Goal: Task Accomplishment & Management: Manage account settings

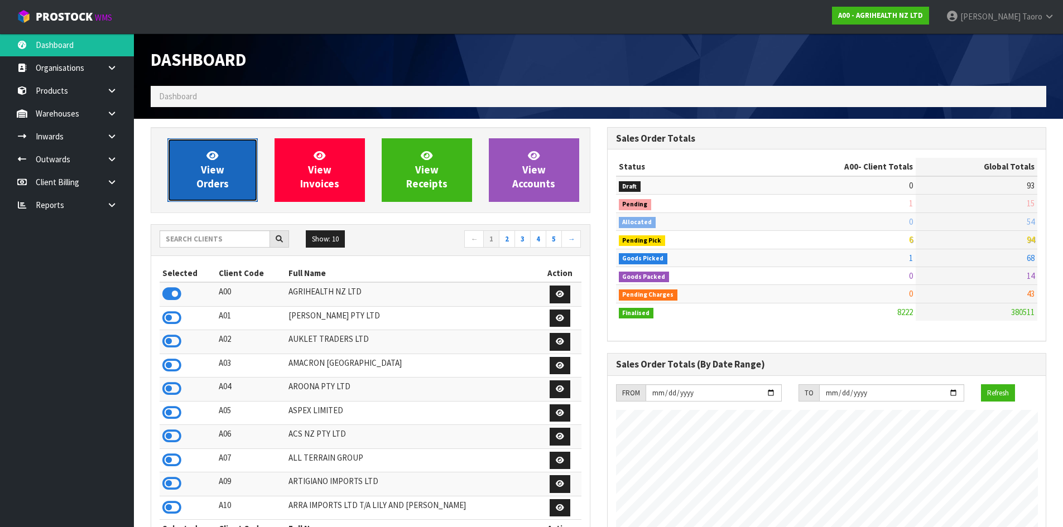
click at [201, 171] on span "View Orders" at bounding box center [212, 170] width 32 height 42
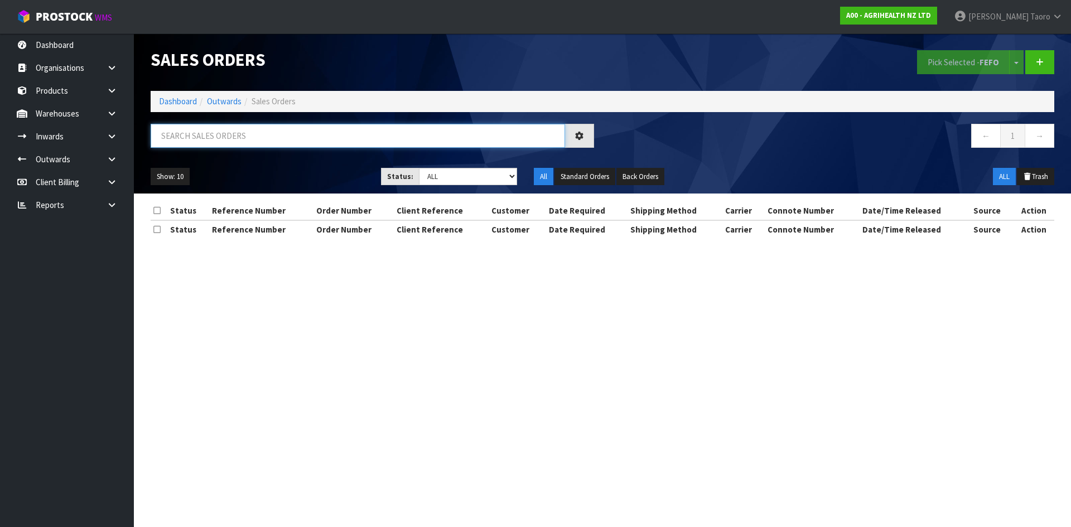
click at [239, 137] on input "text" at bounding box center [358, 136] width 415 height 24
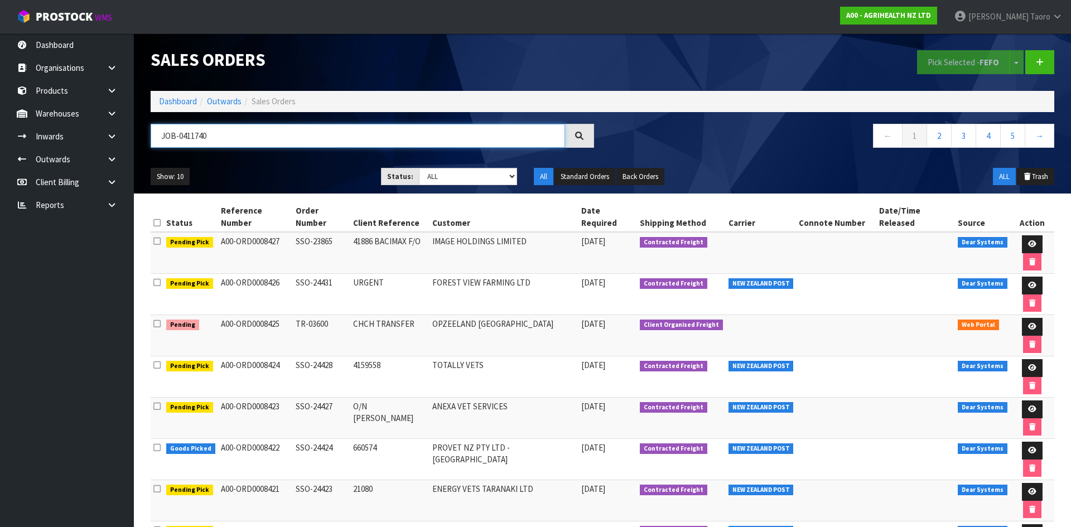
type input "JOB-0411740"
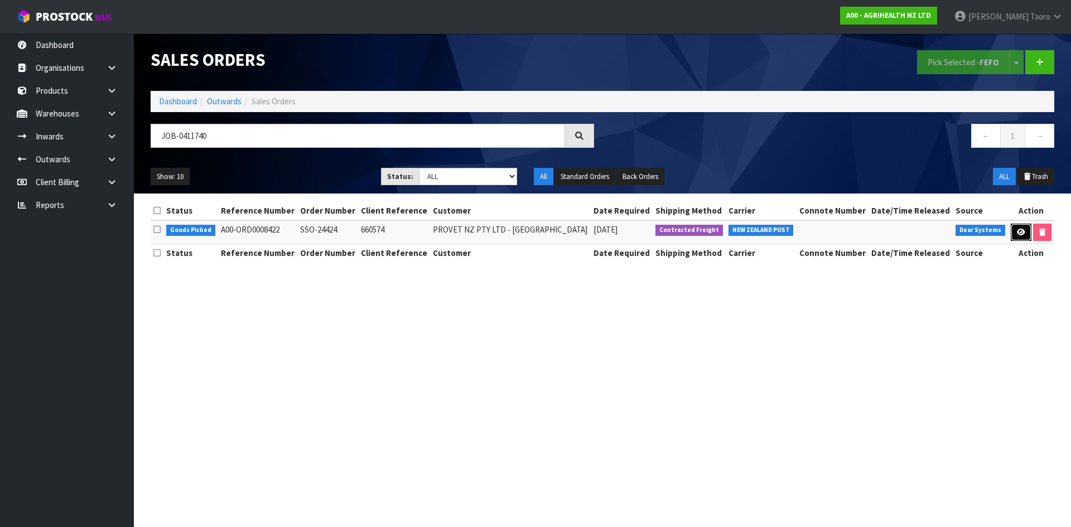
click at [1022, 239] on link at bounding box center [1021, 233] width 21 height 18
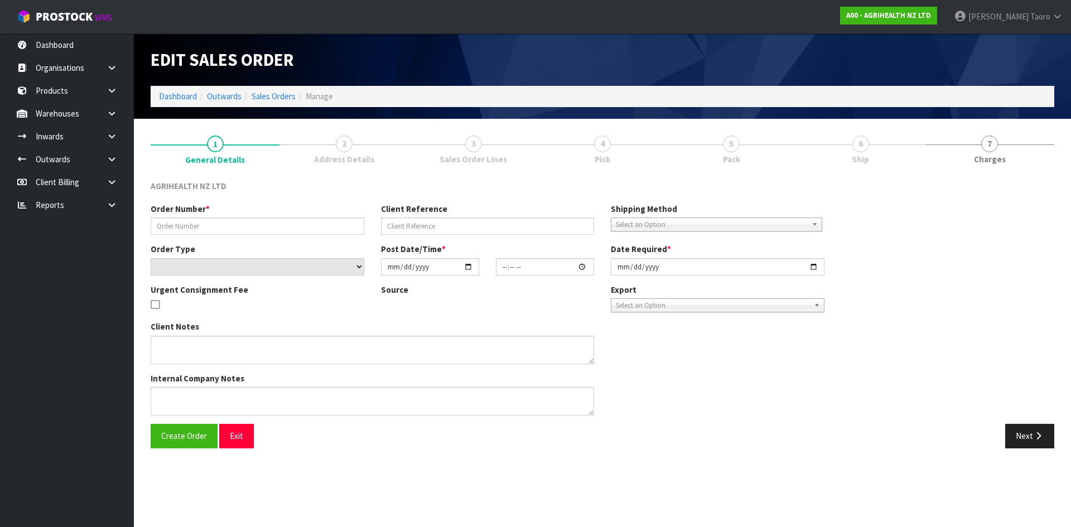
type input "SSO-24424"
type input "660574"
select select "number:0"
type input "[DATE]"
type input "14:58:57.000"
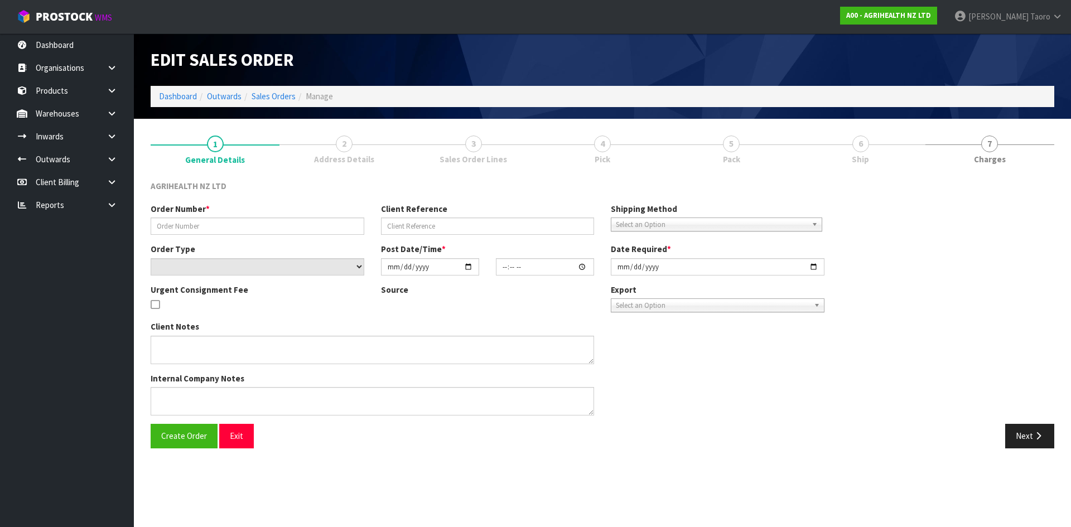
type input "[DATE]"
type textarea "SHIP BY: Overnight Courier"
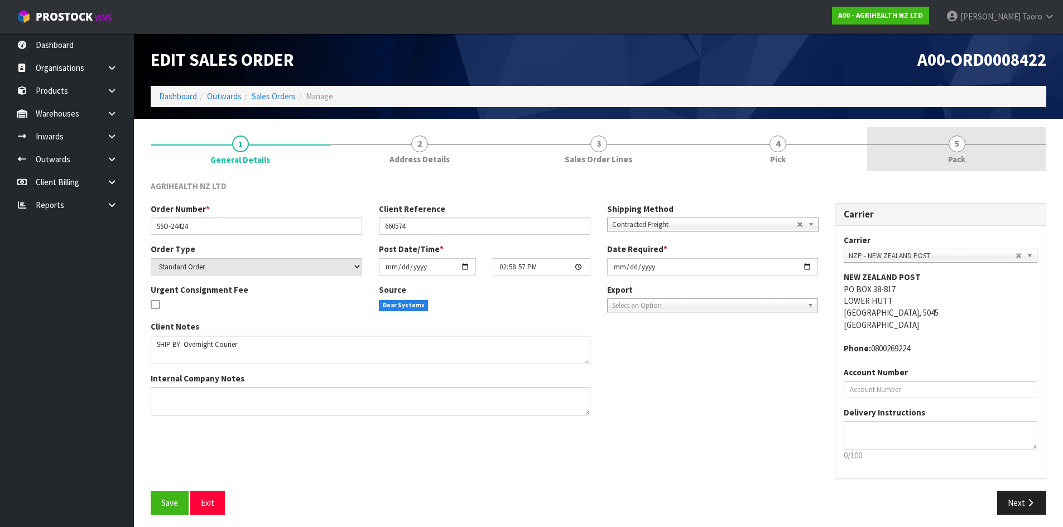
click at [954, 158] on span "Pack" at bounding box center [956, 159] width 17 height 12
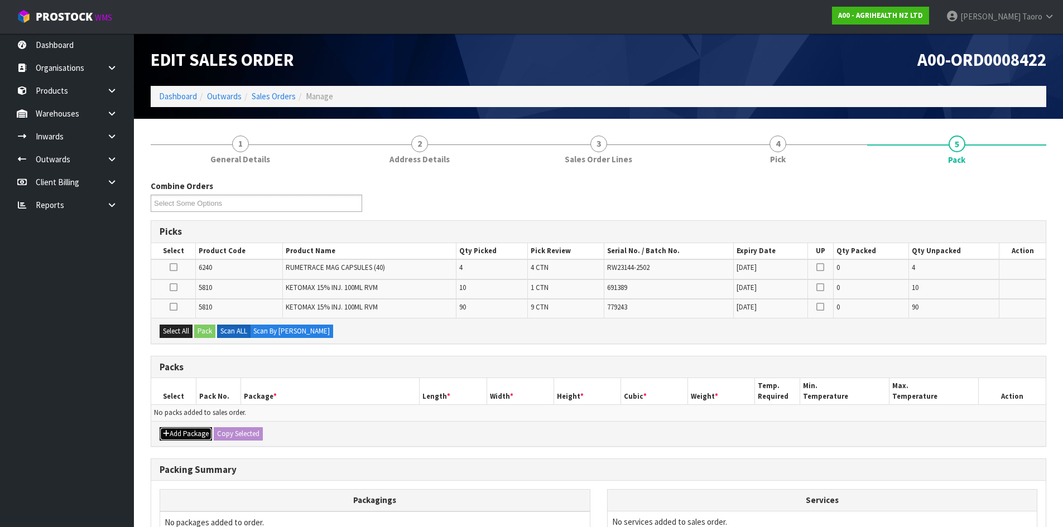
click at [177, 429] on button "Add Package" at bounding box center [186, 433] width 52 height 13
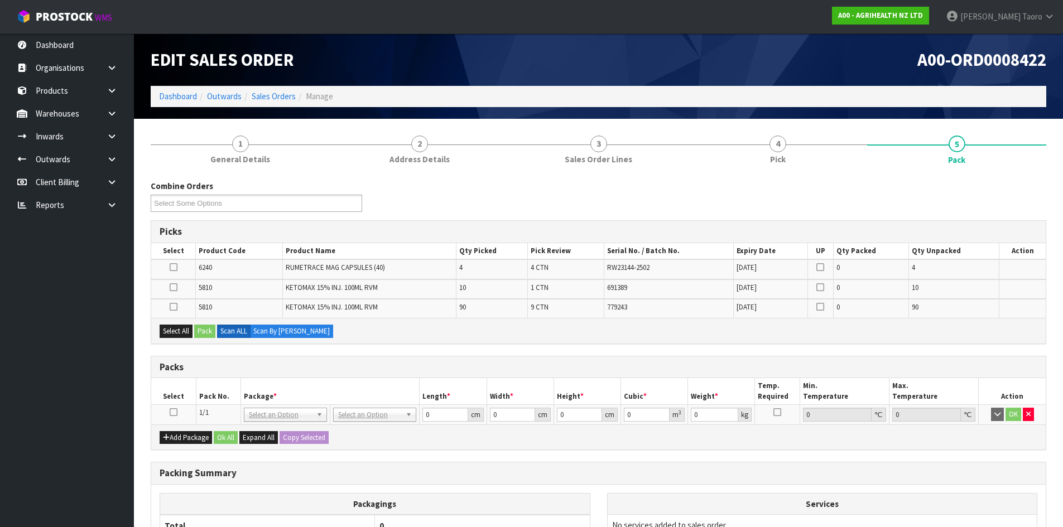
click at [174, 412] on icon at bounding box center [174, 412] width 8 height 1
click at [171, 307] on icon at bounding box center [174, 307] width 8 height 1
click at [0, 0] on input "checkbox" at bounding box center [0, 0] width 0 height 0
click at [175, 281] on td at bounding box center [173, 290] width 45 height 20
click at [172, 288] on icon at bounding box center [174, 287] width 8 height 1
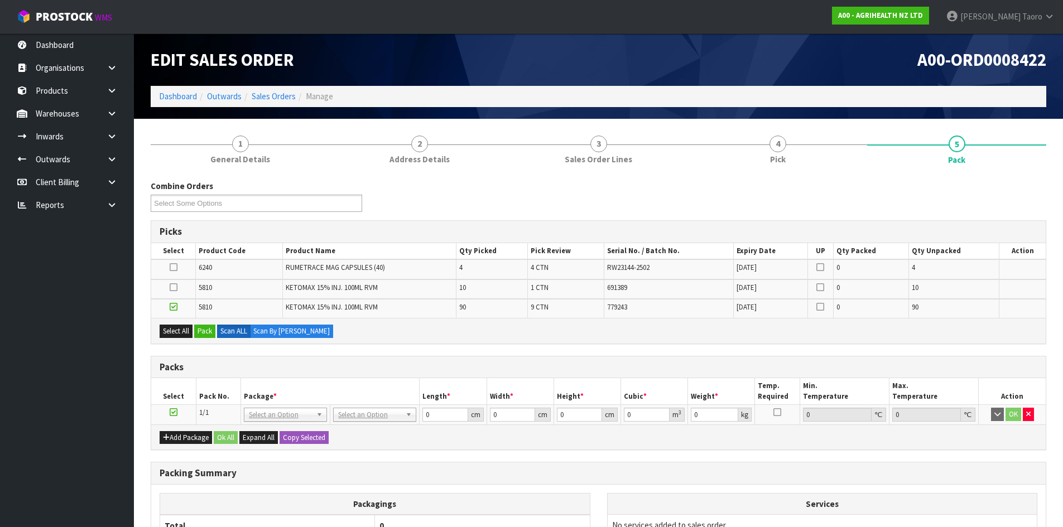
click at [0, 0] on input "checkbox" at bounding box center [0, 0] width 0 height 0
click at [203, 326] on button "Pack" at bounding box center [204, 331] width 21 height 13
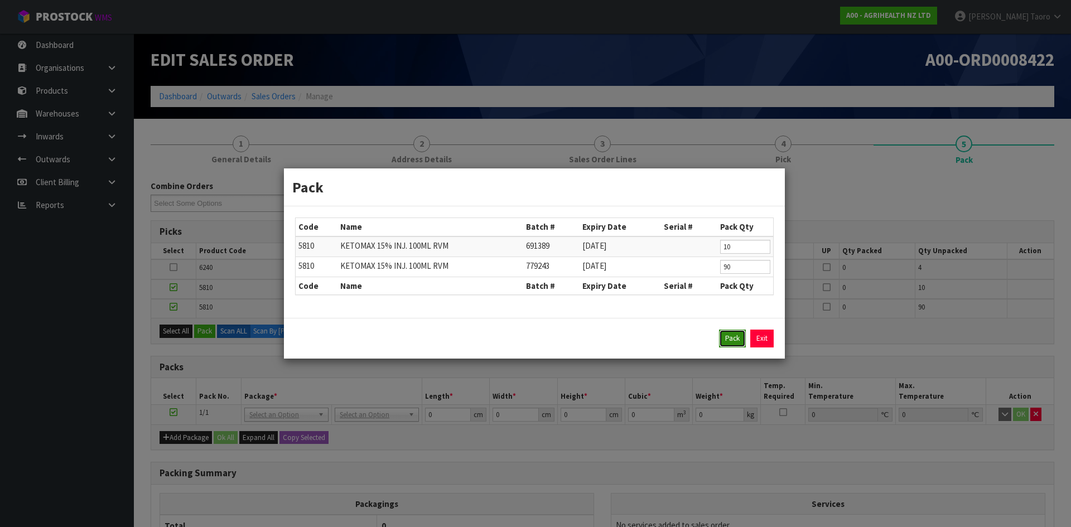
click at [726, 337] on button "Pack" at bounding box center [732, 339] width 27 height 18
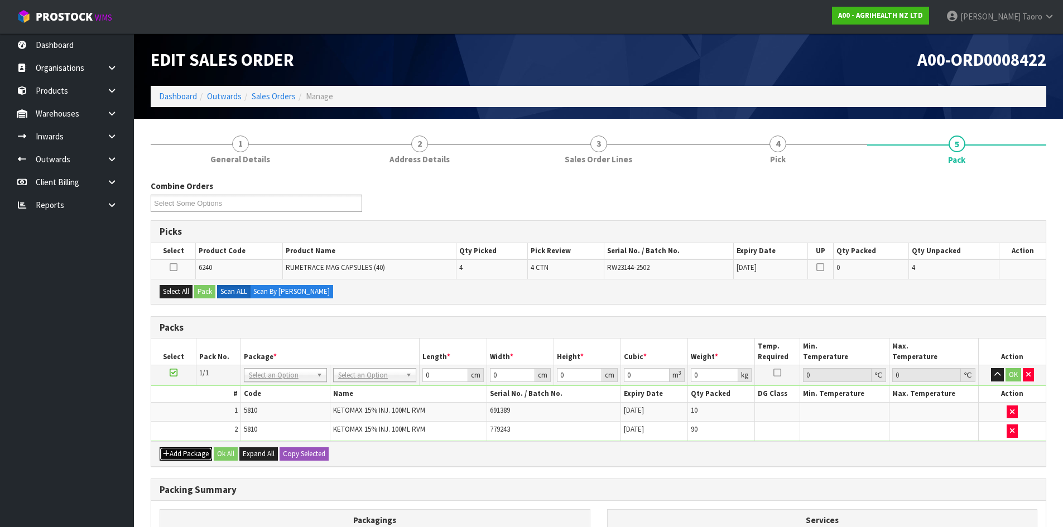
click at [174, 453] on button "Add Package" at bounding box center [186, 454] width 52 height 13
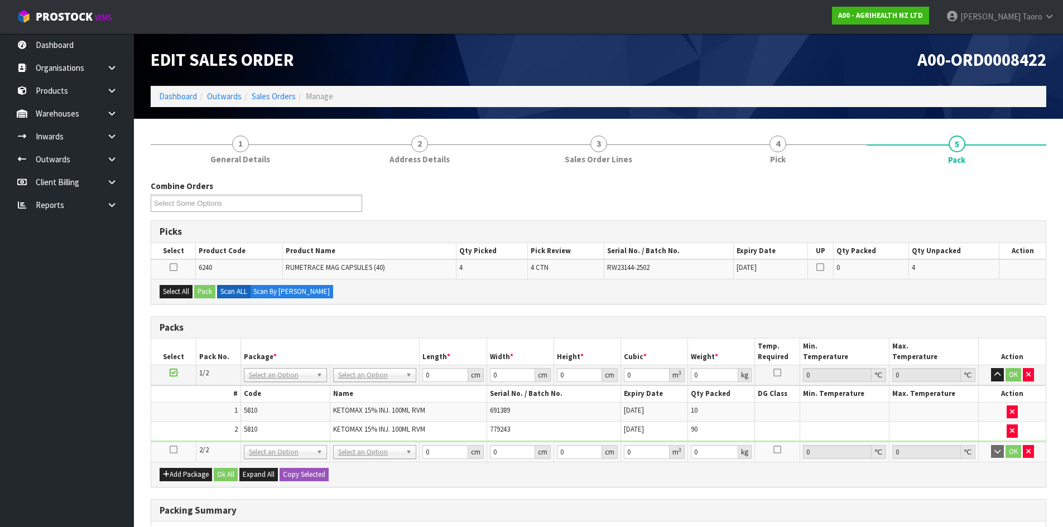
click at [174, 450] on icon at bounding box center [174, 450] width 8 height 1
click at [181, 294] on button "Select All" at bounding box center [176, 291] width 33 height 13
click at [214, 290] on button "Pack" at bounding box center [204, 291] width 21 height 13
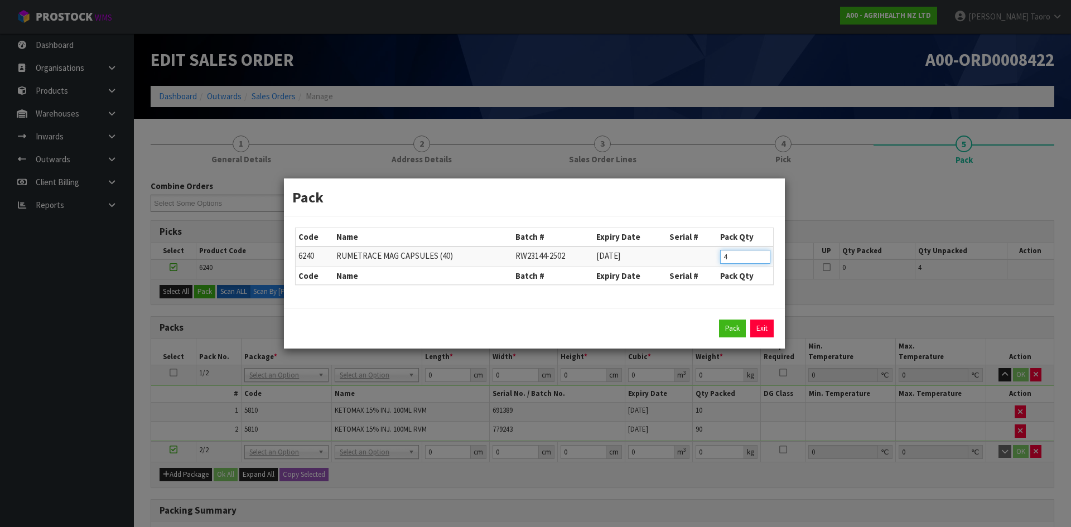
drag, startPoint x: 735, startPoint y: 260, endPoint x: 686, endPoint y: 271, distance: 49.9
click at [686, 271] on table "Code Name Batch # Expiry Date Serial # Pack Qty 6240 RUMETRACE MAG CAPSULES (40…" at bounding box center [535, 256] width 478 height 56
type input "2"
click button "Pack" at bounding box center [732, 329] width 27 height 18
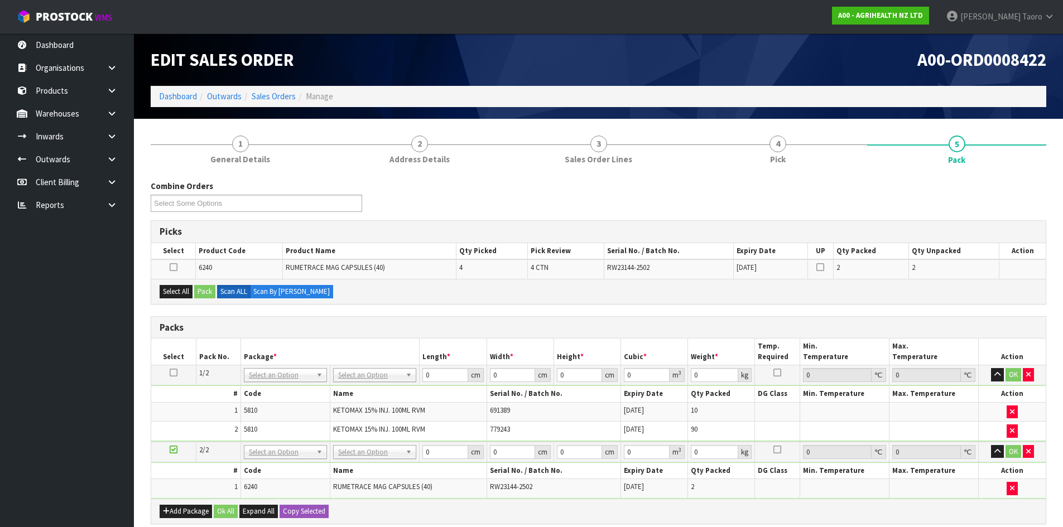
click at [172, 450] on icon at bounding box center [174, 450] width 8 height 1
drag, startPoint x: 181, startPoint y: 294, endPoint x: 200, endPoint y: 292, distance: 19.0
click at [183, 295] on button "Select All" at bounding box center [176, 291] width 33 height 13
click at [207, 290] on button "Pack" at bounding box center [204, 291] width 21 height 13
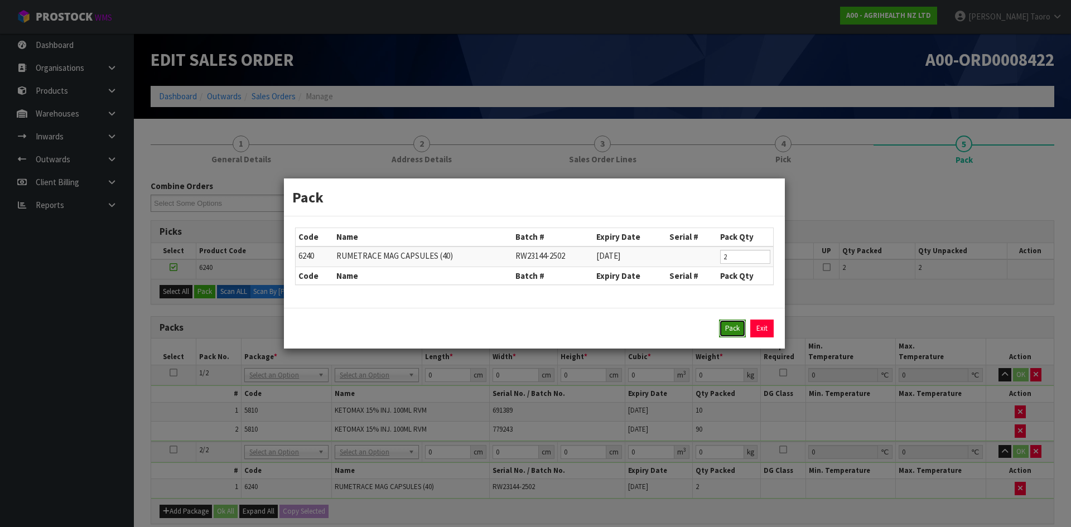
drag, startPoint x: 733, startPoint y: 326, endPoint x: 885, endPoint y: 340, distance: 152.4
click at [734, 326] on button "Pack" at bounding box center [732, 329] width 27 height 18
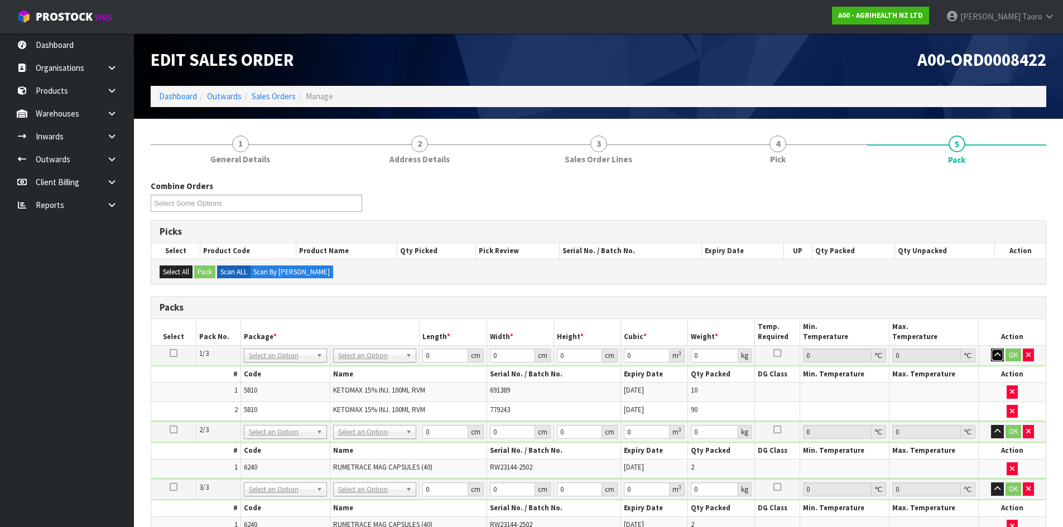
drag, startPoint x: 995, startPoint y: 352, endPoint x: 997, endPoint y: 371, distance: 19.6
click at [996, 352] on icon "button" at bounding box center [997, 355] width 6 height 7
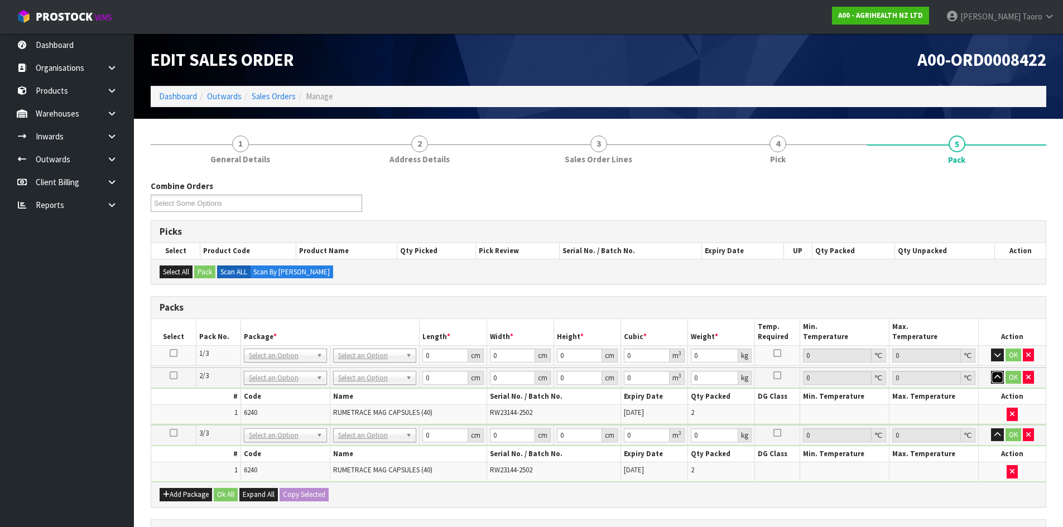
click at [997, 379] on icon "button" at bounding box center [997, 377] width 6 height 7
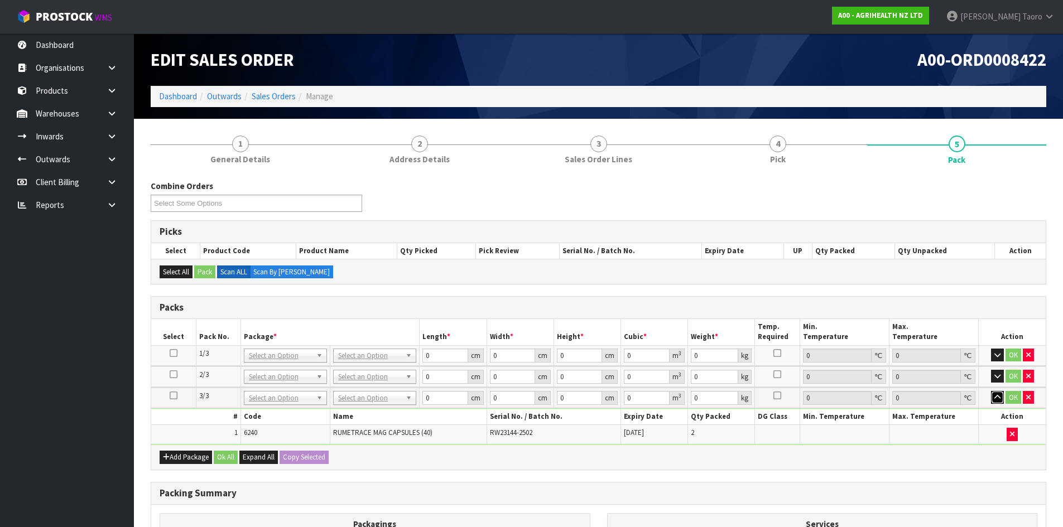
click at [997, 397] on icon "button" at bounding box center [997, 397] width 6 height 7
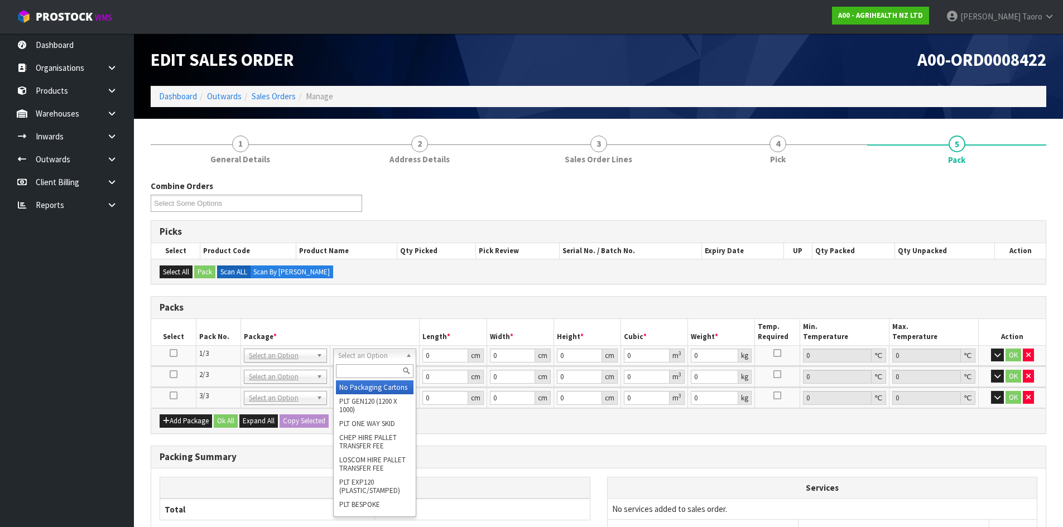
click at [366, 364] on input "text" at bounding box center [375, 371] width 78 height 14
type input "CTN7"
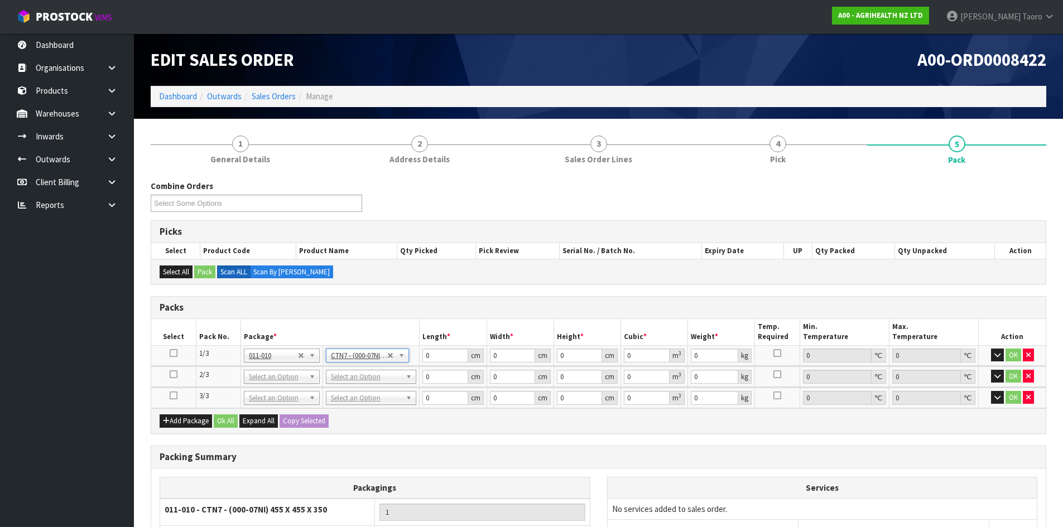
type input "45.5"
type input "35"
type input "0.072459"
type input "22.2"
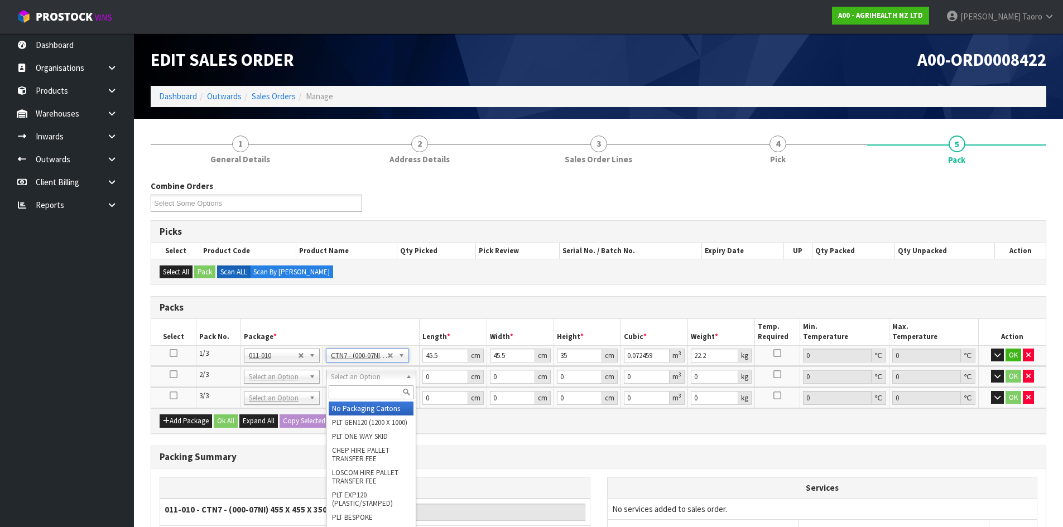
click at [353, 390] on input "text" at bounding box center [371, 393] width 85 height 14
type input "CTN7"
type input "2"
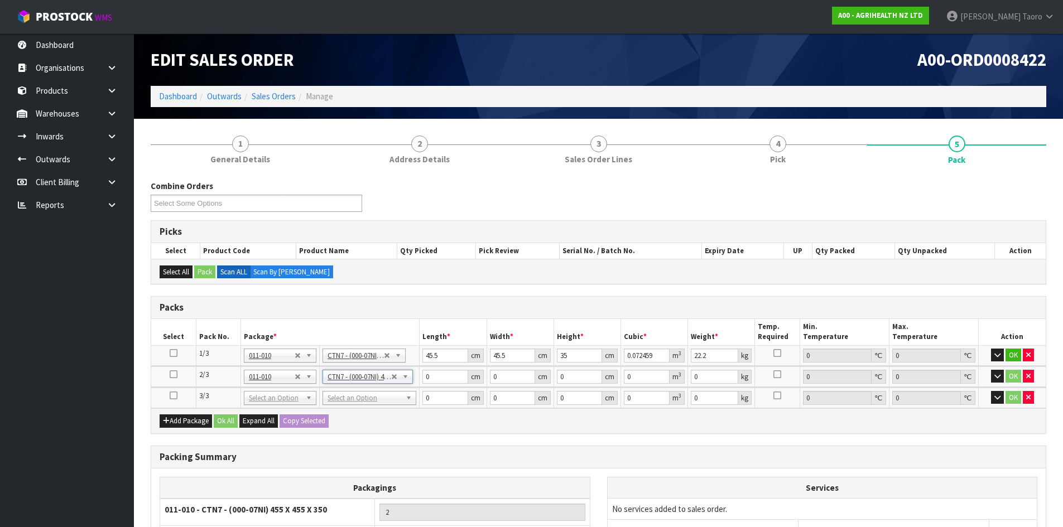
type input "45.5"
type input "35"
type input "0.072459"
type input "21.3"
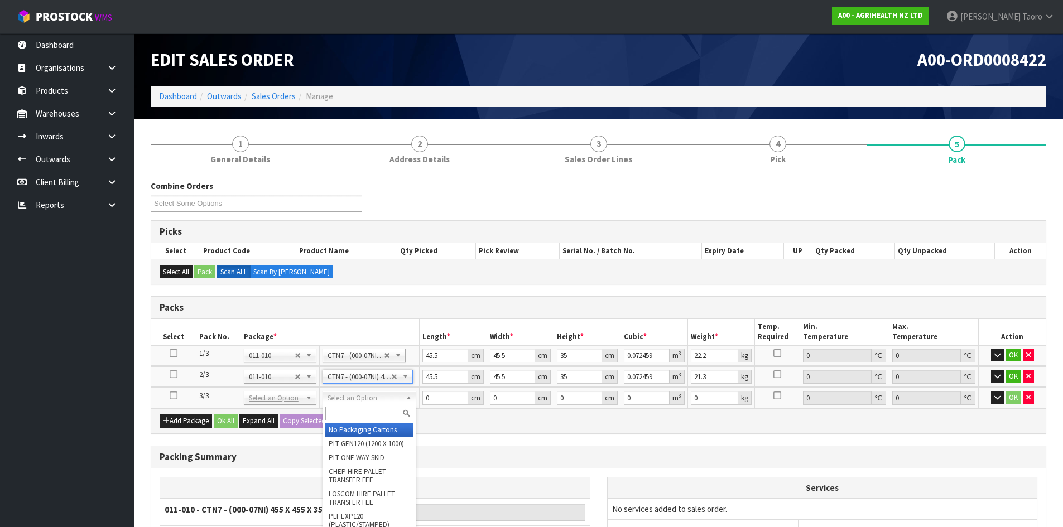
click at [361, 412] on input "text" at bounding box center [369, 414] width 88 height 14
type input "CTN7"
type input "3"
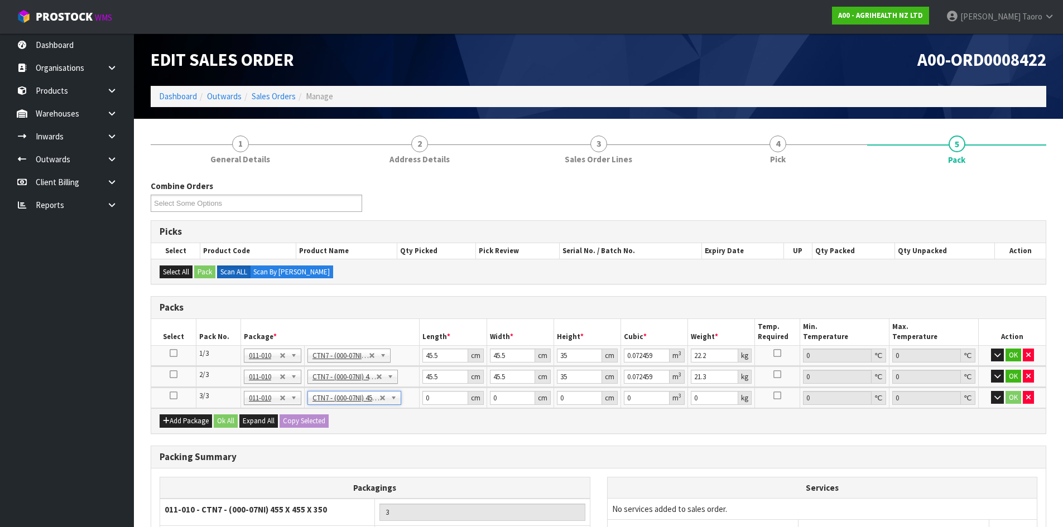
type input "45.5"
type input "35"
type input "0.072459"
type input "21.3"
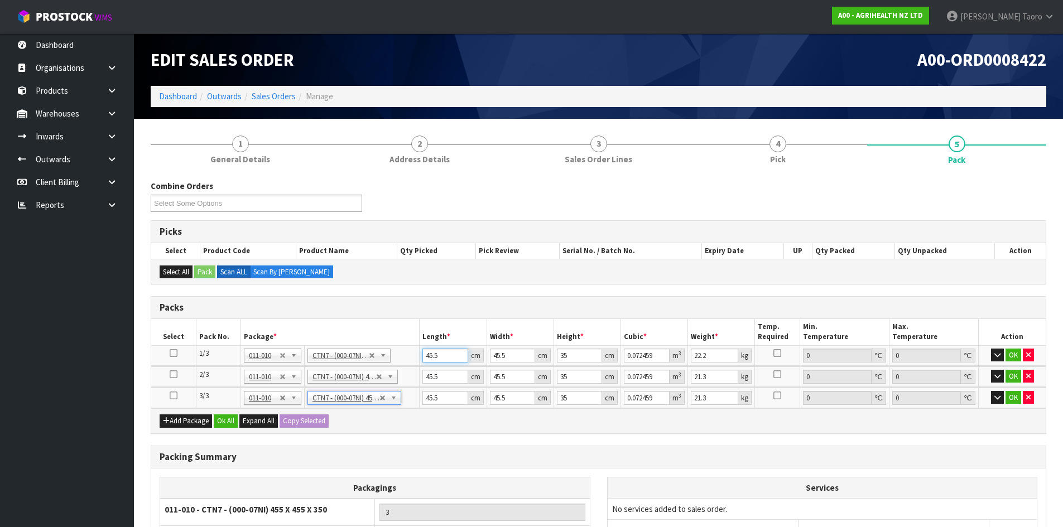
click at [445, 357] on input "45.5" at bounding box center [444, 356] width 45 height 14
type input "4"
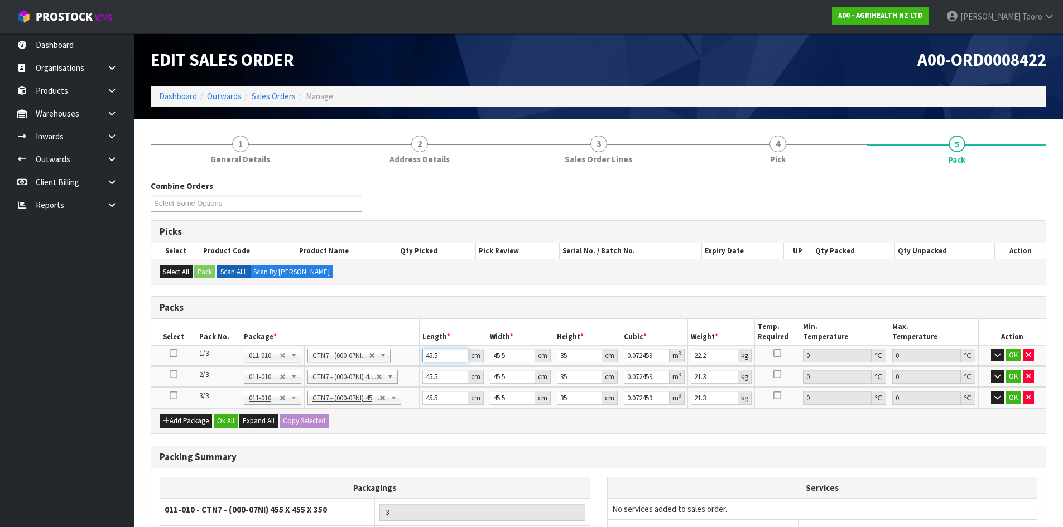
type input "0.00637"
type input "47"
type input "0.074847"
type input "47"
type input "4"
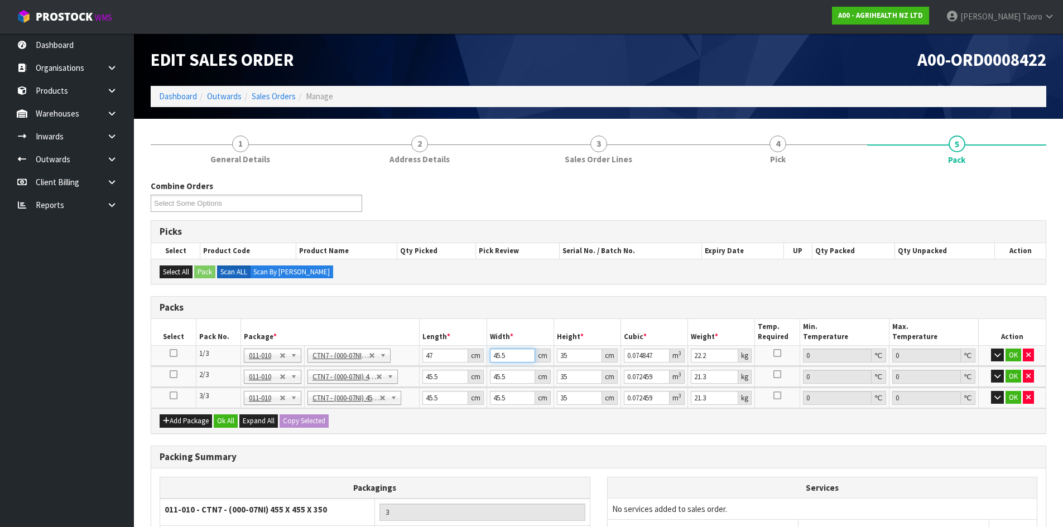
type input "0.00658"
type input "47"
type input "0.077315"
type input "47"
type input "2"
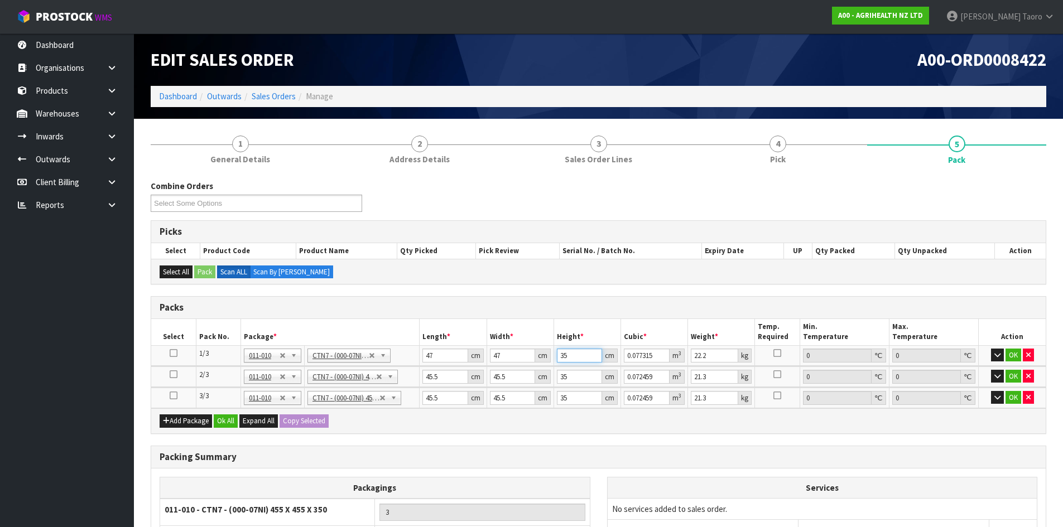
type input "0.004418"
type input "29"
type input "0.064061"
type input "29"
type input "24"
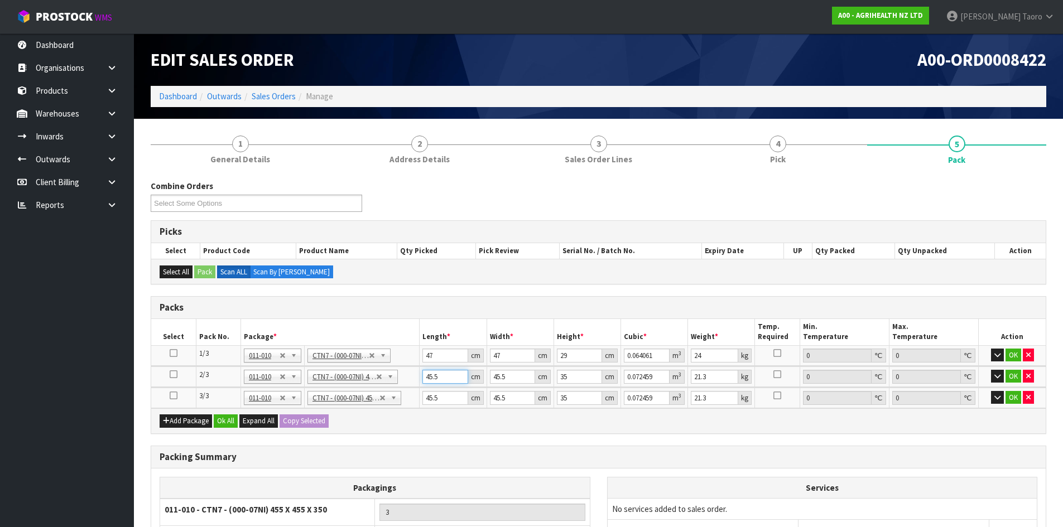
type input "4"
type input "0.00637"
type input "48"
type input "0.07644"
type input "48"
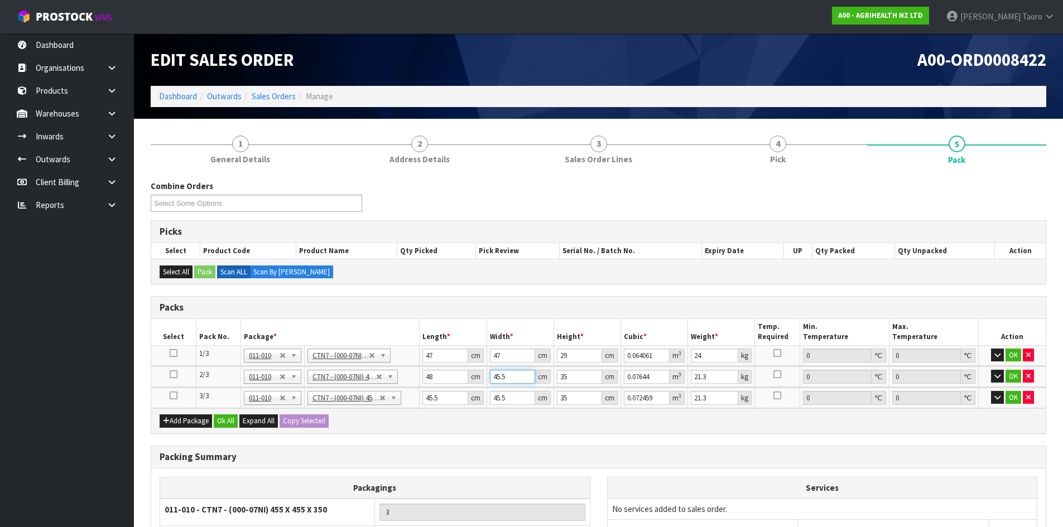
type input "4"
type input "0.00672"
type input "47"
type input "0.07896"
type input "47"
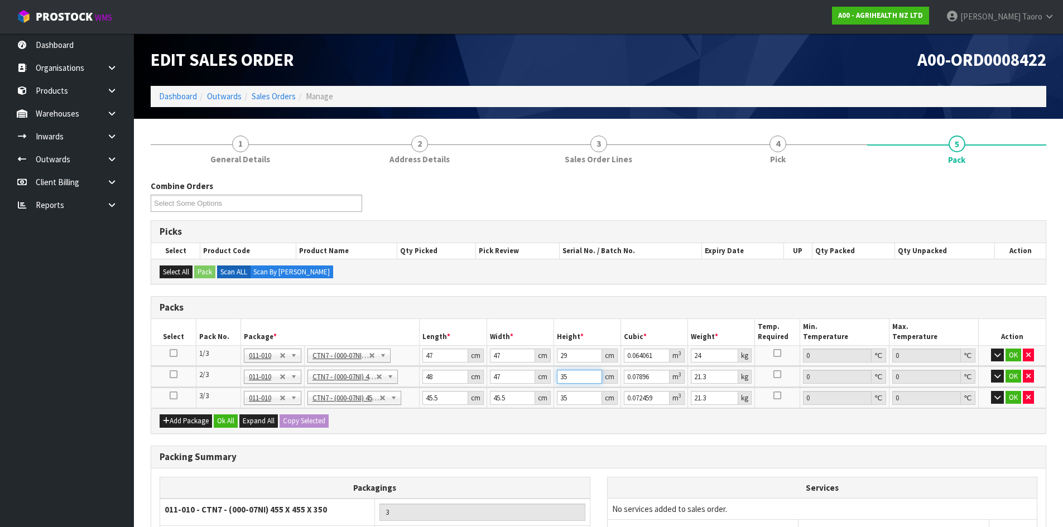
type input "1"
type input "0.002256"
type input "18"
type input "0.040608"
type input "18"
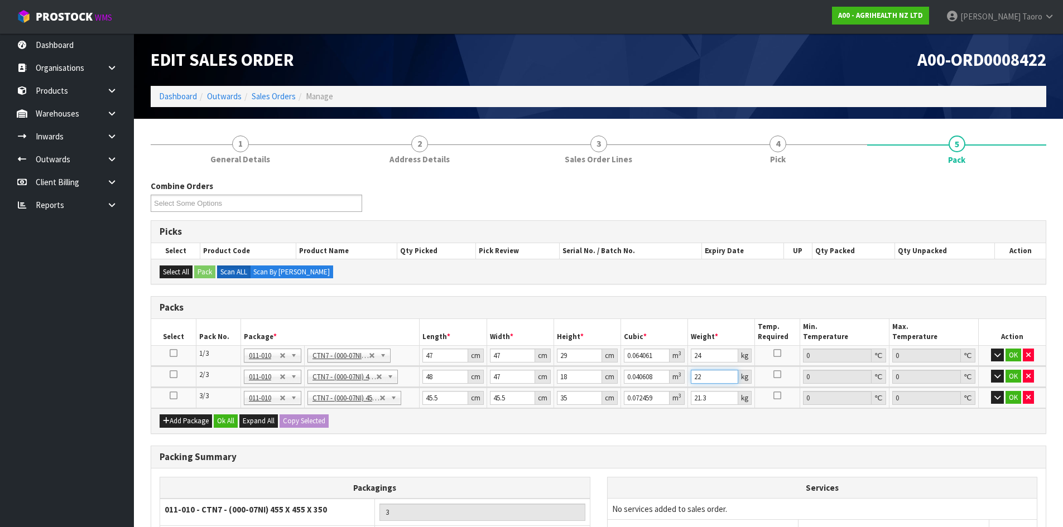
type input "22"
type input "4"
type input "0.00637"
type input "48"
type input "0.07644"
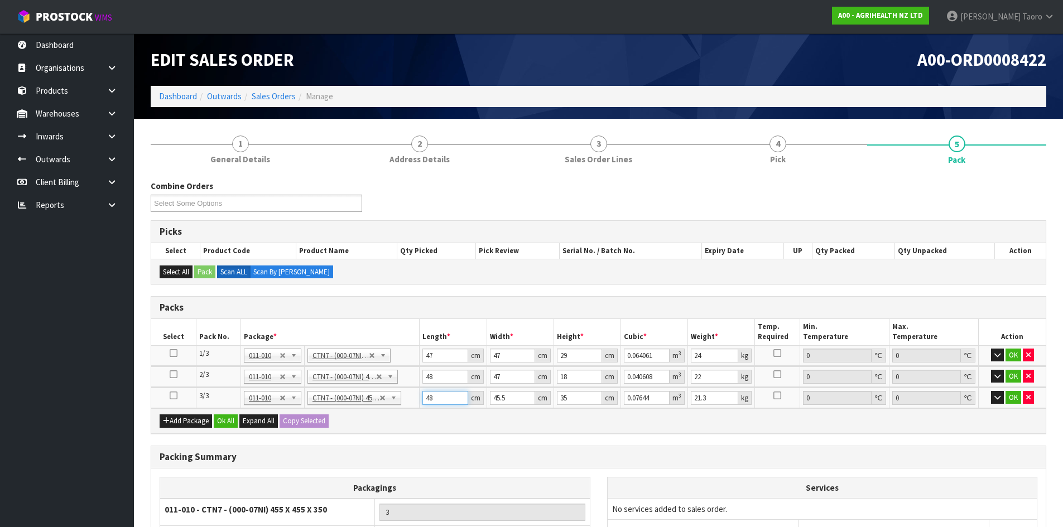
type input "48"
type input "4"
type input "0.00672"
type input "47"
type input "0.07896"
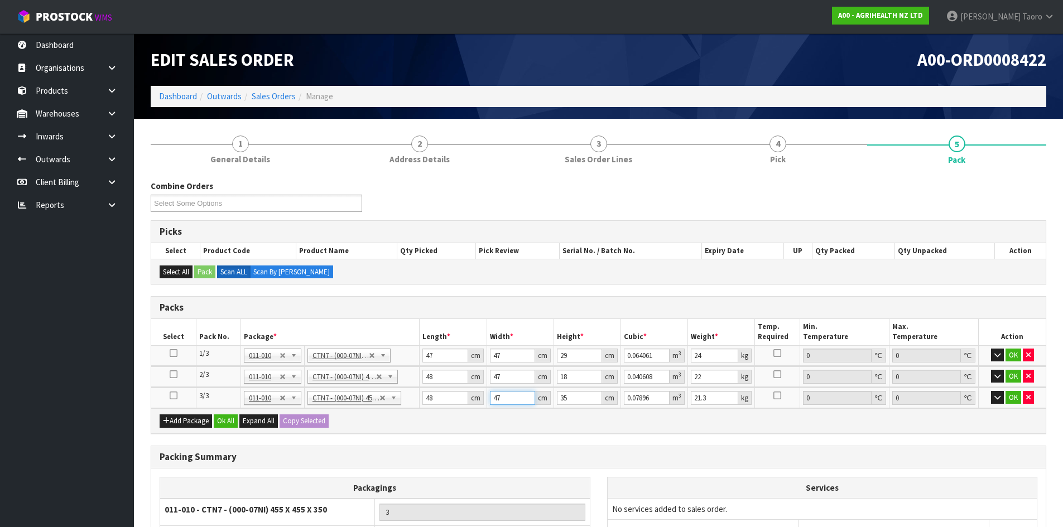
type input "47"
type input "1"
type input "0.002256"
type input "18"
type input "0.040608"
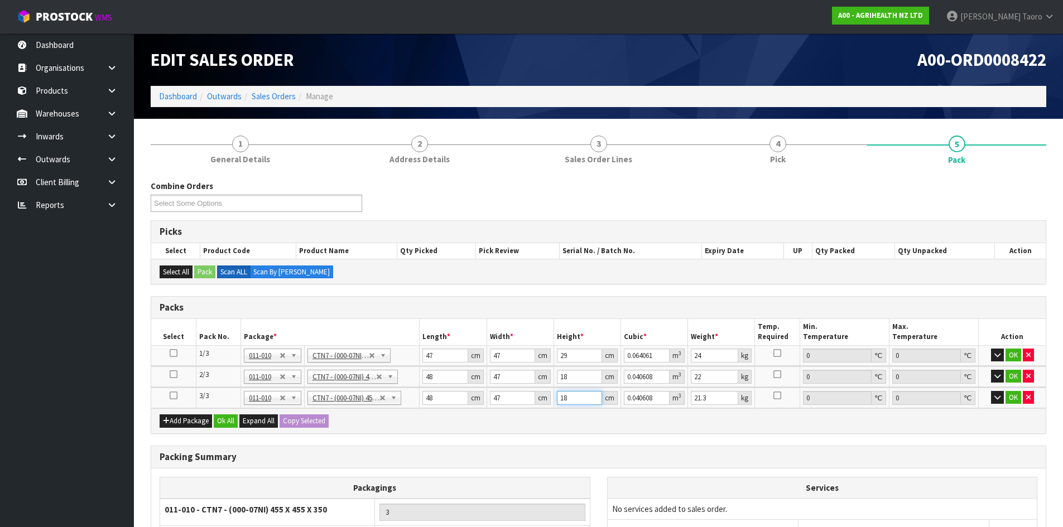
type input "18"
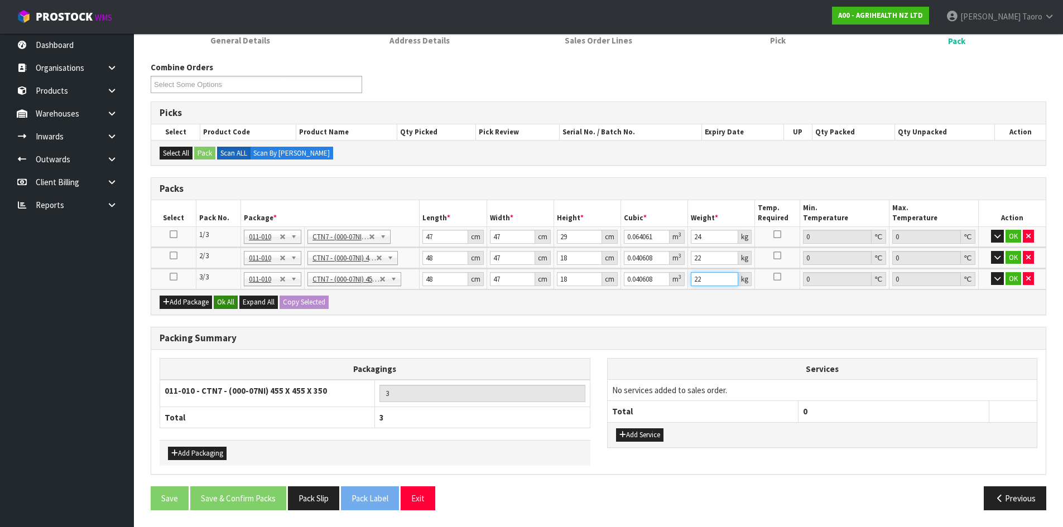
type input "22"
click at [234, 307] on button "Ok All" at bounding box center [226, 302] width 24 height 13
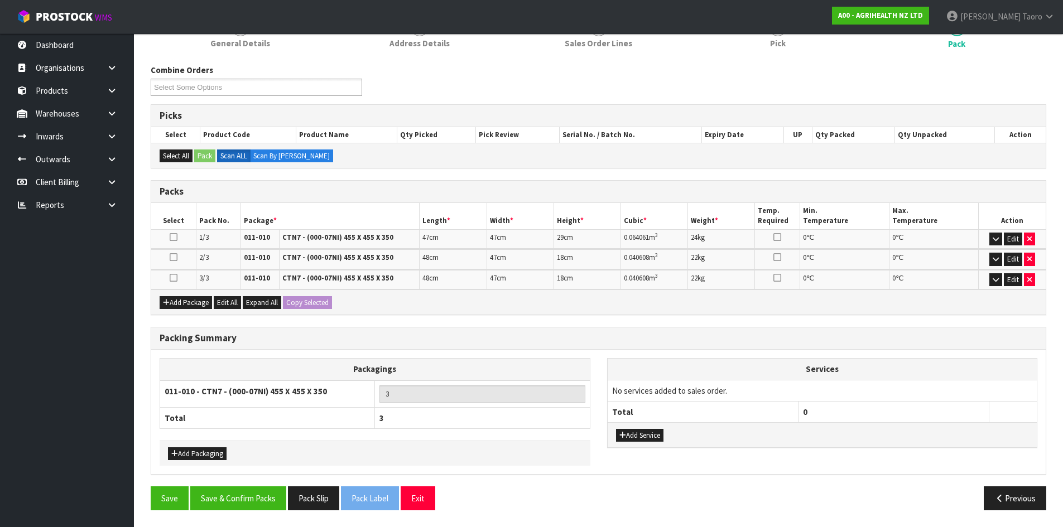
scroll to position [116, 0]
click at [268, 499] on button "Save & Confirm Packs" at bounding box center [238, 499] width 96 height 24
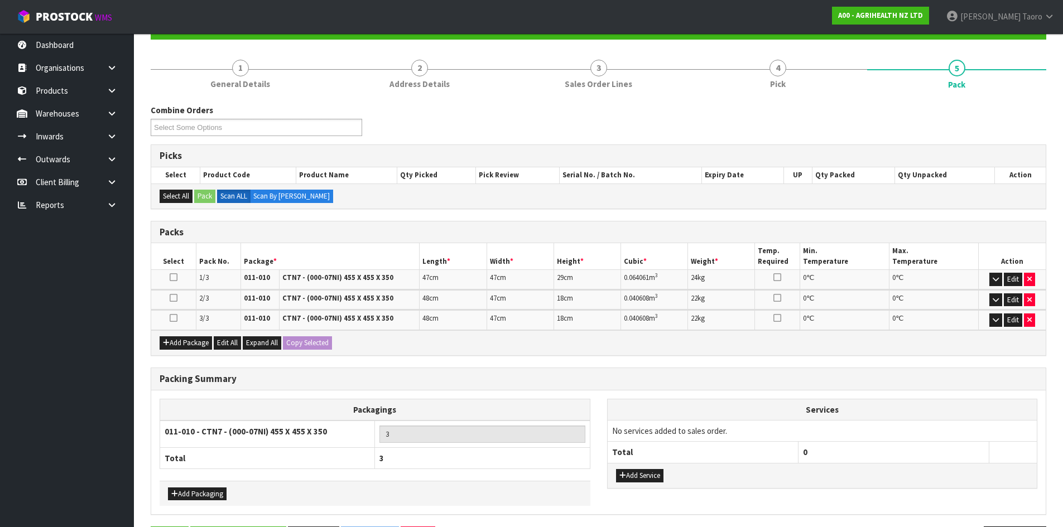
scroll to position [0, 0]
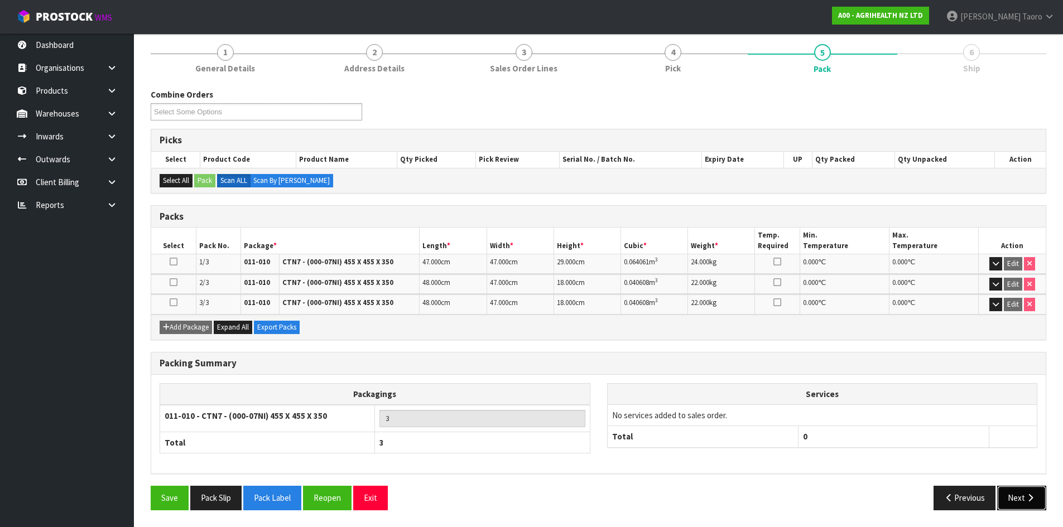
click at [1023, 496] on button "Next" at bounding box center [1021, 498] width 49 height 24
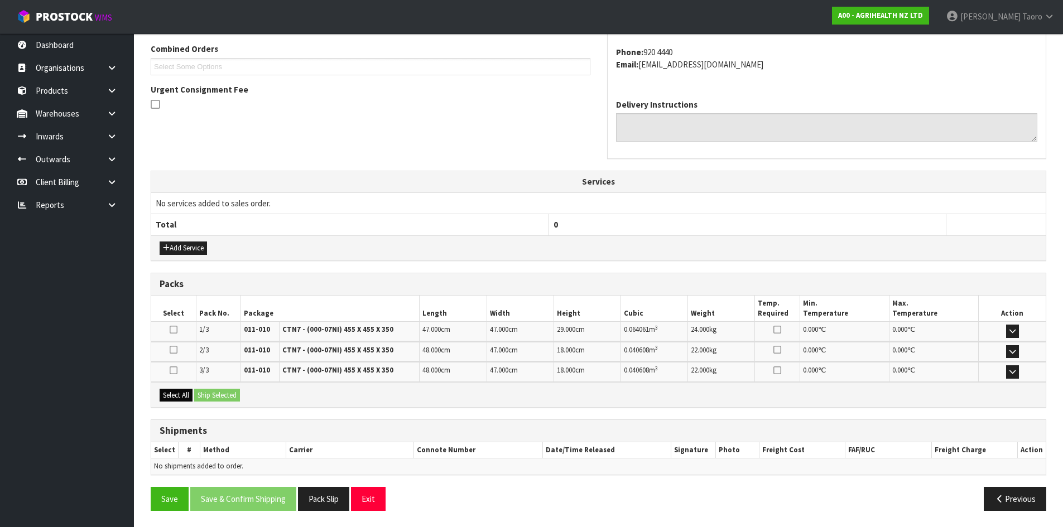
scroll to position [289, 0]
click at [191, 395] on button "Select All" at bounding box center [176, 394] width 33 height 13
click at [208, 394] on button "Ship Selected" at bounding box center [217, 394] width 46 height 13
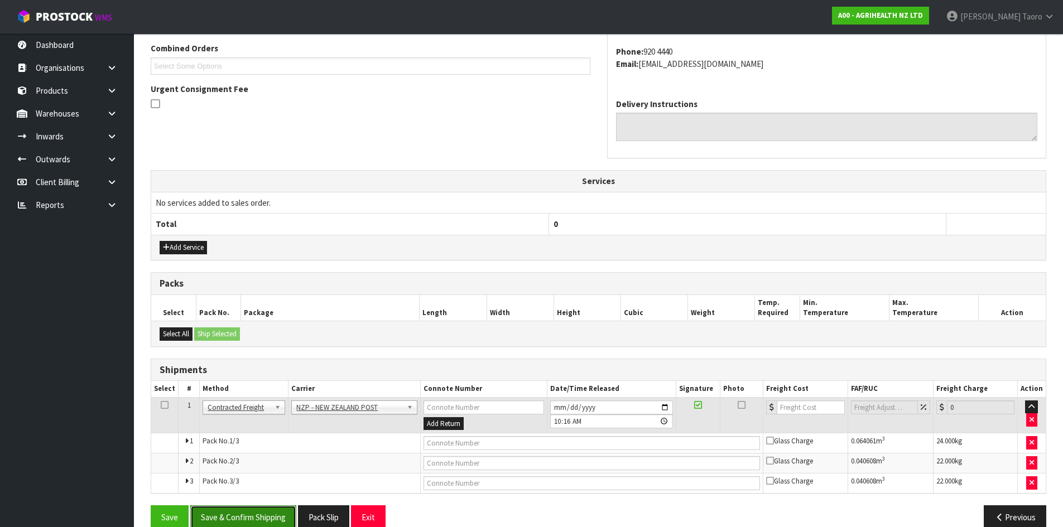
drag, startPoint x: 280, startPoint y: 517, endPoint x: 286, endPoint y: 522, distance: 7.9
click at [281, 519] on button "Save & Confirm Shipping" at bounding box center [243, 518] width 106 height 24
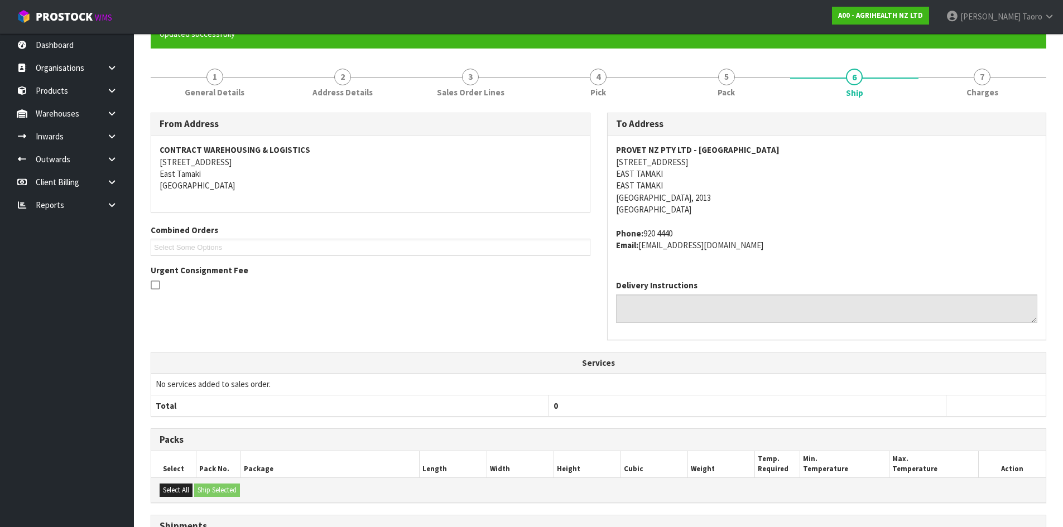
scroll to position [291, 0]
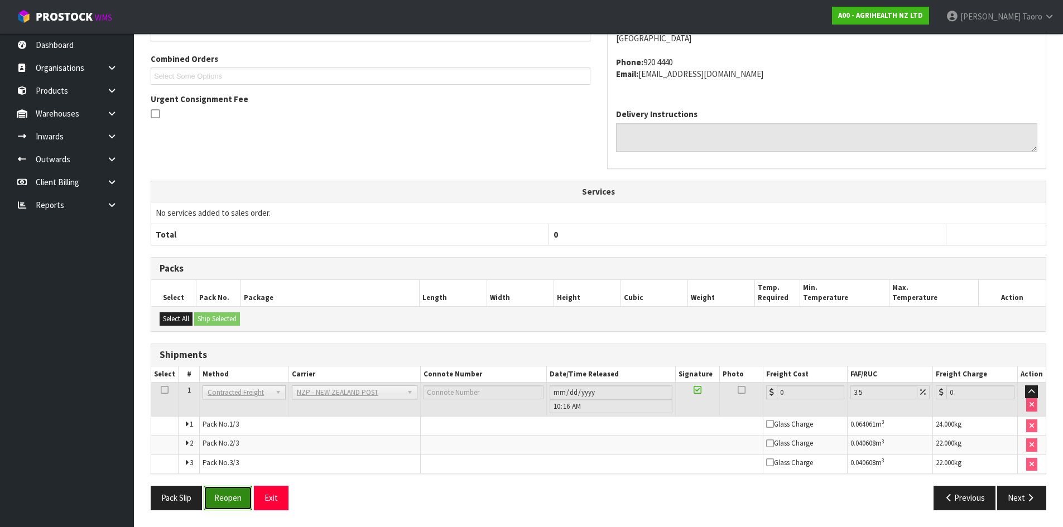
click at [231, 504] on button "Reopen" at bounding box center [228, 498] width 49 height 24
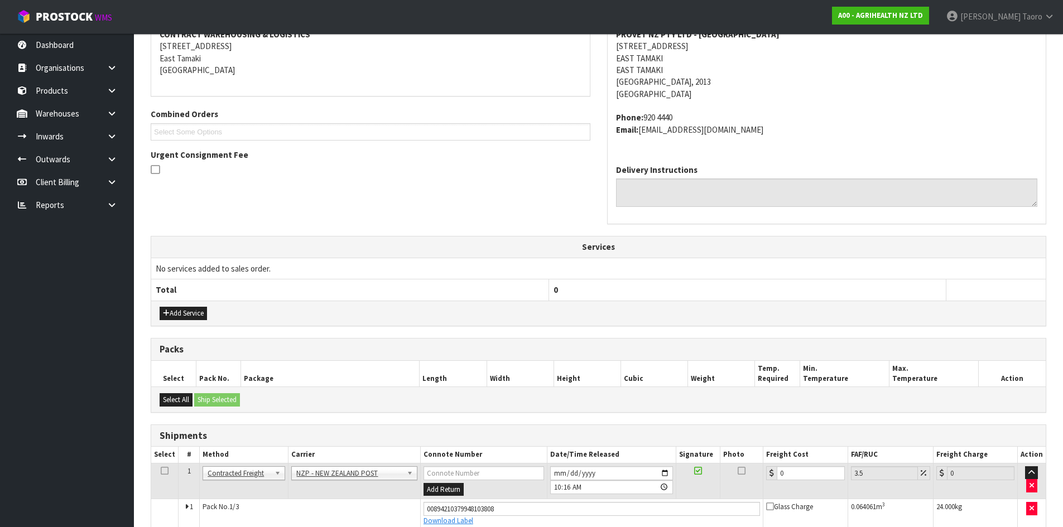
scroll to position [278, 0]
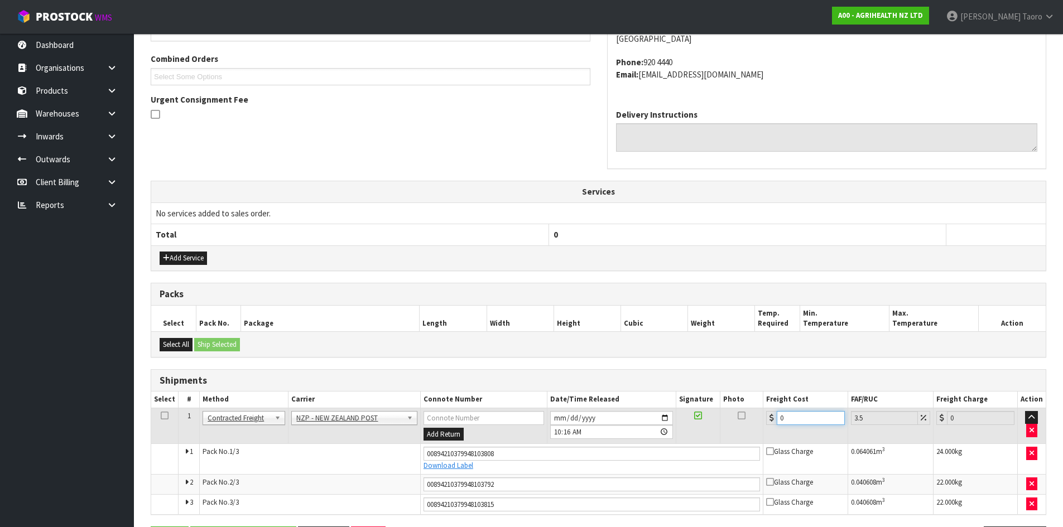
click at [801, 418] on input "0" at bounding box center [811, 418] width 68 height 14
type input "1"
type input "1.03"
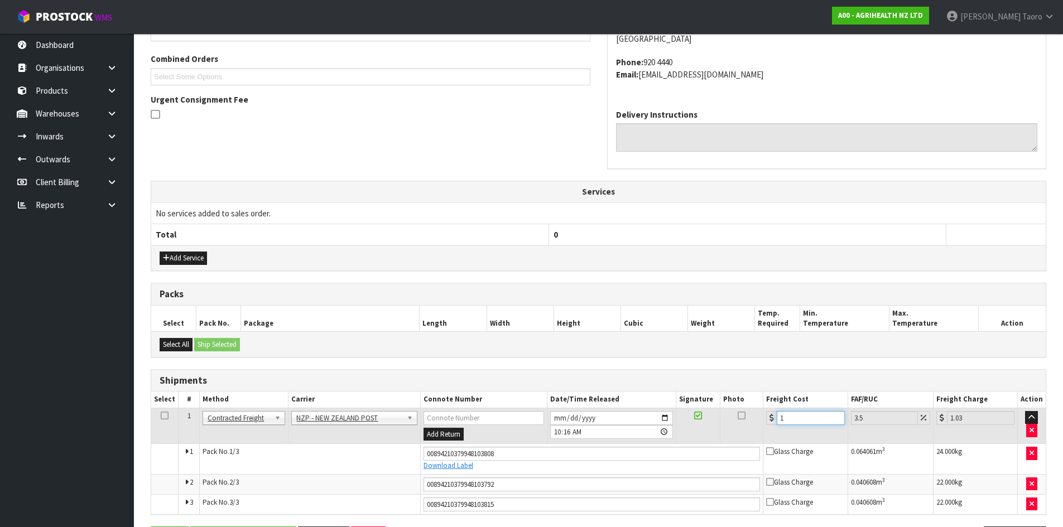
type input "12"
type input "12.42"
type input "12.9"
type input "13.35"
type input "12.99"
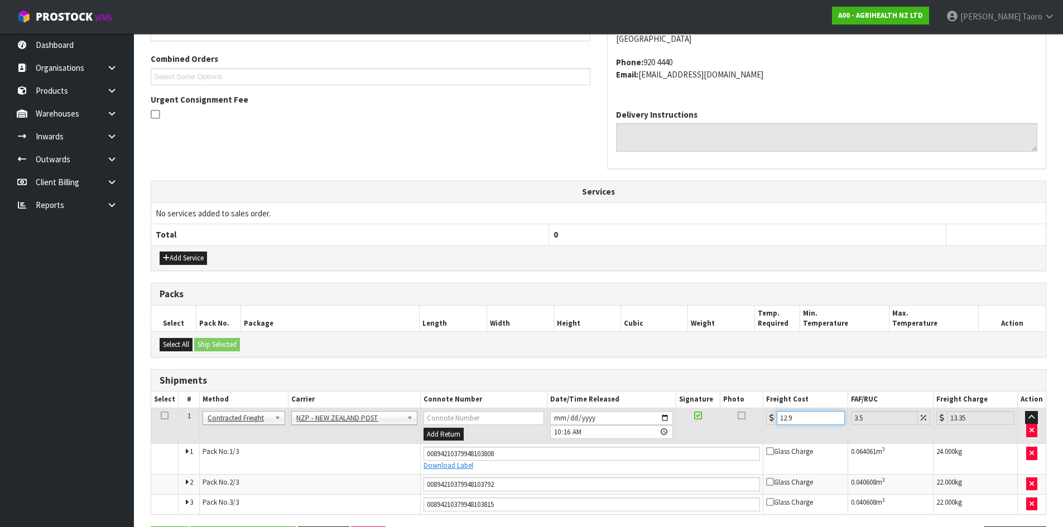
type input "13.44"
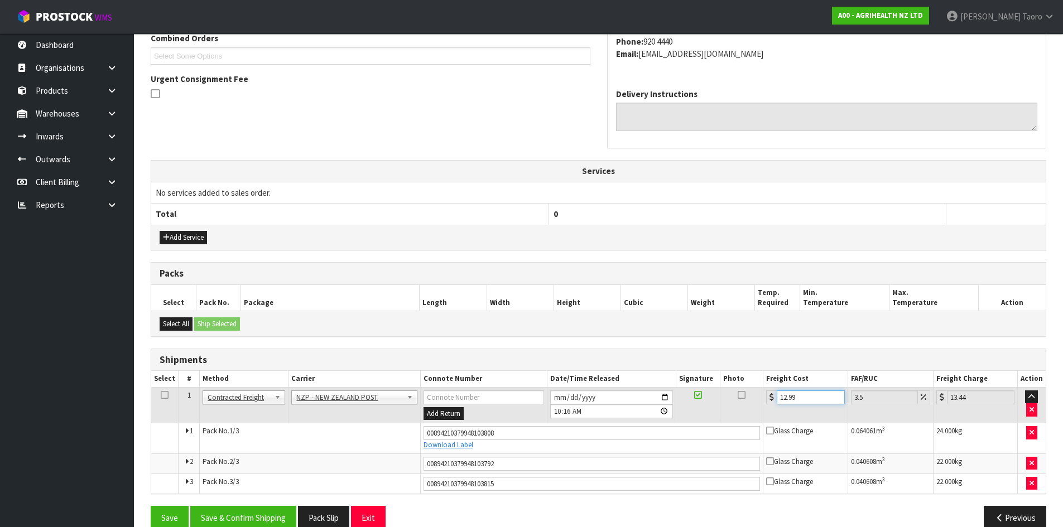
scroll to position [319, 0]
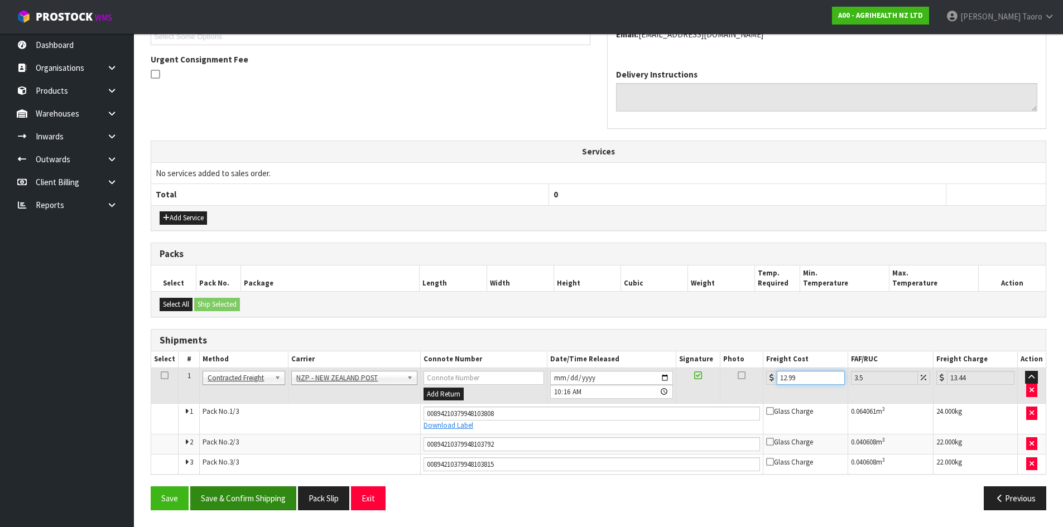
type input "12.99"
click at [250, 504] on button "Save & Confirm Shipping" at bounding box center [243, 499] width 106 height 24
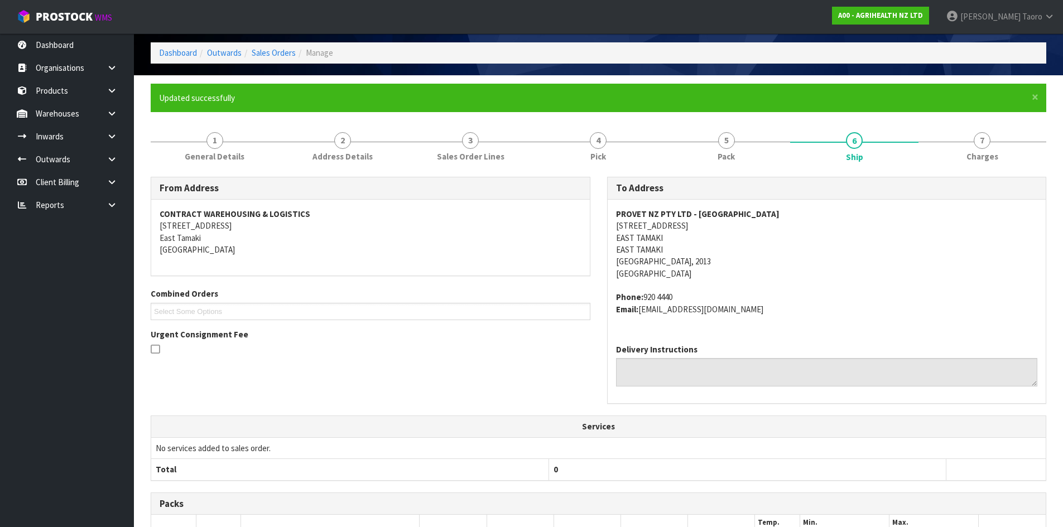
scroll to position [286, 0]
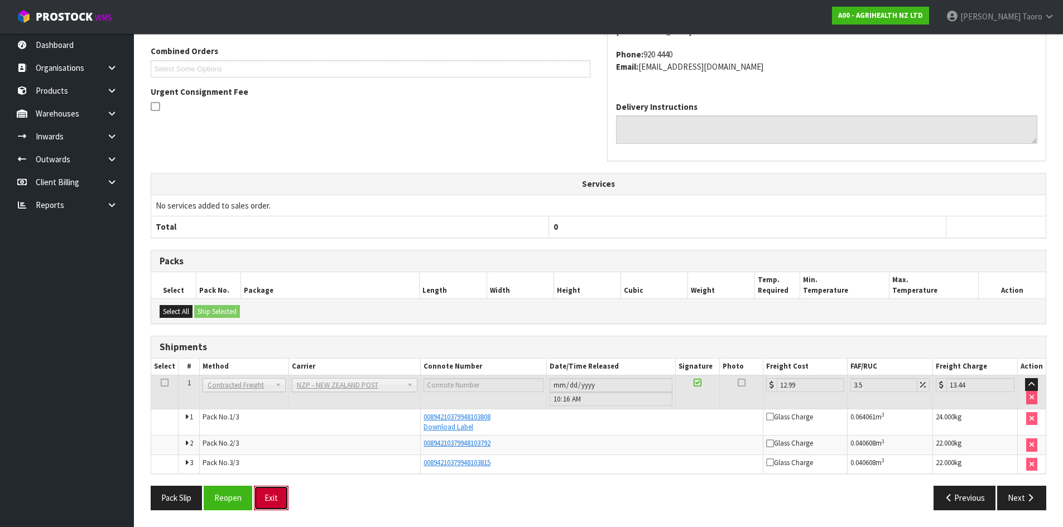
click at [277, 499] on button "Exit" at bounding box center [271, 498] width 35 height 24
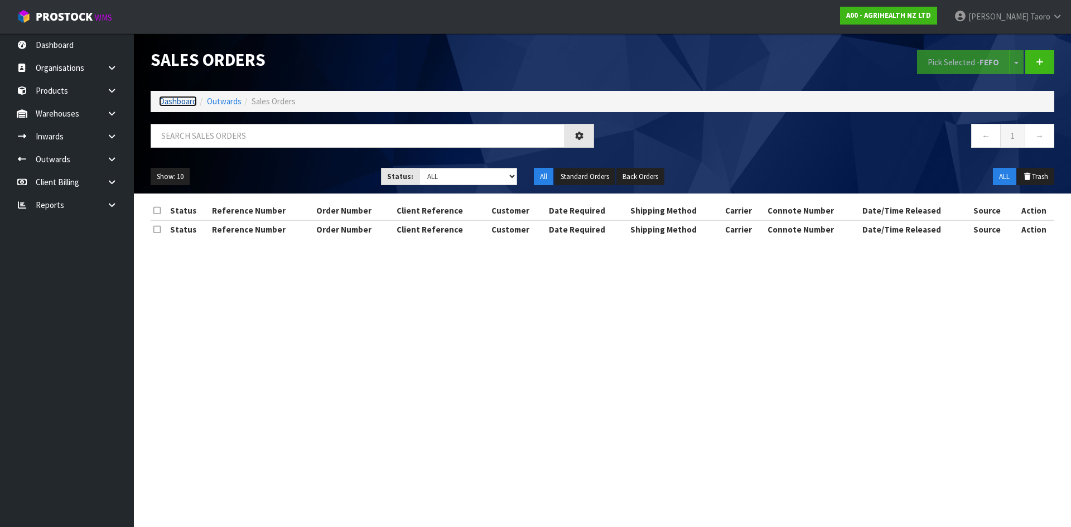
click at [176, 100] on link "Dashboard" at bounding box center [178, 101] width 38 height 11
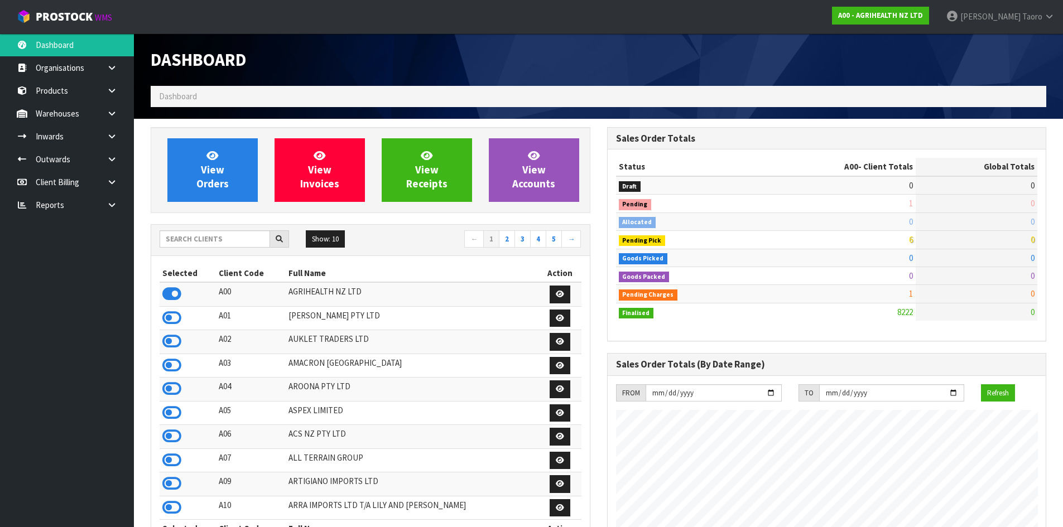
scroll to position [845, 456]
click at [199, 239] on input "text" at bounding box center [215, 238] width 110 height 17
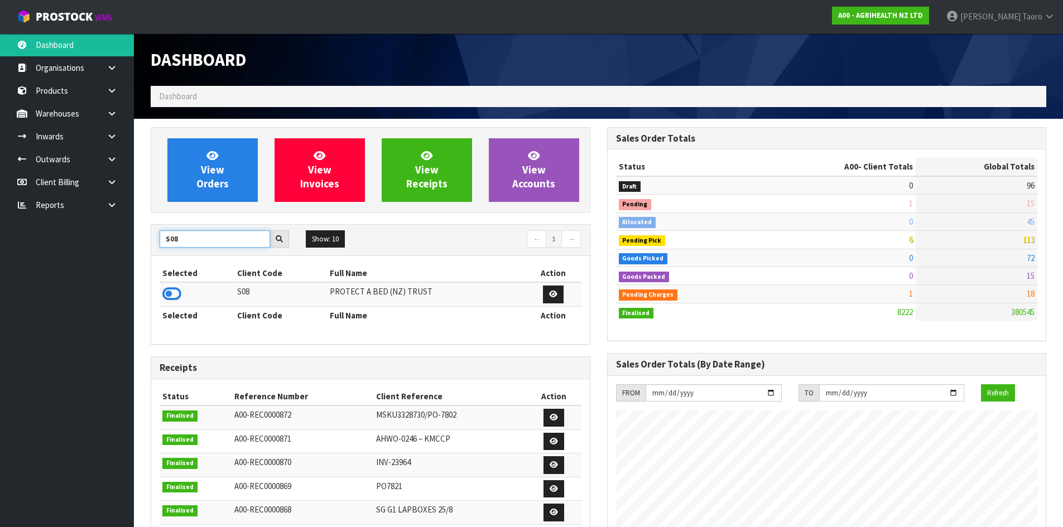
type input "S08"
click at [172, 292] on icon at bounding box center [171, 294] width 19 height 17
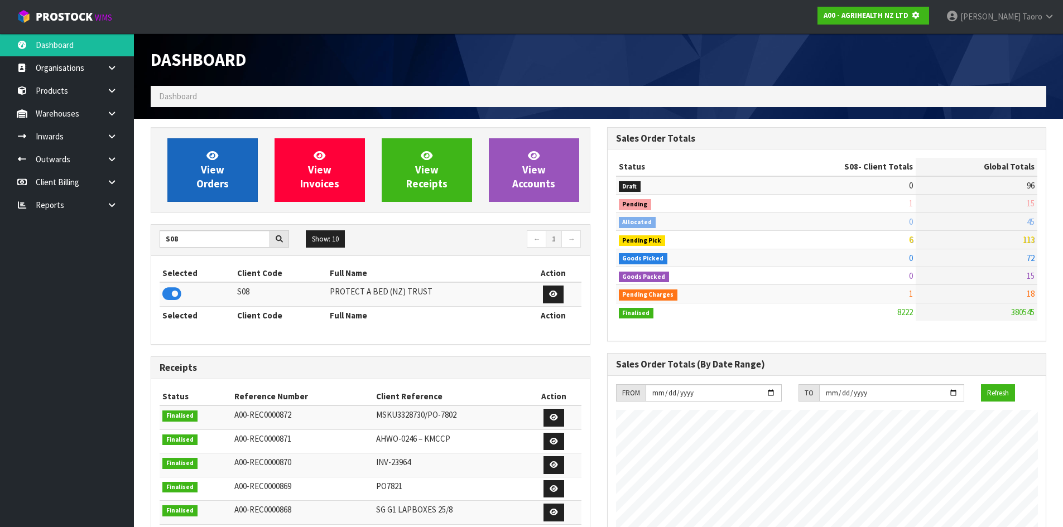
scroll to position [696, 456]
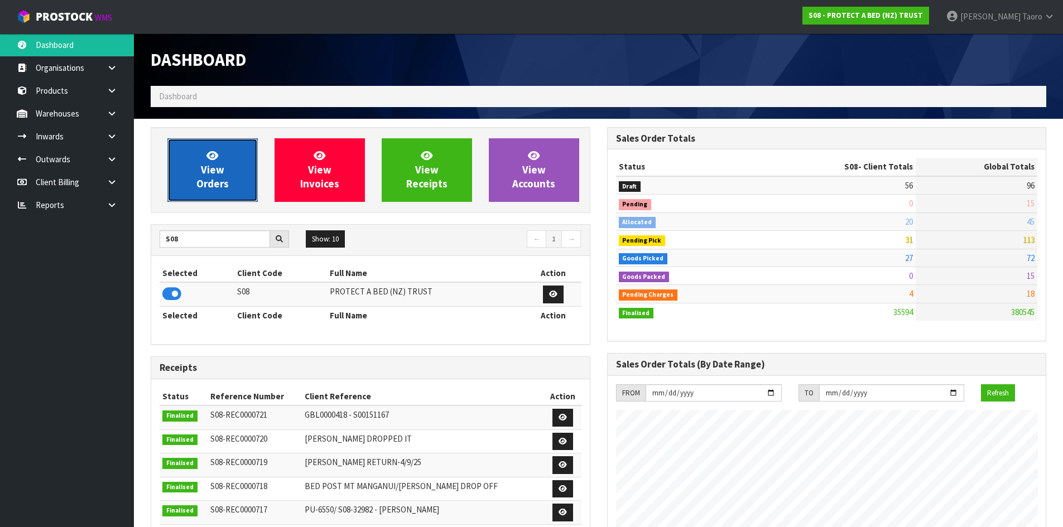
click at [210, 170] on span "View Orders" at bounding box center [212, 170] width 32 height 42
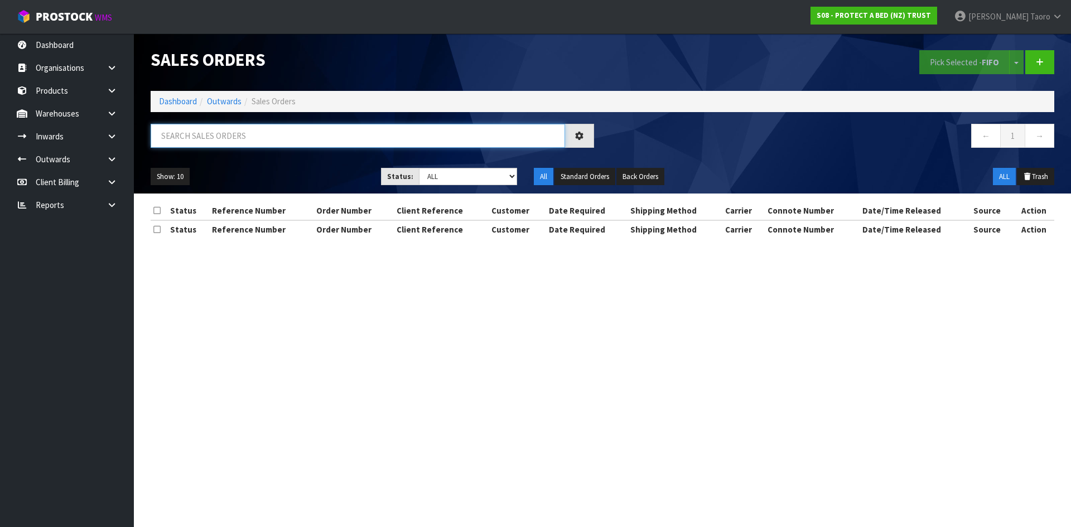
click at [222, 136] on input "text" at bounding box center [358, 136] width 415 height 24
type input "JOB-0411390"
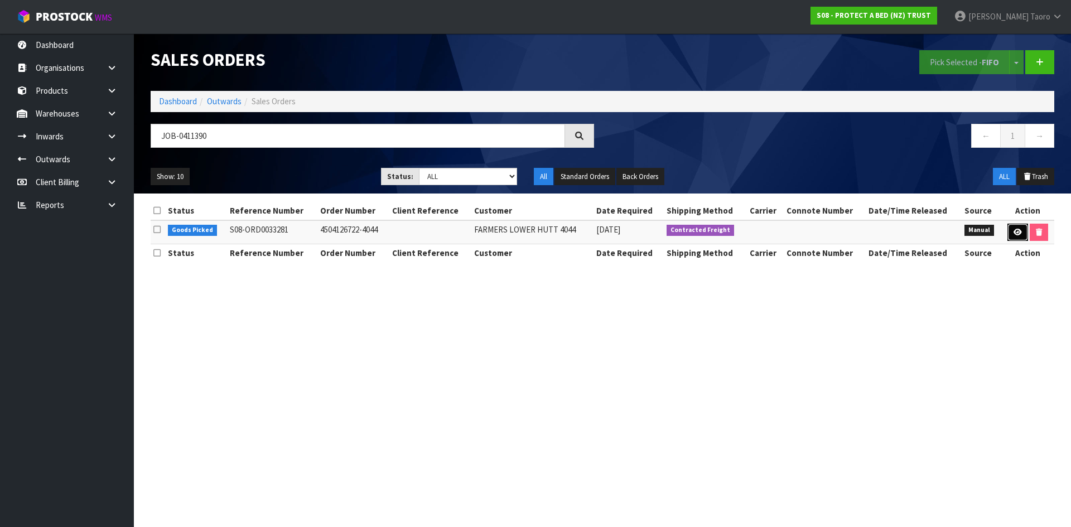
drag, startPoint x: 1017, startPoint y: 233, endPoint x: 1010, endPoint y: 232, distance: 7.3
click at [1017, 232] on icon at bounding box center [1018, 232] width 8 height 7
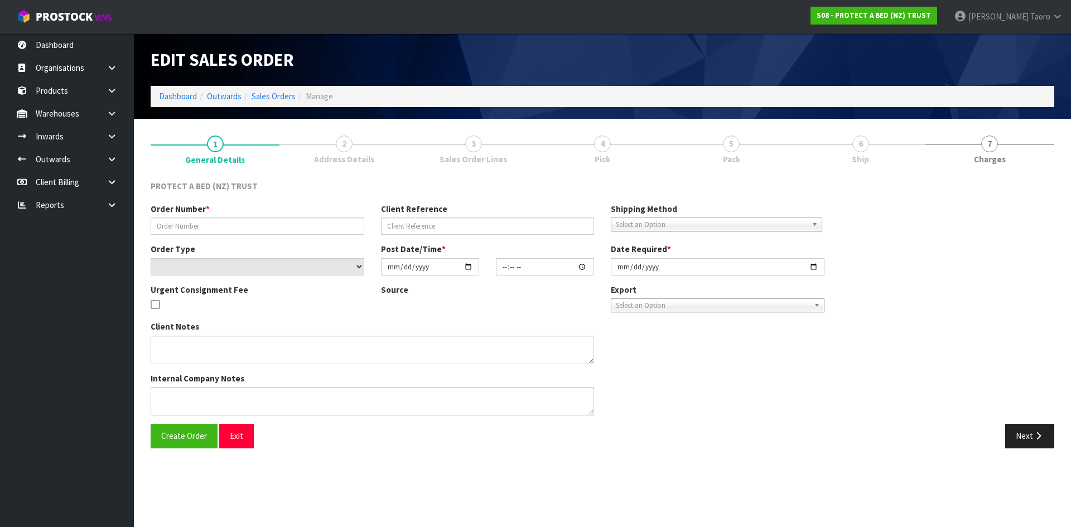
type input "4504126722-4044"
select select "number:0"
type input "[DATE]"
type input "09:15:00.000"
type input "[DATE]"
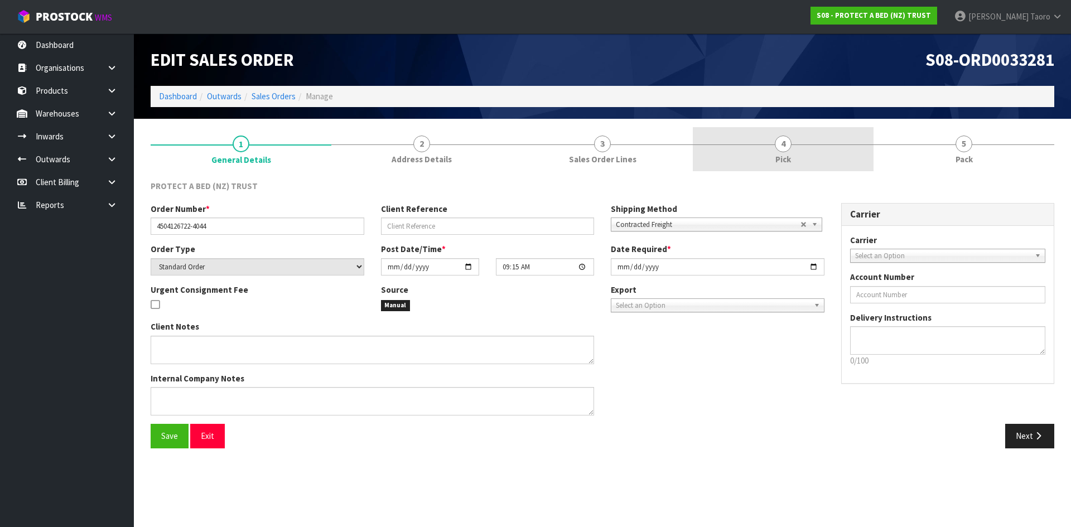
click at [830, 155] on link "4 Pick" at bounding box center [783, 149] width 181 height 44
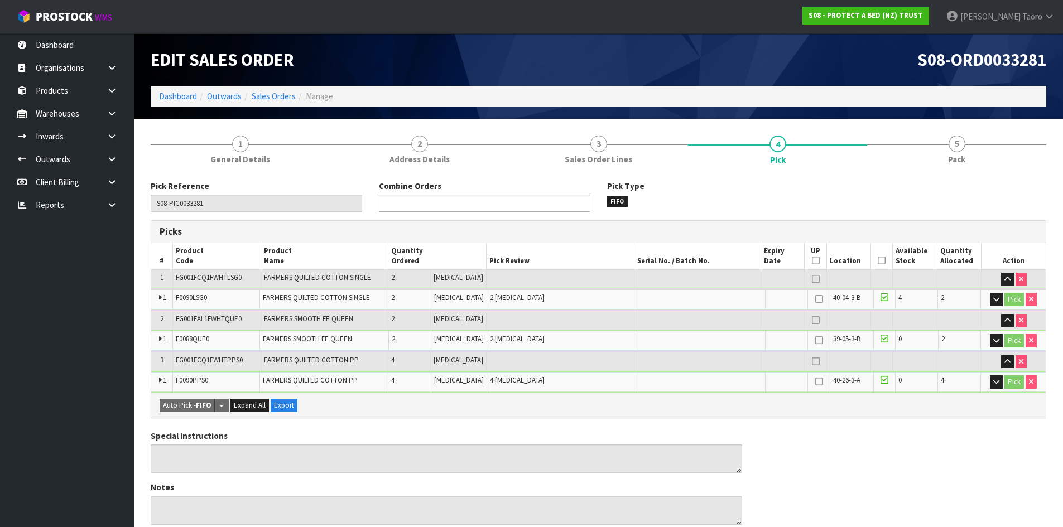
click at [436, 204] on input "text" at bounding box center [423, 203] width 82 height 14
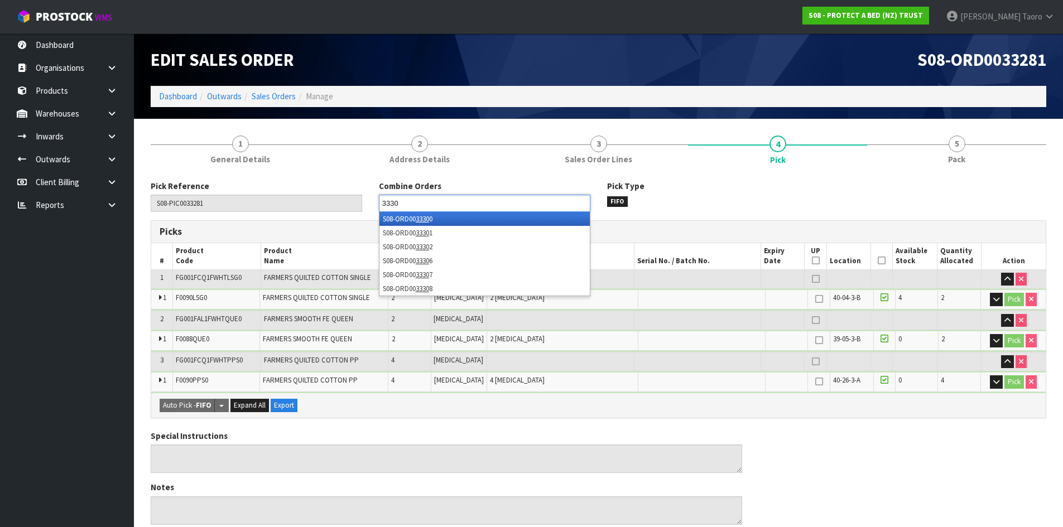
type input "33307"
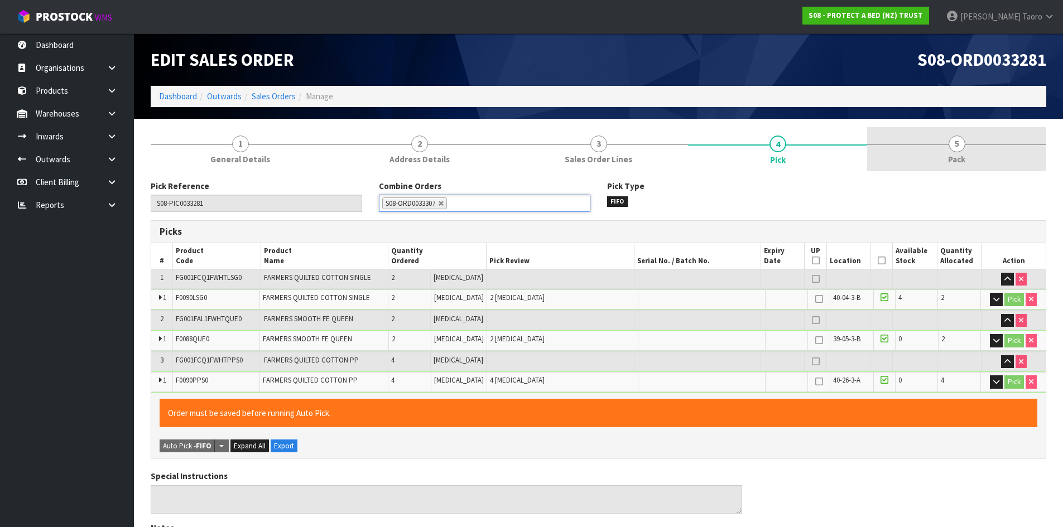
drag, startPoint x: 937, startPoint y: 153, endPoint x: 916, endPoint y: 163, distance: 23.2
click at [938, 153] on link "5 Pack" at bounding box center [956, 149] width 179 height 44
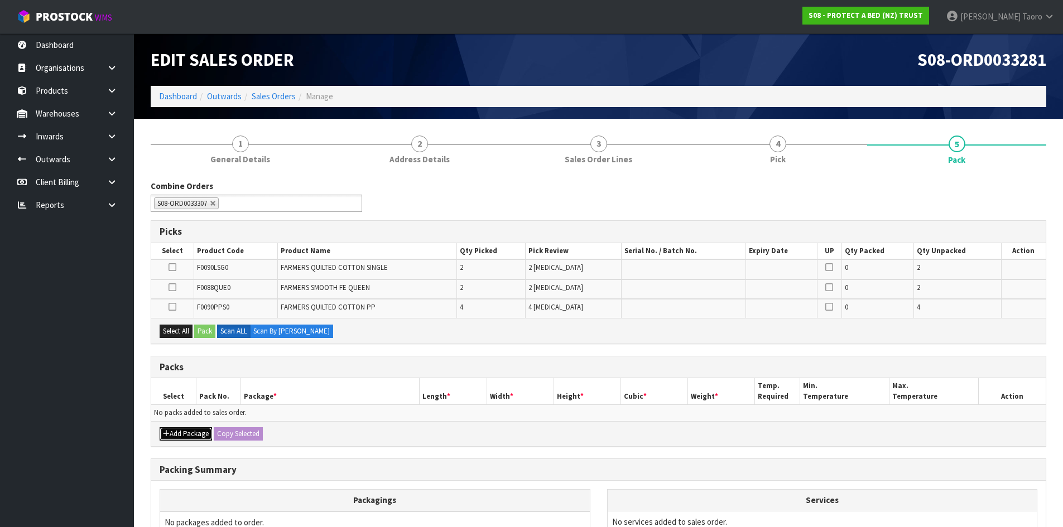
click at [170, 431] on button "Add Package" at bounding box center [186, 433] width 52 height 13
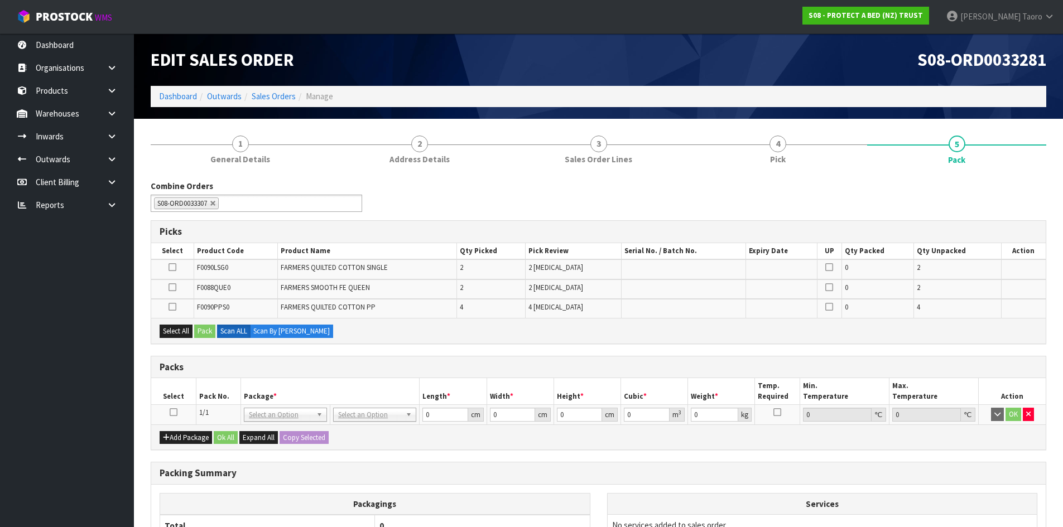
click at [171, 415] on td at bounding box center [173, 415] width 45 height 20
click at [173, 413] on icon at bounding box center [174, 412] width 8 height 1
click at [486, 346] on div "Combine Orders S08-ORD0031944 S08-ORD0032699 S08-ORD0032700 S08-ORD0032701 S08-…" at bounding box center [599, 414] width 896 height 468
click at [313, 375] on div "Packs" at bounding box center [598, 368] width 895 height 22
click at [189, 329] on button "Select All" at bounding box center [176, 331] width 33 height 13
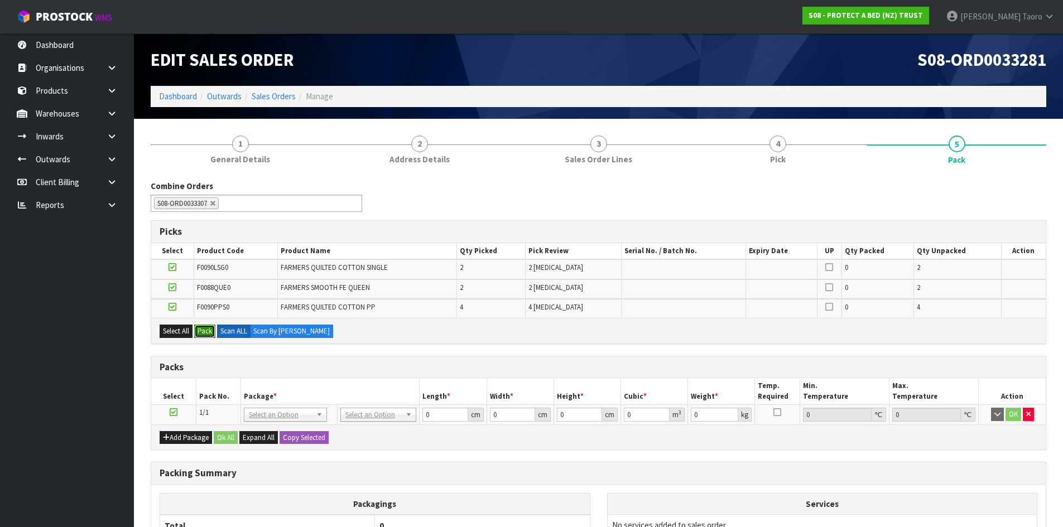
click at [208, 330] on button "Pack" at bounding box center [204, 331] width 21 height 13
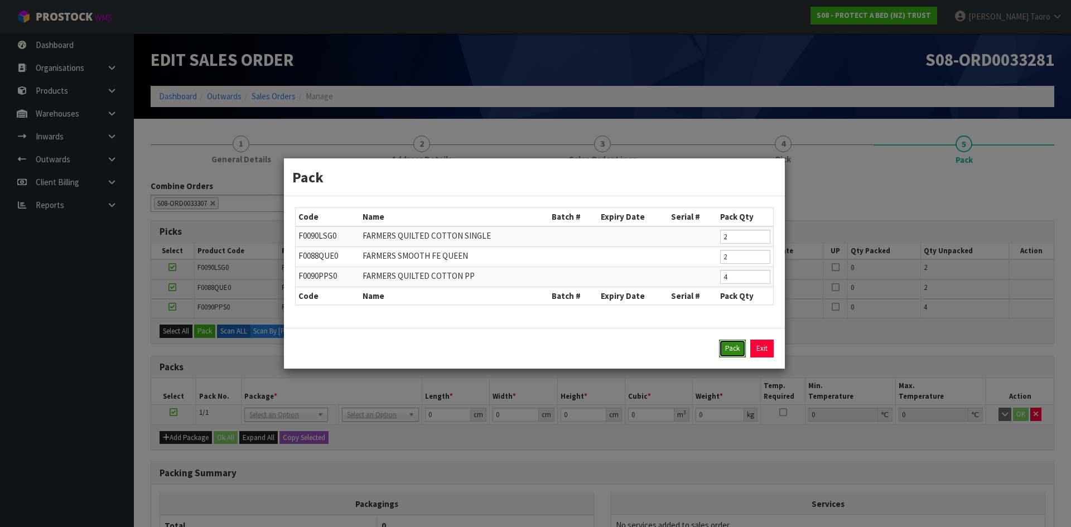
click at [738, 351] on button "Pack" at bounding box center [732, 349] width 27 height 18
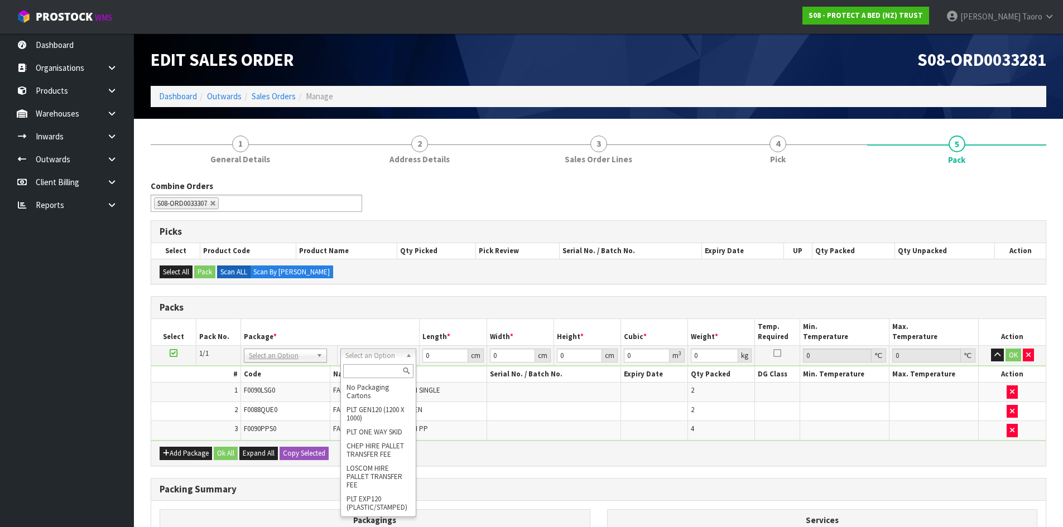
click at [375, 373] on input "text" at bounding box center [378, 371] width 71 height 14
type input "OC"
type input "7.91"
click at [444, 357] on input "0" at bounding box center [444, 356] width 45 height 14
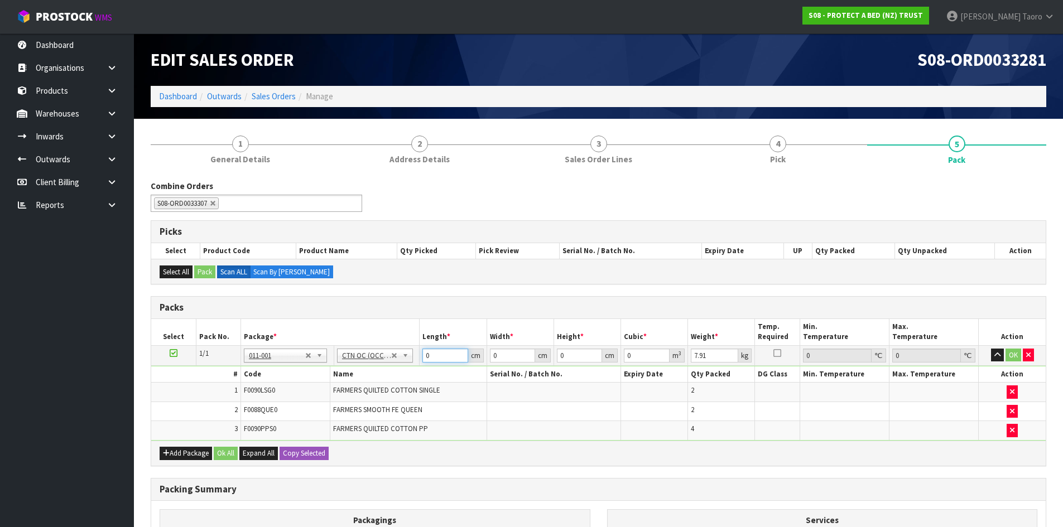
click at [444, 357] on input "0" at bounding box center [444, 356] width 45 height 14
type input "57"
type input "41"
type input "3"
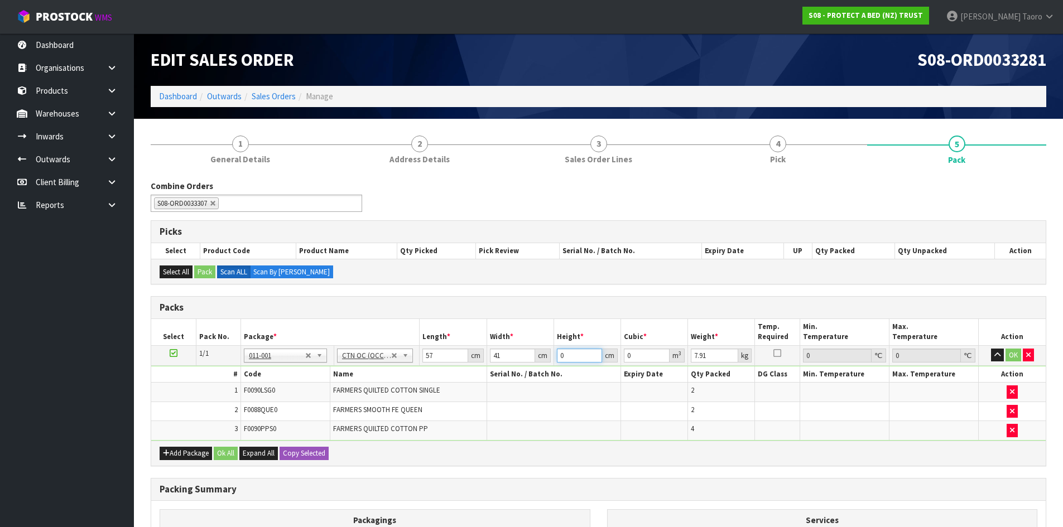
type input "0.007011"
type input "31"
type input "0.072447"
type input "31"
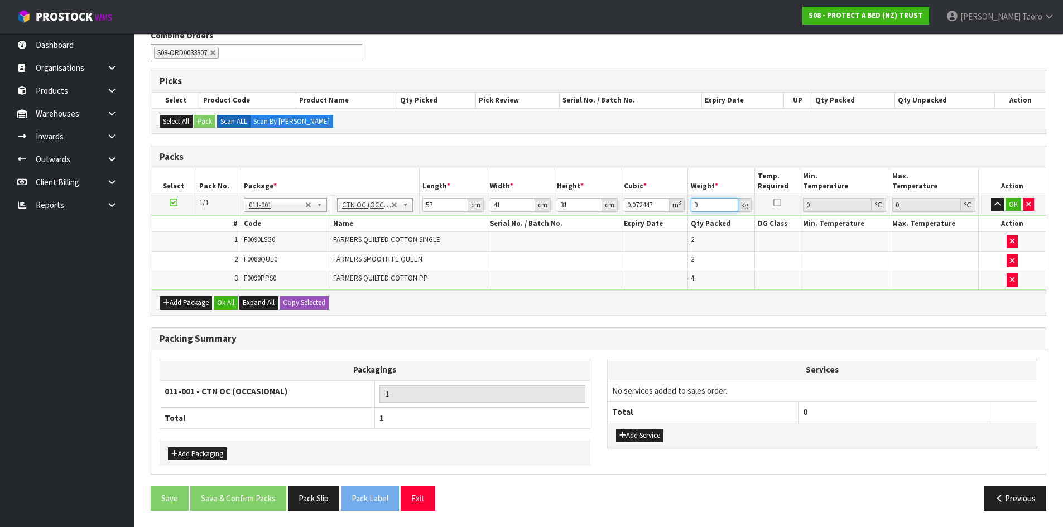
scroll to position [151, 0]
type input "9"
click at [655, 435] on button "Add Service" at bounding box center [639, 435] width 47 height 13
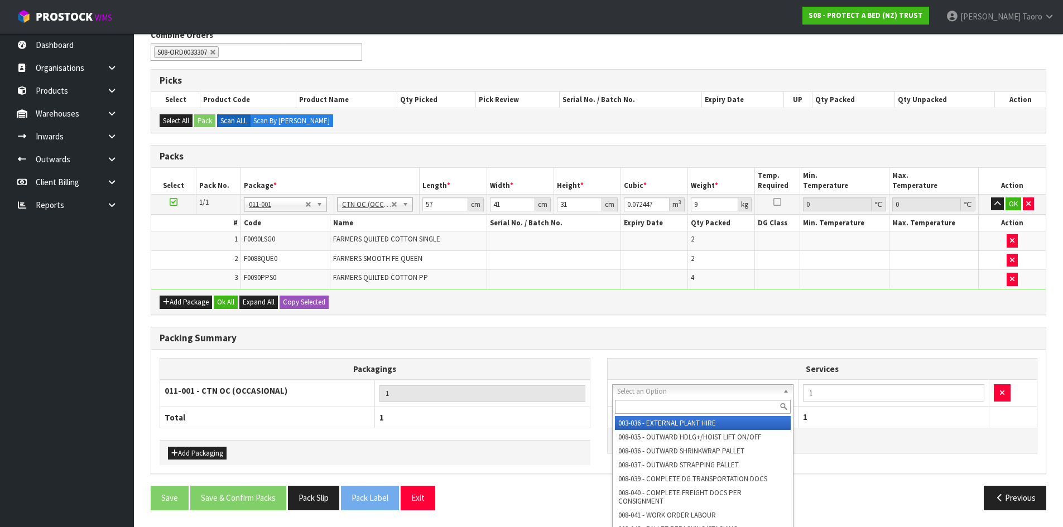
click at [662, 406] on input "text" at bounding box center [703, 407] width 176 height 14
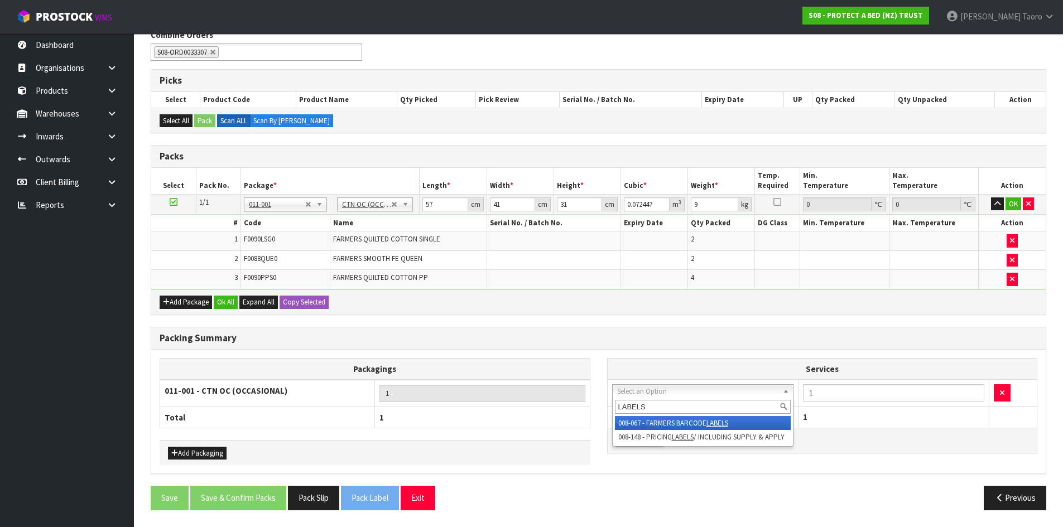
type input "LABELS"
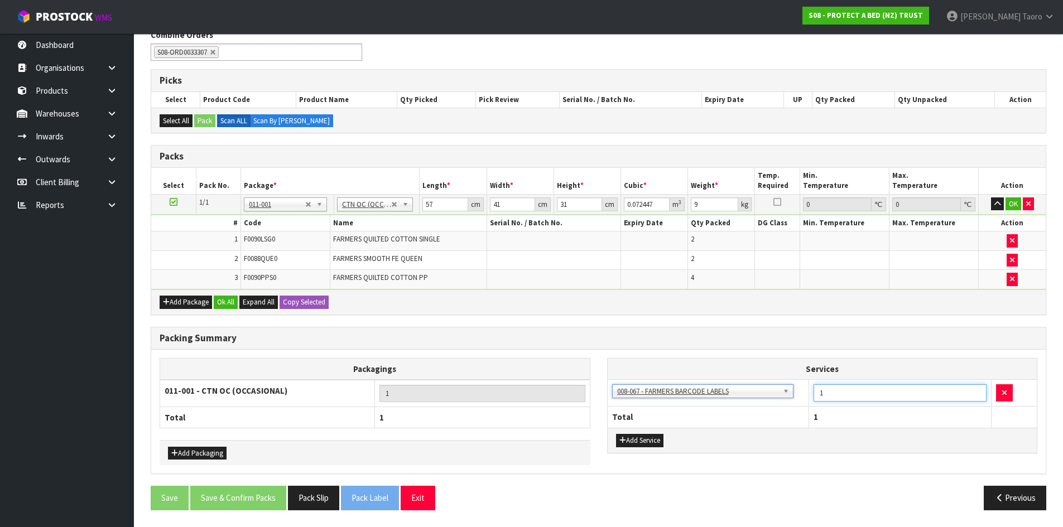
click at [892, 393] on input "1" at bounding box center [900, 393] width 173 height 17
type input "6"
click at [872, 347] on div "Packing Summary" at bounding box center [598, 339] width 895 height 22
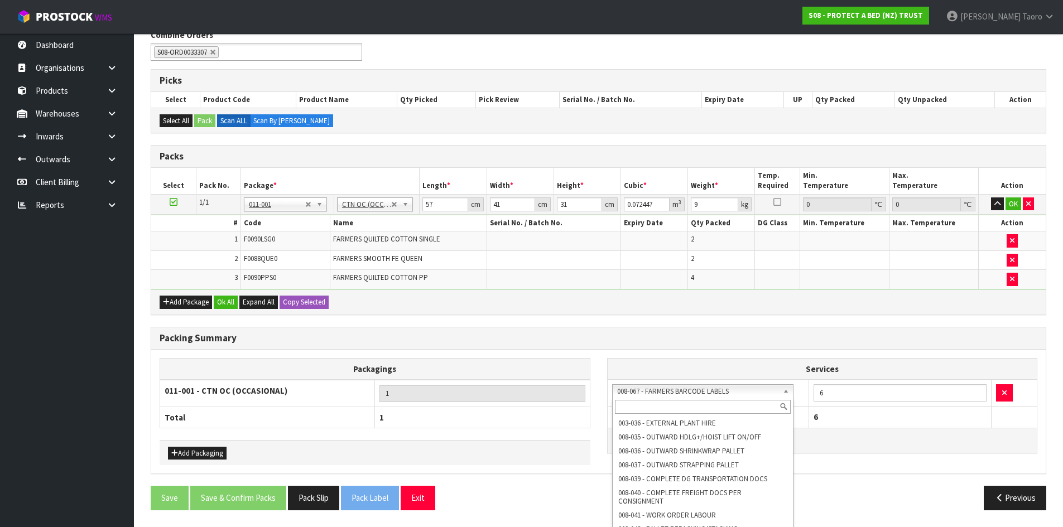
click at [688, 403] on input "text" at bounding box center [703, 407] width 176 height 14
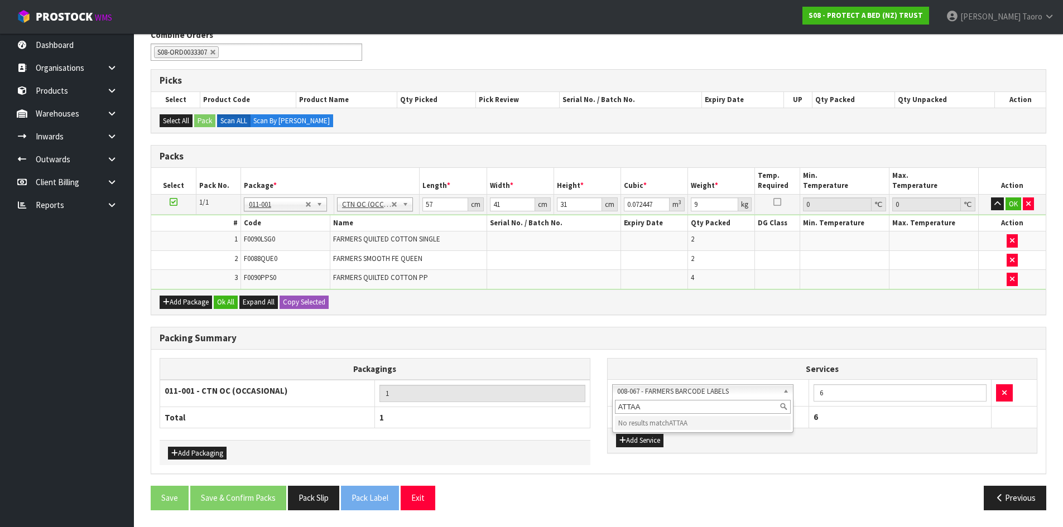
click at [686, 403] on input "ATTAA" at bounding box center [703, 407] width 176 height 14
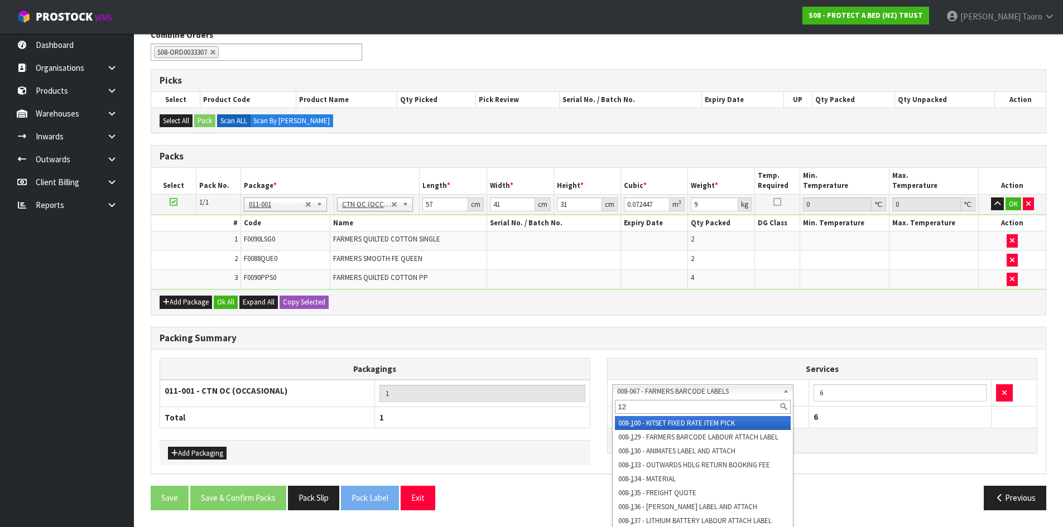
type input "129"
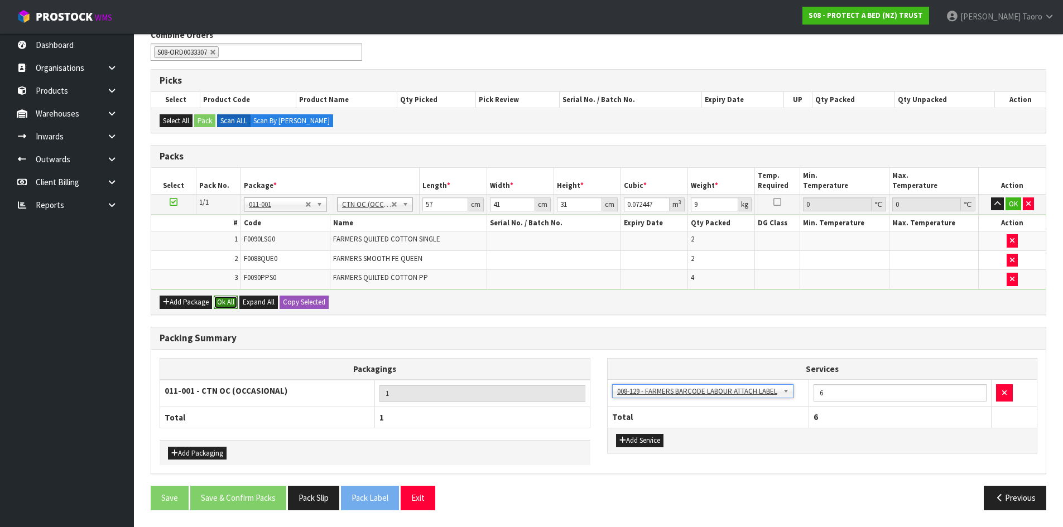
click at [223, 307] on button "Ok All" at bounding box center [226, 302] width 24 height 13
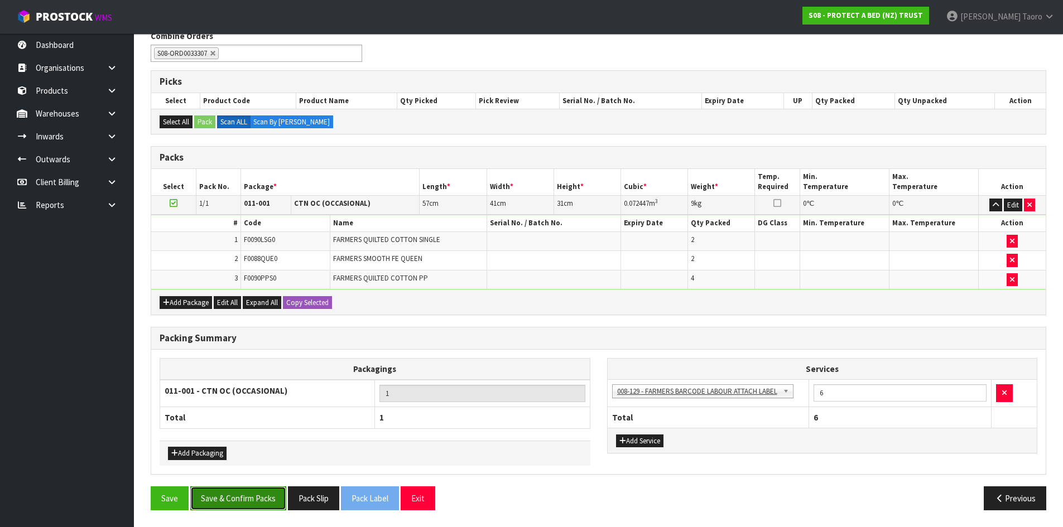
click at [253, 501] on button "Save & Confirm Packs" at bounding box center [238, 499] width 96 height 24
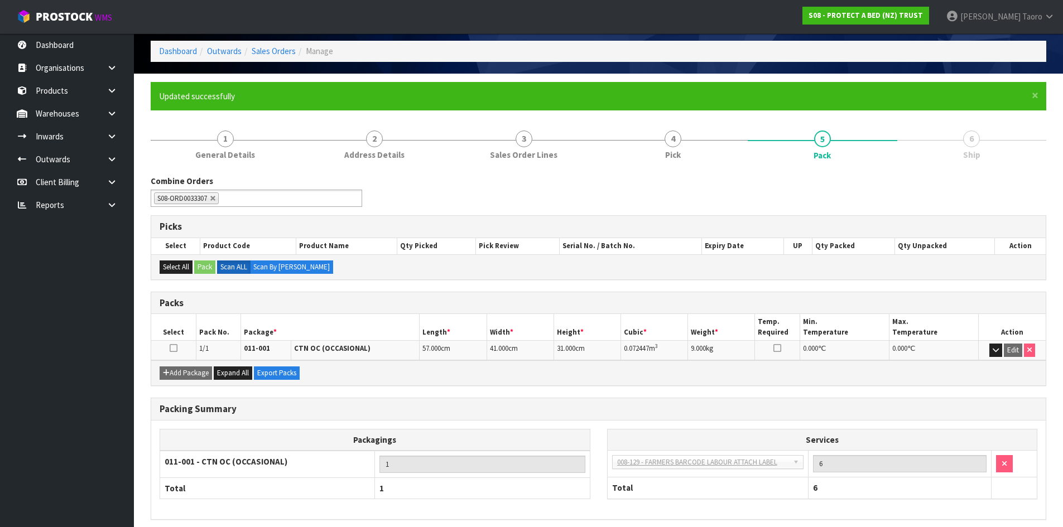
scroll to position [91, 0]
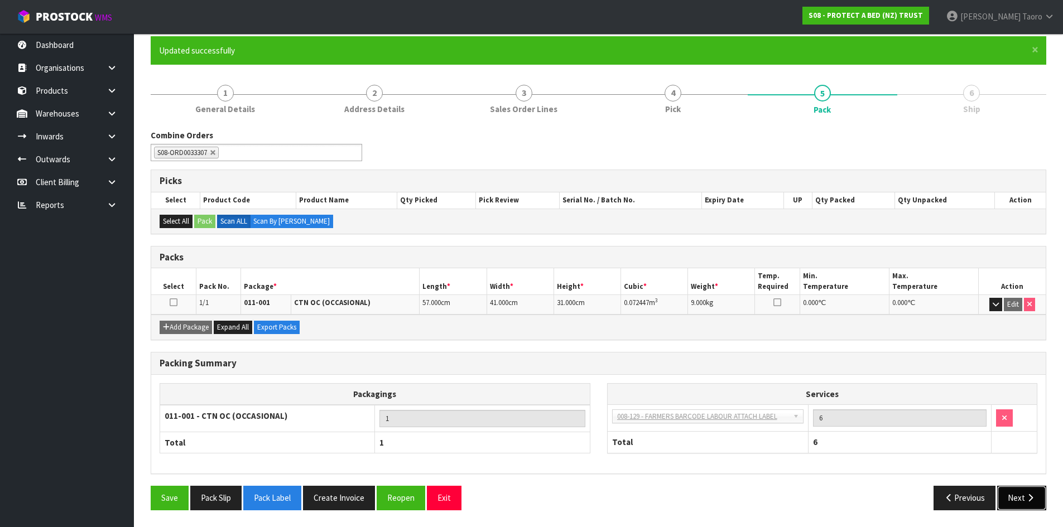
click at [1017, 494] on button "Next" at bounding box center [1021, 498] width 49 height 24
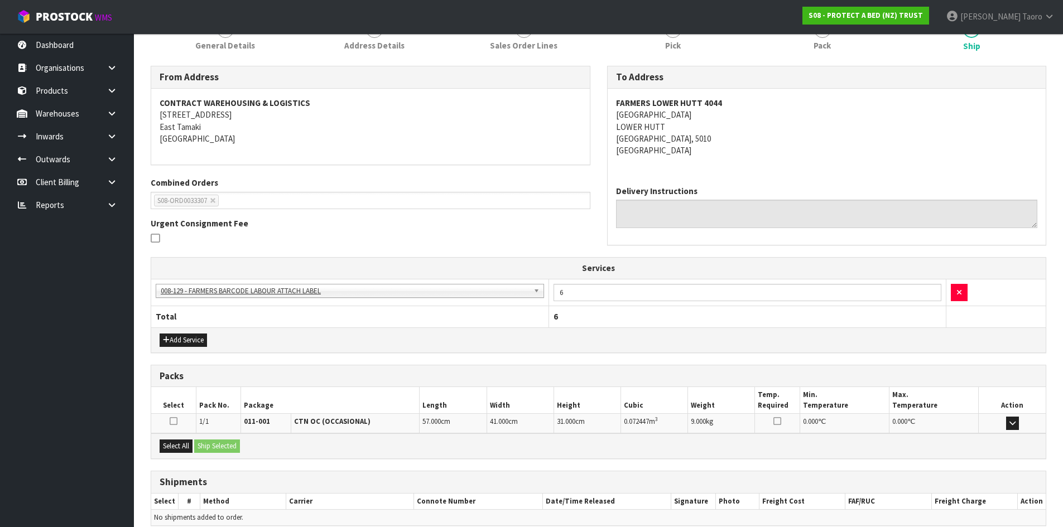
scroll to position [206, 0]
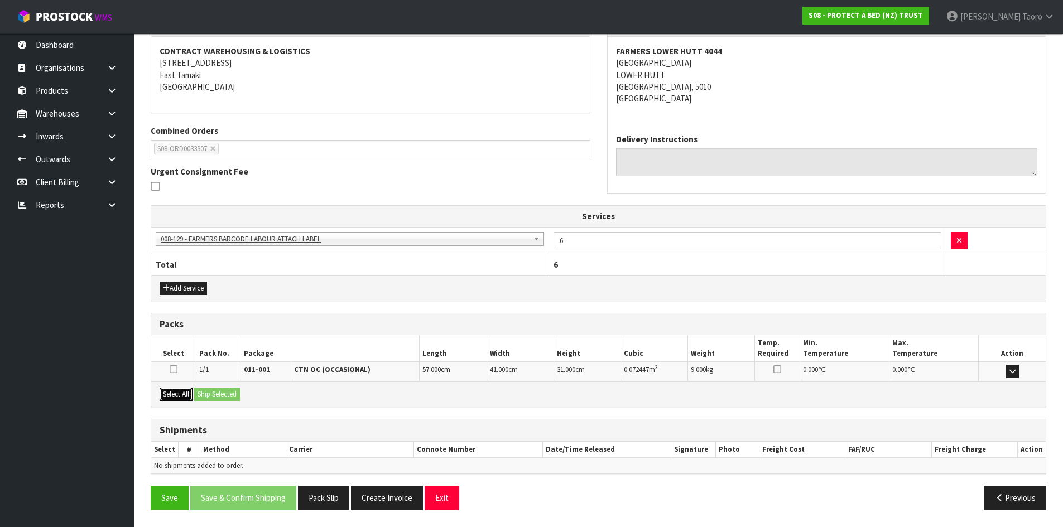
click at [167, 392] on button "Select All" at bounding box center [176, 394] width 33 height 13
click at [199, 395] on button "Ship Selected" at bounding box center [217, 394] width 46 height 13
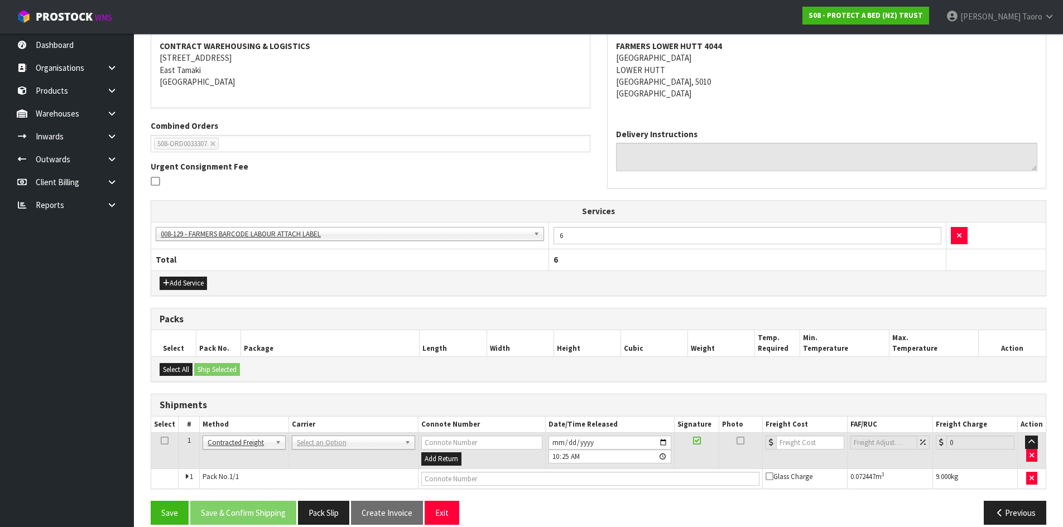
scroll to position [226, 0]
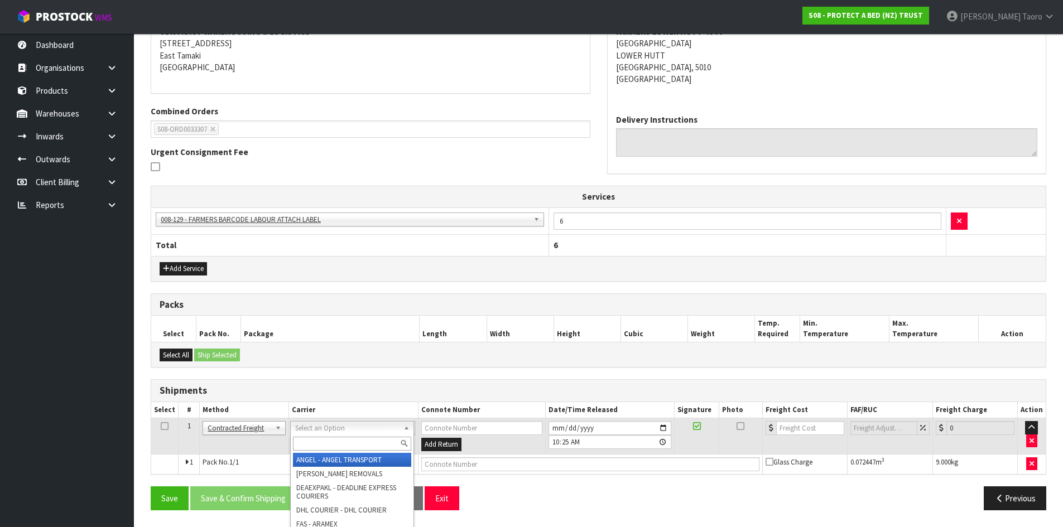
click at [335, 443] on input "text" at bounding box center [352, 444] width 118 height 14
type input "NZP"
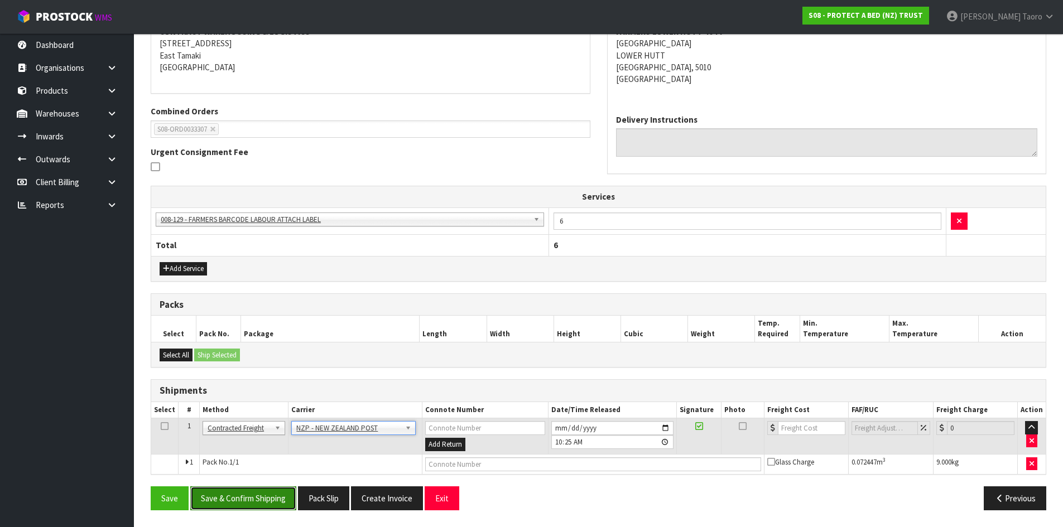
click at [286, 489] on button "Save & Confirm Shipping" at bounding box center [243, 499] width 106 height 24
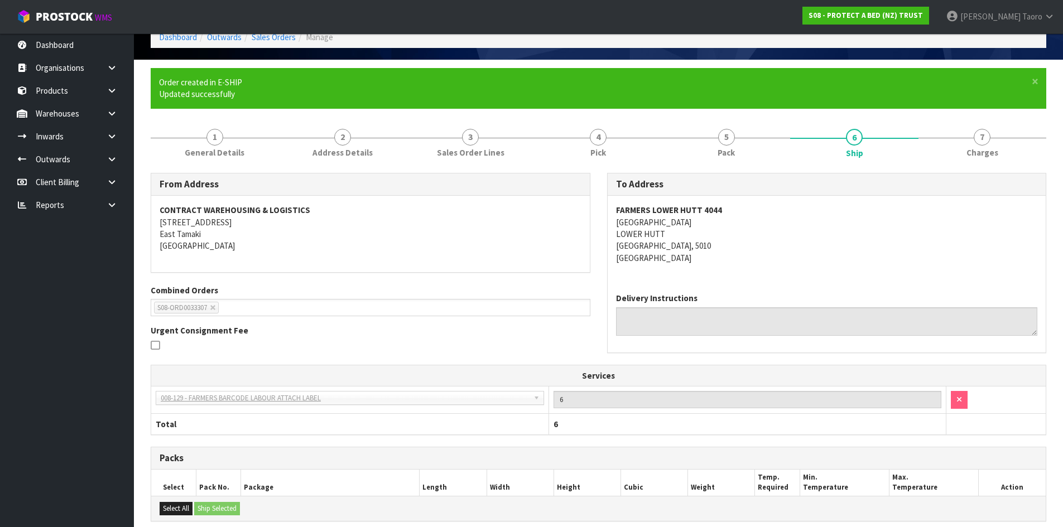
scroll to position [210, 0]
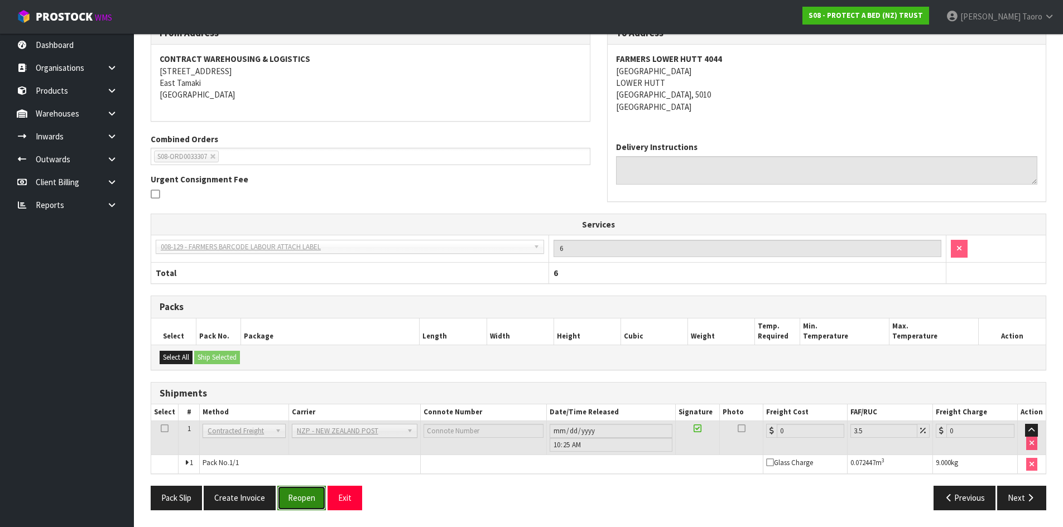
click at [305, 499] on button "Reopen" at bounding box center [301, 498] width 49 height 24
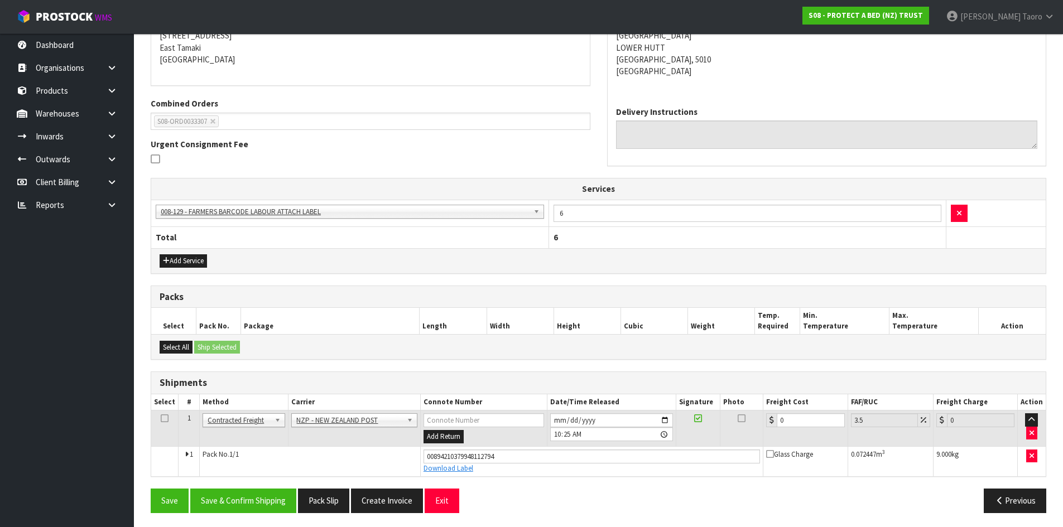
scroll to position [237, 0]
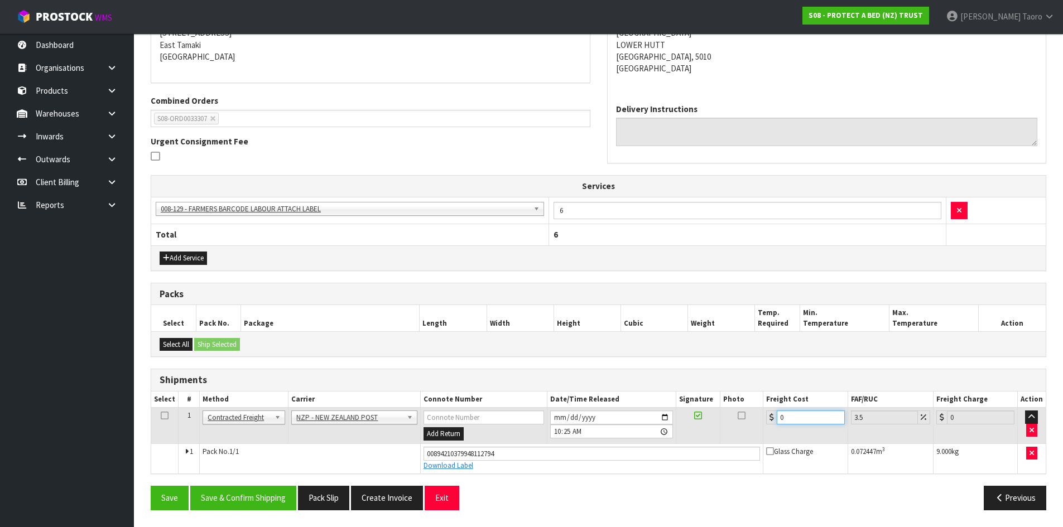
click at [799, 418] on input "0" at bounding box center [811, 418] width 68 height 14
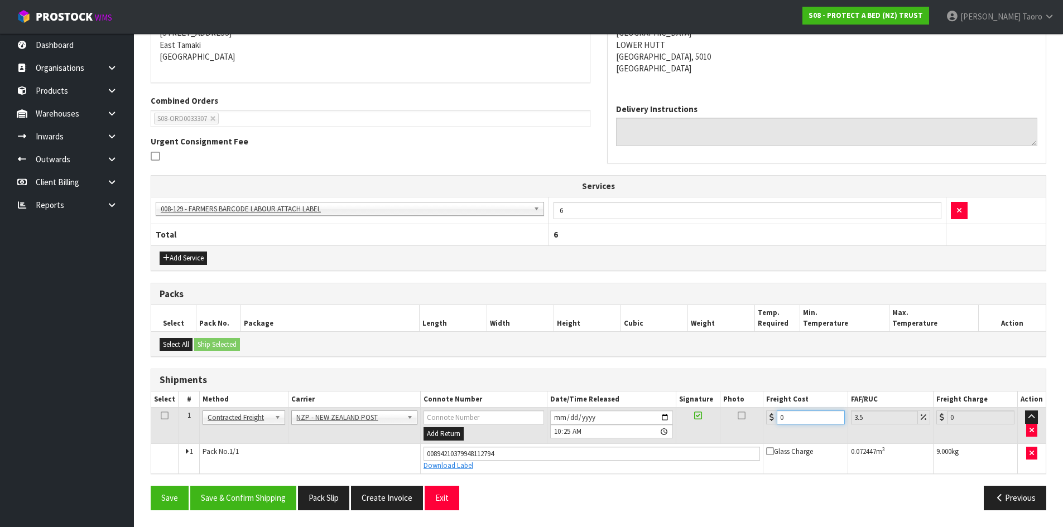
type input "1"
type input "1.03"
type input "12"
type input "12.42"
type input "12.5"
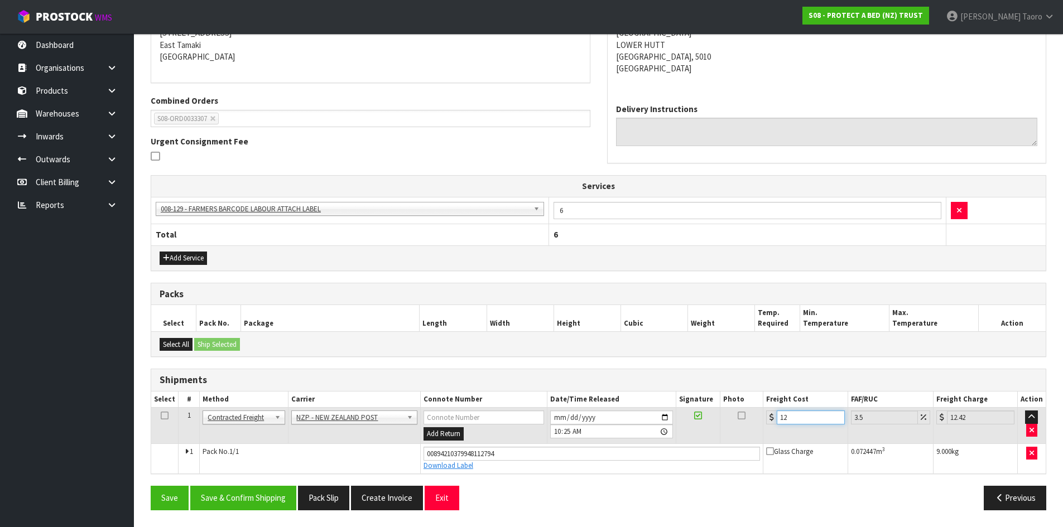
type input "12.94"
type input "12.51"
type input "12.95"
type input "12.51"
click at [265, 495] on button "Save & Confirm Shipping" at bounding box center [243, 498] width 106 height 24
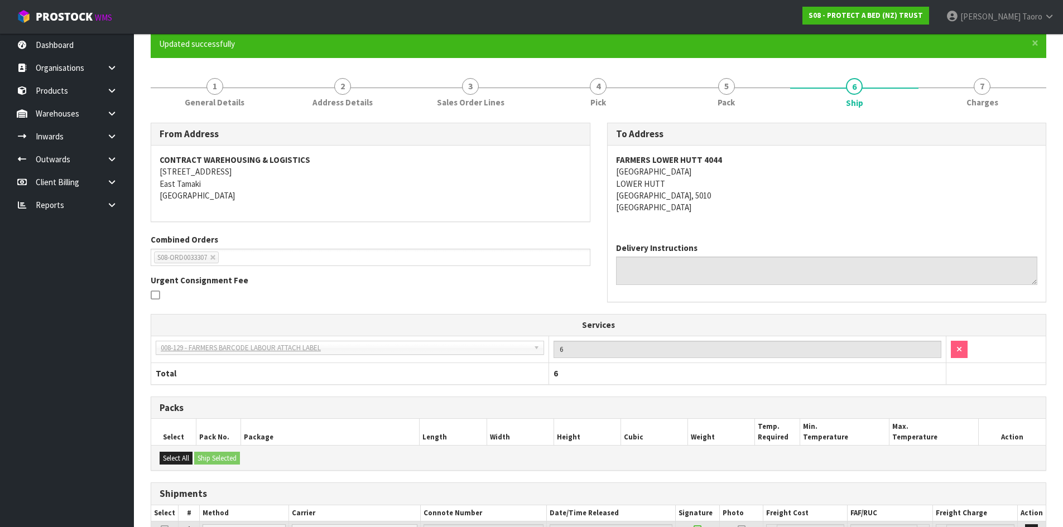
scroll to position [206, 0]
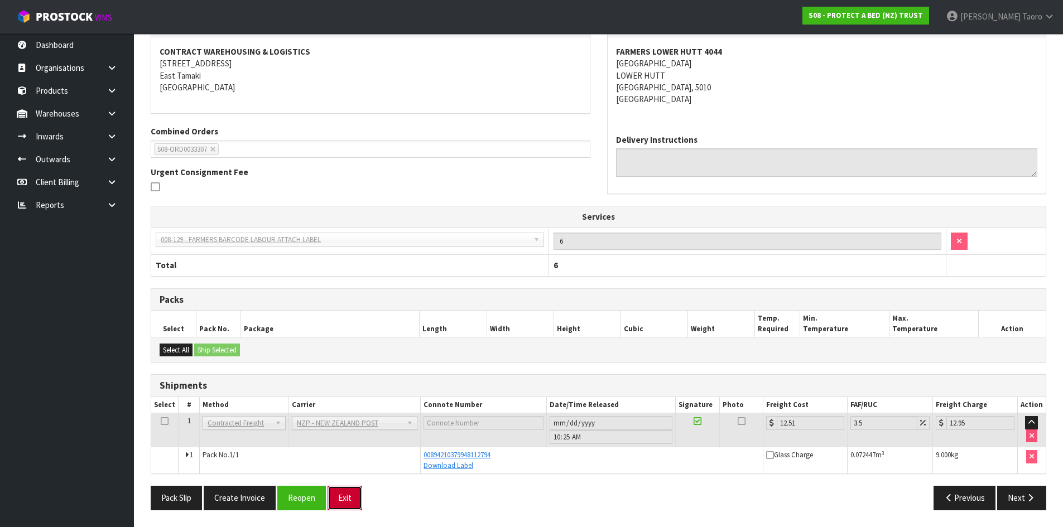
click at [343, 499] on button "Exit" at bounding box center [345, 498] width 35 height 24
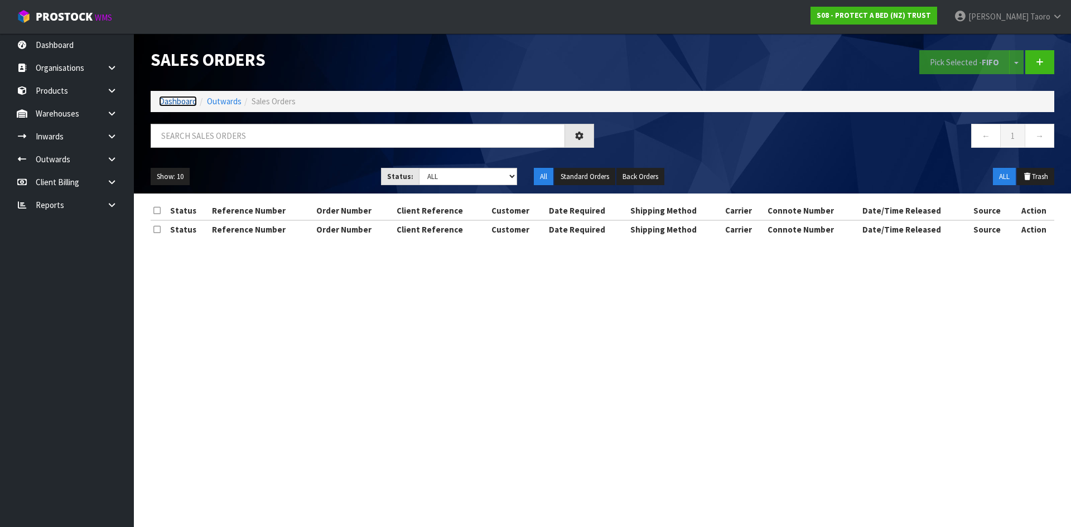
click at [182, 103] on link "Dashboard" at bounding box center [178, 101] width 38 height 11
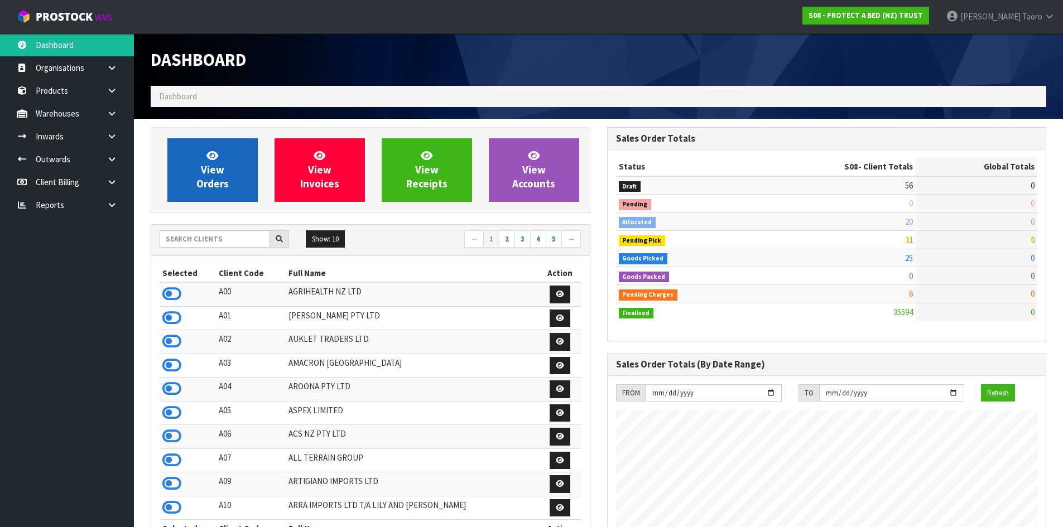
scroll to position [696, 456]
click at [230, 177] on link "View Orders" at bounding box center [212, 170] width 90 height 64
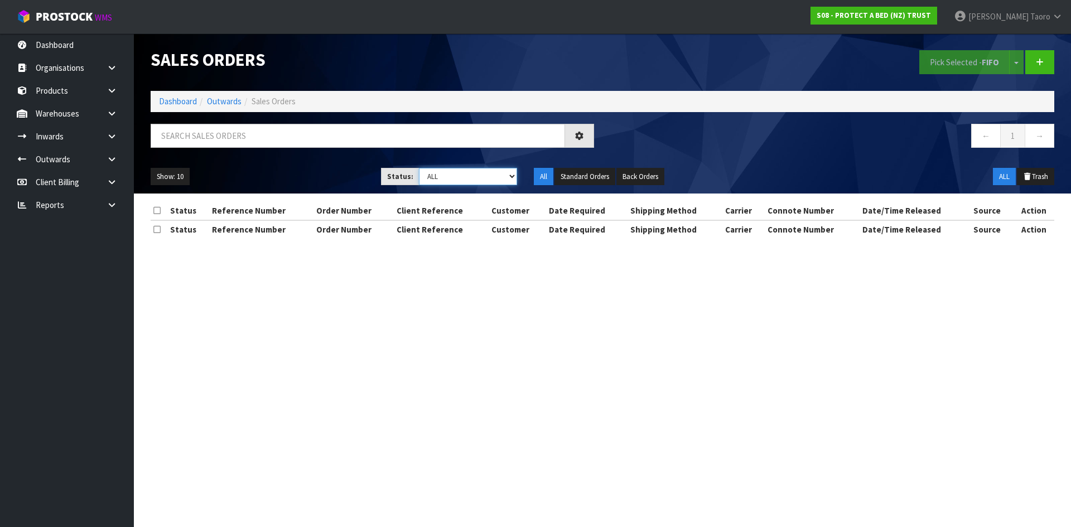
drag, startPoint x: 477, startPoint y: 179, endPoint x: 475, endPoint y: 184, distance: 5.8
click at [477, 179] on select "Draft Pending Allocated Pending Pick Goods Picked Goods Packed Pending Charges …" at bounding box center [468, 176] width 99 height 17
select select "string:6"
click at [419, 168] on select "Draft Pending Allocated Pending Pick Goods Picked Goods Packed Pending Charges …" at bounding box center [468, 176] width 99 height 17
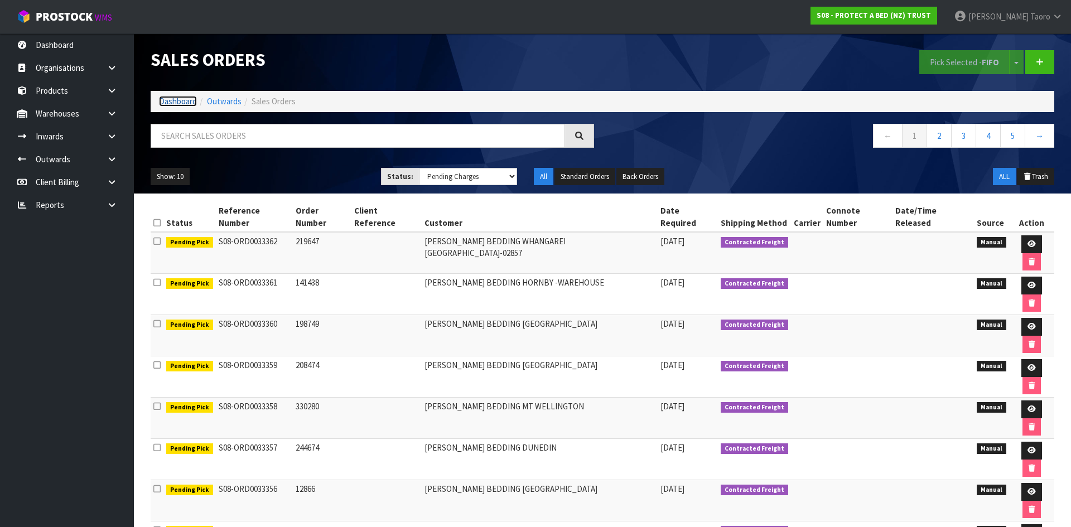
click at [180, 101] on link "Dashboard" at bounding box center [178, 101] width 38 height 11
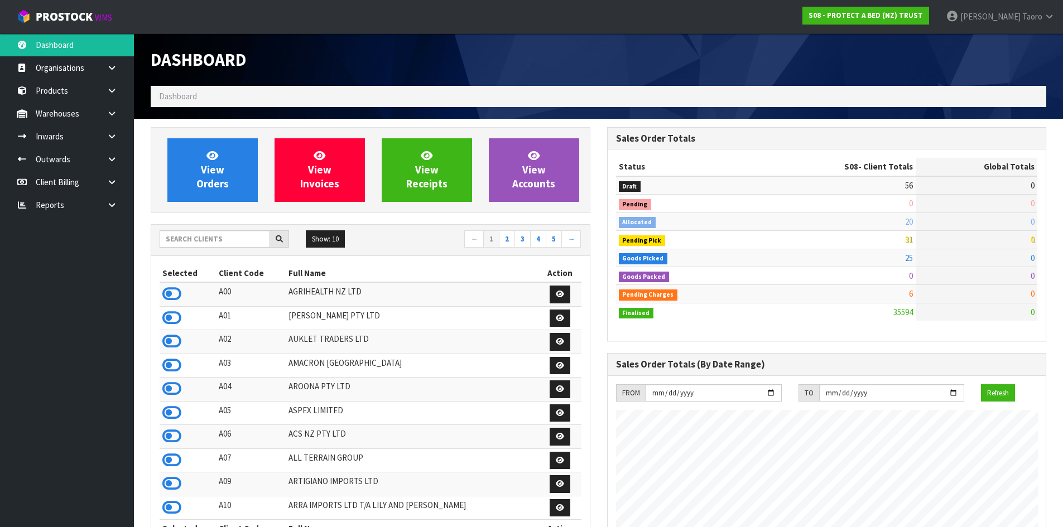
scroll to position [845, 456]
click at [194, 158] on link "View Orders" at bounding box center [212, 170] width 90 height 64
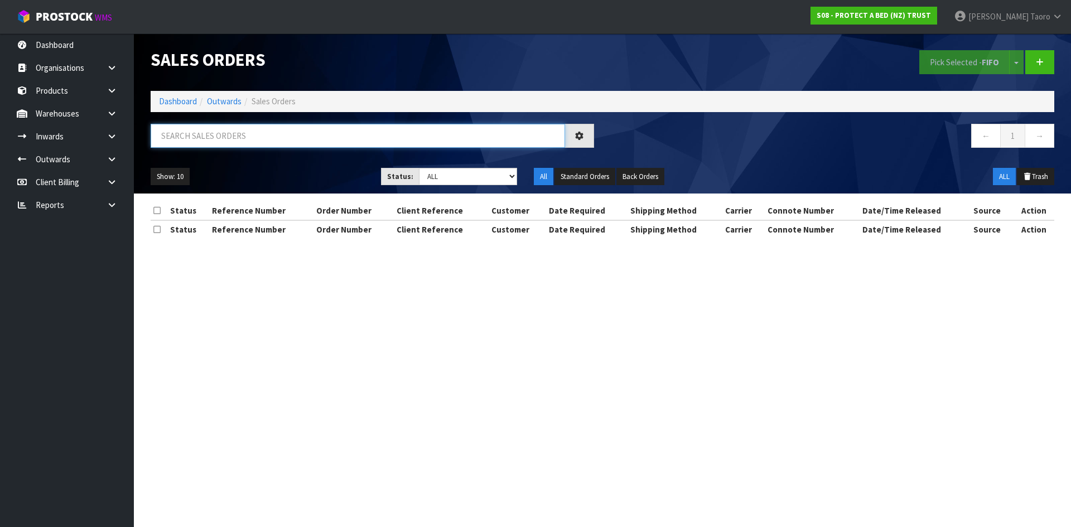
click at [236, 132] on input "text" at bounding box center [358, 136] width 415 height 24
type input "JOB-0411384"
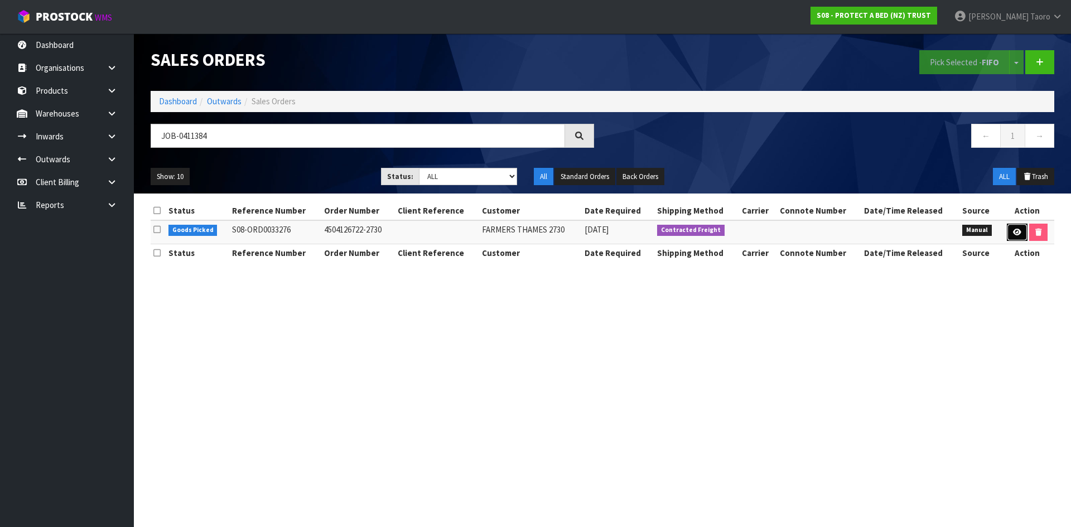
click at [1018, 233] on icon at bounding box center [1017, 232] width 8 height 7
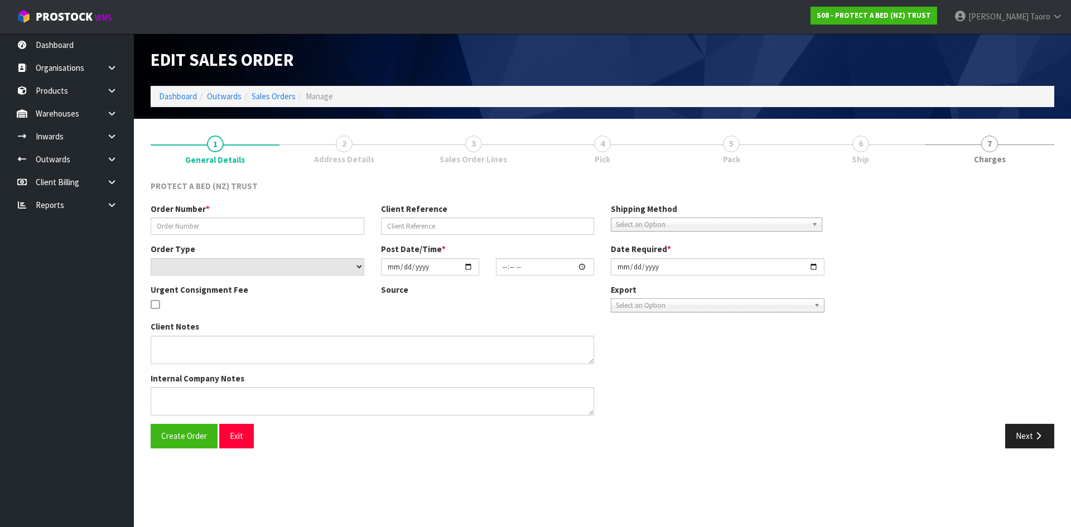
type input "4504126722-2730"
select select "number:0"
type input "[DATE]"
type input "09:11:00.000"
type input "[DATE]"
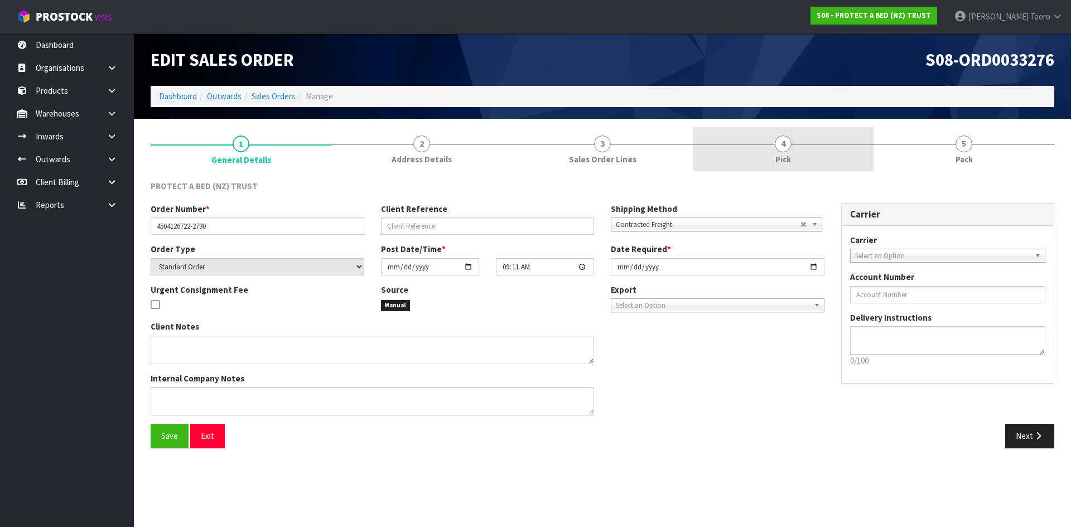
click at [786, 161] on span "Pick" at bounding box center [784, 159] width 16 height 12
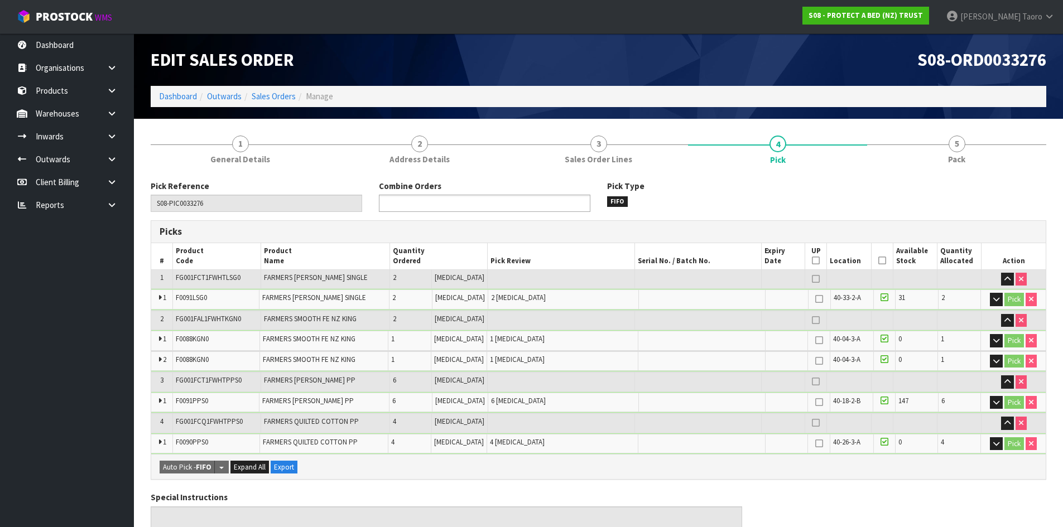
click at [479, 200] on ul at bounding box center [485, 203] width 212 height 17
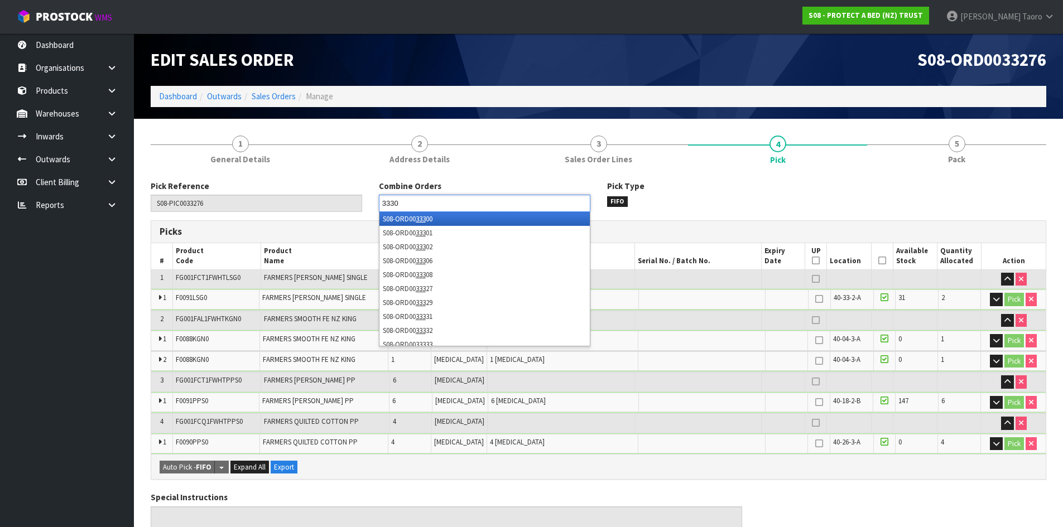
type input "33306"
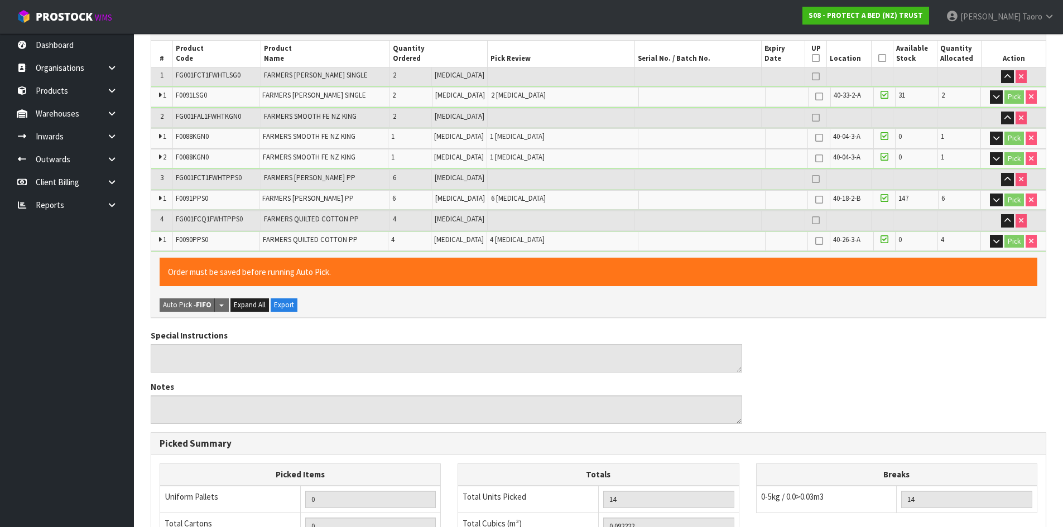
scroll to position [391, 0]
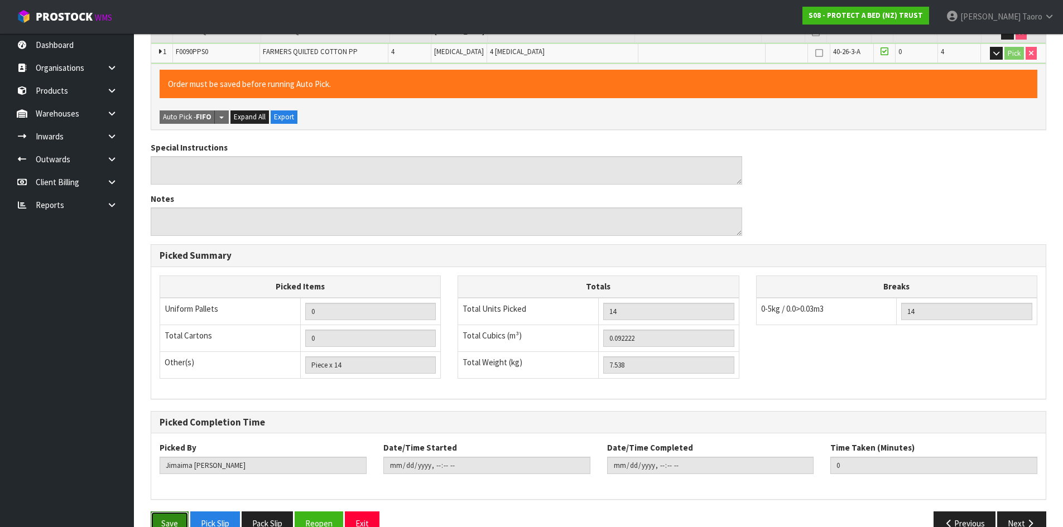
drag, startPoint x: 164, startPoint y: 522, endPoint x: 171, endPoint y: 519, distance: 7.8
click at [165, 522] on button "Save" at bounding box center [170, 524] width 38 height 24
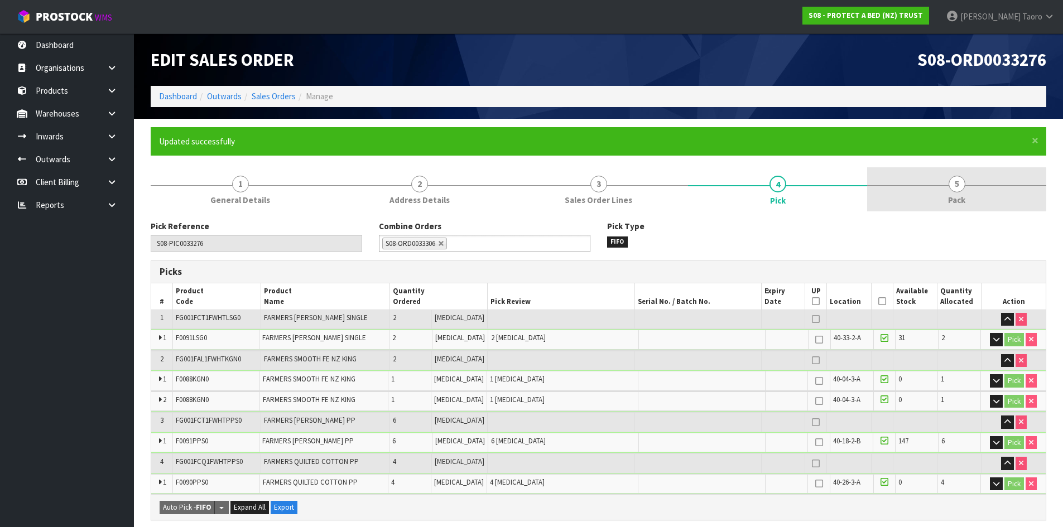
drag, startPoint x: 976, startPoint y: 195, endPoint x: 970, endPoint y: 191, distance: 6.5
click at [977, 194] on link "5 Pack" at bounding box center [956, 189] width 179 height 44
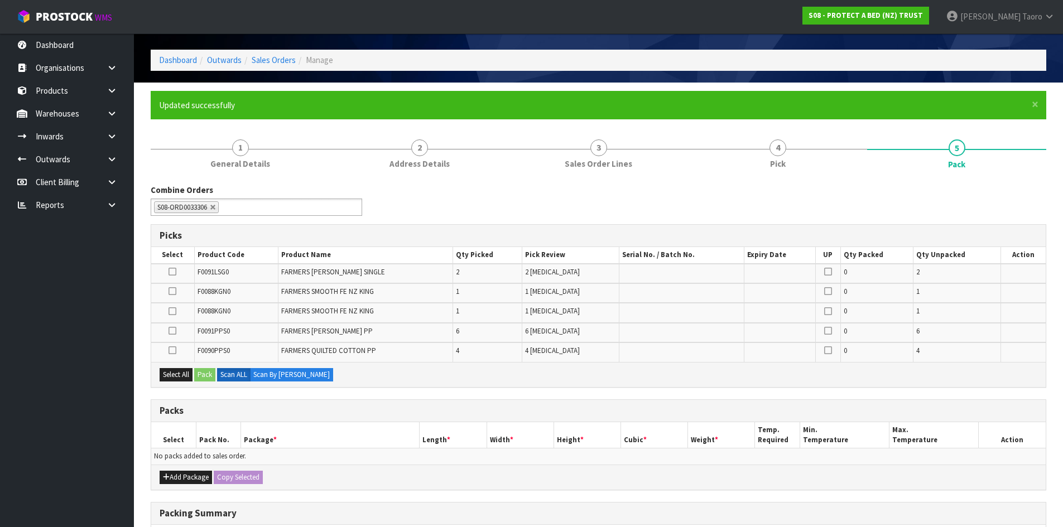
scroll to position [56, 0]
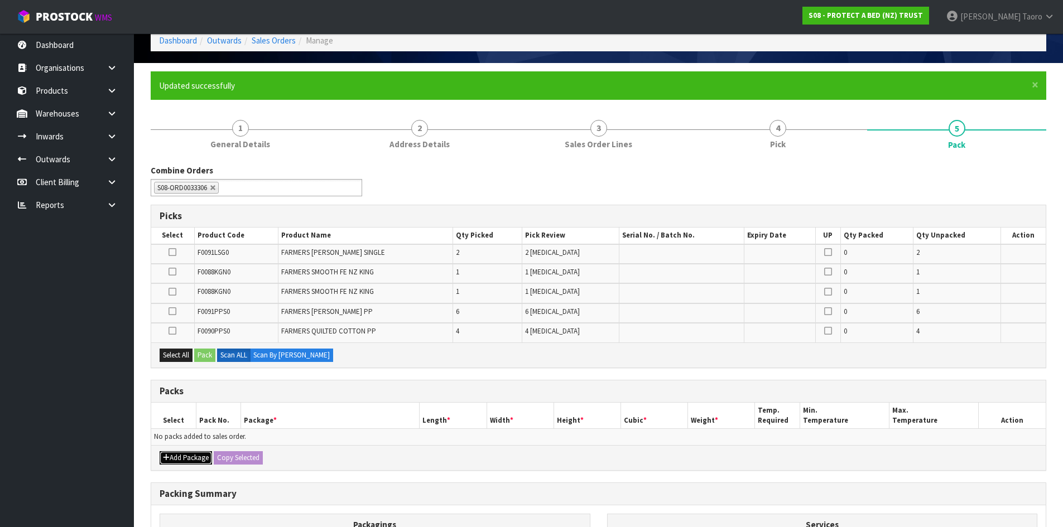
click at [179, 457] on button "Add Package" at bounding box center [186, 457] width 52 height 13
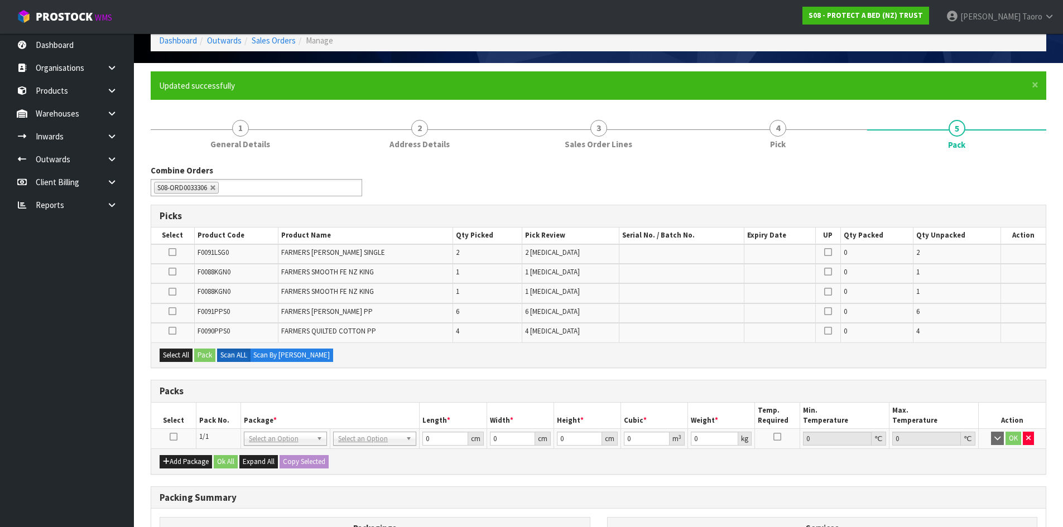
click at [176, 437] on icon at bounding box center [174, 437] width 8 height 1
click at [221, 419] on th "Pack No." at bounding box center [218, 416] width 45 height 26
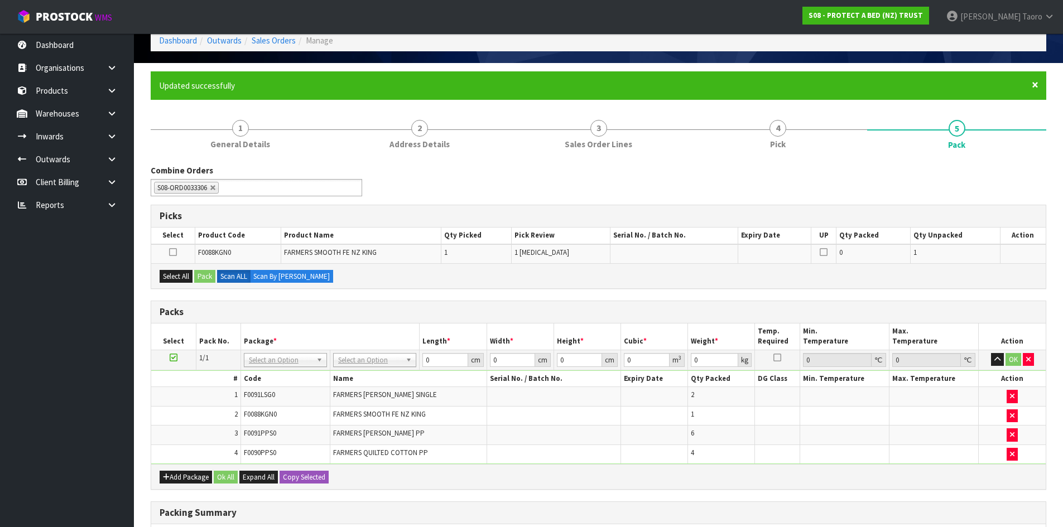
click at [1032, 87] on span "×" at bounding box center [1035, 85] width 7 height 16
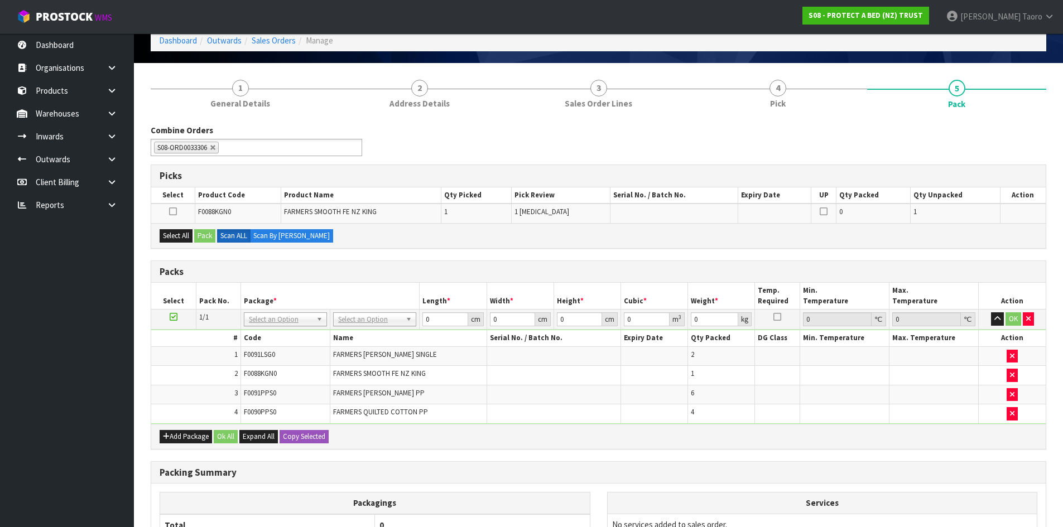
click at [580, 154] on div "Combine Orders S08-ORD0031944 S08-ORD0032699 S08-ORD0032700 S08-ORD0032701 S08-…" at bounding box center [598, 144] width 912 height 40
click at [578, 156] on div "Combine Orders S08-ORD0031944 S08-ORD0032699 S08-ORD0032700 S08-ORD0032701 S08-…" at bounding box center [598, 144] width 912 height 40
click at [576, 157] on div "Combine Orders S08-ORD0031944 S08-ORD0032699 S08-ORD0032700 S08-ORD0032701 S08-…" at bounding box center [598, 144] width 912 height 40
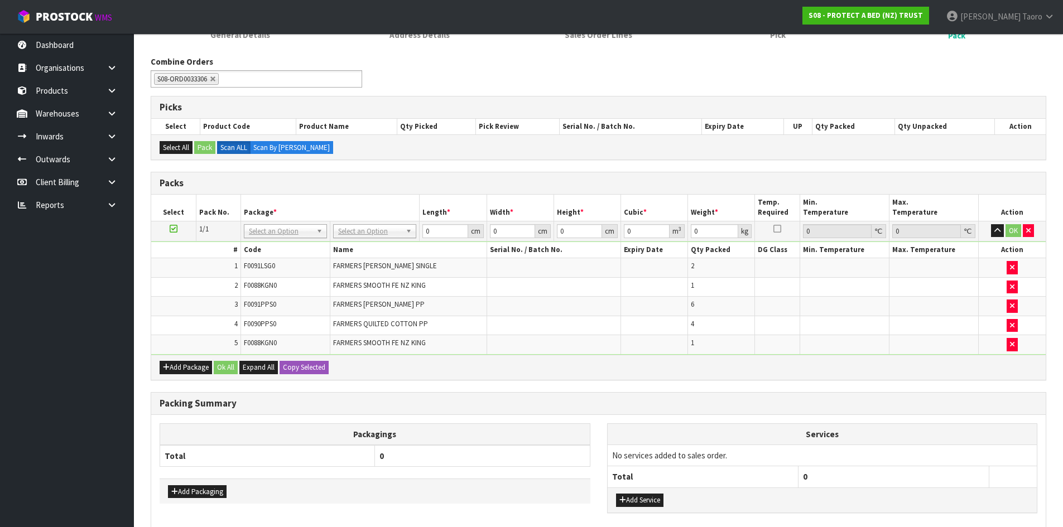
scroll to position [184, 0]
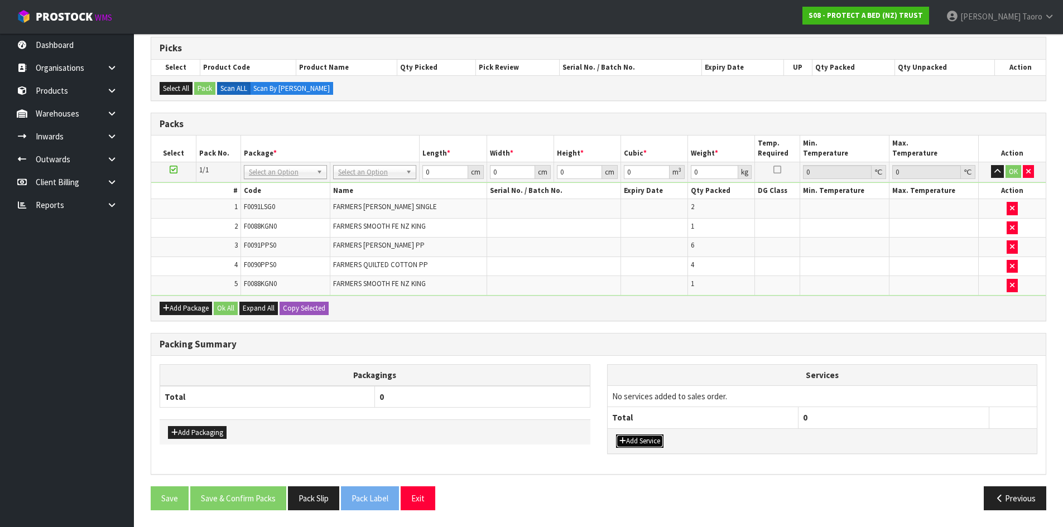
click at [634, 440] on button "Add Service" at bounding box center [639, 441] width 47 height 13
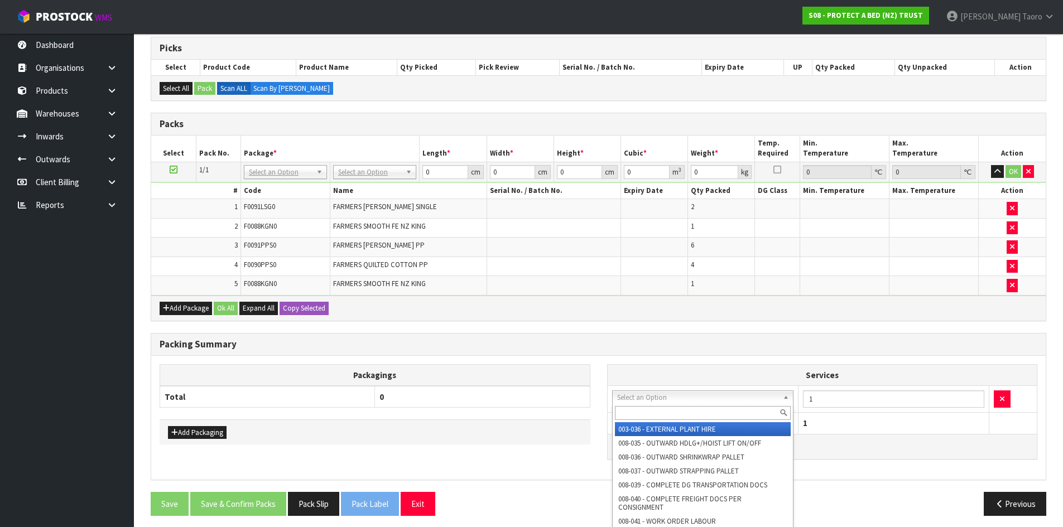
drag, startPoint x: 656, startPoint y: 398, endPoint x: 659, endPoint y: 405, distance: 6.5
click at [662, 407] on input "text" at bounding box center [703, 413] width 176 height 14
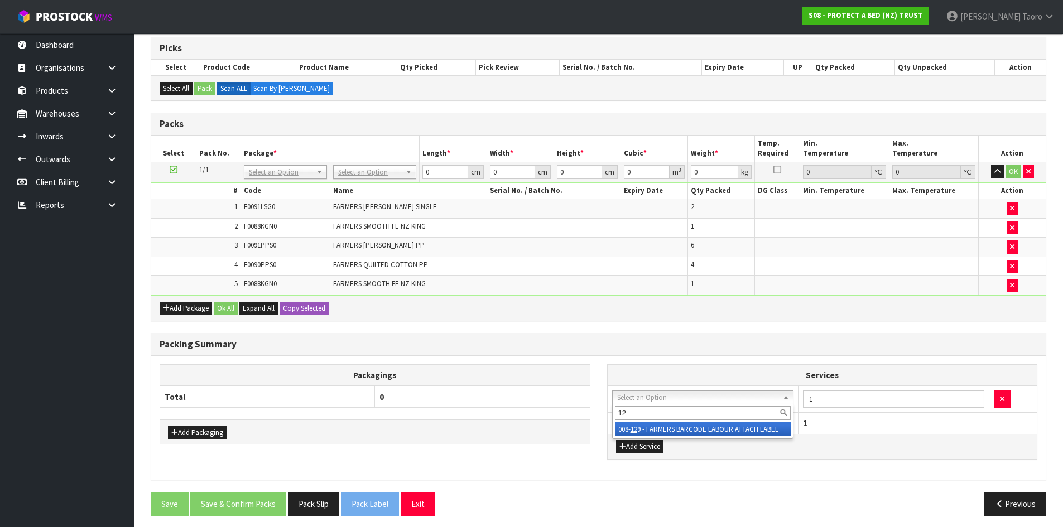
type input "129"
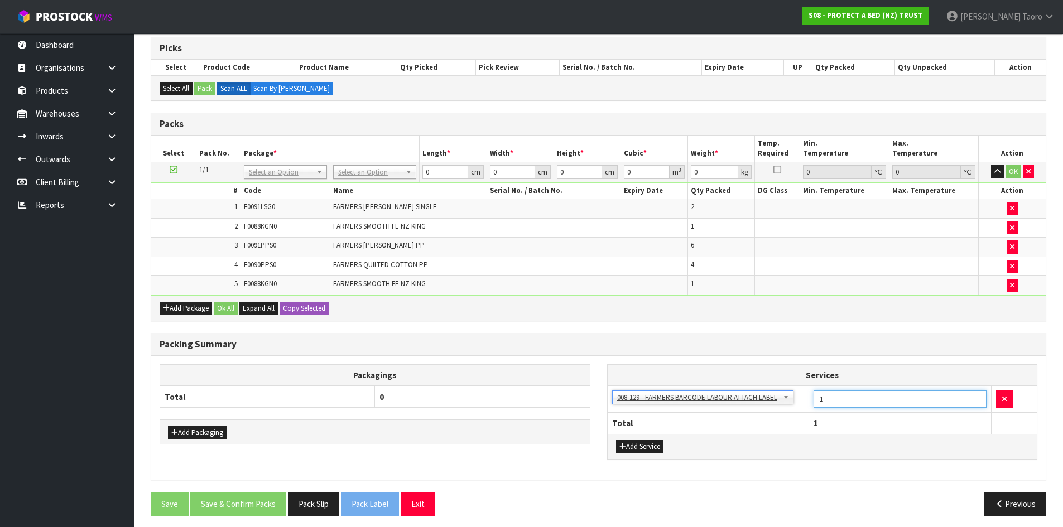
click at [886, 400] on input "1" at bounding box center [900, 399] width 173 height 17
type input "6"
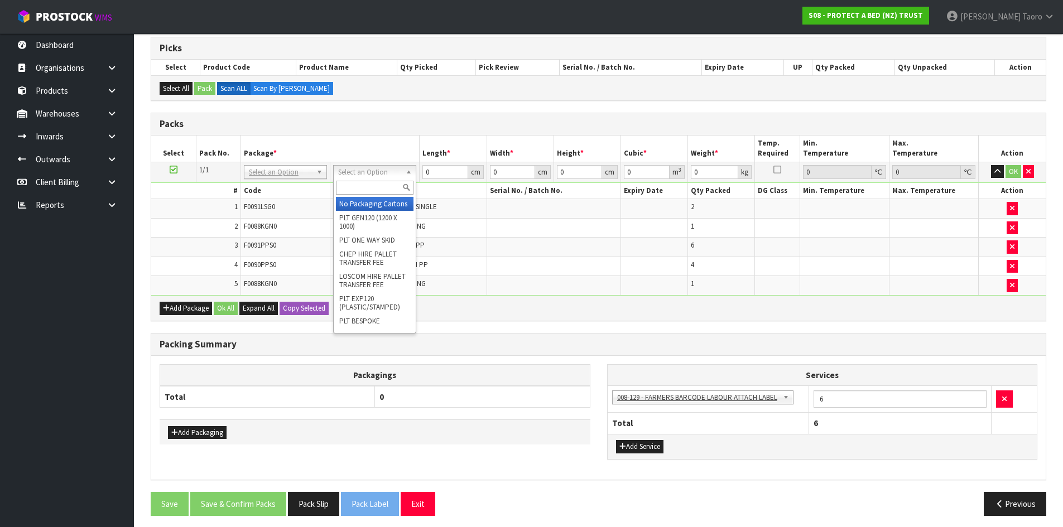
click at [383, 191] on input "text" at bounding box center [375, 188] width 78 height 14
click at [362, 183] on input "C\" at bounding box center [375, 188] width 78 height 14
type input "C"
type input "OC"
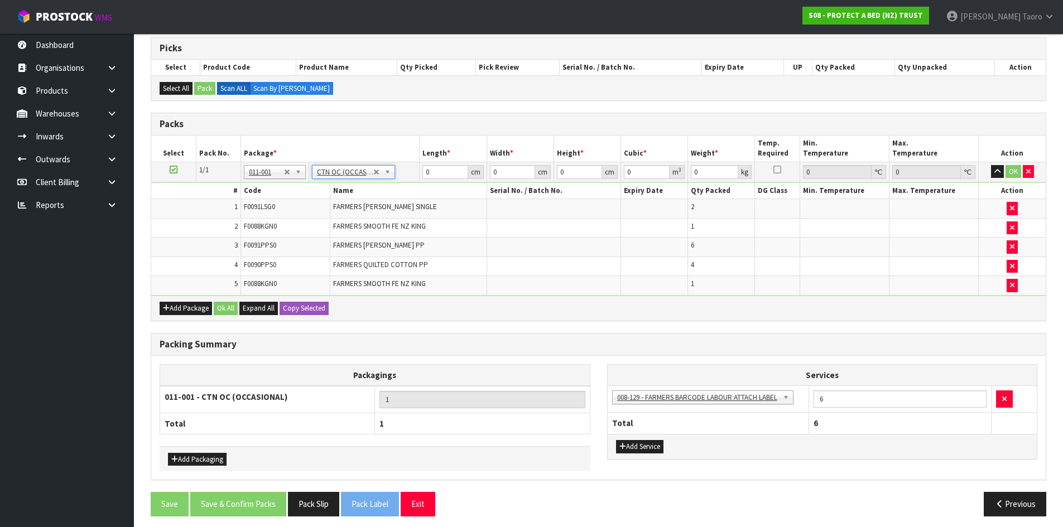
type input "7.538"
click at [442, 167] on input "0" at bounding box center [444, 172] width 45 height 14
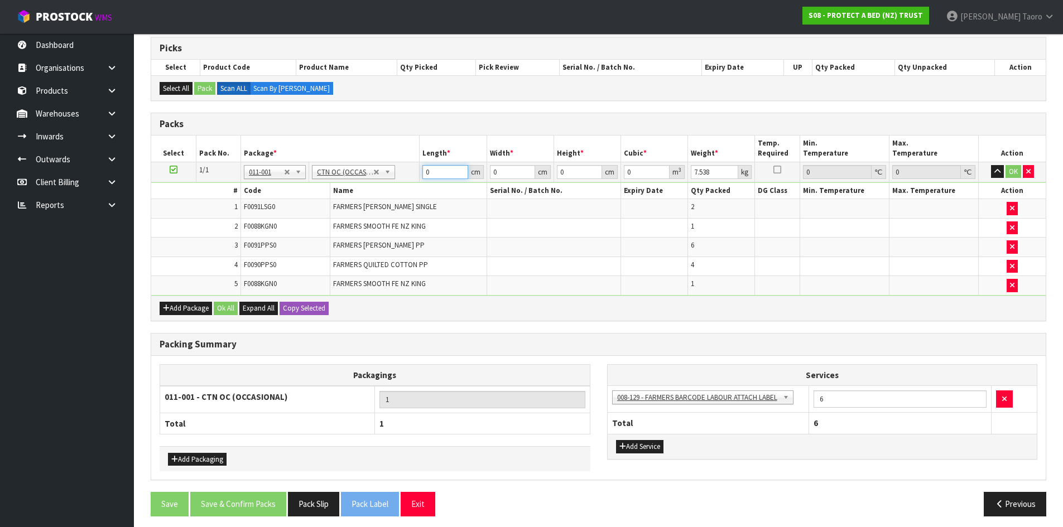
click at [442, 167] on input "0" at bounding box center [444, 172] width 45 height 14
type input "58"
type input "40"
type input "3"
type input "0.00696"
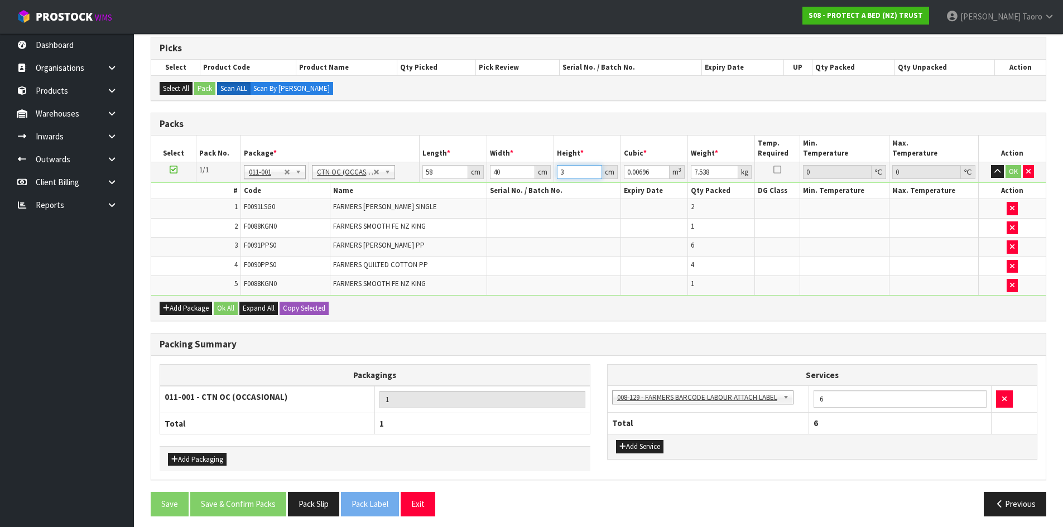
type input "31"
type input "0.07192"
type input "31"
type input "9"
click at [230, 309] on button "Ok All" at bounding box center [226, 308] width 24 height 13
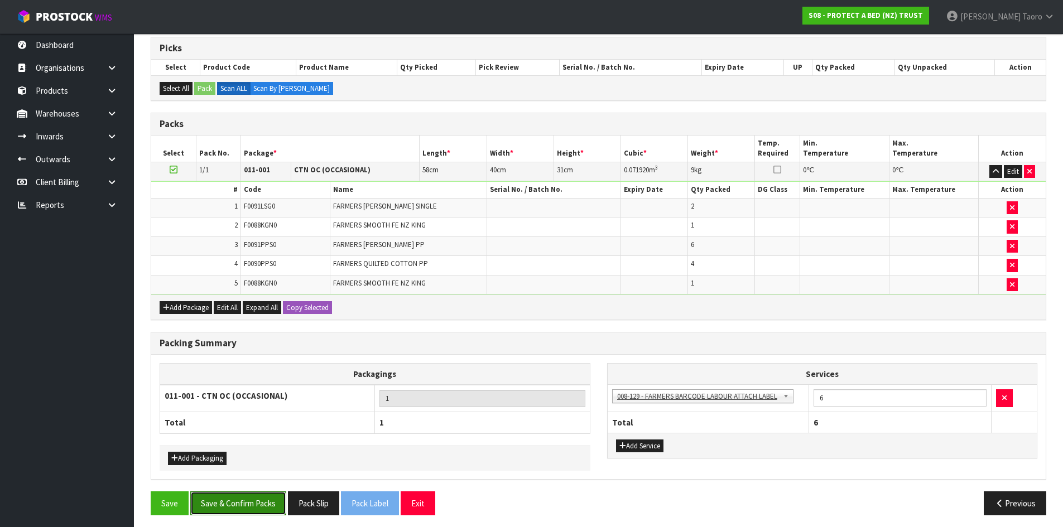
click at [264, 505] on button "Save & Confirm Packs" at bounding box center [238, 504] width 96 height 24
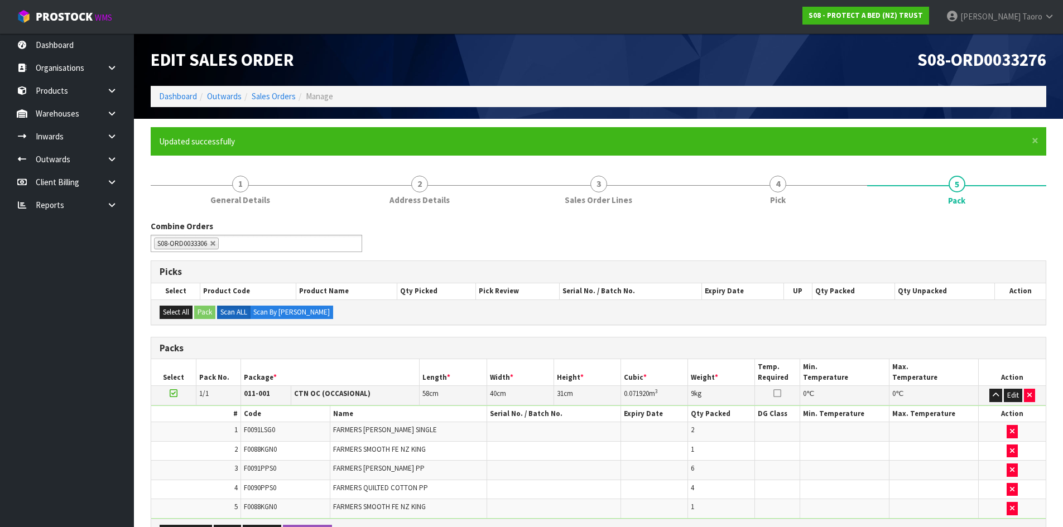
scroll to position [91, 0]
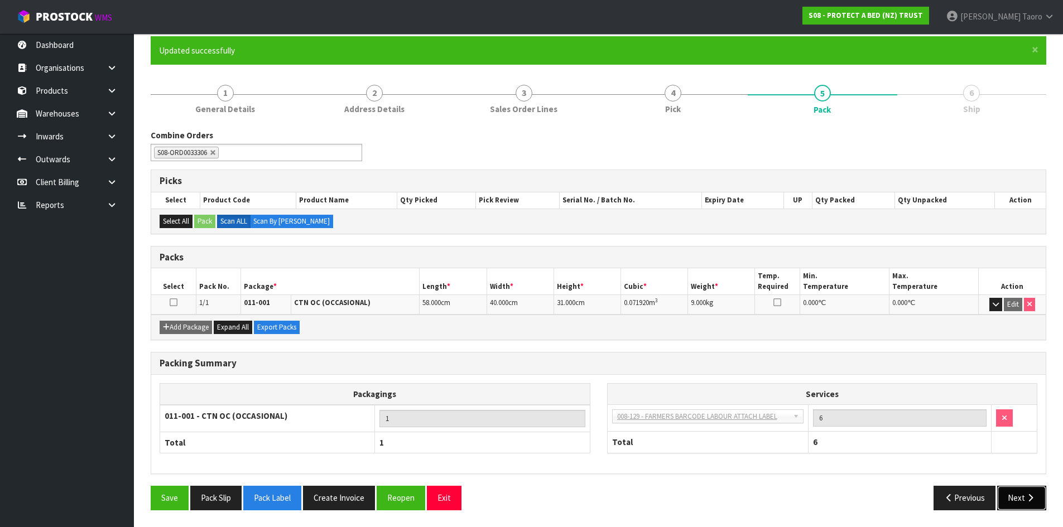
click at [1030, 497] on icon "button" at bounding box center [1030, 498] width 11 height 8
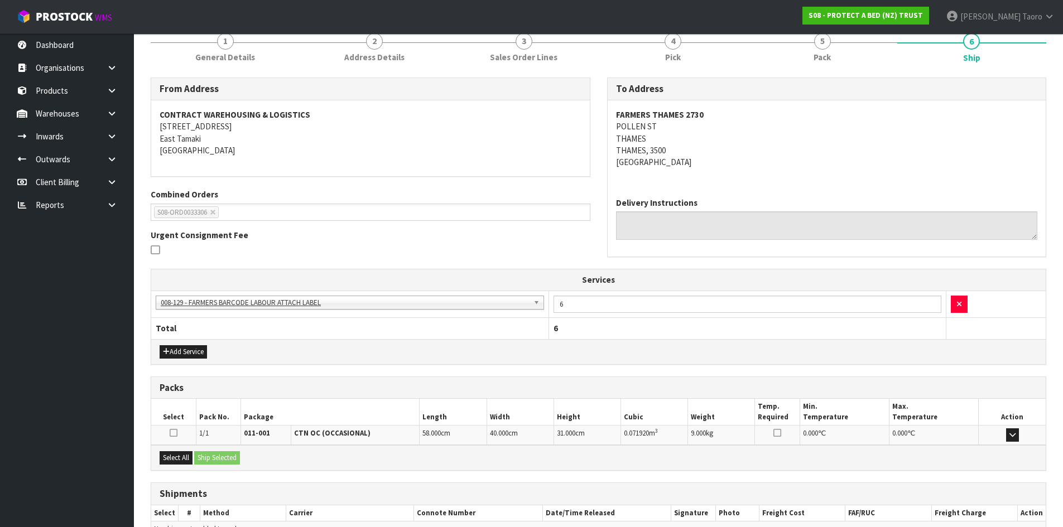
scroll to position [206, 0]
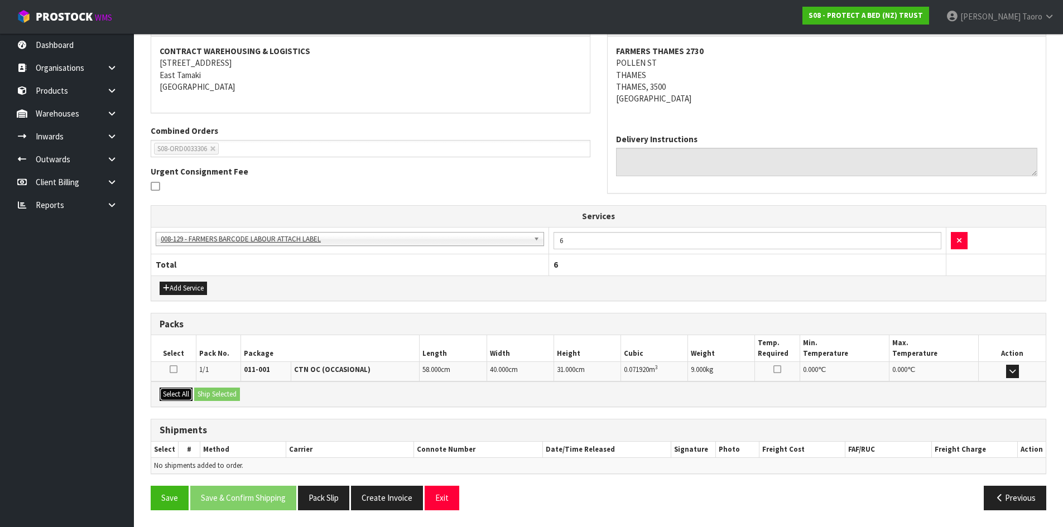
click at [188, 397] on button "Select All" at bounding box center [176, 394] width 33 height 13
drag, startPoint x: 204, startPoint y: 392, endPoint x: 224, endPoint y: 401, distance: 22.0
click at [210, 394] on button "Ship Selected" at bounding box center [217, 394] width 46 height 13
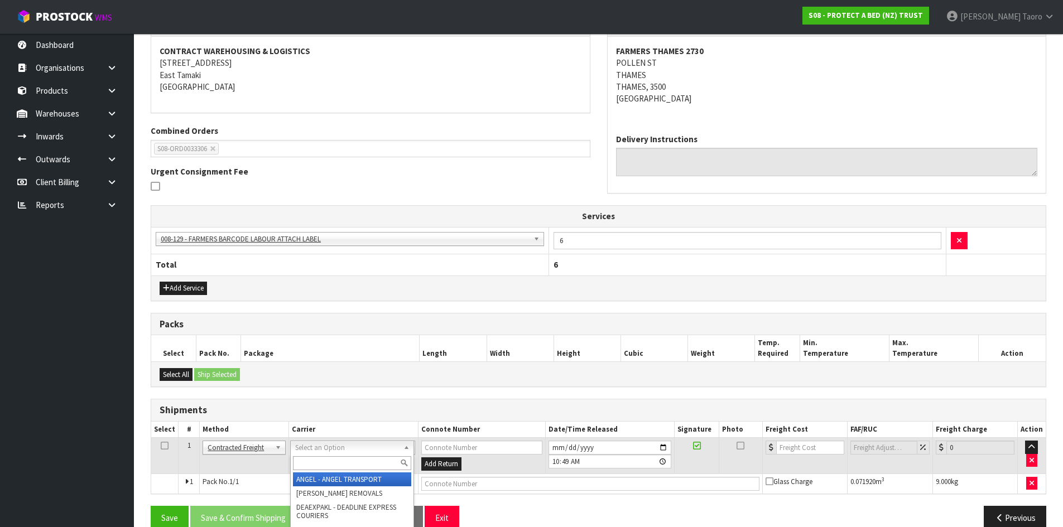
click at [333, 463] on input "text" at bounding box center [352, 464] width 118 height 14
type input "NZP"
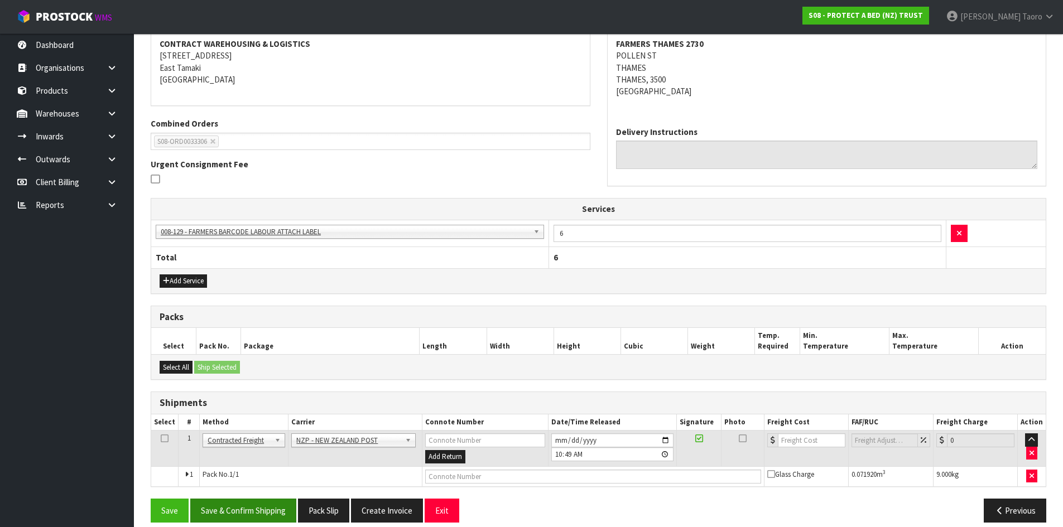
scroll to position [226, 0]
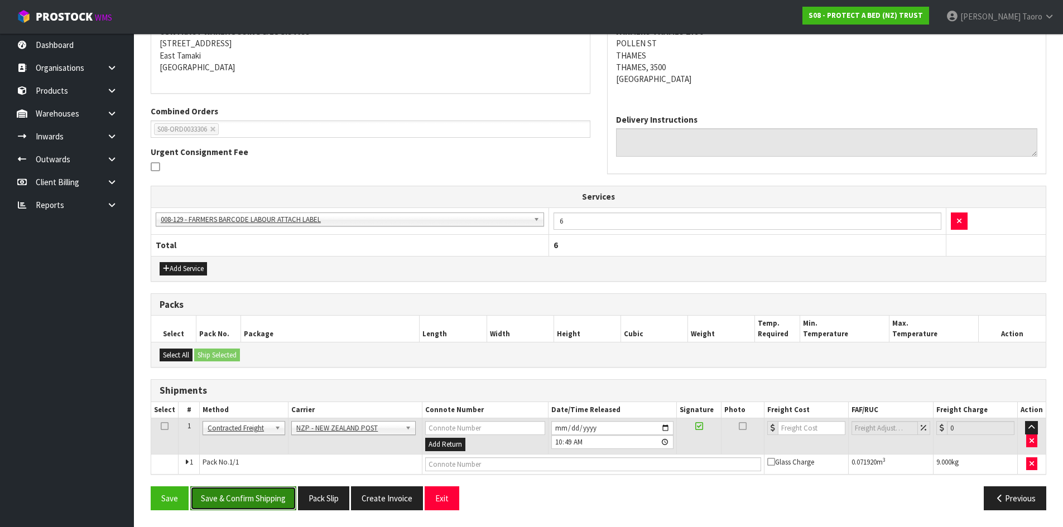
click at [275, 502] on button "Save & Confirm Shipping" at bounding box center [243, 499] width 106 height 24
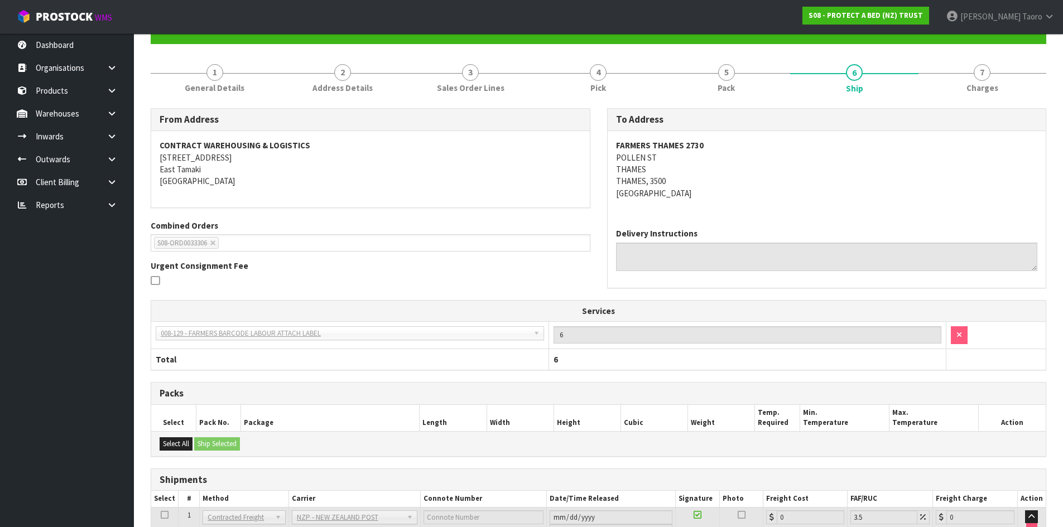
scroll to position [210, 0]
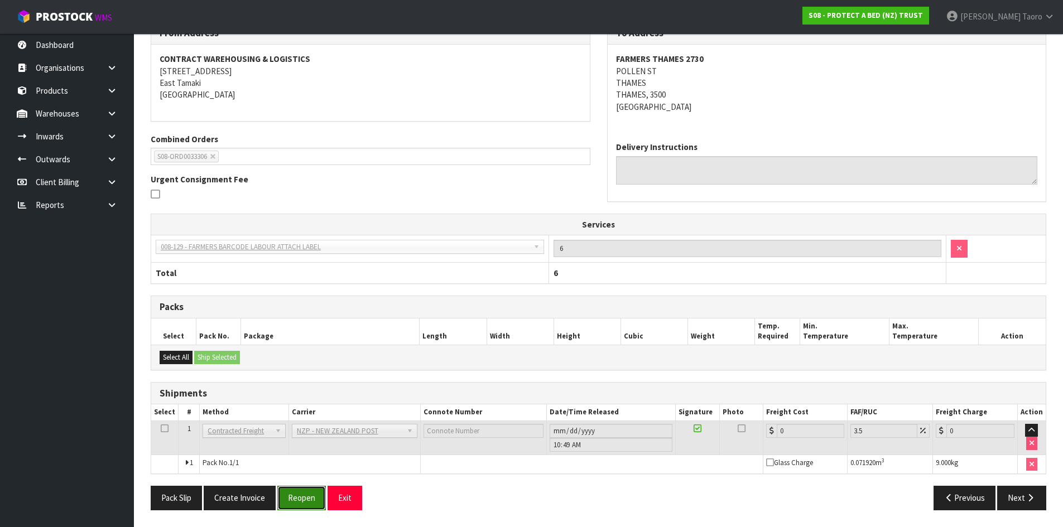
drag, startPoint x: 294, startPoint y: 495, endPoint x: 282, endPoint y: 488, distance: 14.3
click at [295, 495] on button "Reopen" at bounding box center [301, 498] width 49 height 24
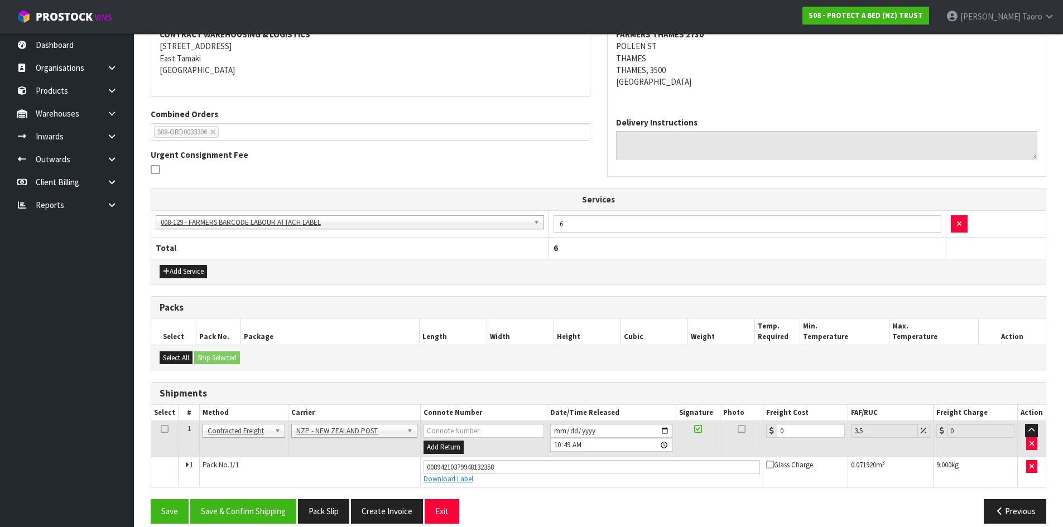
scroll to position [237, 0]
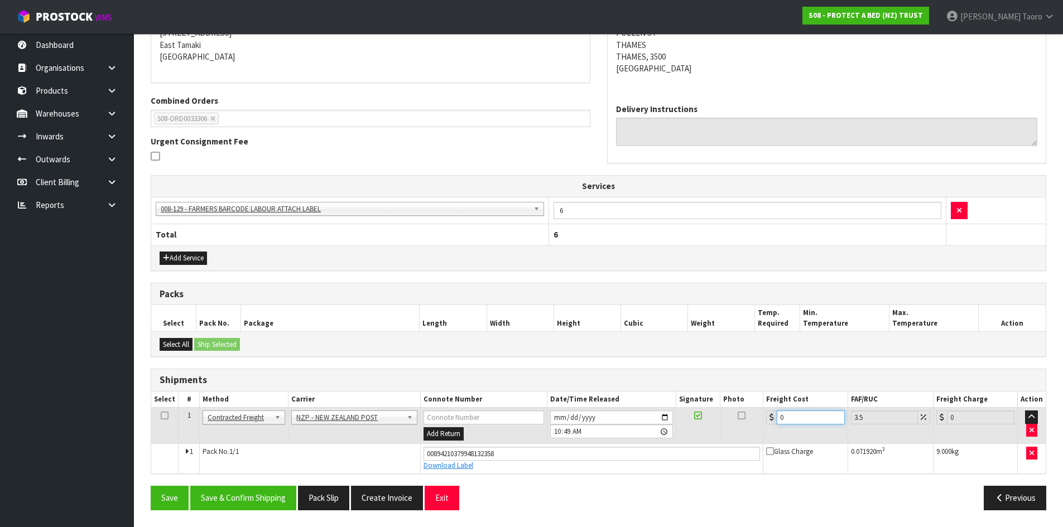
click at [794, 421] on input "0" at bounding box center [811, 418] width 68 height 14
type input "7"
type input "7.24"
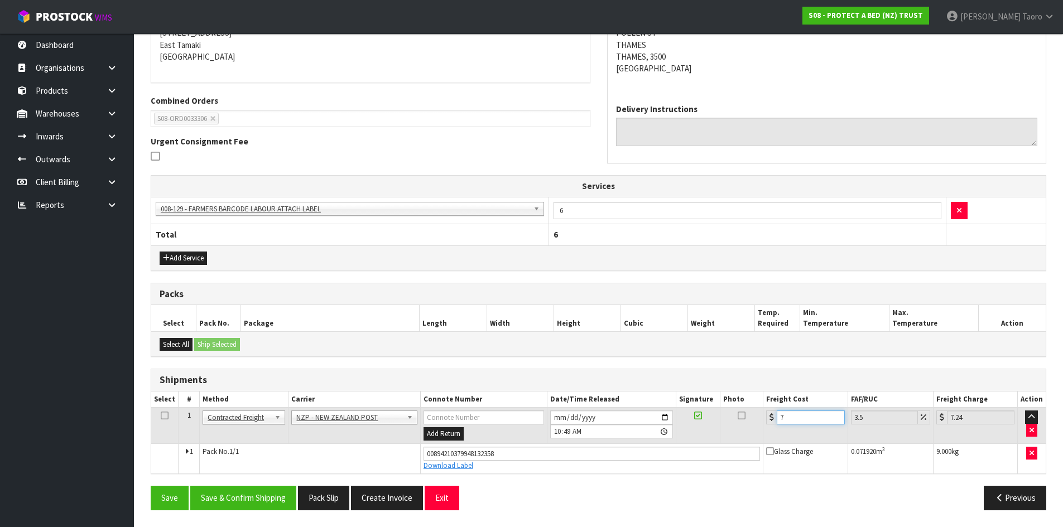
type input "7.3"
type input "7.56"
type input "7.31"
type input "7.57"
type input "7.31"
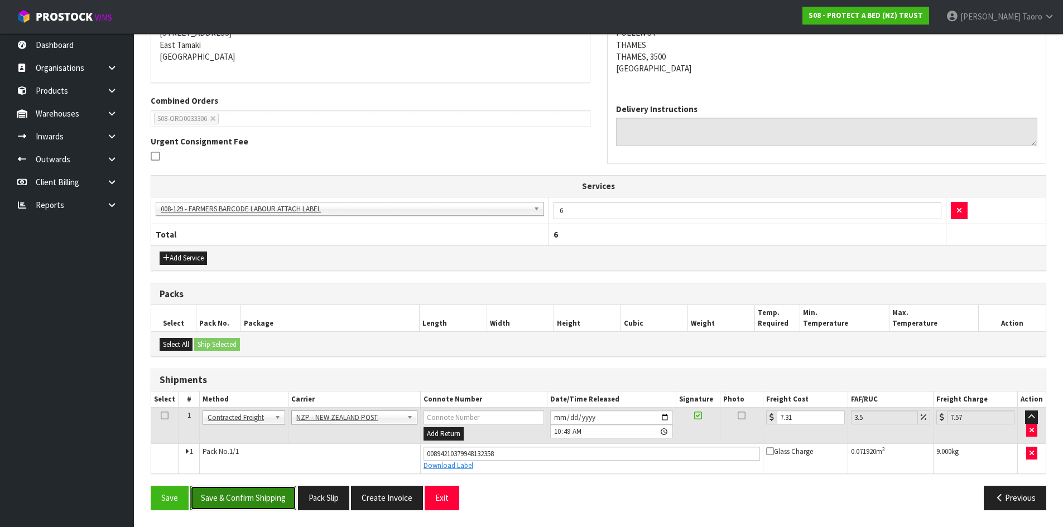
click at [260, 497] on button "Save & Confirm Shipping" at bounding box center [243, 498] width 106 height 24
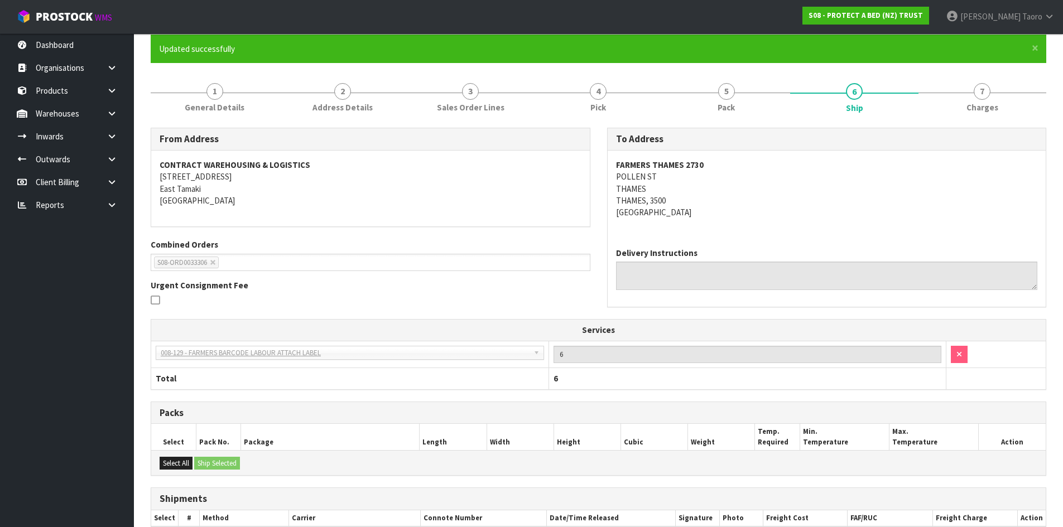
scroll to position [206, 0]
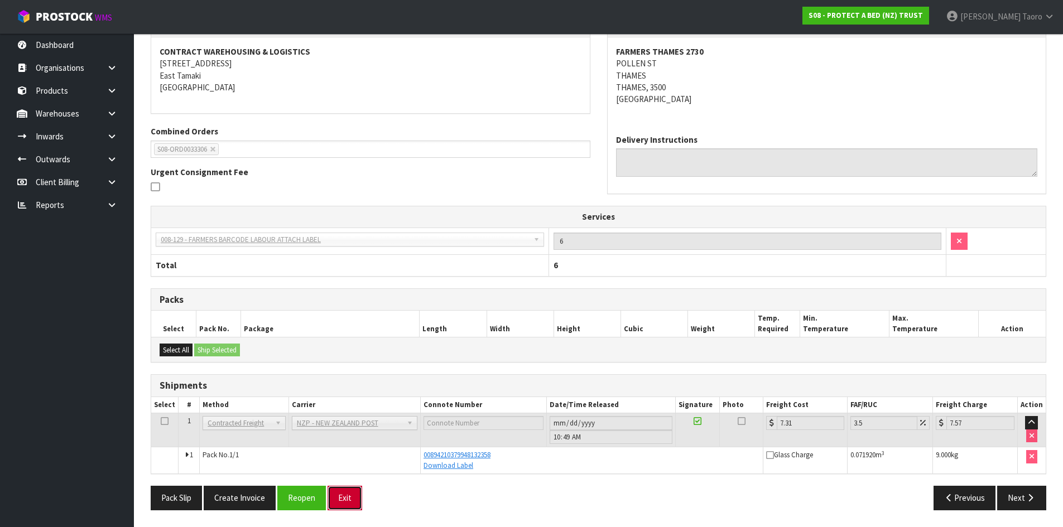
drag, startPoint x: 342, startPoint y: 496, endPoint x: 343, endPoint y: 489, distance: 6.7
click at [343, 496] on button "Exit" at bounding box center [345, 498] width 35 height 24
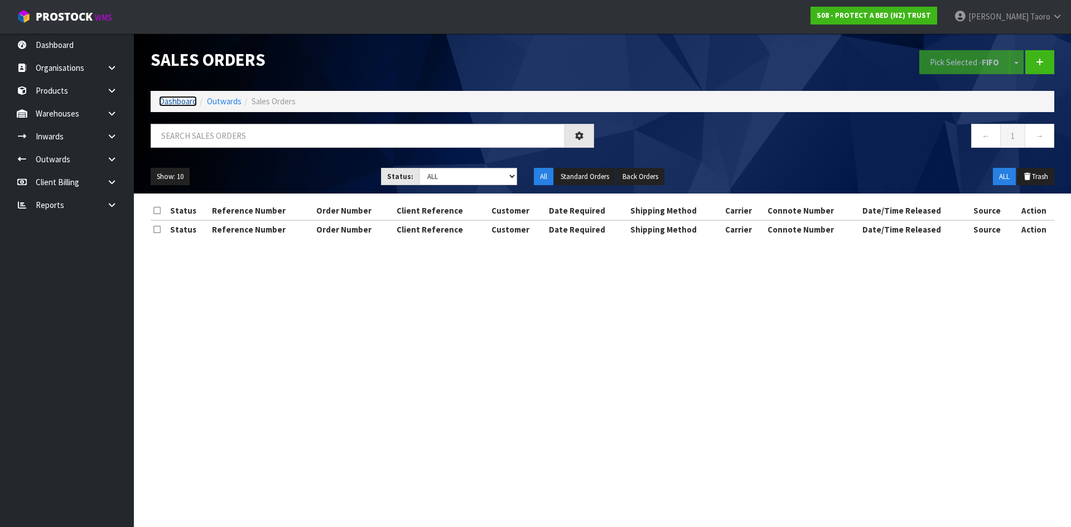
click at [179, 100] on link "Dashboard" at bounding box center [178, 101] width 38 height 11
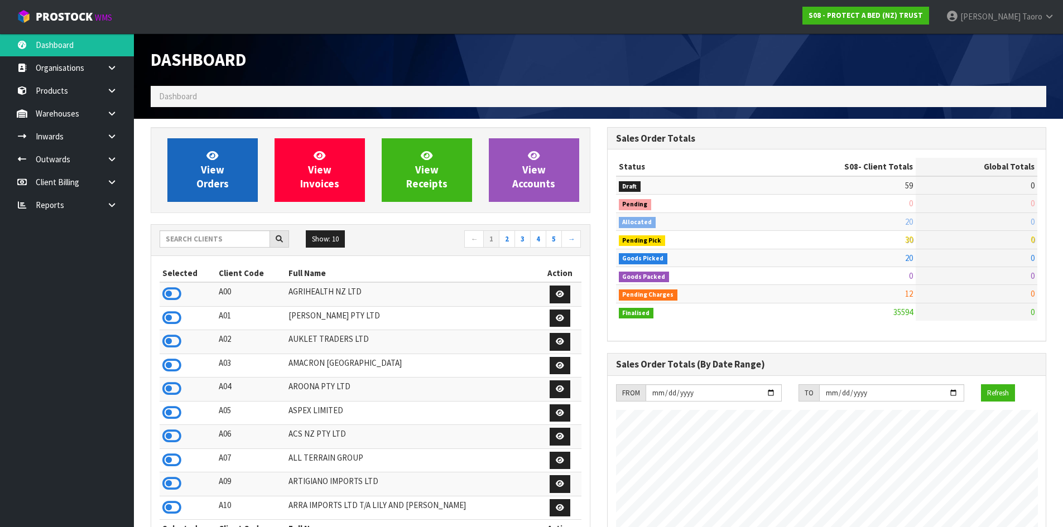
scroll to position [845, 456]
click at [218, 171] on span "View Orders" at bounding box center [212, 170] width 32 height 42
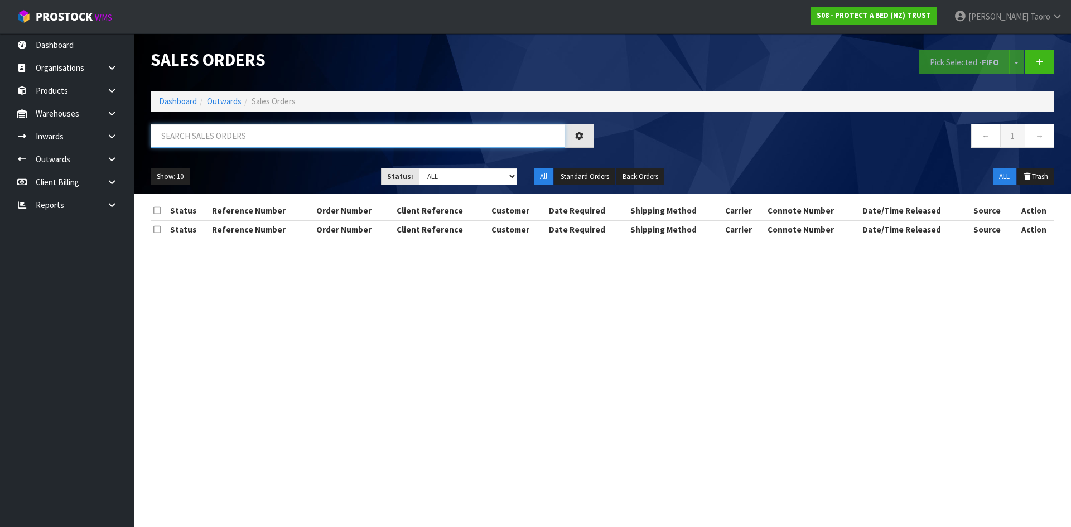
click at [230, 137] on input "text" at bounding box center [358, 136] width 415 height 24
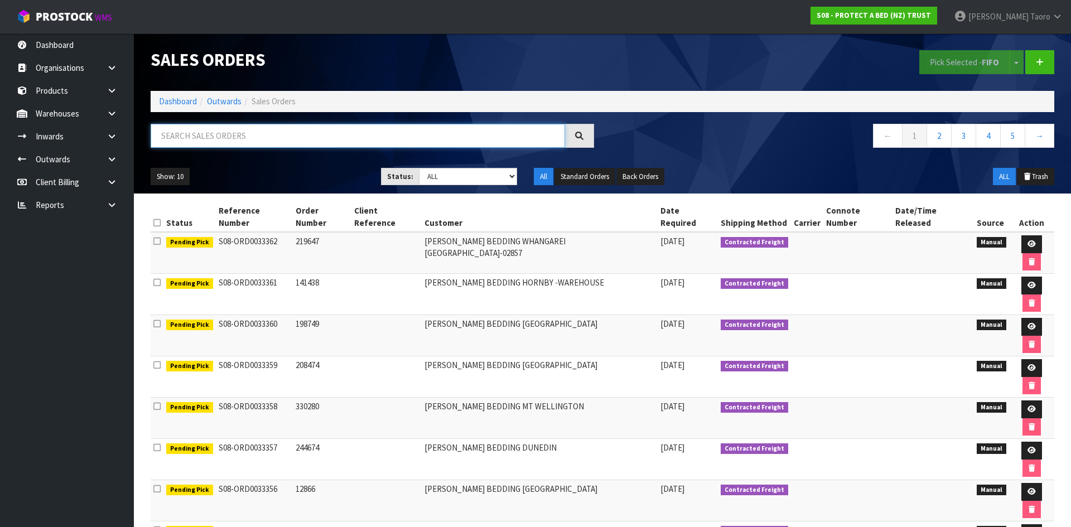
click at [263, 137] on input "text" at bounding box center [358, 136] width 415 height 24
type input "JOB-0411395"
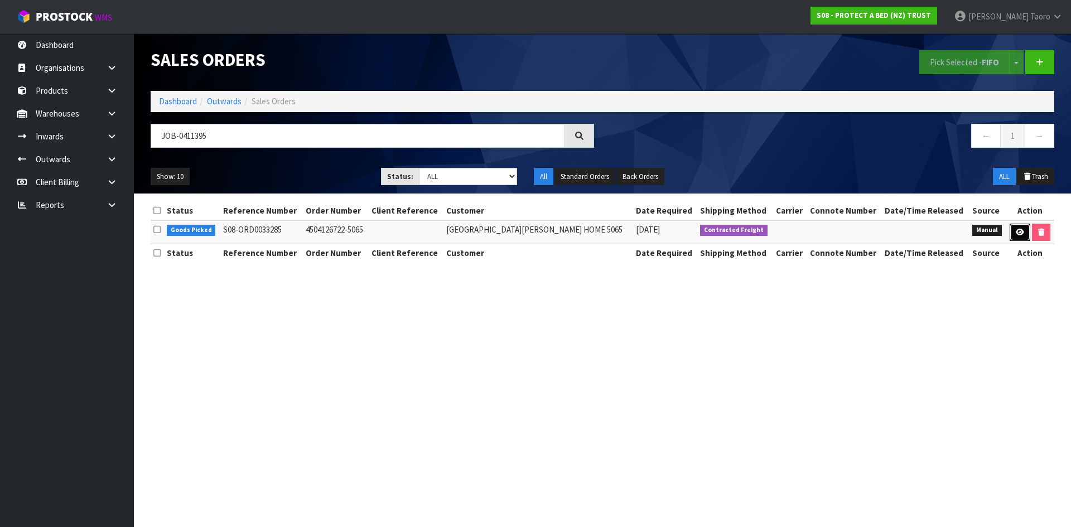
click at [1016, 235] on icon at bounding box center [1020, 232] width 8 height 7
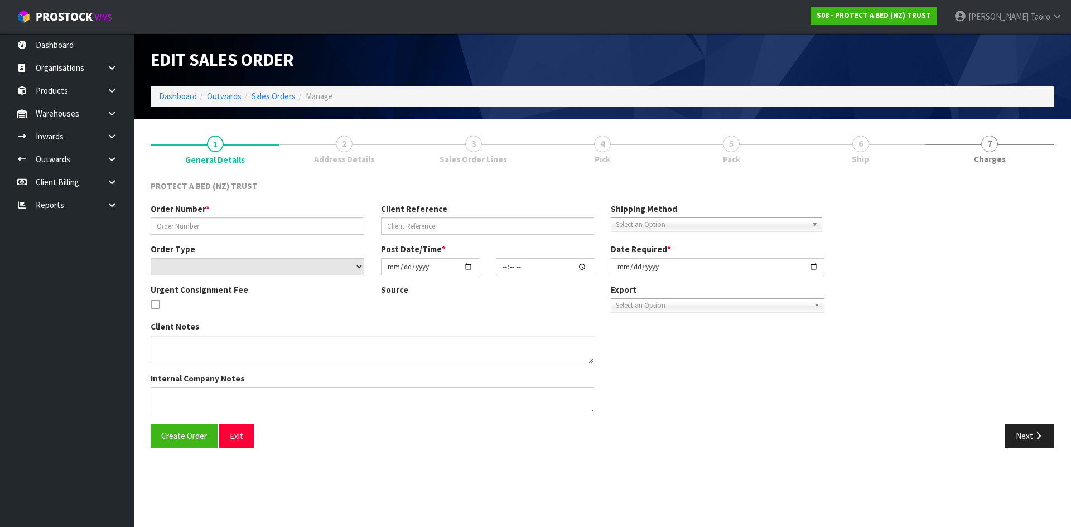
type input "4504126722-5065"
select select "number:0"
type input "[DATE]"
type input "09:17:00.000"
type input "[DATE]"
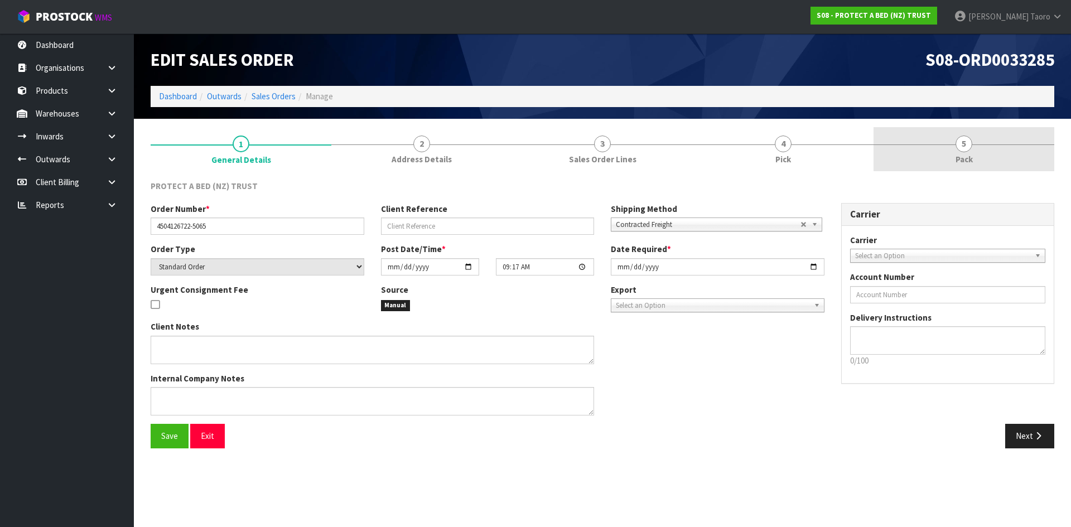
click at [962, 159] on span "Pack" at bounding box center [964, 159] width 17 height 12
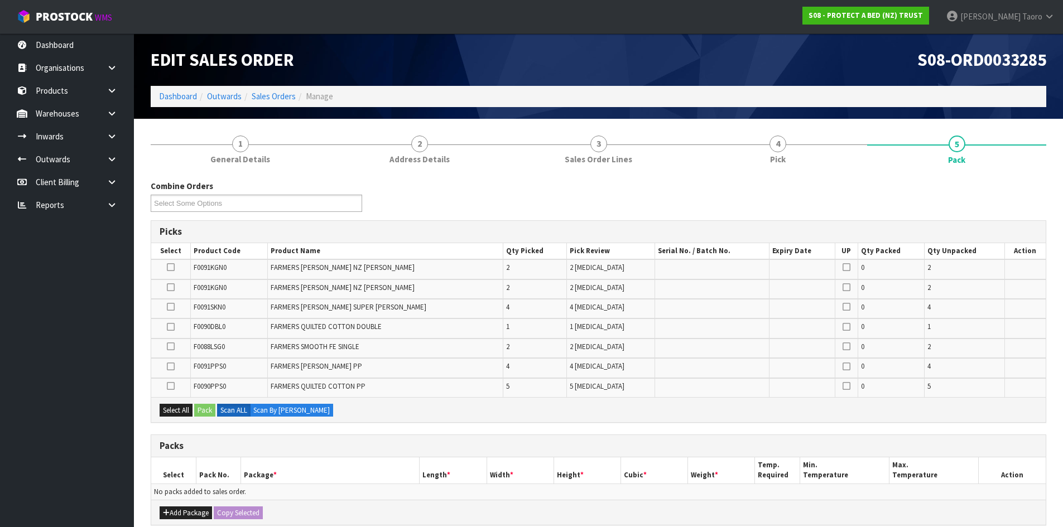
scroll to position [205, 0]
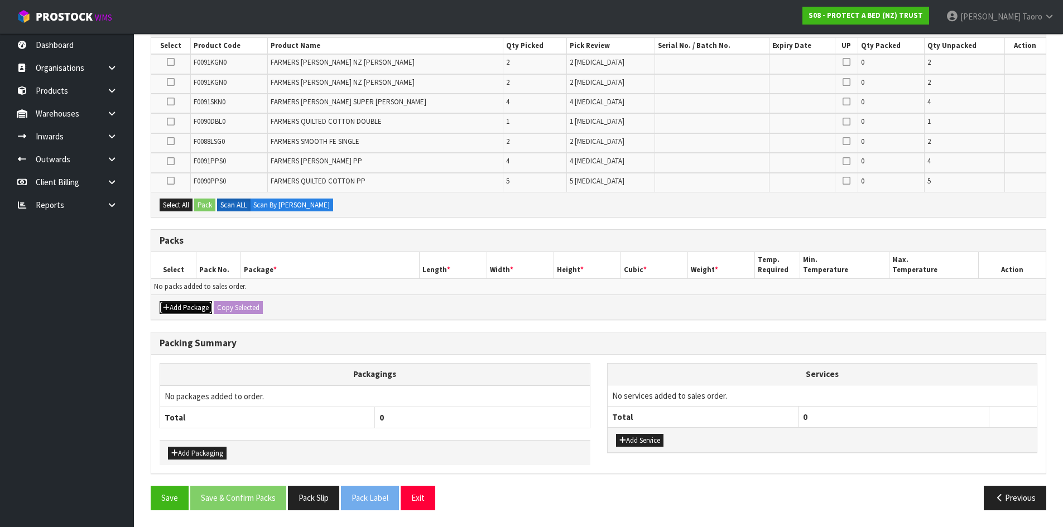
click at [181, 301] on button "Add Package" at bounding box center [186, 307] width 52 height 13
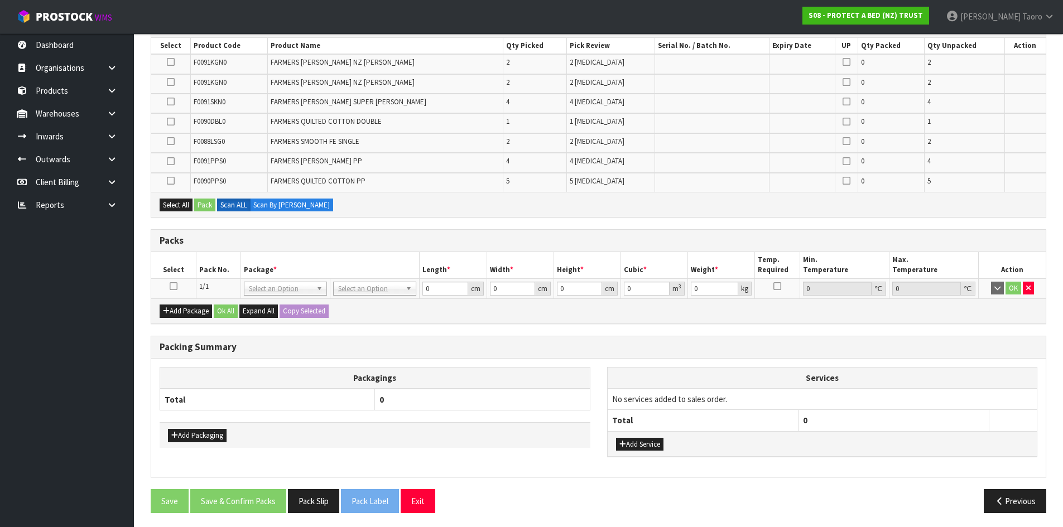
click at [175, 286] on icon at bounding box center [174, 286] width 8 height 1
click at [215, 265] on th "Pack No." at bounding box center [218, 265] width 45 height 26
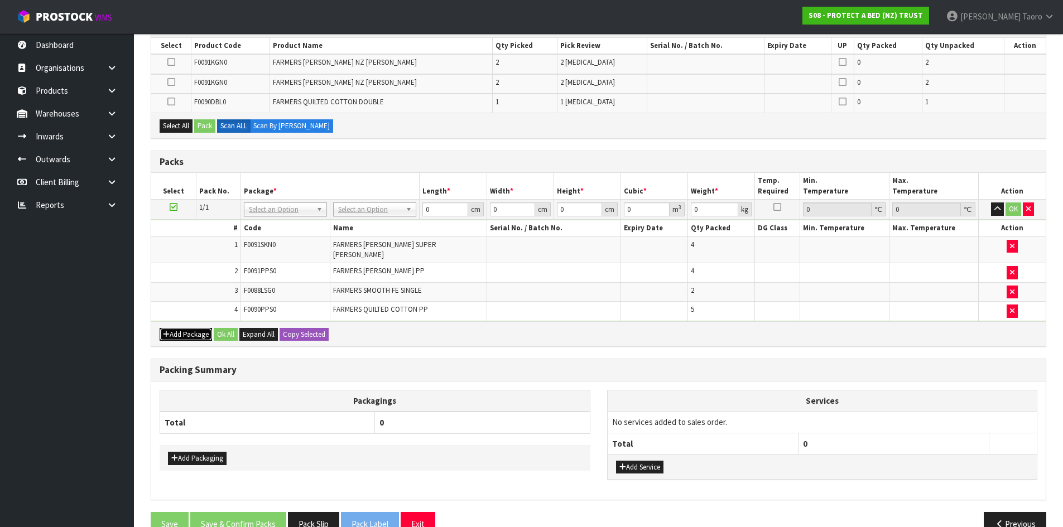
click at [181, 330] on button "Add Package" at bounding box center [186, 334] width 52 height 13
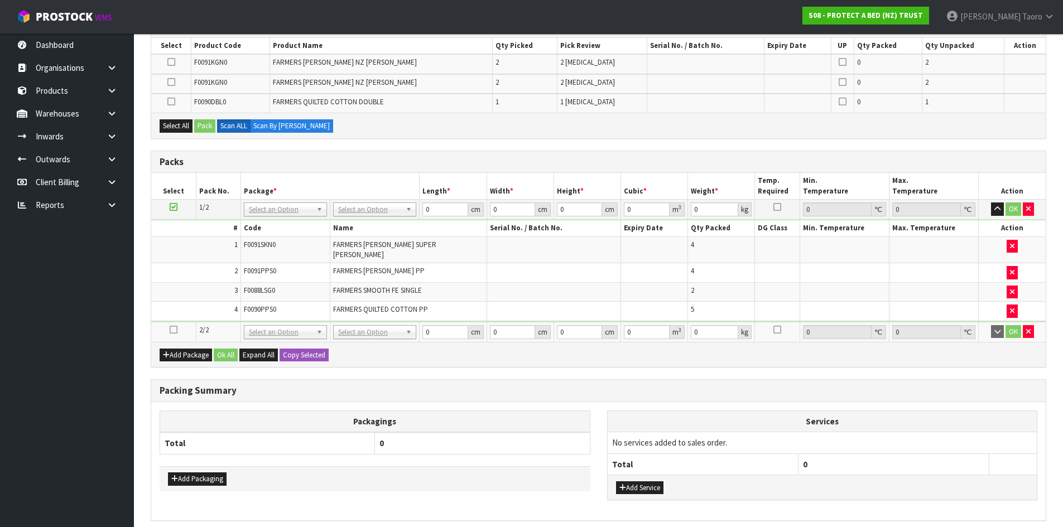
click at [173, 330] on icon at bounding box center [174, 330] width 8 height 1
click at [187, 302] on td "4" at bounding box center [195, 311] width 89 height 19
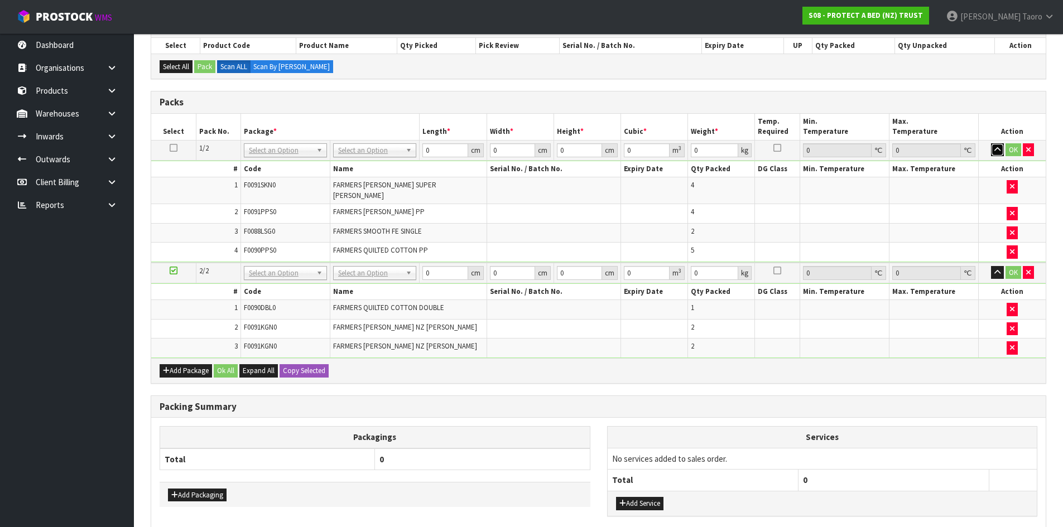
click at [1000, 152] on icon "button" at bounding box center [997, 149] width 6 height 7
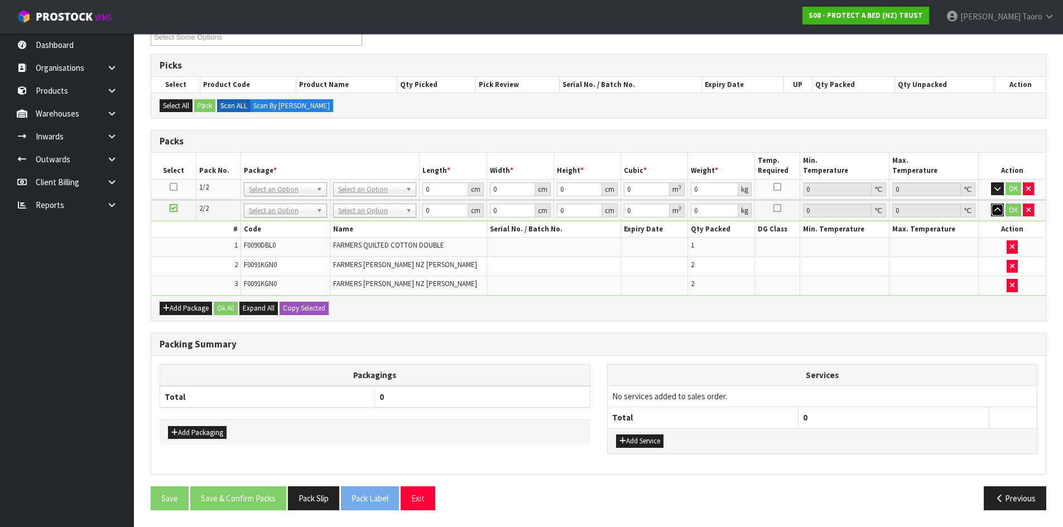
click at [994, 210] on icon "button" at bounding box center [997, 209] width 6 height 7
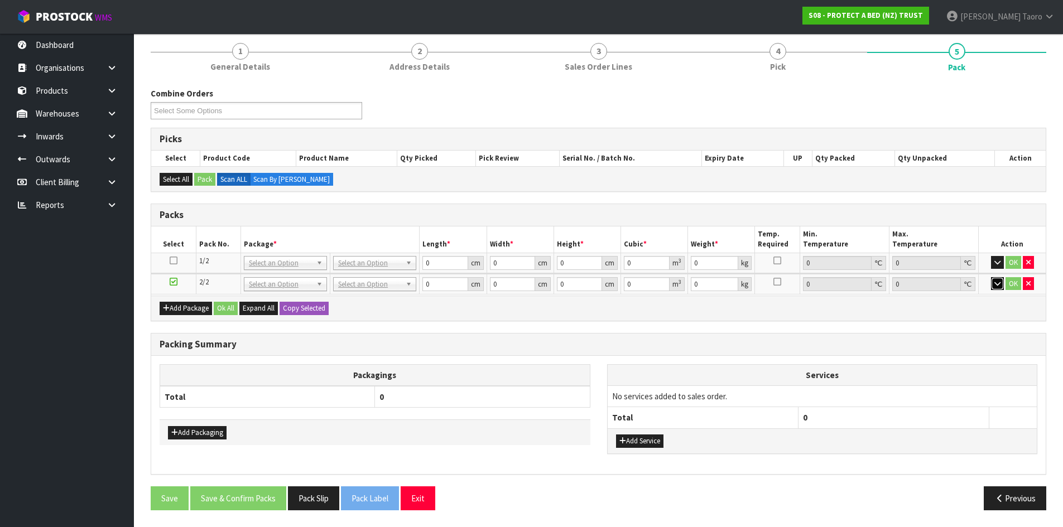
scroll to position [92, 0]
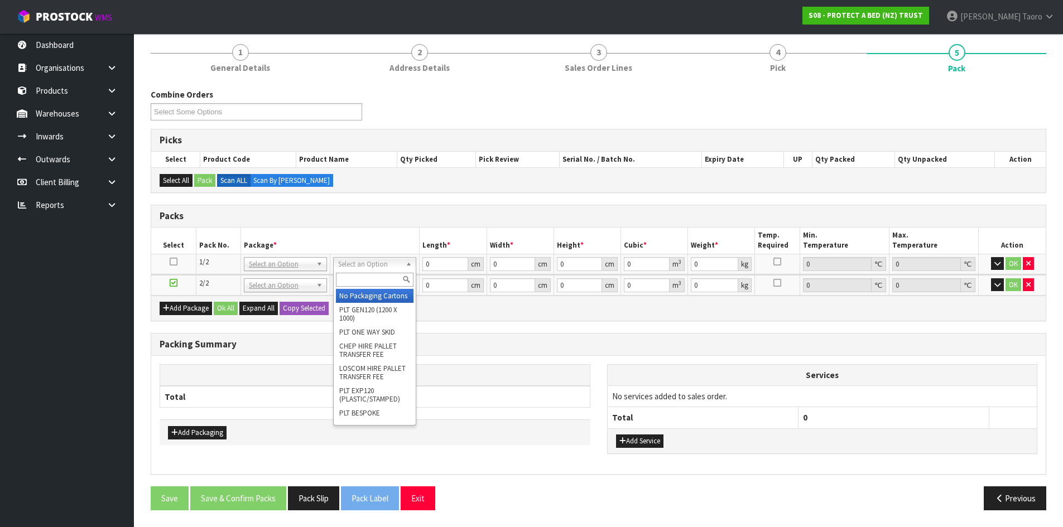
click at [372, 279] on input "text" at bounding box center [375, 280] width 78 height 14
type input "OC"
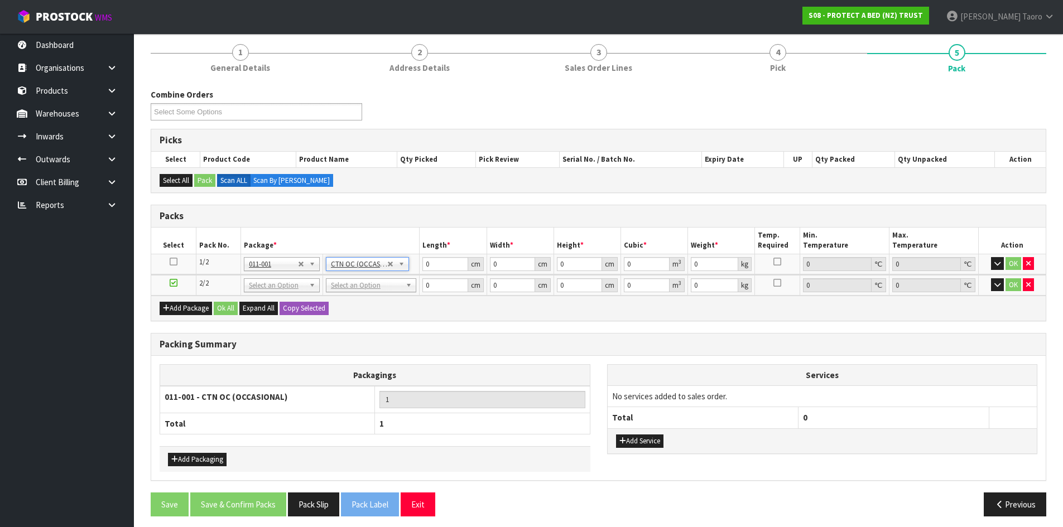
type input "9.092"
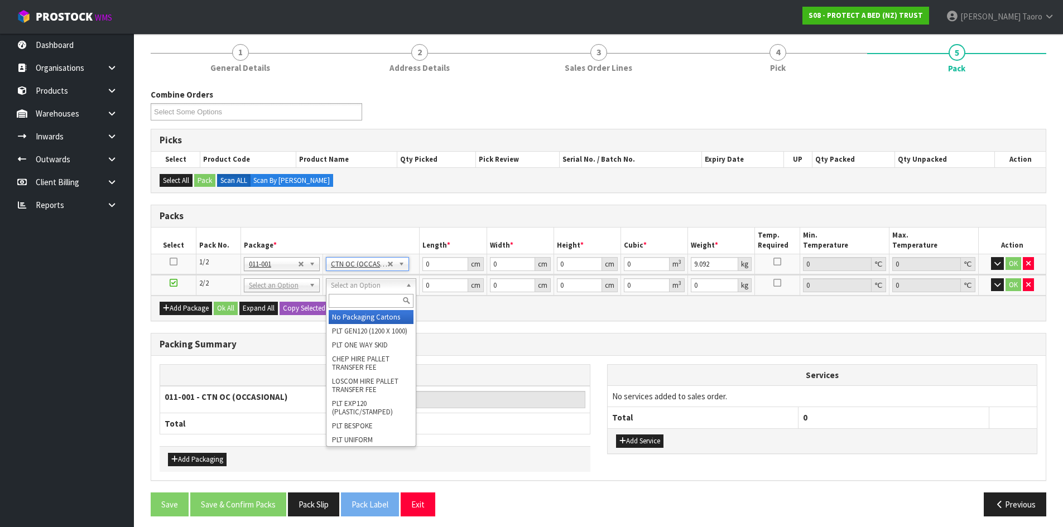
click at [389, 306] on input "text" at bounding box center [371, 301] width 85 height 14
type input "OC"
type input "2"
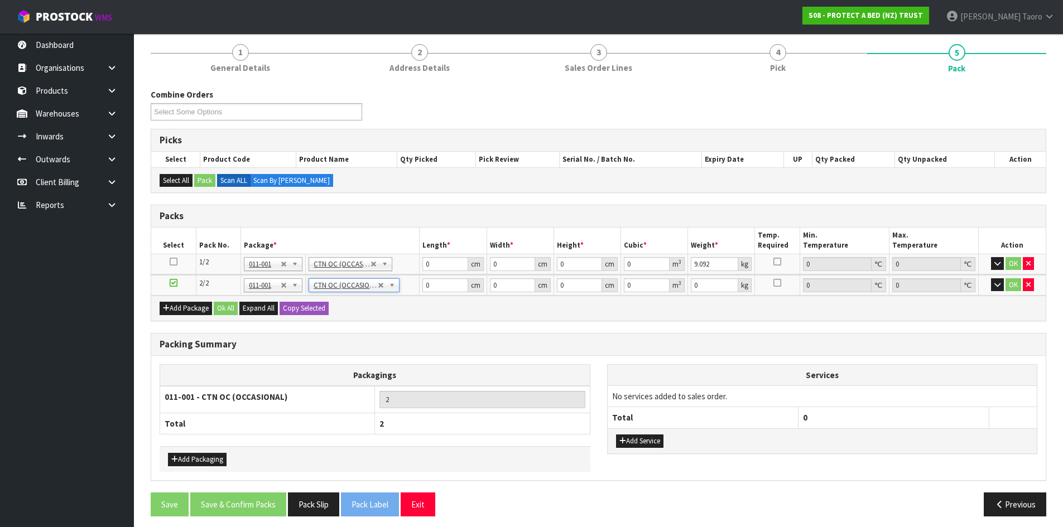
type input "5.44"
click at [445, 269] on input "0" at bounding box center [444, 264] width 45 height 14
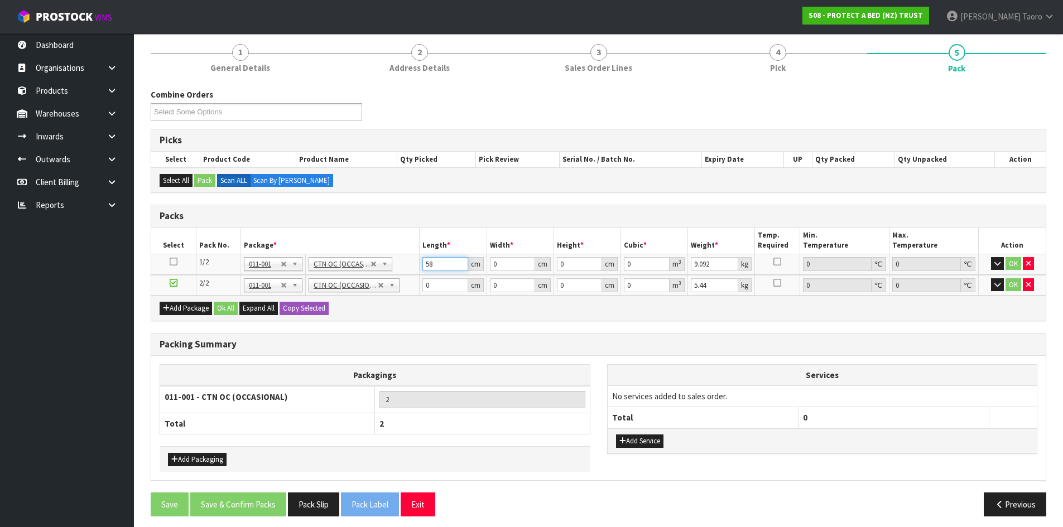
type input "58"
type input "40"
type input "3"
type input "0.00696"
type input "31"
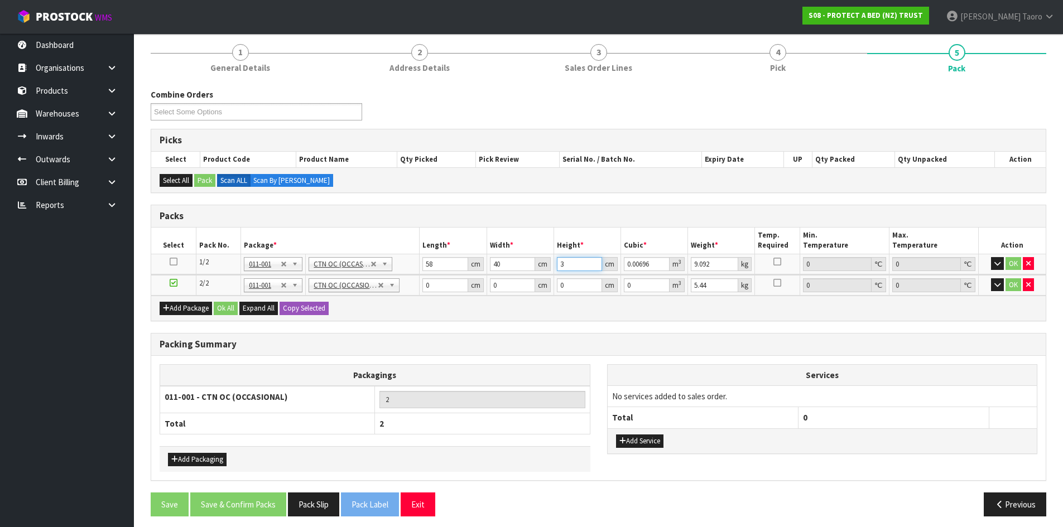
type input "0.07192"
type input "31"
type input "10"
type input "56"
type input "31"
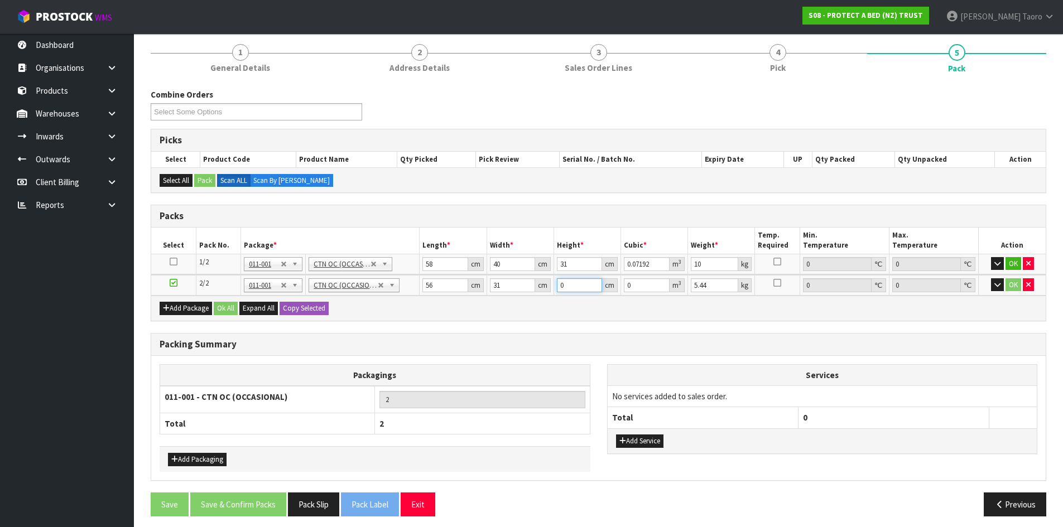
type input "3"
type input "0.005208"
type input "31"
type input "0.053816"
type input "31"
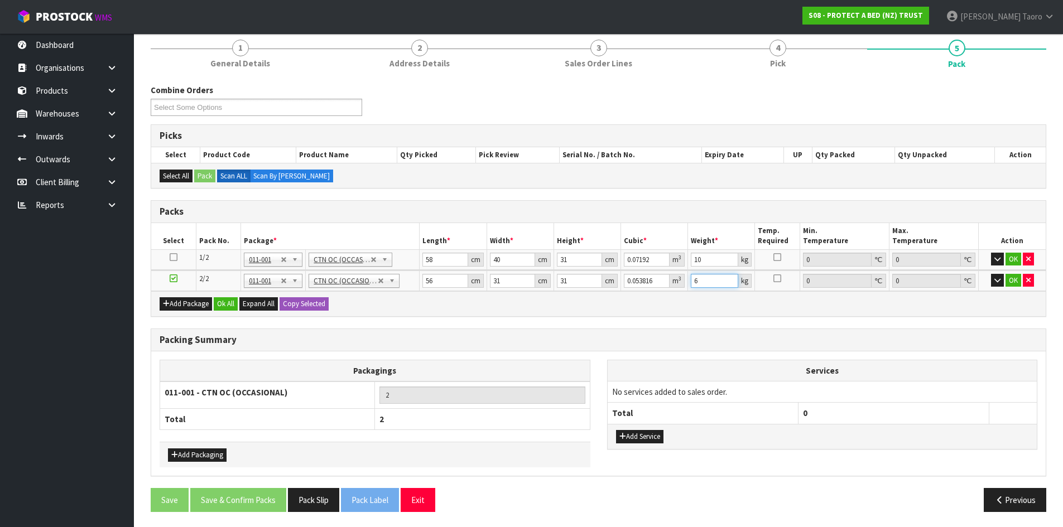
scroll to position [98, 0]
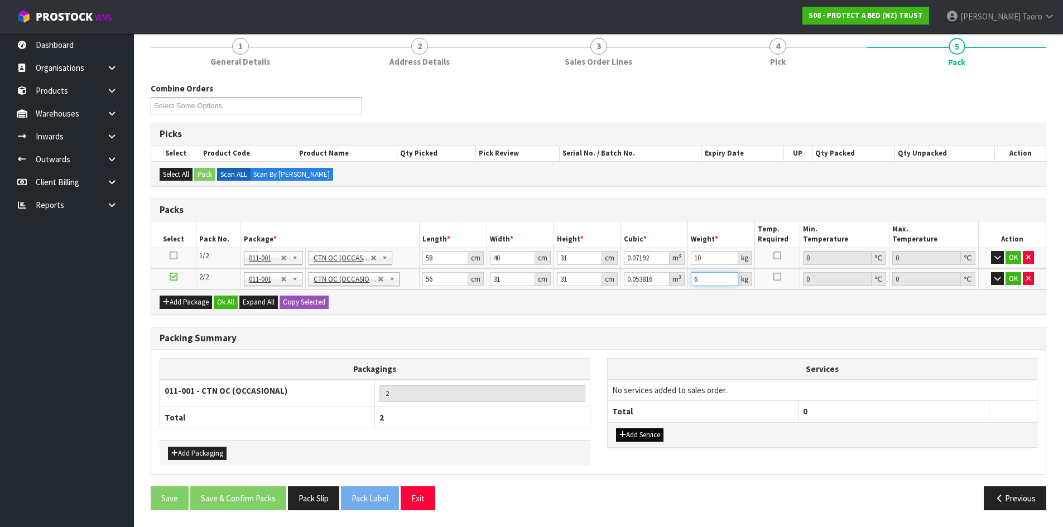
type input "6"
click at [640, 435] on button "Add Service" at bounding box center [639, 435] width 47 height 13
click at [1006, 392] on button "button" at bounding box center [1002, 394] width 17 height 18
click at [228, 299] on button "Ok All" at bounding box center [226, 302] width 24 height 13
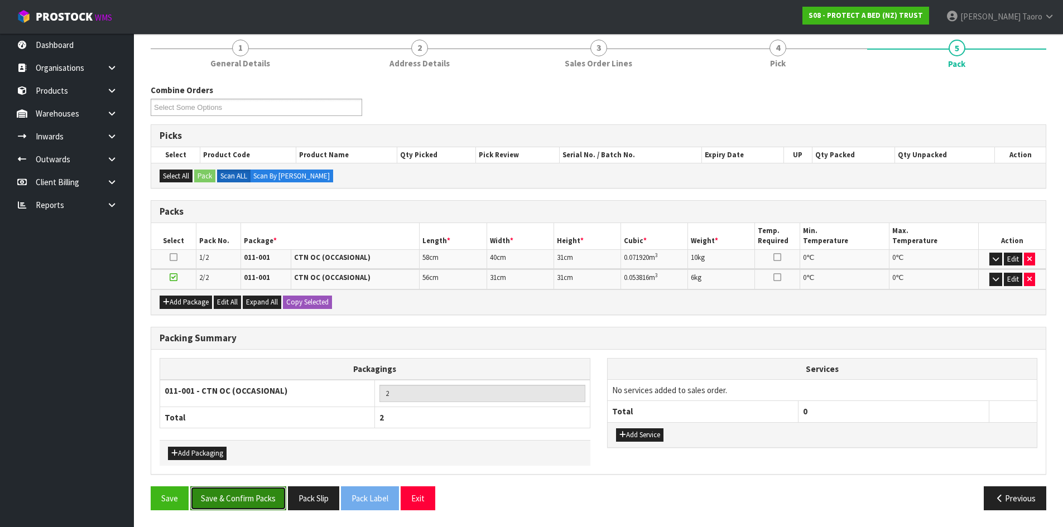
click at [273, 499] on button "Save & Confirm Packs" at bounding box center [238, 499] width 96 height 24
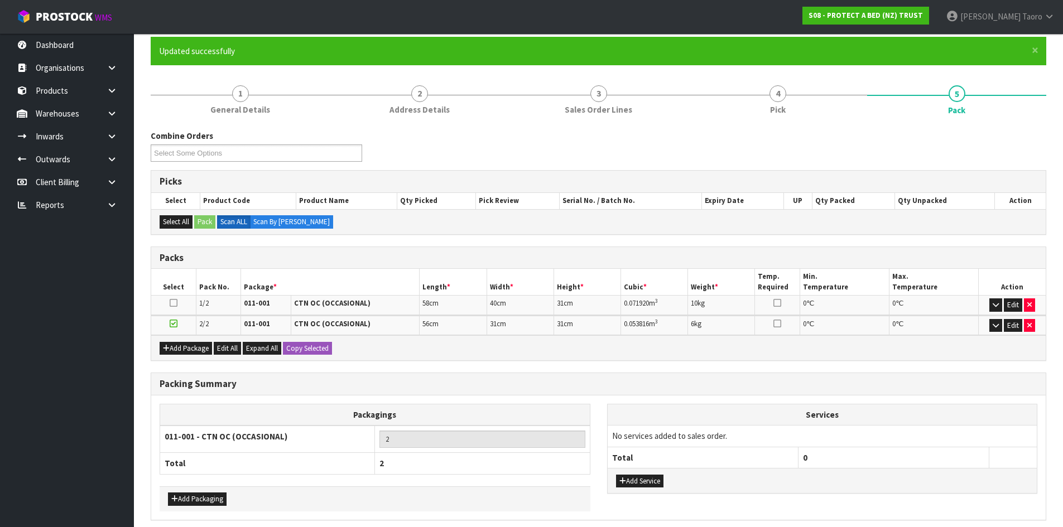
scroll to position [111, 0]
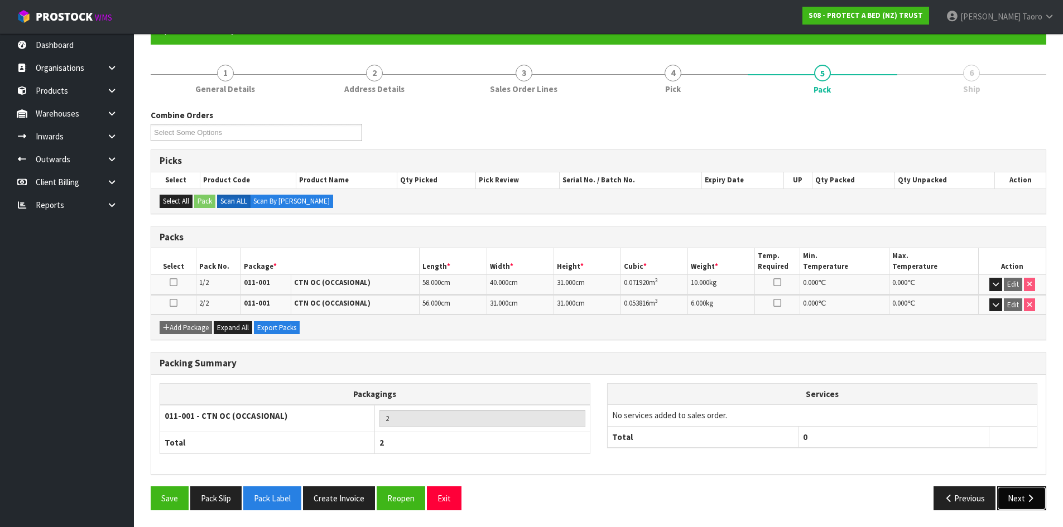
click at [1015, 494] on button "Next" at bounding box center [1021, 499] width 49 height 24
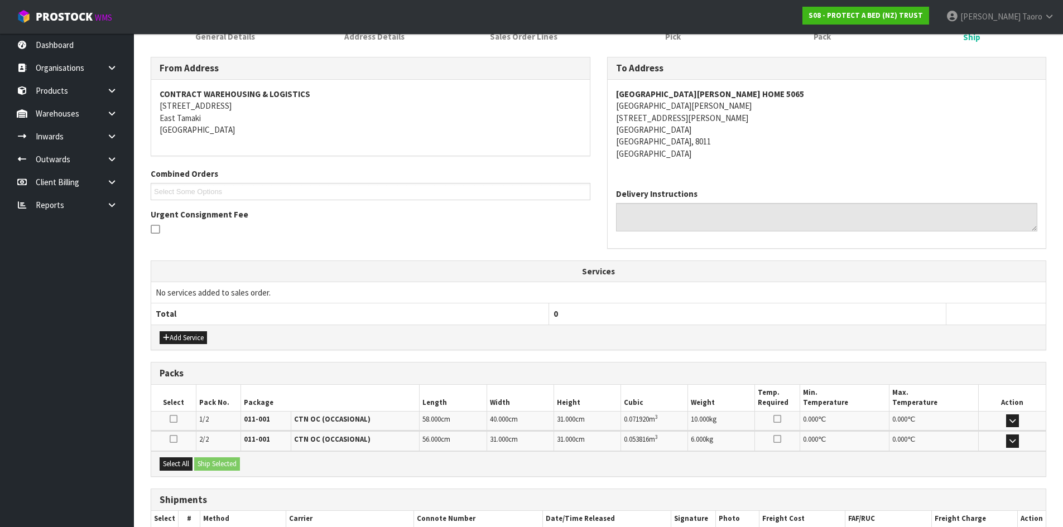
scroll to position [233, 0]
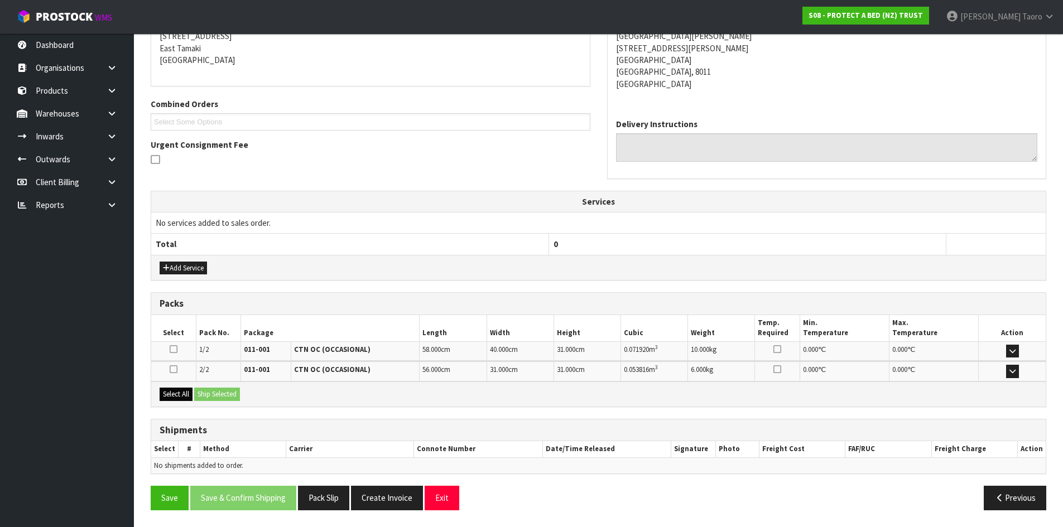
click at [166, 396] on div "Packs Select Pack No. Package Length Width Height Cubic Weight Temp. Required M…" at bounding box center [599, 349] width 896 height 115
click at [181, 395] on button "Select All" at bounding box center [176, 394] width 33 height 13
click at [207, 391] on button "Ship Selected" at bounding box center [217, 394] width 46 height 13
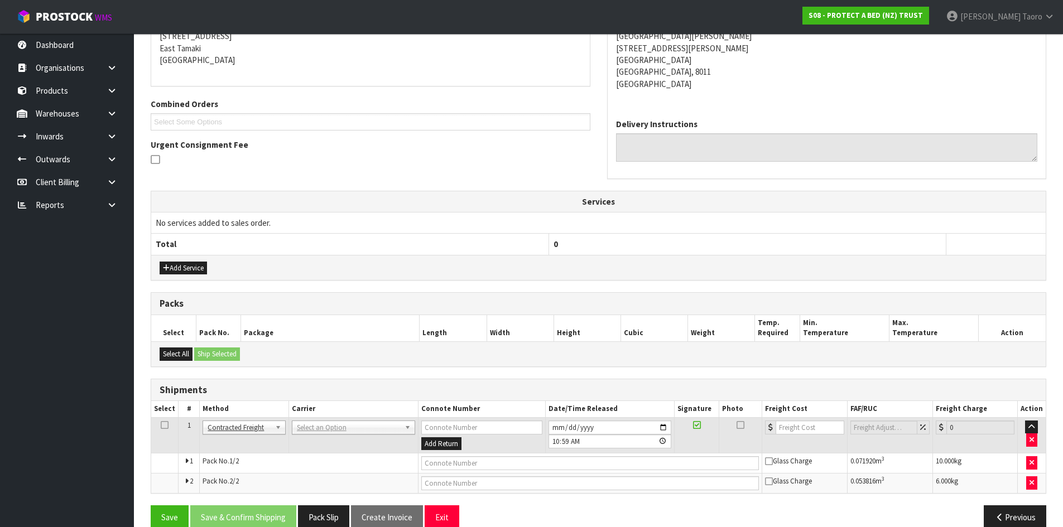
click at [336, 436] on td "ANGEL - ANGEL TRANSPORT CONROY - CONROY REMOVALS DEAEXPAKL - DEADLINE EXPRESS C…" at bounding box center [353, 435] width 129 height 36
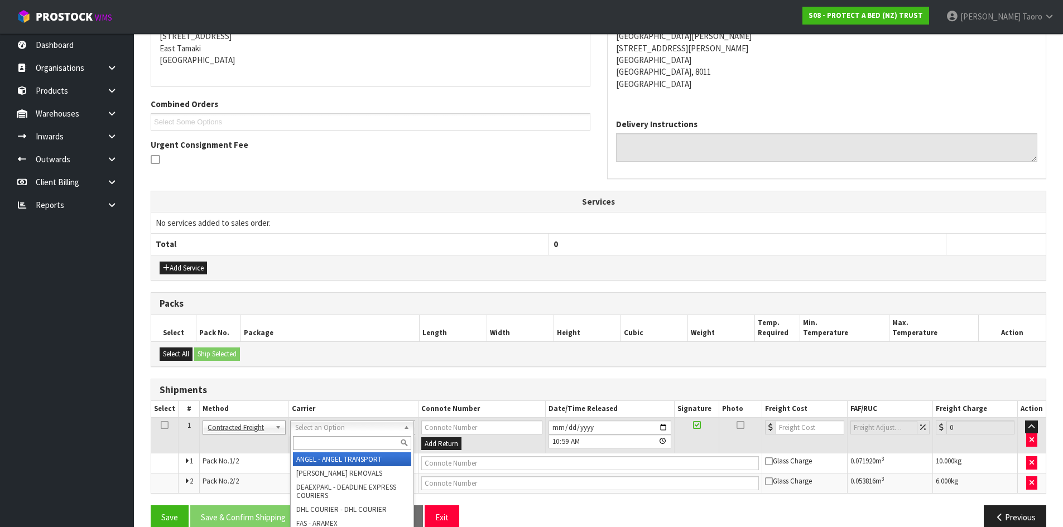
click at [348, 436] on input "text" at bounding box center [352, 443] width 118 height 14
type input "NZP"
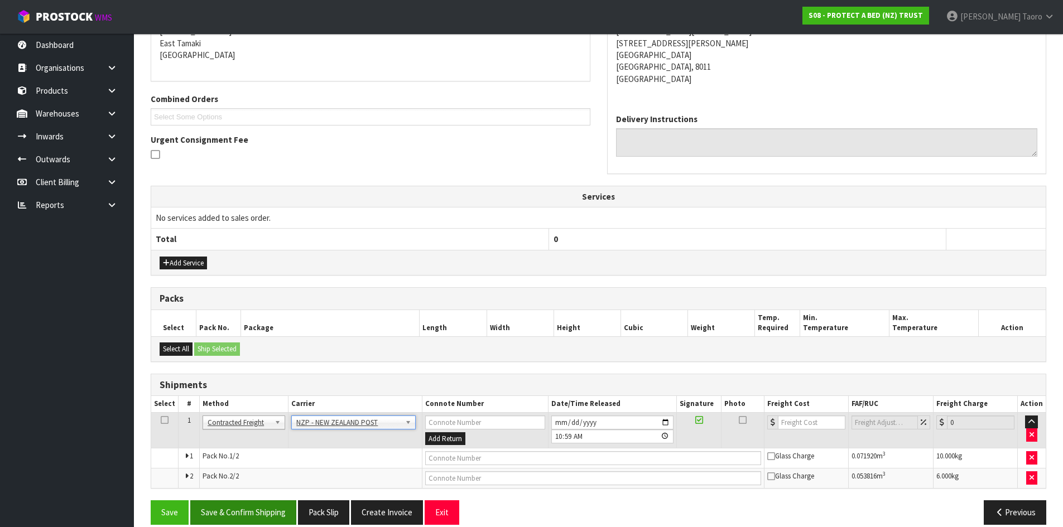
scroll to position [253, 0]
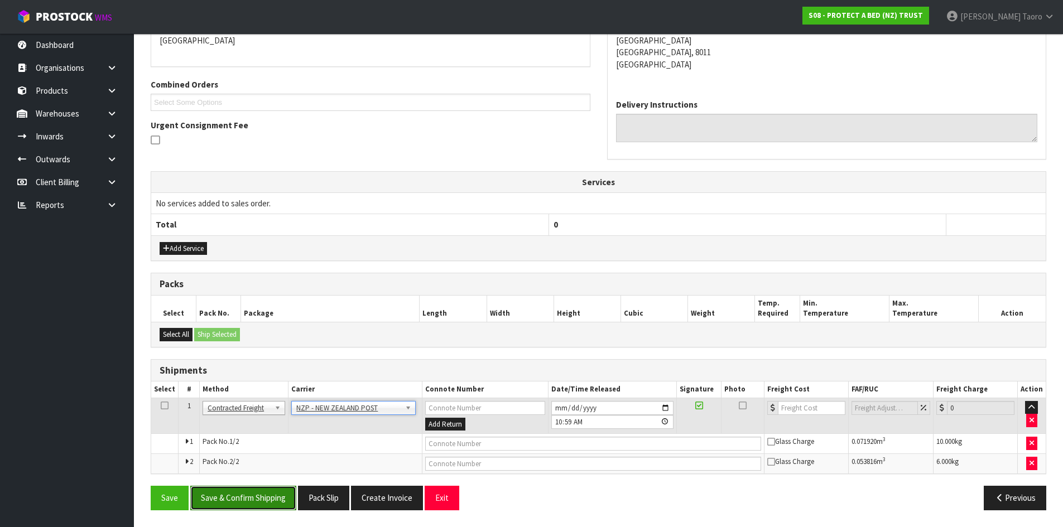
click at [258, 491] on button "Save & Confirm Shipping" at bounding box center [243, 498] width 106 height 24
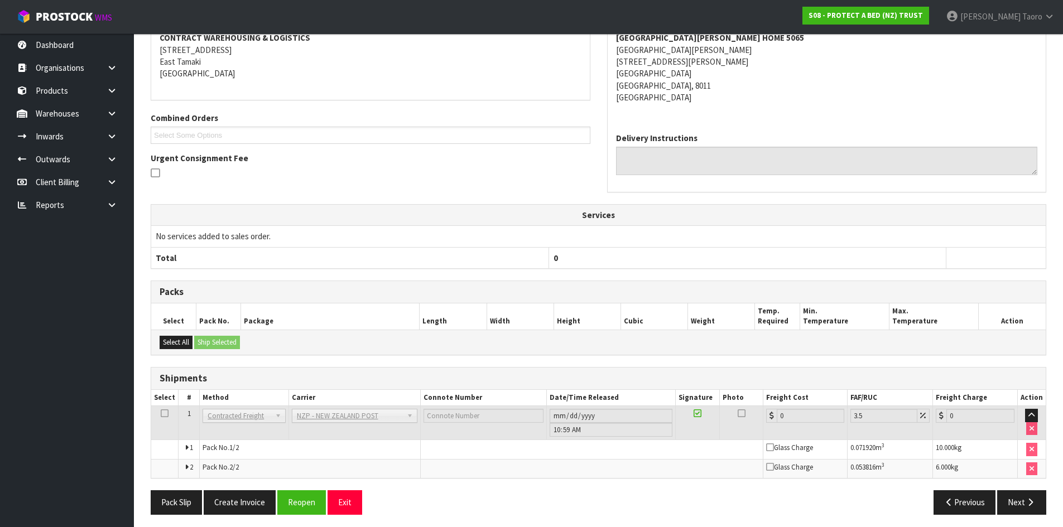
scroll to position [236, 0]
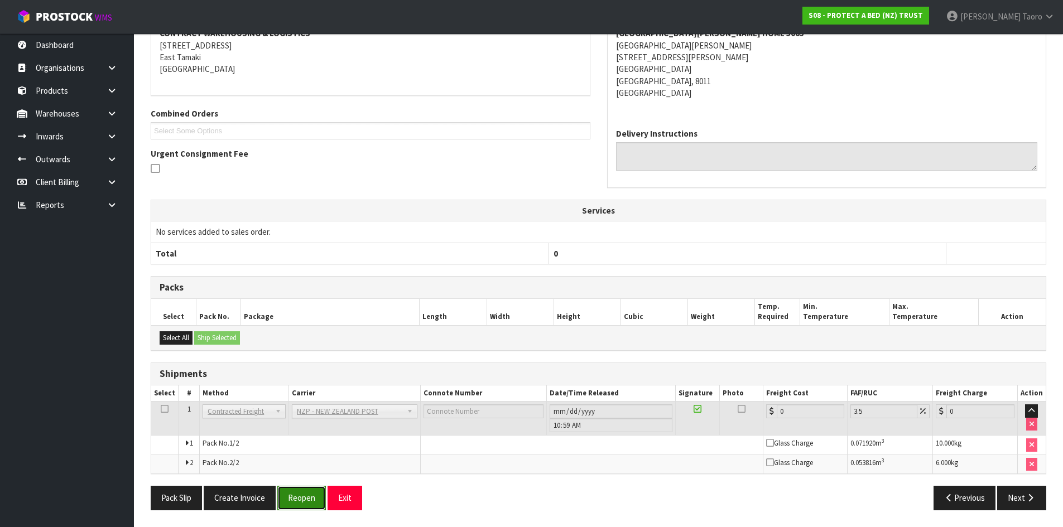
click at [307, 494] on button "Reopen" at bounding box center [301, 498] width 49 height 24
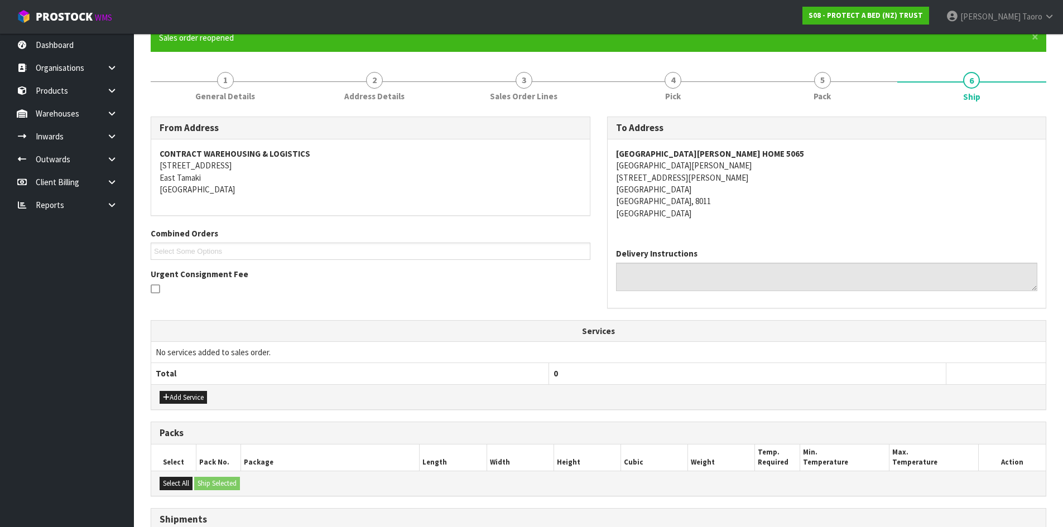
scroll to position [263, 0]
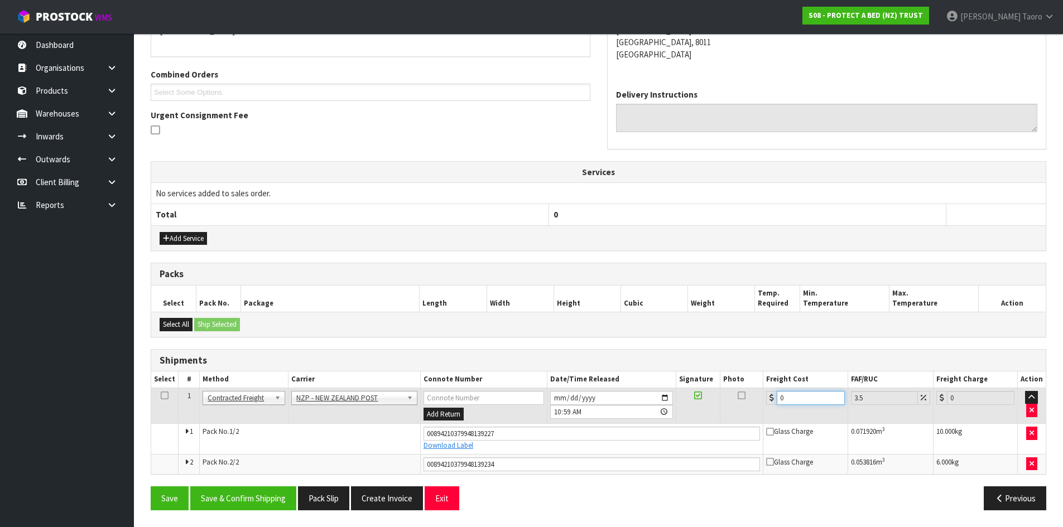
click at [809, 397] on input "0" at bounding box center [811, 398] width 68 height 14
type input "3"
type input "3.1"
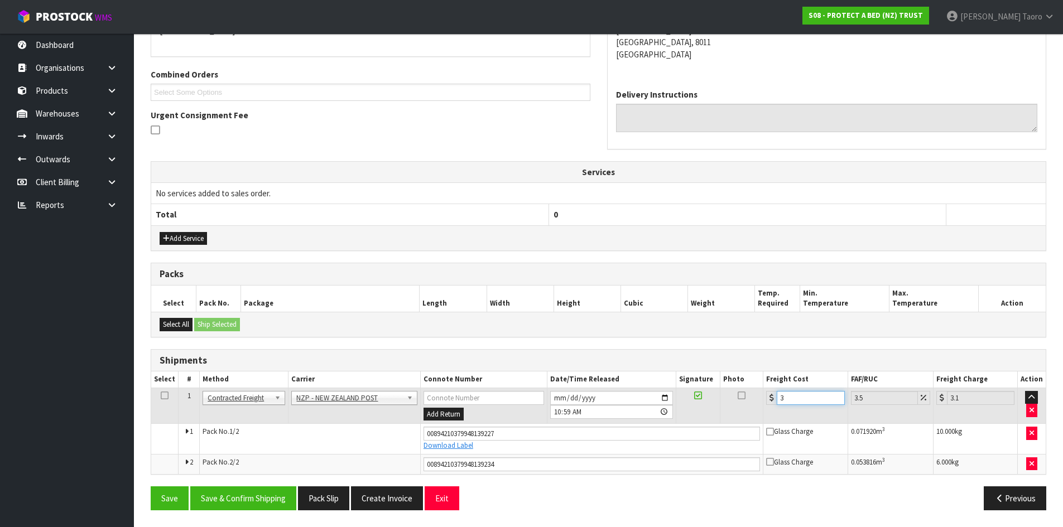
type input "33"
type input "34.15"
type input "33.2"
type input "34.36"
type input "33.21"
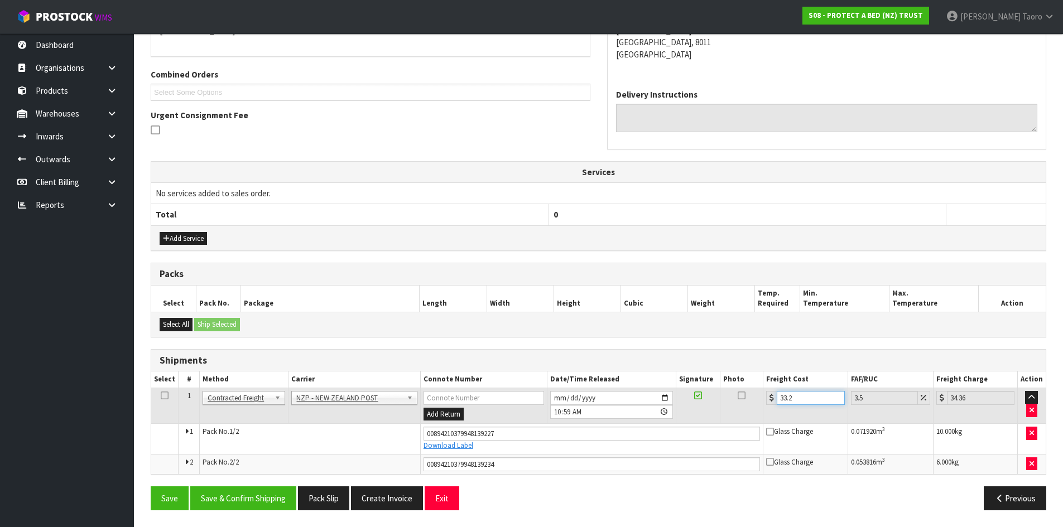
type input "34.37"
type input "33.21"
click at [281, 492] on button "Save & Confirm Shipping" at bounding box center [243, 499] width 106 height 24
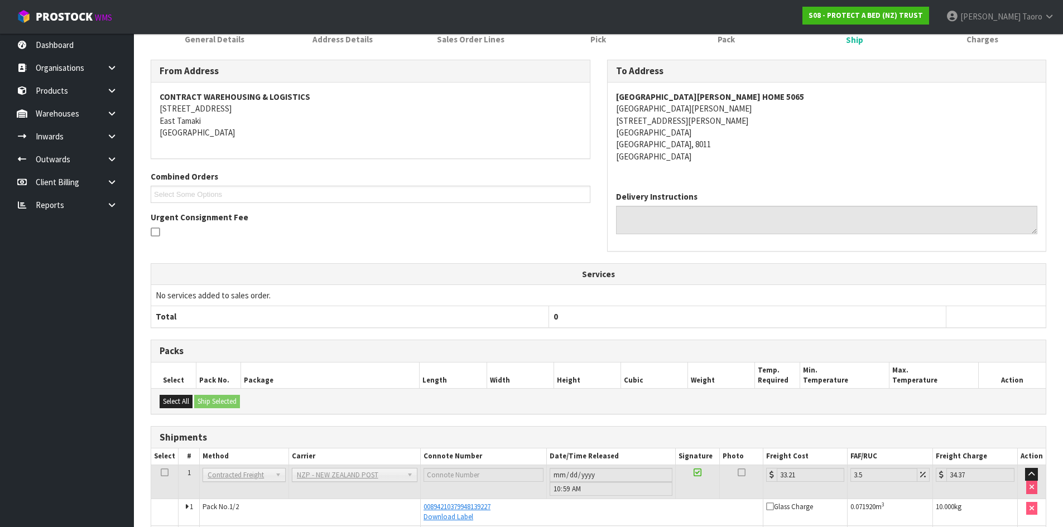
scroll to position [231, 0]
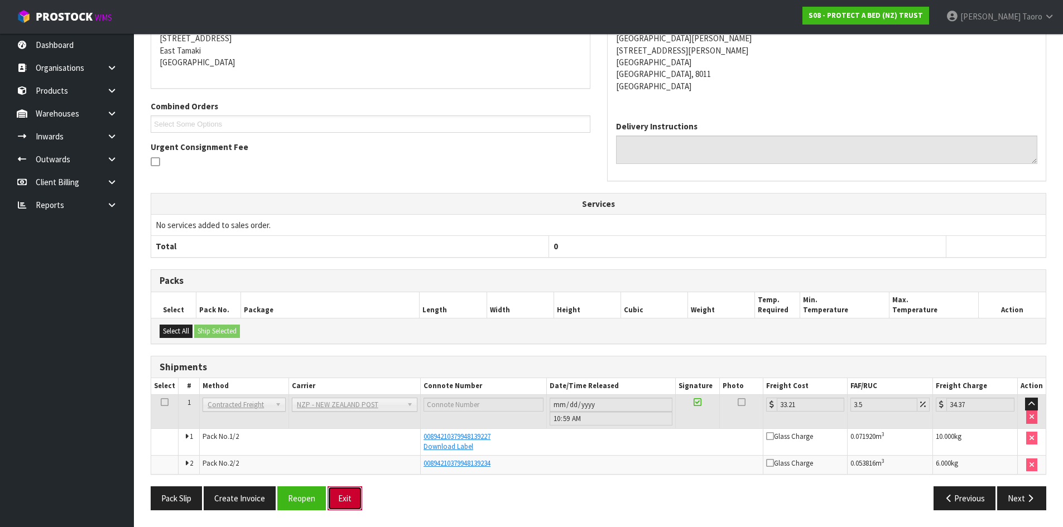
click at [359, 502] on button "Exit" at bounding box center [345, 499] width 35 height 24
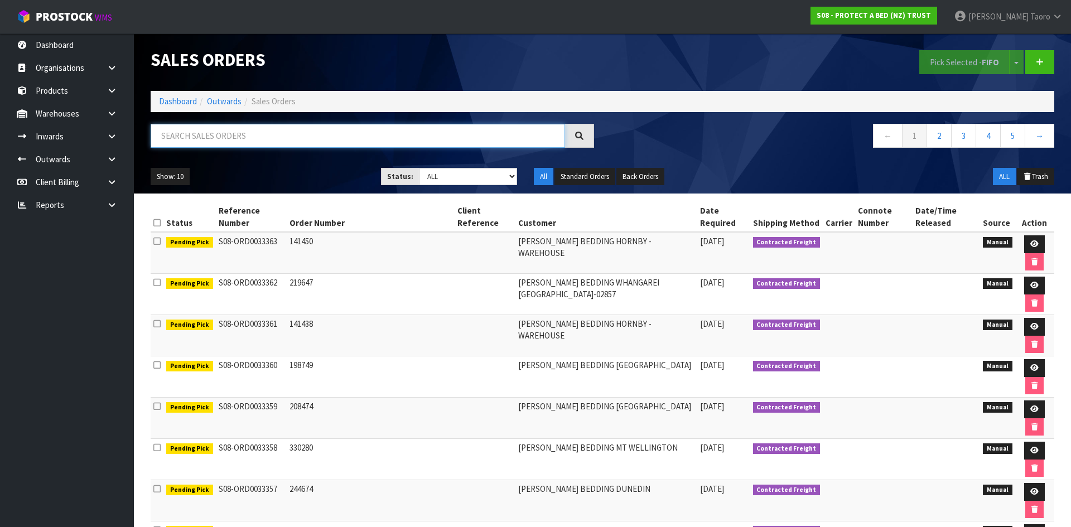
click at [220, 133] on input "text" at bounding box center [358, 136] width 415 height 24
type input "JOB-0411401"
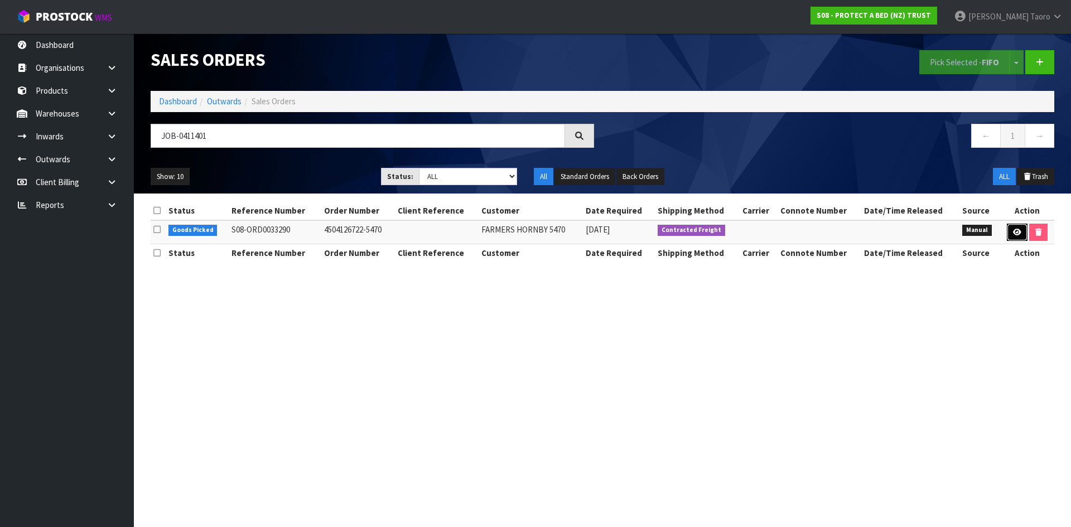
click at [1023, 234] on link at bounding box center [1017, 233] width 21 height 18
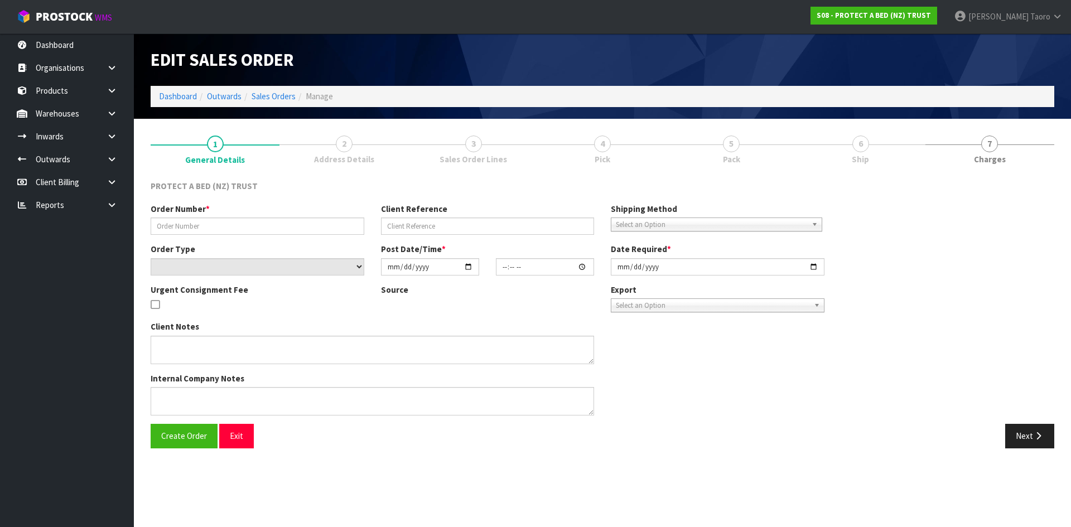
type input "4504126722-5470"
select select "number:0"
type input "[DATE]"
type input "09:22:00.000"
type input "[DATE]"
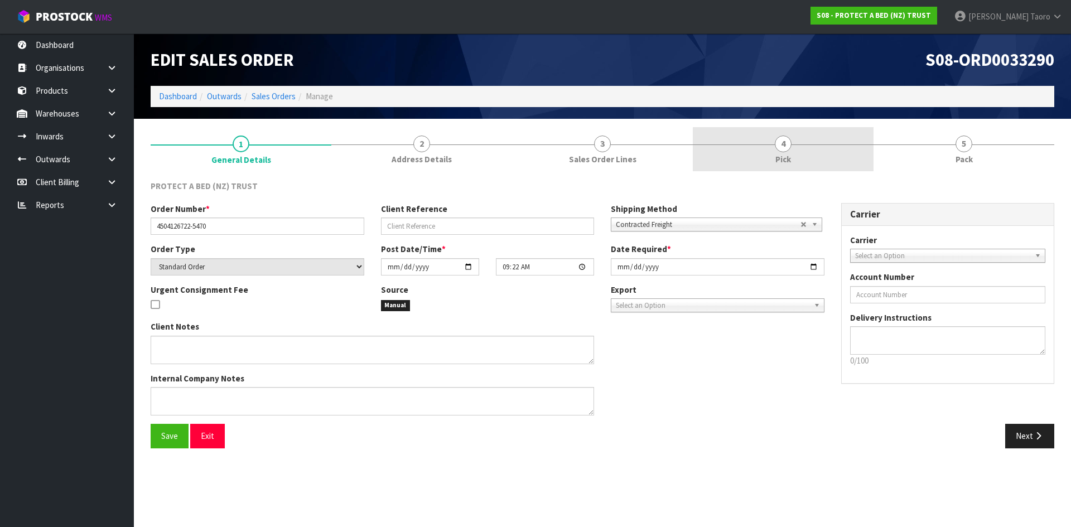
click at [827, 147] on link "4 Pick" at bounding box center [783, 149] width 181 height 44
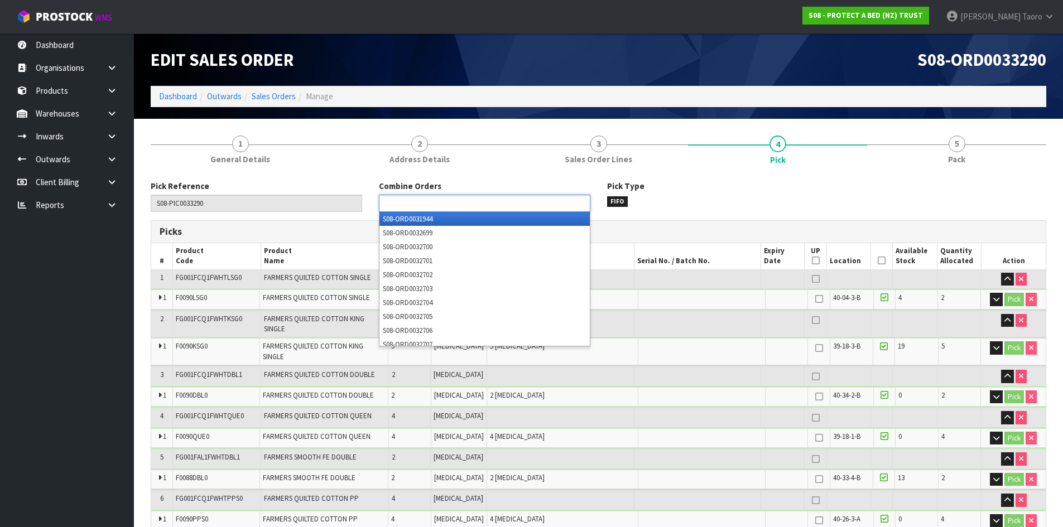
click at [470, 208] on ul at bounding box center [485, 203] width 212 height 17
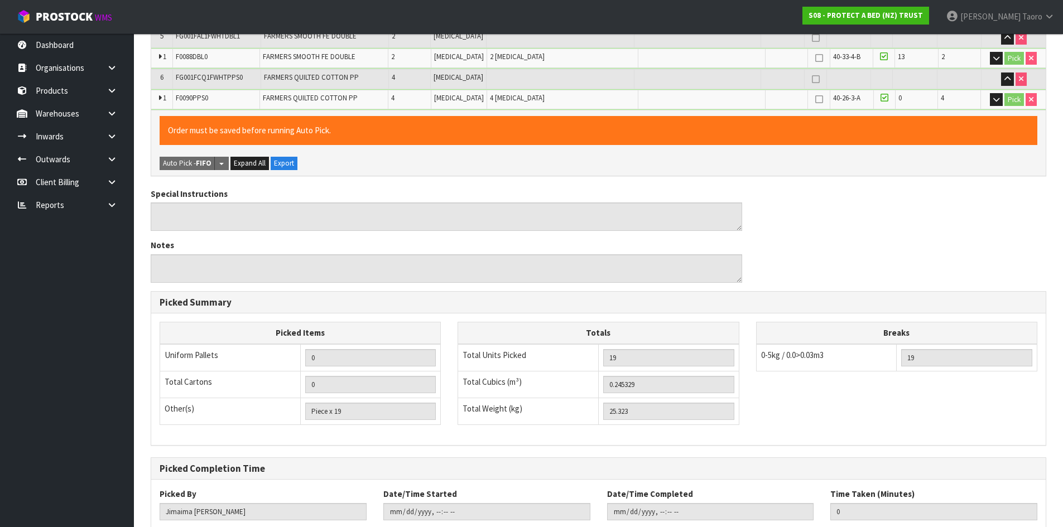
scroll to position [478, 0]
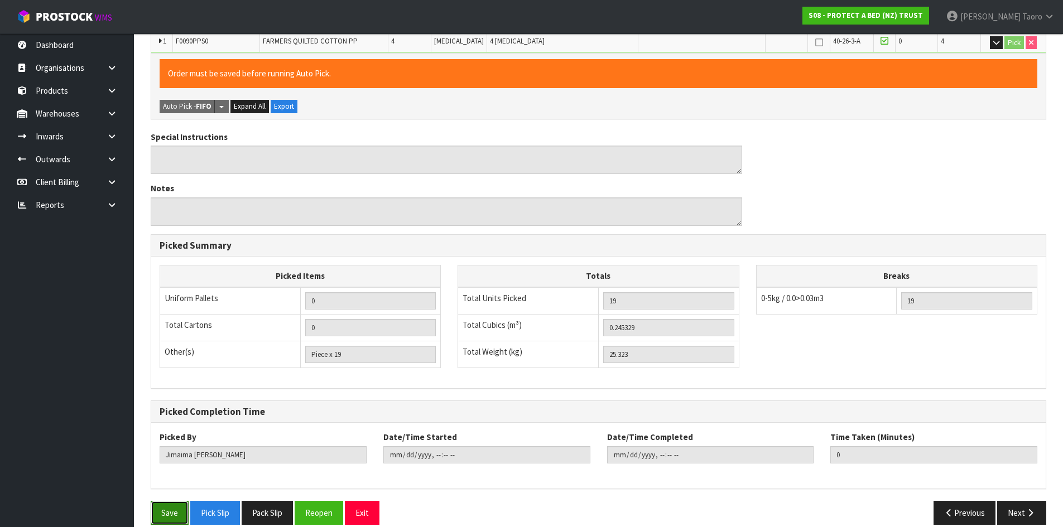
click at [169, 501] on button "Save" at bounding box center [170, 513] width 38 height 24
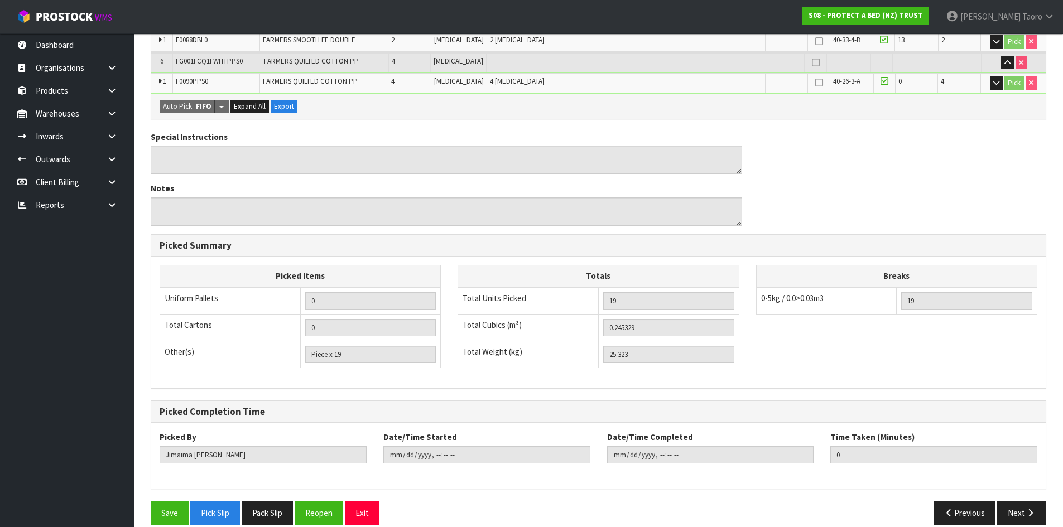
scroll to position [0, 0]
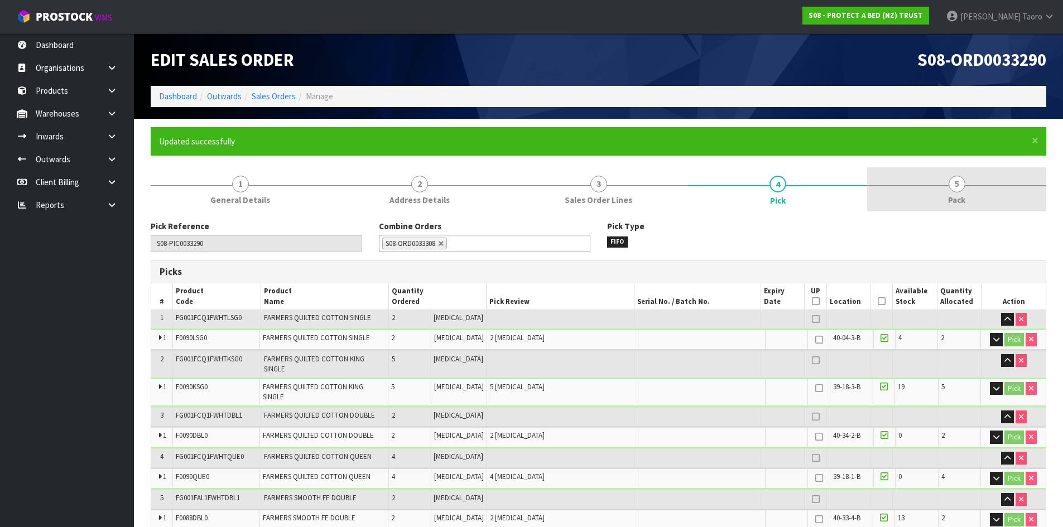
click at [922, 194] on link "5 Pack" at bounding box center [956, 189] width 179 height 44
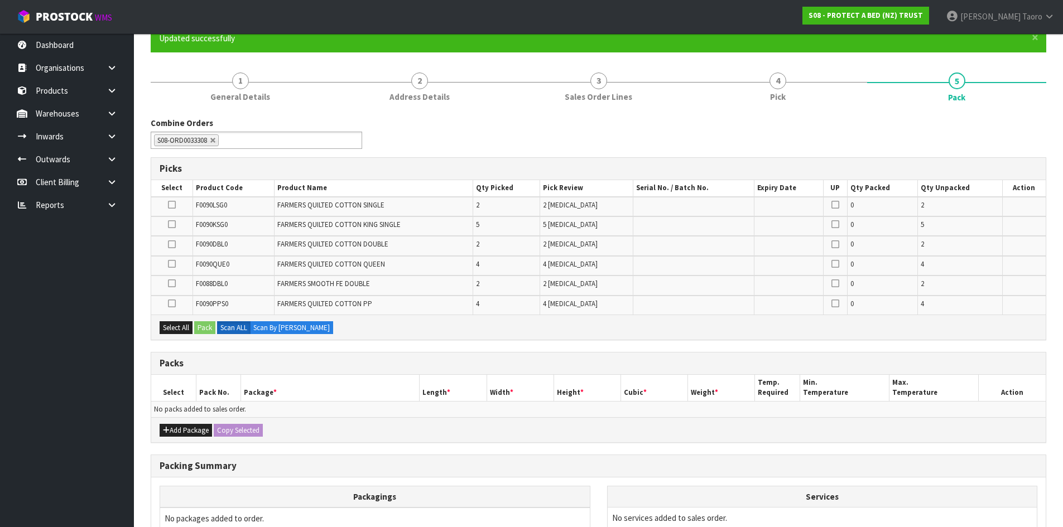
scroll to position [223, 0]
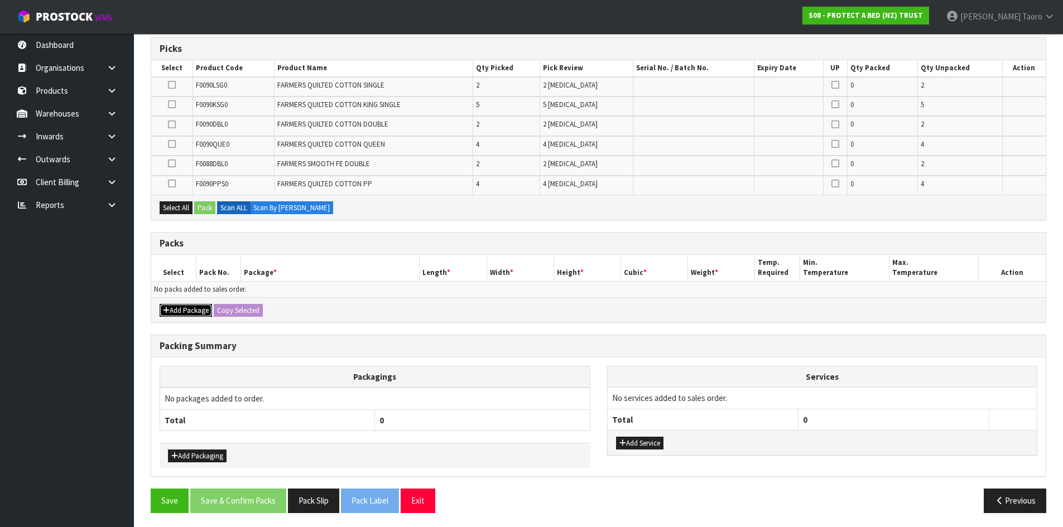
drag, startPoint x: 179, startPoint y: 314, endPoint x: 171, endPoint y: 301, distance: 15.3
click at [179, 313] on button "Add Package" at bounding box center [186, 310] width 52 height 13
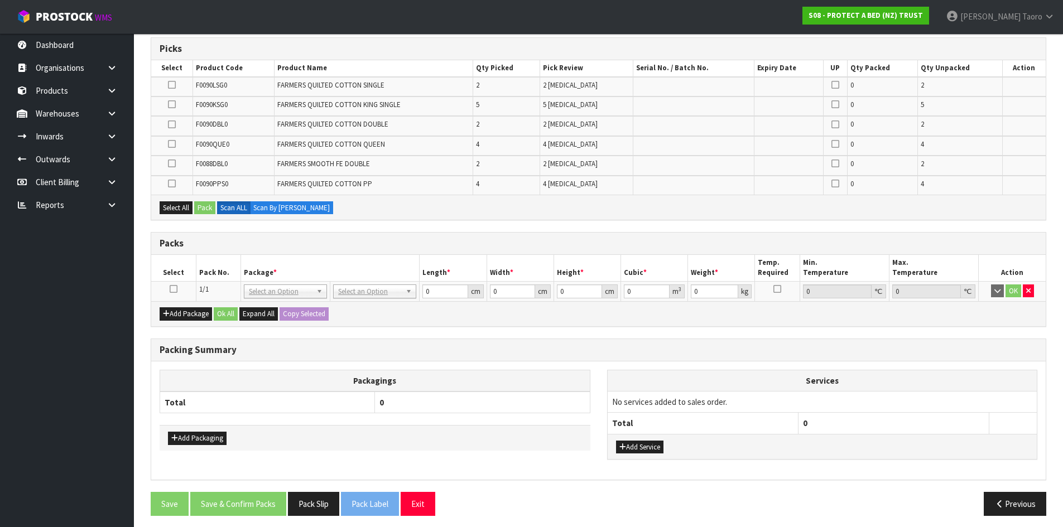
click at [172, 289] on icon at bounding box center [174, 289] width 8 height 1
click at [199, 272] on th "Pack No." at bounding box center [218, 268] width 45 height 26
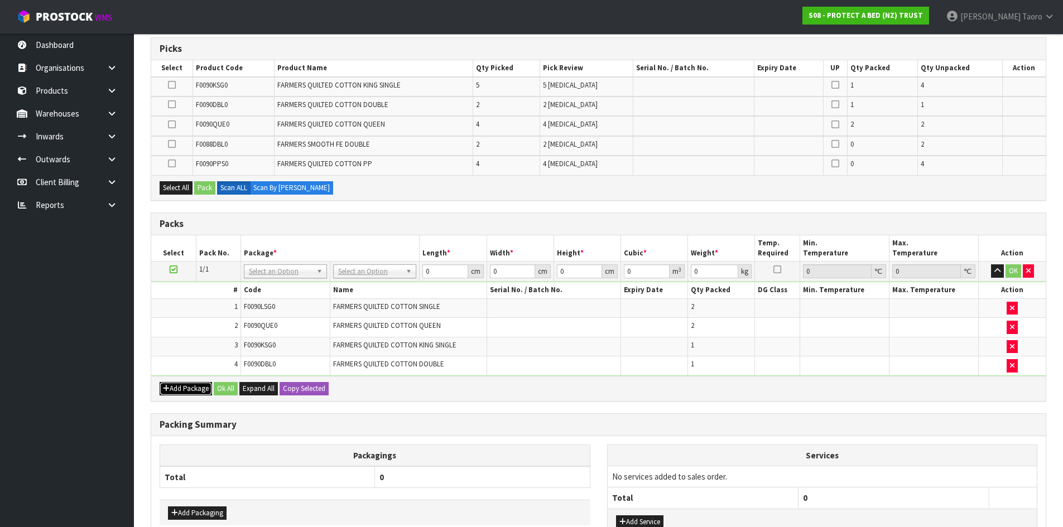
click at [198, 386] on button "Add Package" at bounding box center [186, 388] width 52 height 13
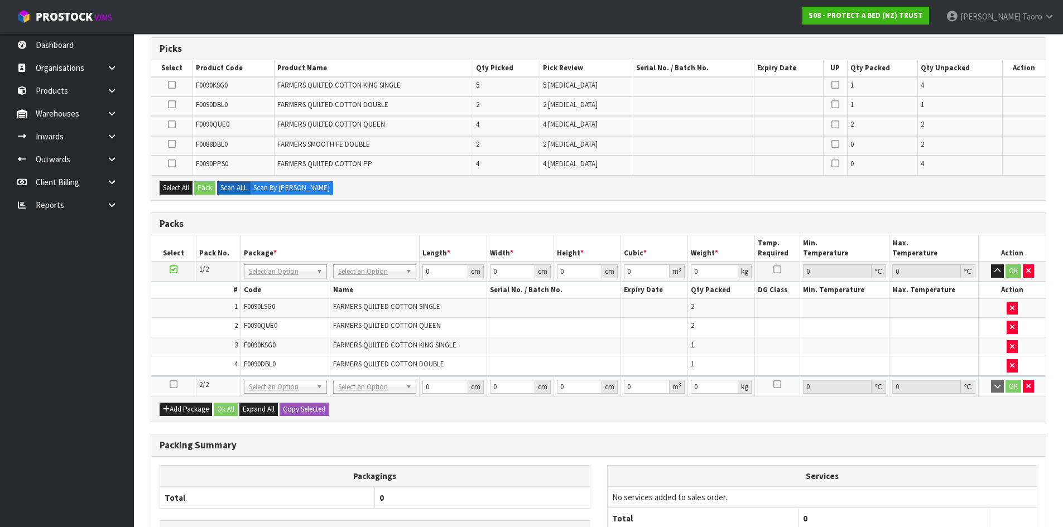
click at [172, 385] on icon at bounding box center [174, 385] width 8 height 1
click at [199, 363] on td "4" at bounding box center [195, 366] width 89 height 19
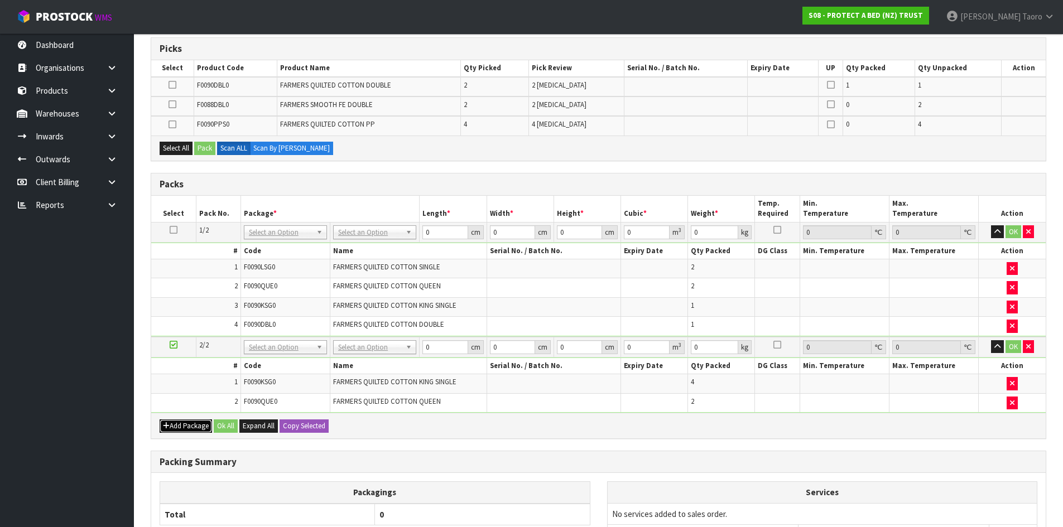
click at [174, 424] on button "Add Package" at bounding box center [186, 426] width 52 height 13
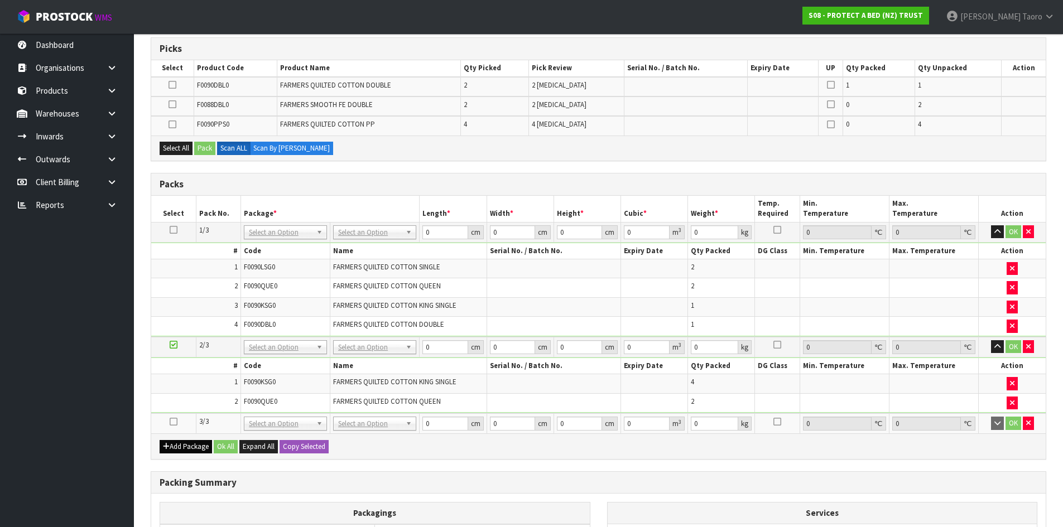
click at [173, 422] on icon at bounding box center [174, 422] width 8 height 1
drag, startPoint x: 184, startPoint y: 390, endPoint x: 180, endPoint y: 385, distance: 6.4
click at [184, 390] on td "1" at bounding box center [195, 384] width 89 height 20
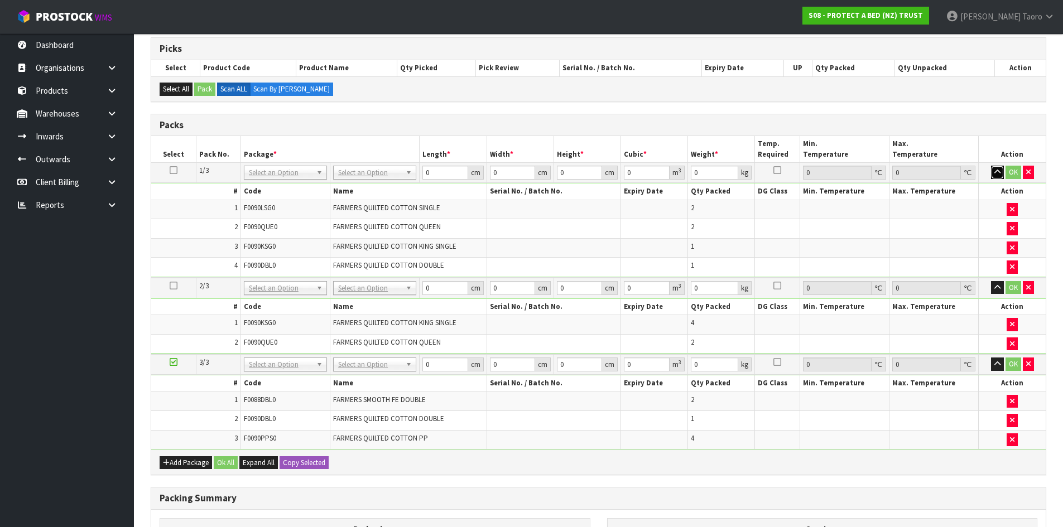
click at [998, 178] on button "button" at bounding box center [997, 172] width 13 height 13
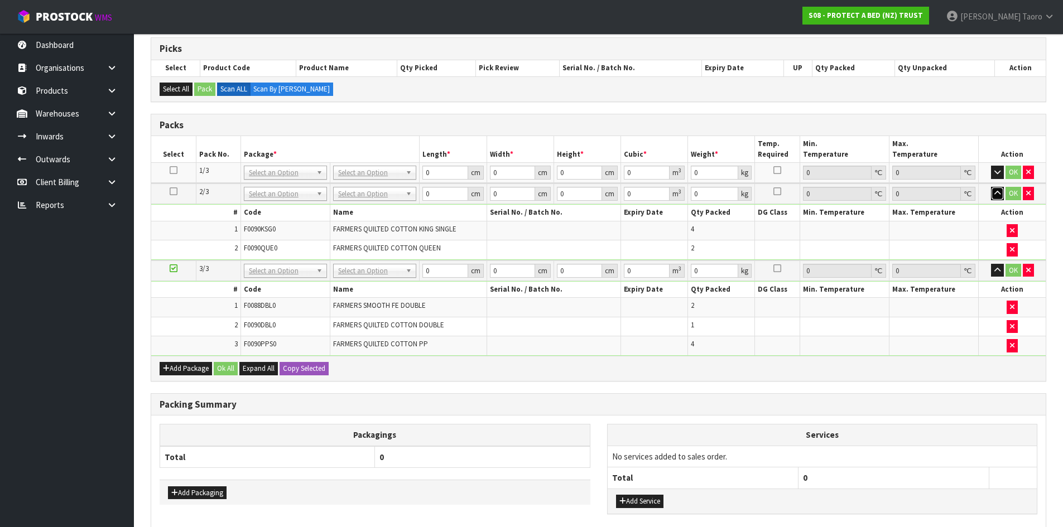
click at [999, 196] on icon "button" at bounding box center [997, 193] width 6 height 7
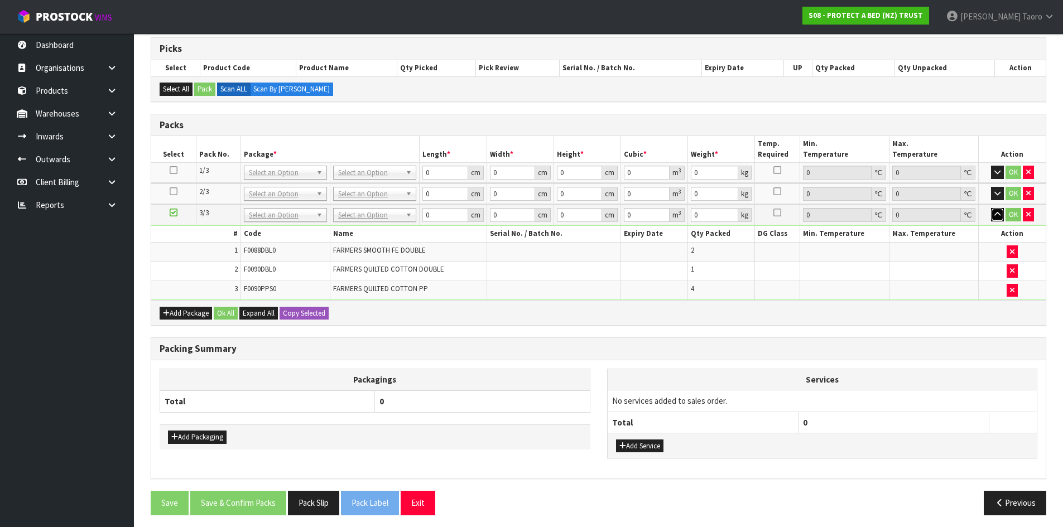
click at [994, 217] on icon "button" at bounding box center [997, 214] width 6 height 7
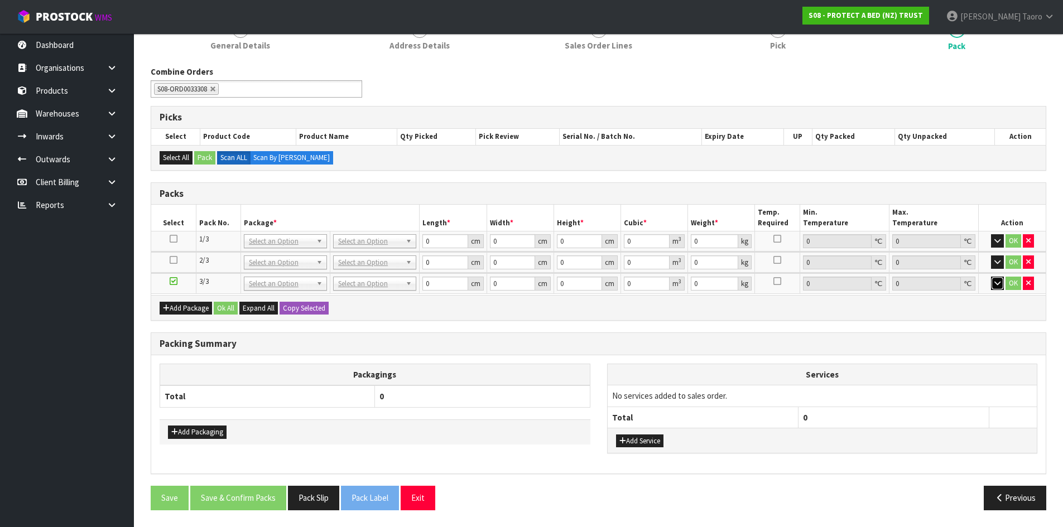
scroll to position [153, 0]
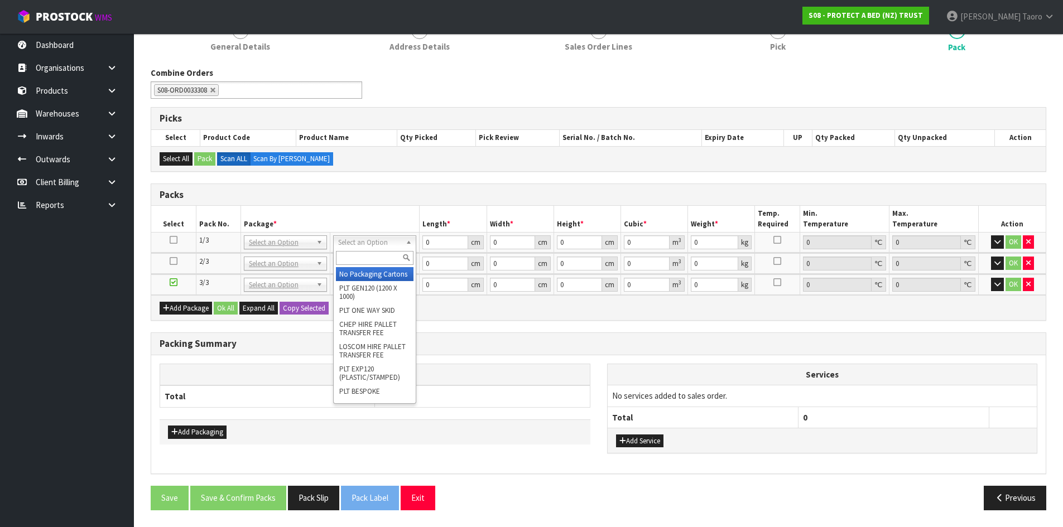
click at [396, 265] on input "text" at bounding box center [375, 258] width 78 height 14
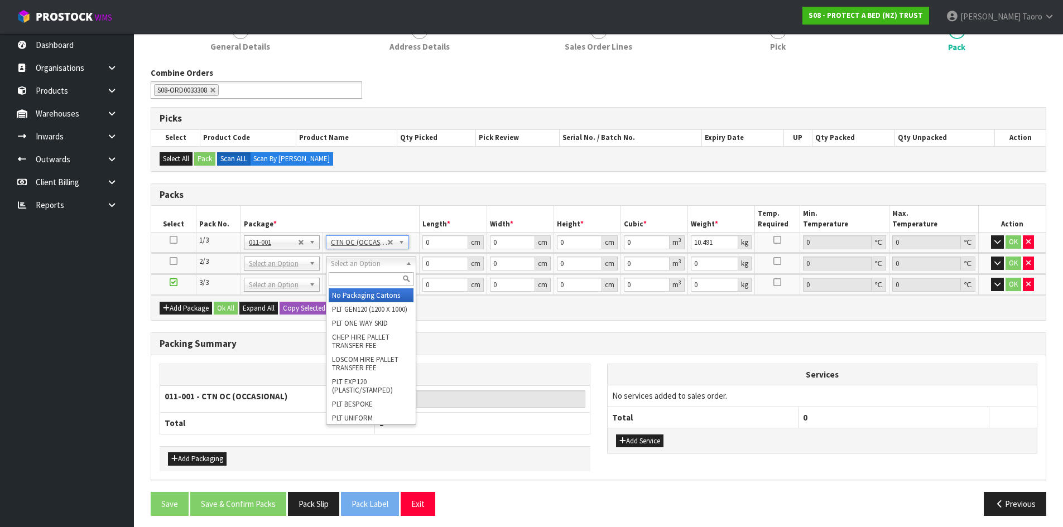
click at [382, 278] on input "text" at bounding box center [371, 279] width 85 height 14
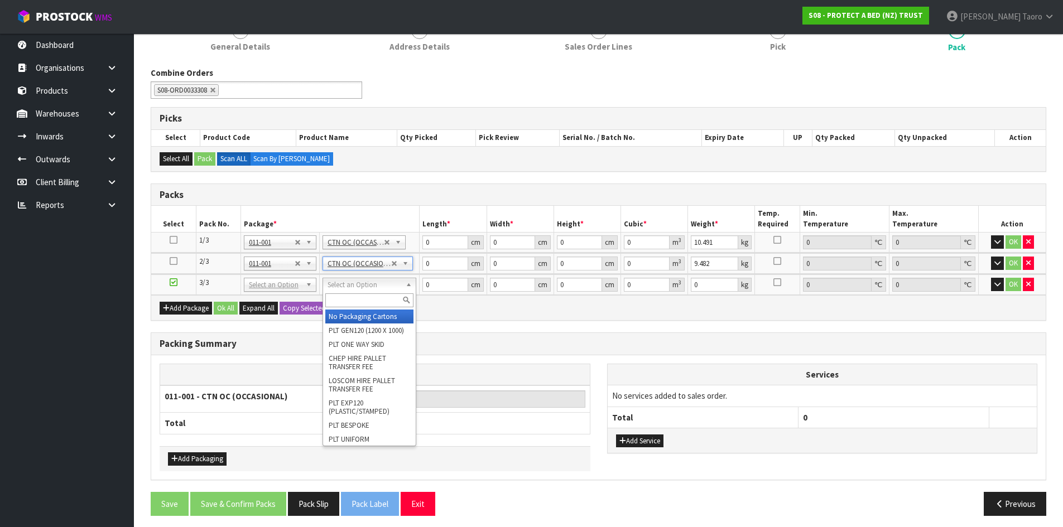
click at [372, 300] on input "text" at bounding box center [369, 301] width 88 height 14
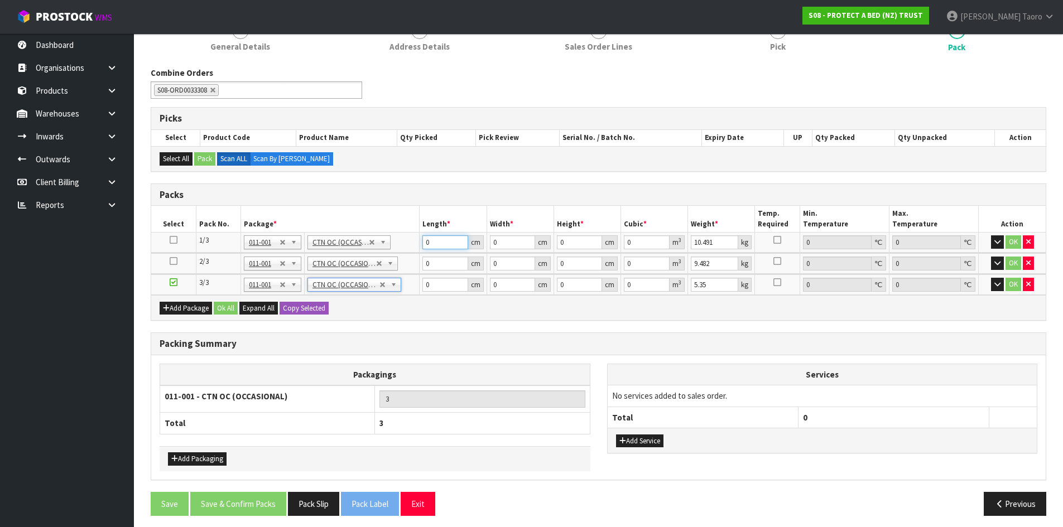
click at [435, 243] on input "0" at bounding box center [444, 243] width 45 height 14
click at [504, 239] on input "4" at bounding box center [512, 243] width 45 height 14
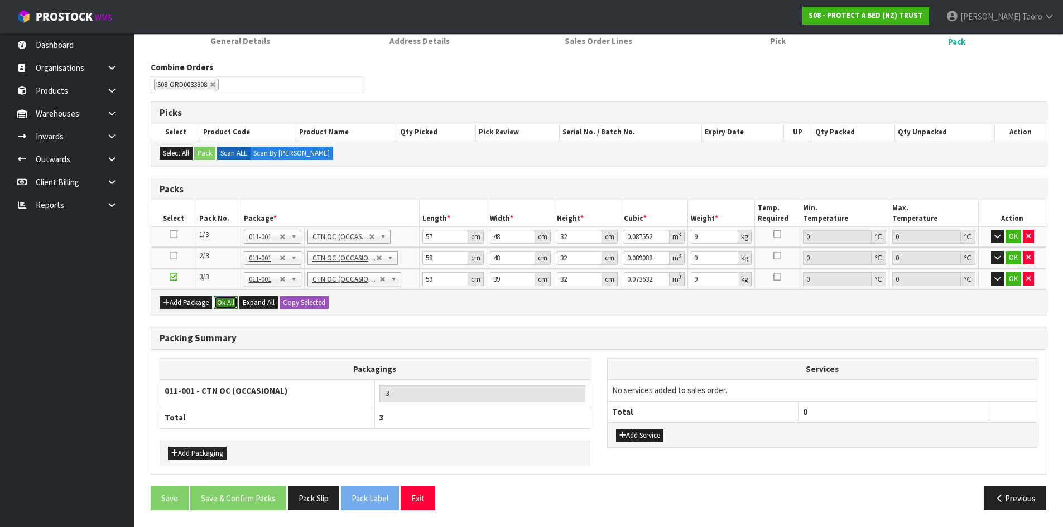
click at [231, 299] on button "Ok All" at bounding box center [226, 302] width 24 height 13
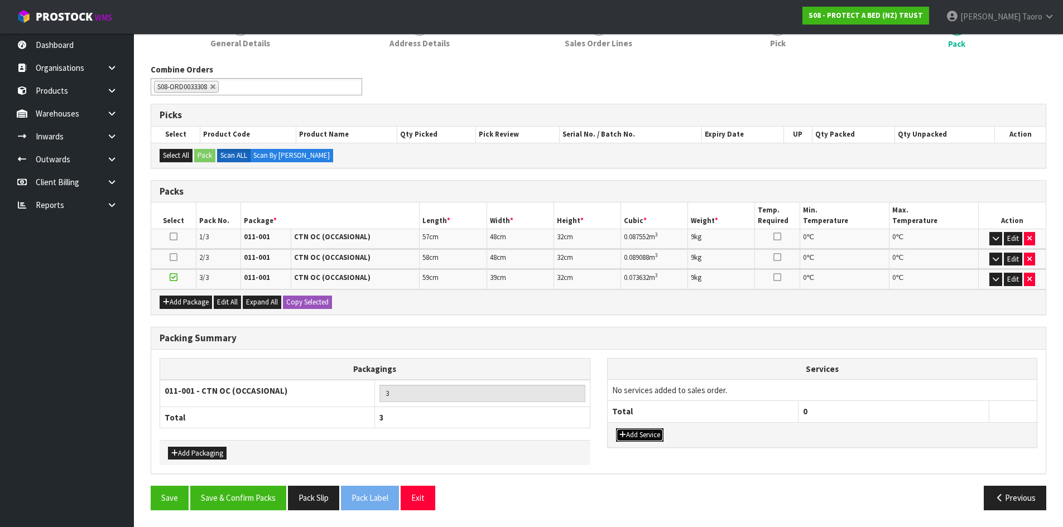
drag, startPoint x: 663, startPoint y: 436, endPoint x: 664, endPoint y: 422, distance: 14.6
click at [662, 435] on button "Add Service" at bounding box center [639, 435] width 47 height 13
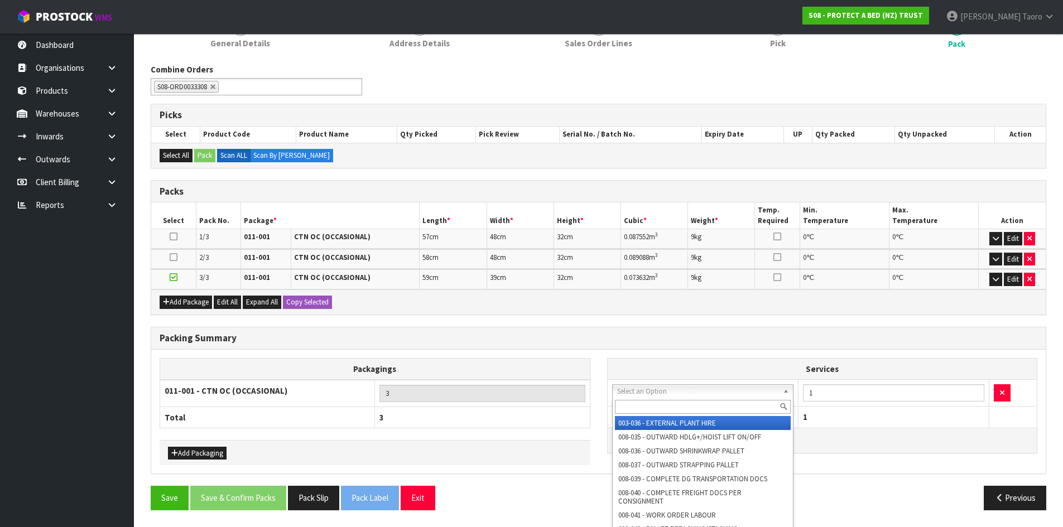
drag, startPoint x: 684, startPoint y: 393, endPoint x: 689, endPoint y: 402, distance: 10.2
click at [689, 405] on input "text" at bounding box center [703, 407] width 176 height 14
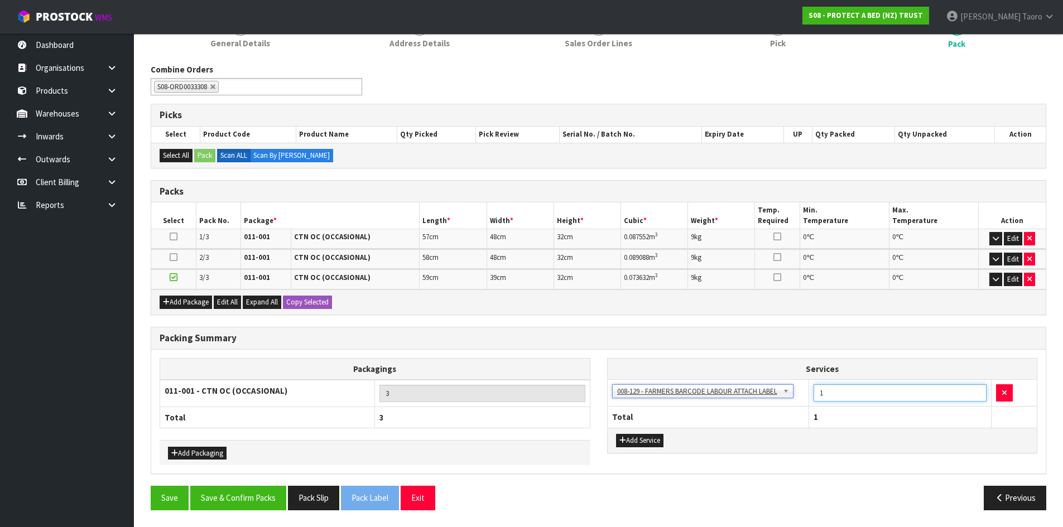
click at [800, 383] on tr "003-036 - EXTERNAL PLANT HIRE 008-035 - OUTWARD HDLG+/HOIST LIFT ON/OFF 008-036…" at bounding box center [823, 392] width 430 height 27
click at [259, 501] on button "Save & Confirm Packs" at bounding box center [238, 498] width 96 height 24
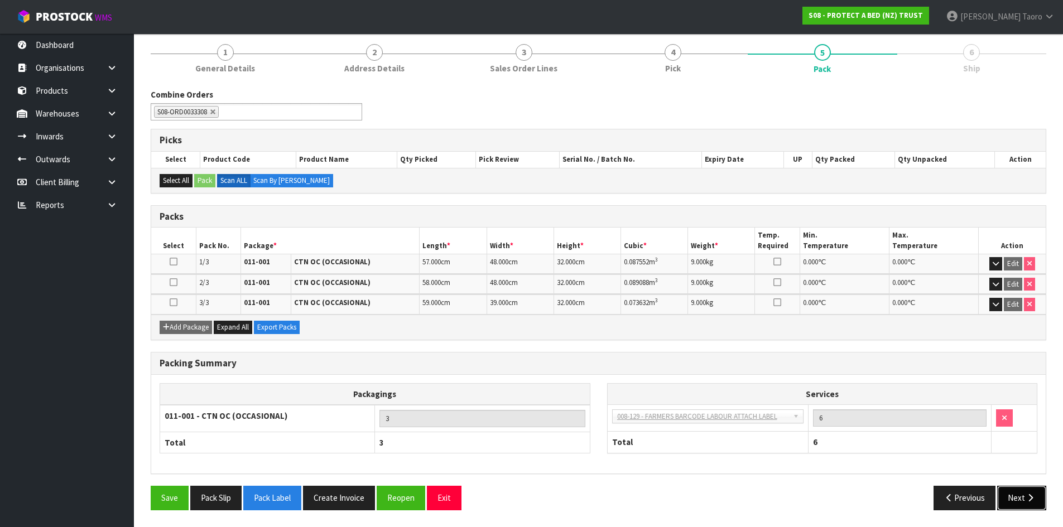
click at [1030, 502] on button "Next" at bounding box center [1021, 498] width 49 height 24
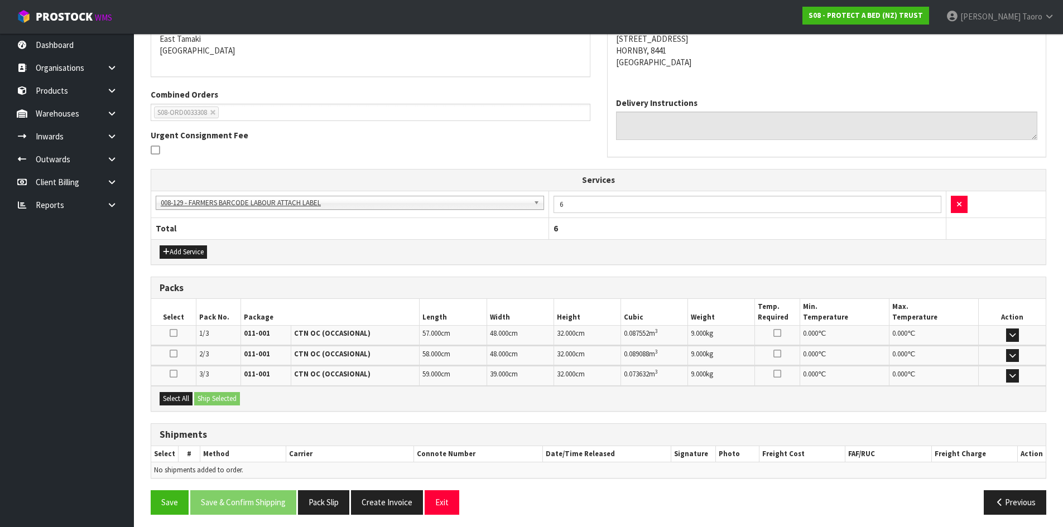
scroll to position [247, 0]
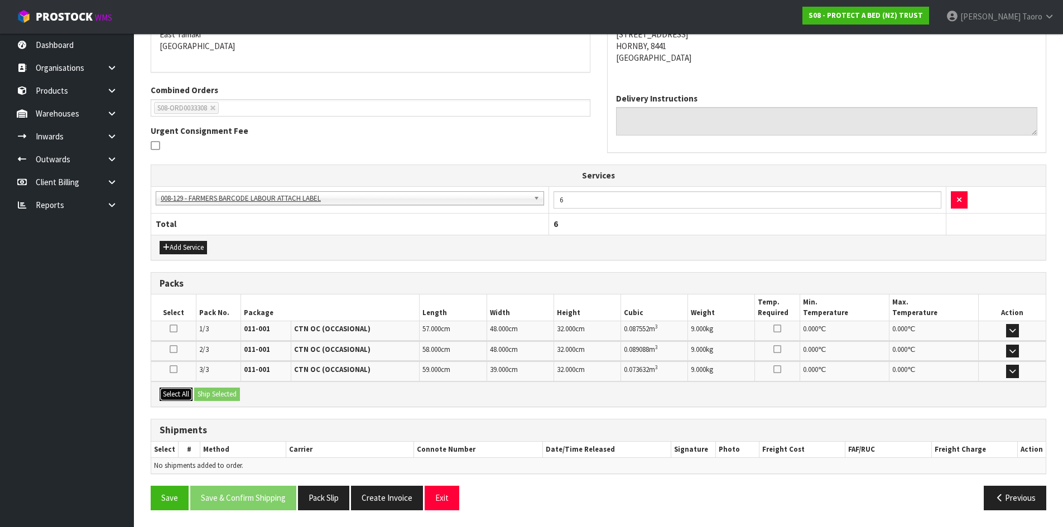
drag, startPoint x: 170, startPoint y: 396, endPoint x: 194, endPoint y: 396, distance: 23.4
click at [175, 396] on button "Select All" at bounding box center [176, 394] width 33 height 13
drag, startPoint x: 203, startPoint y: 395, endPoint x: 215, endPoint y: 397, distance: 11.9
click at [204, 395] on button "Ship Selected" at bounding box center [217, 394] width 46 height 13
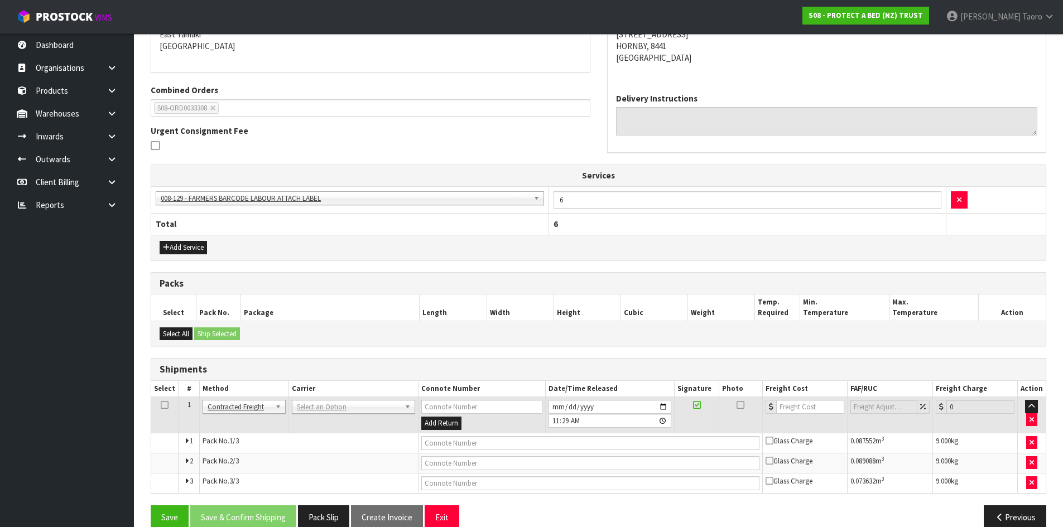
drag, startPoint x: 364, startPoint y: 406, endPoint x: 366, endPoint y: 414, distance: 7.4
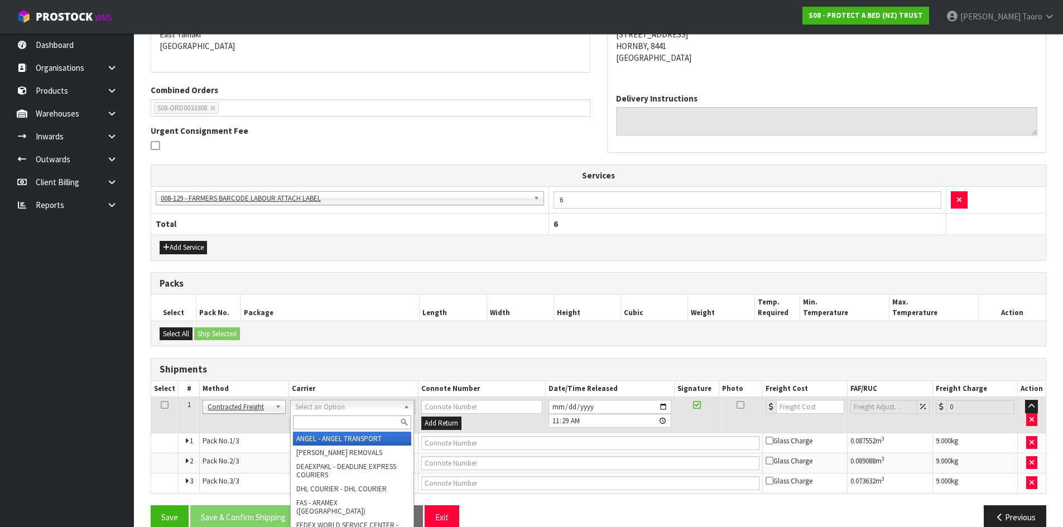
click at [366, 421] on input "text" at bounding box center [352, 423] width 118 height 14
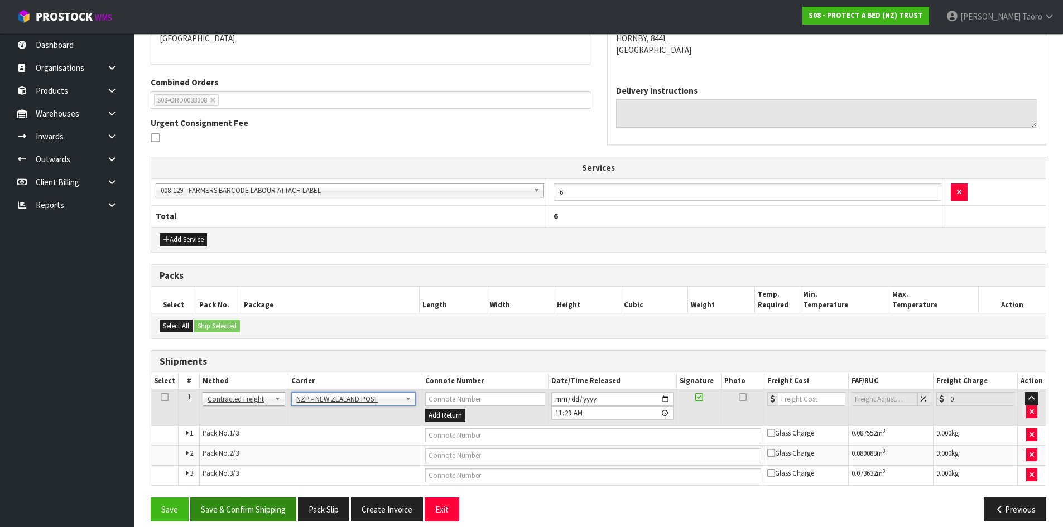
scroll to position [266, 0]
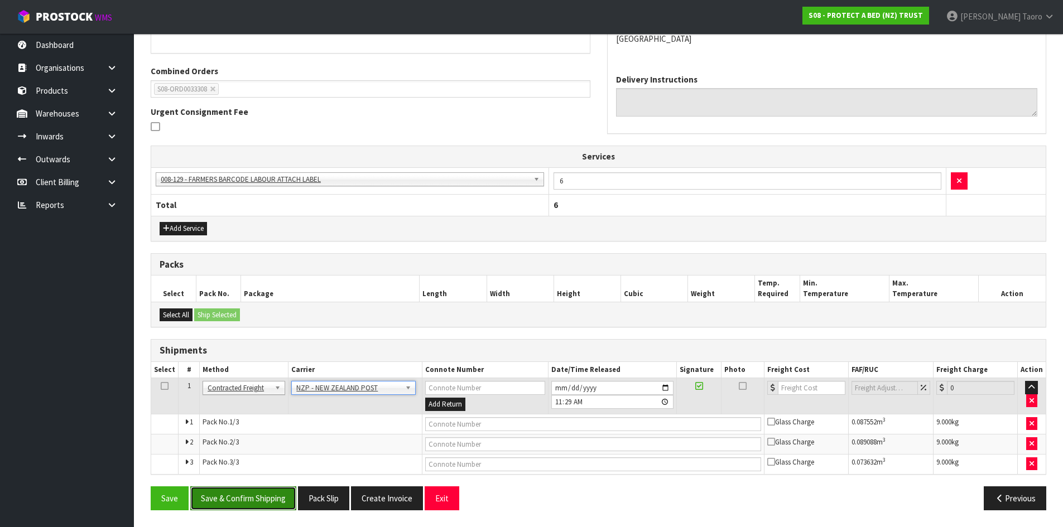
click at [261, 509] on button "Save & Confirm Shipping" at bounding box center [243, 499] width 106 height 24
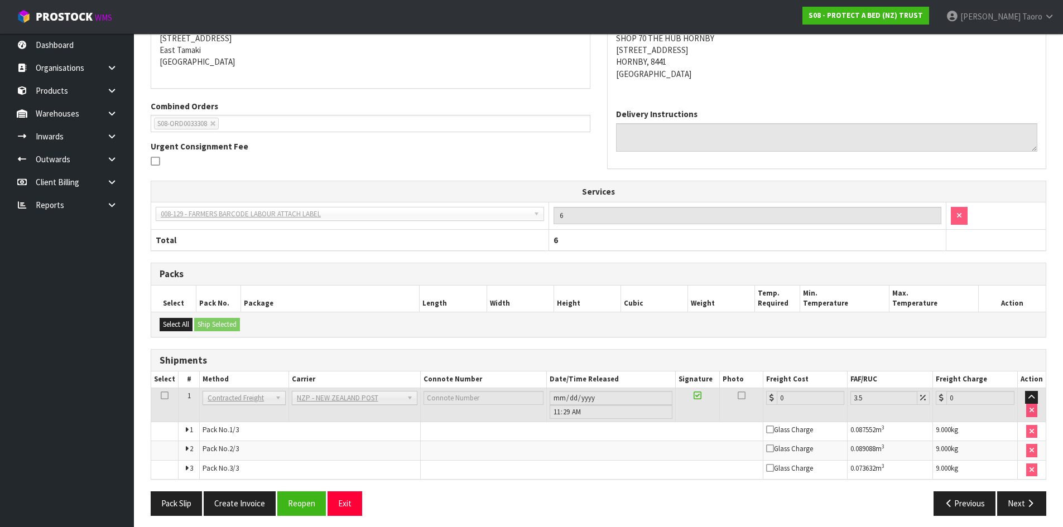
scroll to position [249, 0]
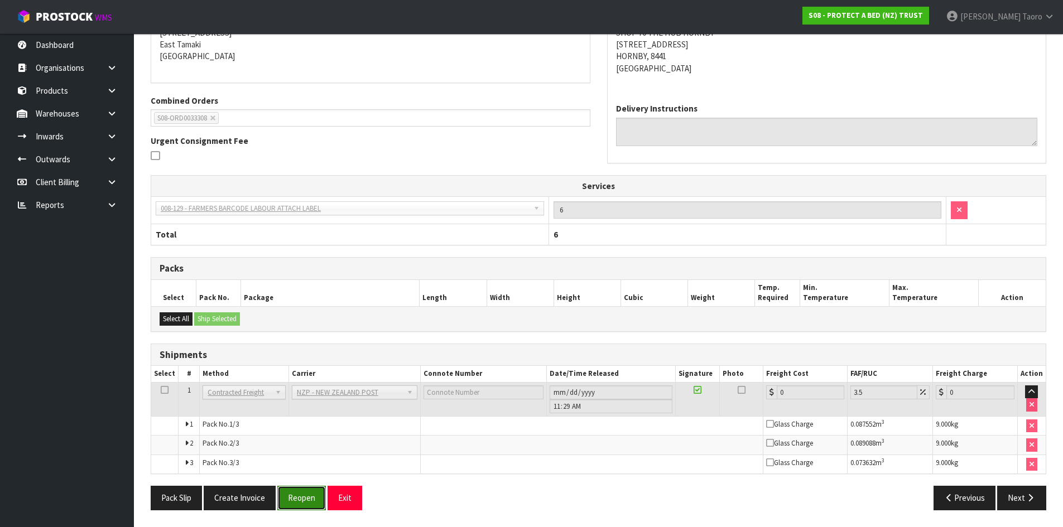
click at [299, 497] on button "Reopen" at bounding box center [301, 498] width 49 height 24
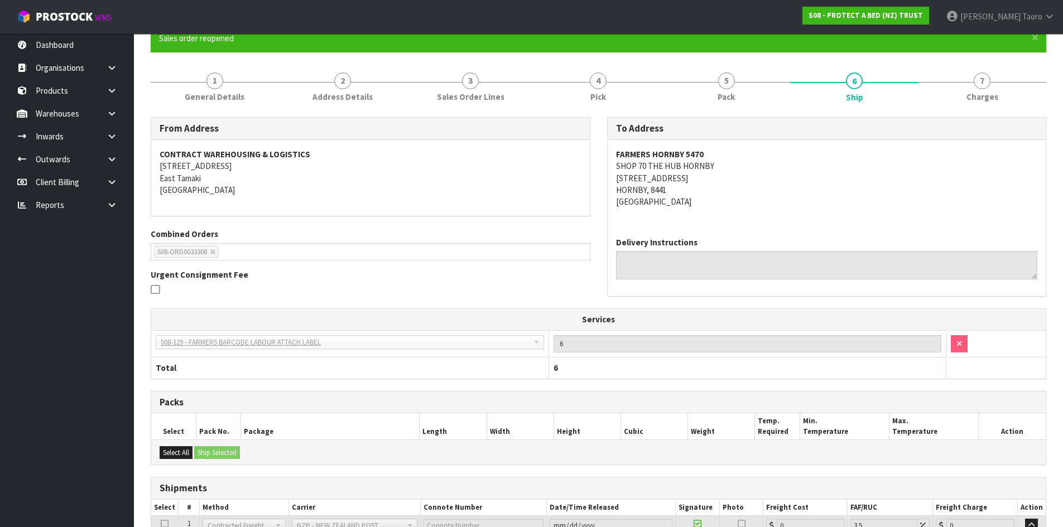
scroll to position [237, 0]
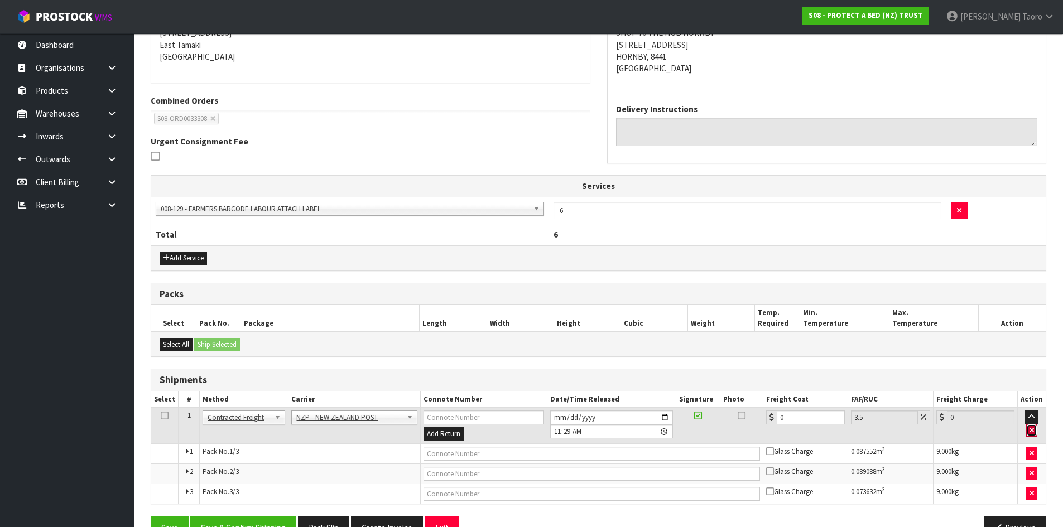
click at [1032, 427] on icon "button" at bounding box center [1032, 430] width 4 height 7
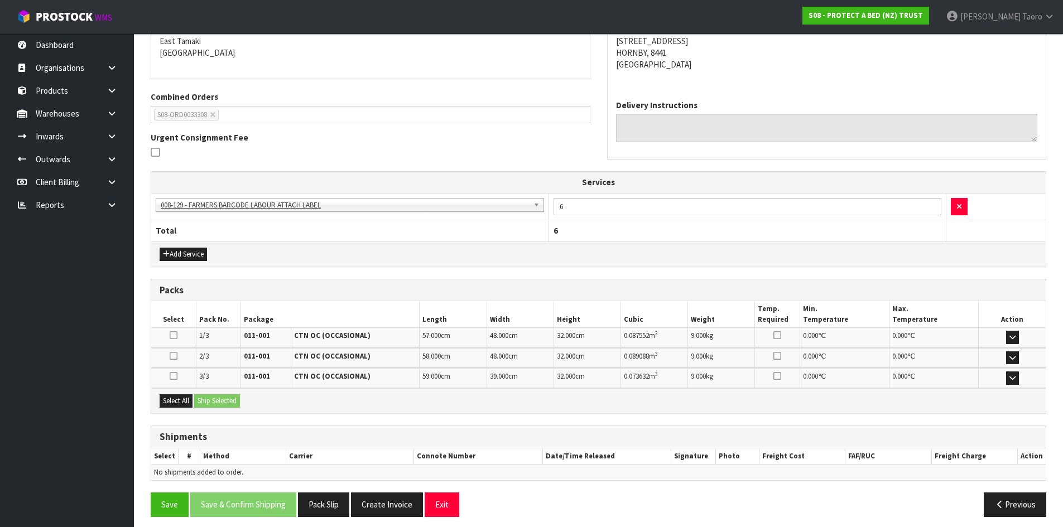
scroll to position [247, 0]
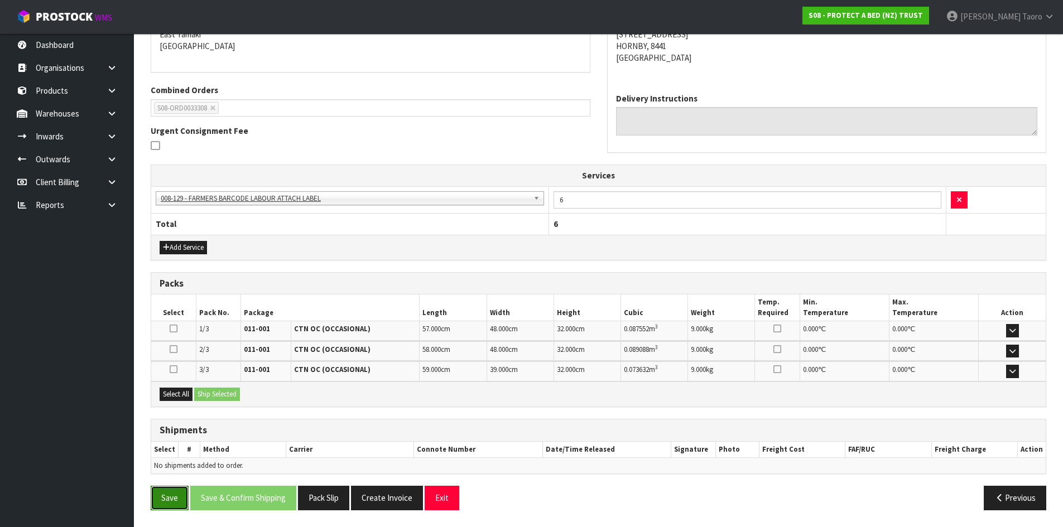
click at [170, 491] on button "Save" at bounding box center [170, 498] width 38 height 24
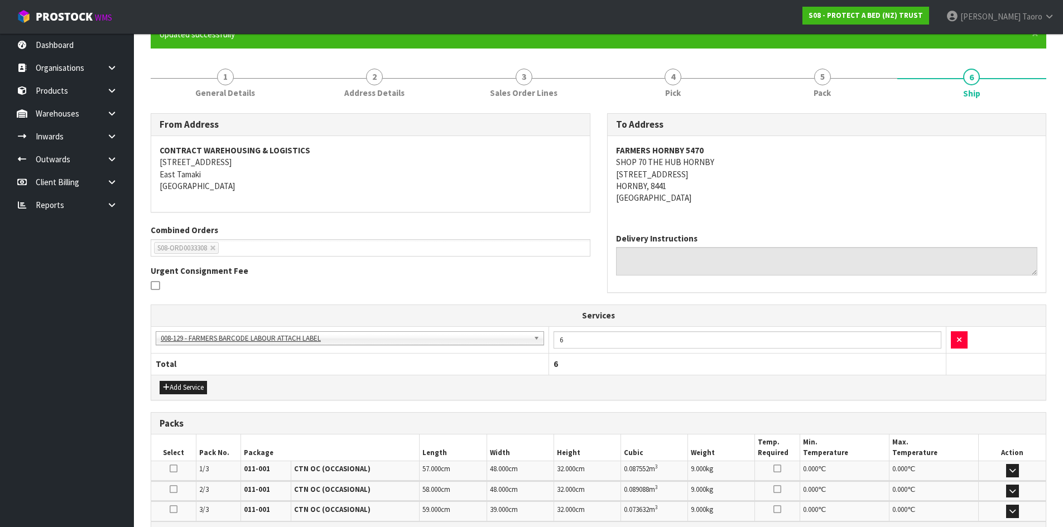
scroll to position [0, 0]
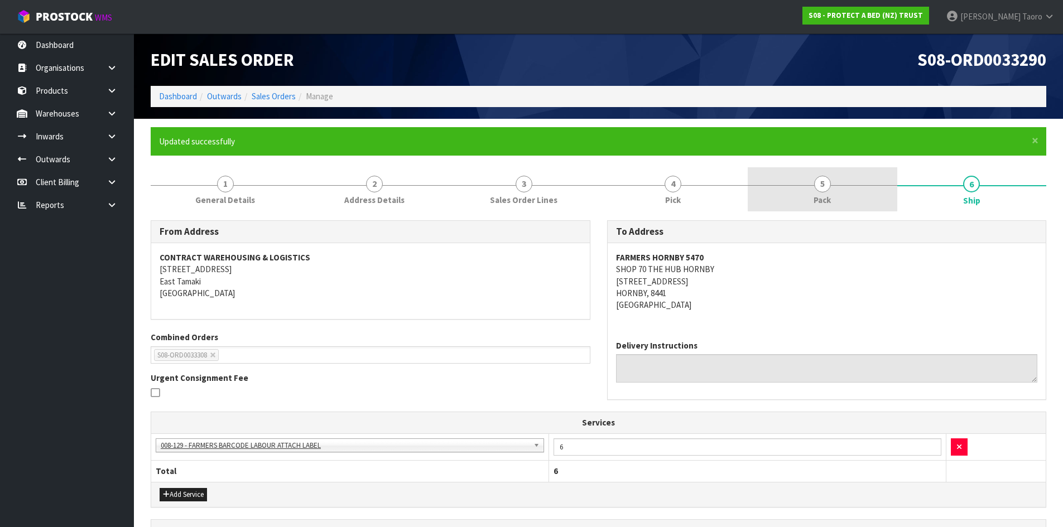
click at [784, 189] on link "5 Pack" at bounding box center [823, 189] width 150 height 44
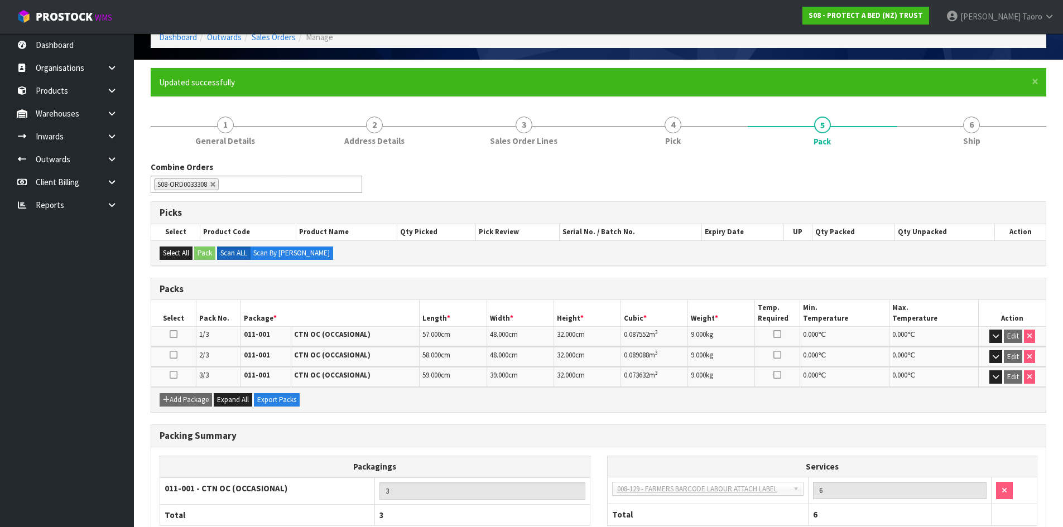
scroll to position [132, 0]
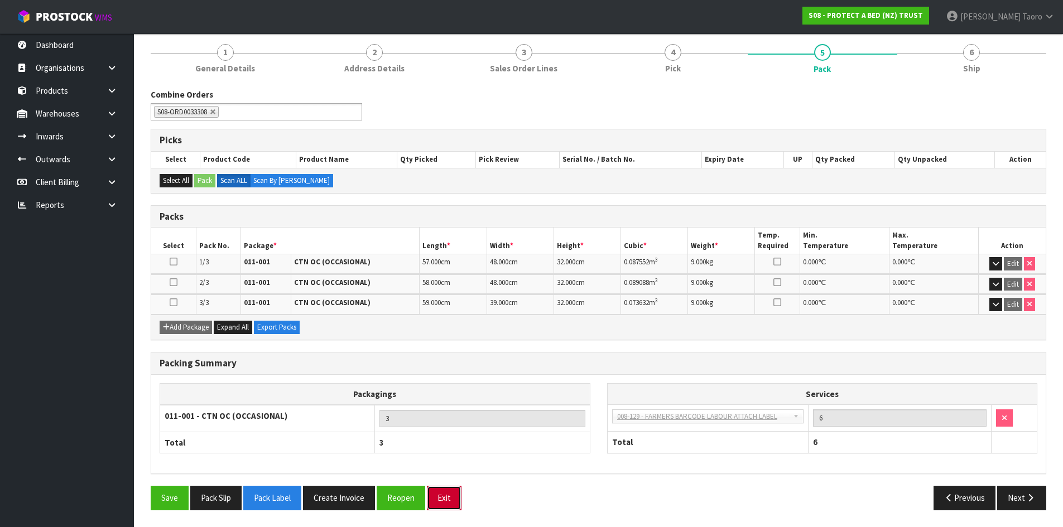
click at [448, 503] on button "Exit" at bounding box center [444, 498] width 35 height 24
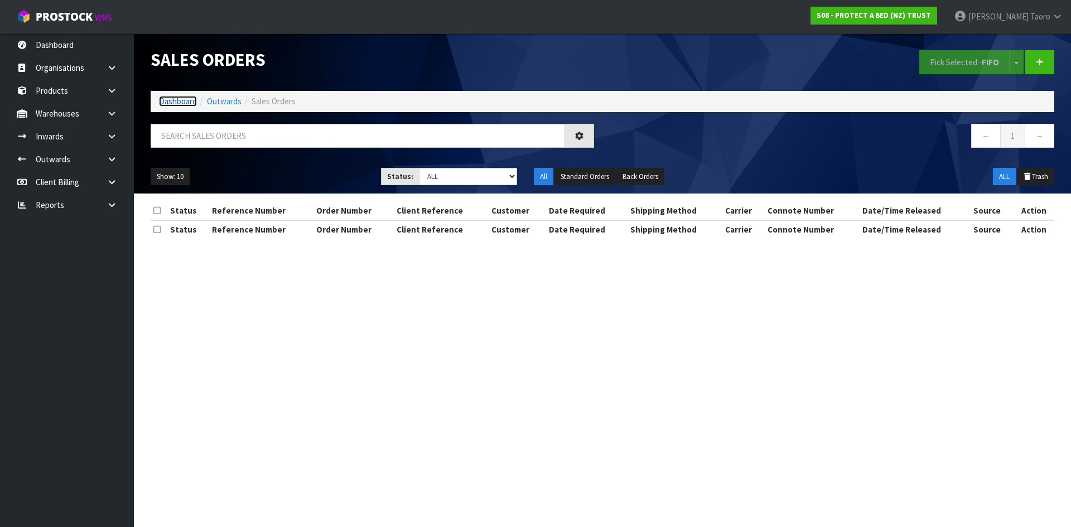
click at [177, 104] on link "Dashboard" at bounding box center [178, 101] width 38 height 11
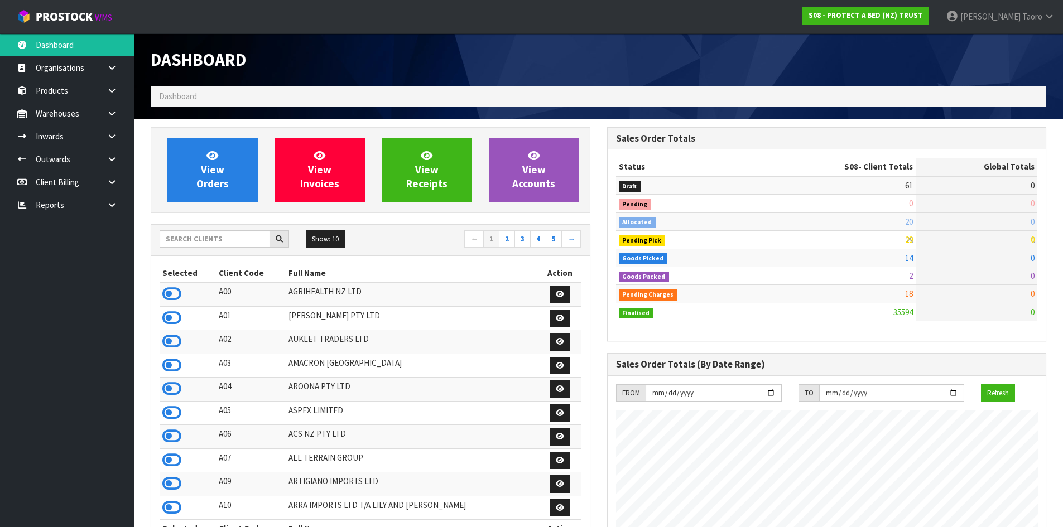
scroll to position [845, 456]
click at [271, 166] on div "View Invoices" at bounding box center [319, 170] width 107 height 64
click at [231, 236] on input "text" at bounding box center [215, 238] width 110 height 17
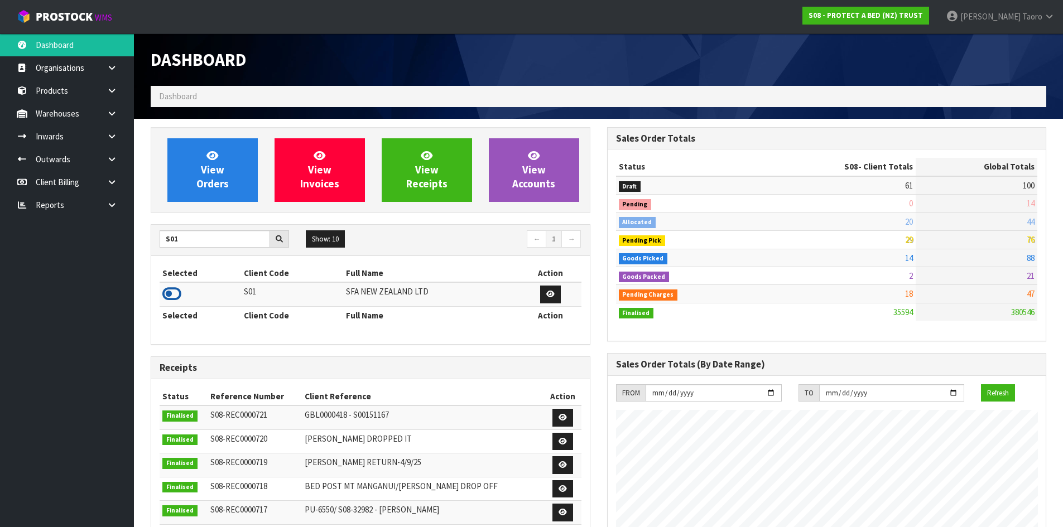
click at [176, 297] on icon at bounding box center [171, 294] width 19 height 17
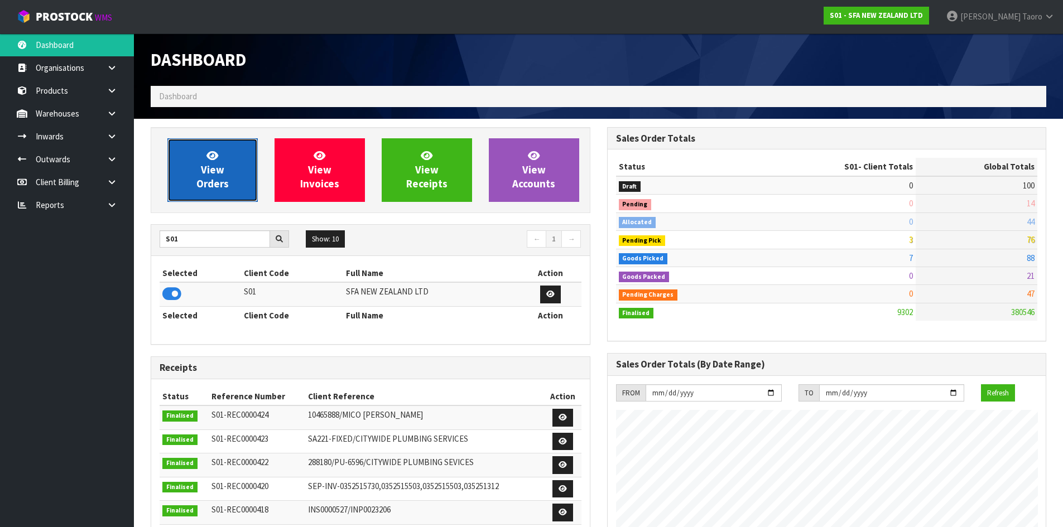
click at [204, 195] on link "View Orders" at bounding box center [212, 170] width 90 height 64
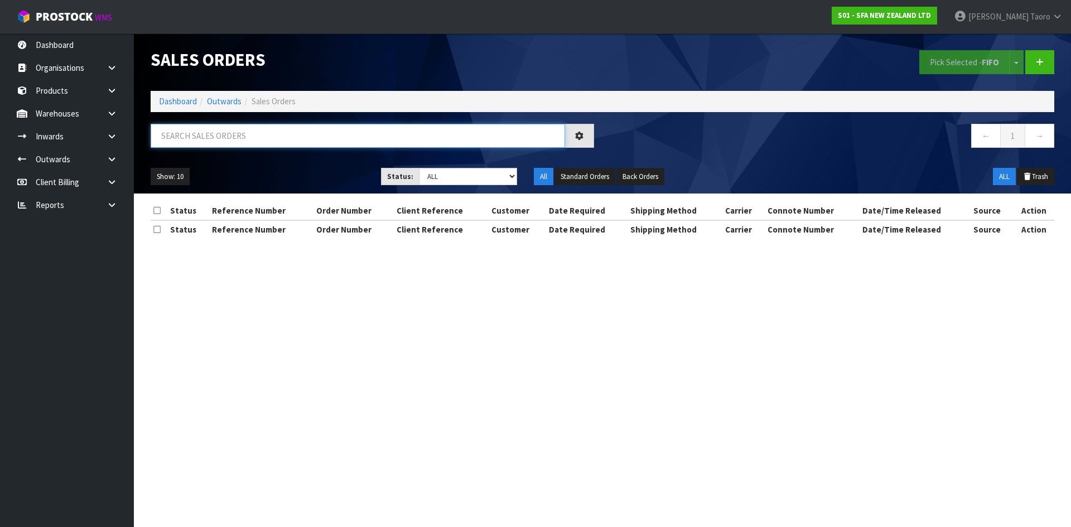
click at [206, 141] on input "text" at bounding box center [358, 136] width 415 height 24
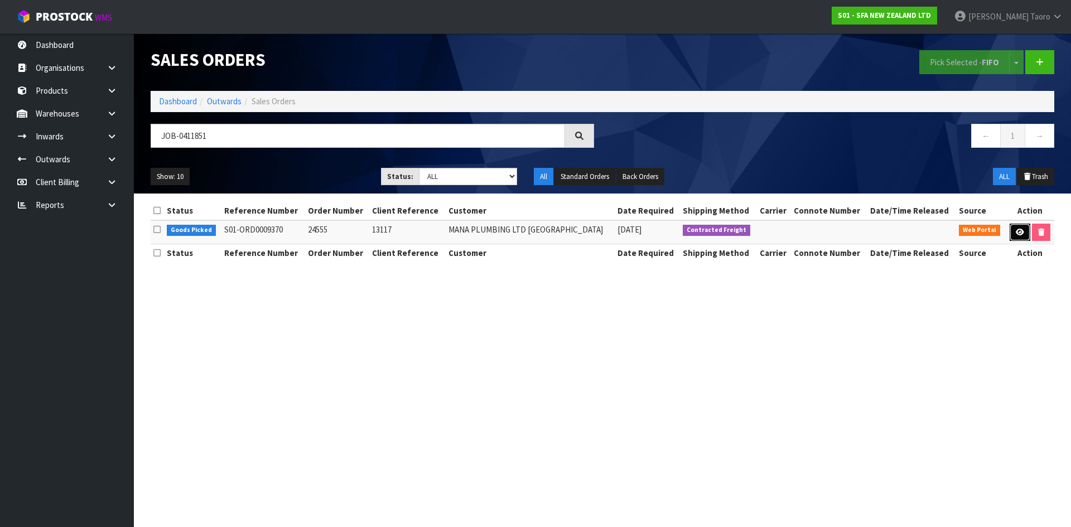
click at [1016, 234] on icon at bounding box center [1020, 232] width 8 height 7
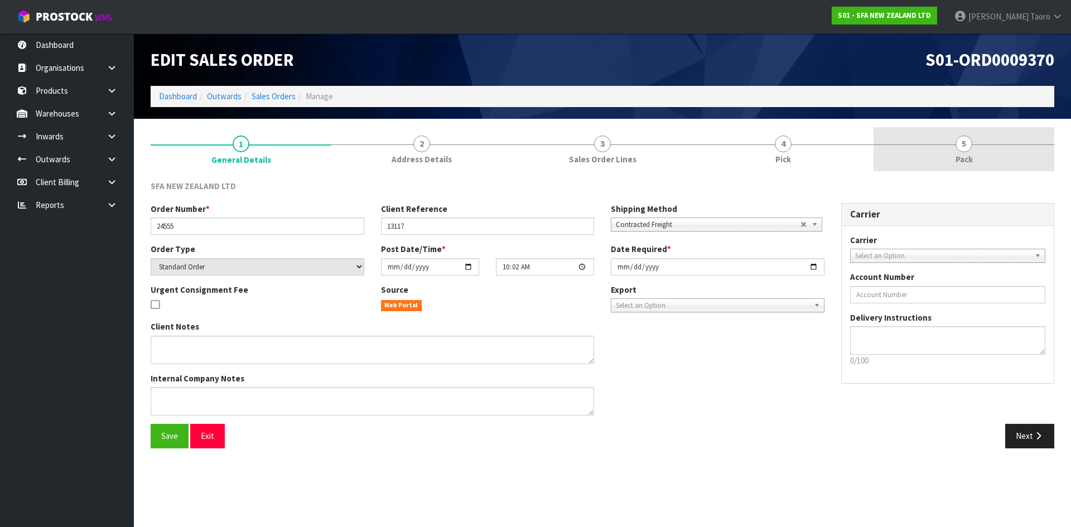
click at [976, 150] on link "5 Pack" at bounding box center [964, 149] width 181 height 44
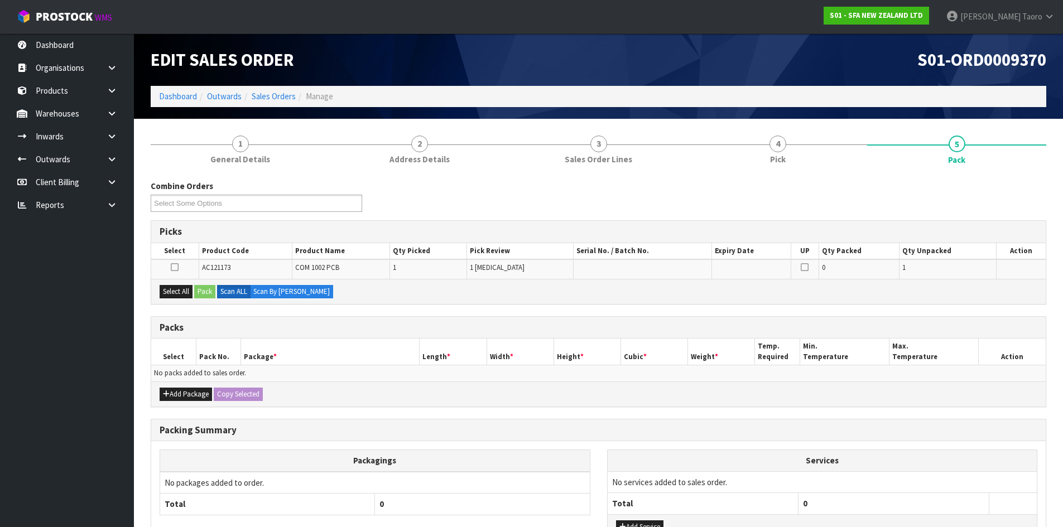
click at [887, 65] on h1 "S01-ORD0009370" at bounding box center [827, 59] width 440 height 19
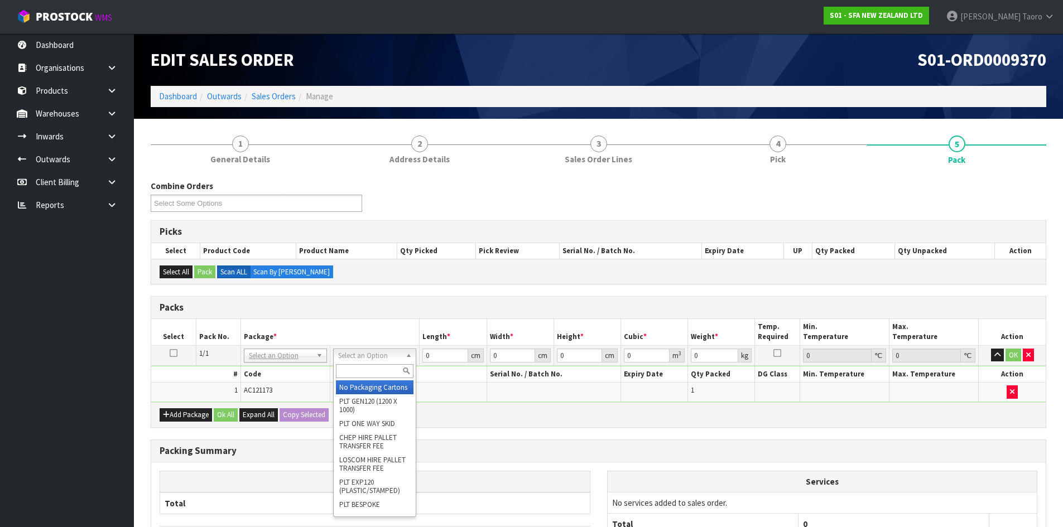
click at [387, 369] on input "text" at bounding box center [375, 371] width 78 height 14
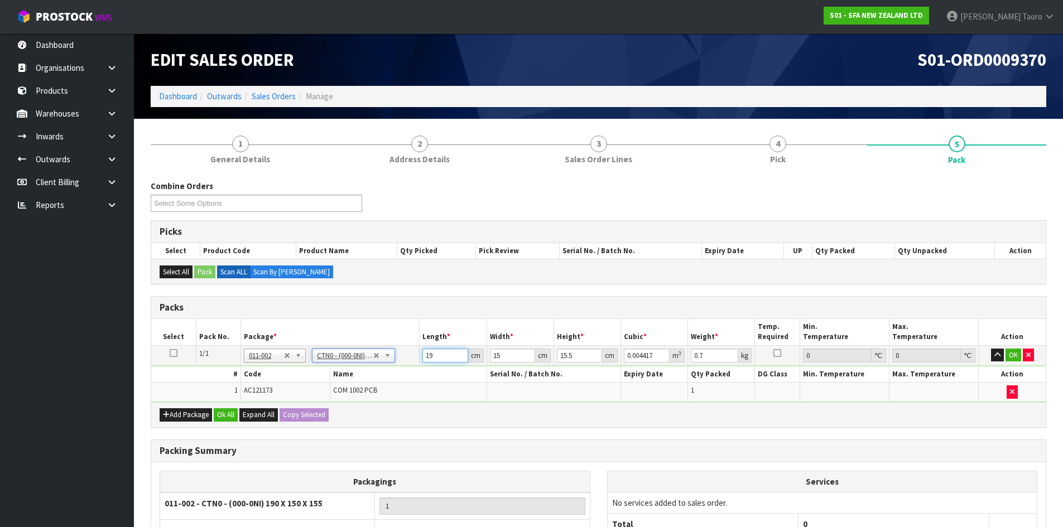
click at [451, 361] on input "19" at bounding box center [444, 356] width 45 height 14
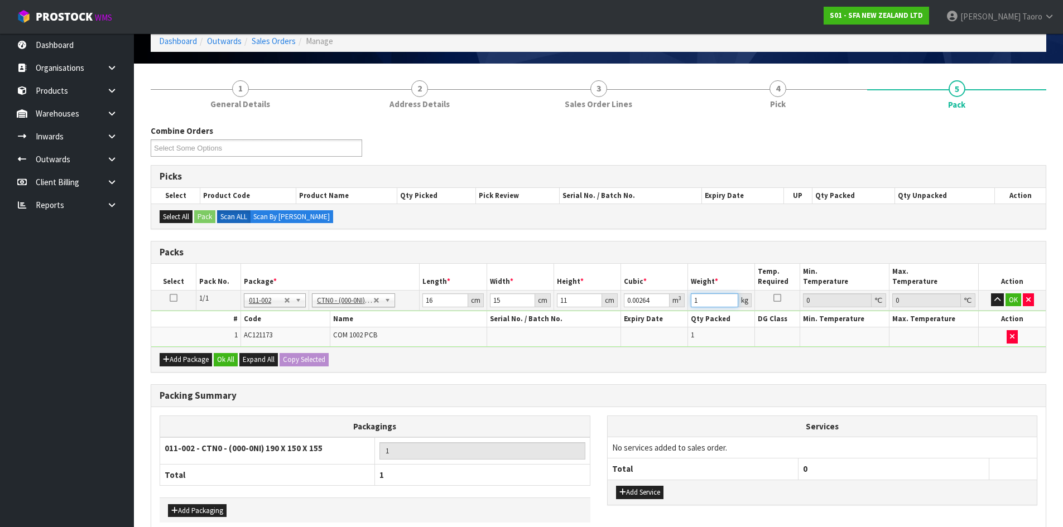
scroll to position [113, 0]
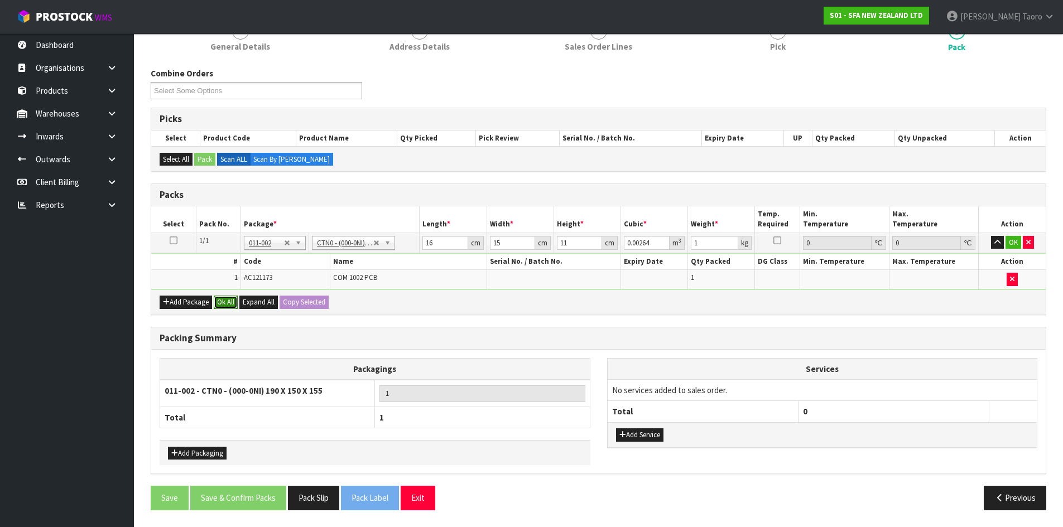
click at [230, 299] on button "Ok All" at bounding box center [226, 302] width 24 height 13
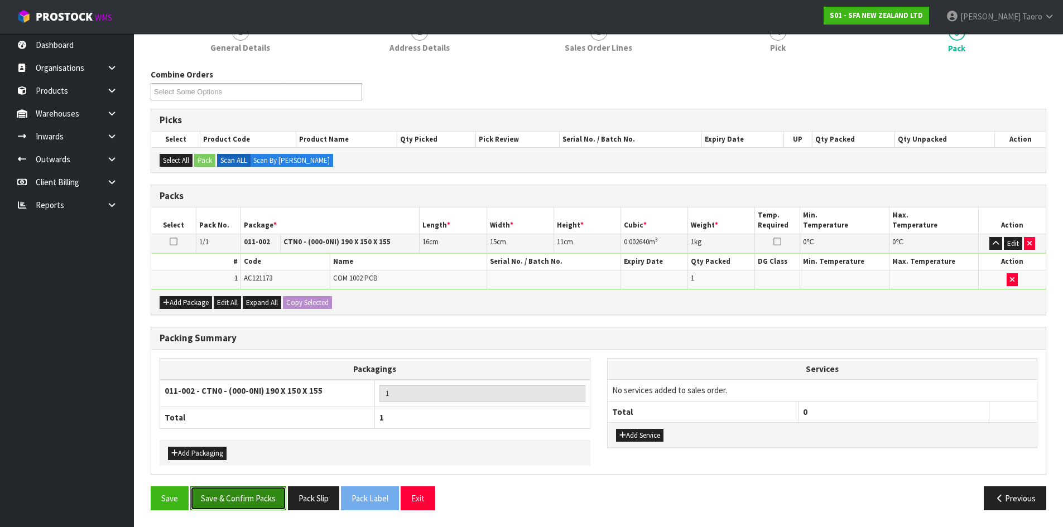
click at [274, 496] on button "Save & Confirm Packs" at bounding box center [238, 499] width 96 height 24
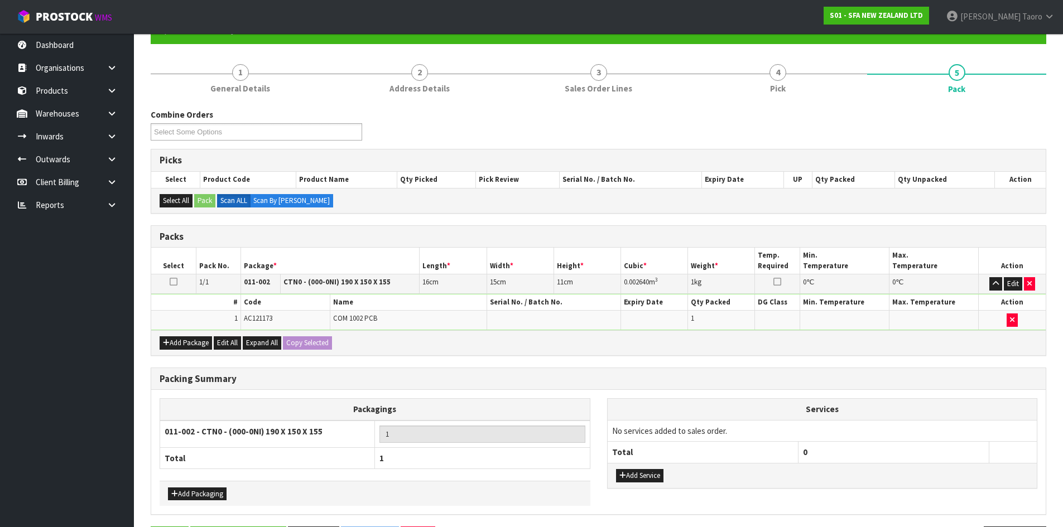
scroll to position [0, 0]
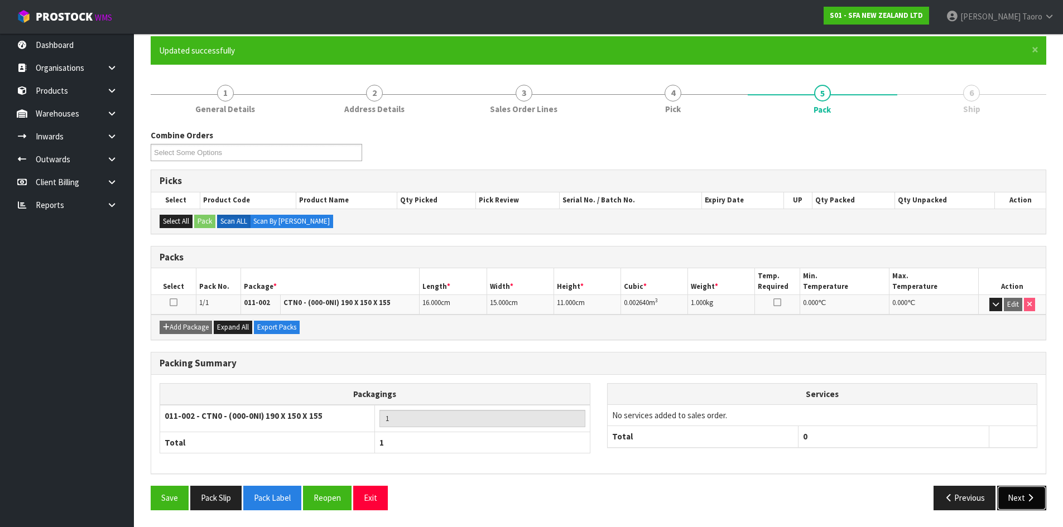
click at [1025, 499] on button "Next" at bounding box center [1021, 498] width 49 height 24
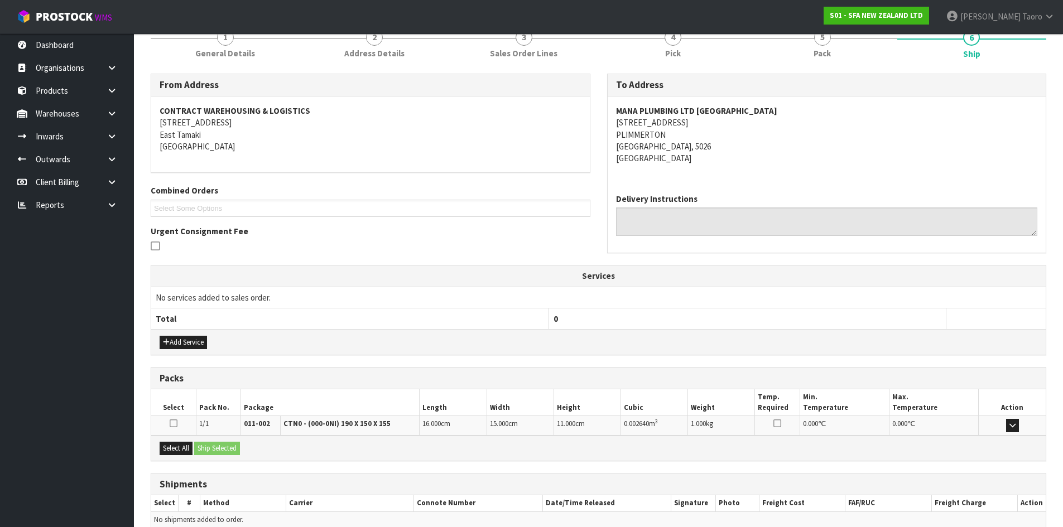
scroll to position [201, 0]
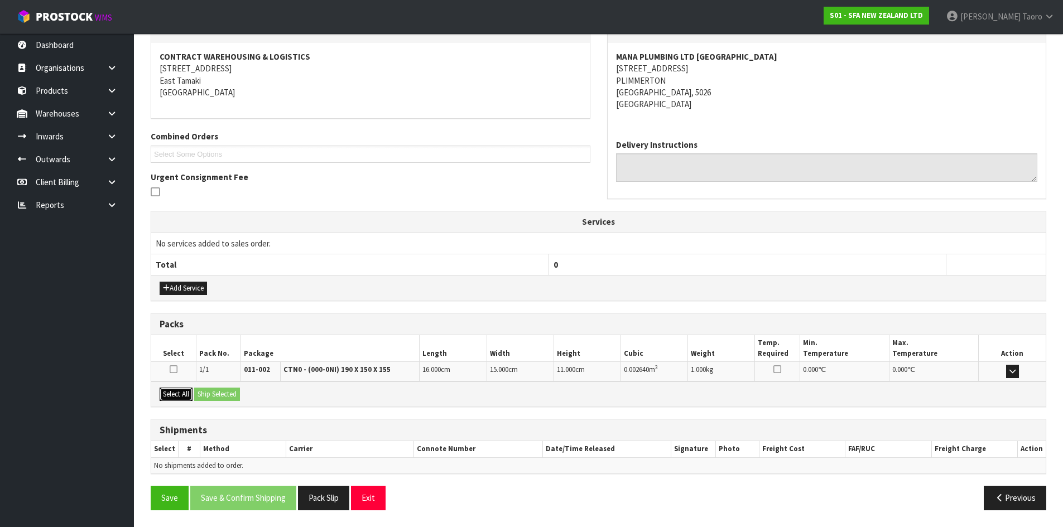
drag, startPoint x: 176, startPoint y: 398, endPoint x: 193, endPoint y: 396, distance: 17.4
click at [182, 398] on button "Select All" at bounding box center [176, 394] width 33 height 13
click at [208, 395] on button "Ship Selected" at bounding box center [217, 394] width 46 height 13
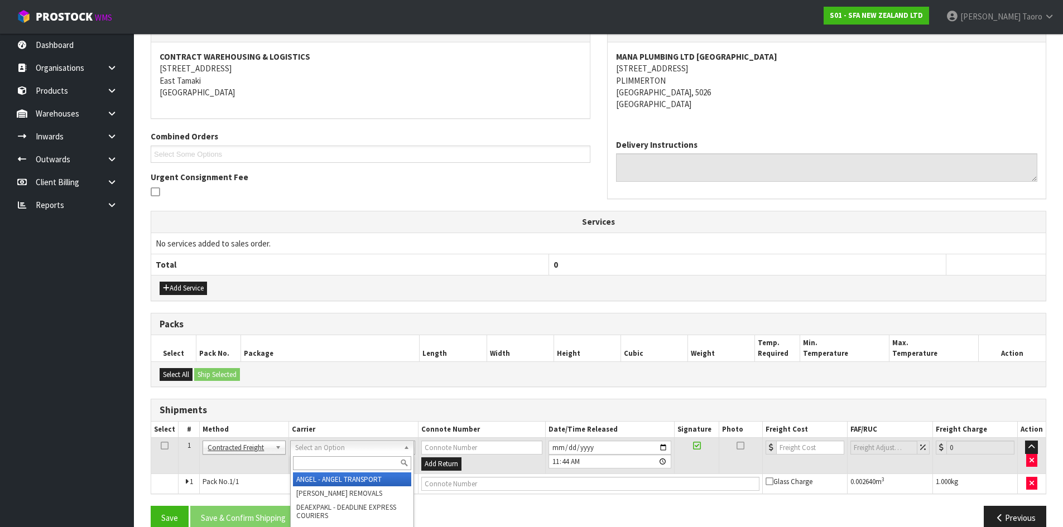
click at [363, 460] on input "text" at bounding box center [352, 464] width 118 height 14
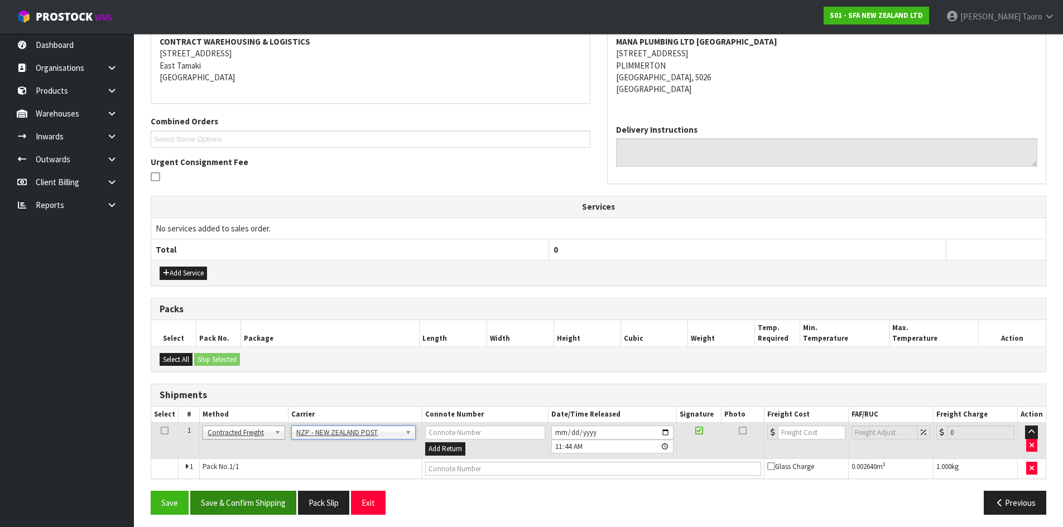
scroll to position [220, 0]
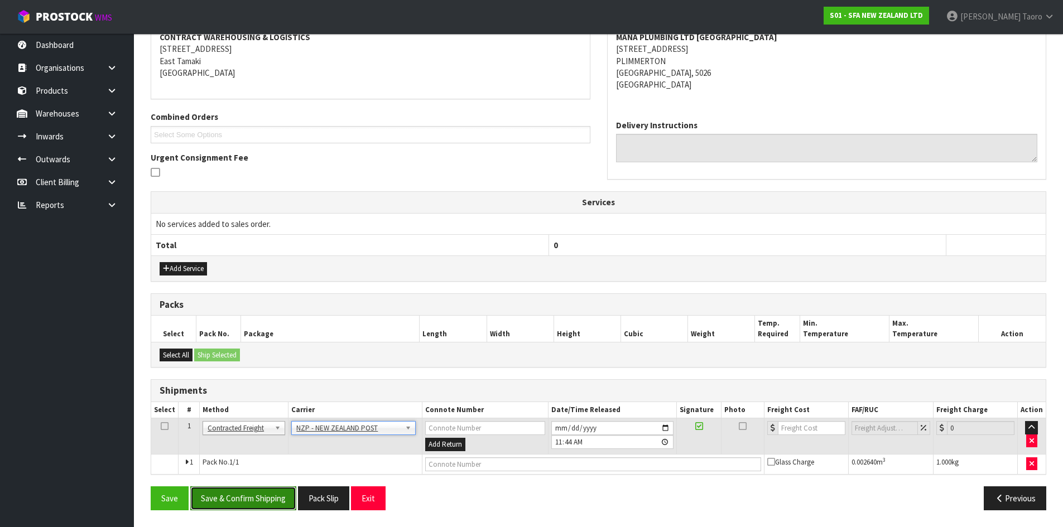
click at [271, 509] on button "Save & Confirm Shipping" at bounding box center [243, 499] width 106 height 24
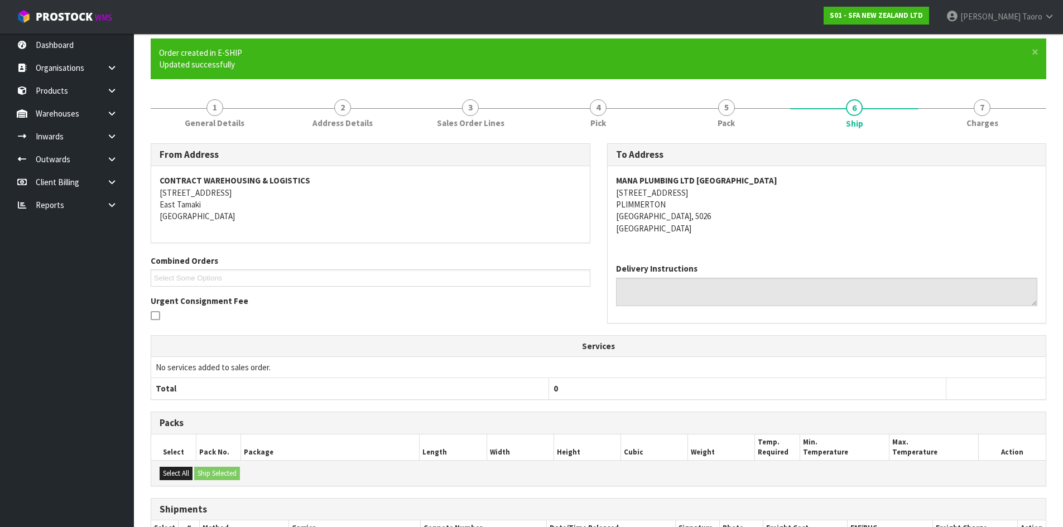
scroll to position [205, 0]
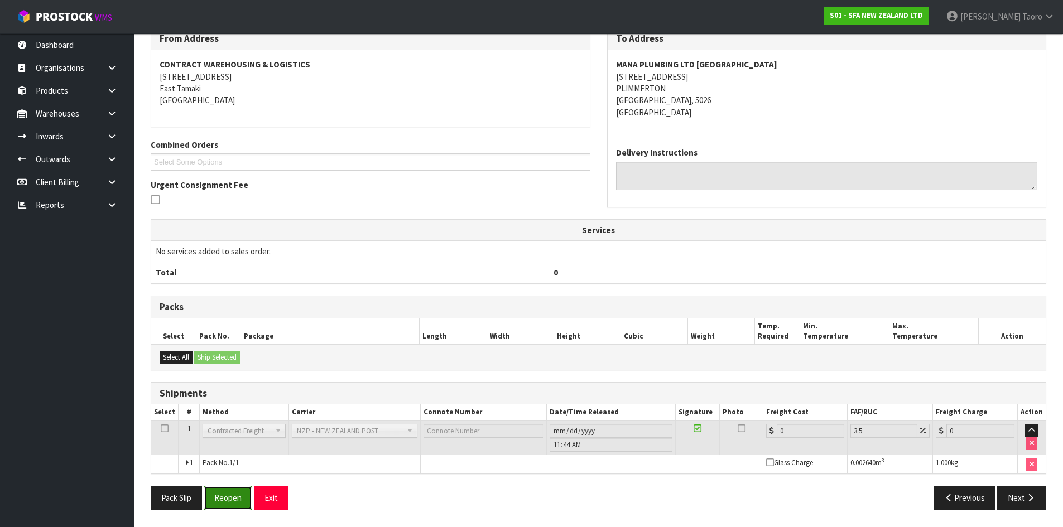
click at [230, 494] on button "Reopen" at bounding box center [228, 498] width 49 height 24
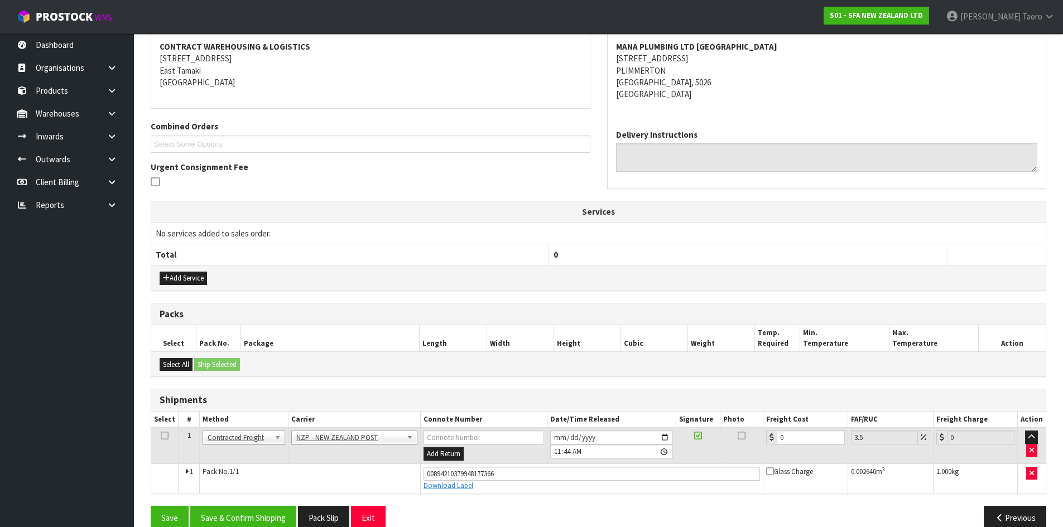
scroll to position [231, 0]
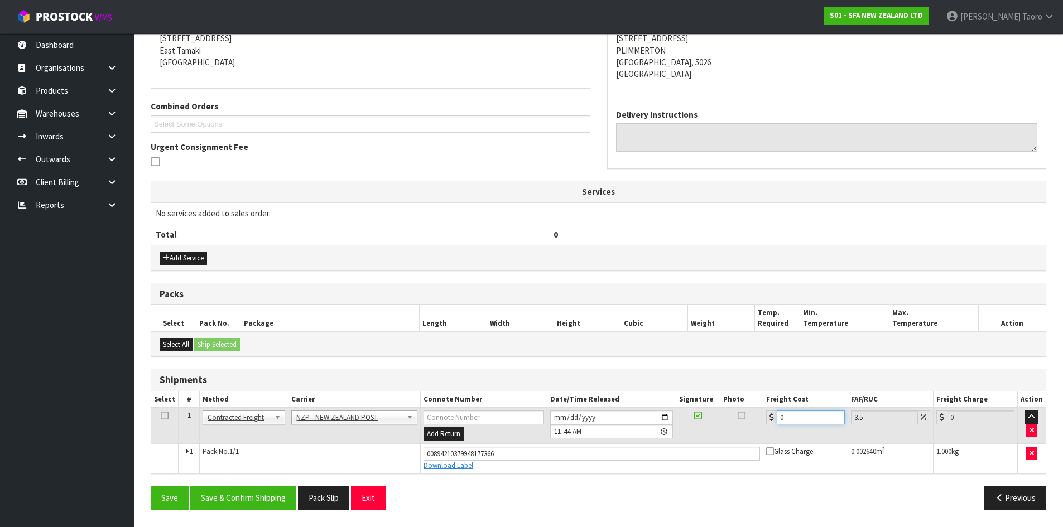
click at [784, 419] on input "0" at bounding box center [811, 418] width 68 height 14
click at [151, 486] on button "Save" at bounding box center [170, 498] width 38 height 24
click at [802, 418] on input "8" at bounding box center [811, 418] width 68 height 14
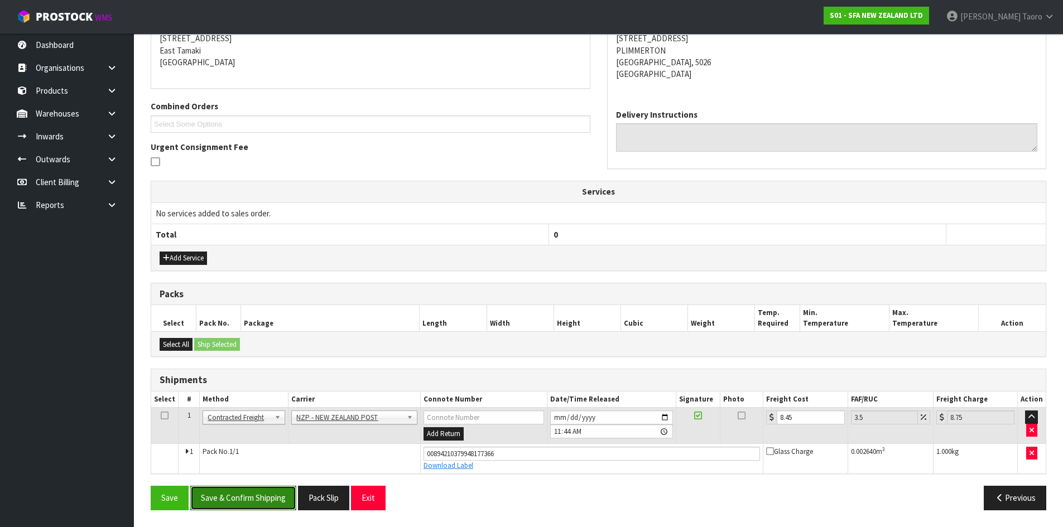
click at [244, 492] on button "Save & Confirm Shipping" at bounding box center [243, 498] width 106 height 24
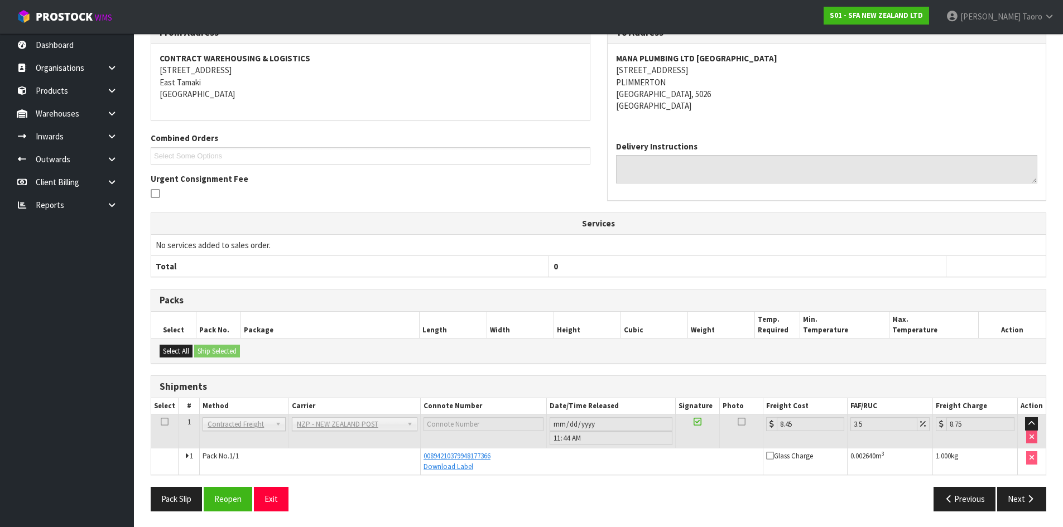
scroll to position [200, 0]
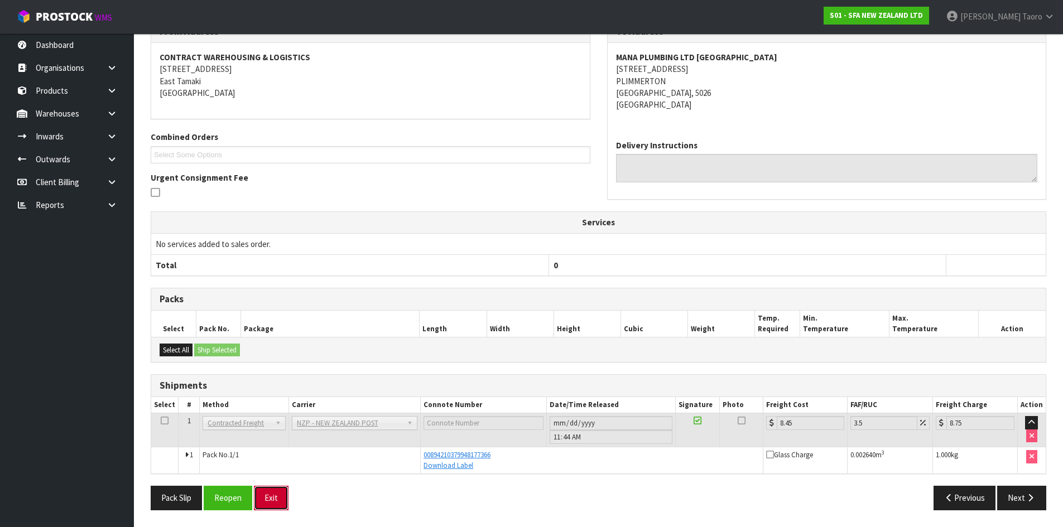
click at [276, 499] on button "Exit" at bounding box center [271, 498] width 35 height 24
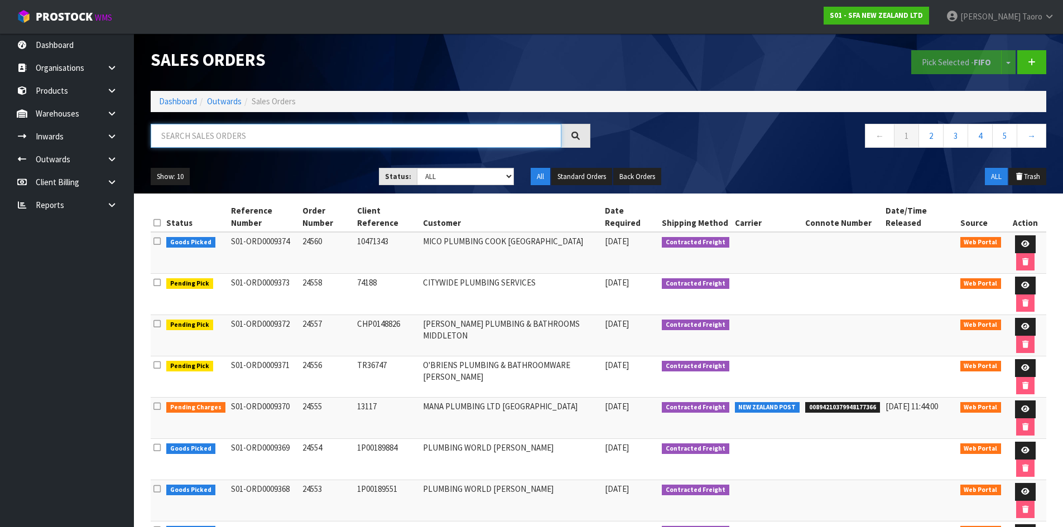
click at [251, 131] on input "text" at bounding box center [356, 136] width 411 height 24
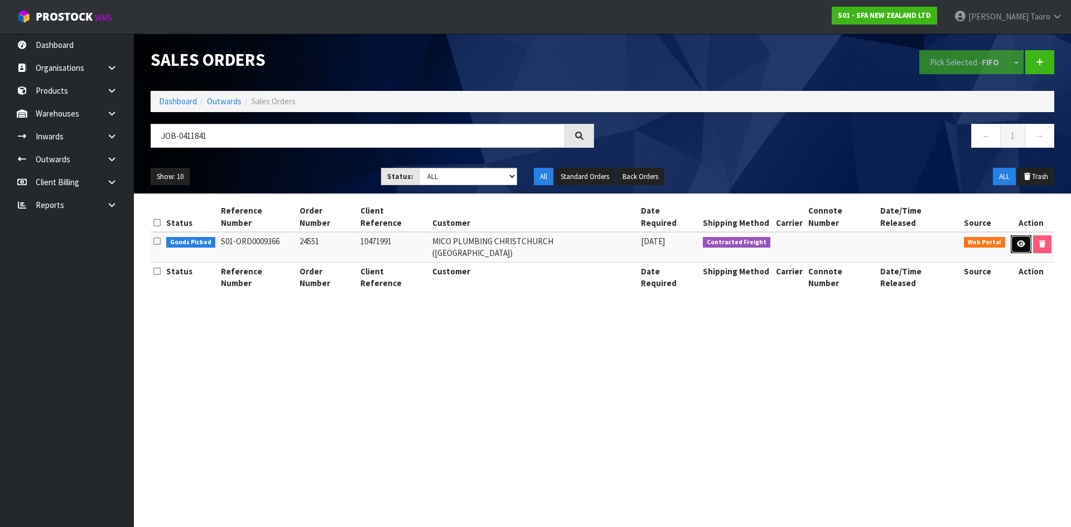
click at [1017, 241] on icon at bounding box center [1021, 244] width 8 height 7
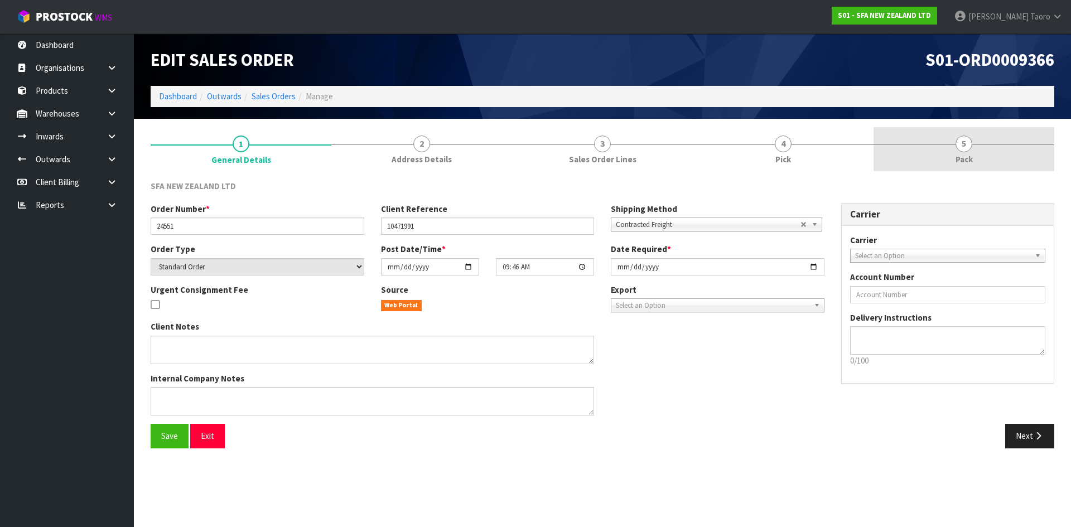
click at [973, 157] on span "Pack" at bounding box center [964, 159] width 17 height 12
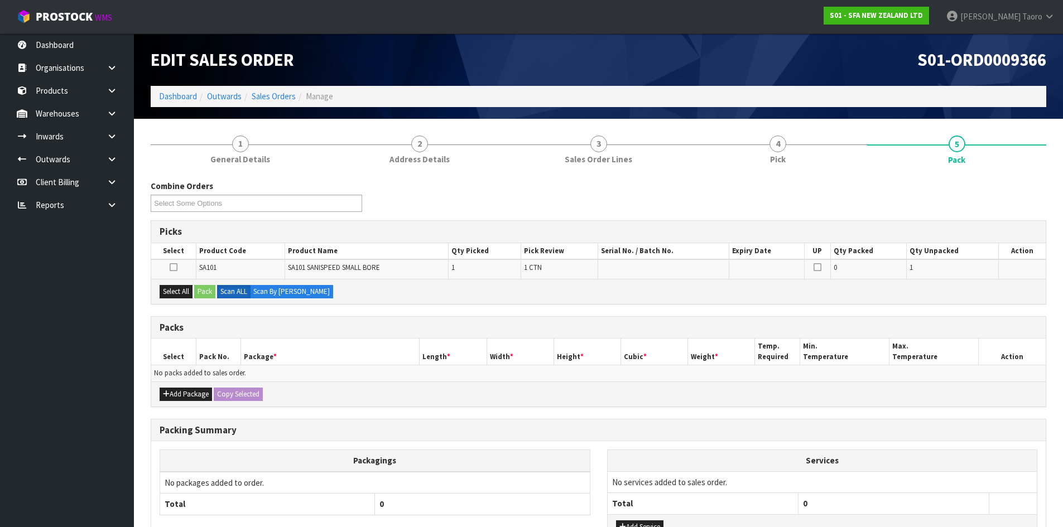
click at [855, 53] on h1 "S01-ORD0009366" at bounding box center [827, 59] width 440 height 19
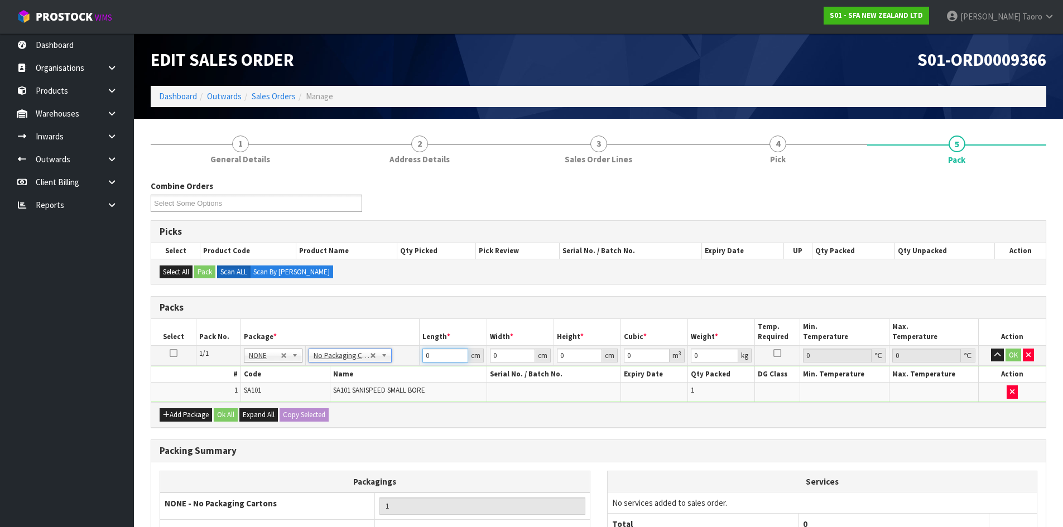
click at [440, 357] on input "0" at bounding box center [444, 356] width 45 height 14
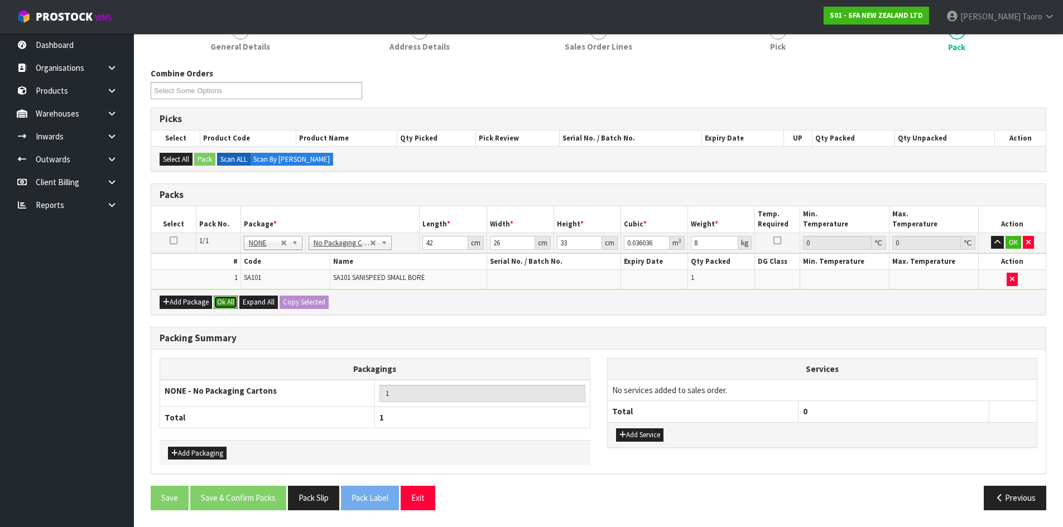
click at [232, 303] on button "Ok All" at bounding box center [226, 302] width 24 height 13
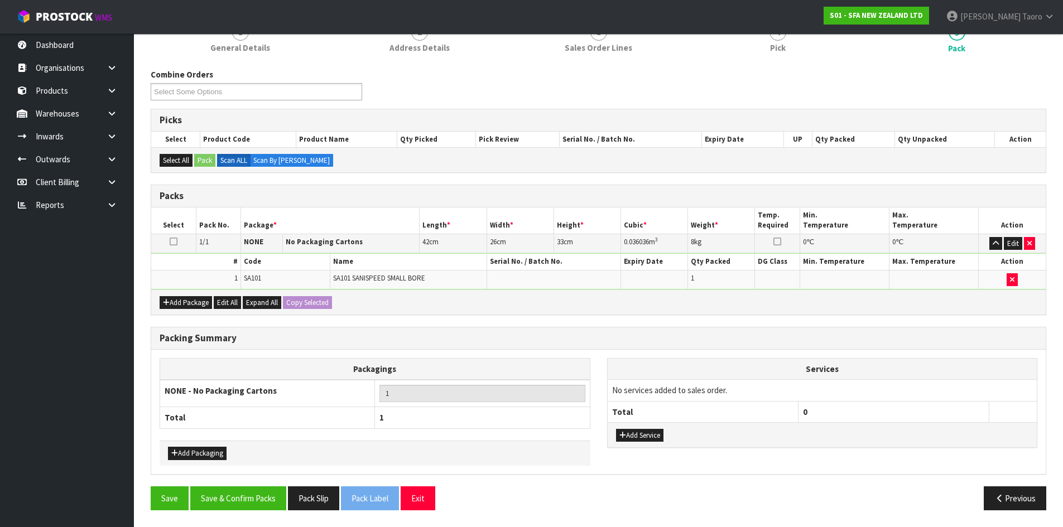
scroll to position [112, 0]
click at [275, 510] on button "Save & Confirm Packs" at bounding box center [238, 499] width 96 height 24
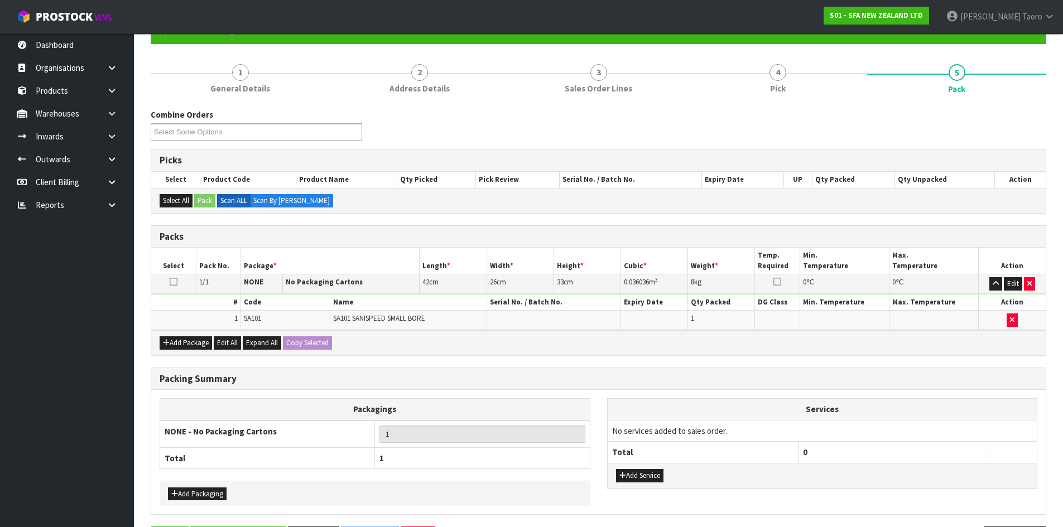
scroll to position [0, 0]
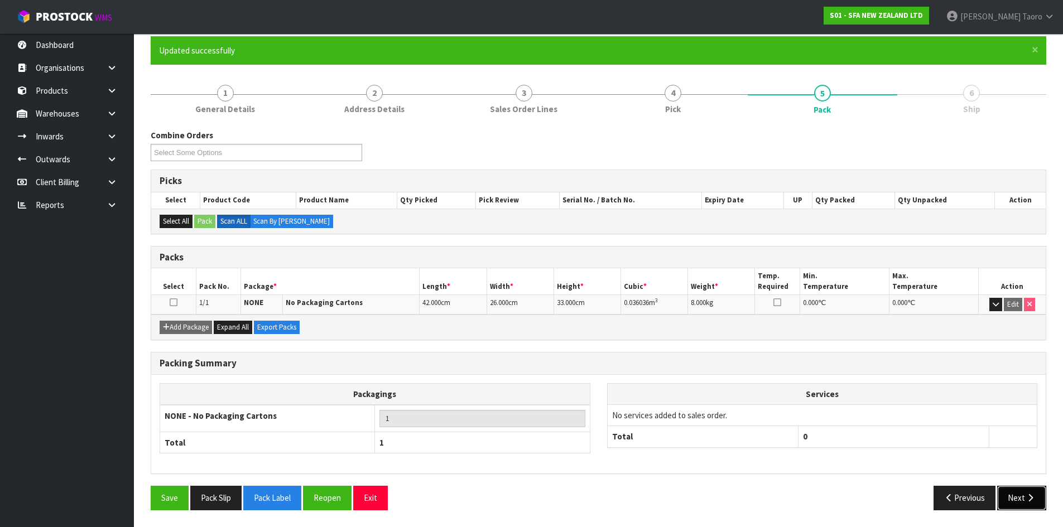
click at [1025, 499] on icon "button" at bounding box center [1030, 498] width 11 height 8
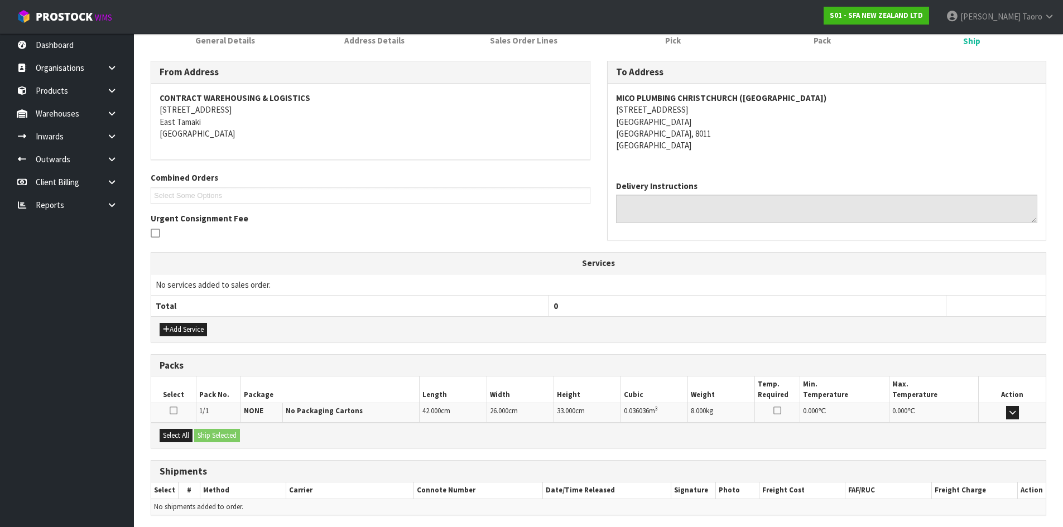
scroll to position [201, 0]
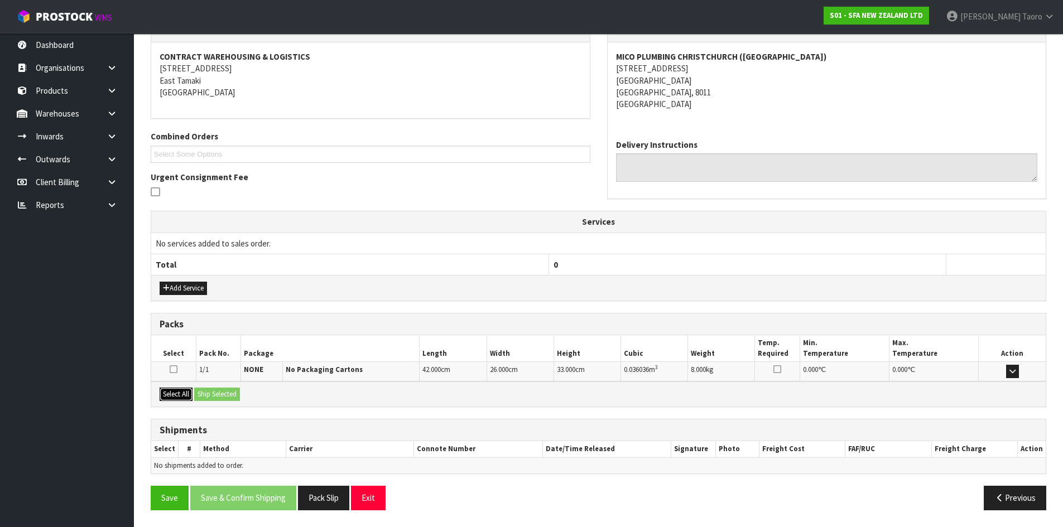
click at [177, 392] on button "Select All" at bounding box center [176, 394] width 33 height 13
click at [197, 392] on button "Ship Selected" at bounding box center [217, 394] width 46 height 13
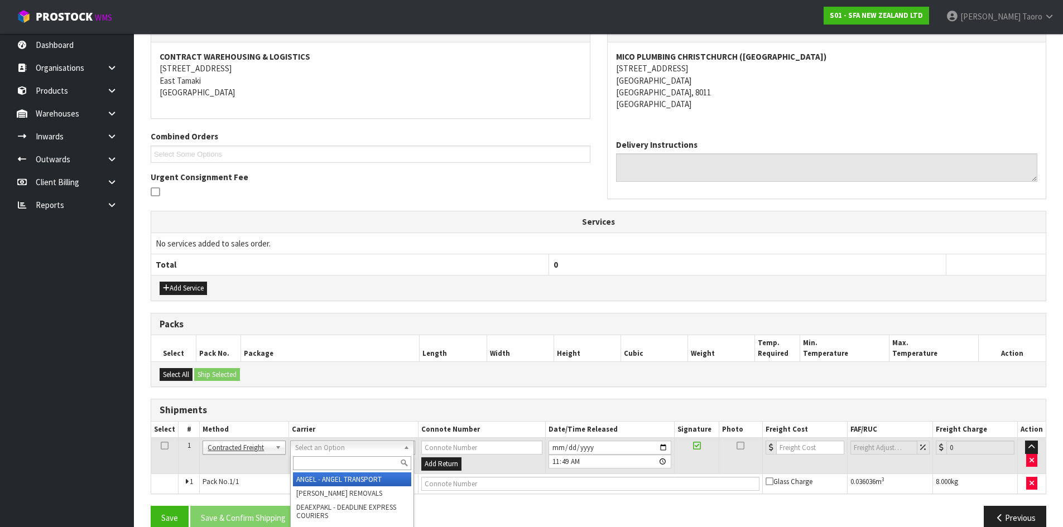
click at [324, 464] on input "text" at bounding box center [352, 464] width 118 height 14
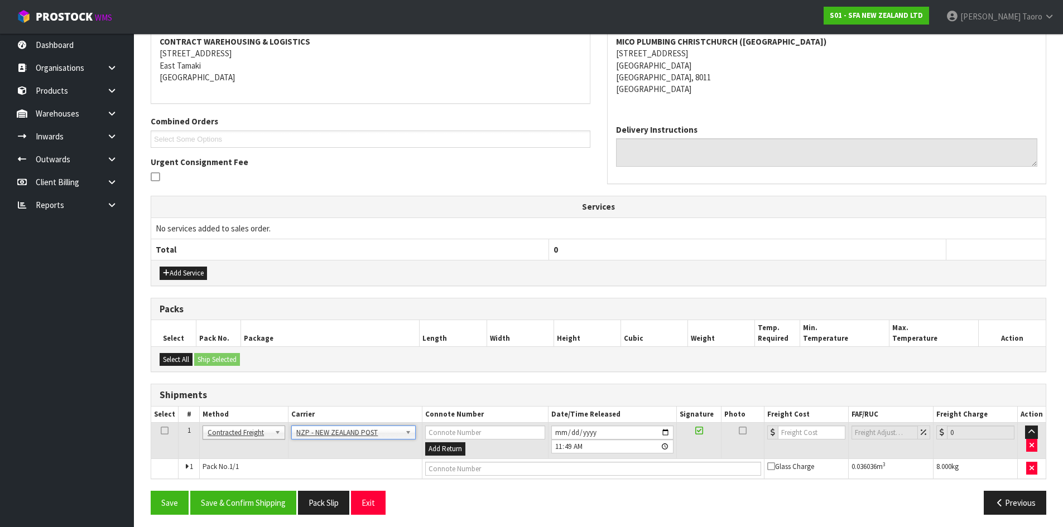
scroll to position [220, 0]
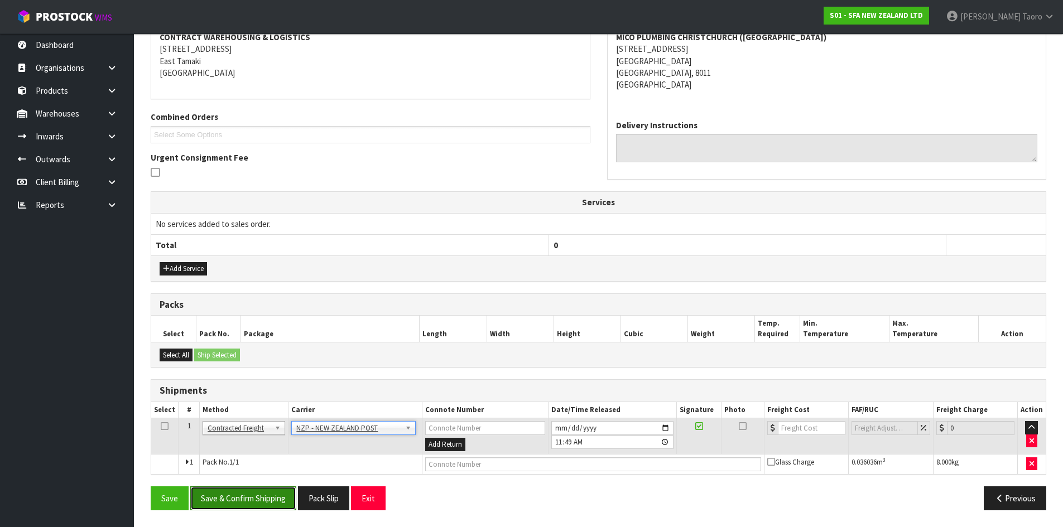
click at [260, 491] on button "Save & Confirm Shipping" at bounding box center [243, 499] width 106 height 24
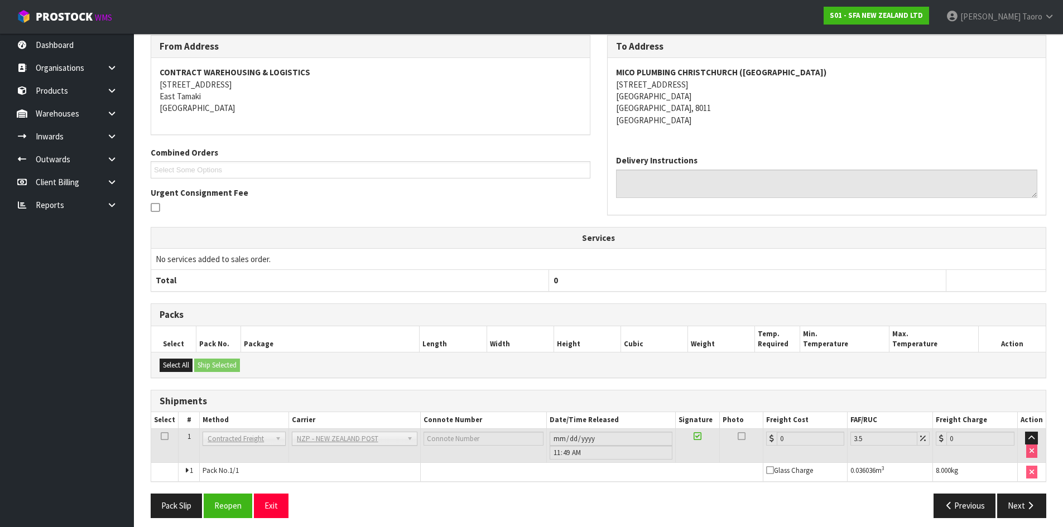
scroll to position [205, 0]
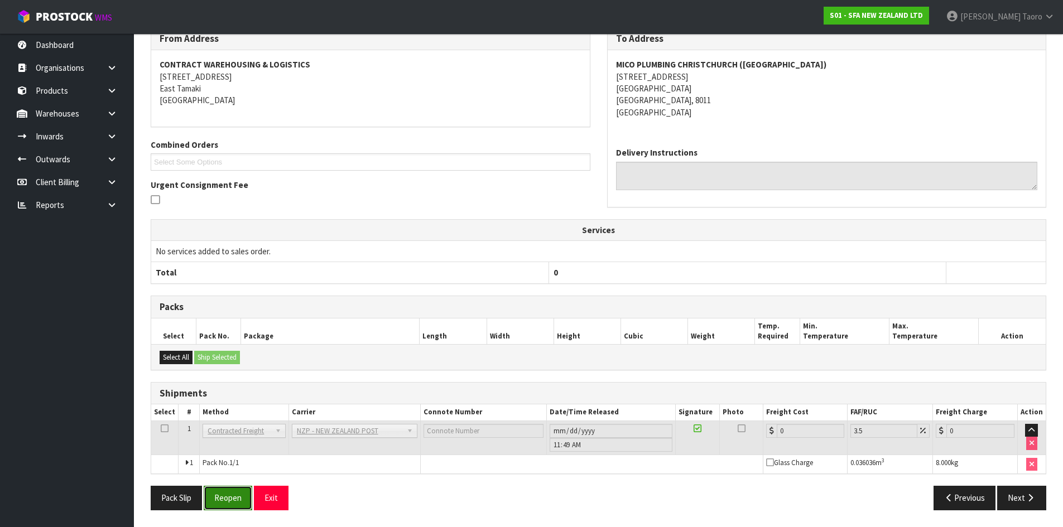
click at [229, 498] on button "Reopen" at bounding box center [228, 498] width 49 height 24
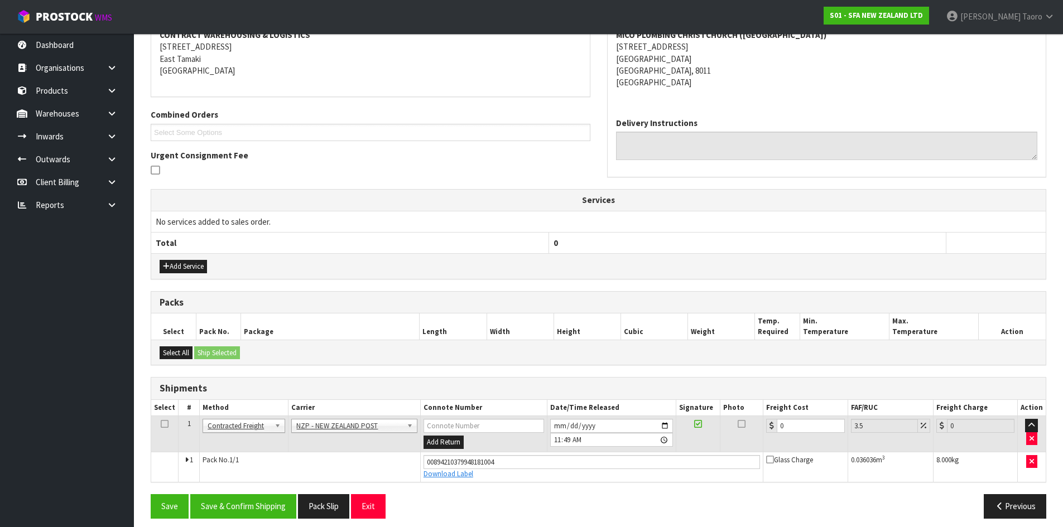
scroll to position [231, 0]
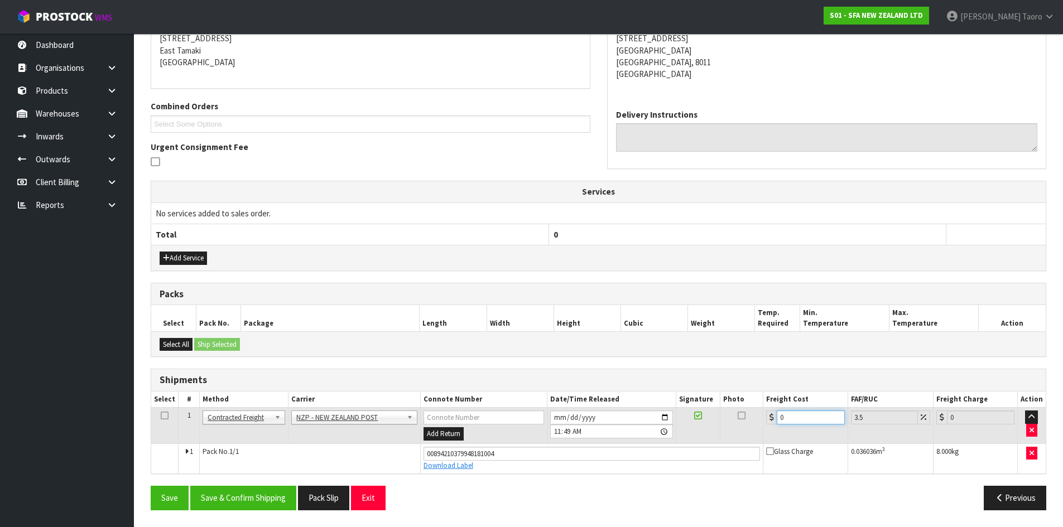
click at [801, 419] on input "0" at bounding box center [811, 418] width 68 height 14
click at [290, 494] on button "Save & Confirm Shipping" at bounding box center [243, 498] width 106 height 24
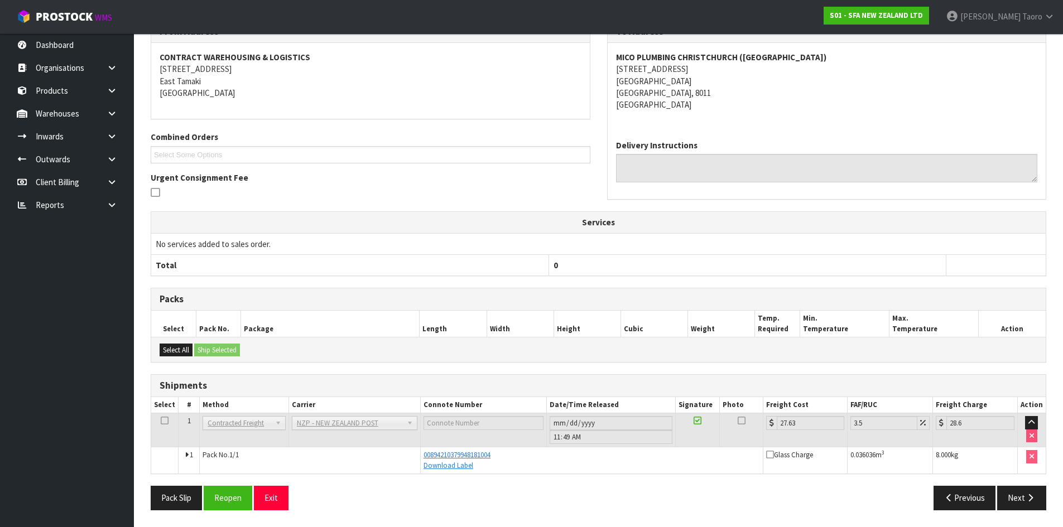
scroll to position [200, 0]
click at [280, 492] on button "Exit" at bounding box center [271, 498] width 35 height 24
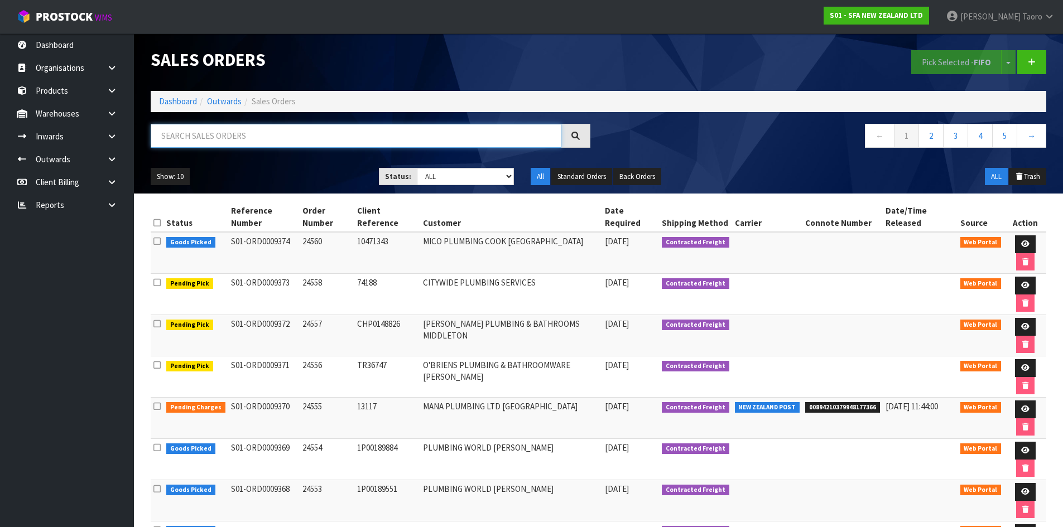
click at [368, 126] on input "text" at bounding box center [356, 136] width 411 height 24
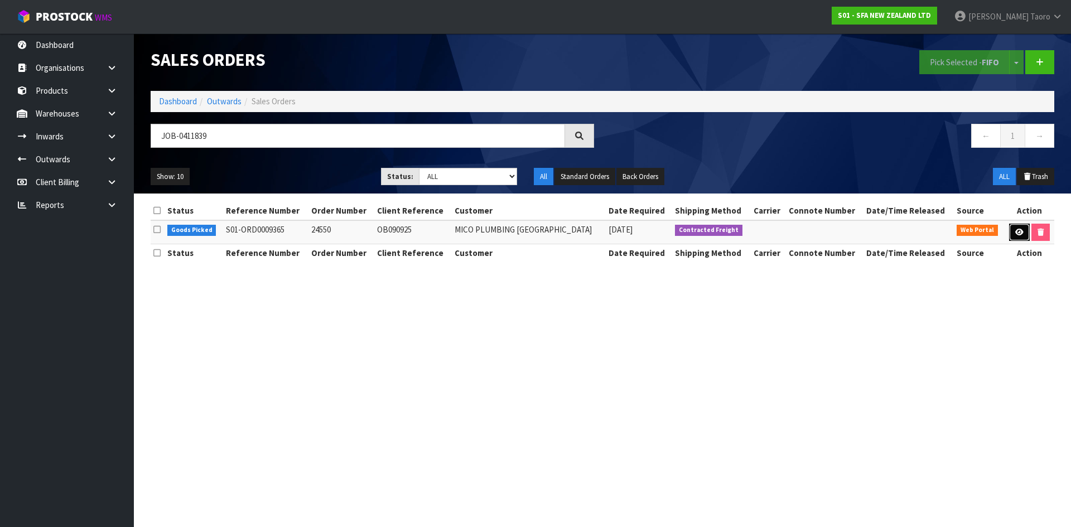
click at [1021, 229] on icon at bounding box center [1020, 232] width 8 height 7
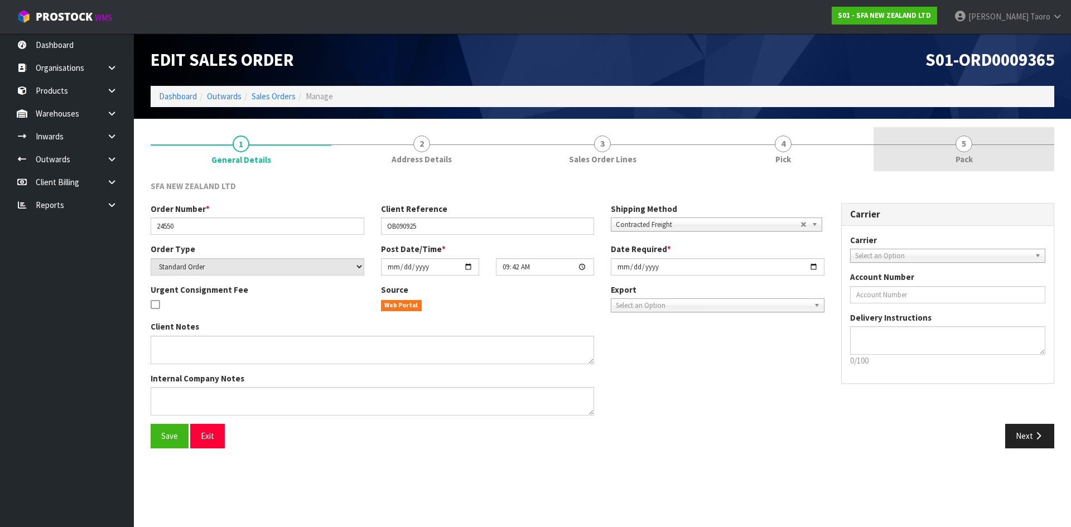
click at [943, 150] on link "5 Pack" at bounding box center [964, 149] width 181 height 44
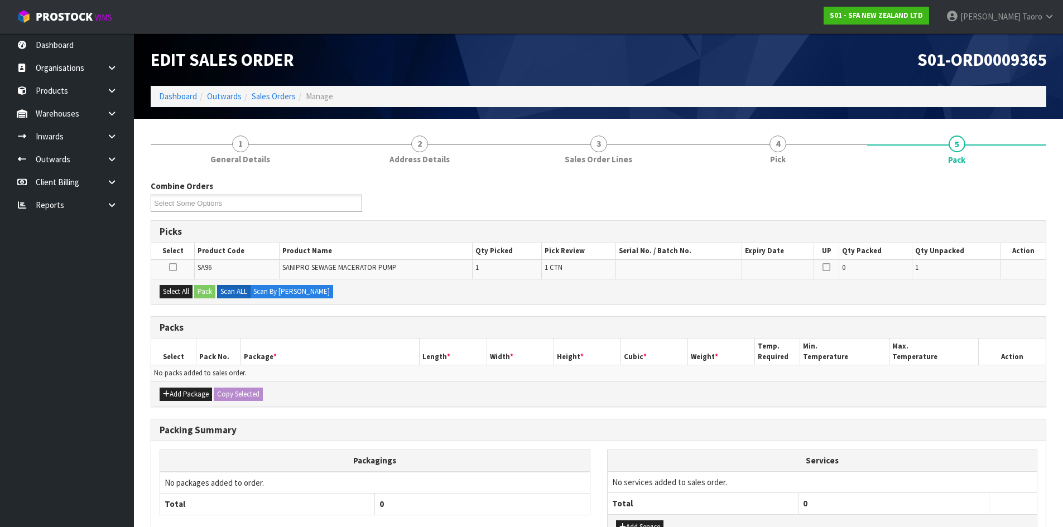
click at [762, 47] on div "S01-ORD0009365" at bounding box center [827, 59] width 457 height 52
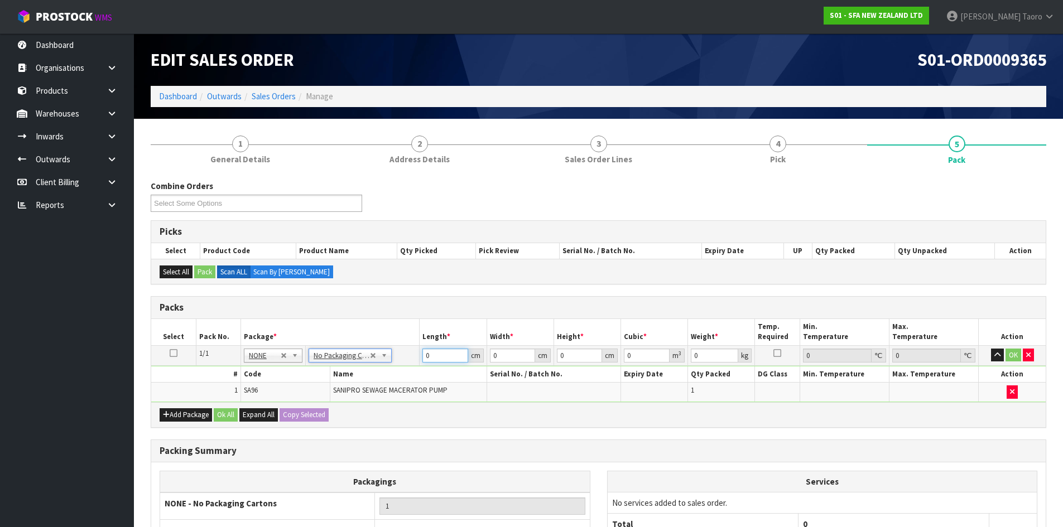
click at [434, 359] on input "0" at bounding box center [444, 356] width 45 height 14
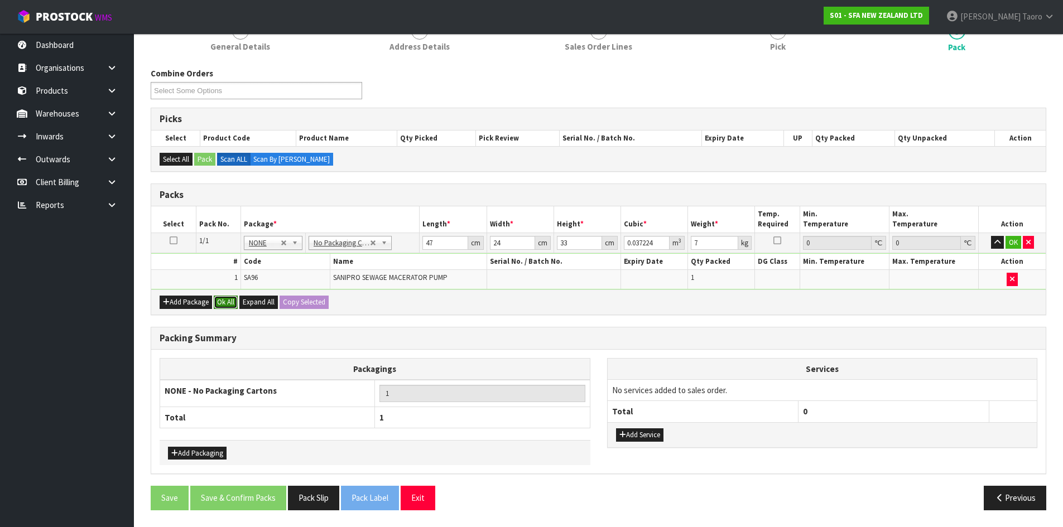
click at [228, 304] on button "Ok All" at bounding box center [226, 302] width 24 height 13
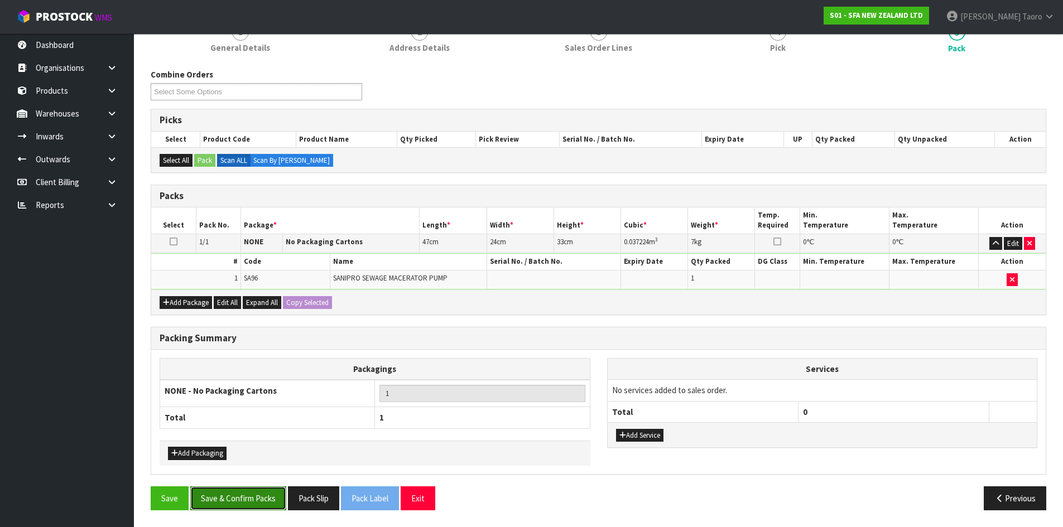
click at [247, 497] on button "Save & Confirm Packs" at bounding box center [238, 499] width 96 height 24
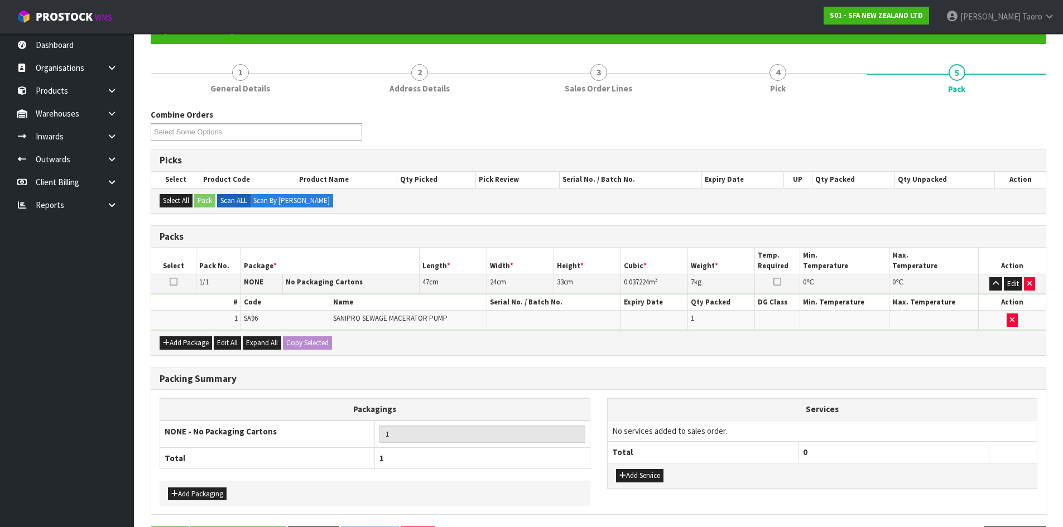
scroll to position [0, 0]
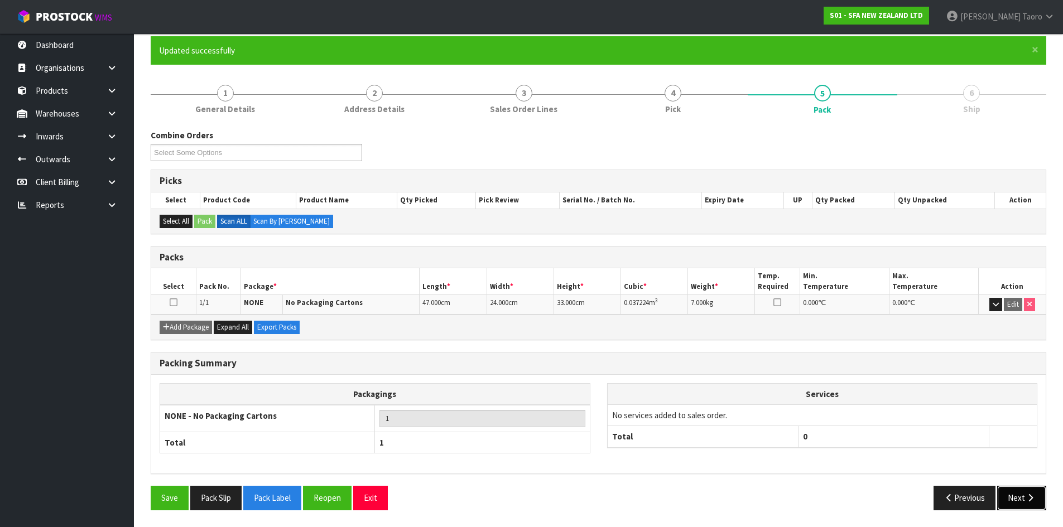
click at [1026, 496] on icon "button" at bounding box center [1030, 498] width 11 height 8
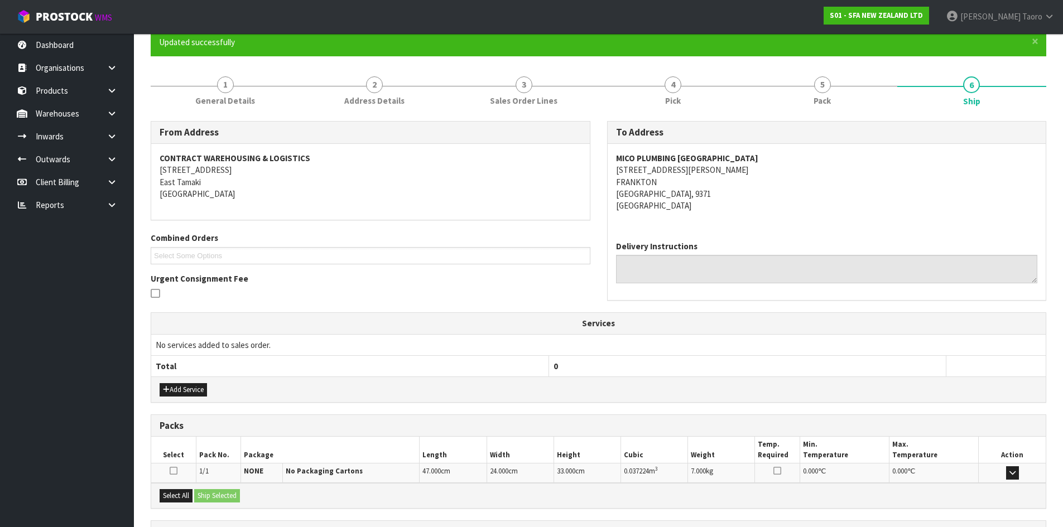
scroll to position [201, 0]
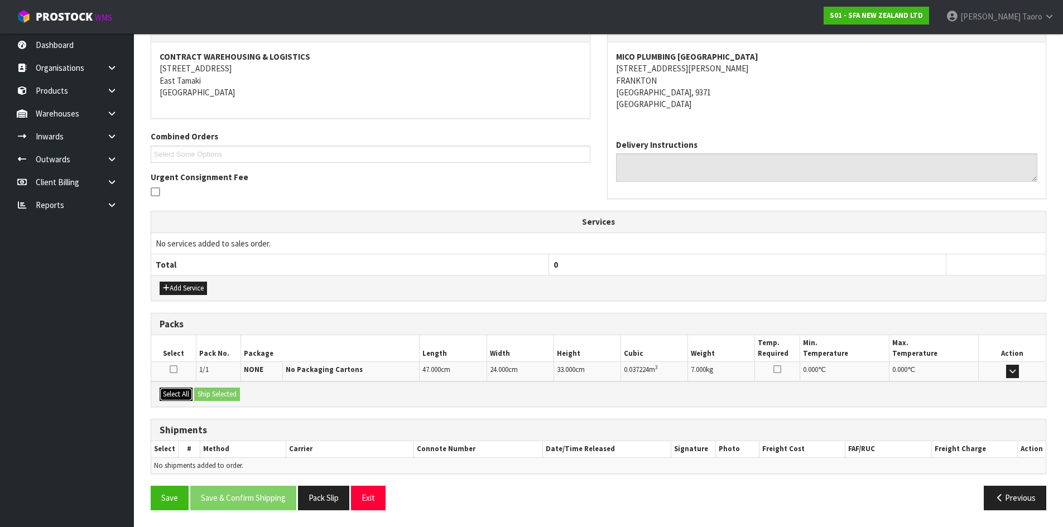
click at [191, 395] on button "Select All" at bounding box center [176, 394] width 33 height 13
drag, startPoint x: 204, startPoint y: 396, endPoint x: 244, endPoint y: 410, distance: 42.5
click at [206, 396] on button "Ship Selected" at bounding box center [217, 394] width 46 height 13
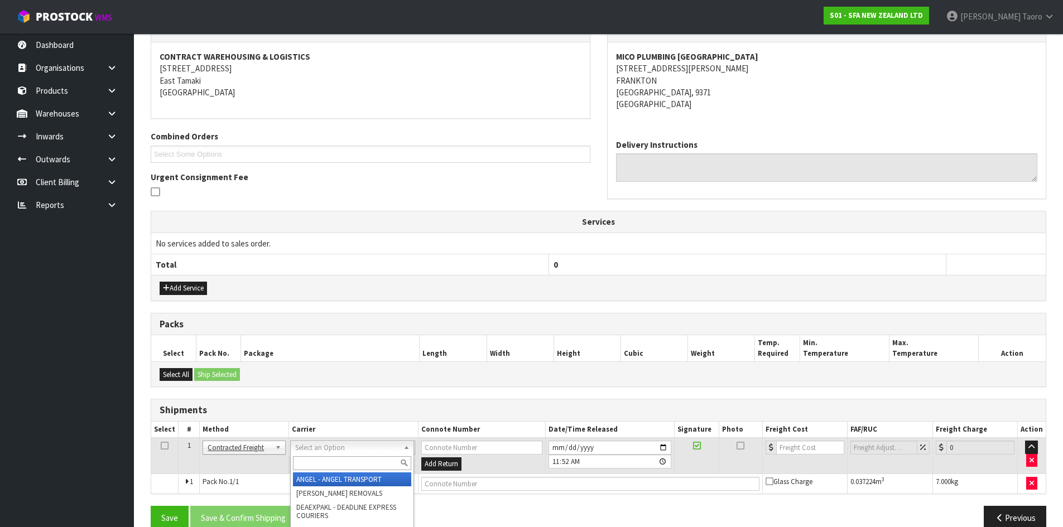
drag, startPoint x: 337, startPoint y: 460, endPoint x: 291, endPoint y: 447, distance: 48.2
click at [338, 461] on input "text" at bounding box center [352, 464] width 118 height 14
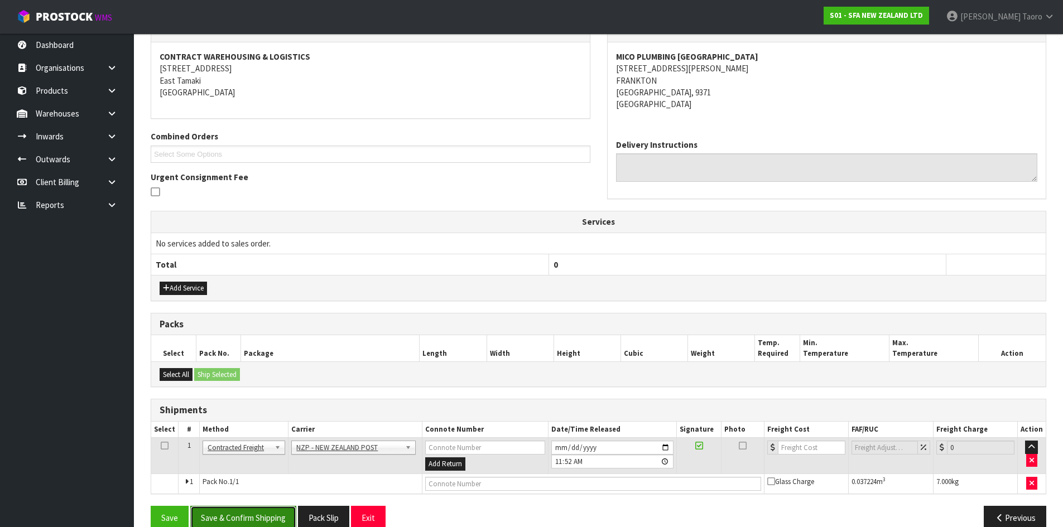
click at [277, 512] on button "Save & Confirm Shipping" at bounding box center [243, 518] width 106 height 24
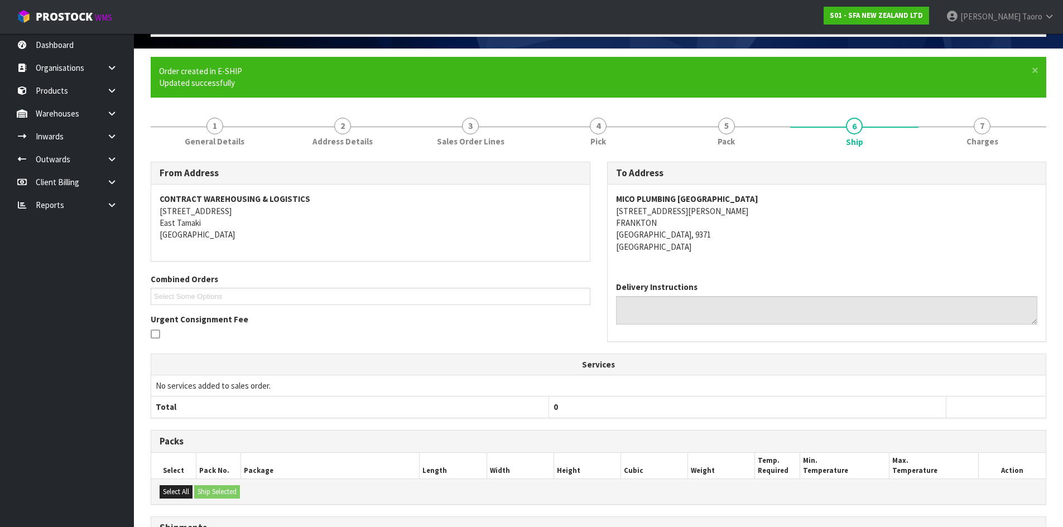
scroll to position [205, 0]
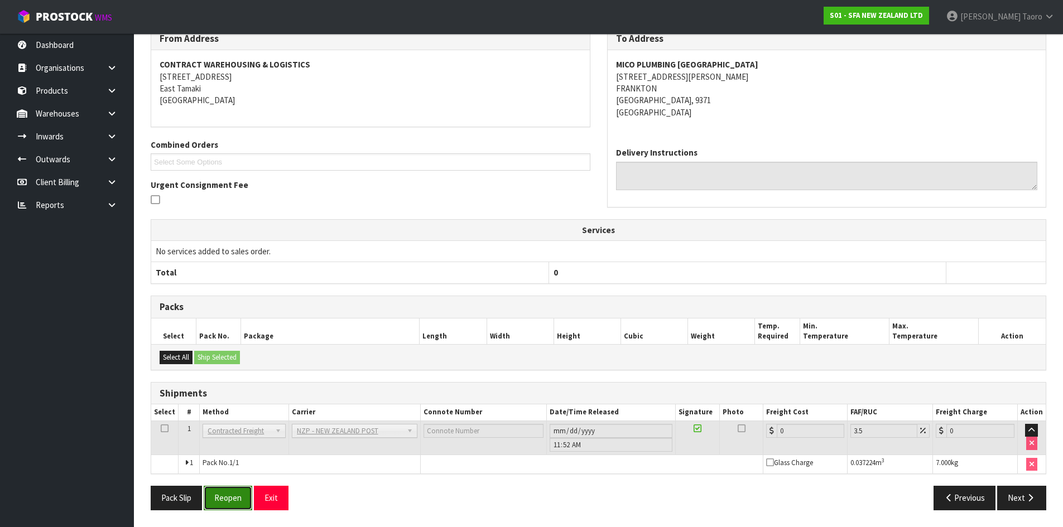
click at [222, 494] on button "Reopen" at bounding box center [228, 498] width 49 height 24
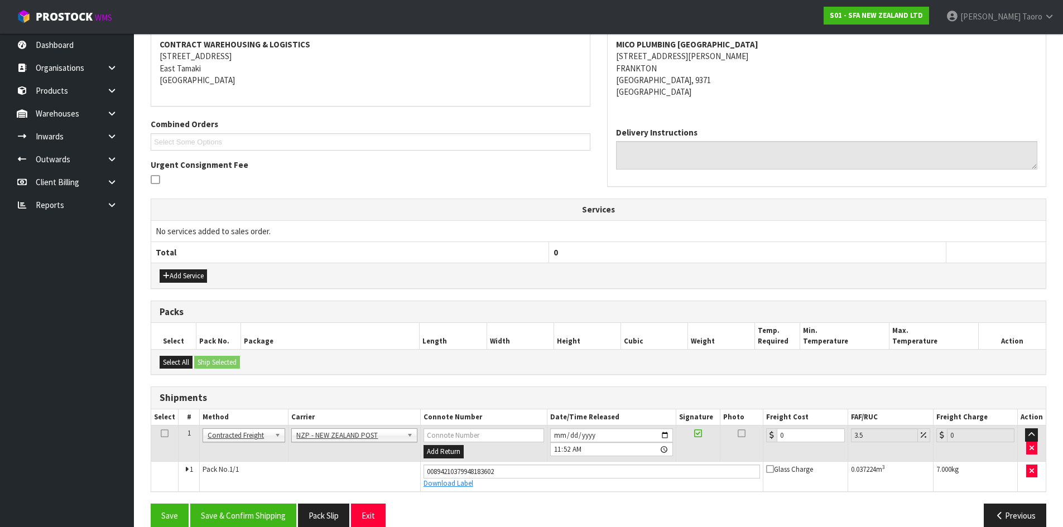
scroll to position [231, 0]
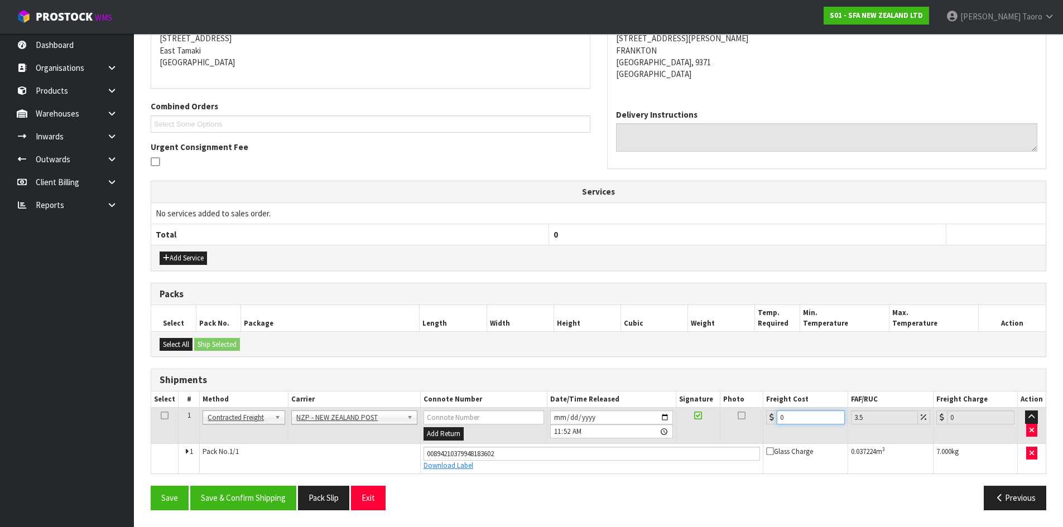
click at [800, 421] on input "0" at bounding box center [811, 418] width 68 height 14
click at [232, 494] on button "Save & Confirm Shipping" at bounding box center [243, 498] width 106 height 24
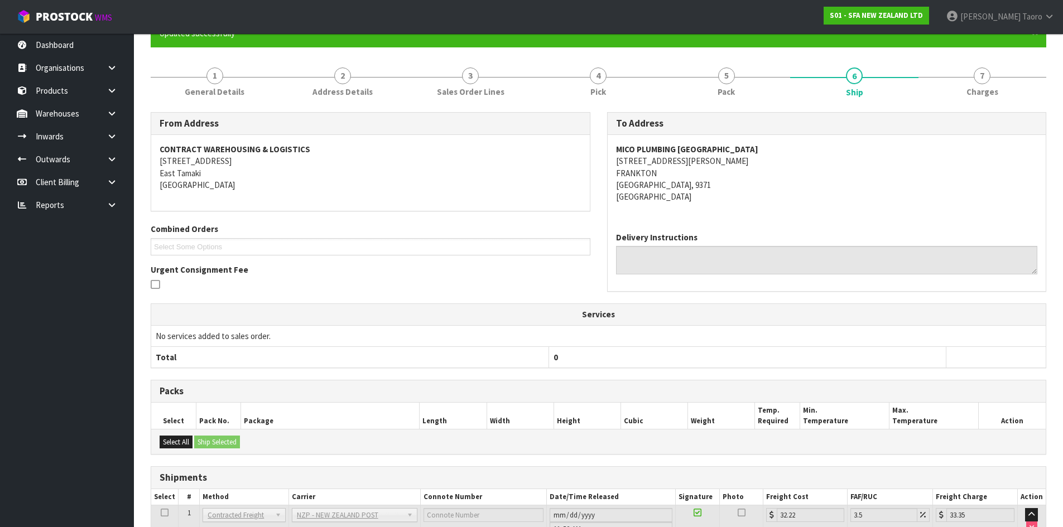
scroll to position [200, 0]
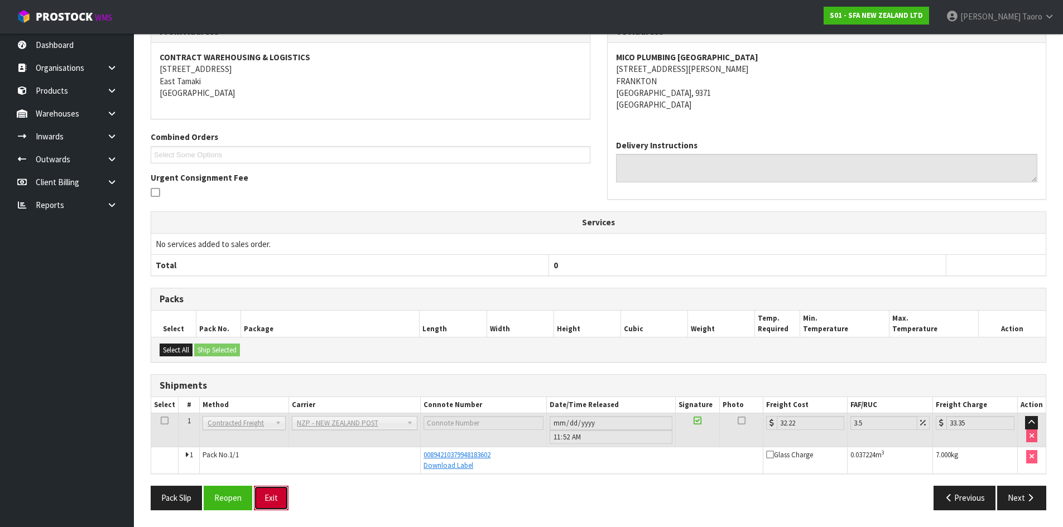
click at [273, 502] on button "Exit" at bounding box center [271, 498] width 35 height 24
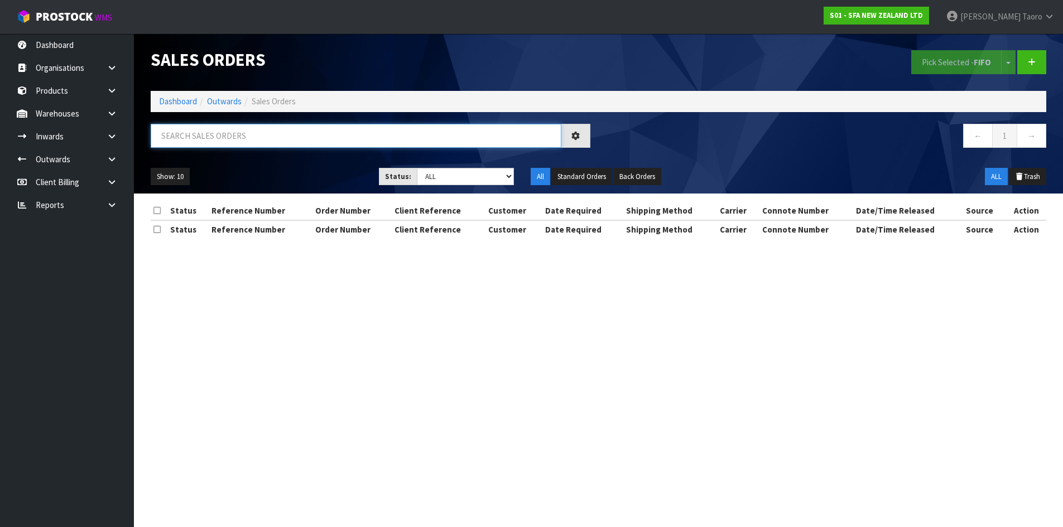
click at [229, 132] on input "text" at bounding box center [356, 136] width 411 height 24
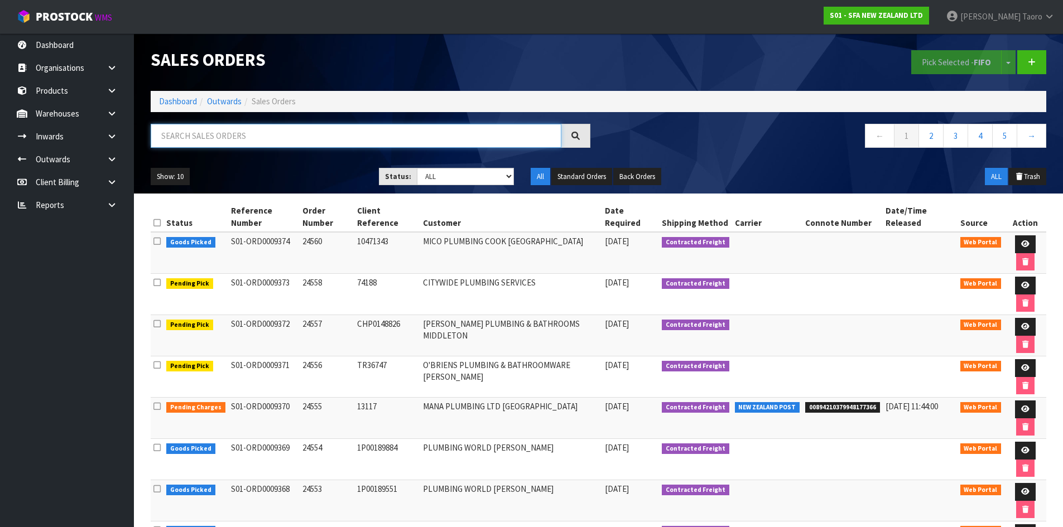
click at [239, 143] on input "text" at bounding box center [356, 136] width 411 height 24
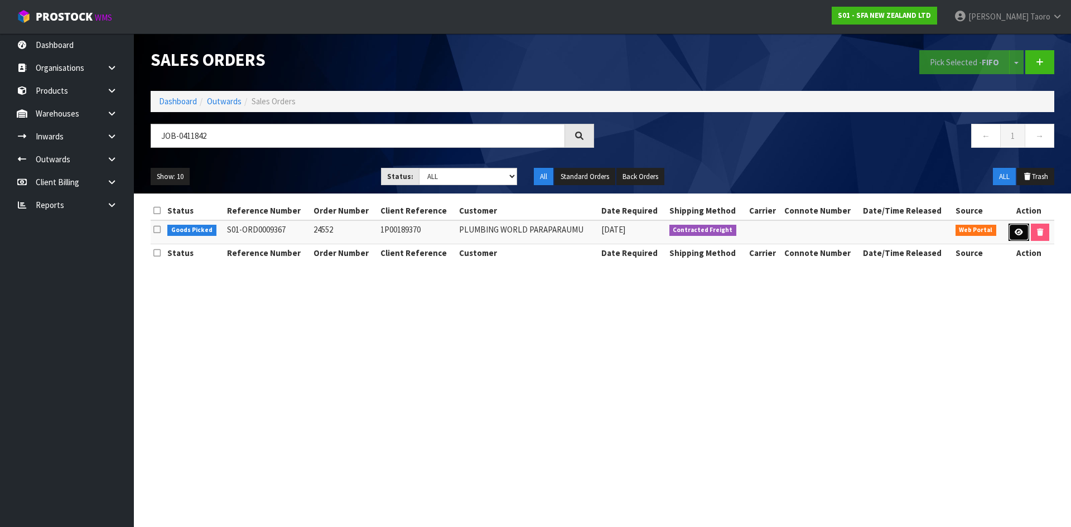
click at [1015, 234] on icon at bounding box center [1019, 232] width 8 height 7
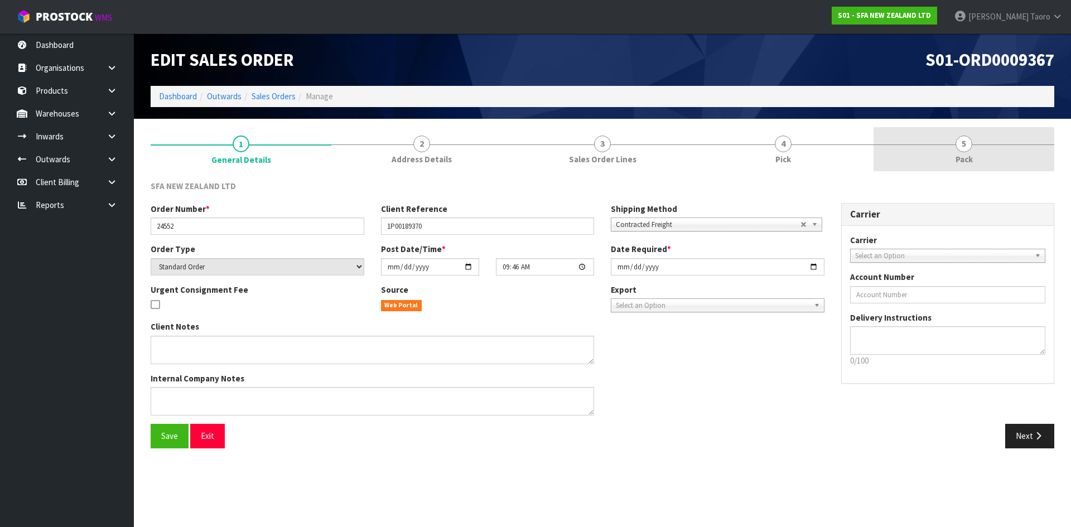
click at [949, 161] on link "5 Pack" at bounding box center [964, 149] width 181 height 44
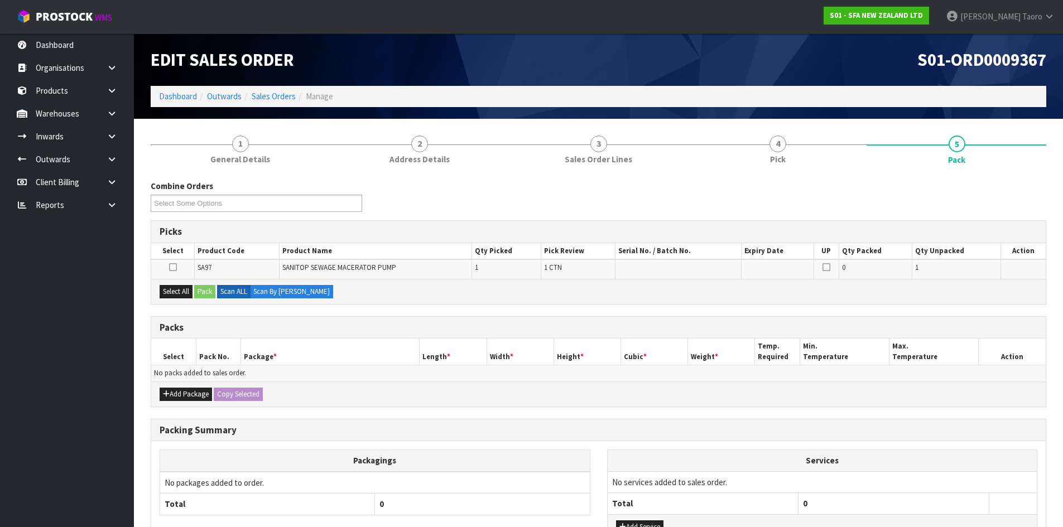
click at [884, 71] on div "S01-ORD0009367" at bounding box center [827, 59] width 457 height 52
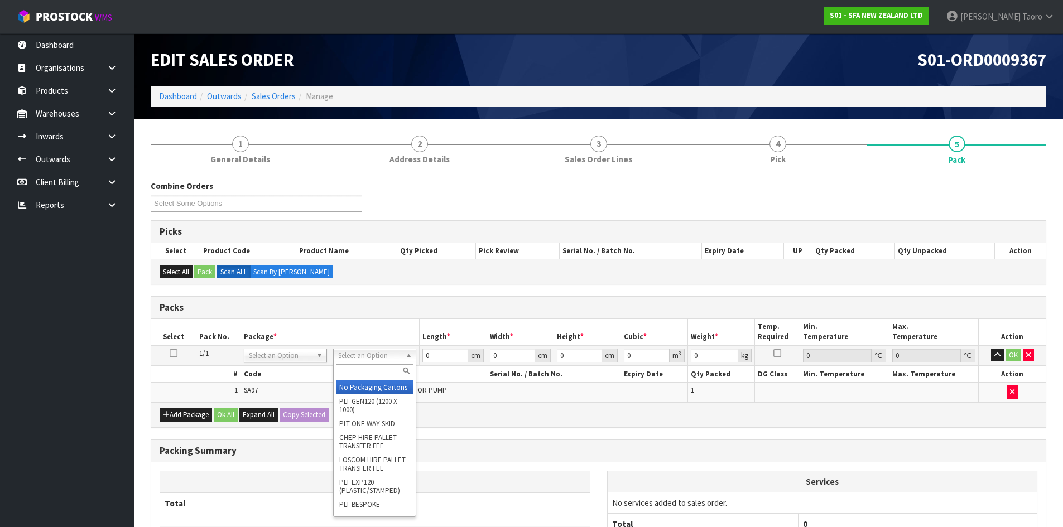
drag, startPoint x: 388, startPoint y: 391, endPoint x: 391, endPoint y: 386, distance: 6.0
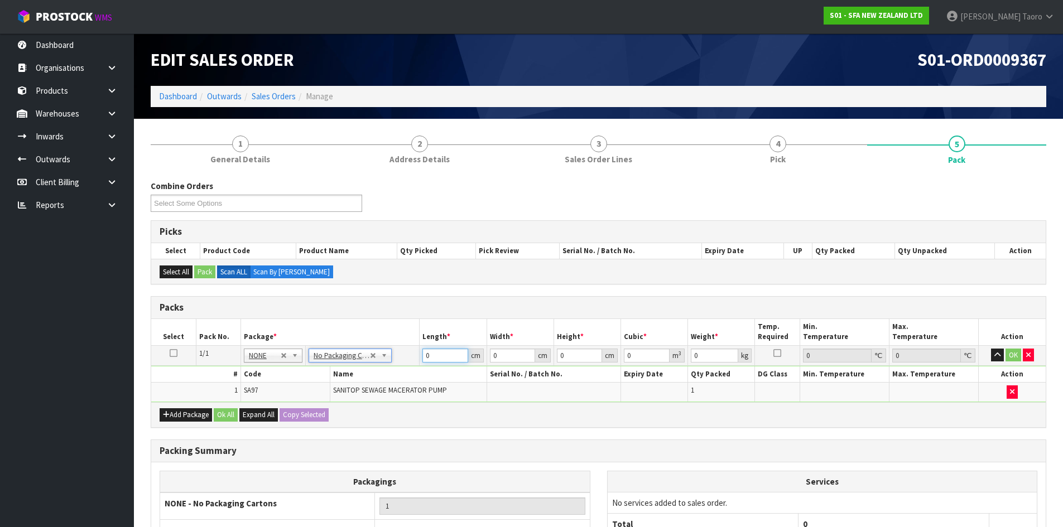
click at [435, 355] on input "0" at bounding box center [444, 356] width 45 height 14
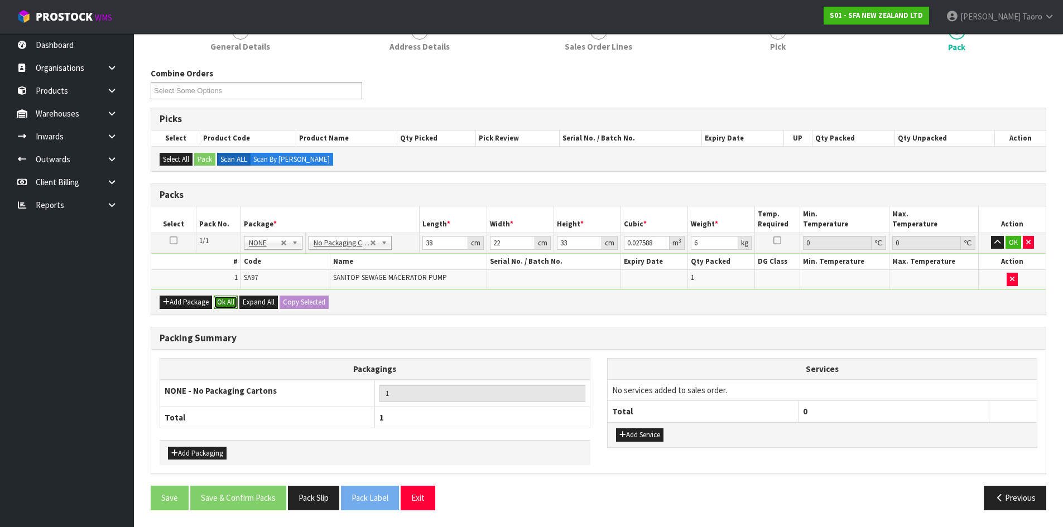
click at [228, 302] on button "Ok All" at bounding box center [226, 302] width 24 height 13
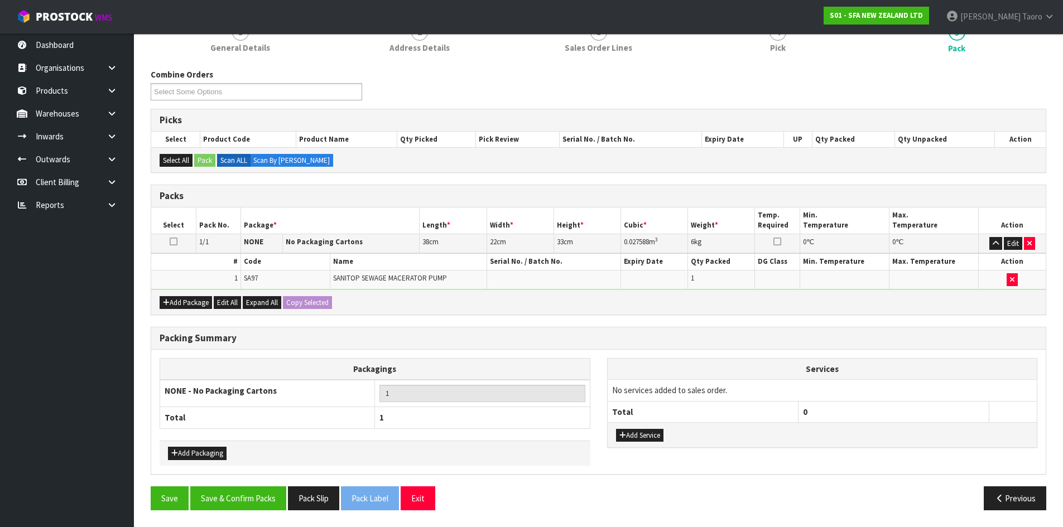
scroll to position [112, 0]
click at [267, 505] on button "Save & Confirm Packs" at bounding box center [238, 499] width 96 height 24
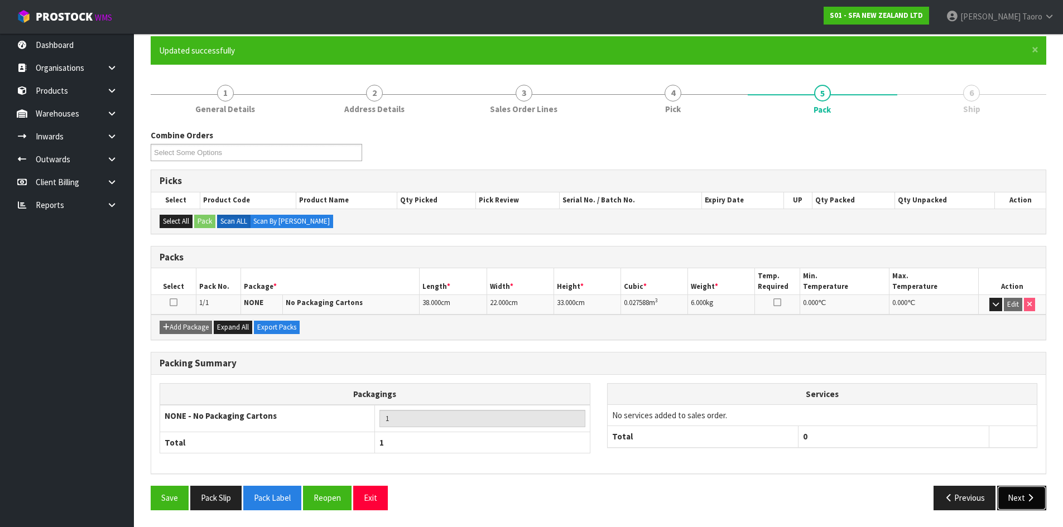
click at [1022, 492] on button "Next" at bounding box center [1021, 498] width 49 height 24
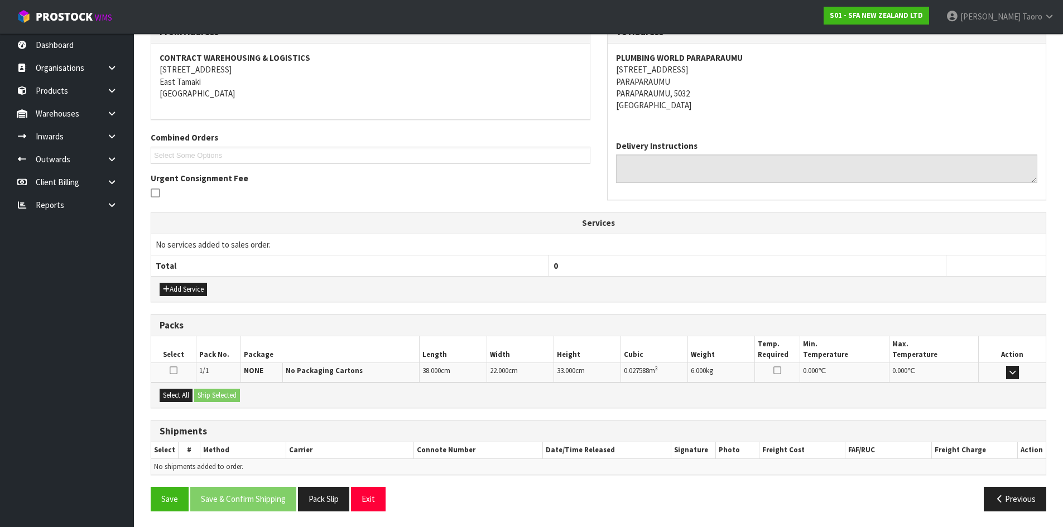
scroll to position [201, 0]
drag, startPoint x: 169, startPoint y: 397, endPoint x: 204, endPoint y: 390, distance: 36.4
click at [170, 397] on button "Select All" at bounding box center [176, 394] width 33 height 13
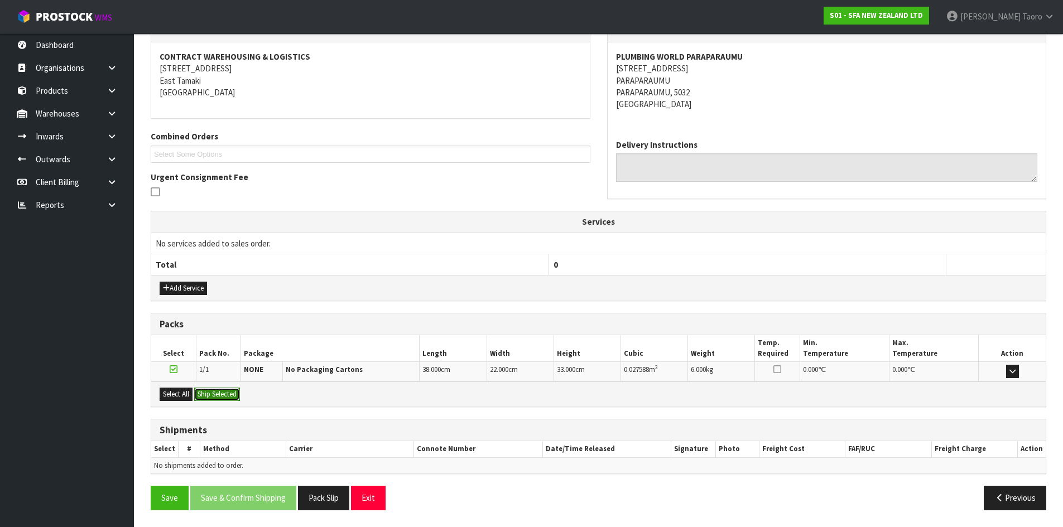
click at [209, 390] on button "Ship Selected" at bounding box center [217, 394] width 46 height 13
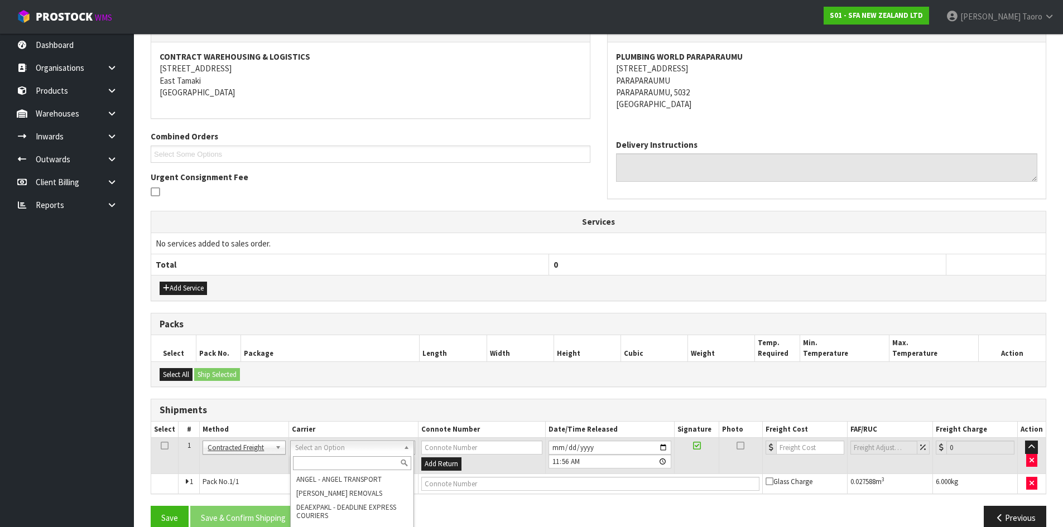
click at [364, 462] on input "text" at bounding box center [352, 464] width 118 height 14
click at [345, 462] on input "text" at bounding box center [352, 464] width 118 height 14
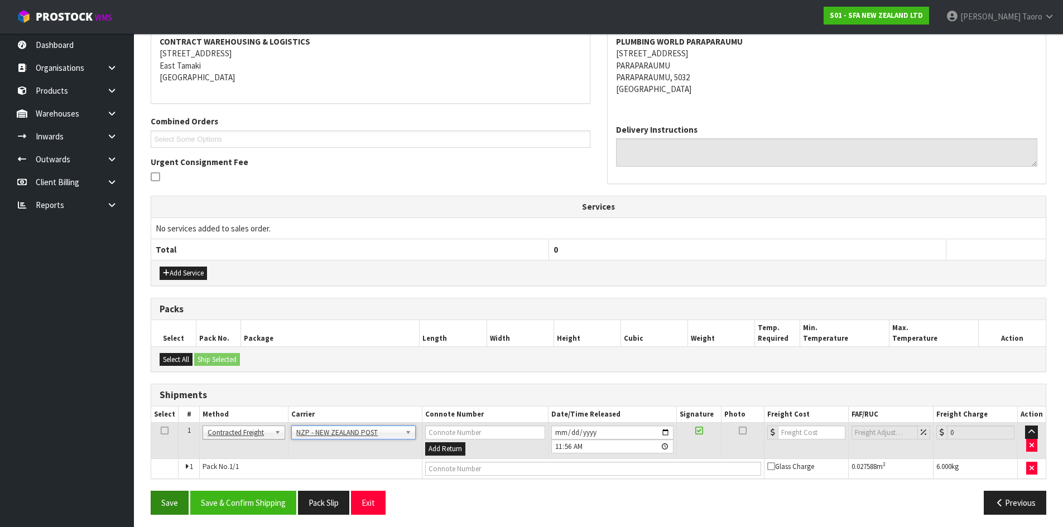
scroll to position [220, 0]
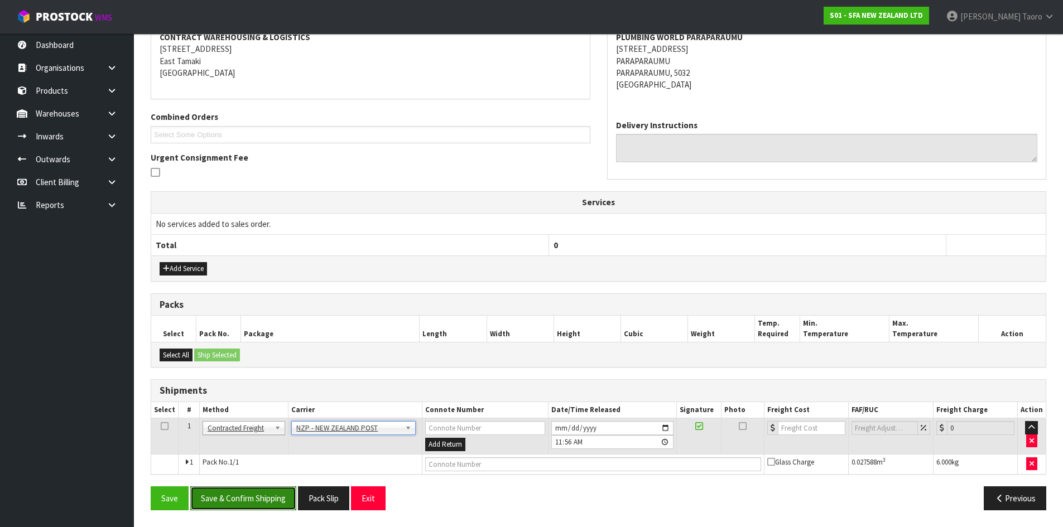
drag, startPoint x: 246, startPoint y: 502, endPoint x: 249, endPoint y: 510, distance: 9.2
click at [246, 502] on button "Save & Confirm Shipping" at bounding box center [243, 499] width 106 height 24
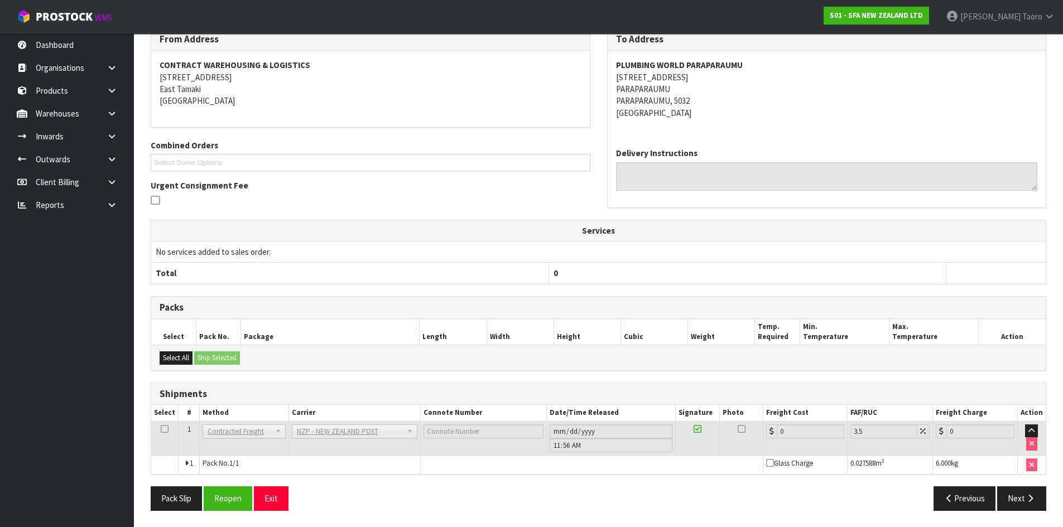
scroll to position [205, 0]
click at [227, 489] on button "Reopen" at bounding box center [228, 498] width 49 height 24
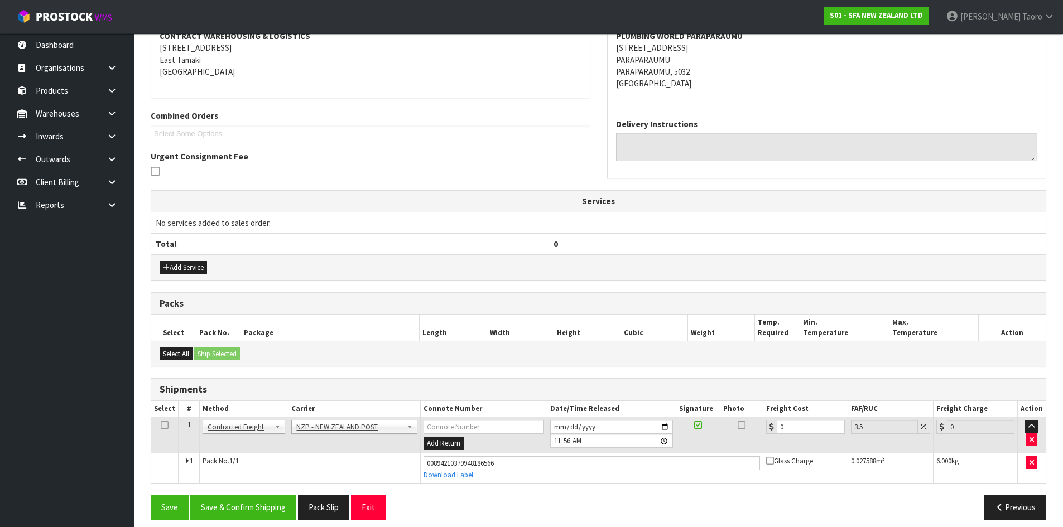
scroll to position [231, 0]
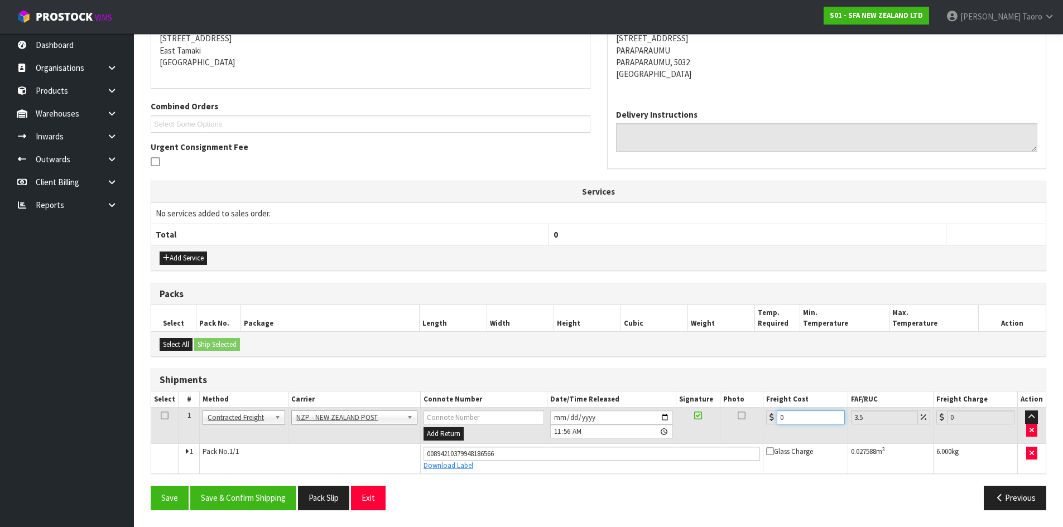
click at [799, 422] on input "0" at bounding box center [811, 418] width 68 height 14
click at [799, 421] on input "0" at bounding box center [811, 418] width 68 height 14
click at [277, 492] on button "Save & Confirm Shipping" at bounding box center [243, 498] width 106 height 24
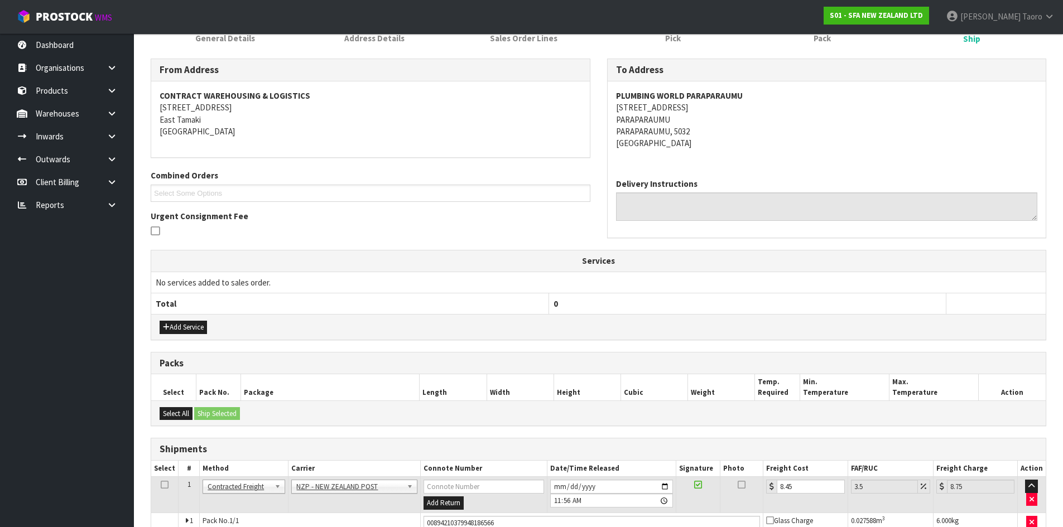
scroll to position [200, 0]
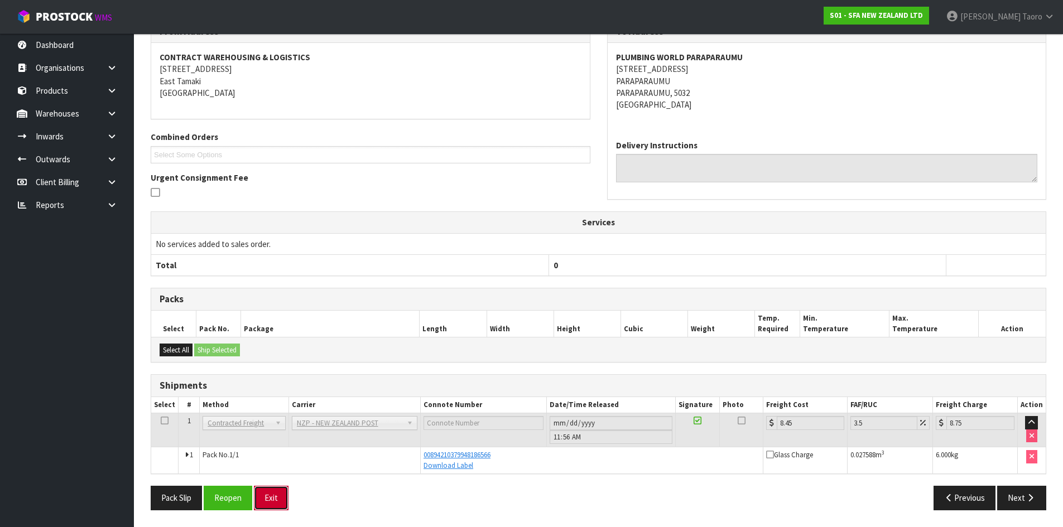
click at [272, 499] on button "Exit" at bounding box center [271, 498] width 35 height 24
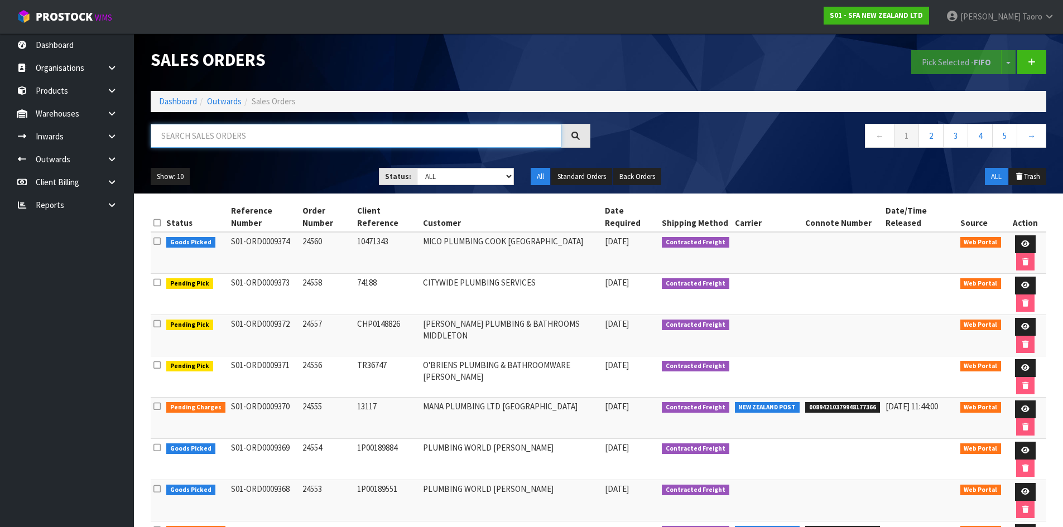
click at [406, 146] on input "text" at bounding box center [356, 136] width 411 height 24
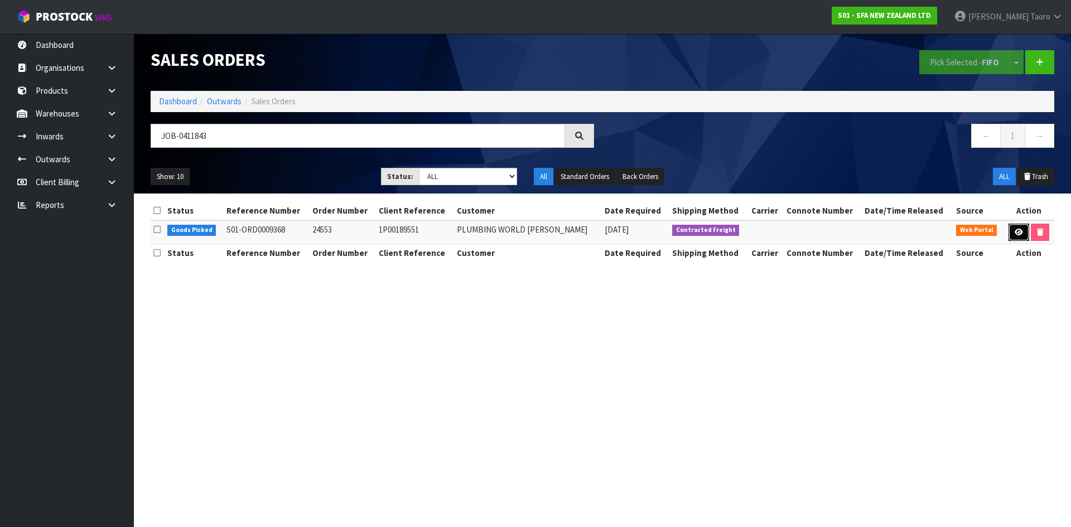
click at [1019, 233] on icon at bounding box center [1019, 232] width 8 height 7
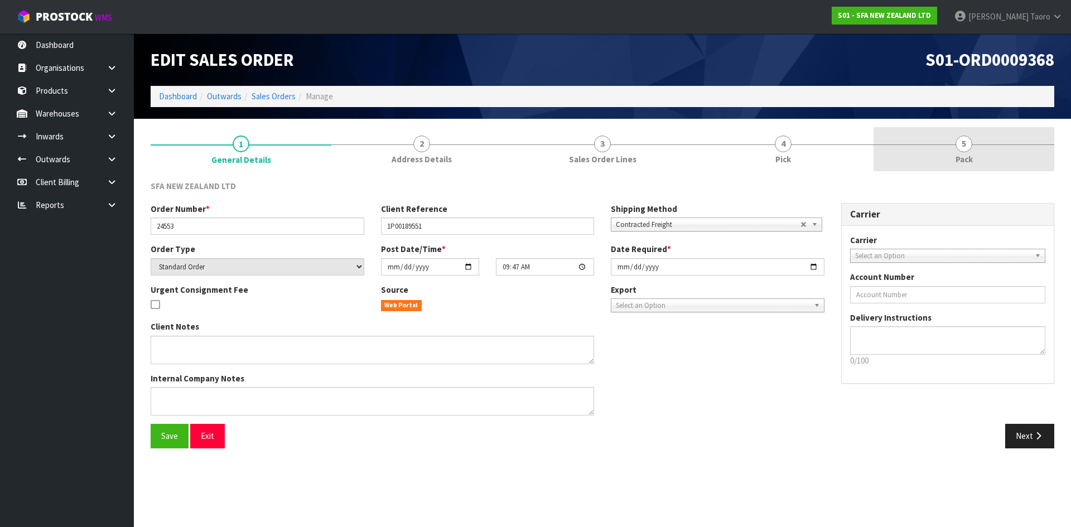
drag, startPoint x: 965, startPoint y: 153, endPoint x: 902, endPoint y: 126, distance: 68.2
click at [964, 152] on link "5 Pack" at bounding box center [964, 149] width 181 height 44
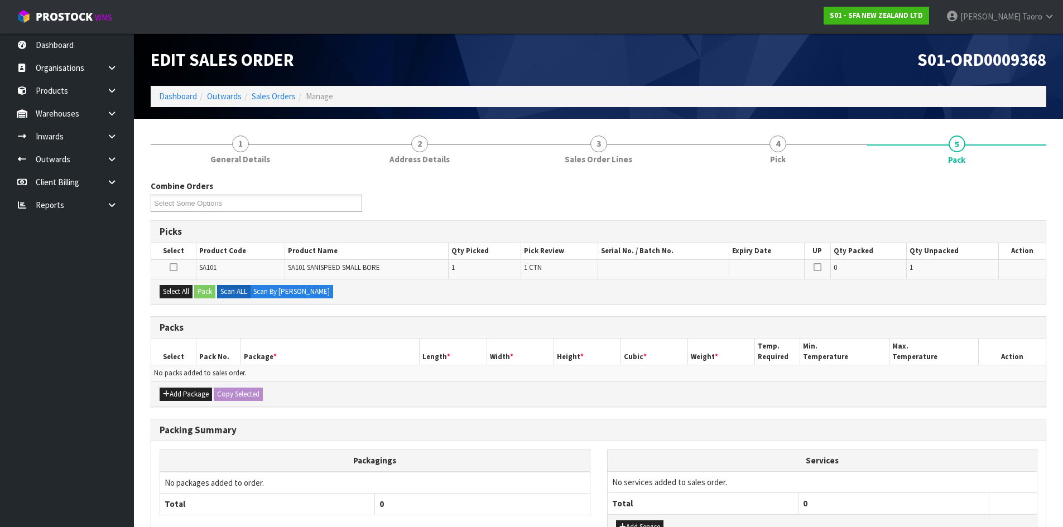
click at [832, 68] on h1 "S01-ORD0009368" at bounding box center [827, 59] width 440 height 19
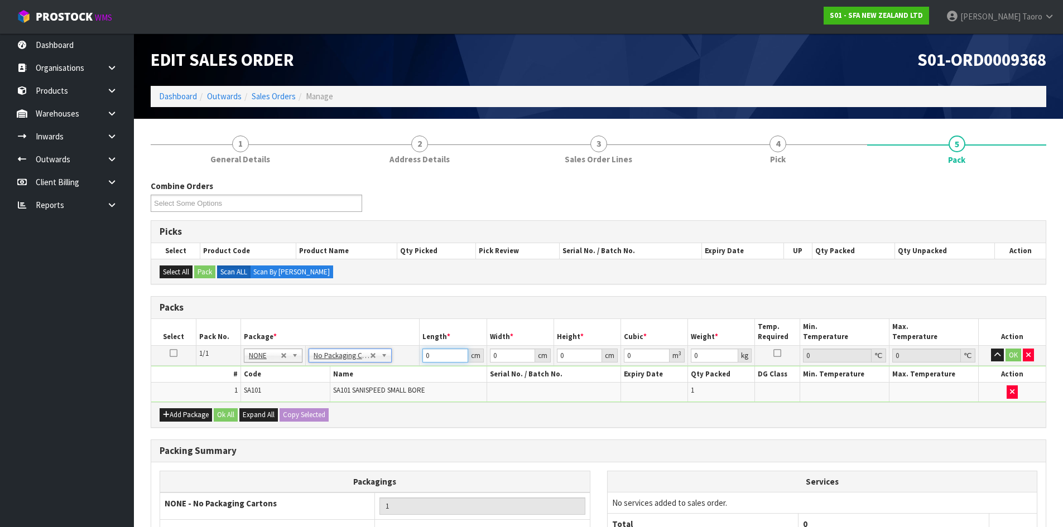
click at [440, 354] on input "0" at bounding box center [444, 356] width 45 height 14
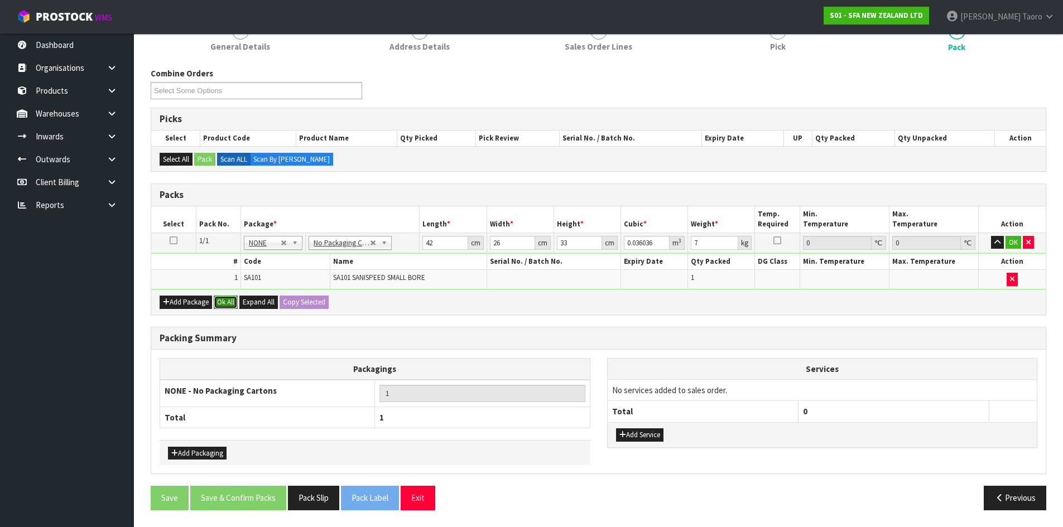
click at [225, 309] on button "Ok All" at bounding box center [226, 302] width 24 height 13
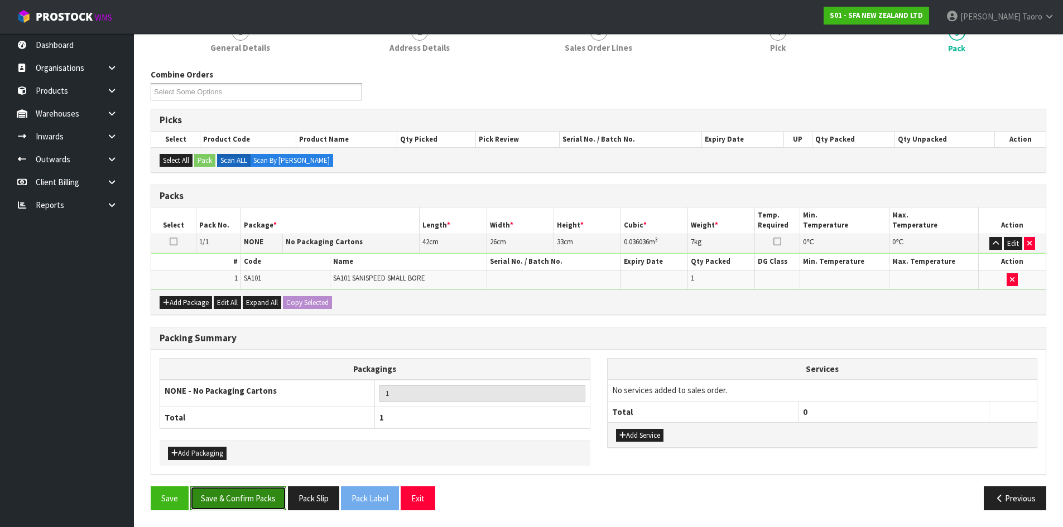
click at [267, 505] on button "Save & Confirm Packs" at bounding box center [238, 499] width 96 height 24
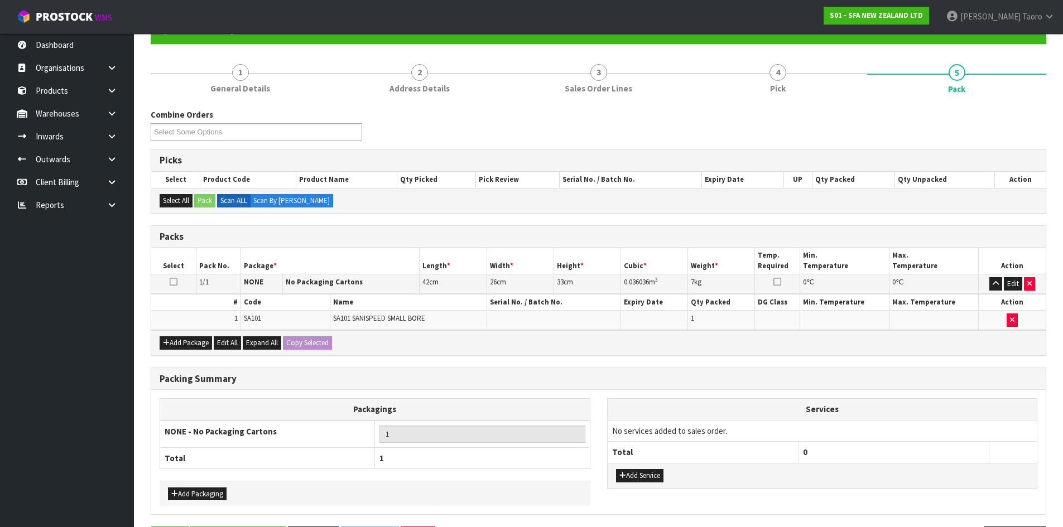
scroll to position [0, 0]
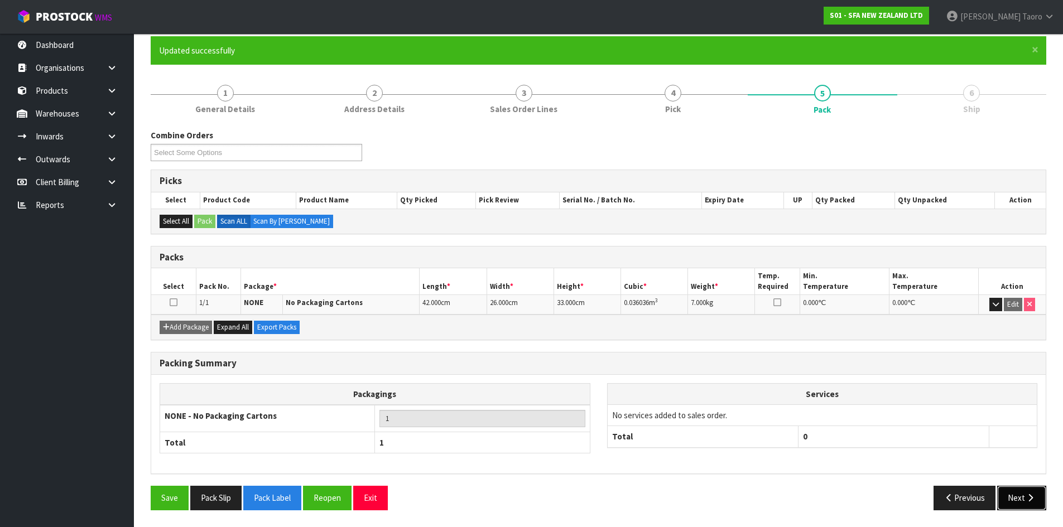
click at [1027, 493] on button "Next" at bounding box center [1021, 498] width 49 height 24
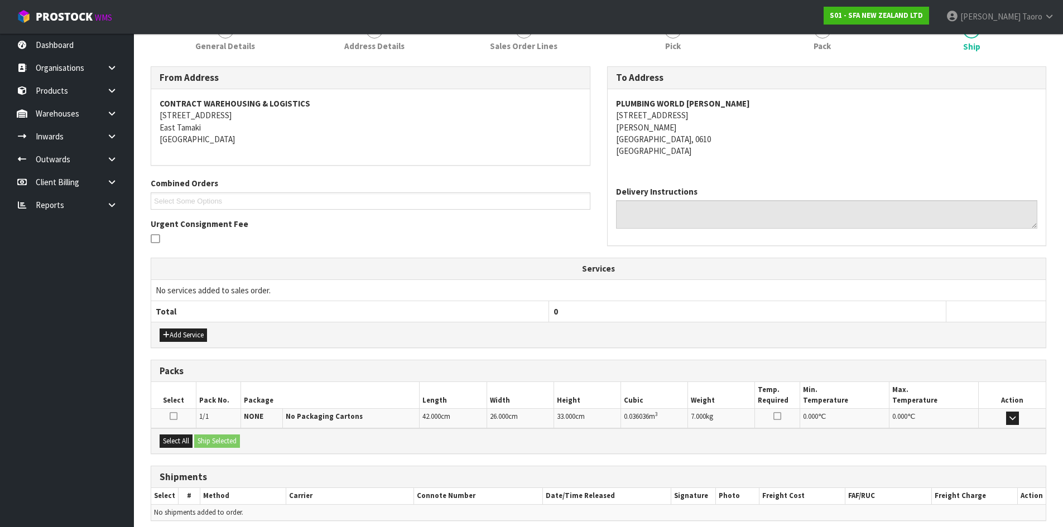
scroll to position [201, 0]
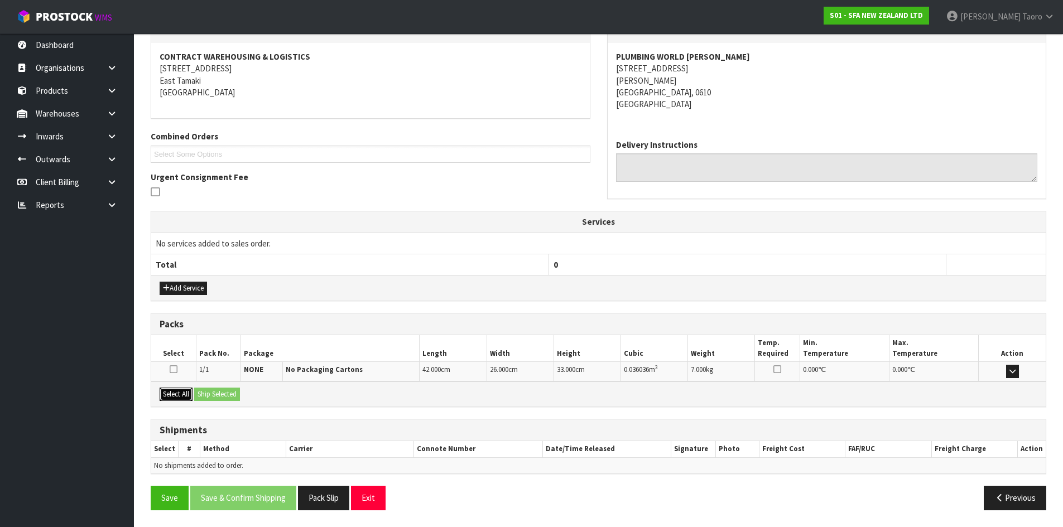
drag, startPoint x: 184, startPoint y: 391, endPoint x: 195, endPoint y: 388, distance: 12.0
click at [186, 391] on button "Select All" at bounding box center [176, 394] width 33 height 13
click at [218, 387] on div "Select All Ship Selected" at bounding box center [598, 394] width 895 height 25
click at [220, 389] on button "Ship Selected" at bounding box center [217, 394] width 46 height 13
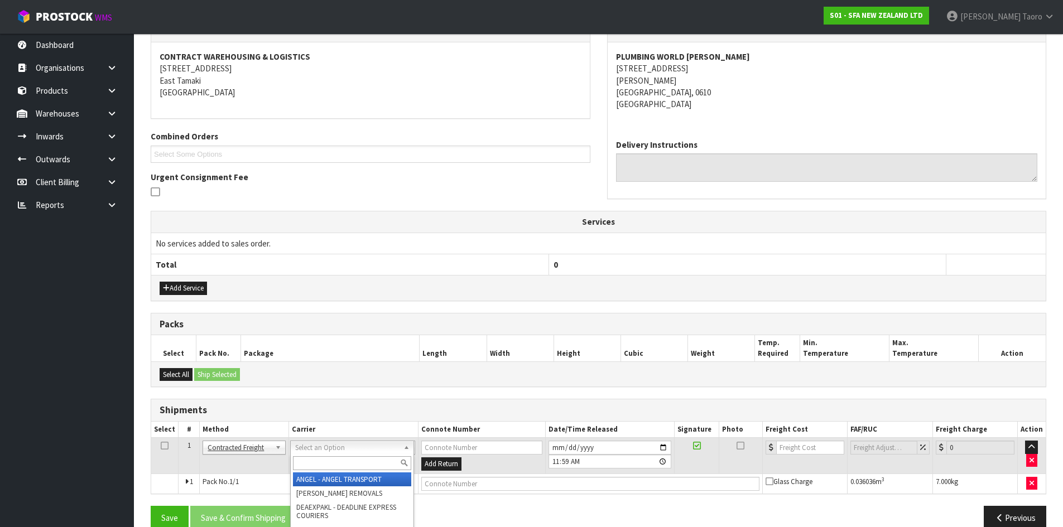
click at [342, 462] on input "text" at bounding box center [352, 464] width 118 height 14
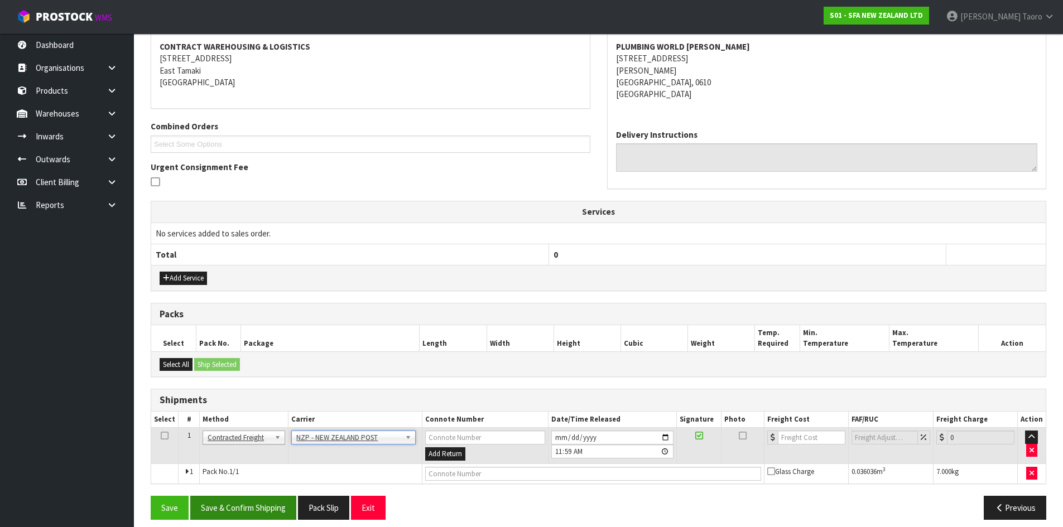
scroll to position [220, 0]
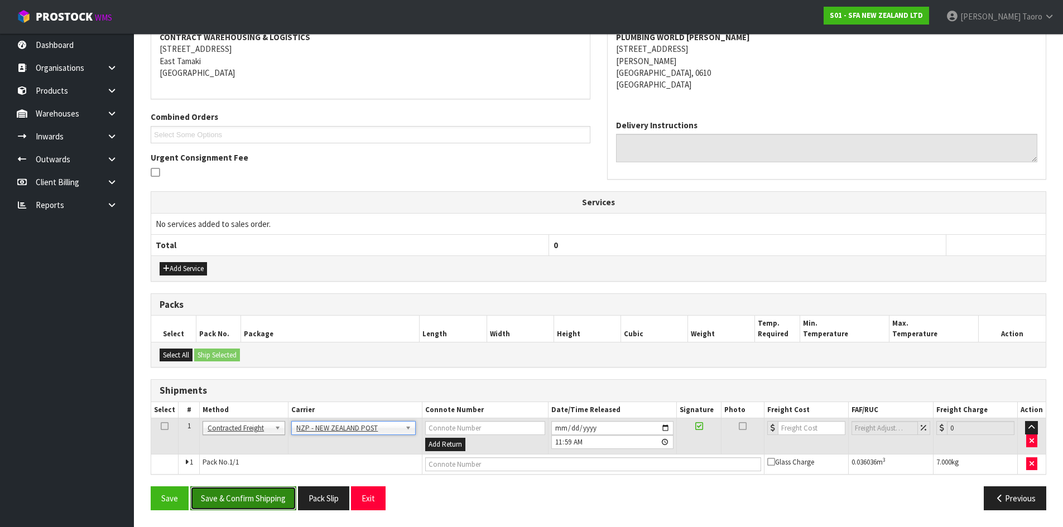
click at [282, 498] on button "Save & Confirm Shipping" at bounding box center [243, 499] width 106 height 24
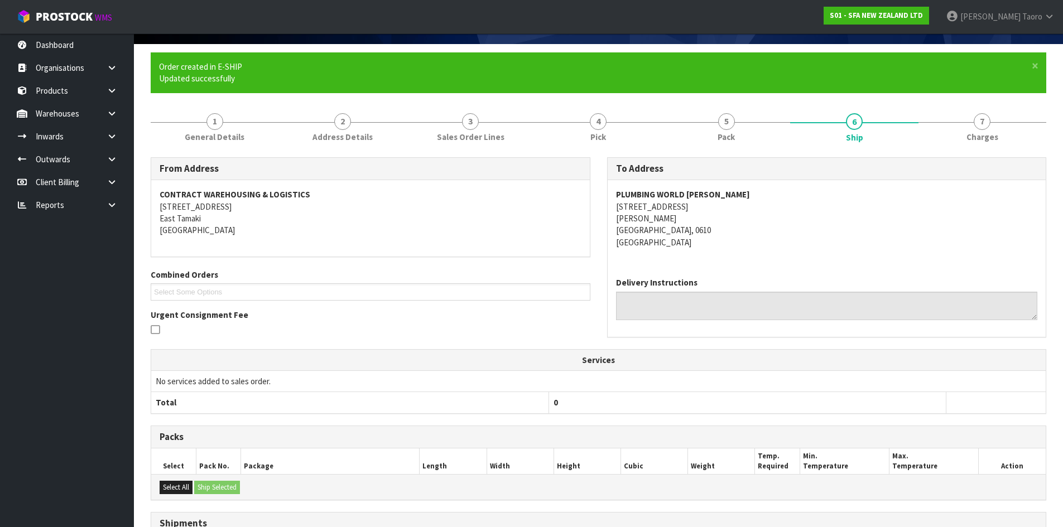
scroll to position [205, 0]
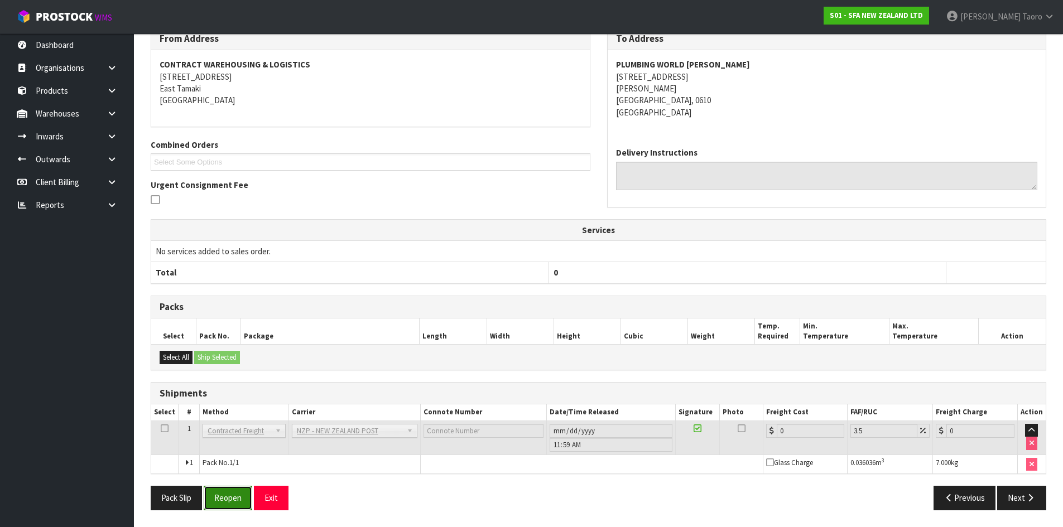
click at [224, 505] on button "Reopen" at bounding box center [228, 498] width 49 height 24
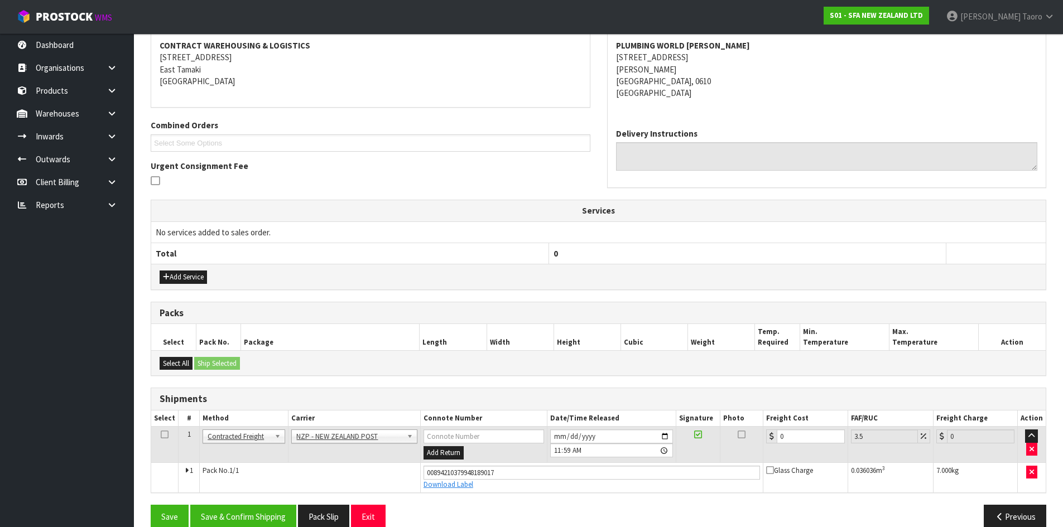
scroll to position [231, 0]
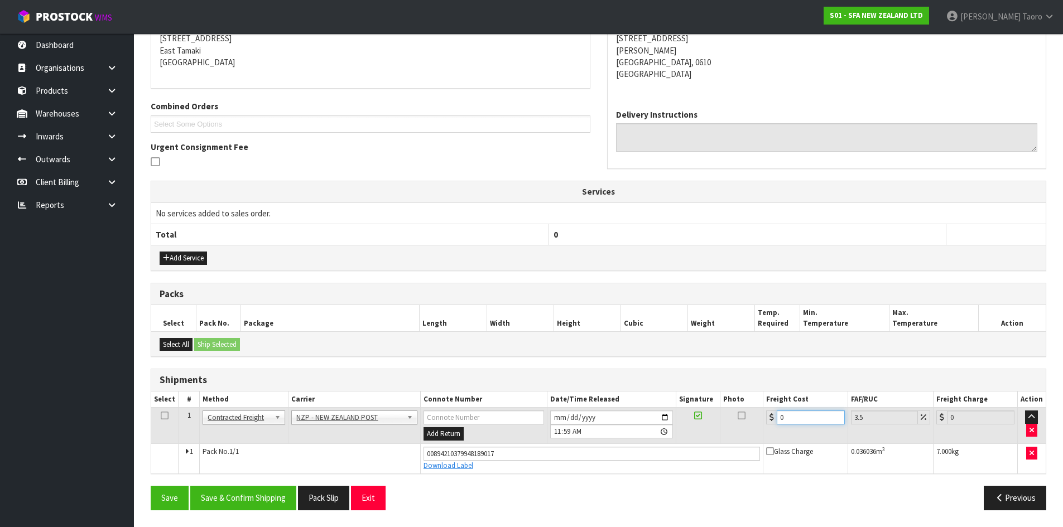
click at [808, 416] on input "0" at bounding box center [811, 418] width 68 height 14
click at [261, 507] on button "Save & Confirm Shipping" at bounding box center [243, 498] width 106 height 24
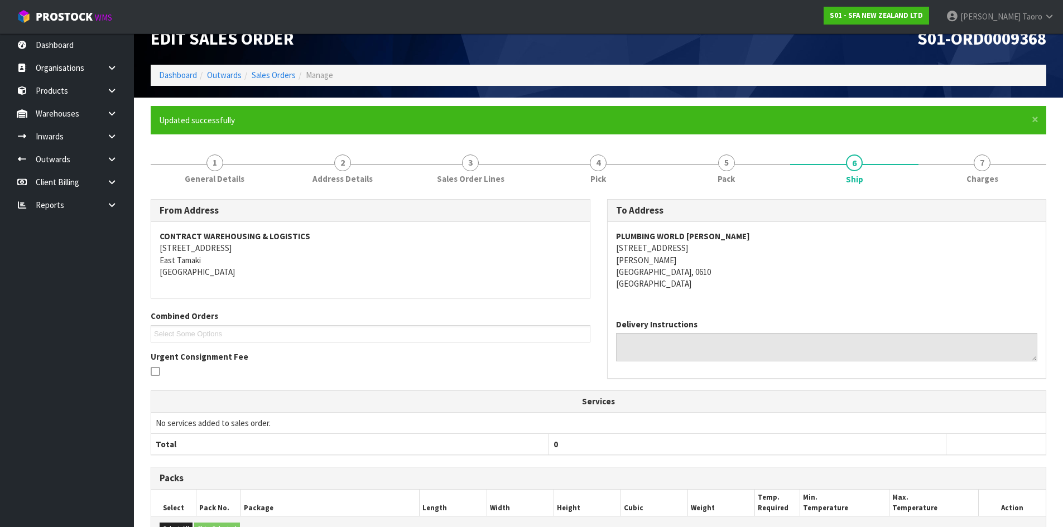
scroll to position [200, 0]
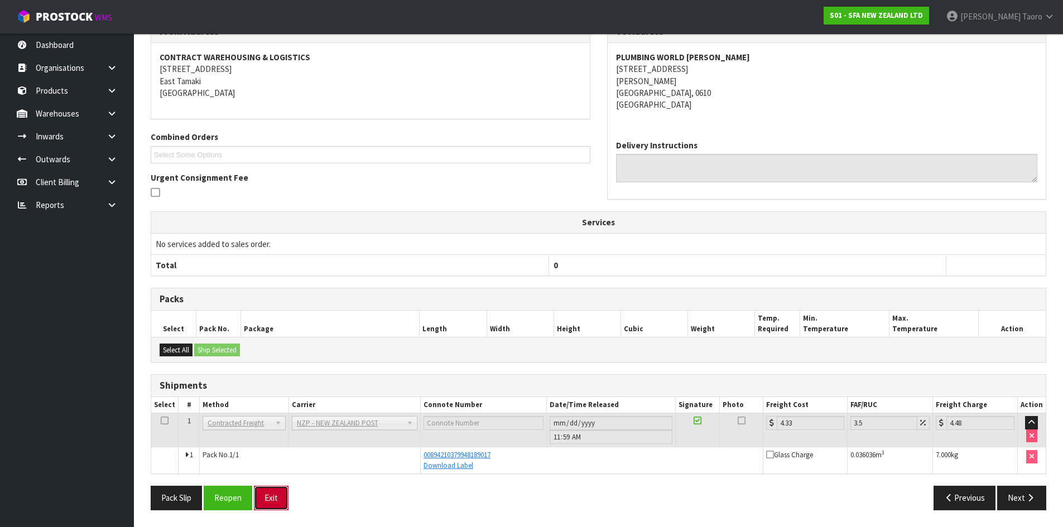
click at [280, 502] on button "Exit" at bounding box center [271, 498] width 35 height 24
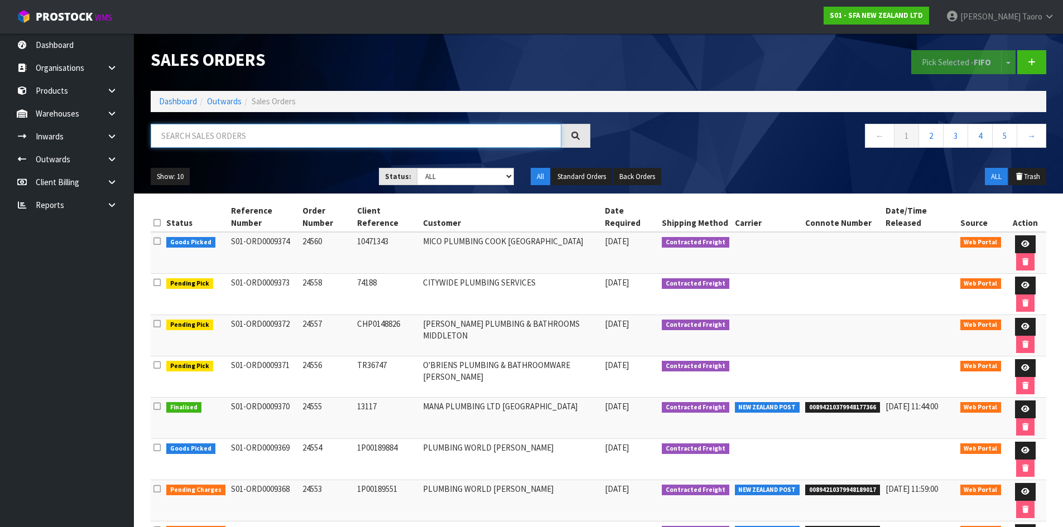
click at [339, 140] on input "text" at bounding box center [356, 136] width 411 height 24
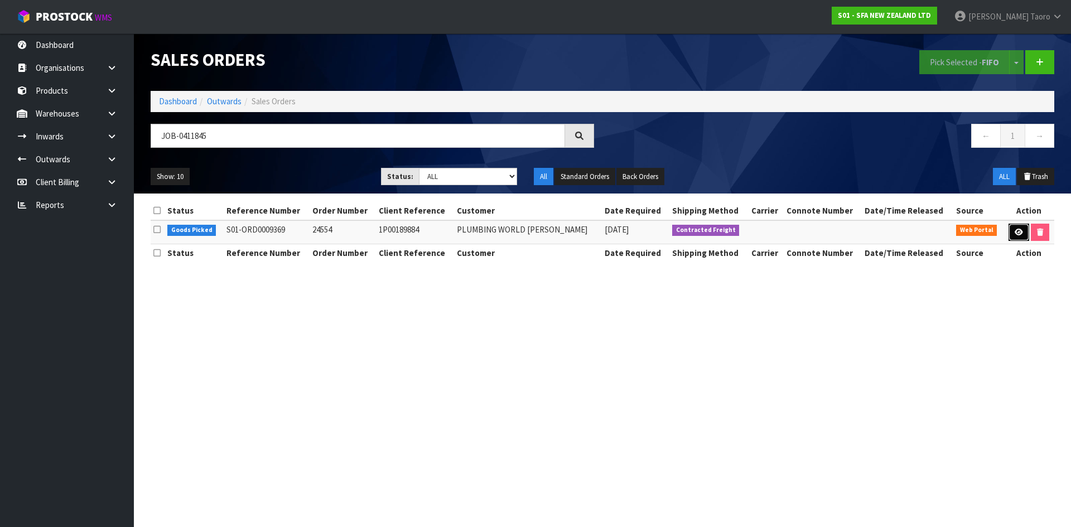
click at [1022, 231] on link at bounding box center [1019, 233] width 21 height 18
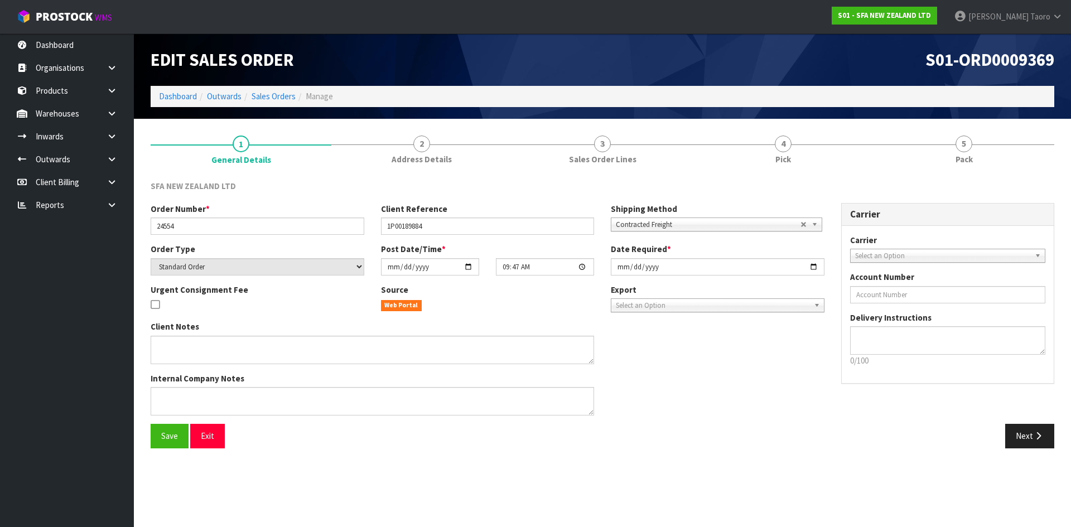
drag, startPoint x: 959, startPoint y: 149, endPoint x: 857, endPoint y: 80, distance: 122.6
click at [957, 147] on span "5" at bounding box center [964, 144] width 17 height 17
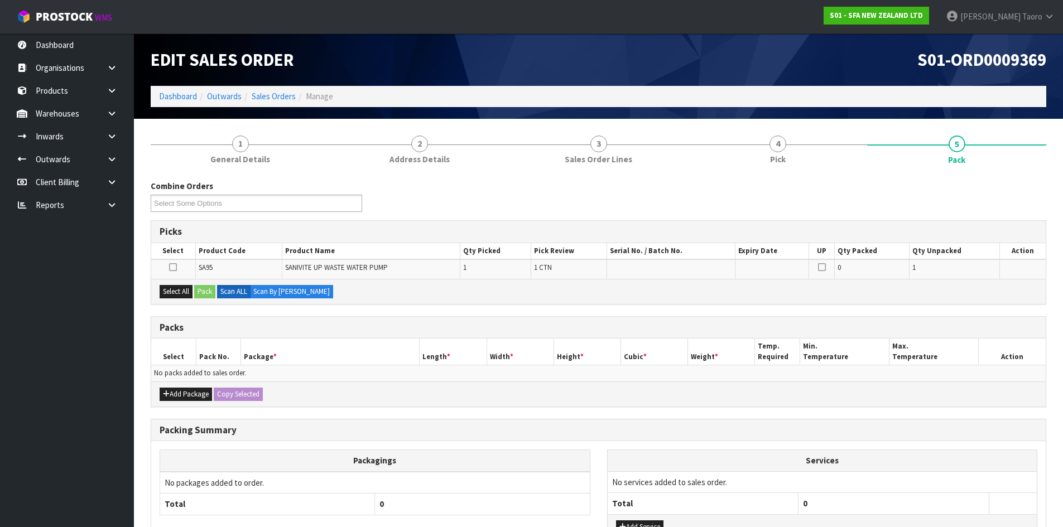
click at [848, 65] on h1 "S01-ORD0009369" at bounding box center [827, 59] width 440 height 19
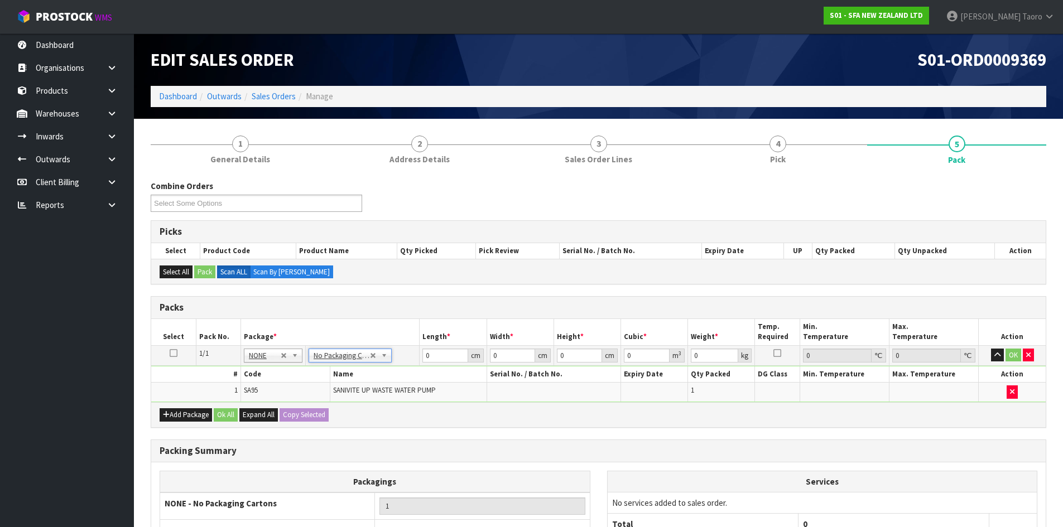
click at [392, 309] on h3 "Packs" at bounding box center [599, 307] width 878 height 11
click at [446, 358] on input "0" at bounding box center [444, 356] width 45 height 14
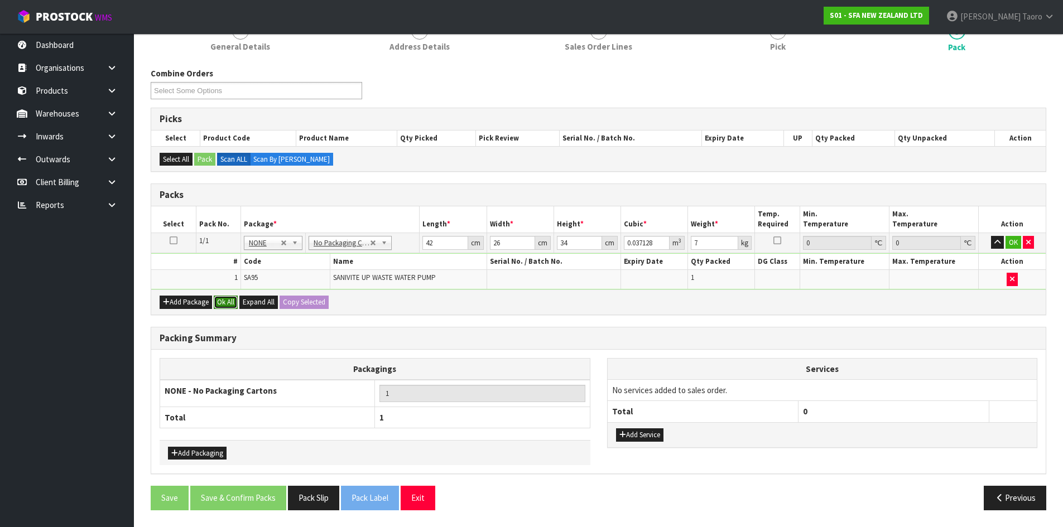
click at [227, 296] on button "Ok All" at bounding box center [226, 302] width 24 height 13
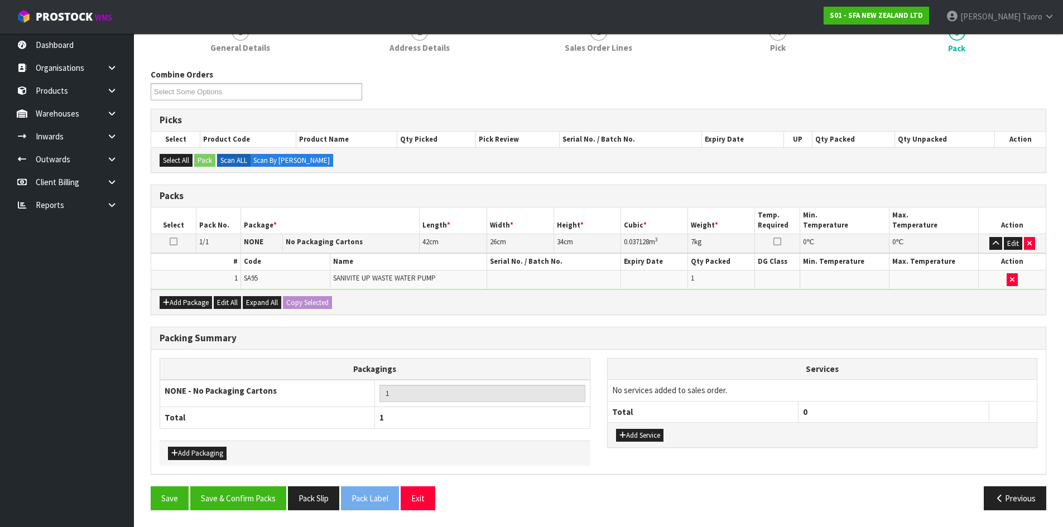
scroll to position [112, 0]
click at [263, 497] on button "Save & Confirm Packs" at bounding box center [238, 499] width 96 height 24
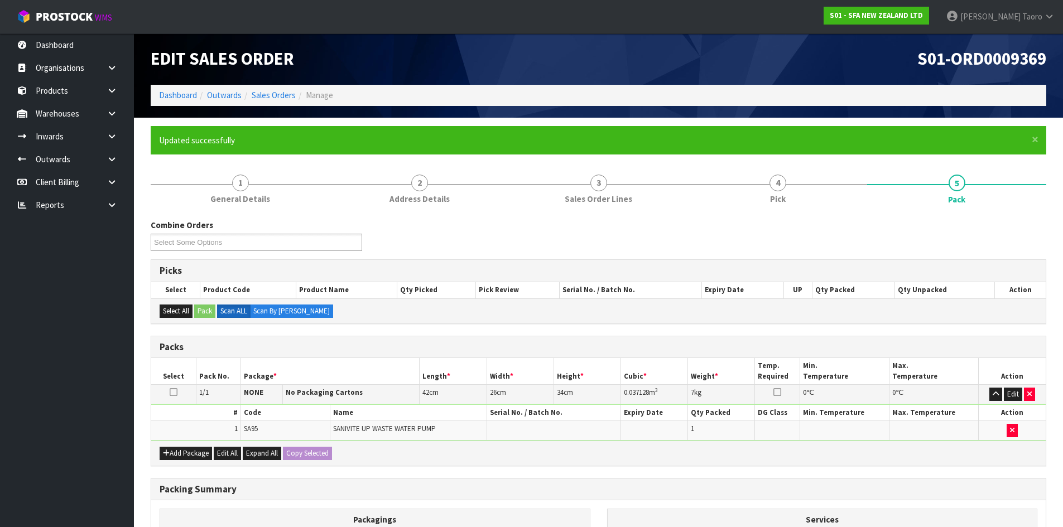
scroll to position [91, 0]
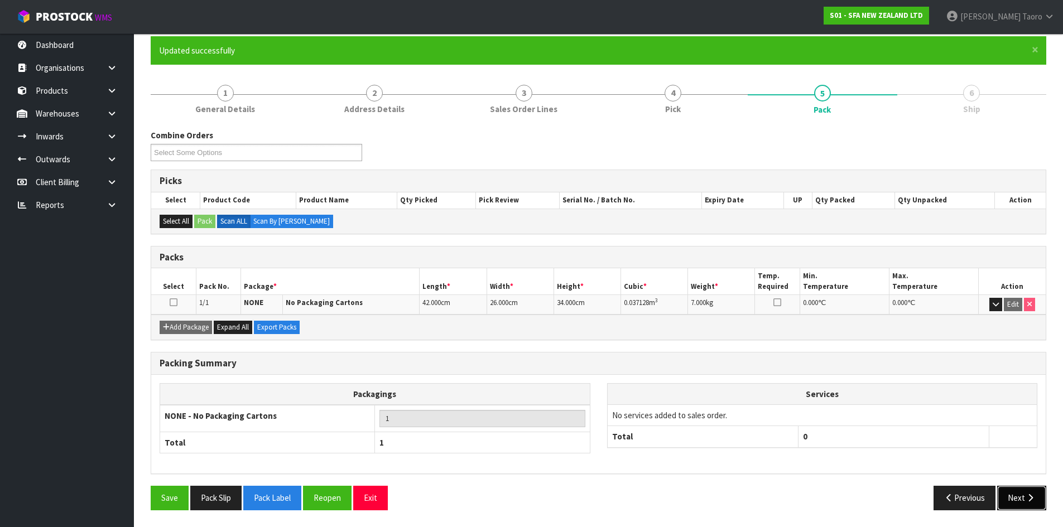
click at [1036, 492] on button "Next" at bounding box center [1021, 498] width 49 height 24
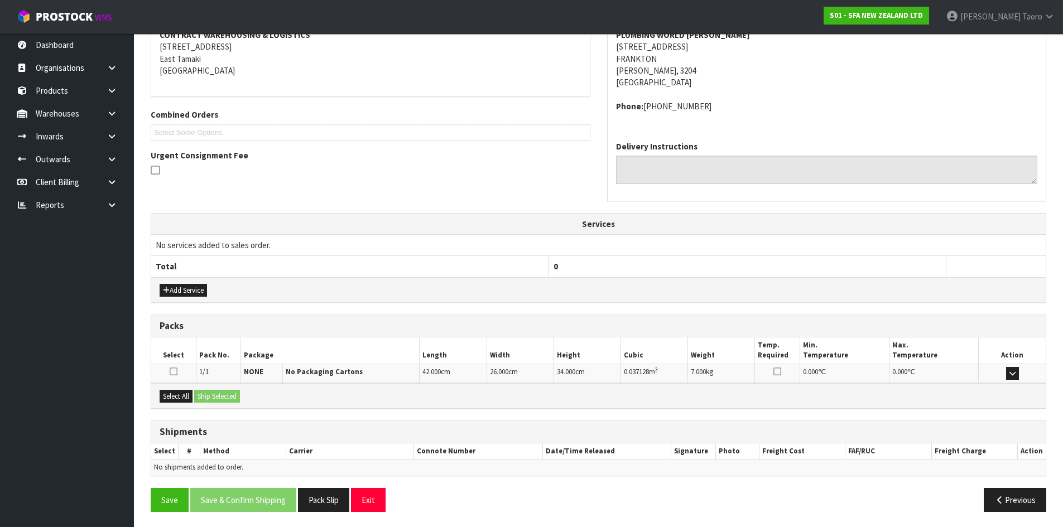
scroll to position [224, 0]
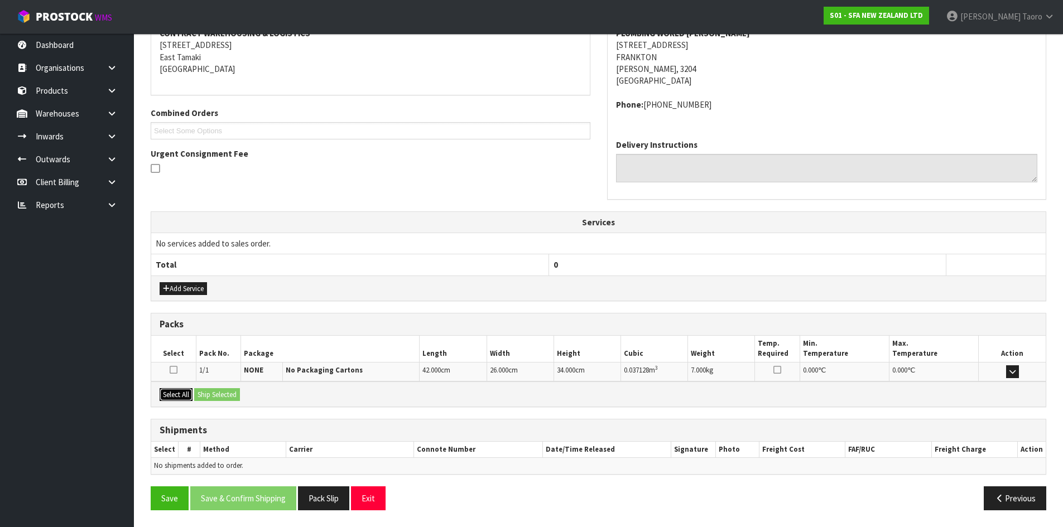
drag, startPoint x: 183, startPoint y: 389, endPoint x: 193, endPoint y: 390, distance: 9.5
click at [189, 390] on button "Select All" at bounding box center [176, 394] width 33 height 13
click at [208, 391] on button "Ship Selected" at bounding box center [217, 394] width 46 height 13
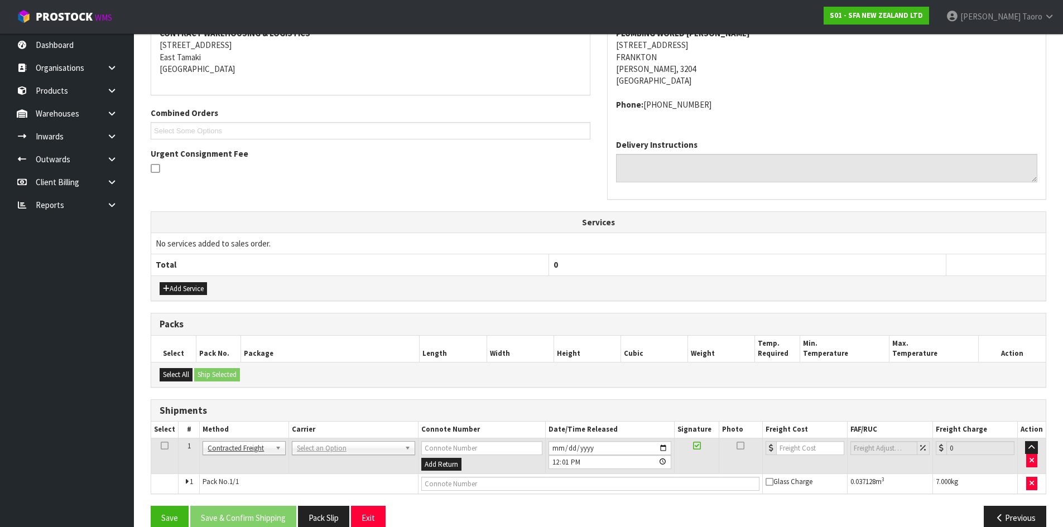
drag, startPoint x: 309, startPoint y: 444, endPoint x: 313, endPoint y: 459, distance: 15.2
click at [313, 466] on input "text" at bounding box center [352, 464] width 118 height 14
click at [343, 463] on input "text" at bounding box center [352, 464] width 118 height 14
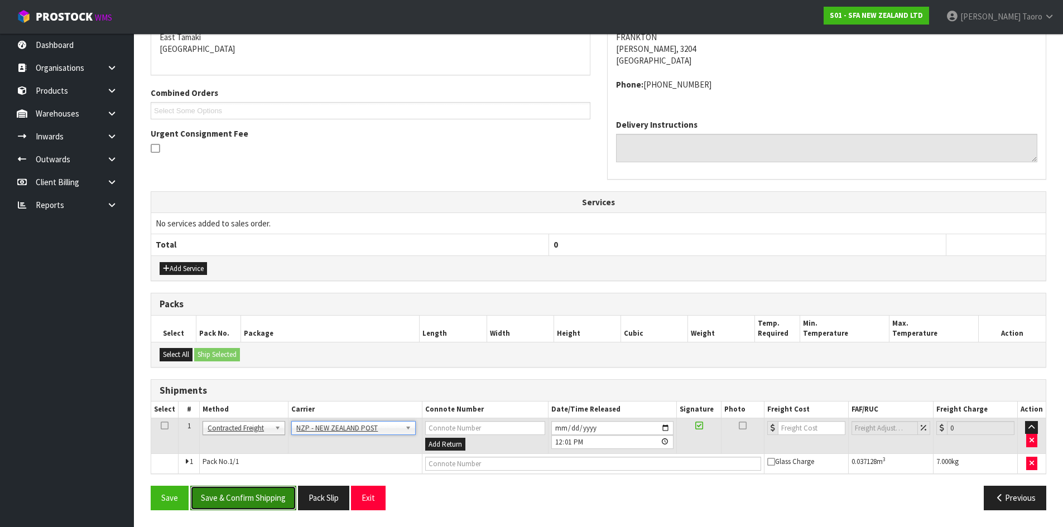
click at [263, 495] on button "Save & Confirm Shipping" at bounding box center [243, 498] width 106 height 24
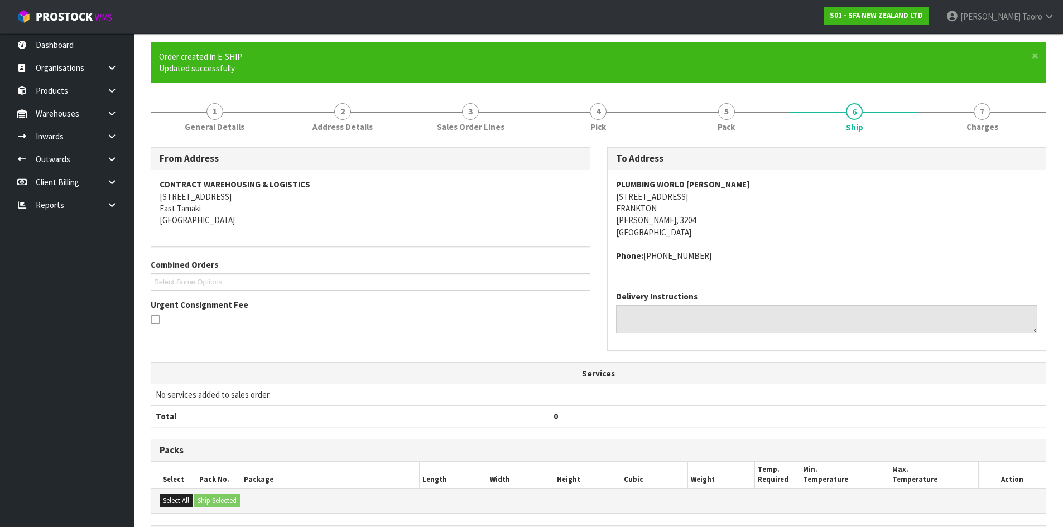
scroll to position [228, 0]
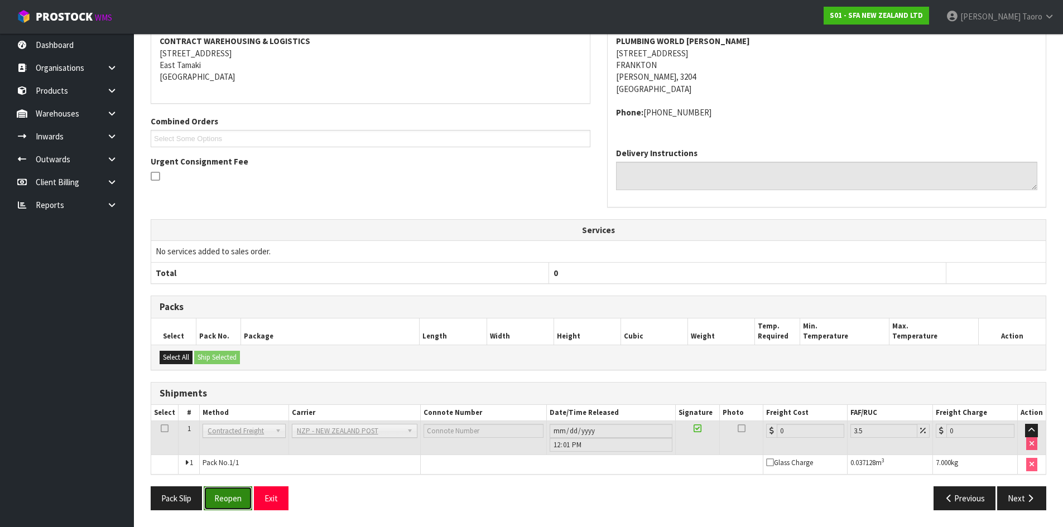
click at [239, 497] on button "Reopen" at bounding box center [228, 499] width 49 height 24
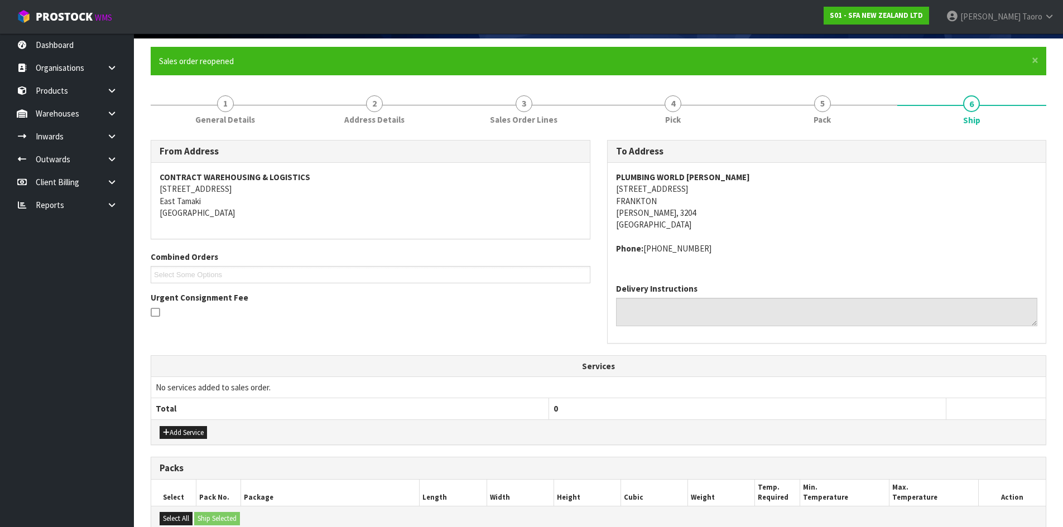
scroll to position [254, 0]
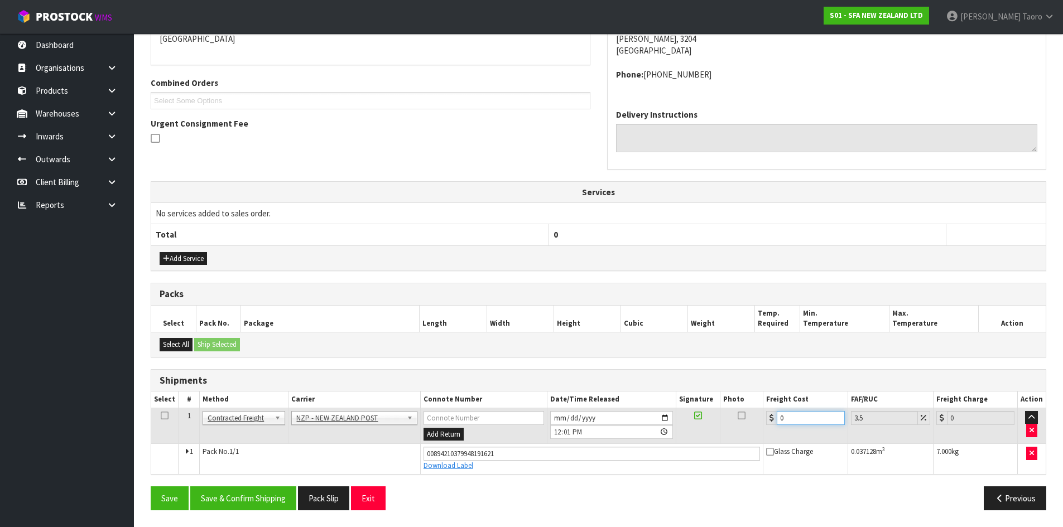
click at [804, 419] on input "0" at bounding box center [811, 418] width 68 height 14
click at [275, 497] on button "Save & Confirm Shipping" at bounding box center [243, 499] width 106 height 24
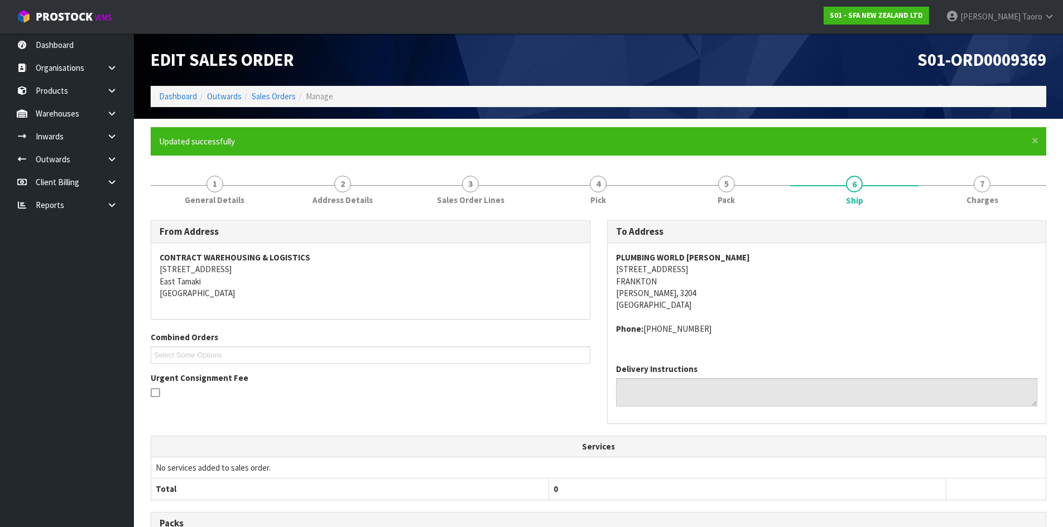
scroll to position [224, 0]
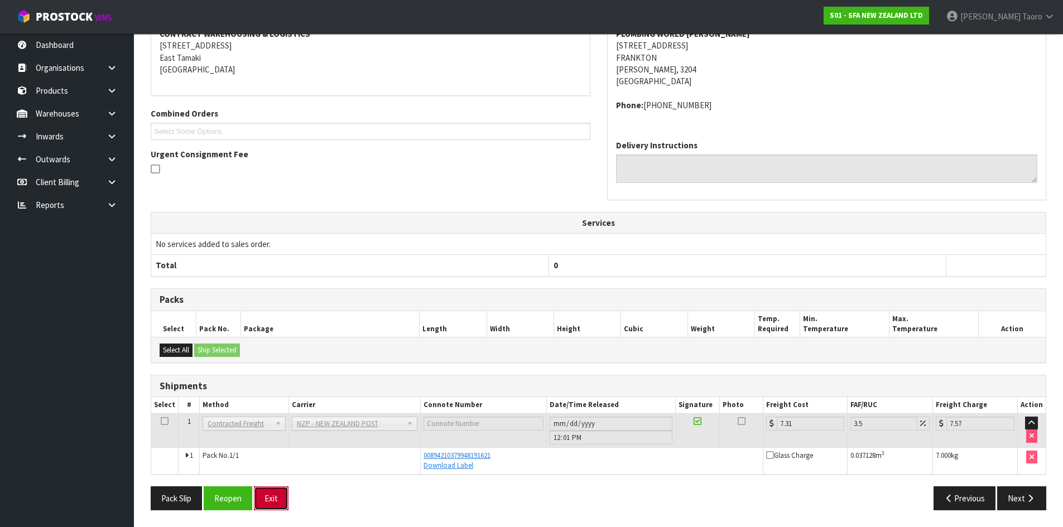
click at [285, 494] on button "Exit" at bounding box center [271, 499] width 35 height 24
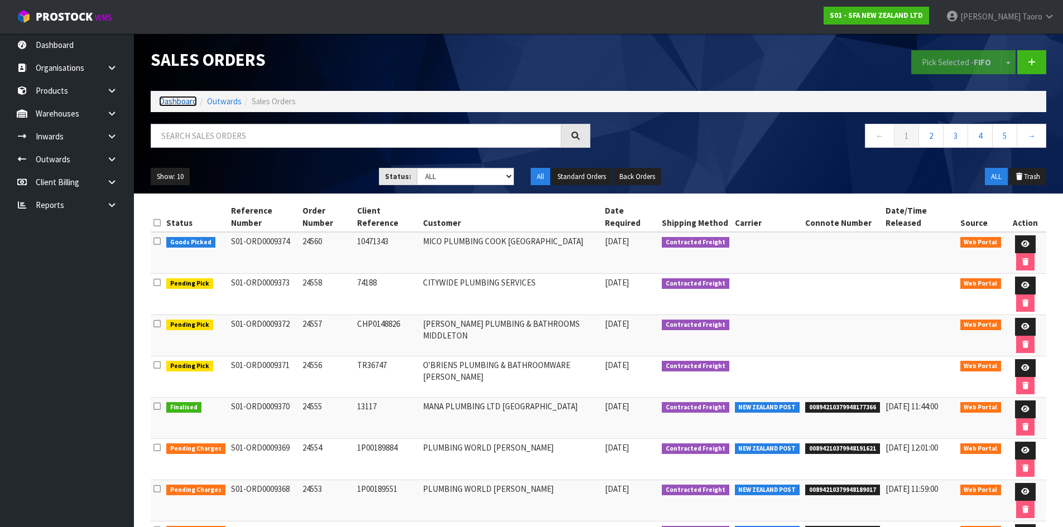
click at [185, 100] on link "Dashboard" at bounding box center [178, 101] width 38 height 11
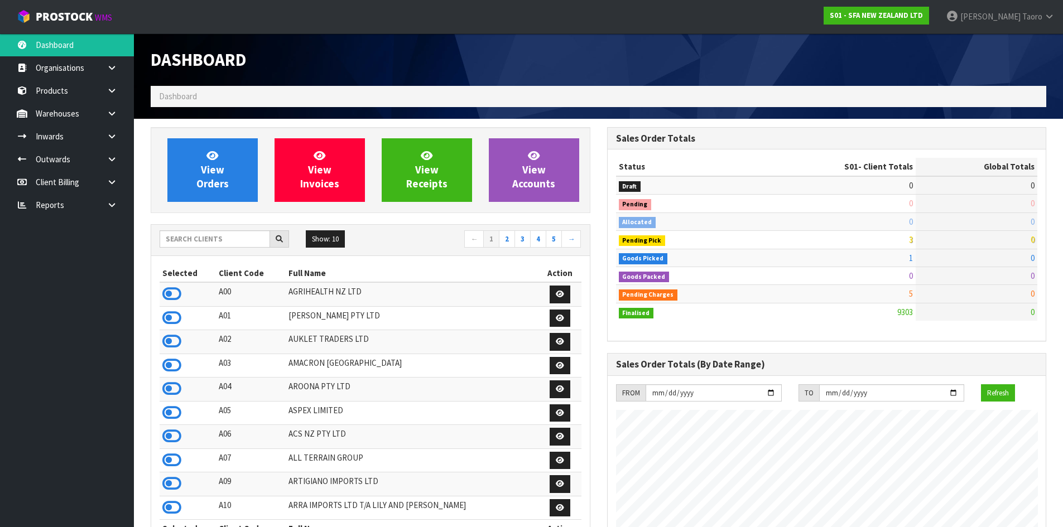
scroll to position [845, 456]
click at [212, 236] on input "text" at bounding box center [215, 238] width 110 height 17
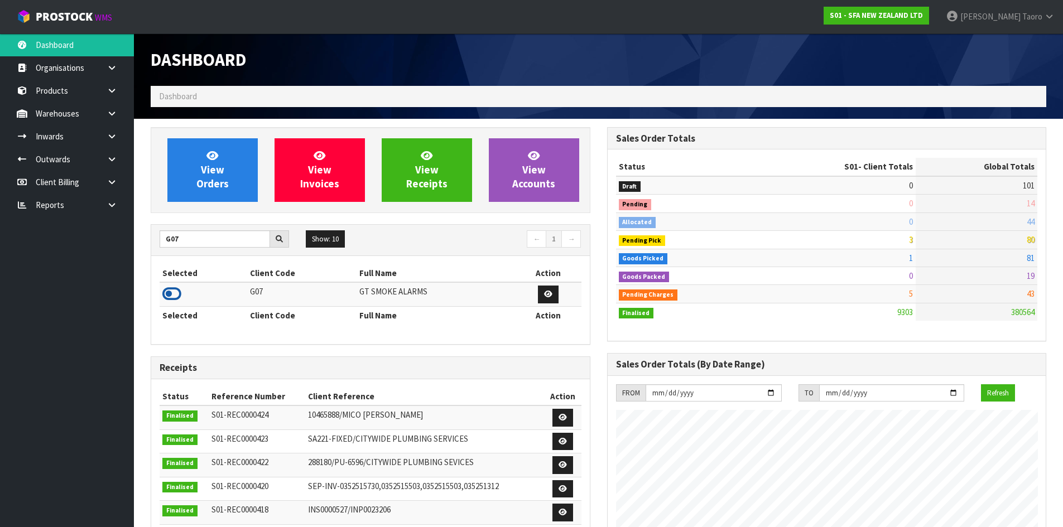
click at [174, 294] on icon at bounding box center [171, 294] width 19 height 17
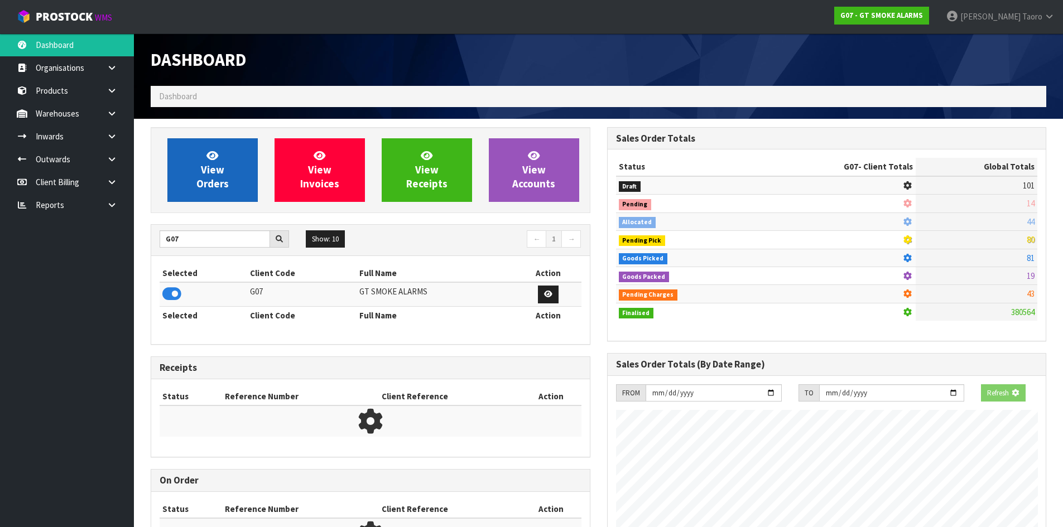
scroll to position [557387, 557613]
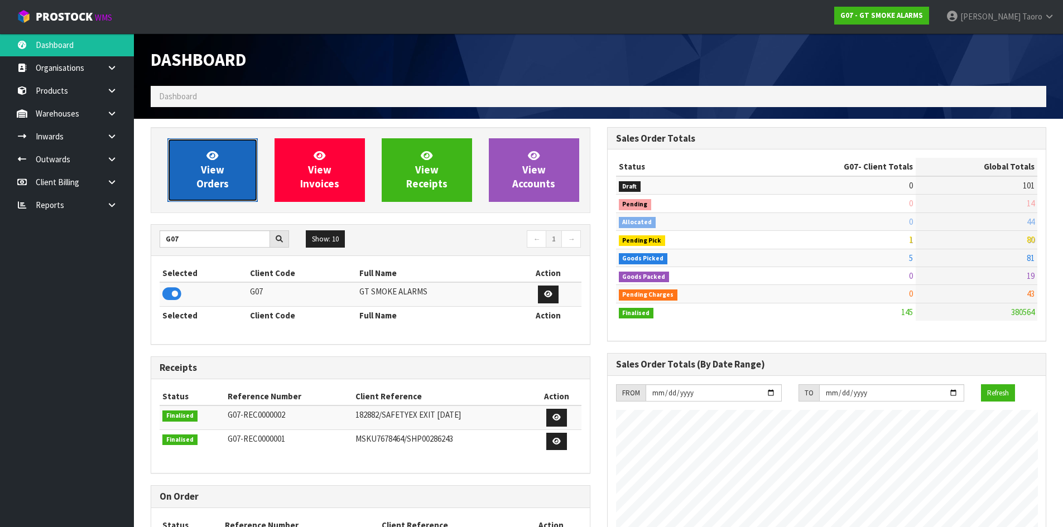
click at [213, 177] on span "View Orders" at bounding box center [212, 170] width 32 height 42
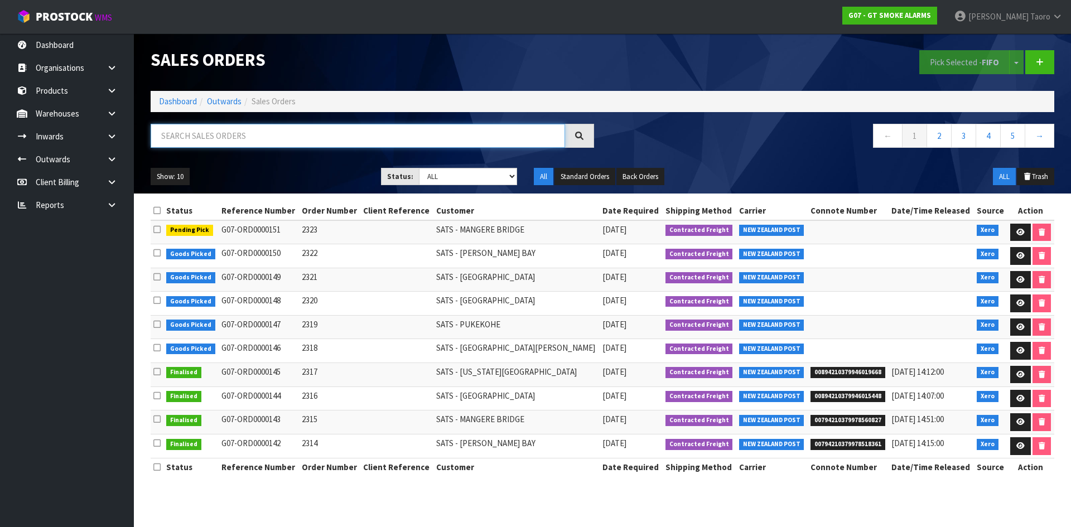
click at [223, 139] on input "text" at bounding box center [358, 136] width 415 height 24
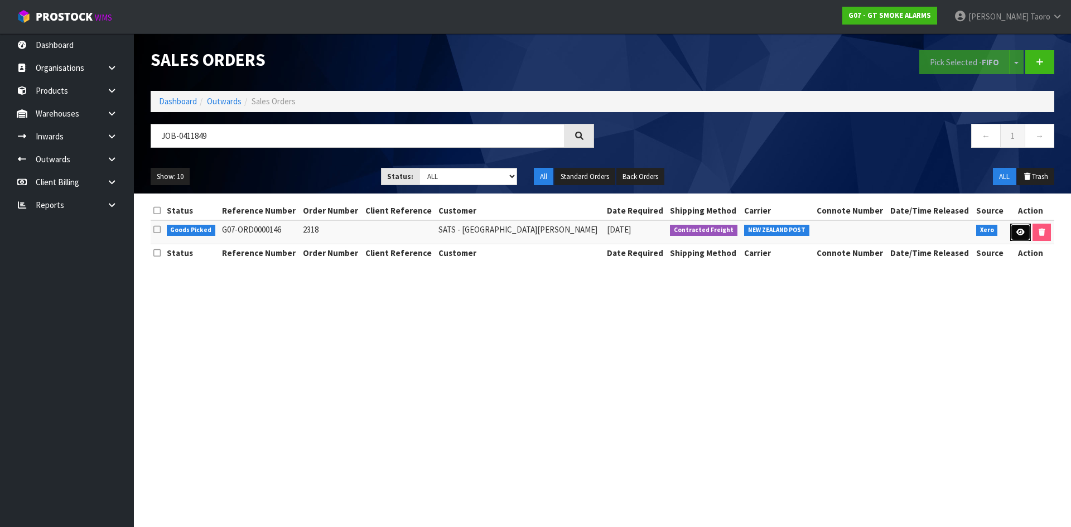
click at [1017, 229] on icon at bounding box center [1021, 232] width 8 height 7
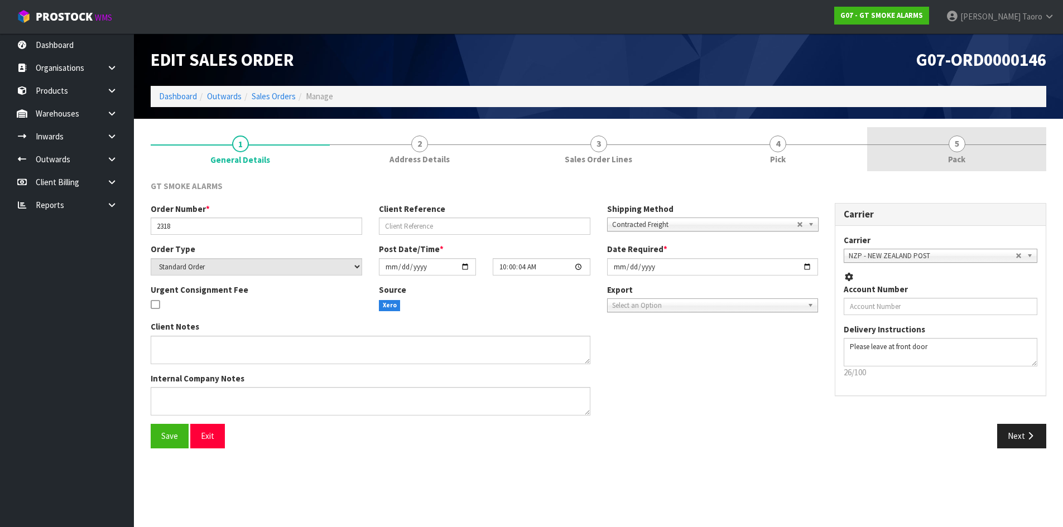
drag, startPoint x: 946, startPoint y: 153, endPoint x: 919, endPoint y: 117, distance: 45.8
click at [945, 151] on link "5 Pack" at bounding box center [956, 149] width 179 height 44
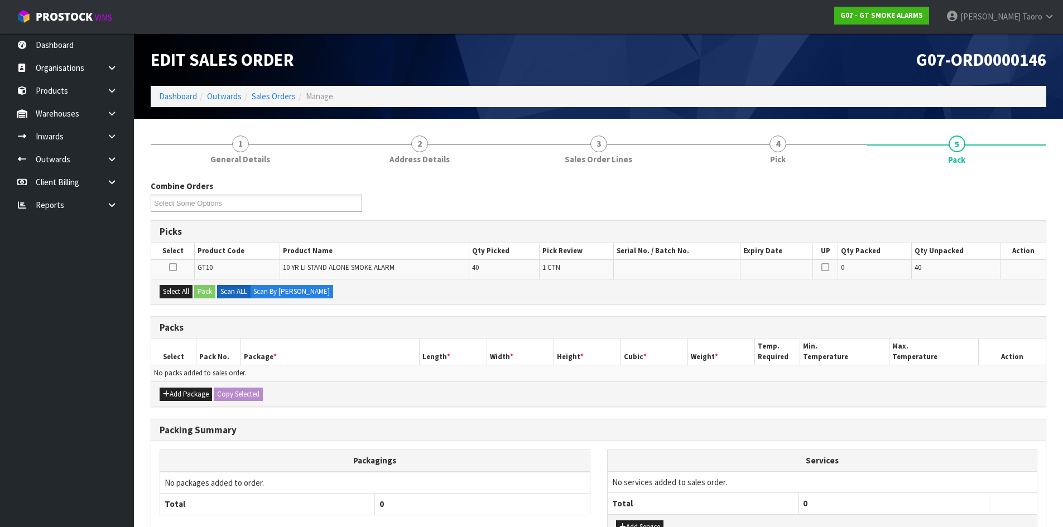
click at [852, 57] on h1 "G07-ORD0000146" at bounding box center [827, 59] width 440 height 19
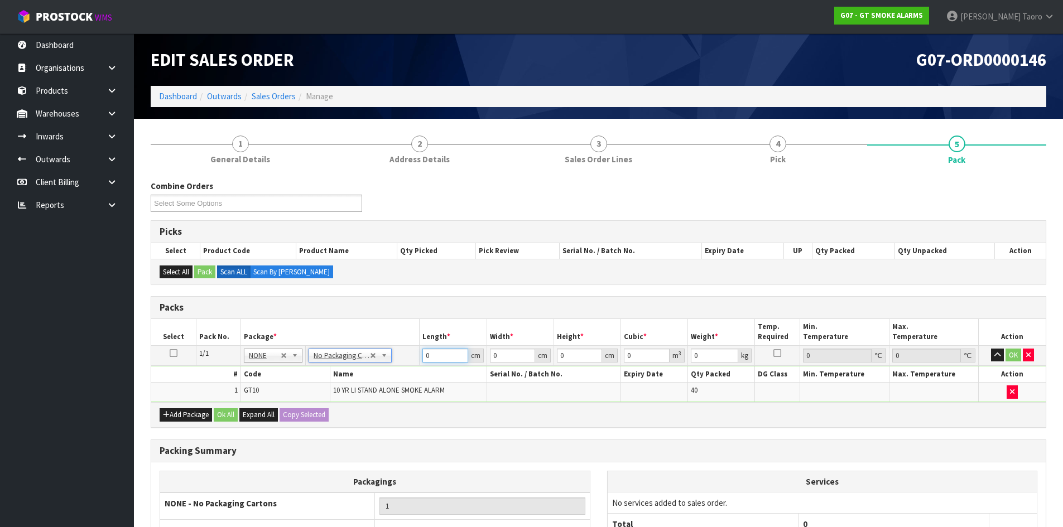
click at [431, 361] on input "0" at bounding box center [444, 356] width 45 height 14
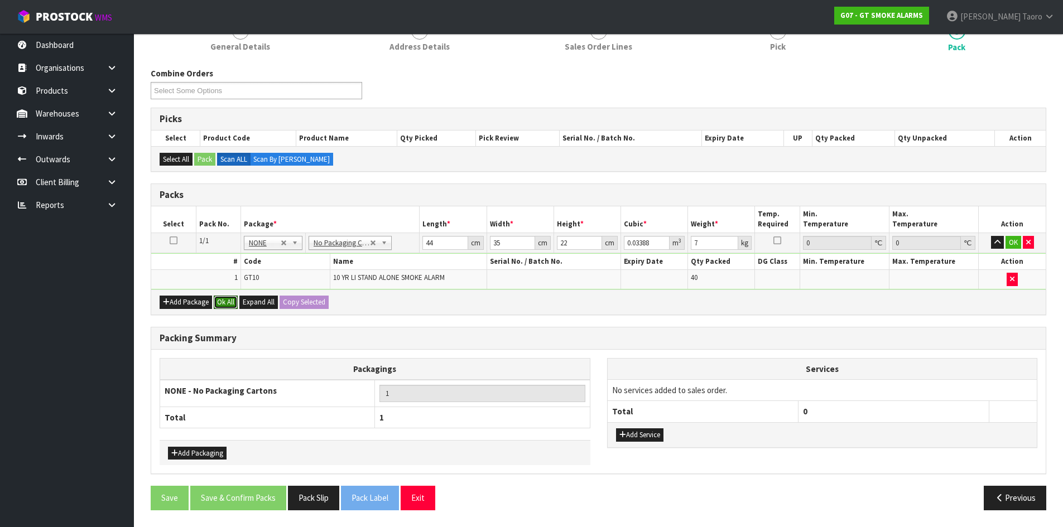
click at [223, 302] on button "Ok All" at bounding box center [226, 302] width 24 height 13
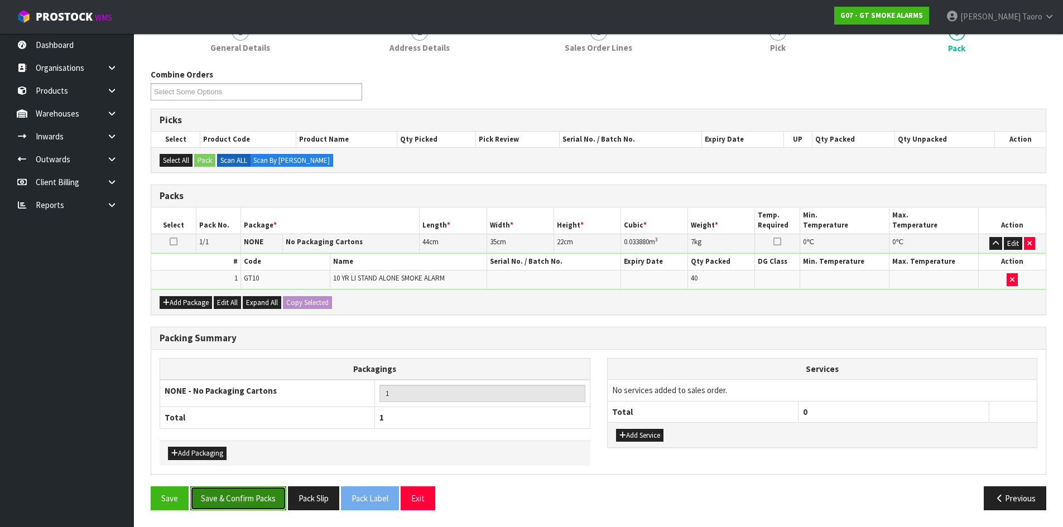
click at [243, 491] on button "Save & Confirm Packs" at bounding box center [238, 499] width 96 height 24
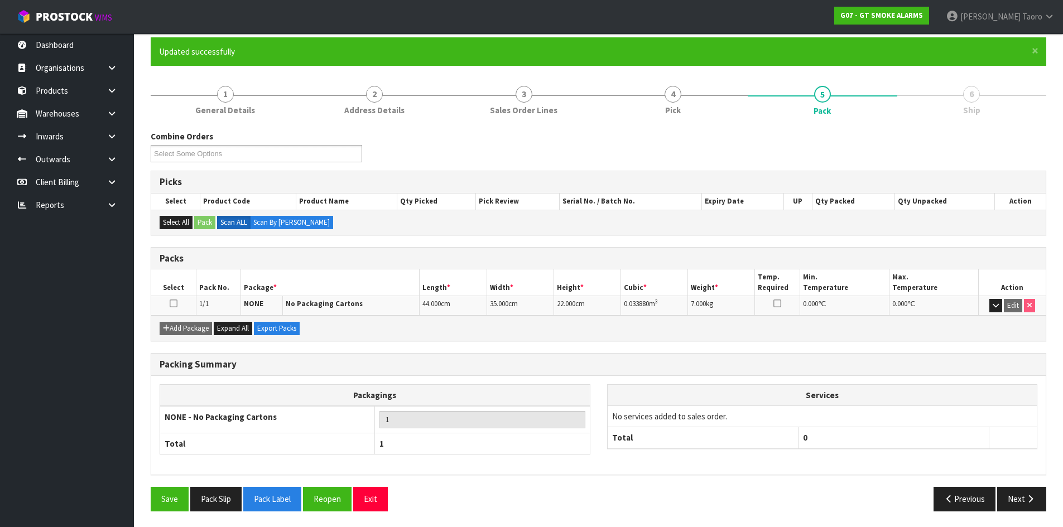
scroll to position [91, 0]
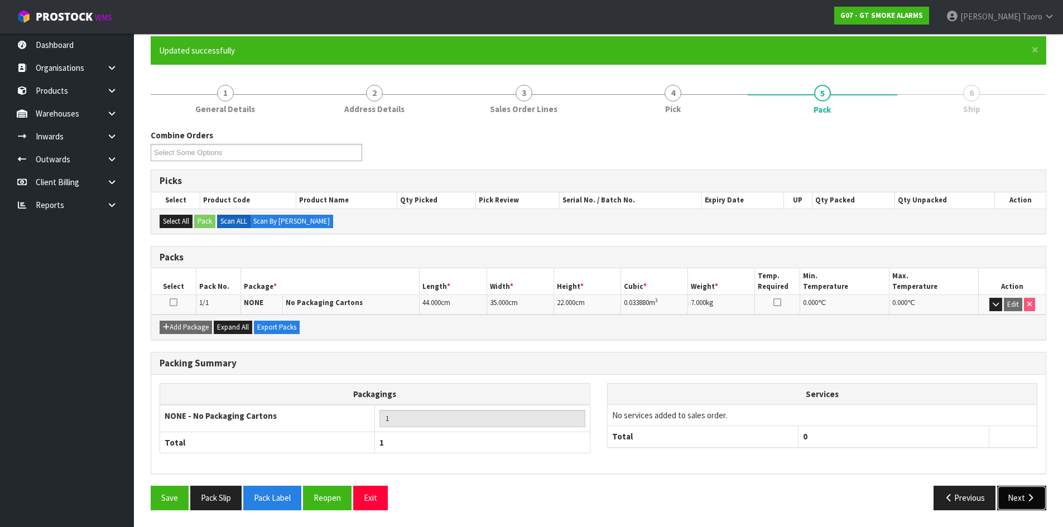
click at [997, 498] on button "Next" at bounding box center [1021, 498] width 49 height 24
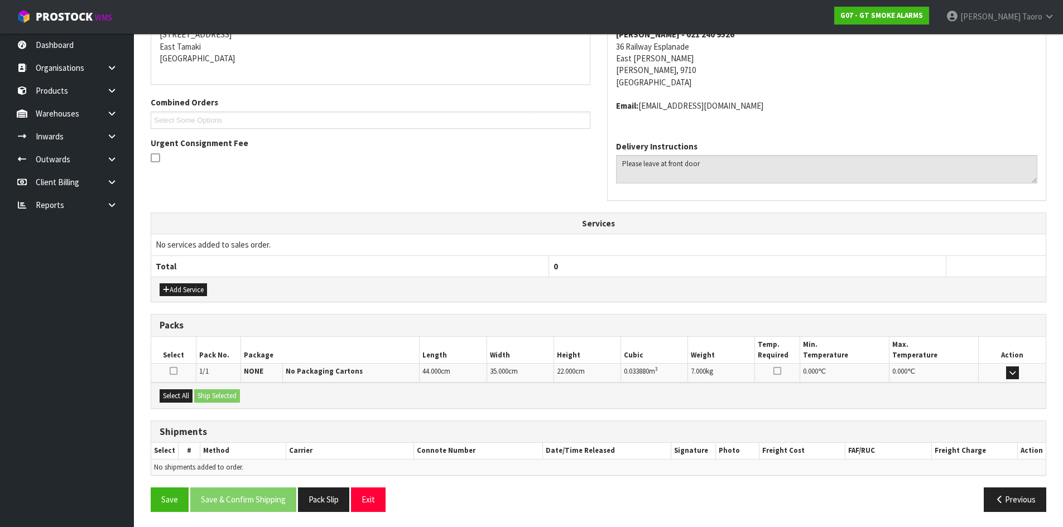
scroll to position [237, 0]
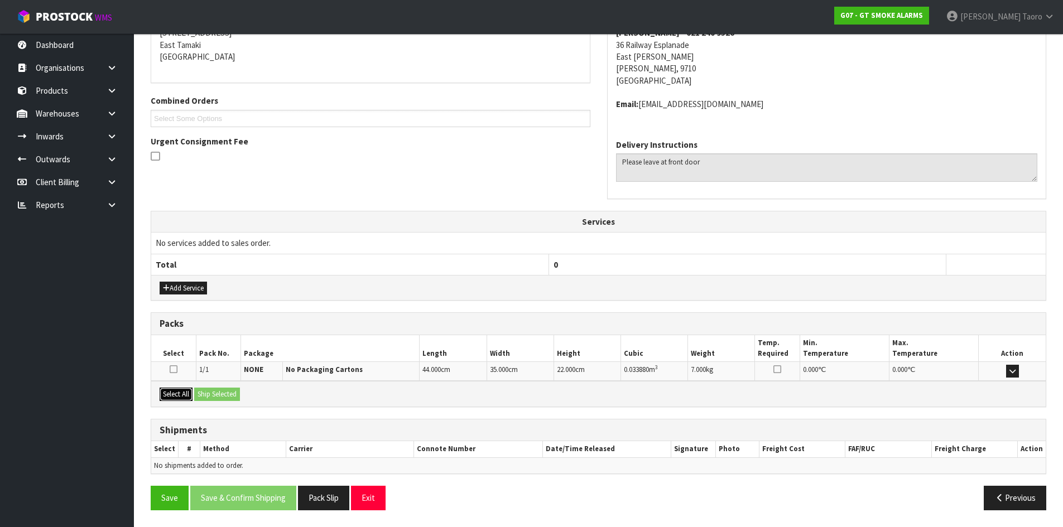
drag, startPoint x: 171, startPoint y: 390, endPoint x: 212, endPoint y: 397, distance: 41.3
click at [176, 393] on button "Select All" at bounding box center [176, 394] width 33 height 13
click at [217, 397] on button "Ship Selected" at bounding box center [217, 394] width 46 height 13
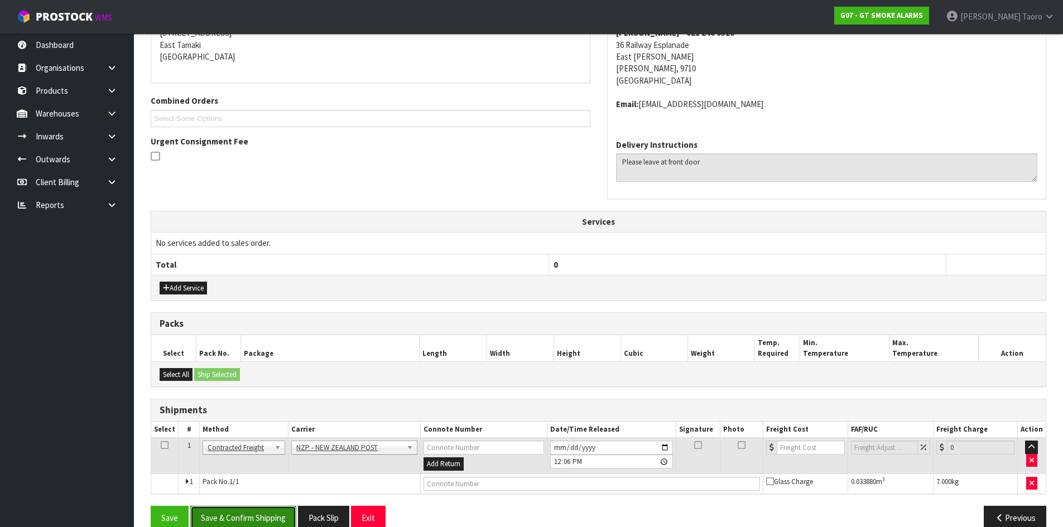
click at [282, 511] on button "Save & Confirm Shipping" at bounding box center [243, 518] width 106 height 24
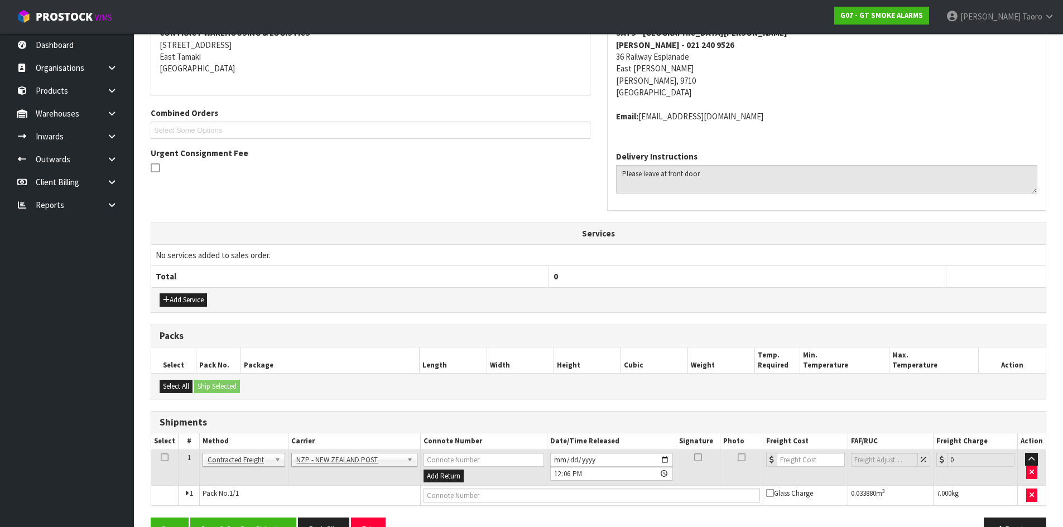
scroll to position [0, 0]
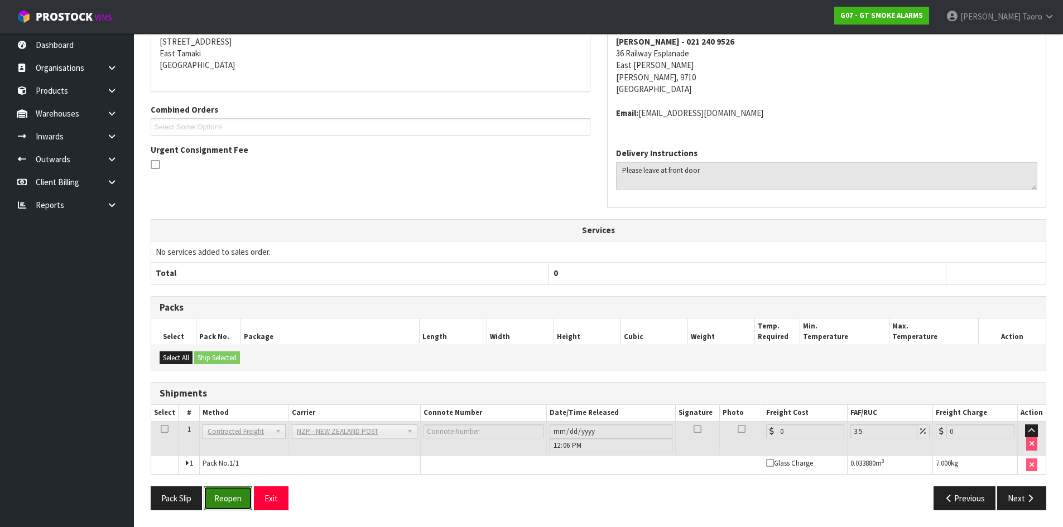
click at [241, 492] on button "Reopen" at bounding box center [228, 499] width 49 height 24
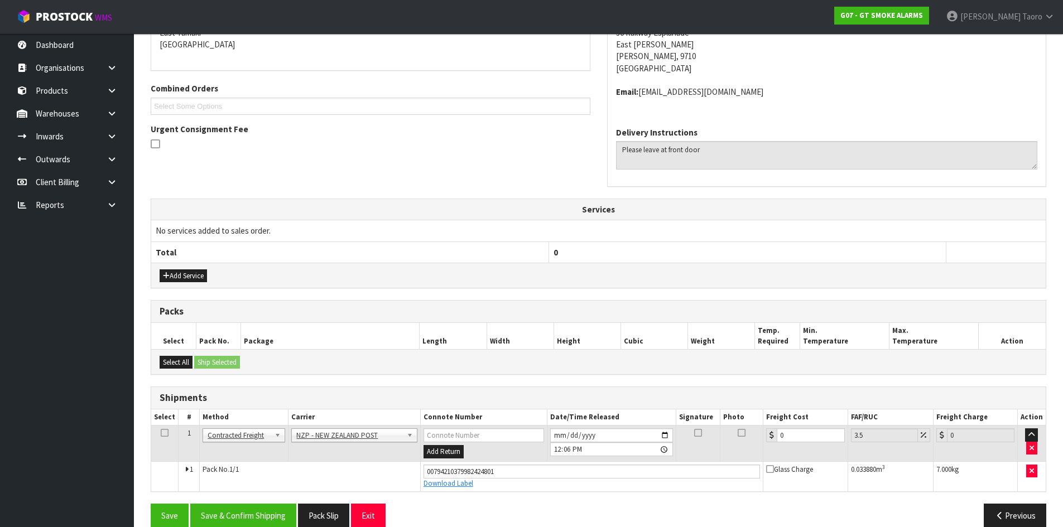
scroll to position [267, 0]
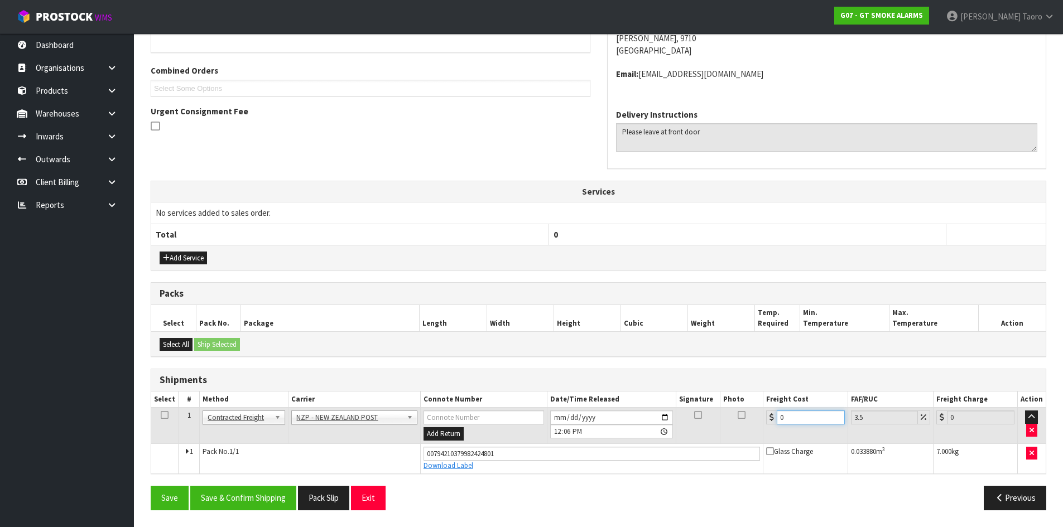
click at [796, 416] on input "0" at bounding box center [811, 418] width 68 height 14
click at [275, 502] on button "Save & Confirm Shipping" at bounding box center [243, 498] width 106 height 24
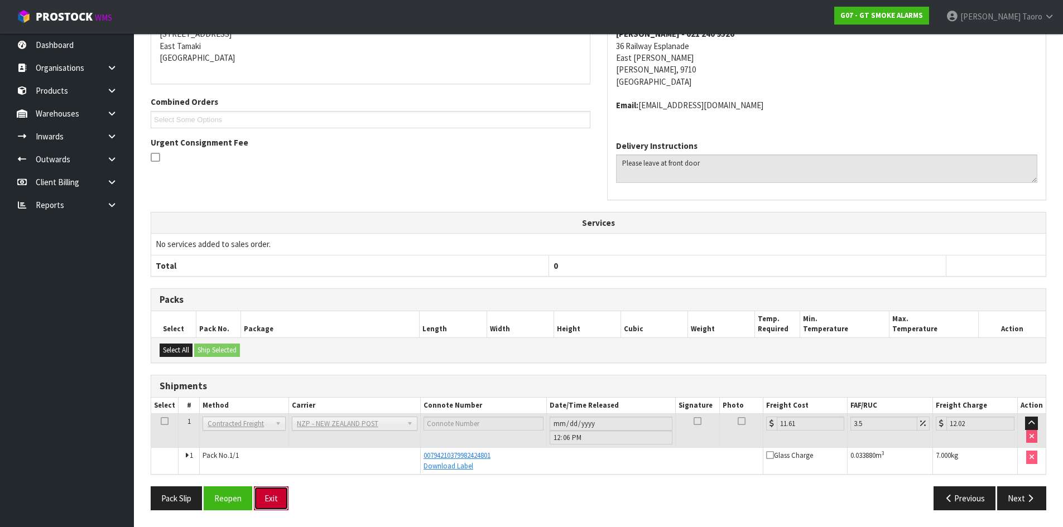
click at [267, 502] on button "Exit" at bounding box center [271, 499] width 35 height 24
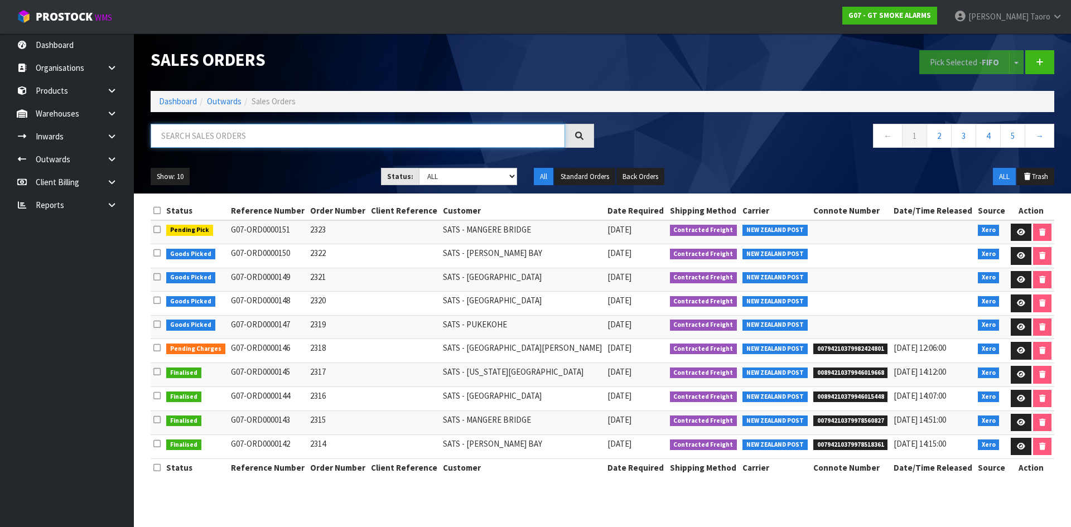
click at [252, 136] on input "text" at bounding box center [358, 136] width 415 height 24
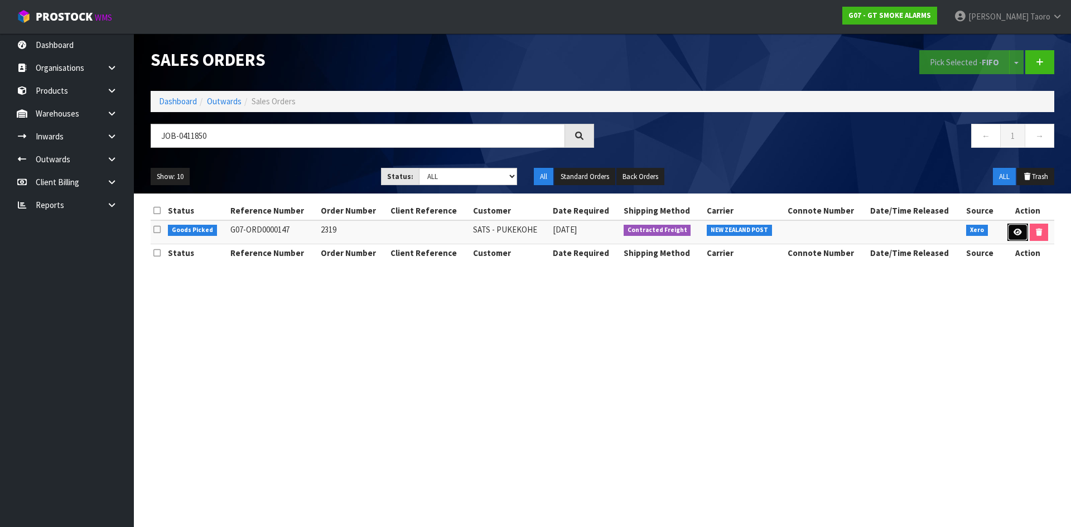
click at [1014, 231] on icon at bounding box center [1018, 232] width 8 height 7
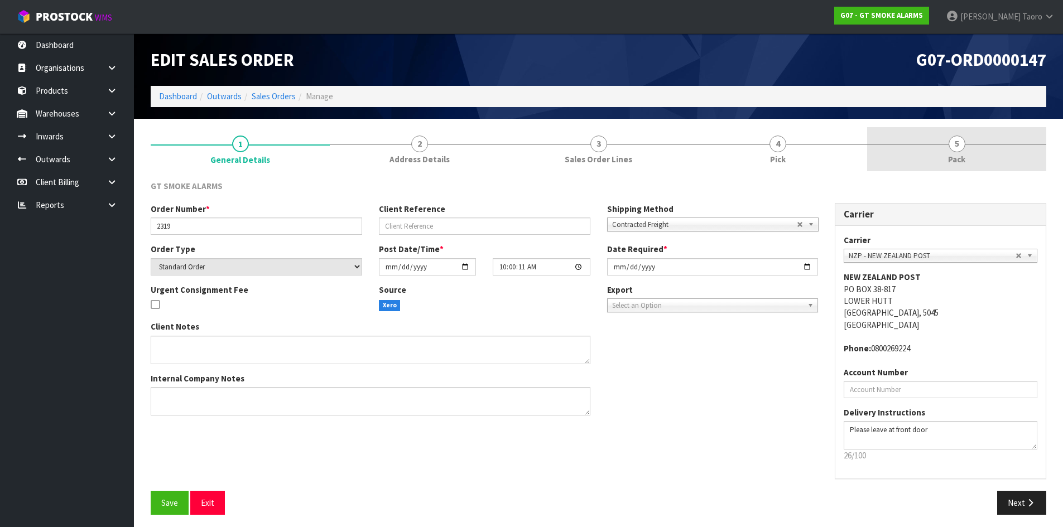
click at [926, 152] on link "5 Pack" at bounding box center [956, 149] width 179 height 44
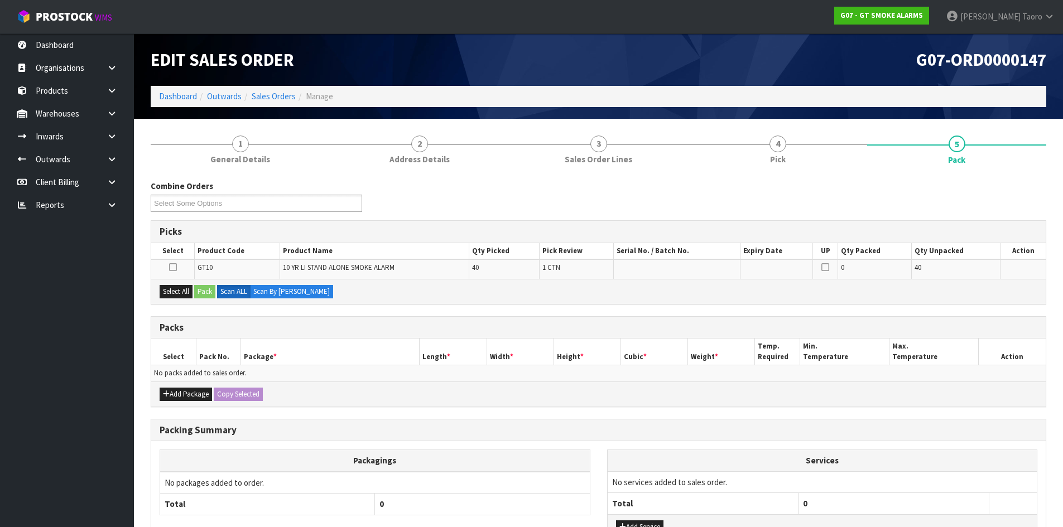
click at [857, 65] on h1 "G07-ORD0000147" at bounding box center [827, 59] width 440 height 19
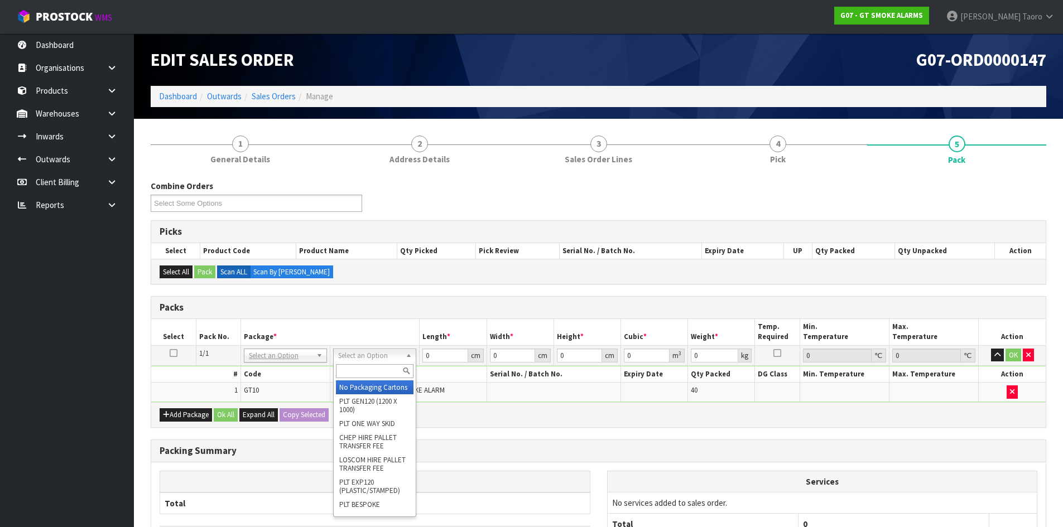
drag, startPoint x: 387, startPoint y: 388, endPoint x: 418, endPoint y: 382, distance: 31.7
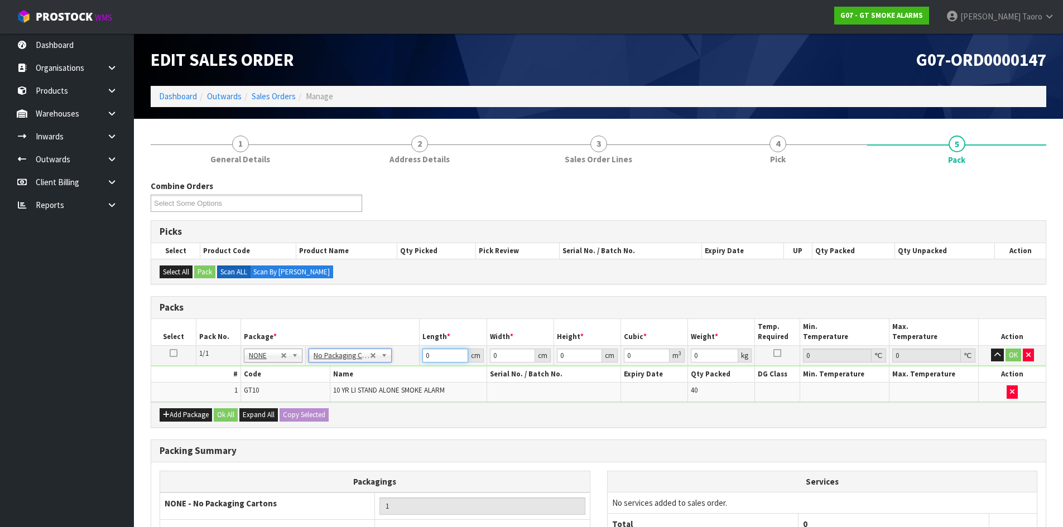
click at [438, 360] on input "0" at bounding box center [444, 356] width 45 height 14
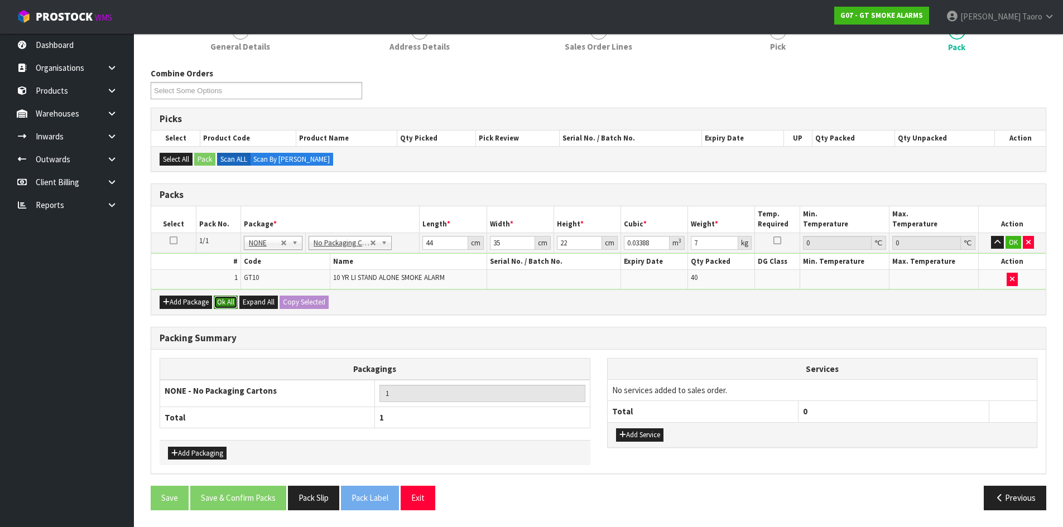
click at [226, 304] on button "Ok All" at bounding box center [226, 302] width 24 height 13
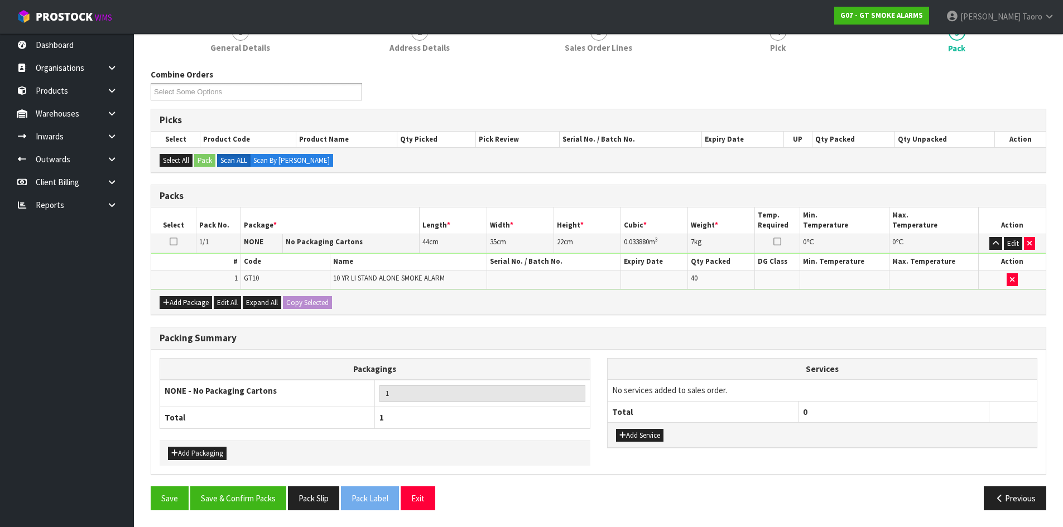
scroll to position [112, 0]
click at [252, 493] on button "Save & Confirm Packs" at bounding box center [238, 499] width 96 height 24
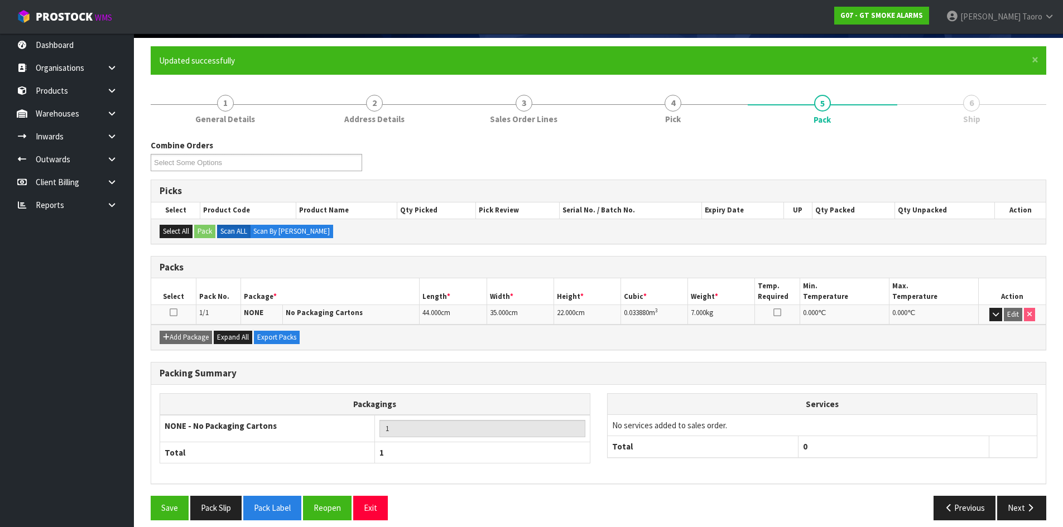
scroll to position [91, 0]
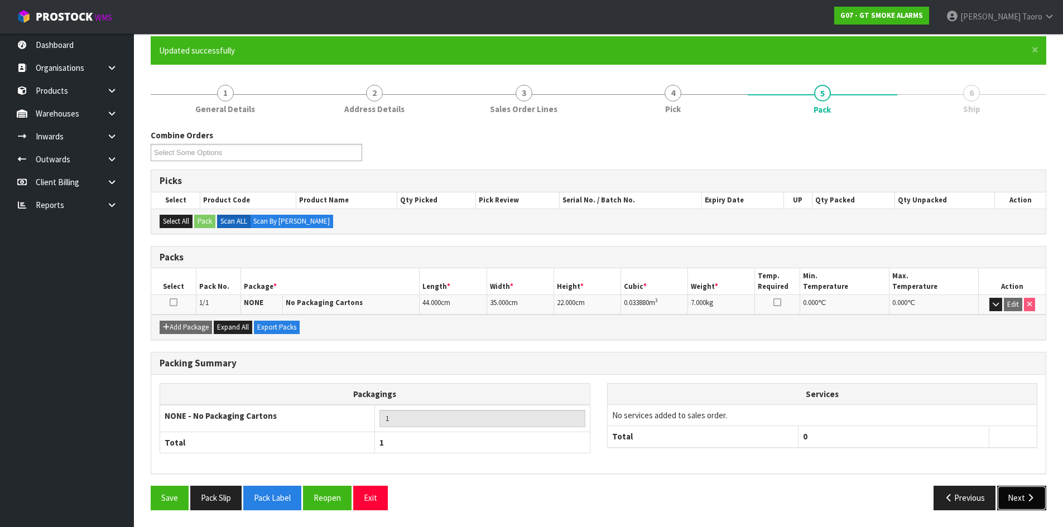
click at [1010, 496] on button "Next" at bounding box center [1021, 498] width 49 height 24
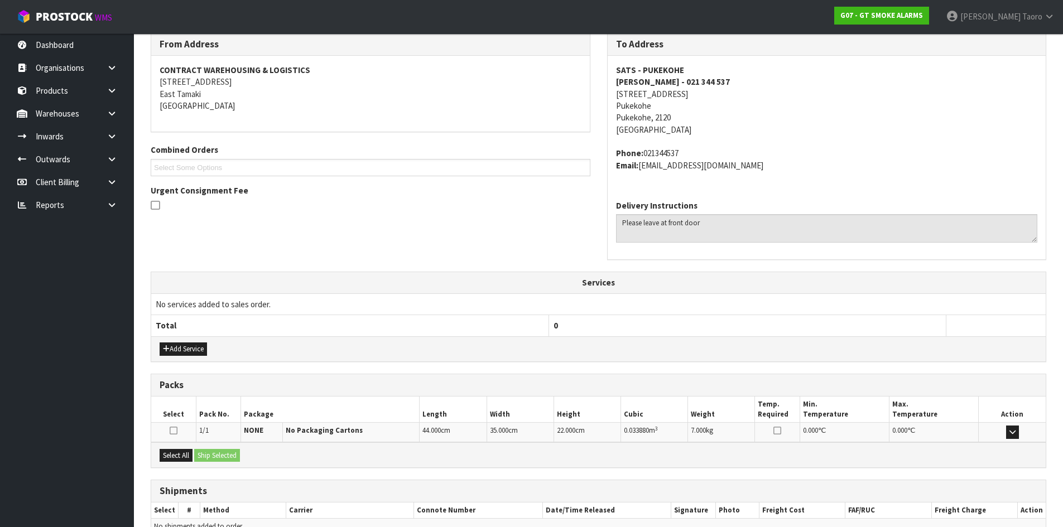
scroll to position [248, 0]
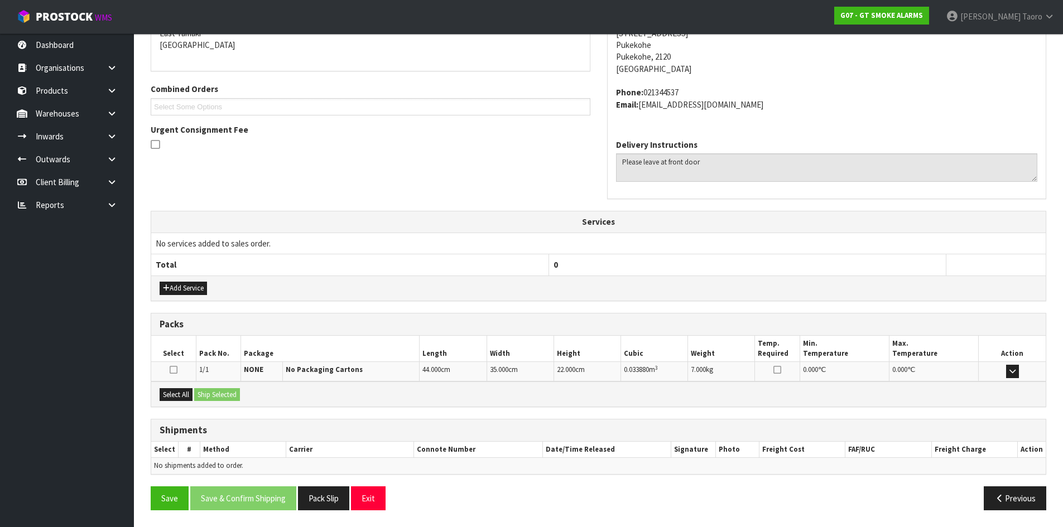
click at [181, 402] on div "Select All Ship Selected" at bounding box center [598, 394] width 895 height 25
drag, startPoint x: 171, startPoint y: 393, endPoint x: 183, endPoint y: 393, distance: 12.3
click at [172, 393] on button "Select All" at bounding box center [176, 394] width 33 height 13
click at [205, 393] on button "Ship Selected" at bounding box center [217, 394] width 46 height 13
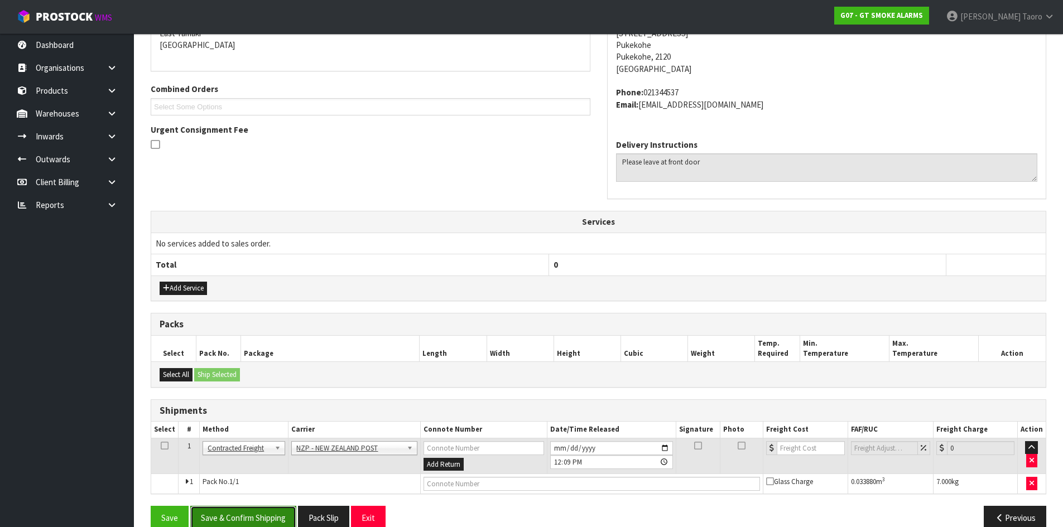
click at [276, 515] on button "Save & Confirm Shipping" at bounding box center [243, 518] width 106 height 24
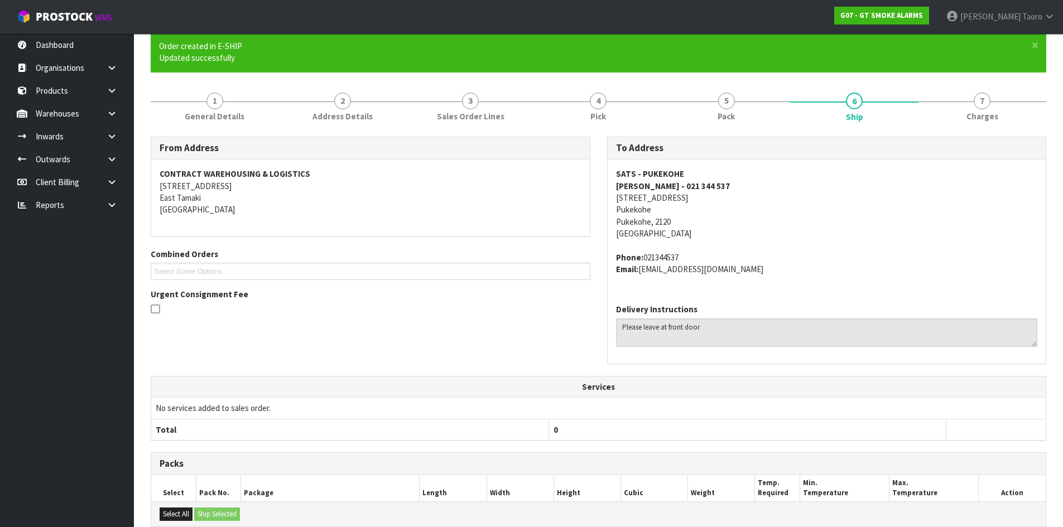
scroll to position [252, 0]
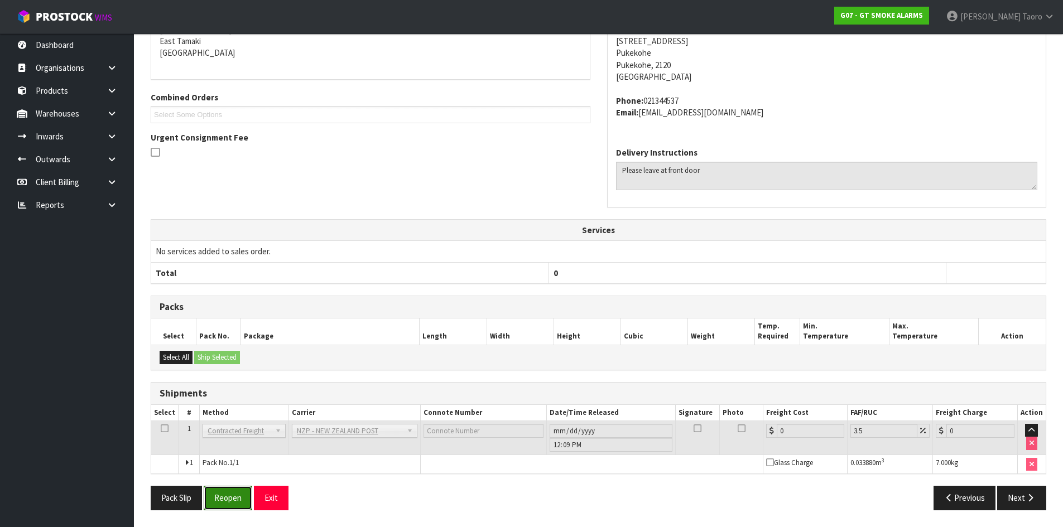
drag, startPoint x: 218, startPoint y: 491, endPoint x: 215, endPoint y: 485, distance: 6.0
click at [218, 491] on button "Reopen" at bounding box center [228, 498] width 49 height 24
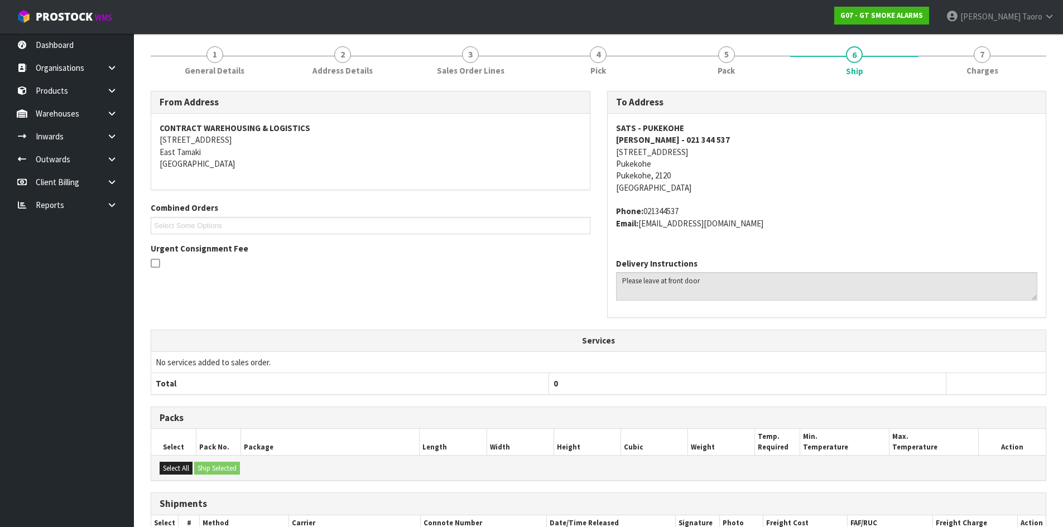
scroll to position [240, 0]
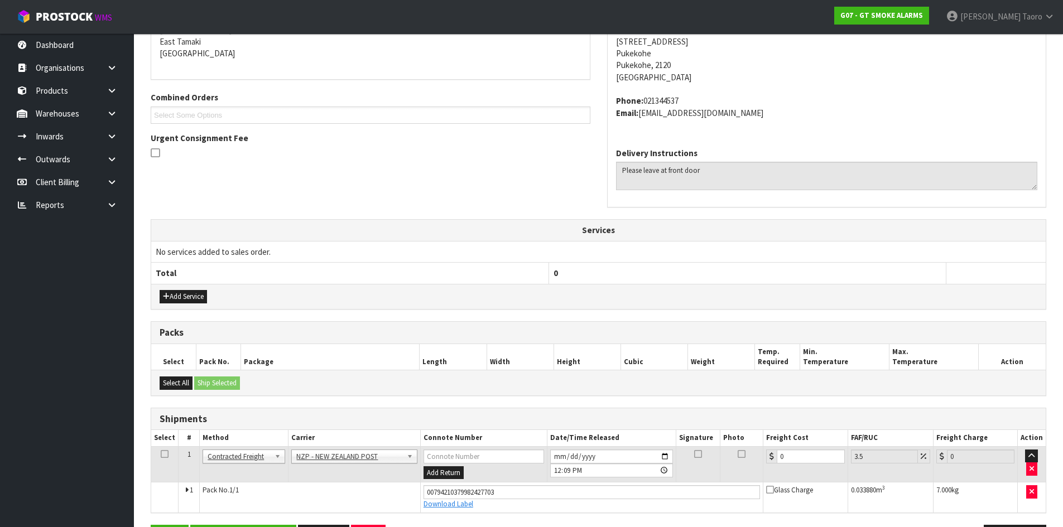
click at [791, 433] on th "Freight Cost" at bounding box center [805, 438] width 84 height 16
click at [792, 433] on th "Freight Cost" at bounding box center [805, 438] width 84 height 16
click at [791, 457] on input "0" at bounding box center [811, 457] width 68 height 14
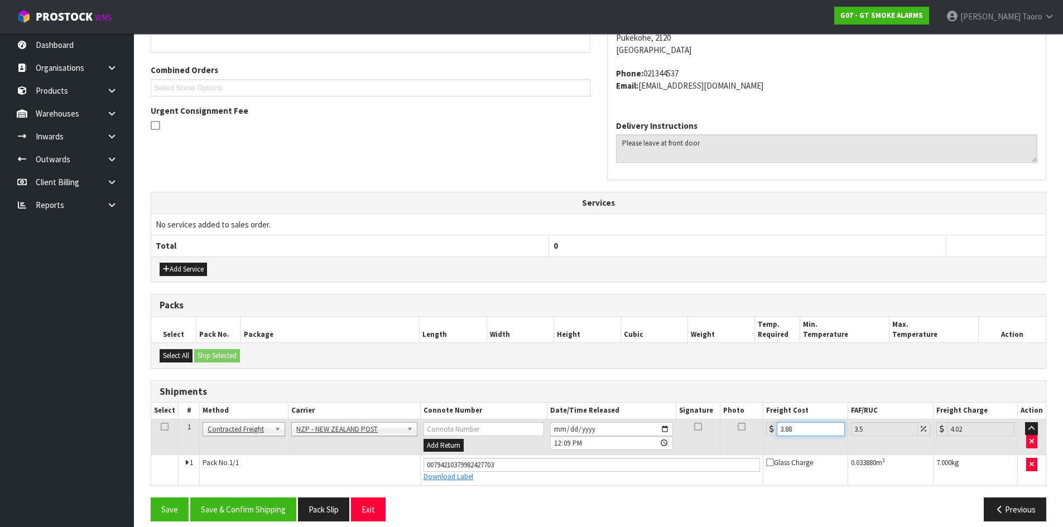
scroll to position [278, 0]
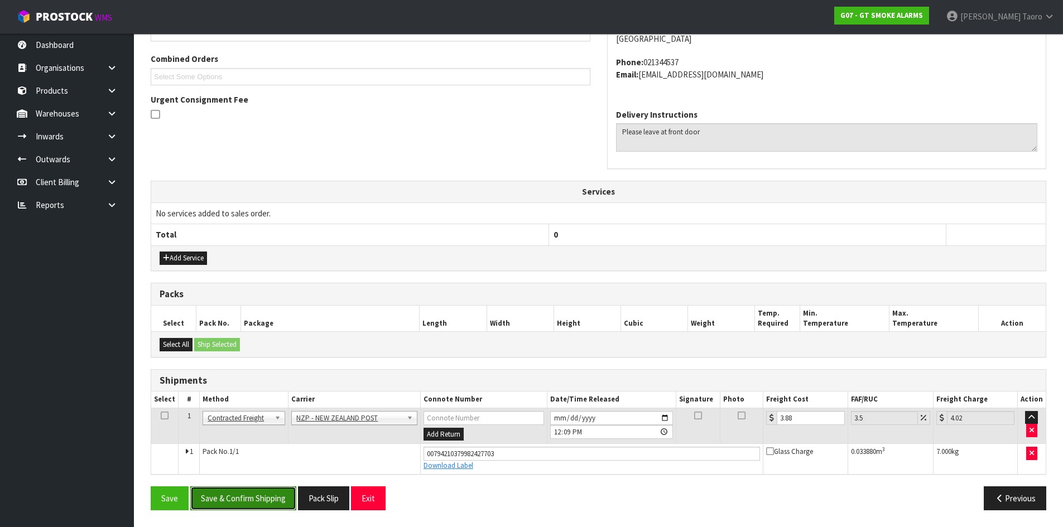
click at [254, 499] on button "Save & Confirm Shipping" at bounding box center [243, 499] width 106 height 24
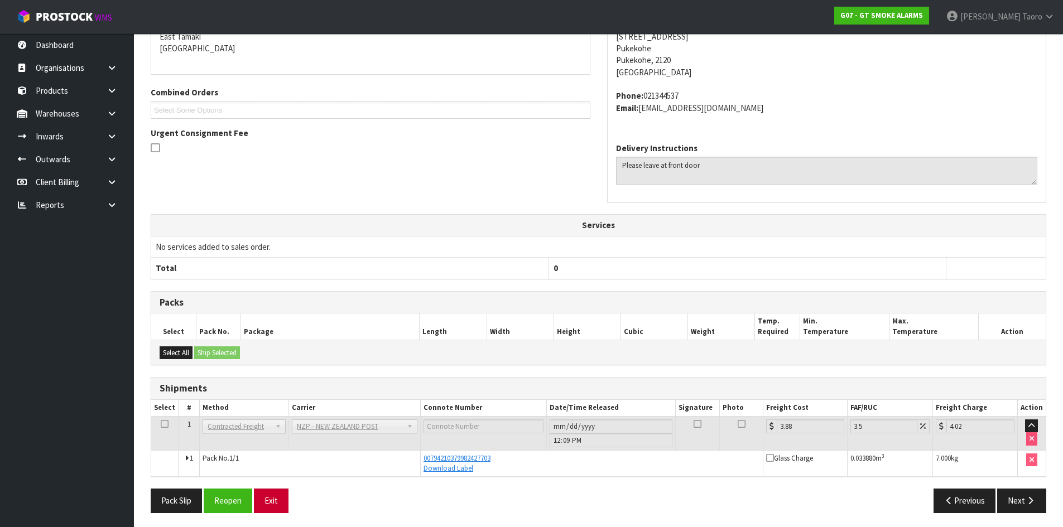
scroll to position [248, 0]
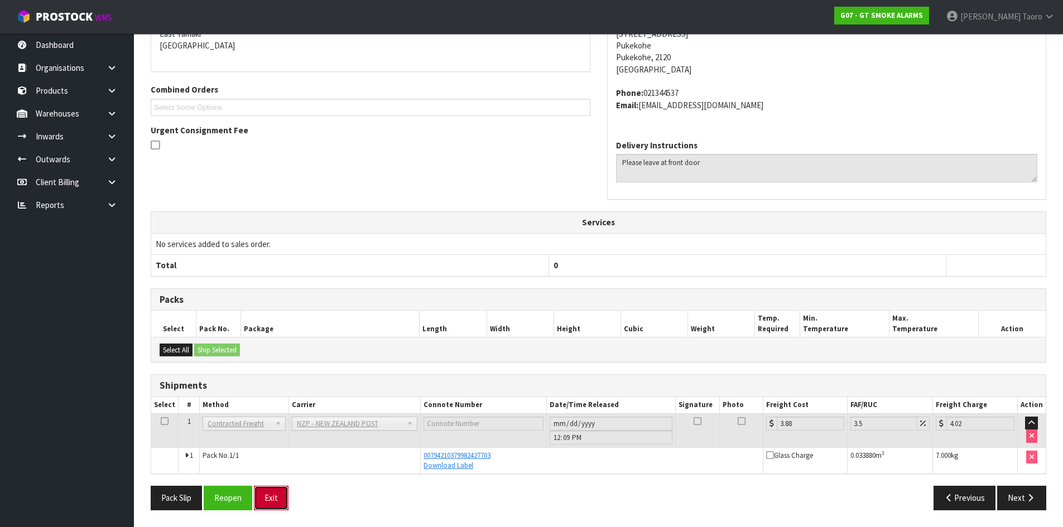
click at [272, 498] on button "Exit" at bounding box center [271, 498] width 35 height 24
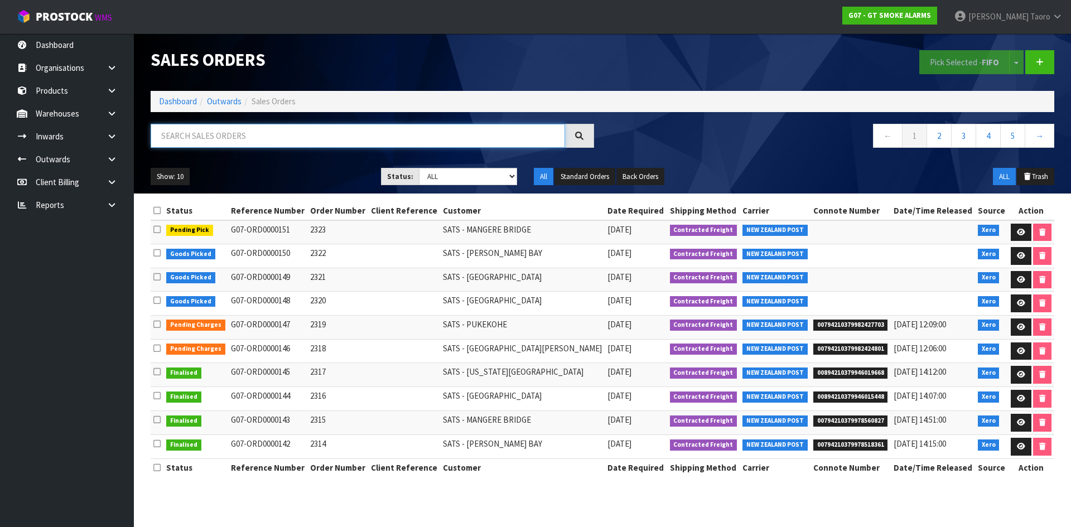
click at [464, 127] on input "text" at bounding box center [358, 136] width 415 height 24
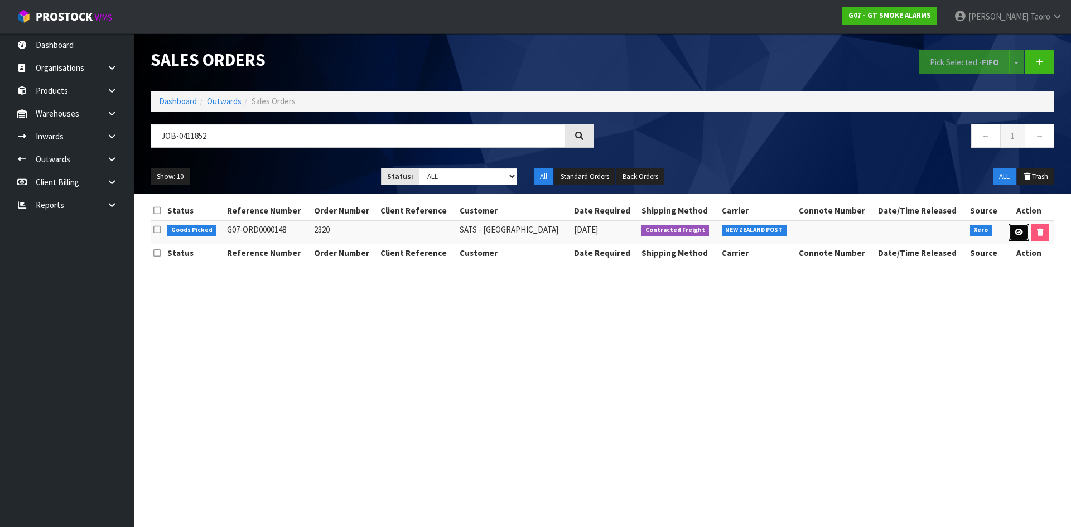
click at [1018, 232] on icon at bounding box center [1019, 232] width 8 height 7
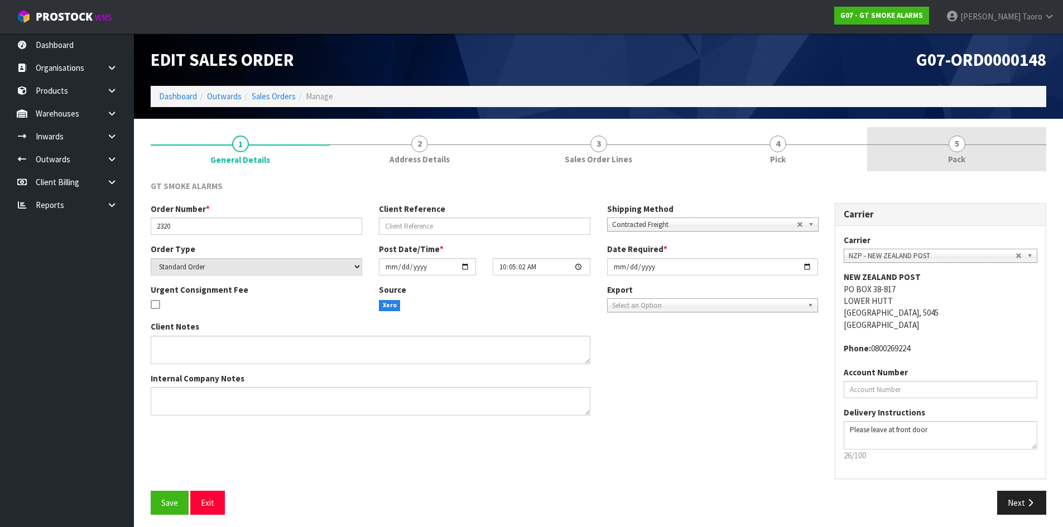
click at [941, 156] on link "5 Pack" at bounding box center [956, 149] width 179 height 44
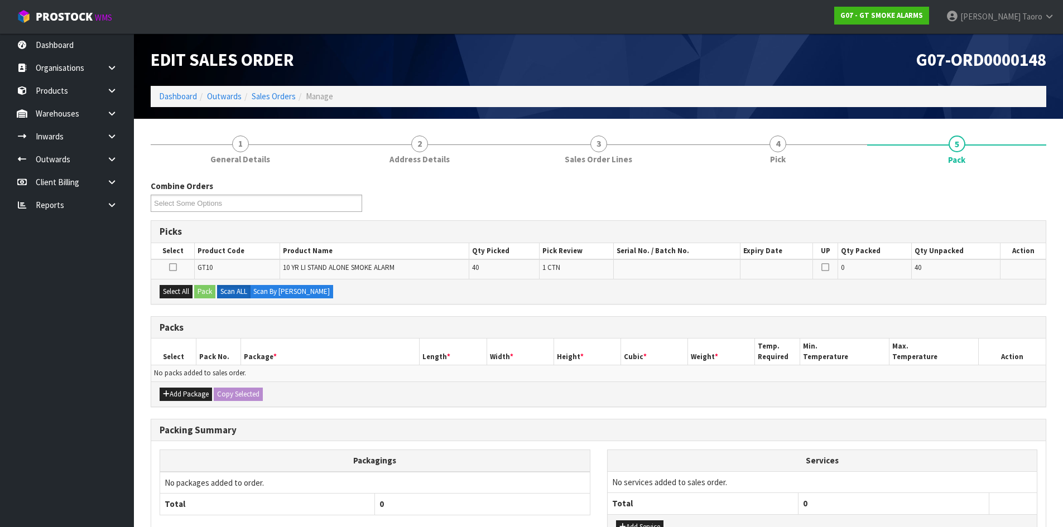
click at [824, 70] on div "G07-ORD0000148" at bounding box center [827, 59] width 457 height 52
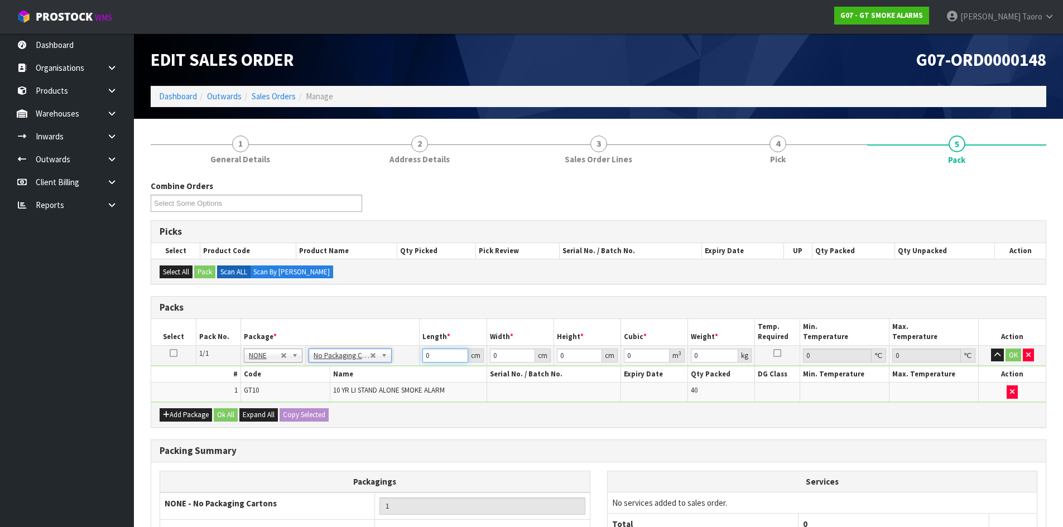
click at [443, 361] on input "0" at bounding box center [444, 356] width 45 height 14
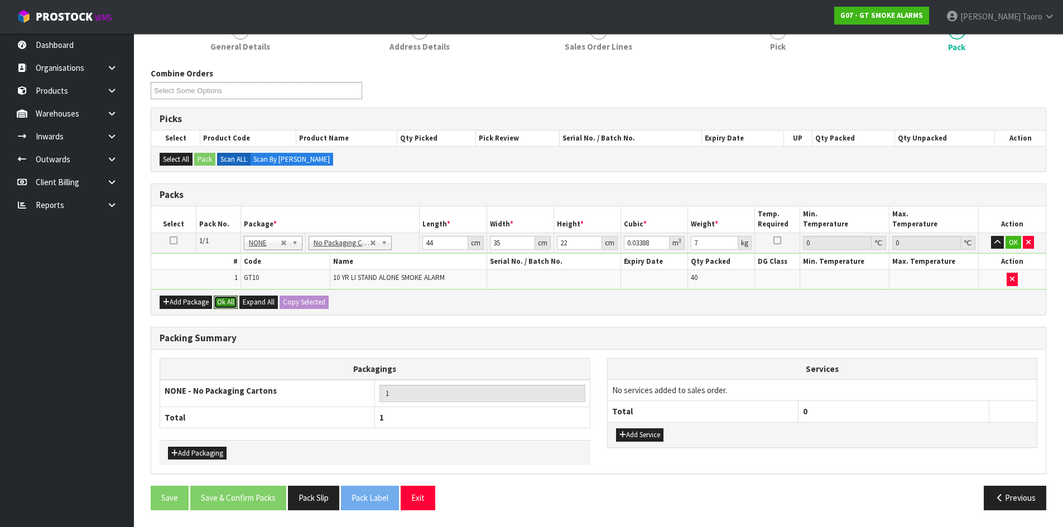
click at [230, 302] on button "Ok All" at bounding box center [226, 302] width 24 height 13
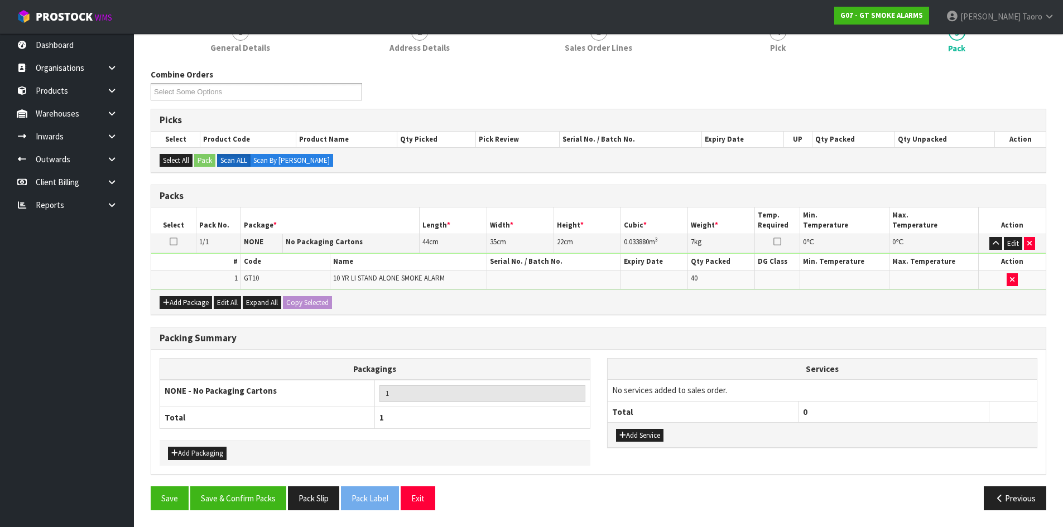
scroll to position [112, 0]
click at [255, 503] on button "Save & Confirm Packs" at bounding box center [238, 499] width 96 height 24
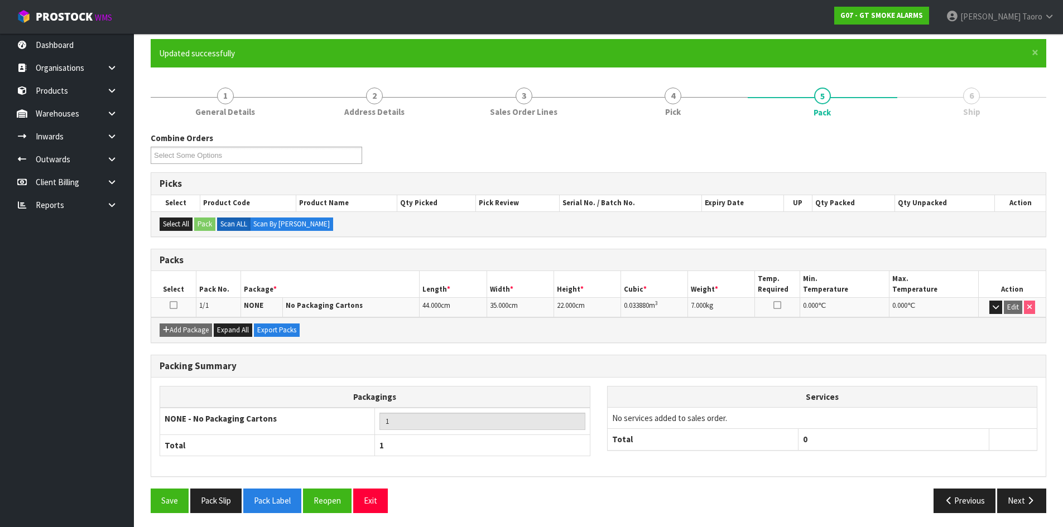
scroll to position [91, 0]
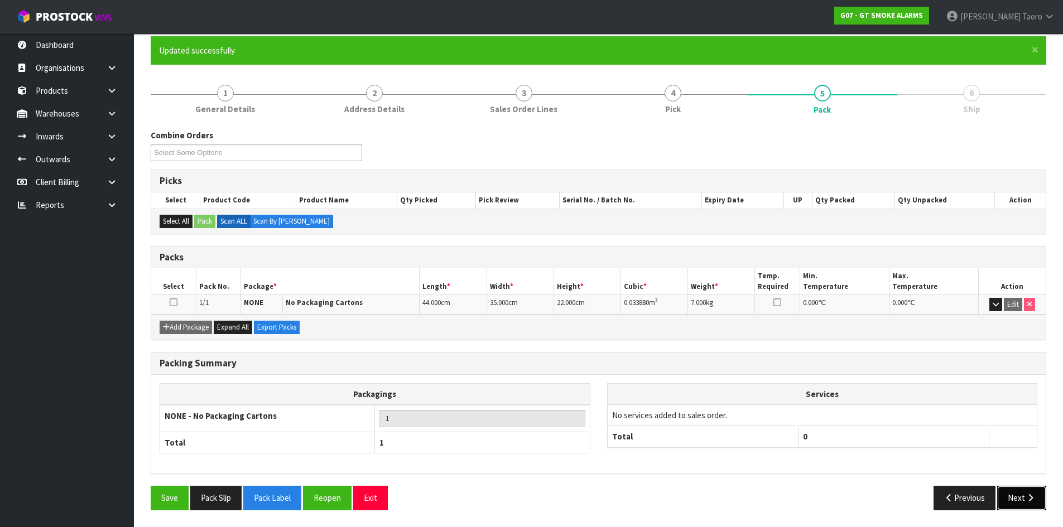
click at [1014, 501] on button "Next" at bounding box center [1021, 498] width 49 height 24
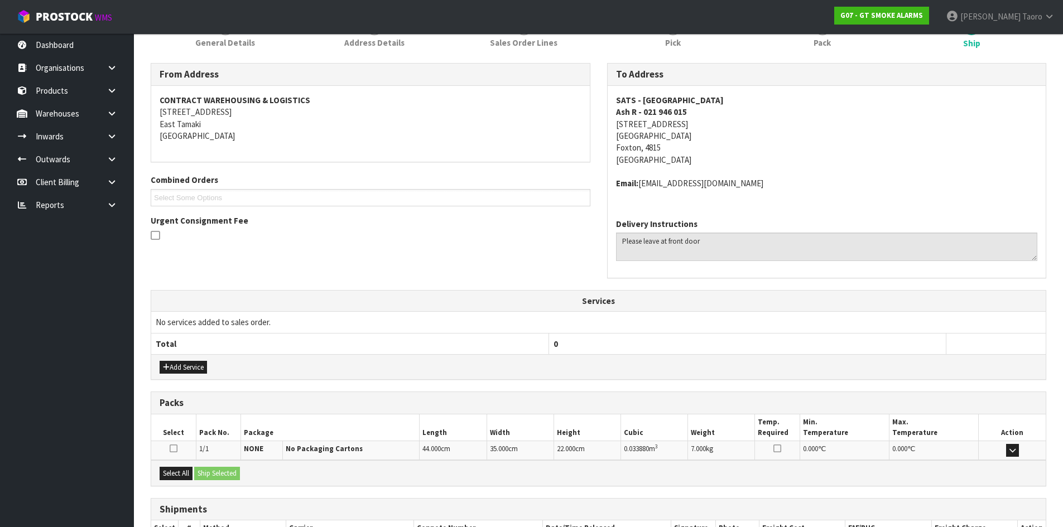
scroll to position [237, 0]
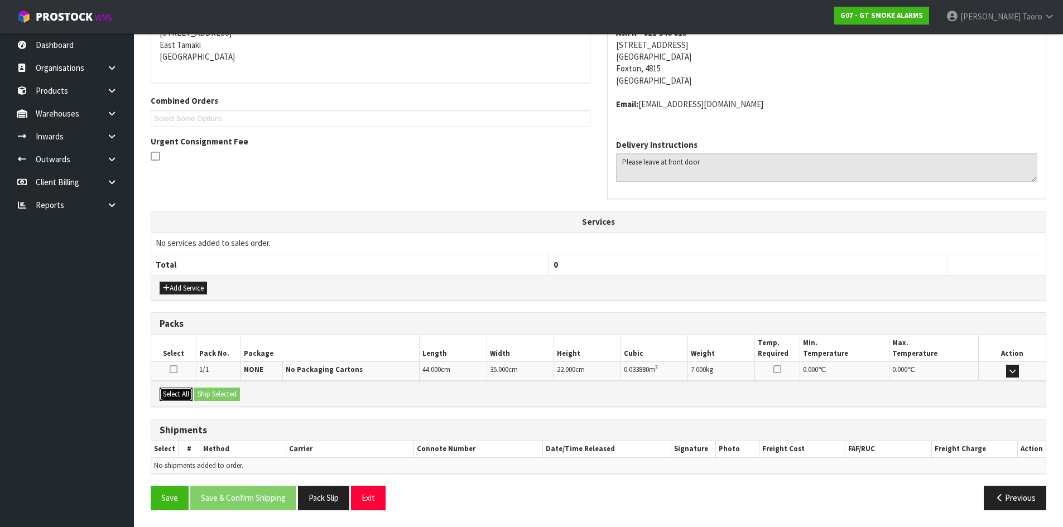
click at [174, 393] on button "Select All" at bounding box center [176, 394] width 33 height 13
drag, startPoint x: 203, startPoint y: 394, endPoint x: 270, endPoint y: 409, distance: 68.6
click at [213, 397] on button "Ship Selected" at bounding box center [217, 394] width 46 height 13
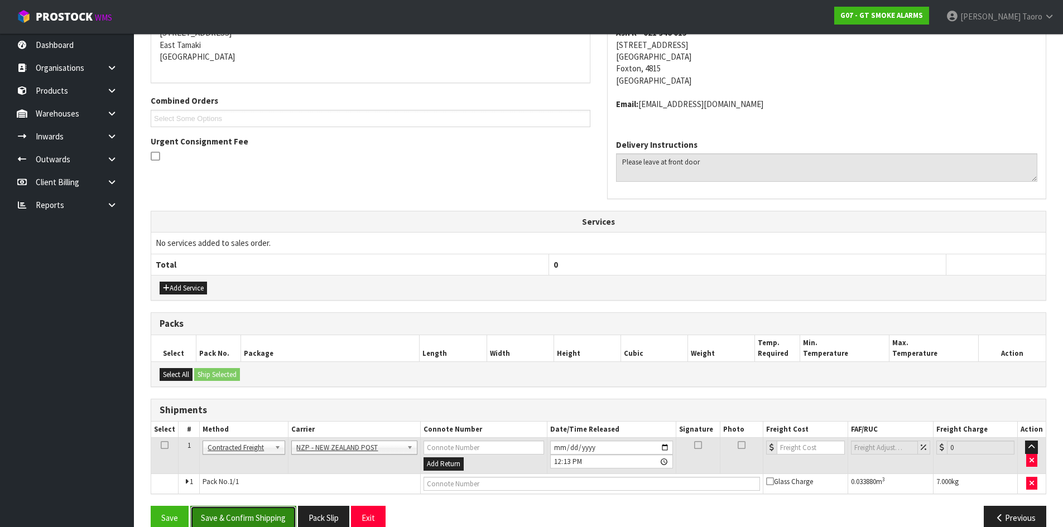
click at [272, 517] on button "Save & Confirm Shipping" at bounding box center [243, 518] width 106 height 24
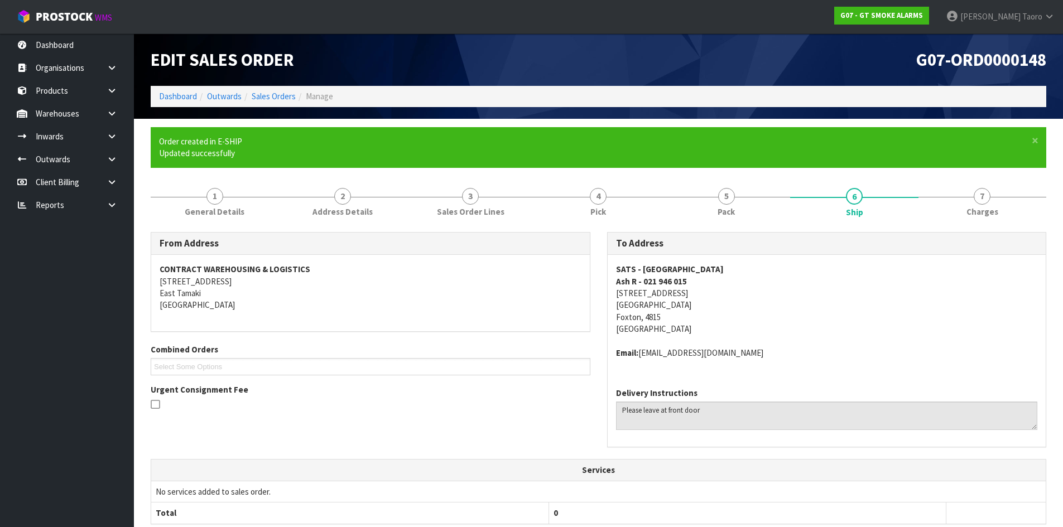
scroll to position [240, 0]
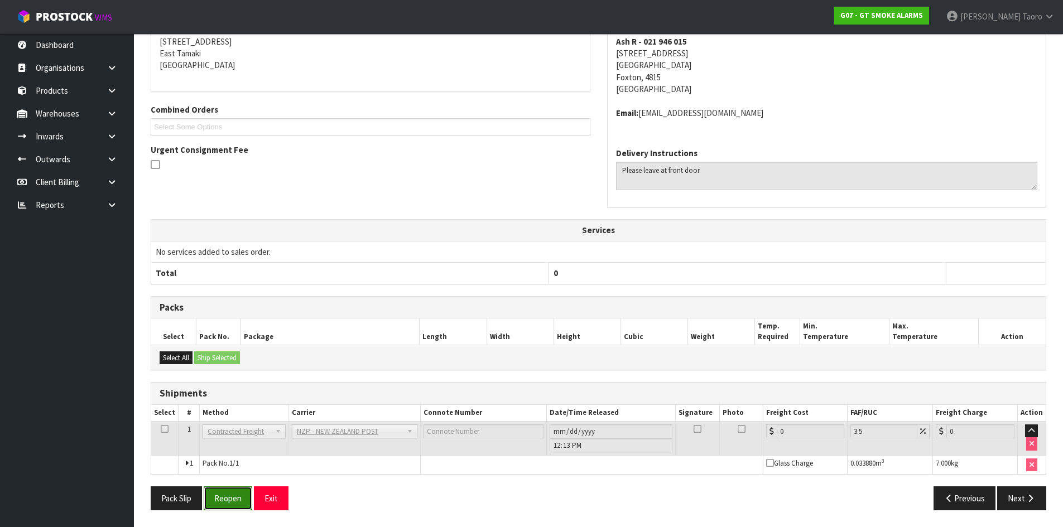
click at [221, 497] on button "Reopen" at bounding box center [228, 499] width 49 height 24
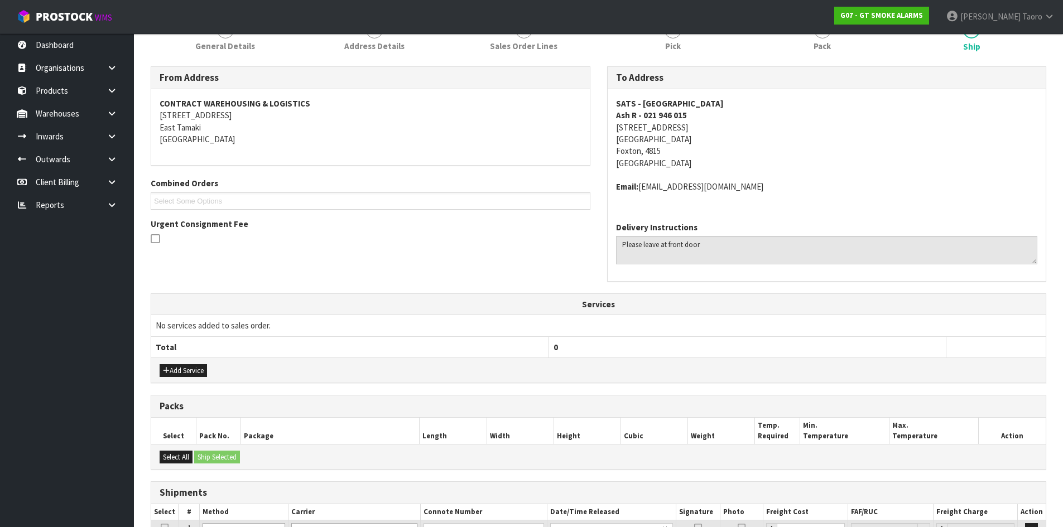
scroll to position [267, 0]
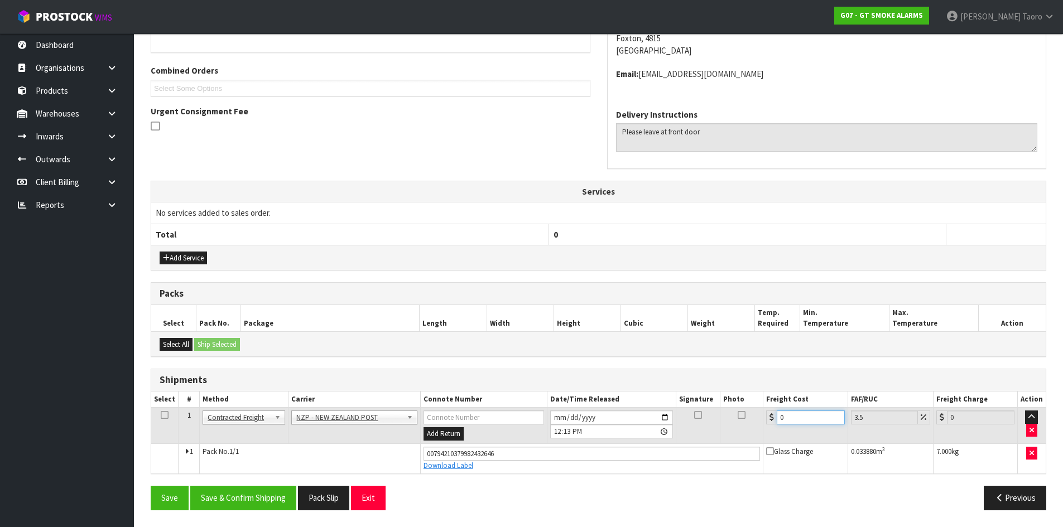
click at [804, 420] on input "0" at bounding box center [811, 418] width 68 height 14
drag, startPoint x: 804, startPoint y: 420, endPoint x: 809, endPoint y: 427, distance: 8.5
click at [805, 420] on input "0" at bounding box center [811, 418] width 68 height 14
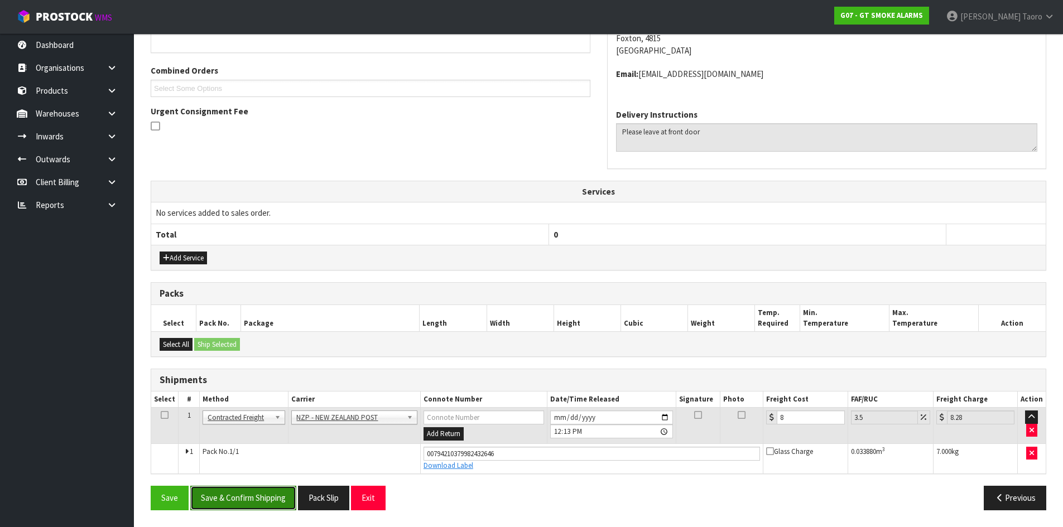
click at [274, 497] on button "Save & Confirm Shipping" at bounding box center [243, 498] width 106 height 24
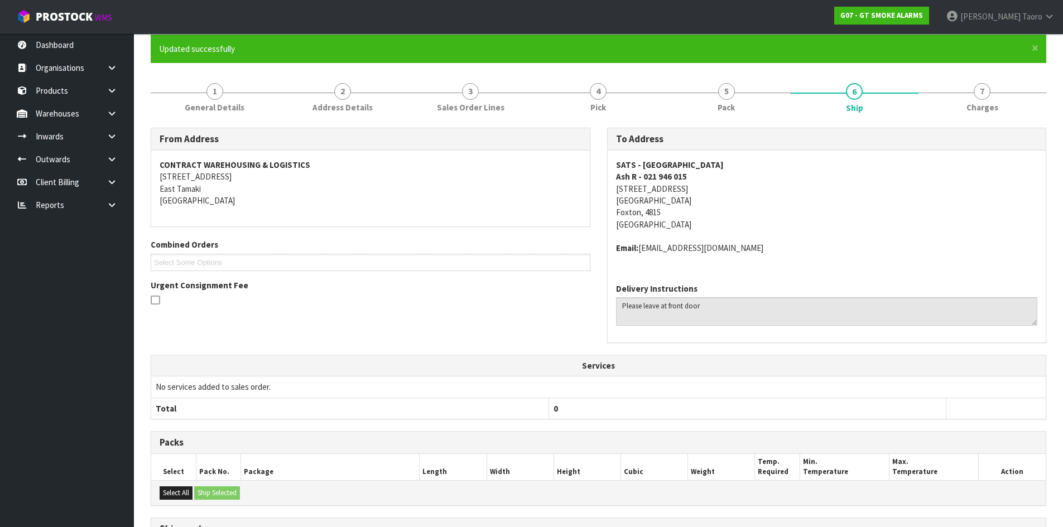
scroll to position [236, 0]
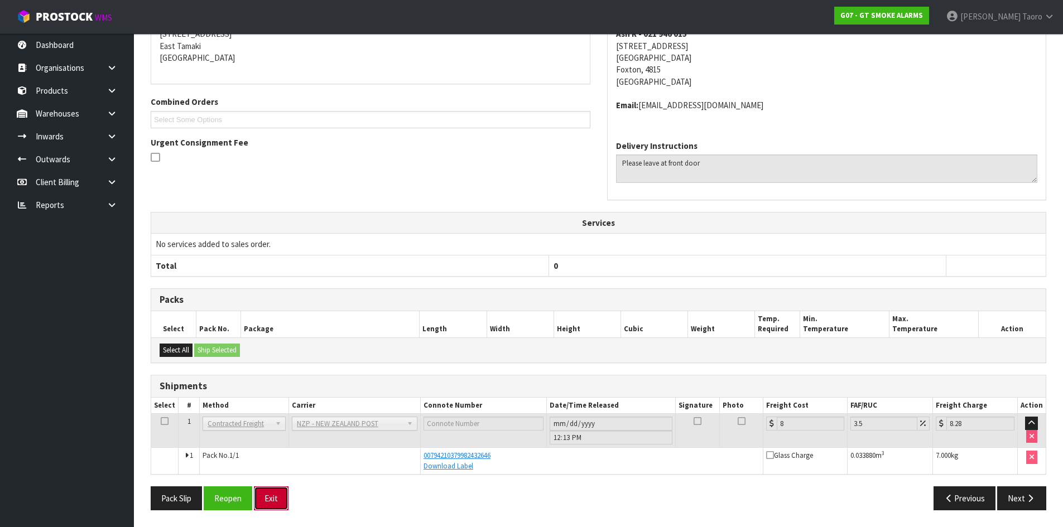
click at [274, 496] on button "Exit" at bounding box center [271, 499] width 35 height 24
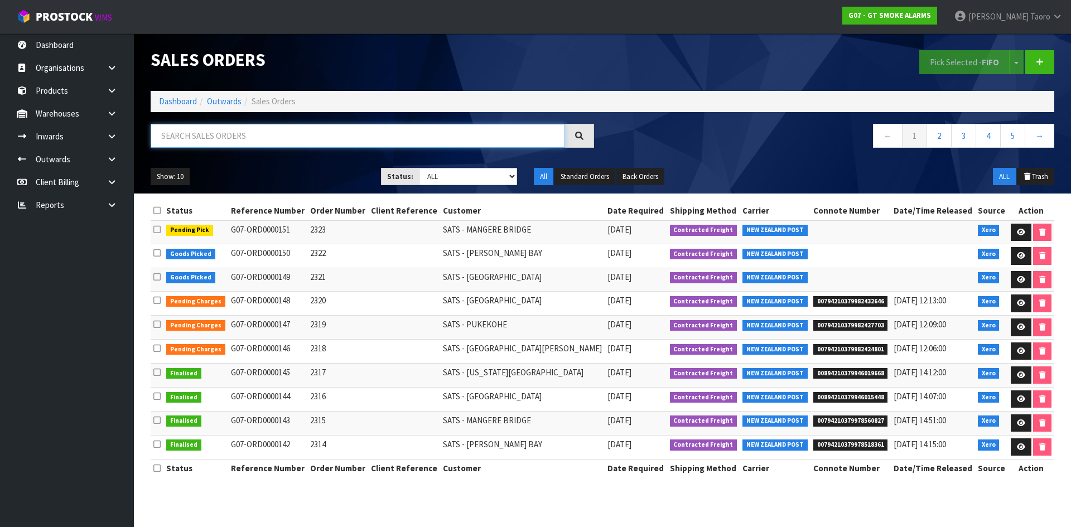
click at [320, 137] on input "text" at bounding box center [358, 136] width 415 height 24
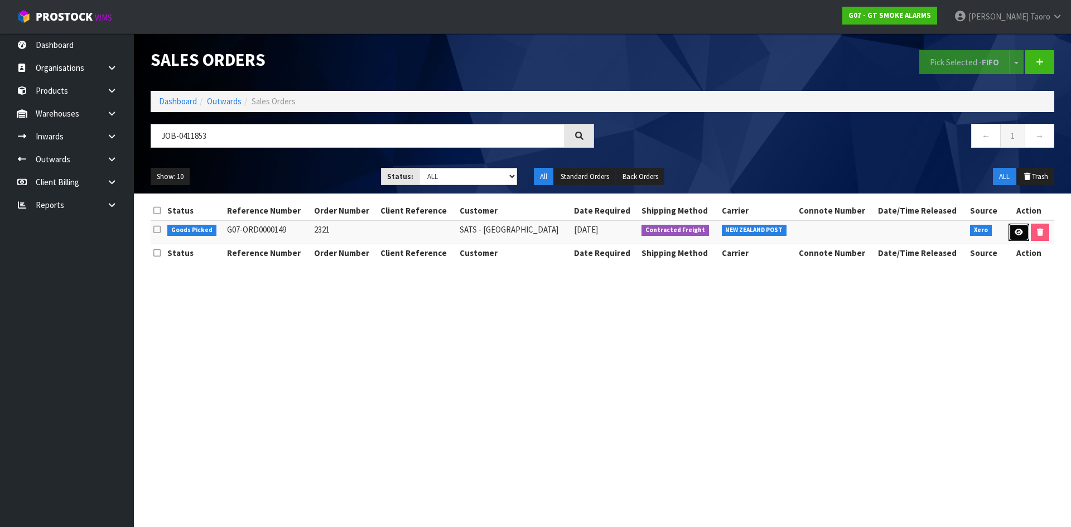
click at [1015, 229] on icon at bounding box center [1019, 232] width 8 height 7
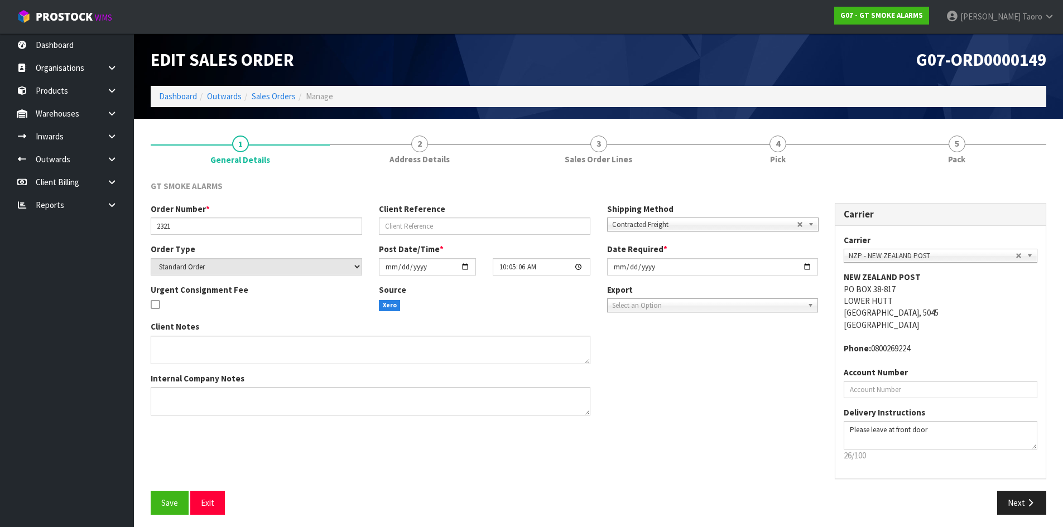
click at [947, 158] on link "5 Pack" at bounding box center [956, 149] width 179 height 44
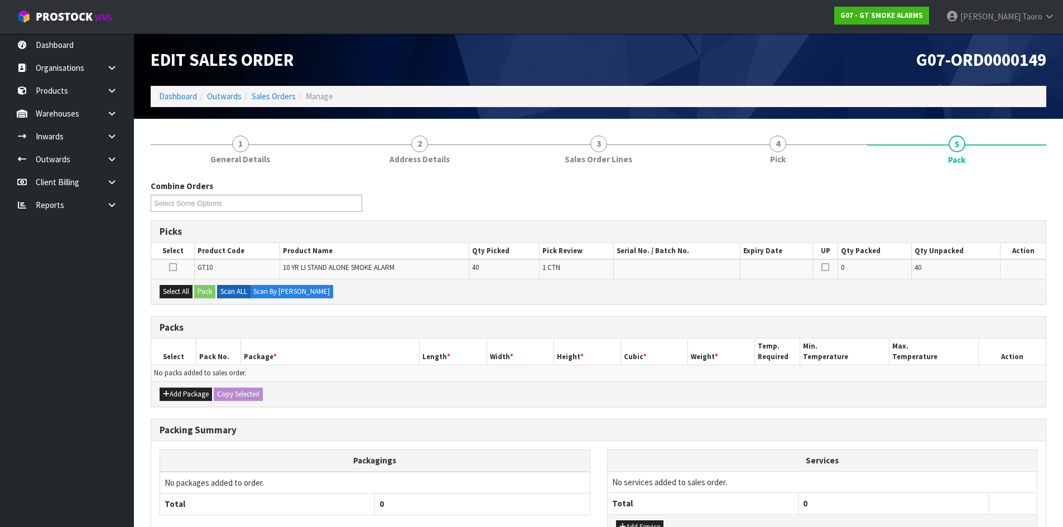
click at [845, 63] on h1 "G07-ORD0000149" at bounding box center [827, 59] width 440 height 19
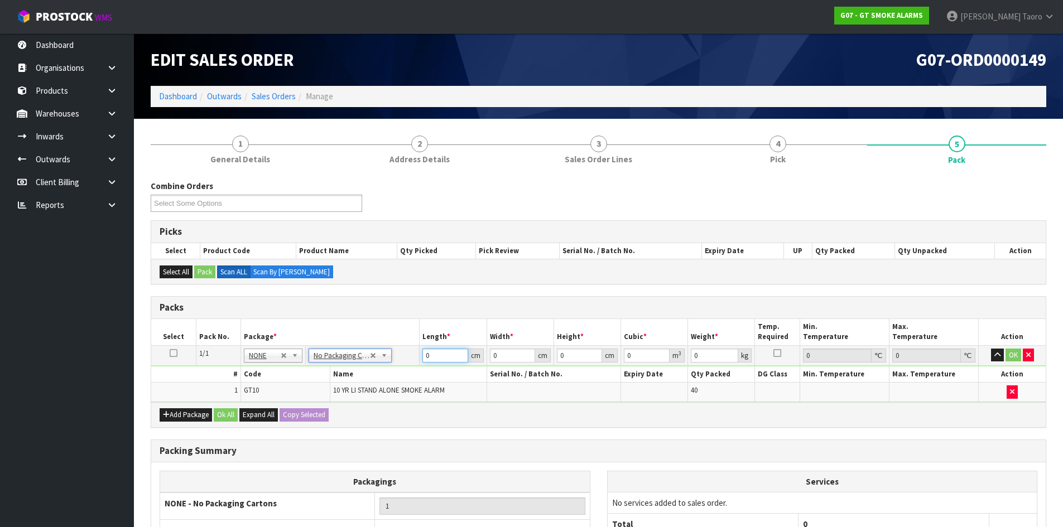
click at [441, 359] on input "0" at bounding box center [444, 356] width 45 height 14
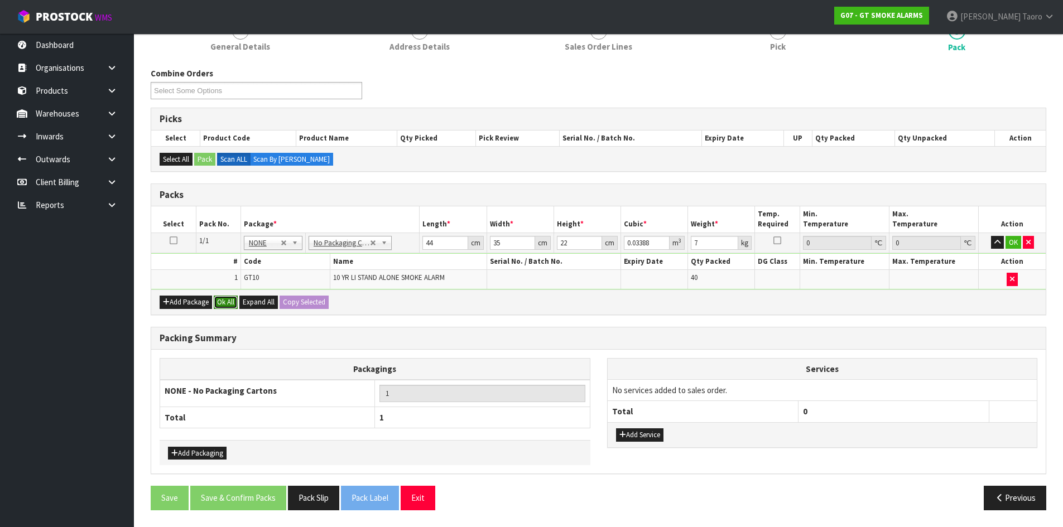
click at [230, 302] on button "Ok All" at bounding box center [226, 302] width 24 height 13
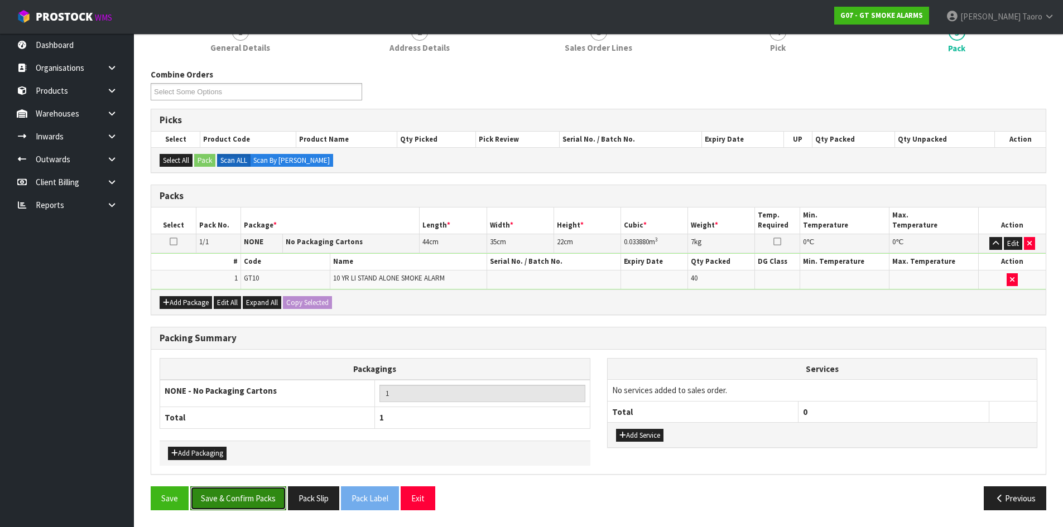
click at [247, 505] on button "Save & Confirm Packs" at bounding box center [238, 499] width 96 height 24
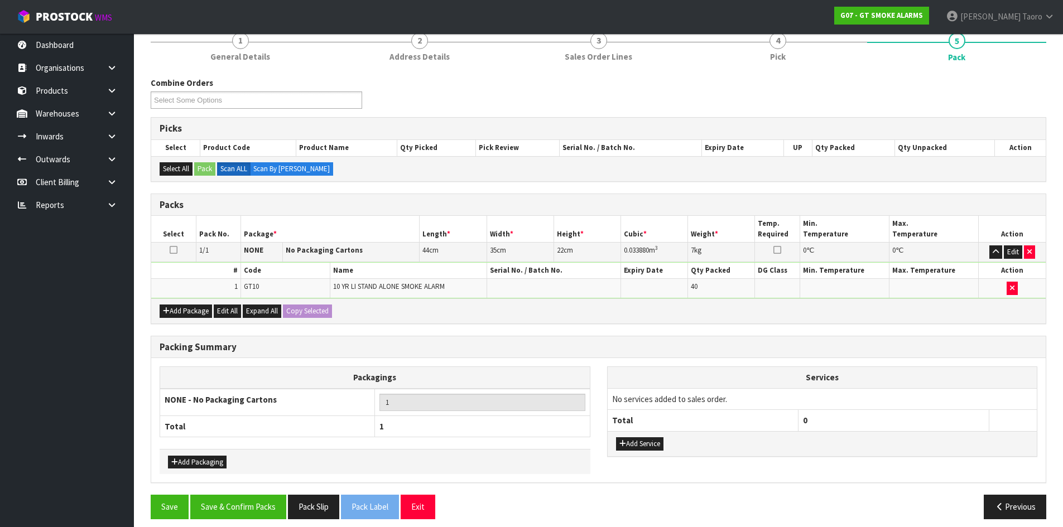
scroll to position [91, 0]
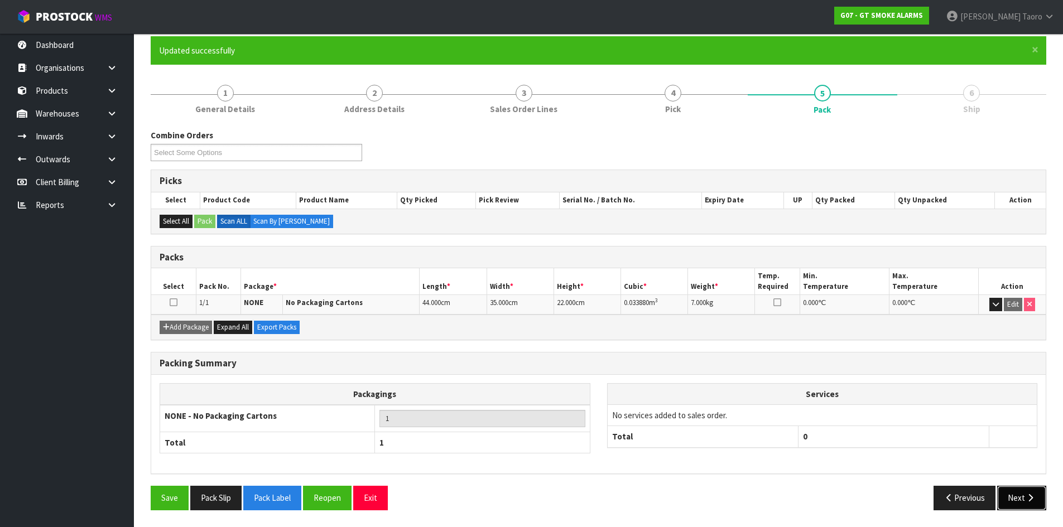
click at [1029, 502] on button "Next" at bounding box center [1021, 498] width 49 height 24
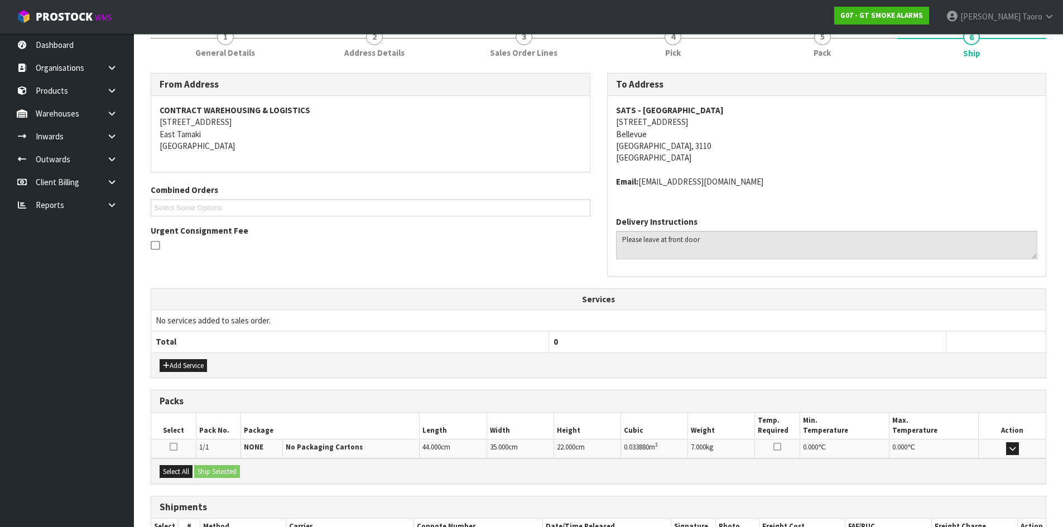
scroll to position [224, 0]
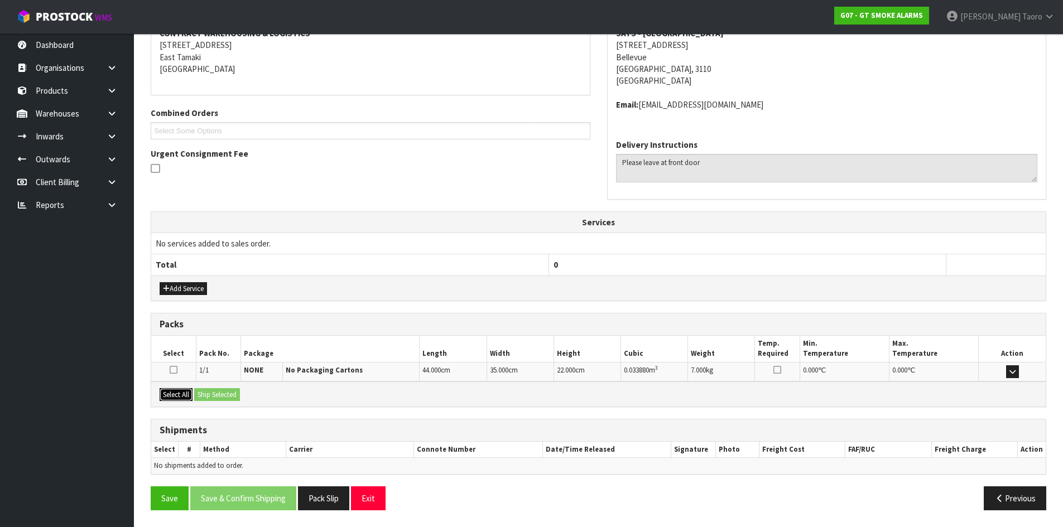
drag, startPoint x: 171, startPoint y: 395, endPoint x: 196, endPoint y: 395, distance: 25.1
click at [176, 395] on button "Select All" at bounding box center [176, 394] width 33 height 13
click at [212, 397] on button "Ship Selected" at bounding box center [217, 394] width 46 height 13
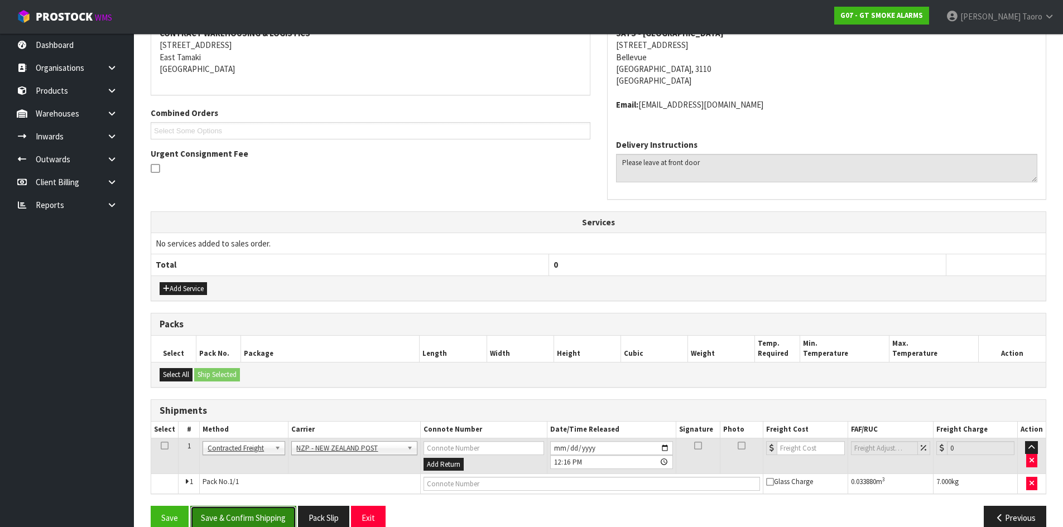
click at [280, 515] on button "Save & Confirm Shipping" at bounding box center [243, 518] width 106 height 24
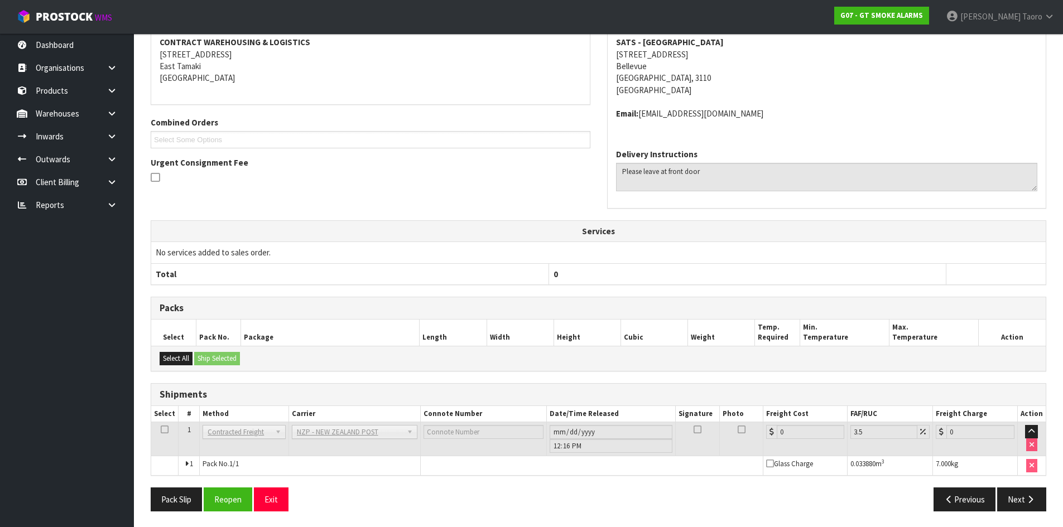
scroll to position [228, 0]
click at [218, 503] on button "Reopen" at bounding box center [228, 499] width 49 height 24
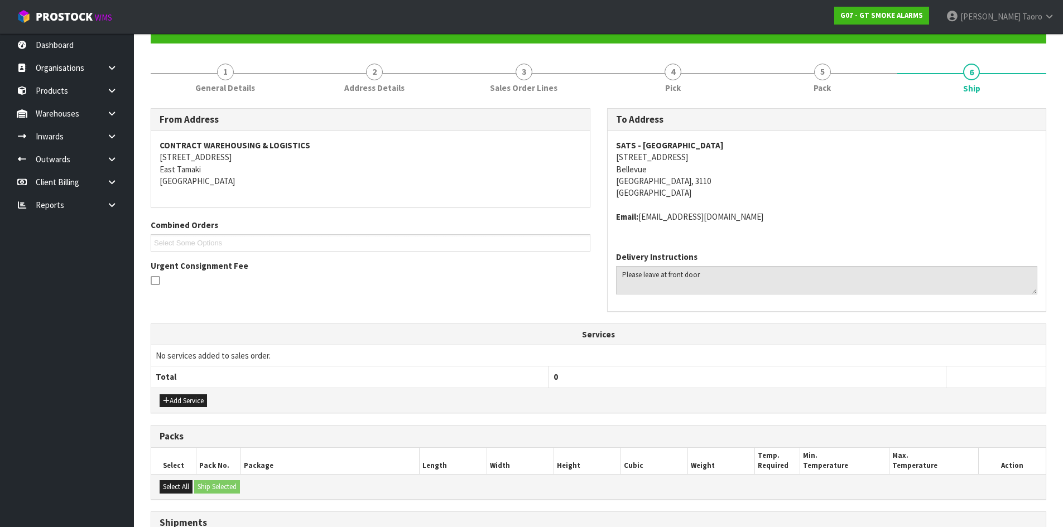
scroll to position [254, 0]
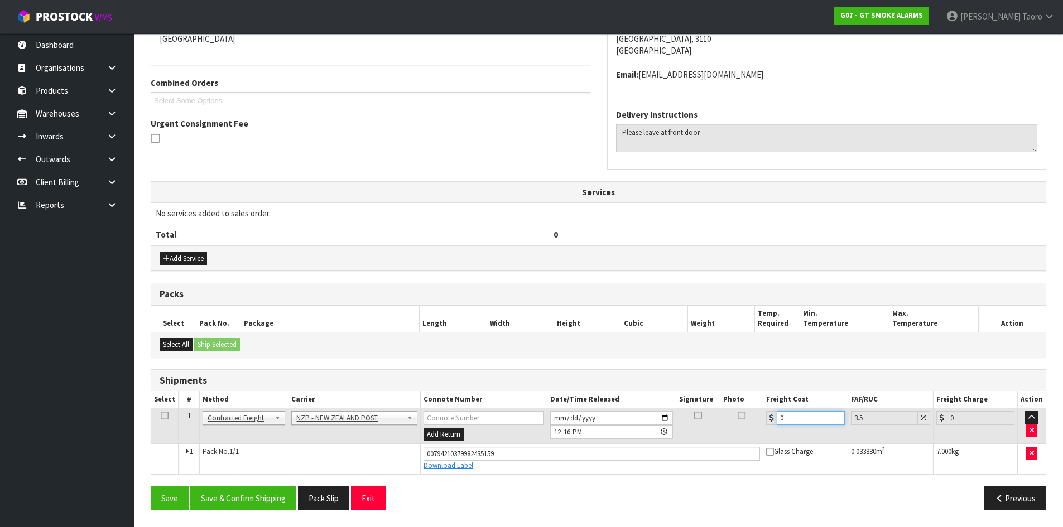
click at [800, 415] on input "0" at bounding box center [811, 418] width 68 height 14
click at [277, 495] on button "Save & Confirm Shipping" at bounding box center [243, 499] width 106 height 24
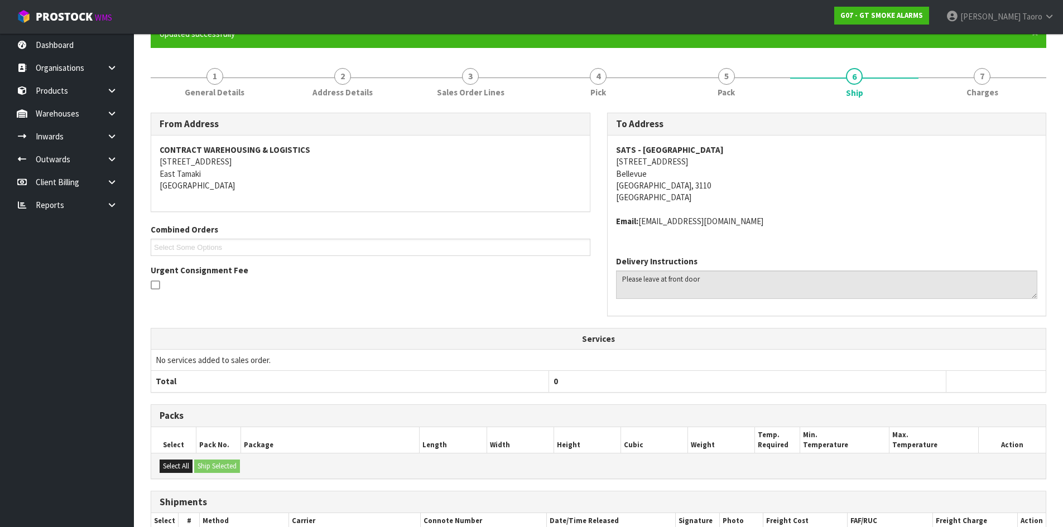
scroll to position [224, 0]
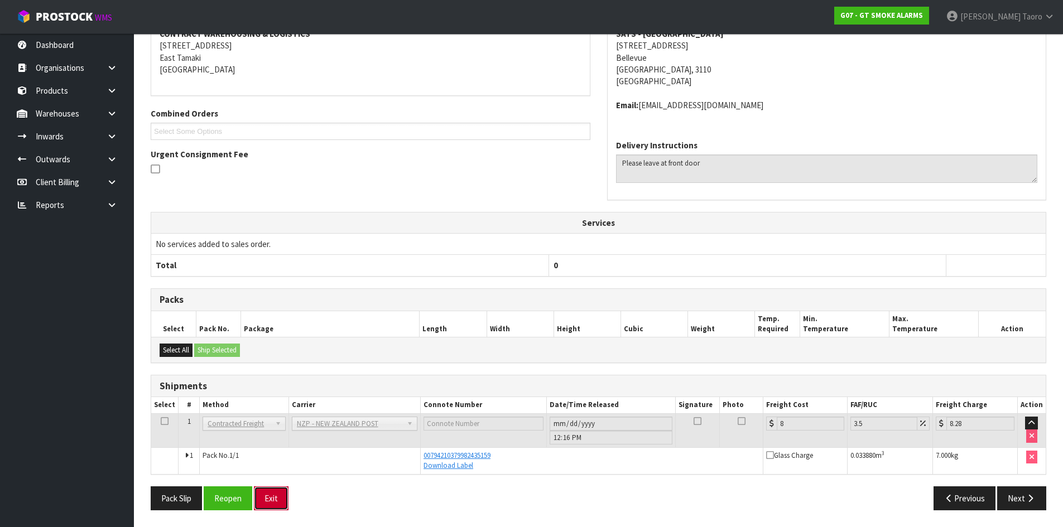
click at [273, 493] on button "Exit" at bounding box center [271, 499] width 35 height 24
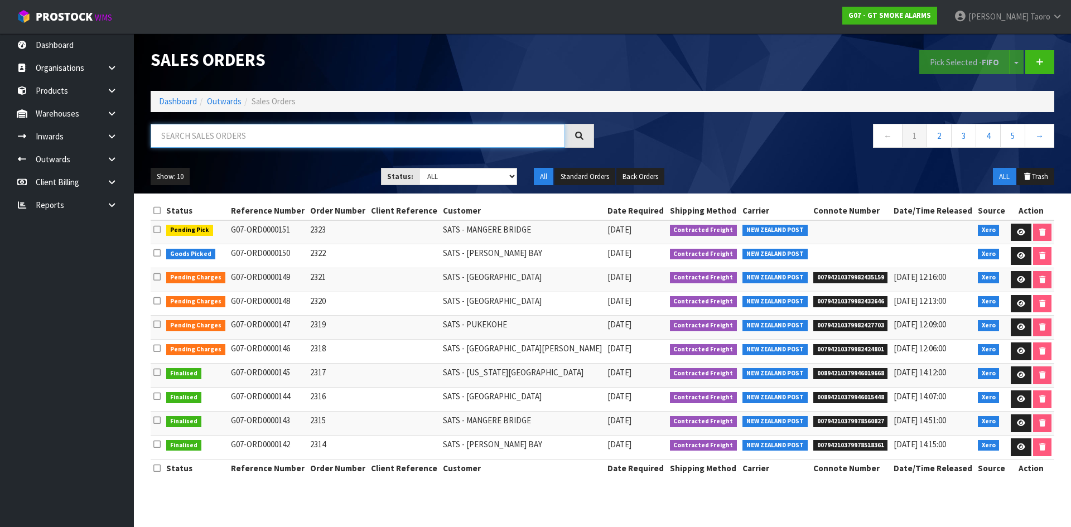
click at [241, 135] on input "text" at bounding box center [358, 136] width 415 height 24
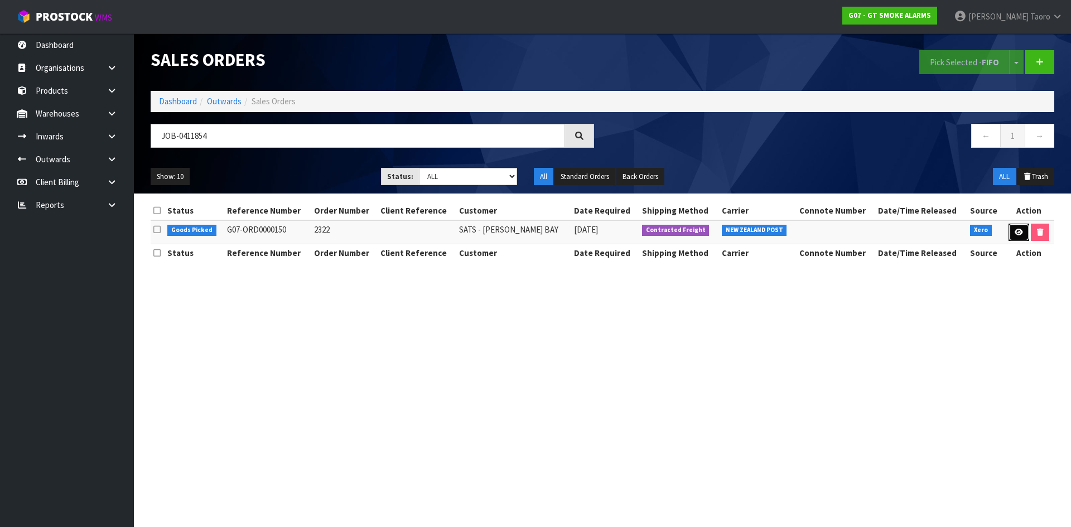
click at [1018, 230] on icon at bounding box center [1019, 232] width 8 height 7
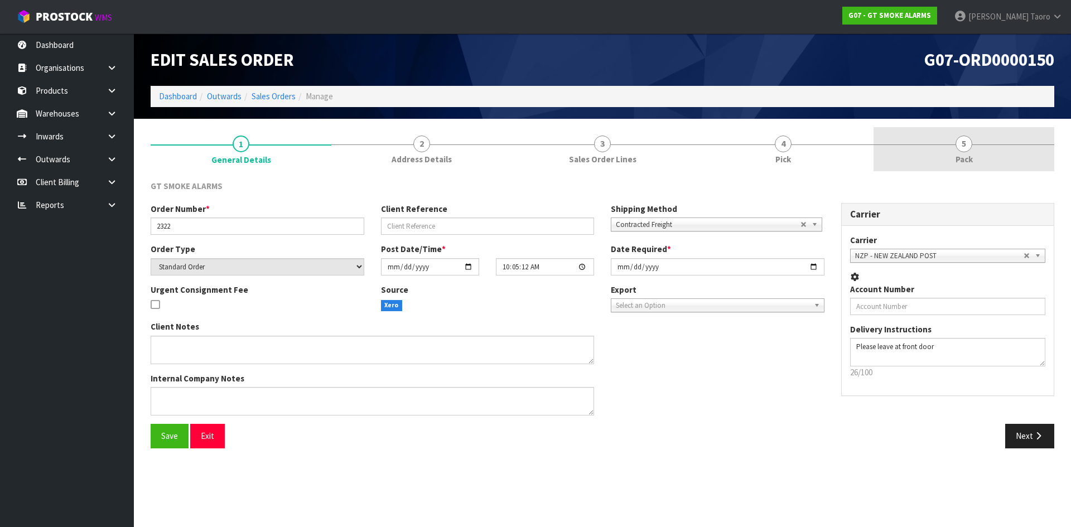
click at [956, 154] on span "Pack" at bounding box center [964, 159] width 17 height 12
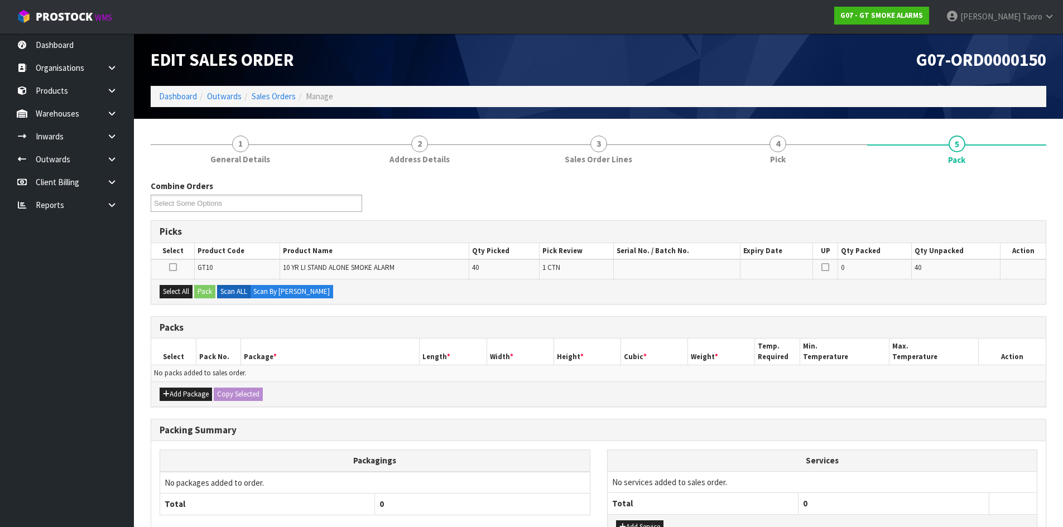
click at [900, 67] on h1 "G07-ORD0000150" at bounding box center [827, 59] width 440 height 19
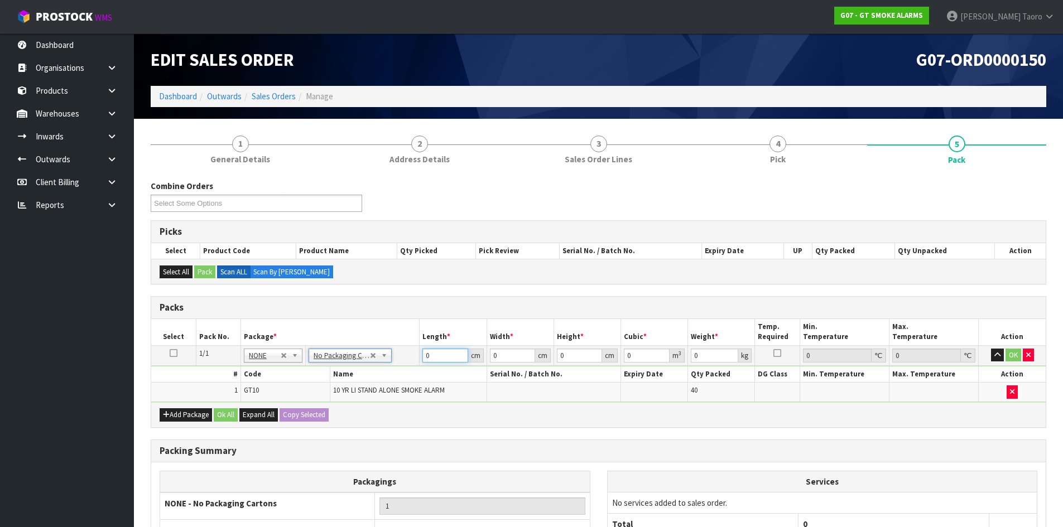
click at [443, 357] on input "0" at bounding box center [444, 356] width 45 height 14
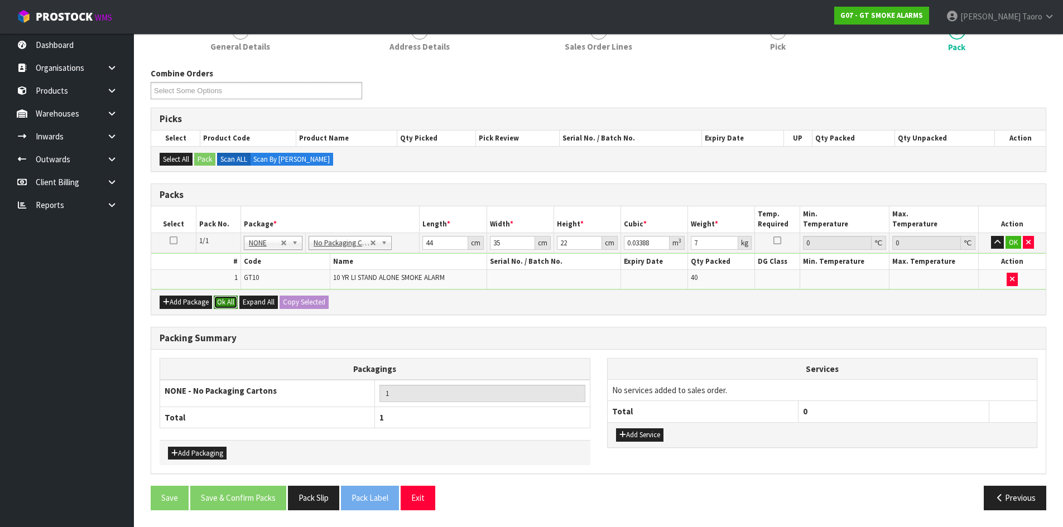
click at [228, 299] on button "Ok All" at bounding box center [226, 302] width 24 height 13
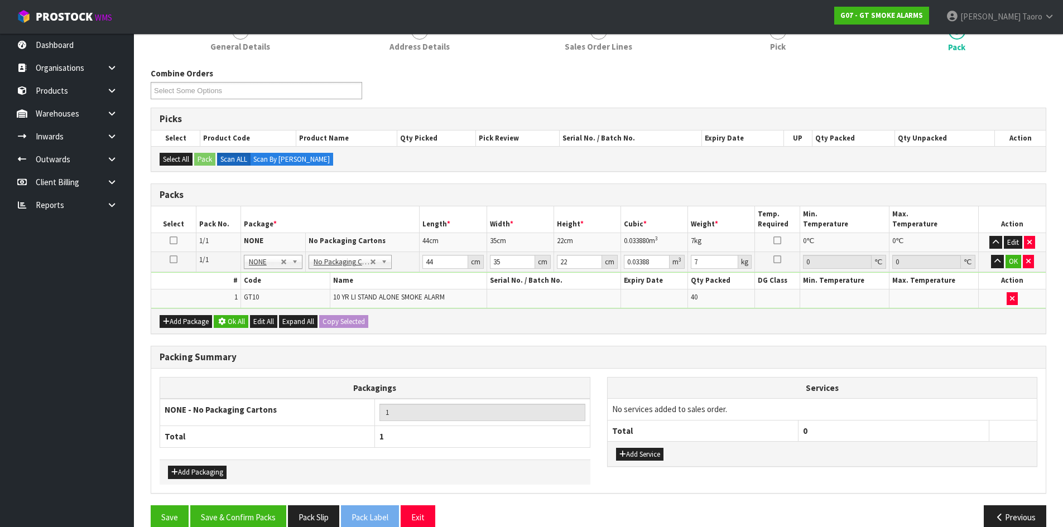
scroll to position [112, 0]
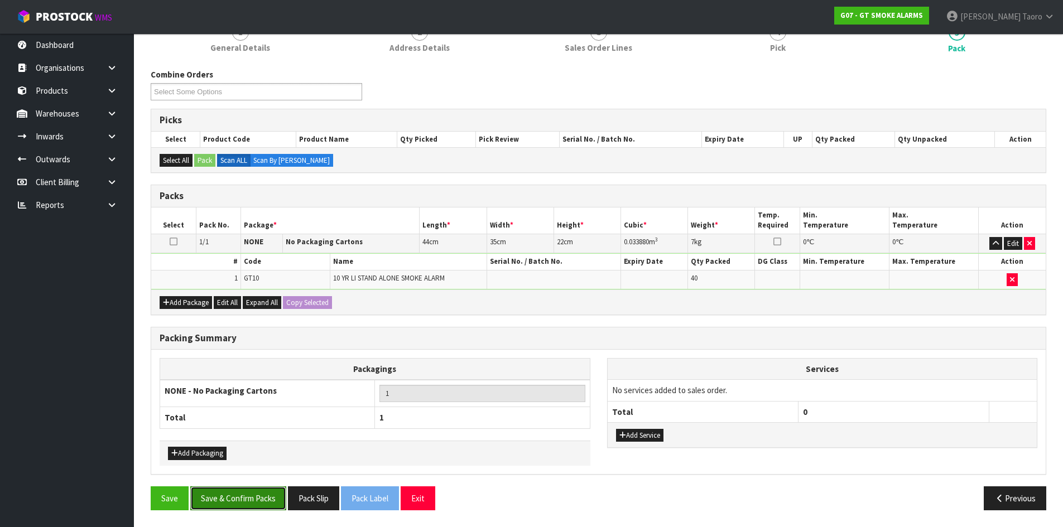
click at [260, 491] on button "Save & Confirm Packs" at bounding box center [238, 499] width 96 height 24
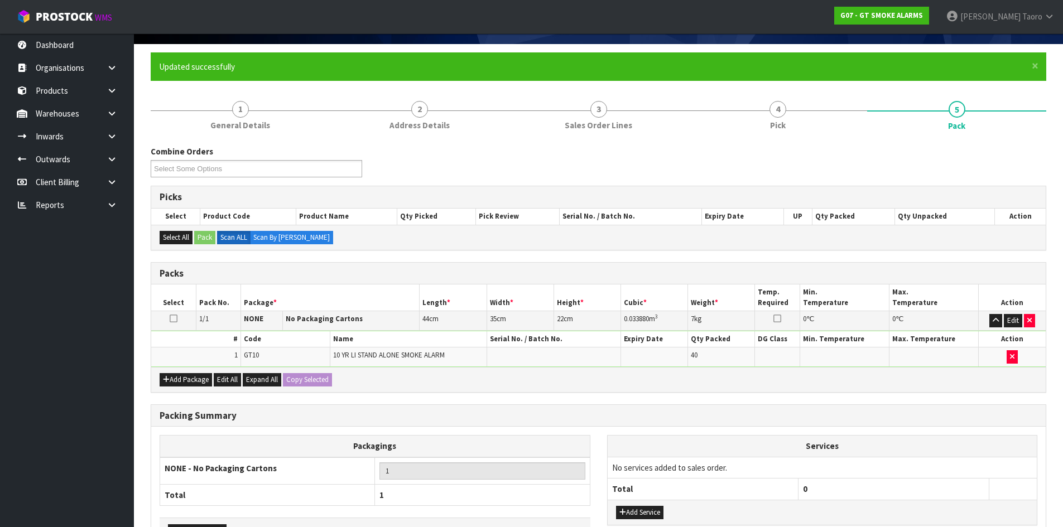
scroll to position [91, 0]
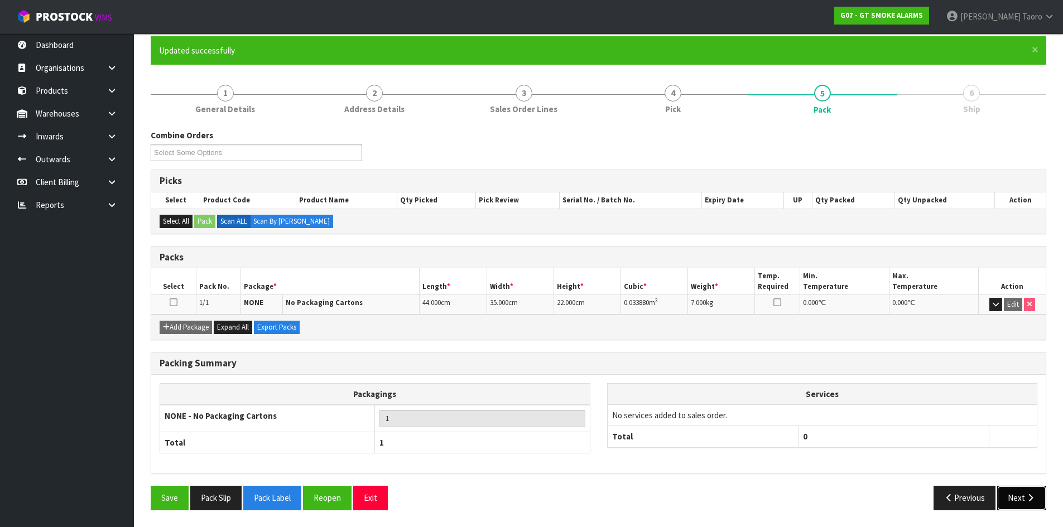
click at [1029, 498] on icon "button" at bounding box center [1030, 498] width 11 height 8
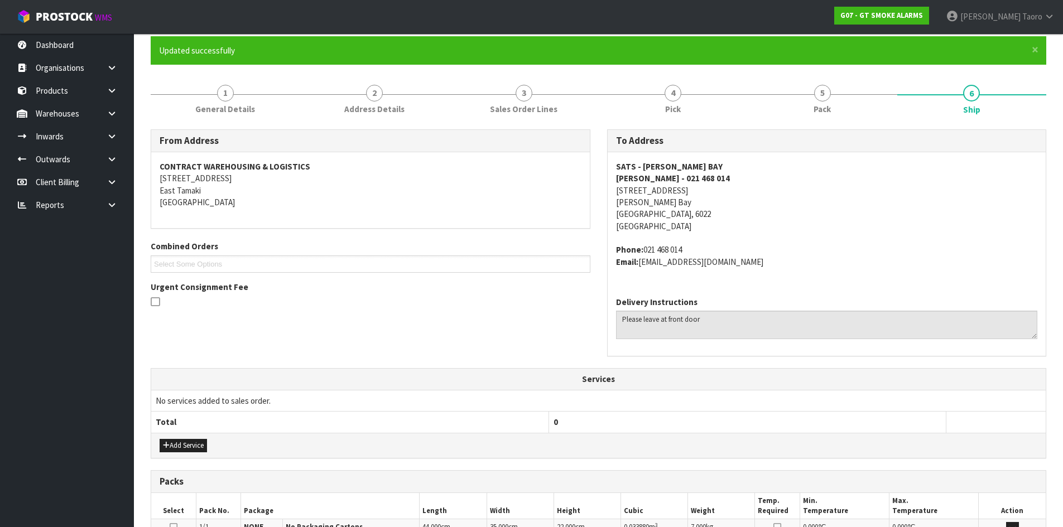
scroll to position [248, 0]
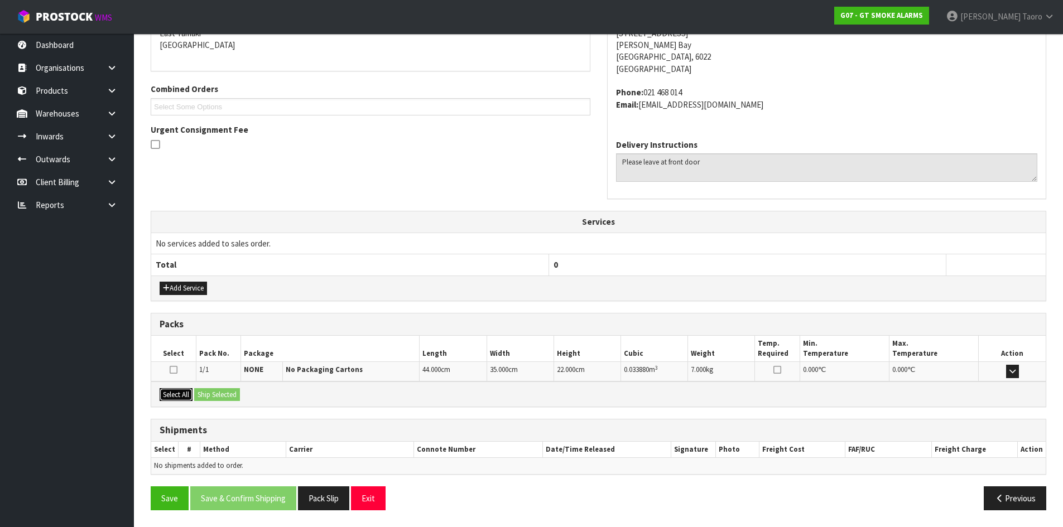
click at [186, 397] on button "Select All" at bounding box center [176, 394] width 33 height 13
click at [201, 395] on button "Ship Selected" at bounding box center [217, 394] width 46 height 13
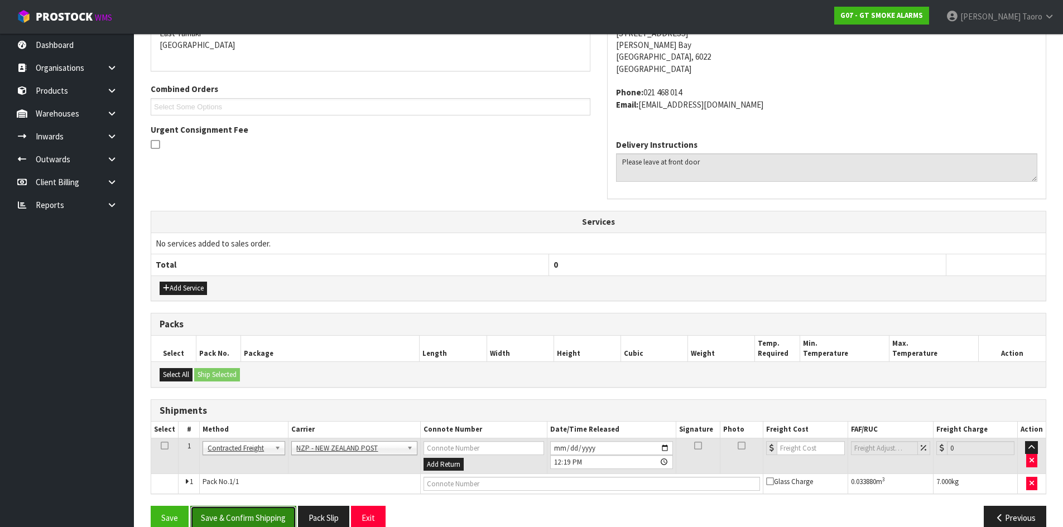
click at [284, 508] on button "Save & Confirm Shipping" at bounding box center [243, 518] width 106 height 24
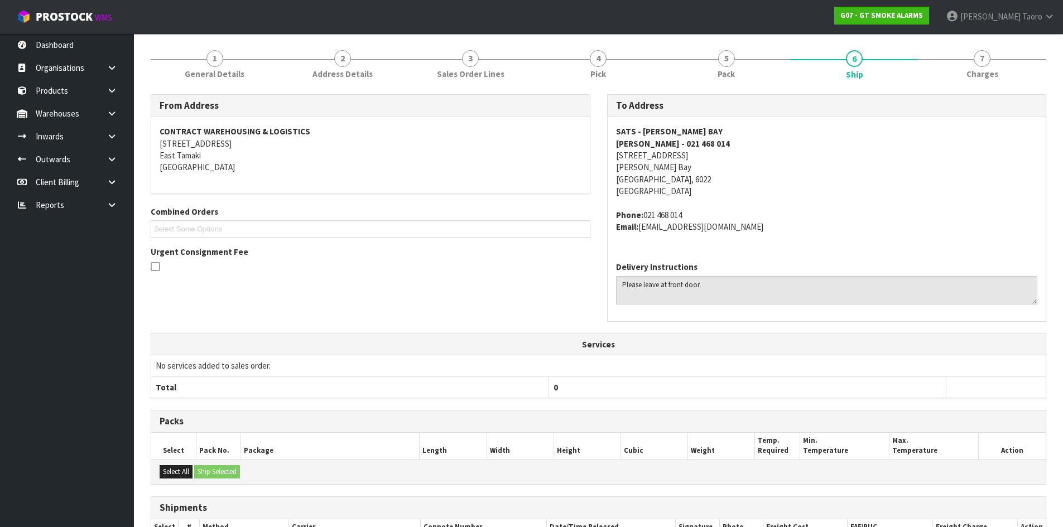
scroll to position [252, 0]
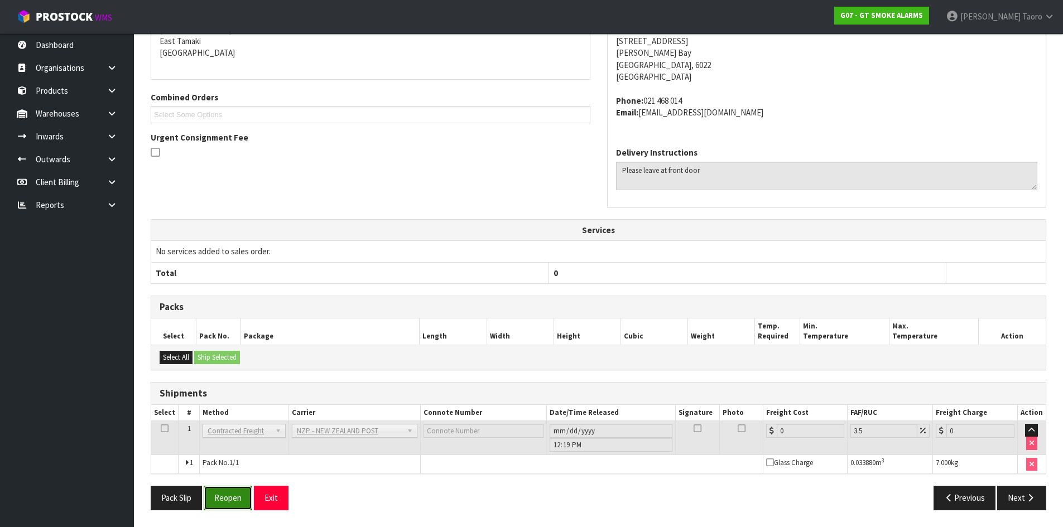
drag, startPoint x: 227, startPoint y: 499, endPoint x: 212, endPoint y: 483, distance: 22.1
click at [227, 499] on button "Reopen" at bounding box center [228, 498] width 49 height 24
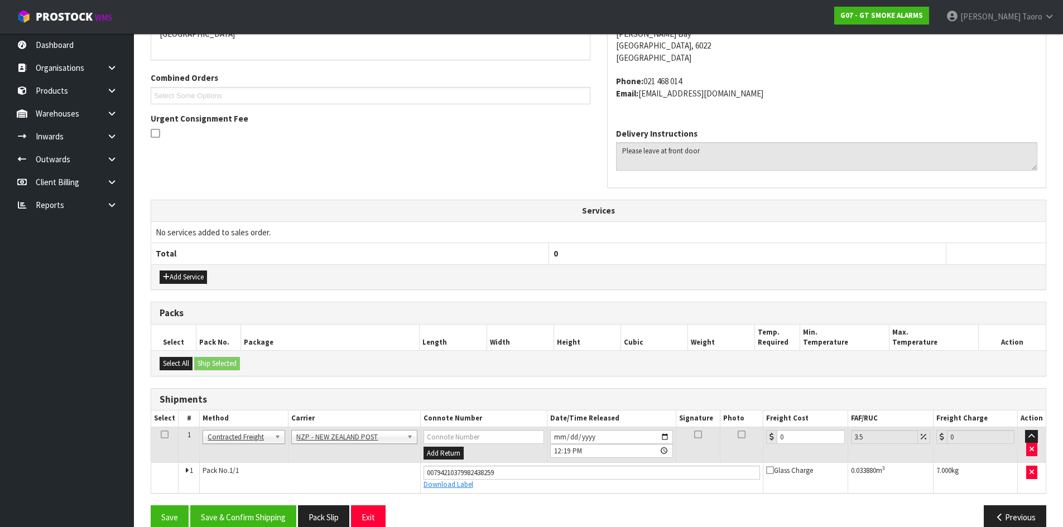
scroll to position [278, 0]
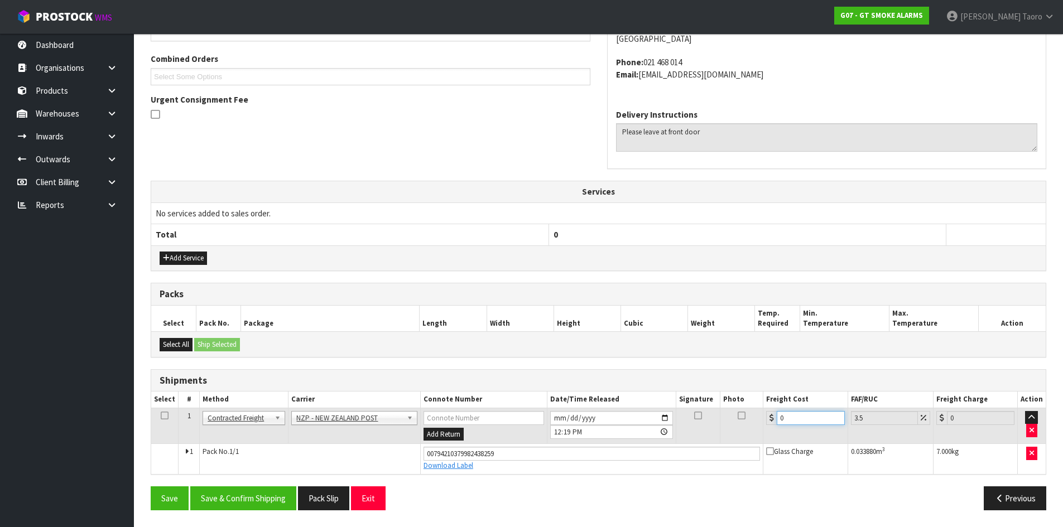
click at [798, 419] on input "0" at bounding box center [811, 418] width 68 height 14
click at [255, 491] on button "Save & Confirm Shipping" at bounding box center [243, 499] width 106 height 24
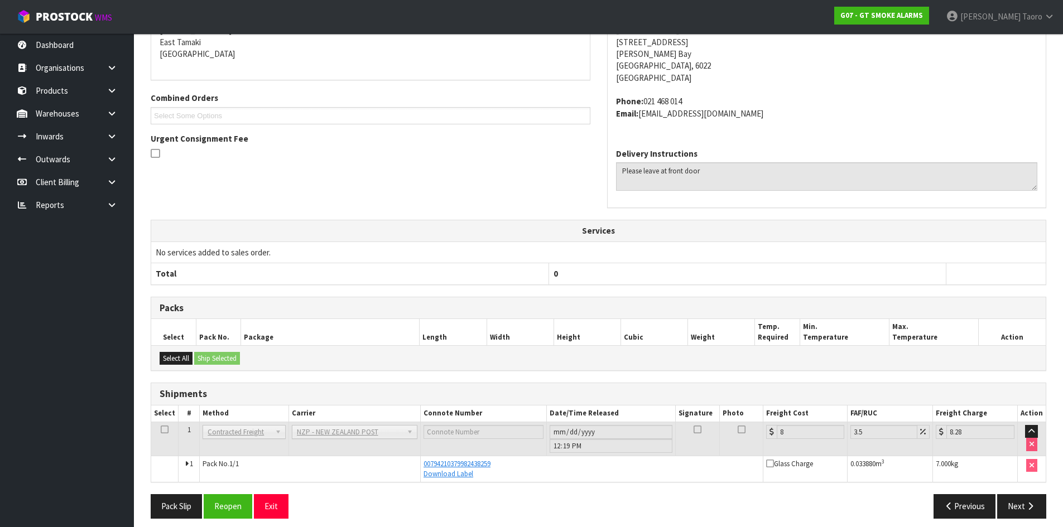
scroll to position [248, 0]
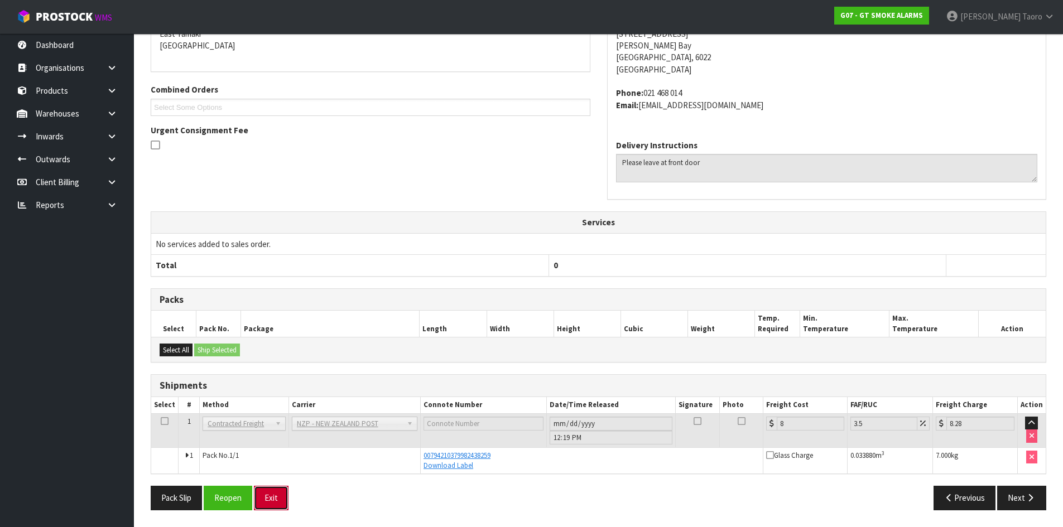
click at [278, 494] on button "Exit" at bounding box center [271, 498] width 35 height 24
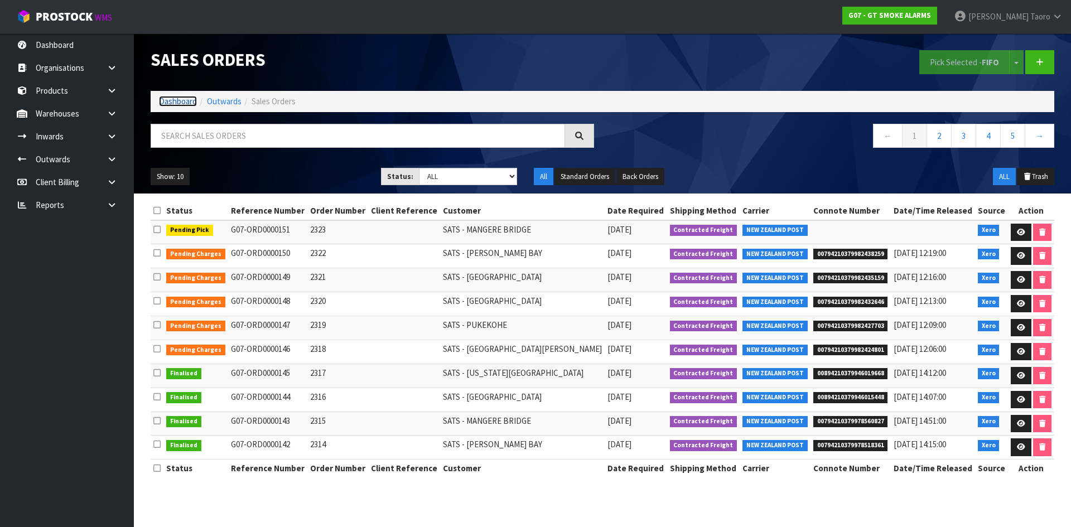
click at [167, 100] on link "Dashboard" at bounding box center [178, 101] width 38 height 11
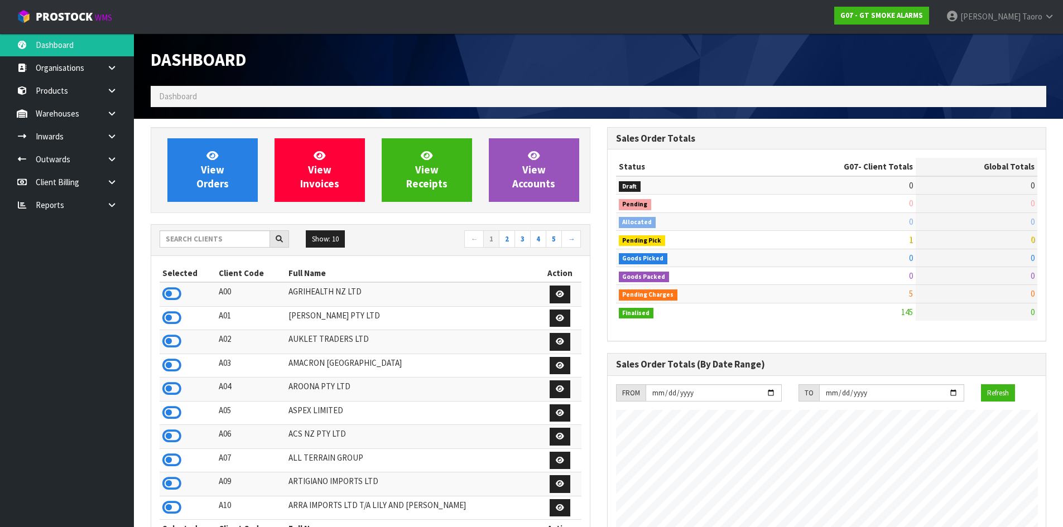
scroll to position [683, 456]
click at [223, 239] on input "text" at bounding box center [215, 238] width 110 height 17
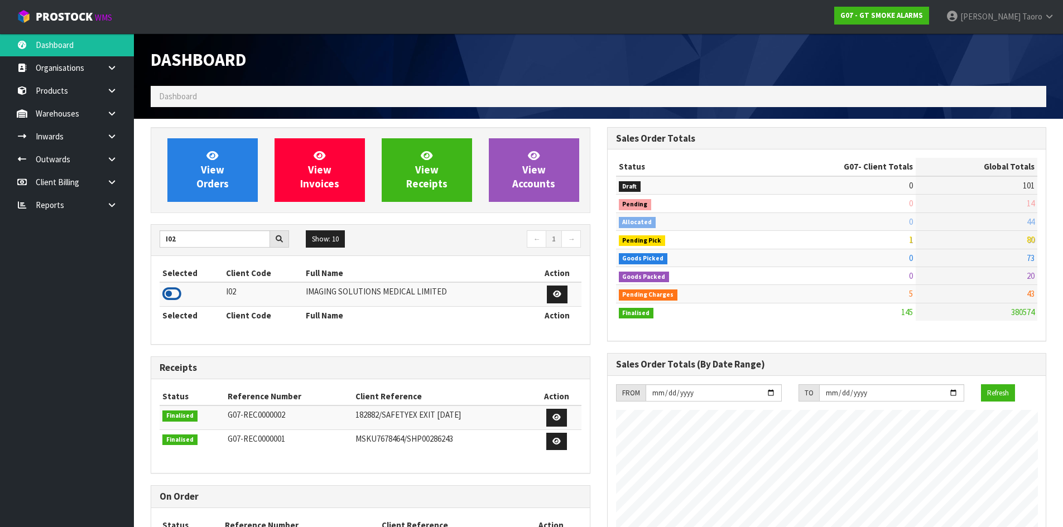
click at [176, 299] on icon at bounding box center [171, 294] width 19 height 17
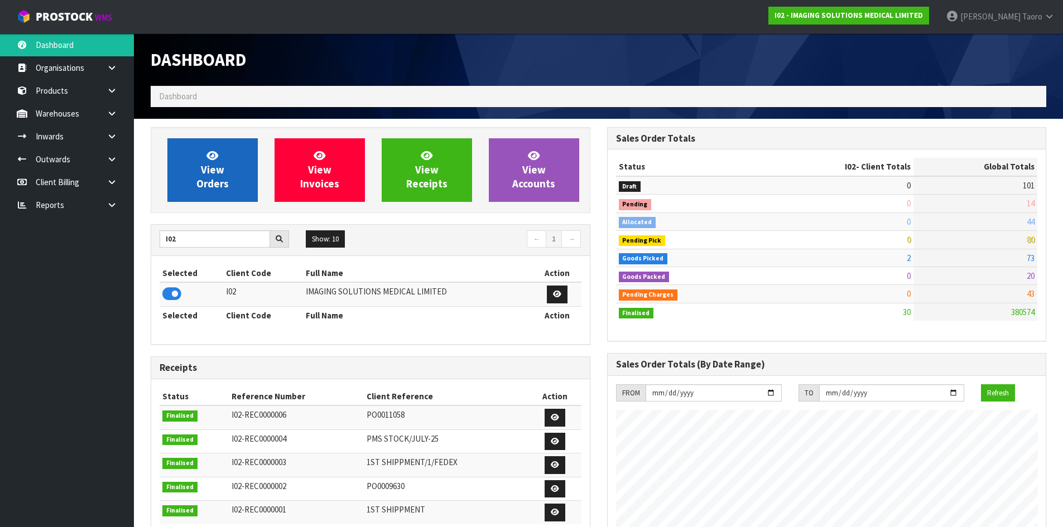
scroll to position [737, 456]
click at [228, 171] on link "View Orders" at bounding box center [212, 170] width 90 height 64
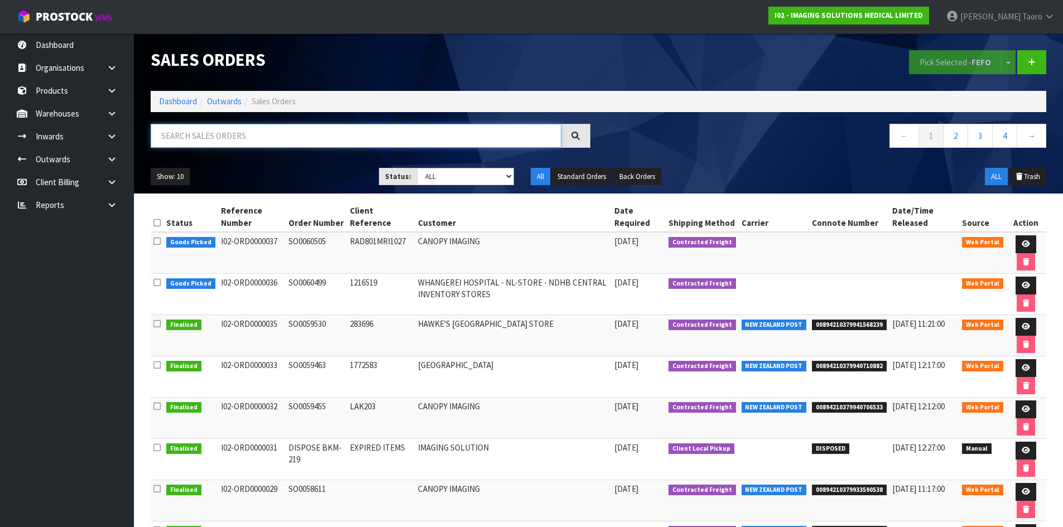
click at [229, 132] on input "text" at bounding box center [356, 136] width 411 height 24
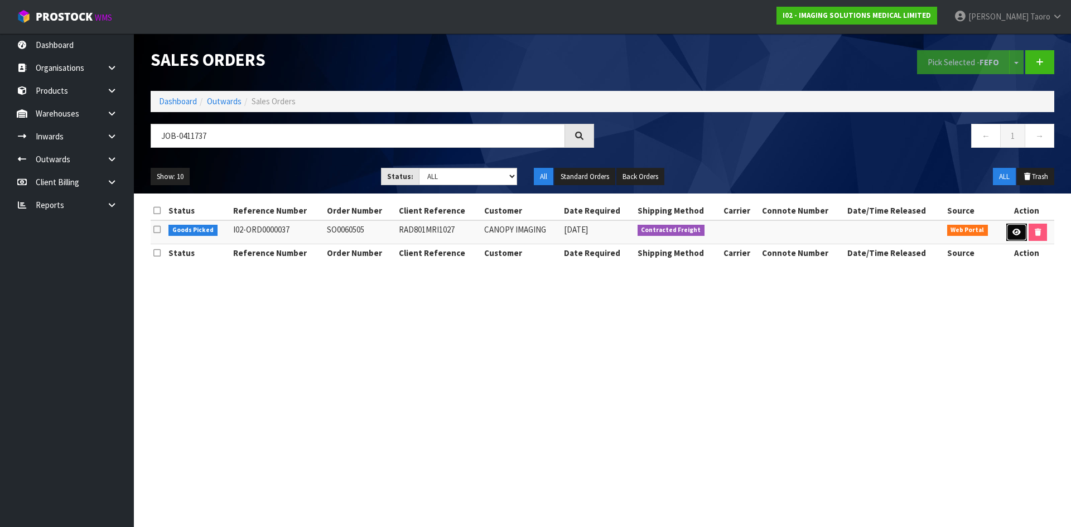
click at [1013, 234] on icon at bounding box center [1017, 232] width 8 height 7
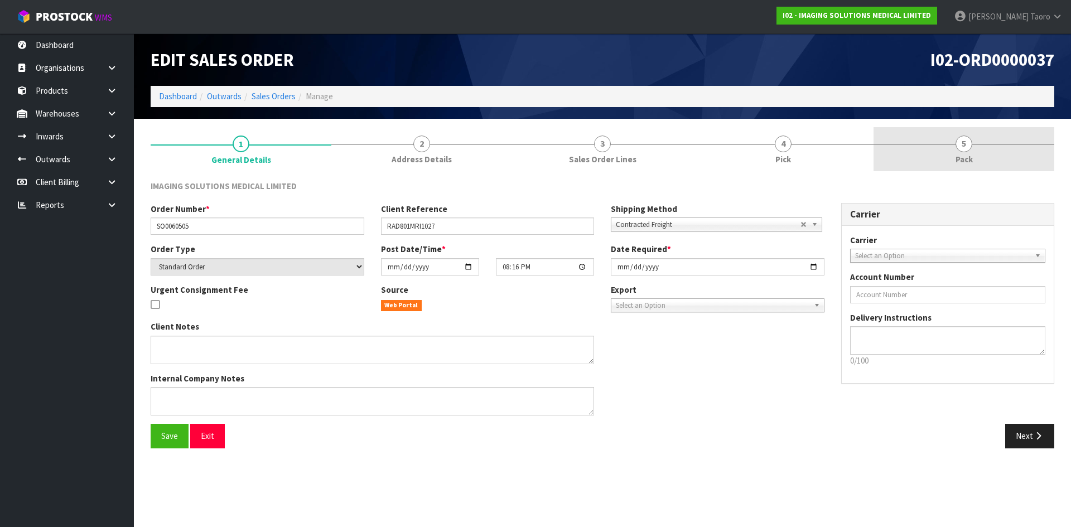
drag, startPoint x: 961, startPoint y: 150, endPoint x: 795, endPoint y: 66, distance: 185.7
click at [959, 147] on span "5" at bounding box center [964, 144] width 17 height 17
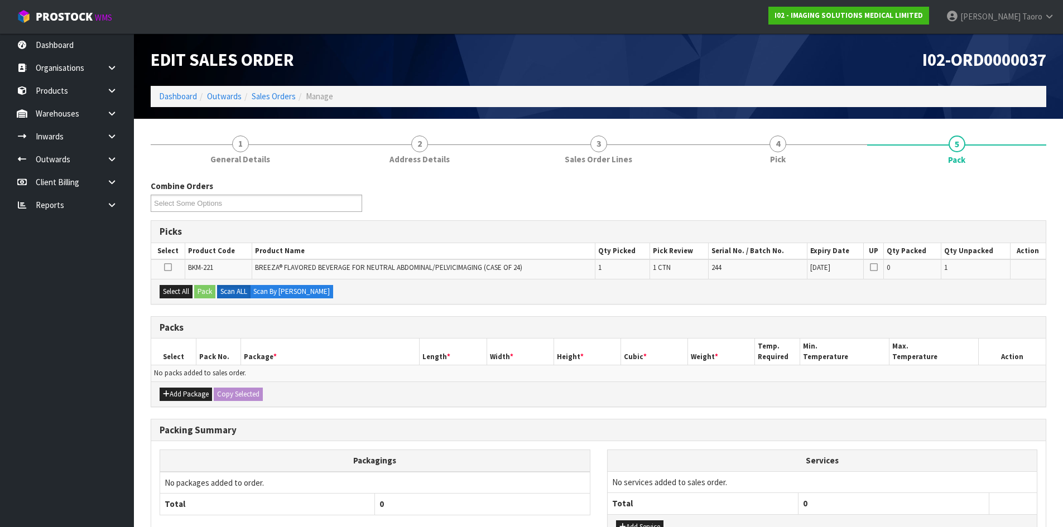
click at [786, 59] on h1 "I02-ORD0000037" at bounding box center [827, 59] width 440 height 19
drag, startPoint x: 186, startPoint y: 295, endPoint x: 197, endPoint y: 294, distance: 10.6
click at [186, 295] on button "Select All" at bounding box center [176, 291] width 33 height 13
click at [206, 290] on button "Pack" at bounding box center [204, 291] width 21 height 13
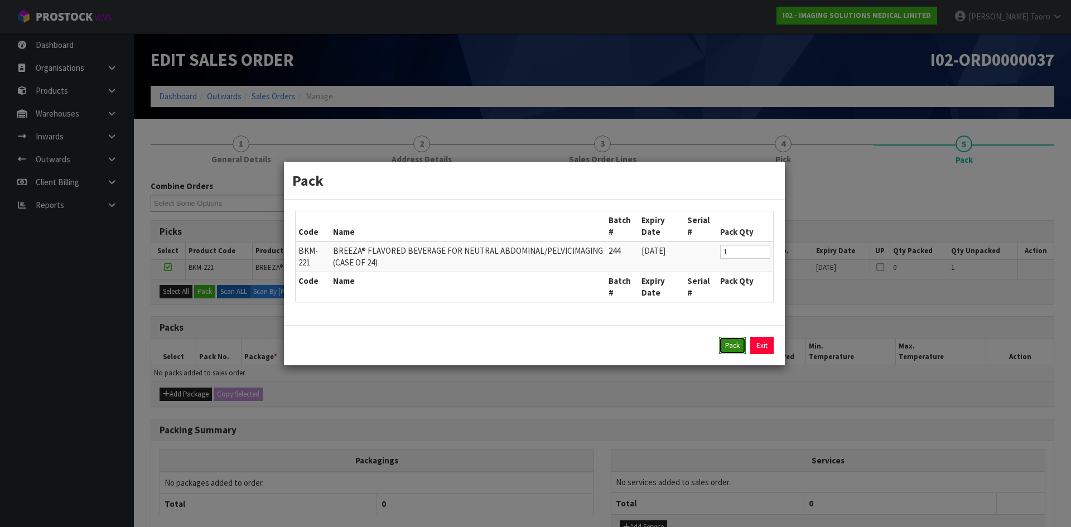
click at [732, 342] on button "Pack" at bounding box center [732, 346] width 27 height 18
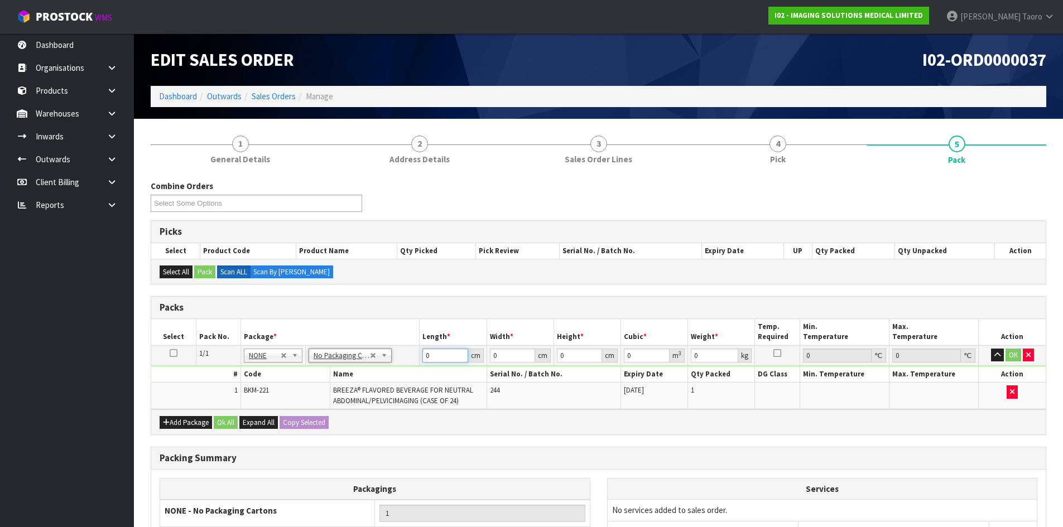
click at [436, 353] on input "0" at bounding box center [444, 356] width 45 height 14
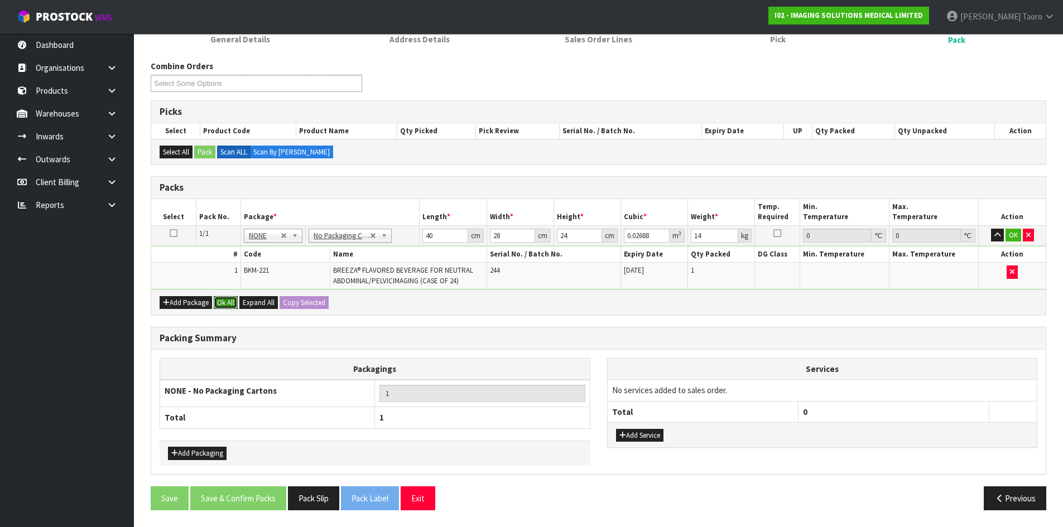
click at [222, 302] on button "Ok All" at bounding box center [226, 302] width 24 height 13
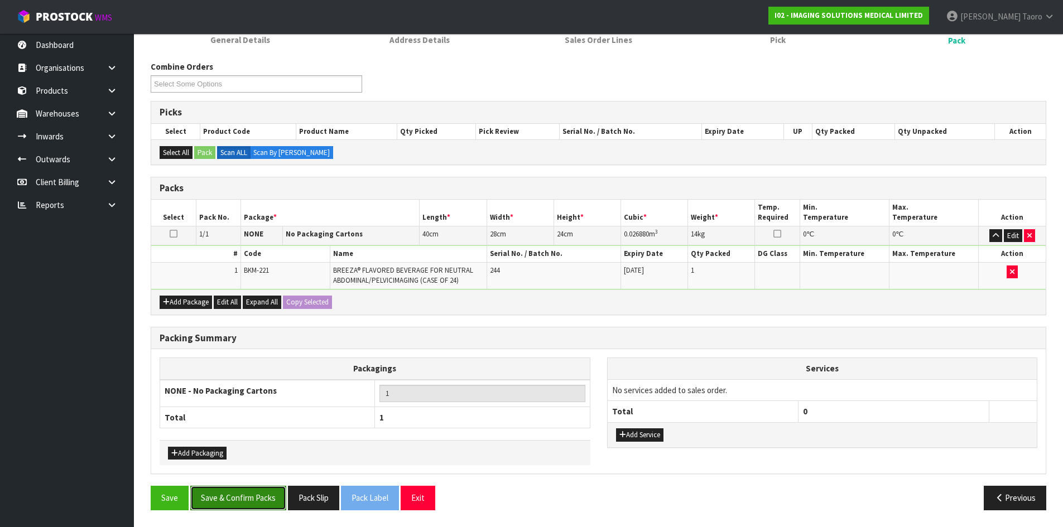
drag, startPoint x: 238, startPoint y: 502, endPoint x: 232, endPoint y: 506, distance: 7.8
click at [239, 502] on button "Save & Confirm Packs" at bounding box center [238, 498] width 96 height 24
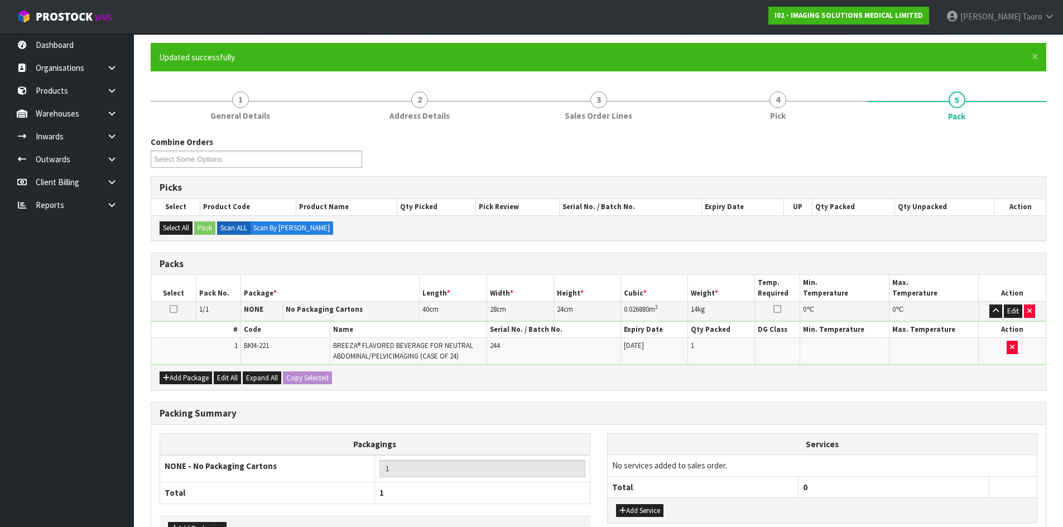
scroll to position [91, 0]
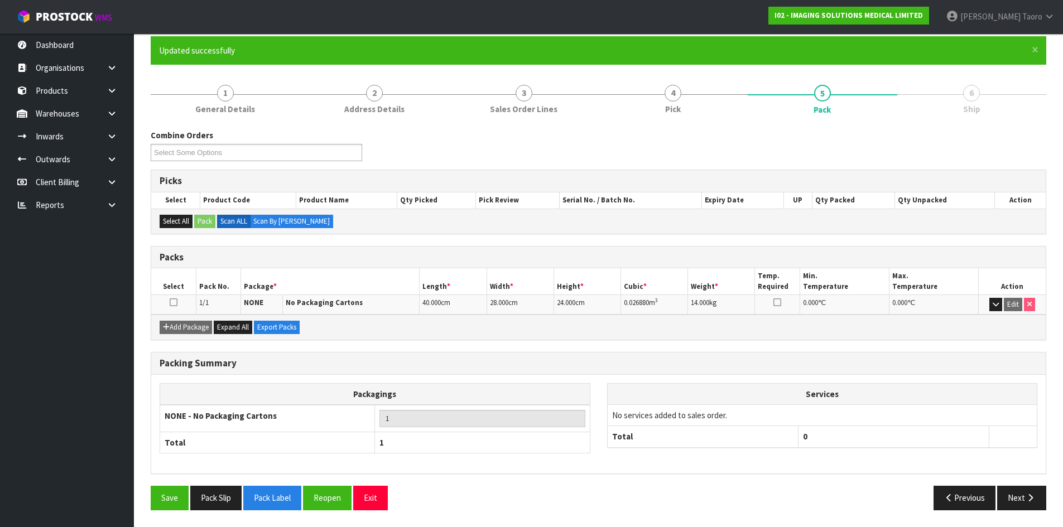
click at [1025, 485] on div "Packing Summary Packagings NONE - No Packaging Cartons 1 Total 1 Services No se…" at bounding box center [598, 419] width 912 height 134
click at [1026, 496] on icon "button" at bounding box center [1030, 498] width 11 height 8
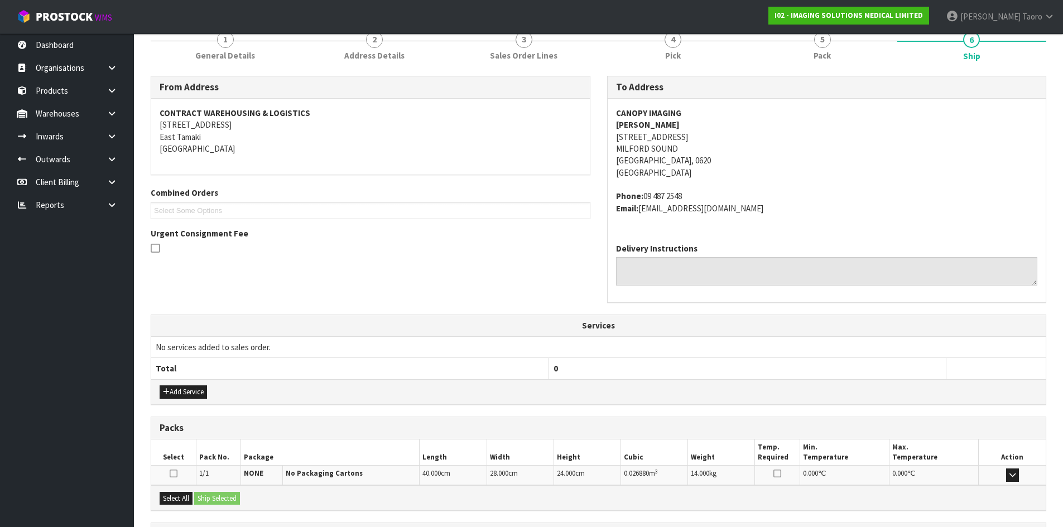
scroll to position [248, 0]
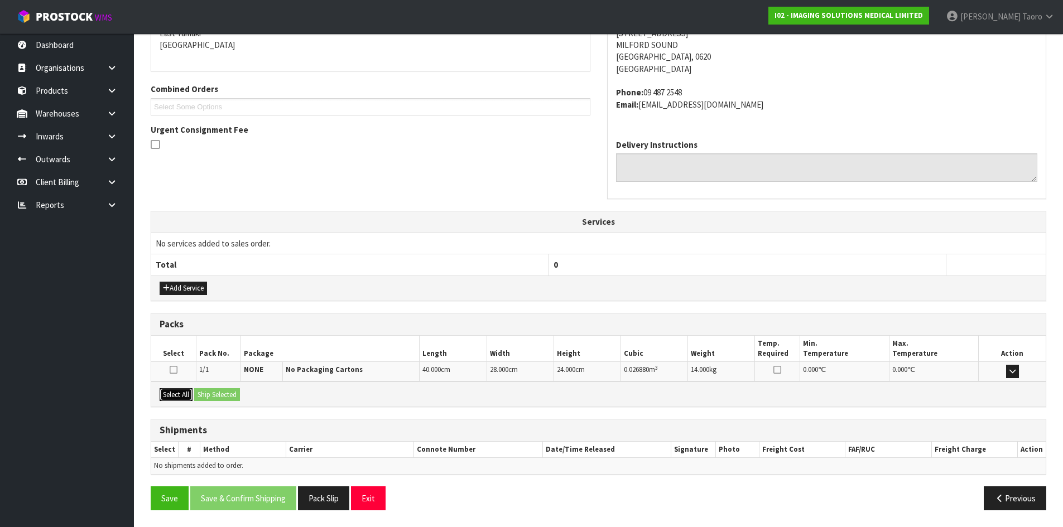
click at [185, 396] on button "Select All" at bounding box center [176, 394] width 33 height 13
click at [202, 392] on button "Ship Selected" at bounding box center [217, 394] width 46 height 13
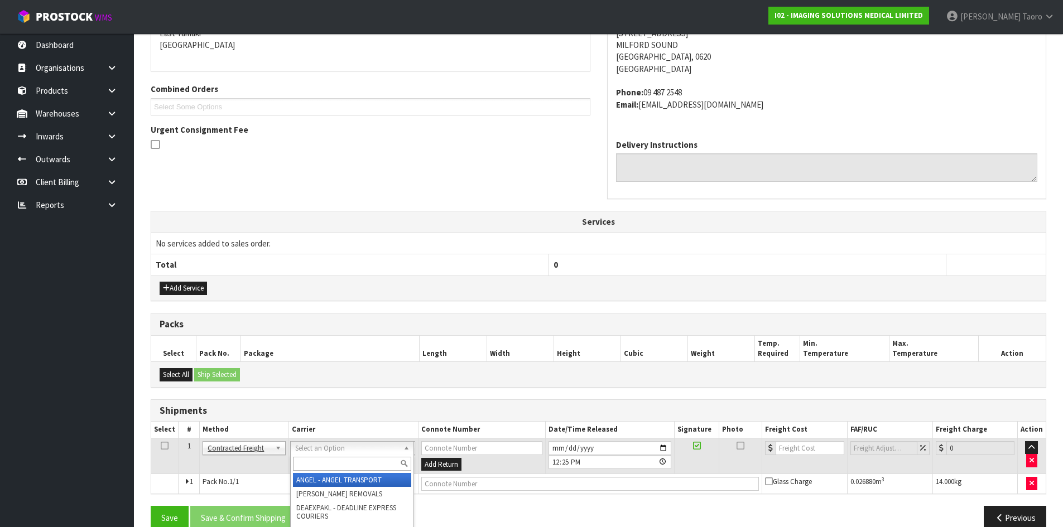
click at [334, 460] on input "text" at bounding box center [352, 464] width 118 height 14
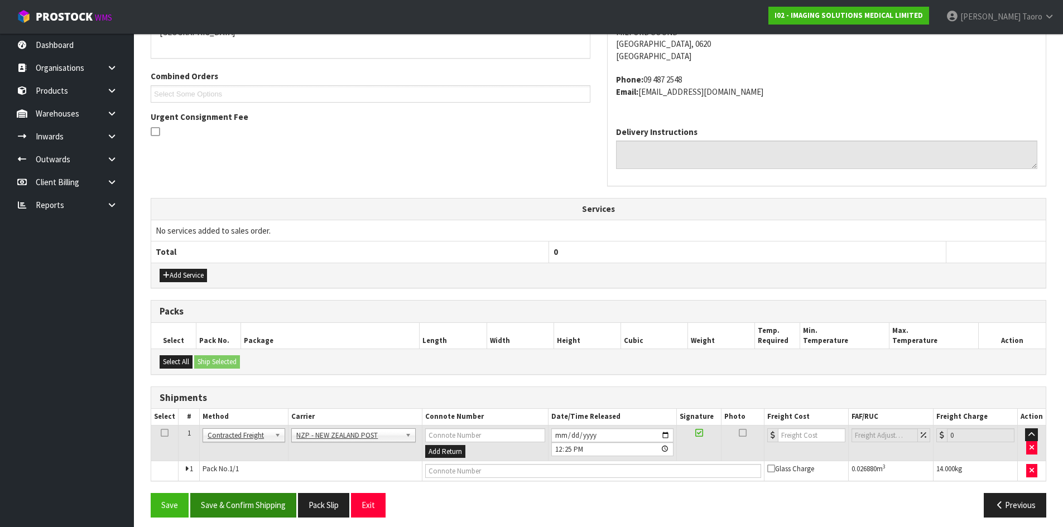
scroll to position [268, 0]
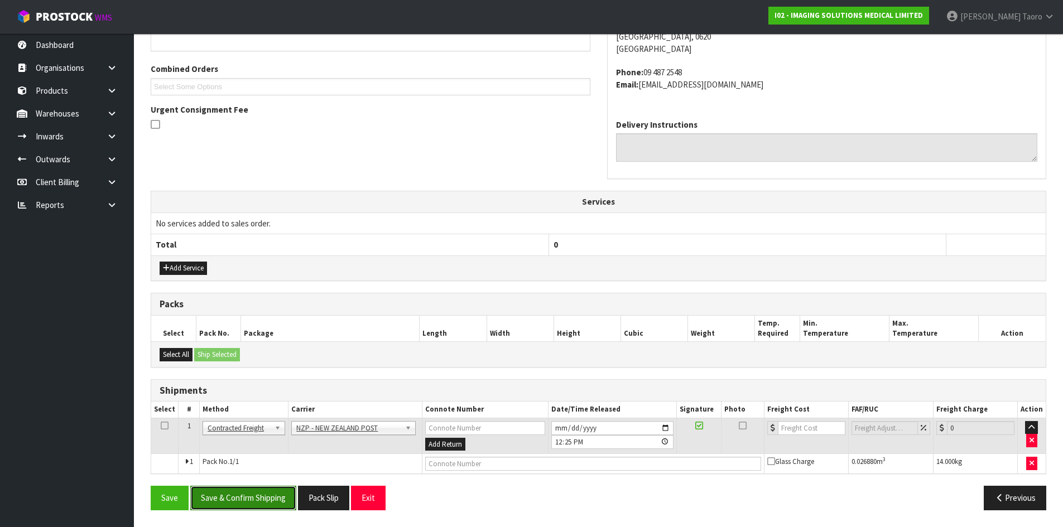
click at [276, 499] on button "Save & Confirm Shipping" at bounding box center [243, 498] width 106 height 24
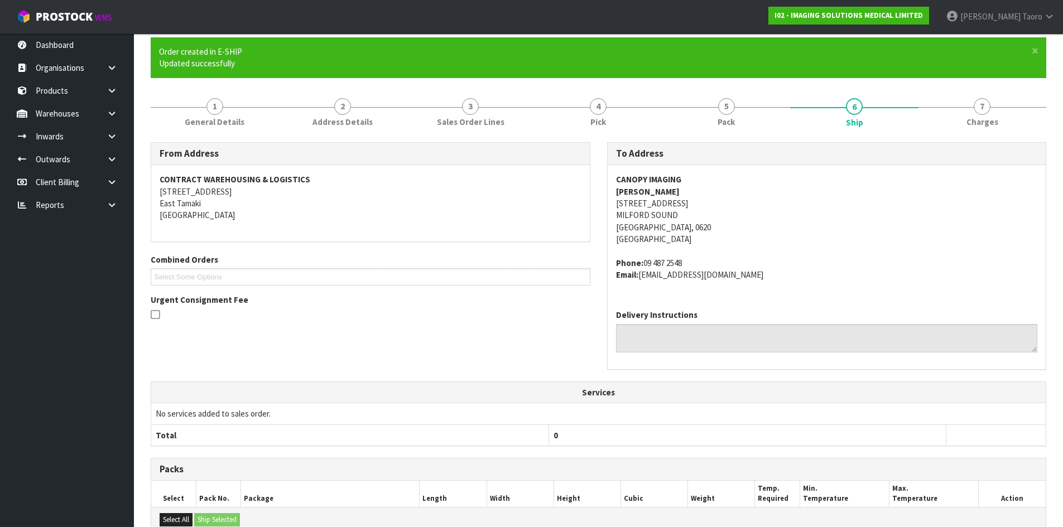
scroll to position [252, 0]
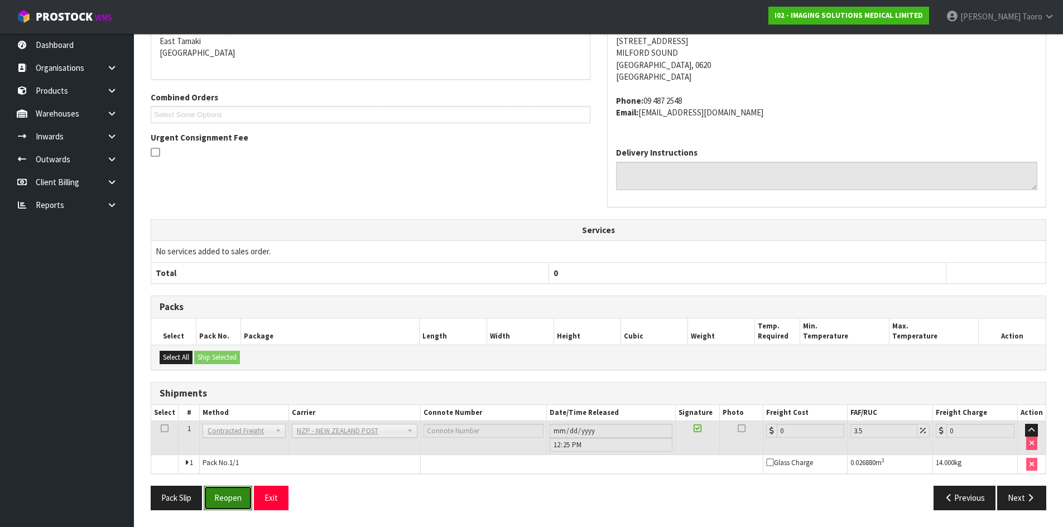
drag, startPoint x: 222, startPoint y: 501, endPoint x: 218, endPoint y: 494, distance: 7.8
click at [222, 500] on button "Reopen" at bounding box center [228, 498] width 49 height 24
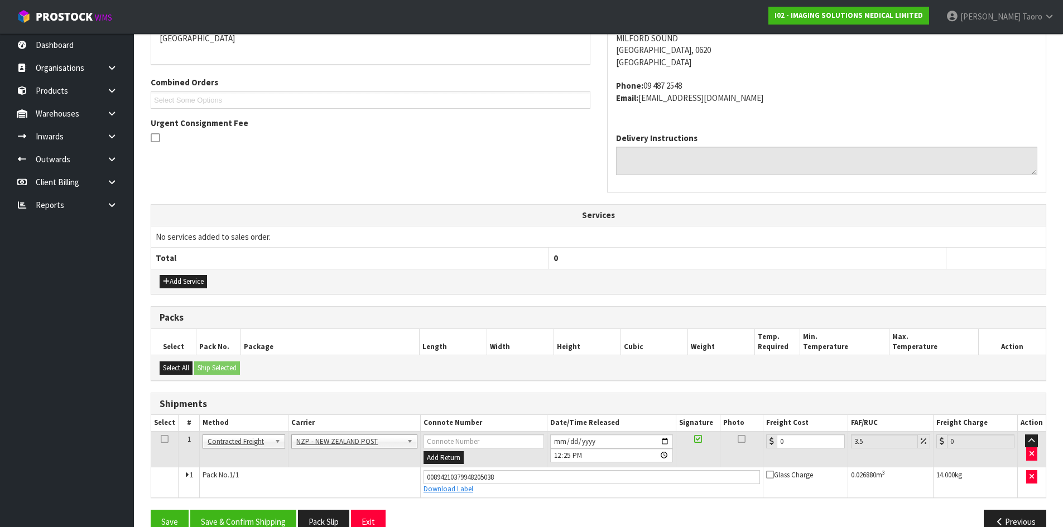
scroll to position [278, 0]
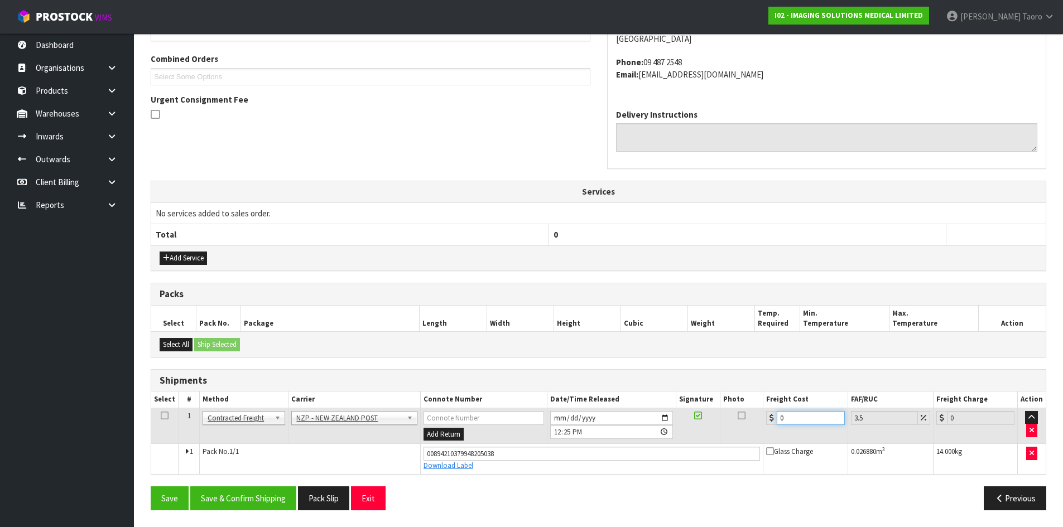
click at [797, 417] on input "0" at bounding box center [811, 418] width 68 height 14
click at [265, 492] on button "Save & Confirm Shipping" at bounding box center [243, 499] width 106 height 24
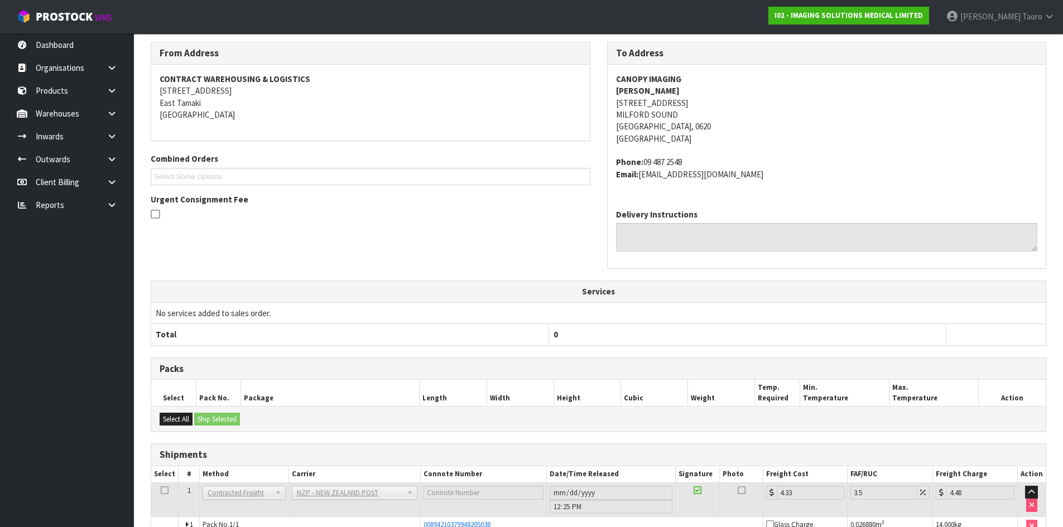
scroll to position [248, 0]
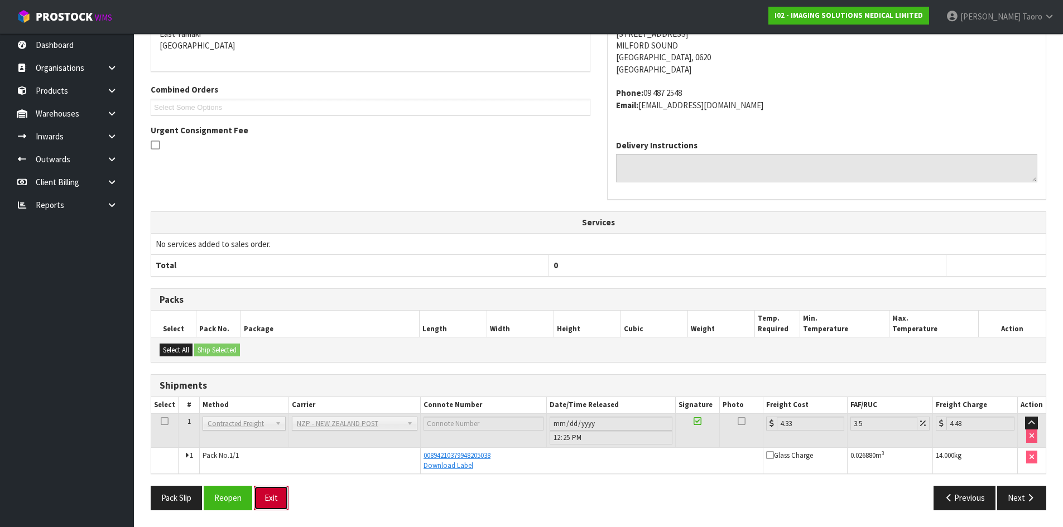
click at [268, 502] on button "Exit" at bounding box center [271, 498] width 35 height 24
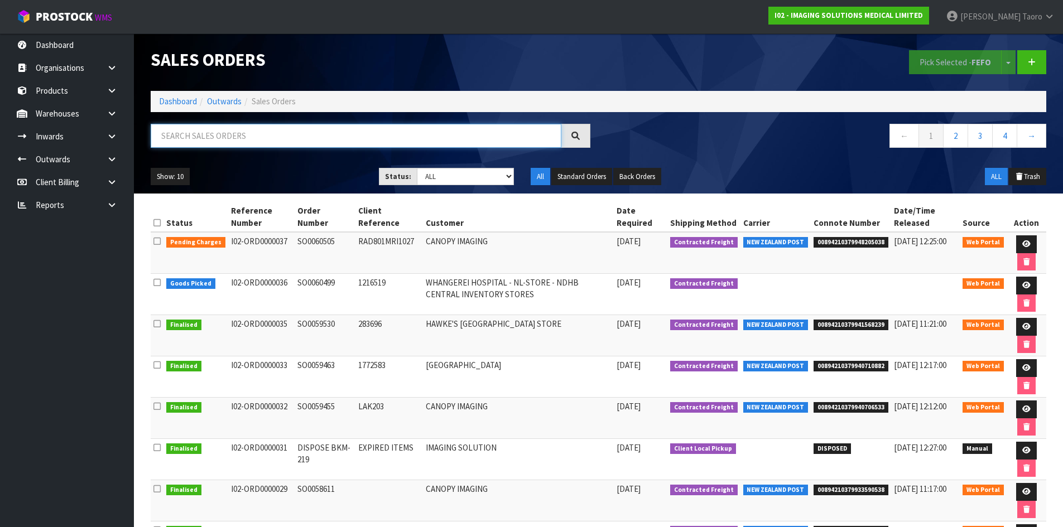
click at [443, 138] on input "text" at bounding box center [356, 136] width 411 height 24
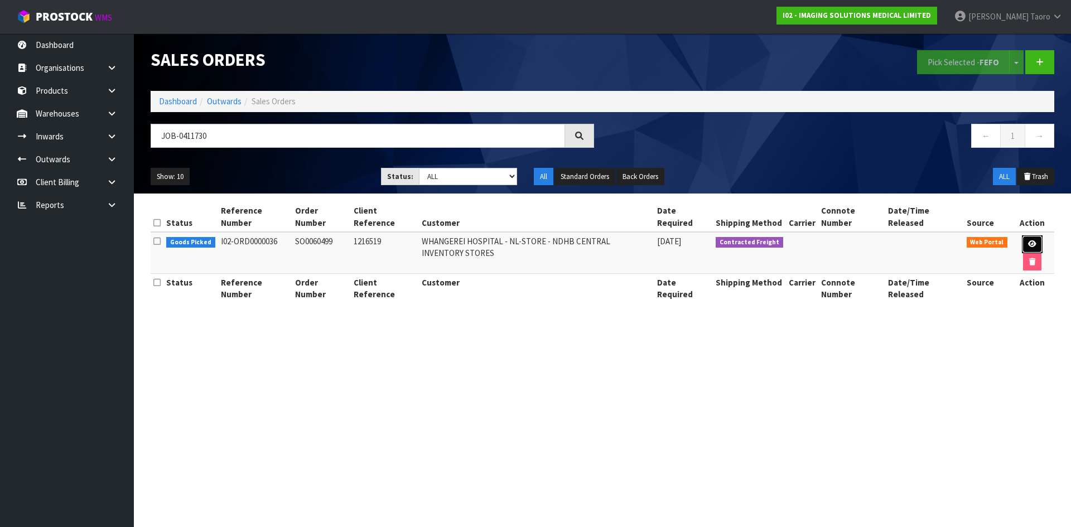
click at [1026, 239] on link at bounding box center [1032, 245] width 21 height 18
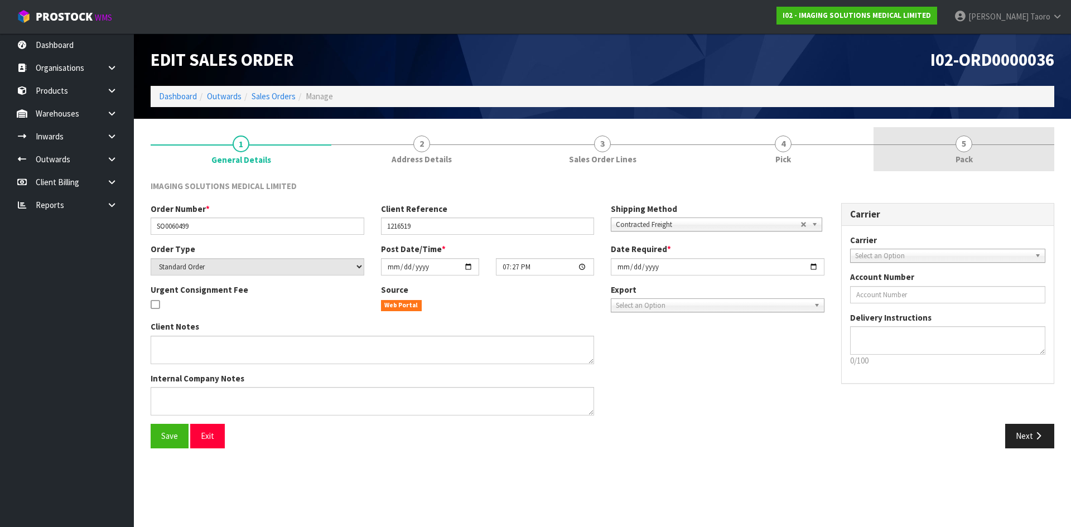
drag, startPoint x: 968, startPoint y: 144, endPoint x: 830, endPoint y: 82, distance: 151.6
click at [966, 142] on span "5" at bounding box center [964, 144] width 17 height 17
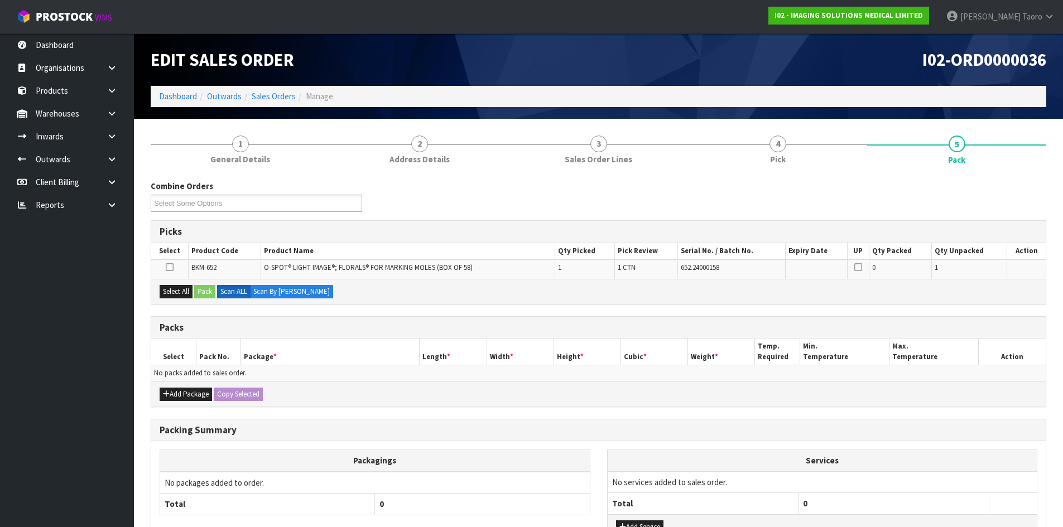
click at [813, 56] on h1 "I02-ORD0000036" at bounding box center [827, 59] width 440 height 19
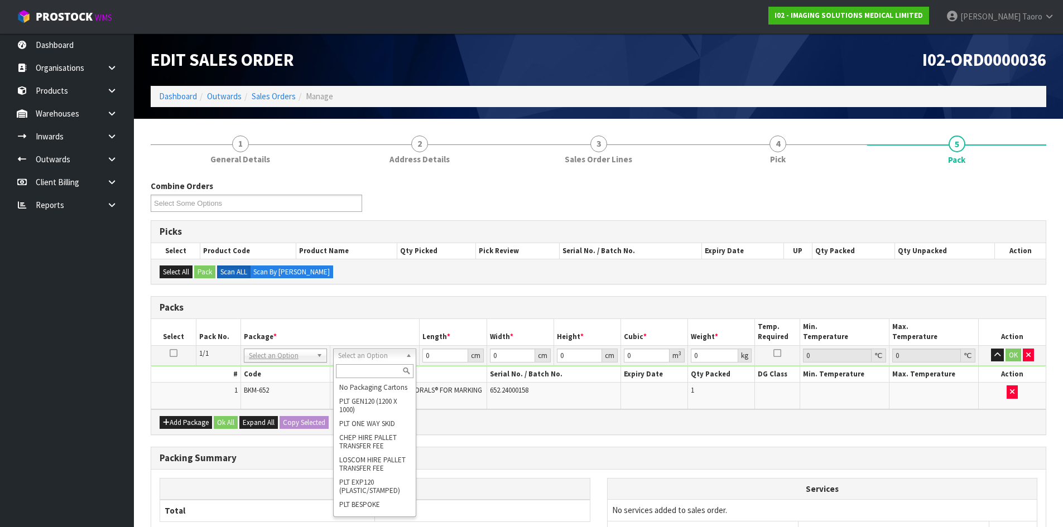
click at [368, 369] on input "text" at bounding box center [375, 371] width 78 height 14
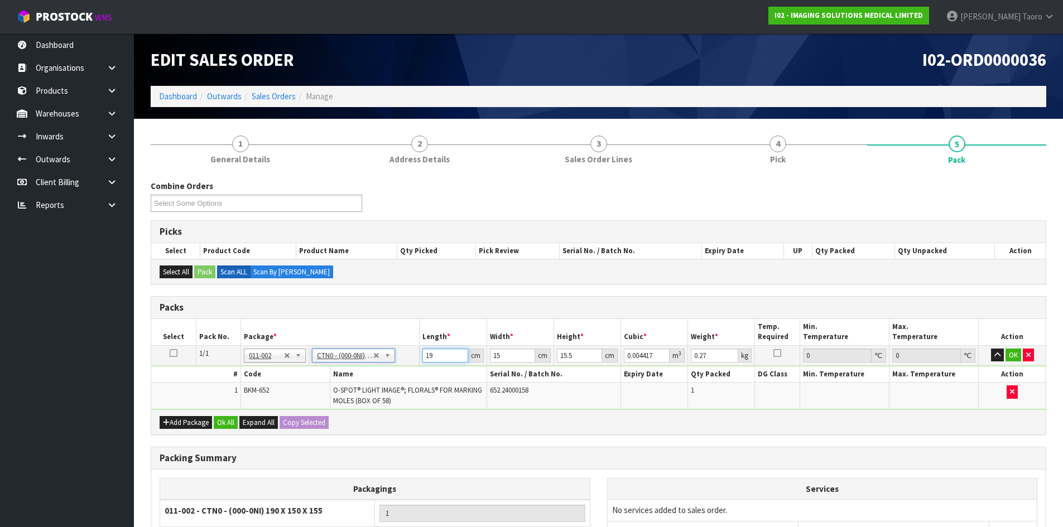
click at [446, 358] on input "19" at bounding box center [444, 356] width 45 height 14
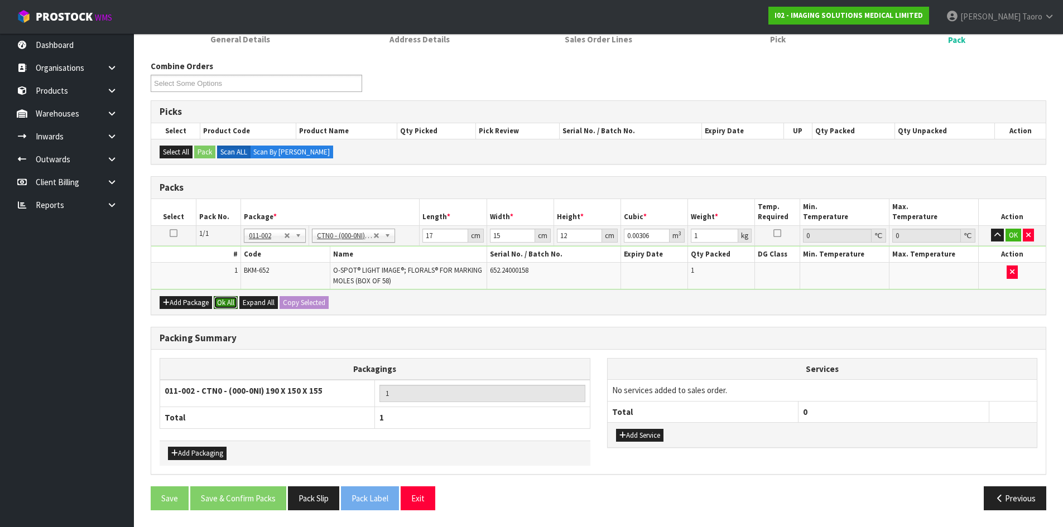
click at [234, 306] on button "Ok All" at bounding box center [226, 302] width 24 height 13
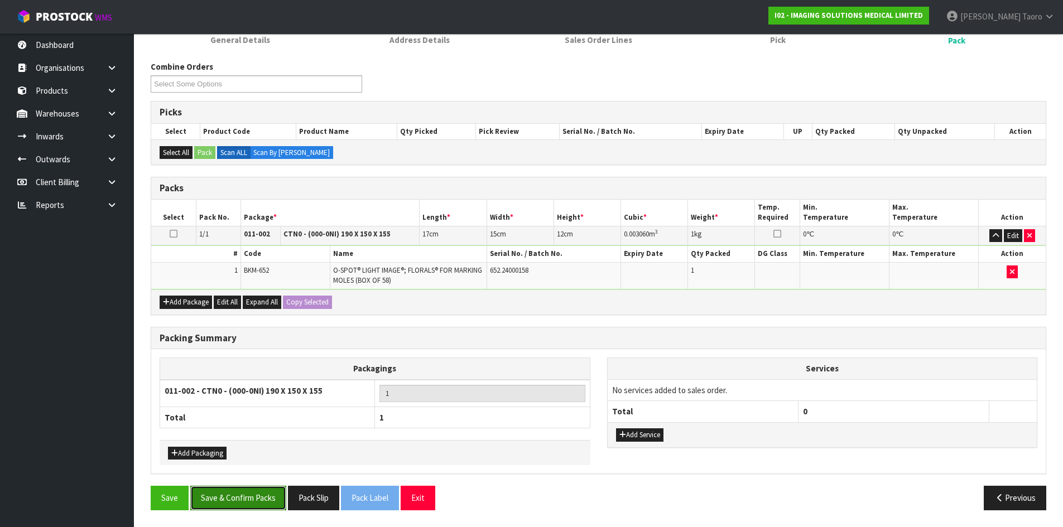
click at [254, 500] on button "Save & Confirm Packs" at bounding box center [238, 498] width 96 height 24
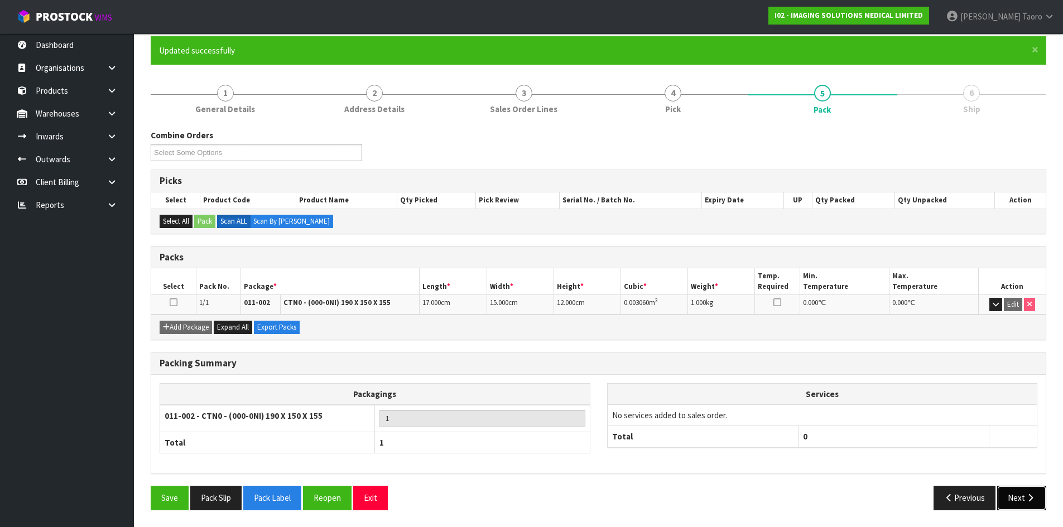
click at [1015, 498] on button "Next" at bounding box center [1021, 498] width 49 height 24
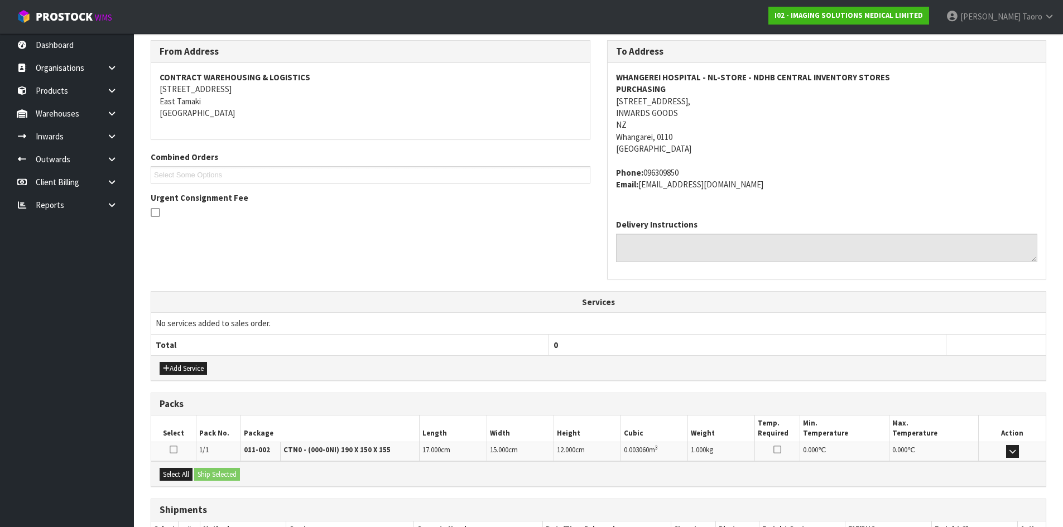
scroll to position [260, 0]
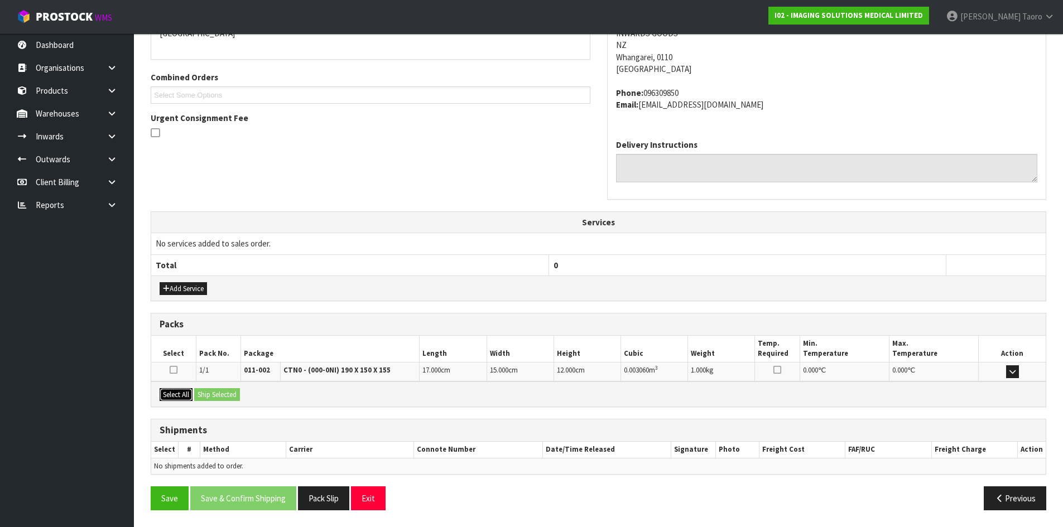
click at [188, 395] on button "Select All" at bounding box center [176, 394] width 33 height 13
click at [204, 394] on button "Ship Selected" at bounding box center [217, 394] width 46 height 13
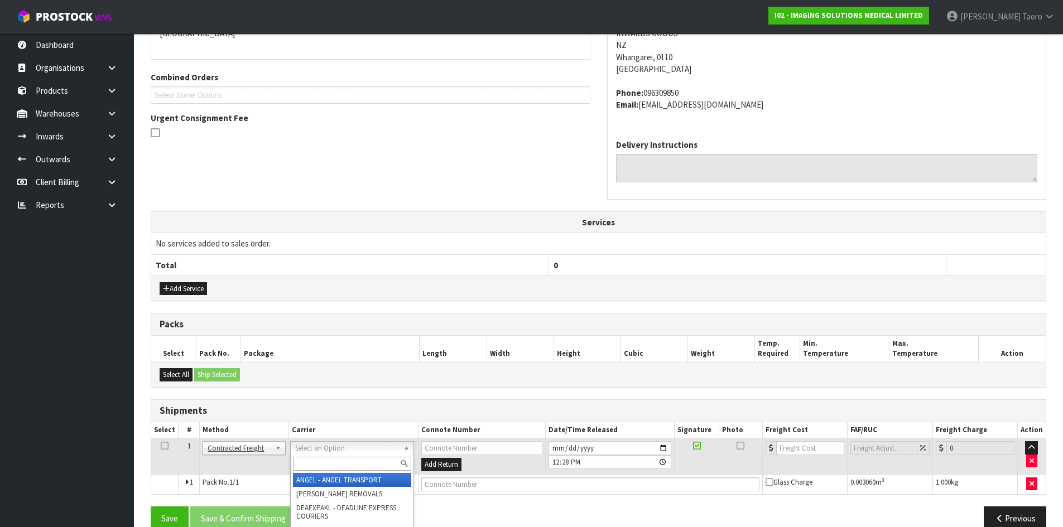
click at [322, 463] on input "text" at bounding box center [352, 464] width 118 height 14
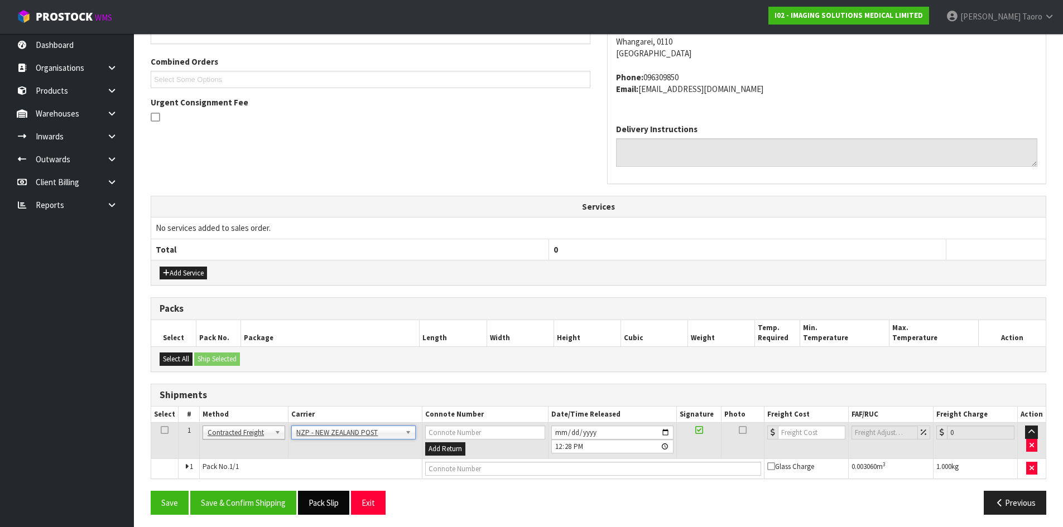
scroll to position [280, 0]
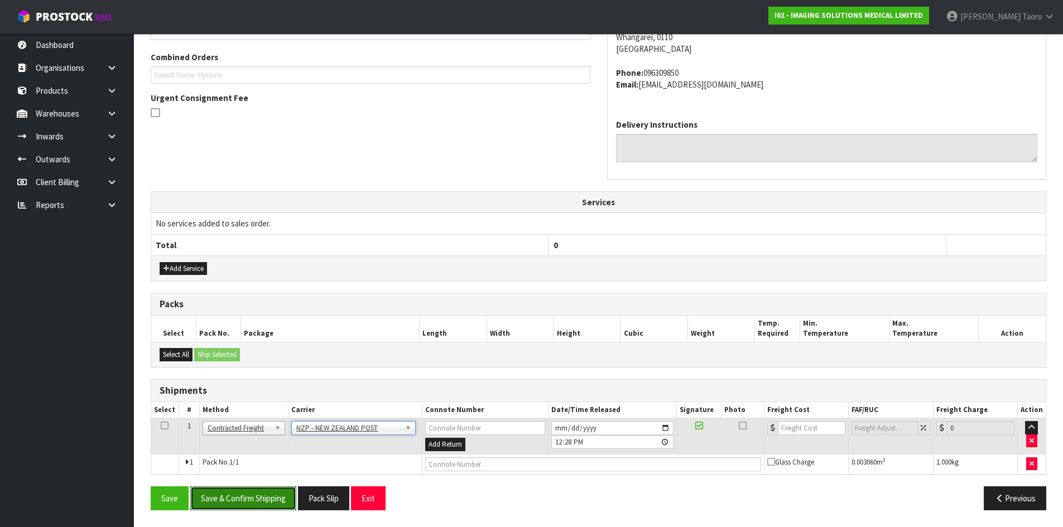
click at [293, 495] on button "Save & Confirm Shipping" at bounding box center [243, 499] width 106 height 24
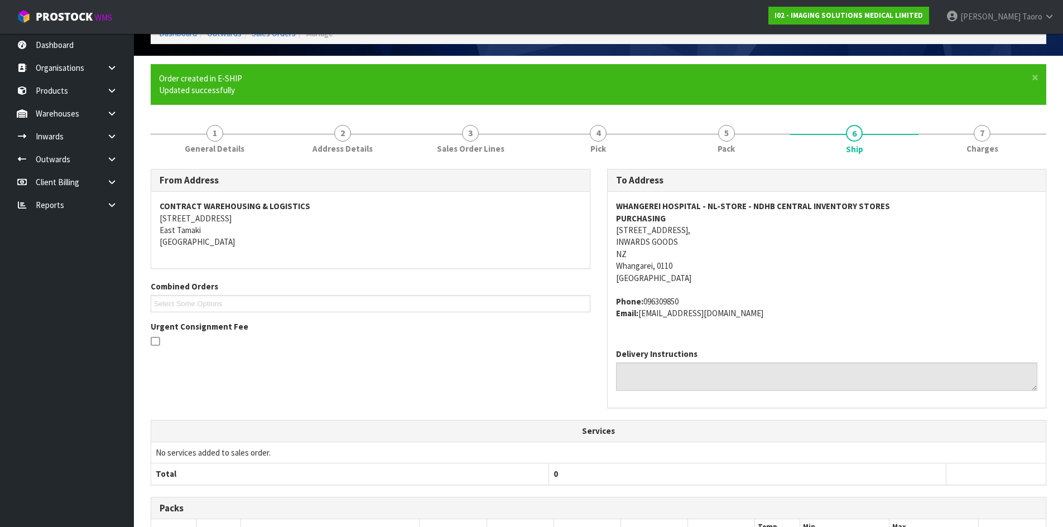
scroll to position [264, 0]
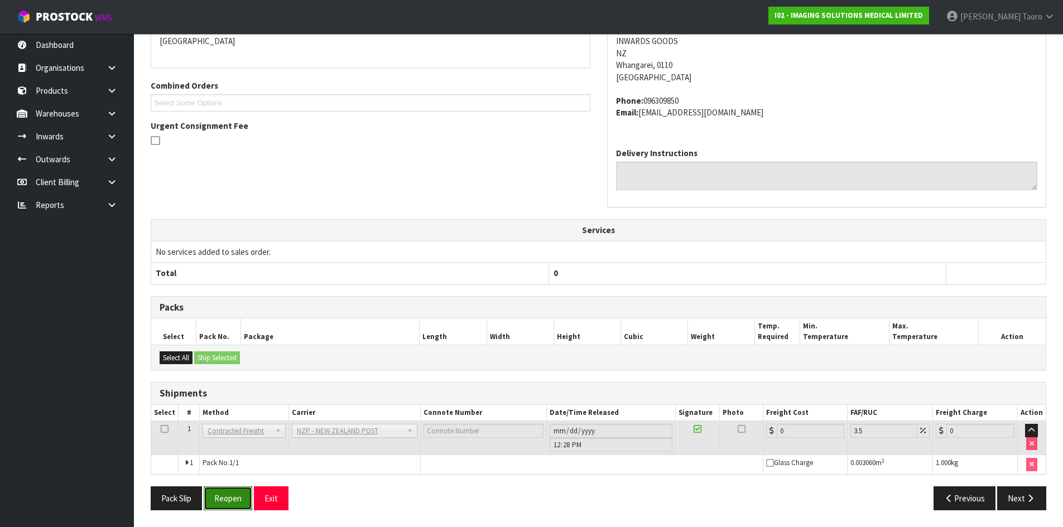
click at [234, 500] on button "Reopen" at bounding box center [228, 499] width 49 height 24
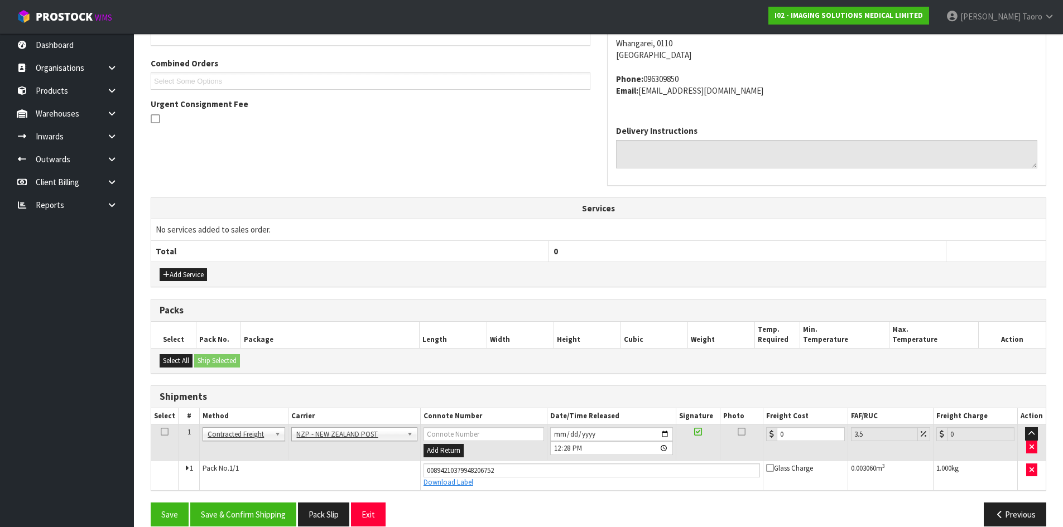
scroll to position [290, 0]
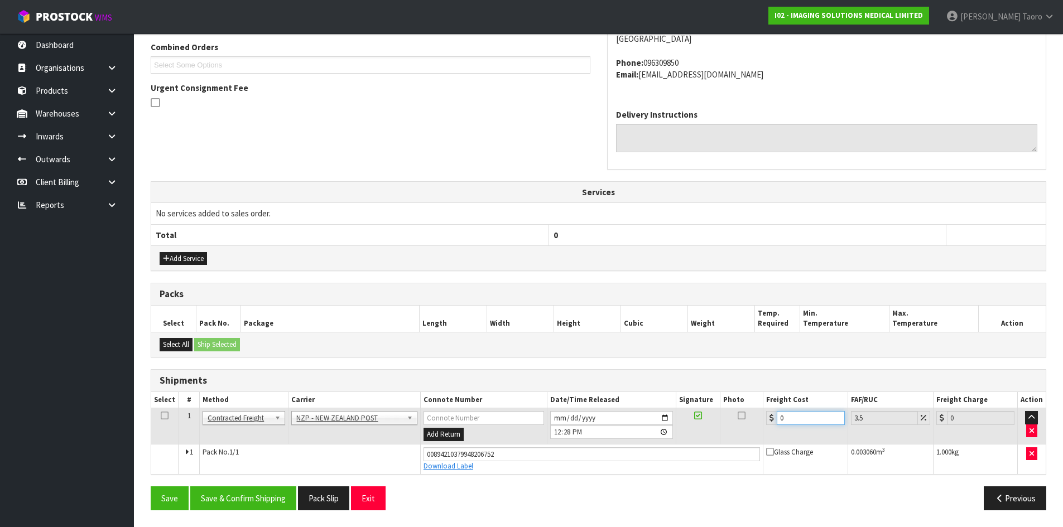
click at [799, 417] on input "0" at bounding box center [811, 418] width 68 height 14
click at [278, 502] on button "Save & Confirm Shipping" at bounding box center [243, 499] width 106 height 24
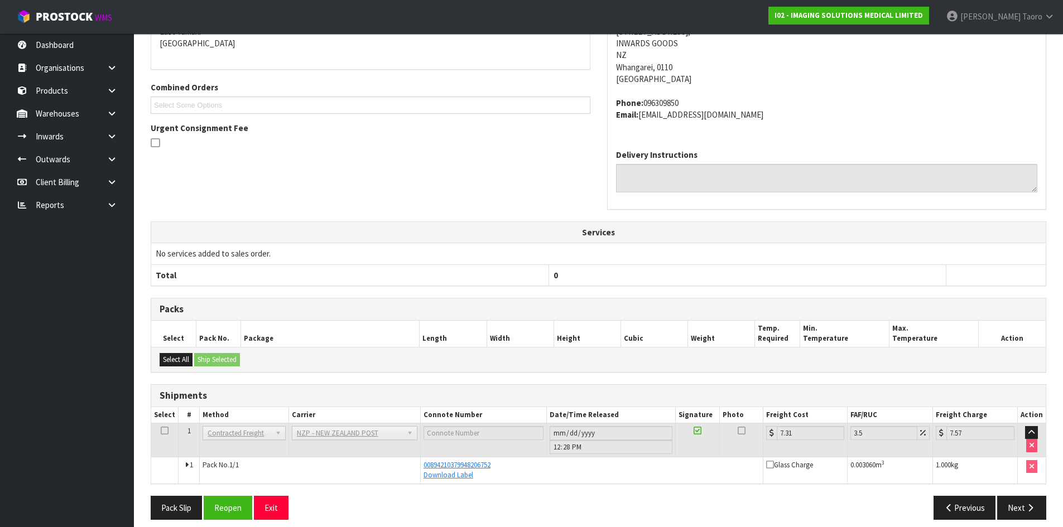
scroll to position [260, 0]
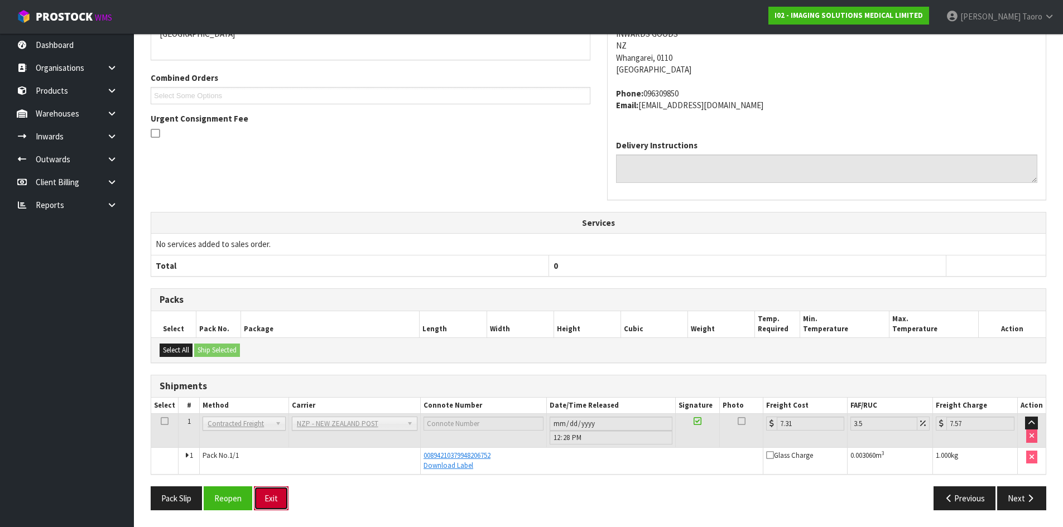
click at [271, 501] on button "Exit" at bounding box center [271, 499] width 35 height 24
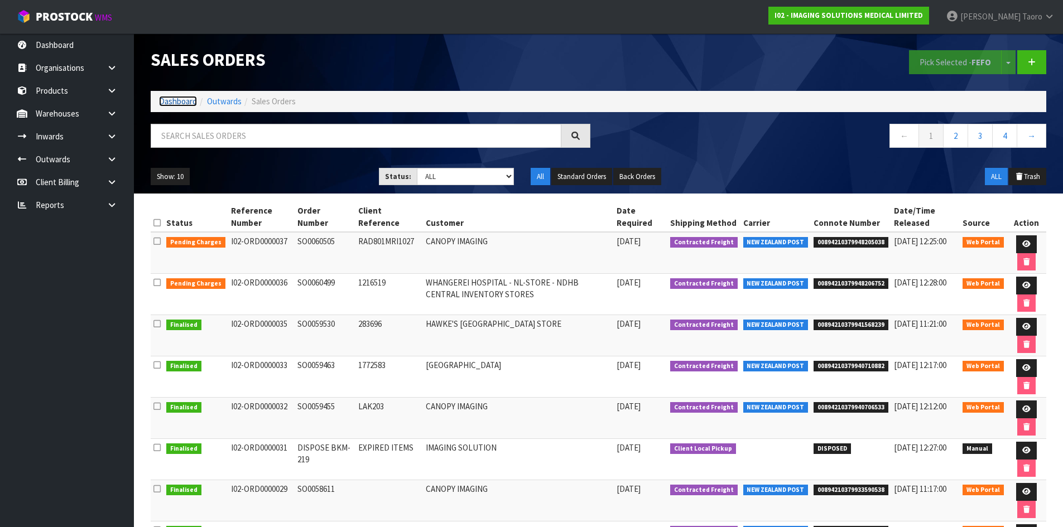
click at [174, 99] on link "Dashboard" at bounding box center [178, 101] width 38 height 11
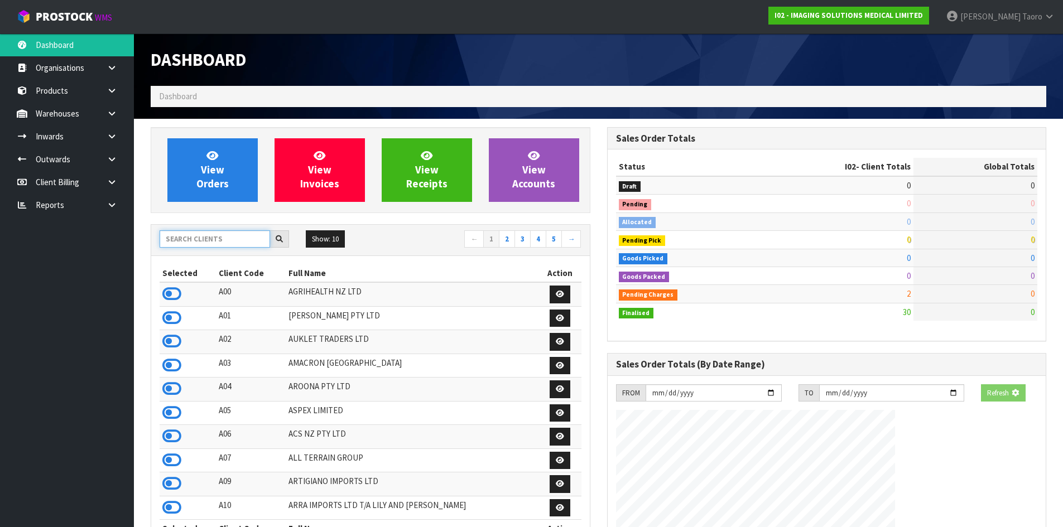
click at [208, 239] on input "text" at bounding box center [215, 238] width 110 height 17
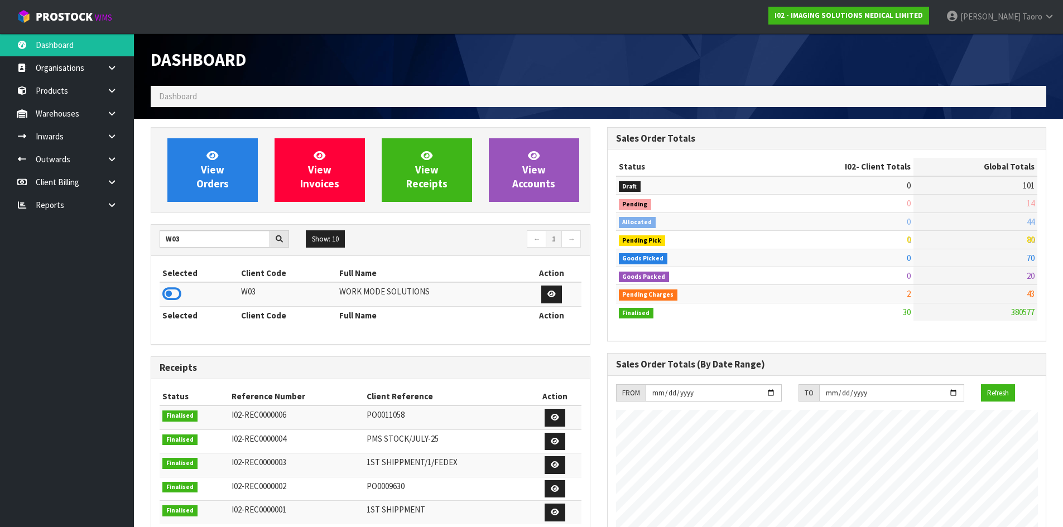
drag, startPoint x: 165, startPoint y: 293, endPoint x: 215, endPoint y: 238, distance: 74.3
click at [167, 294] on icon at bounding box center [171, 294] width 19 height 17
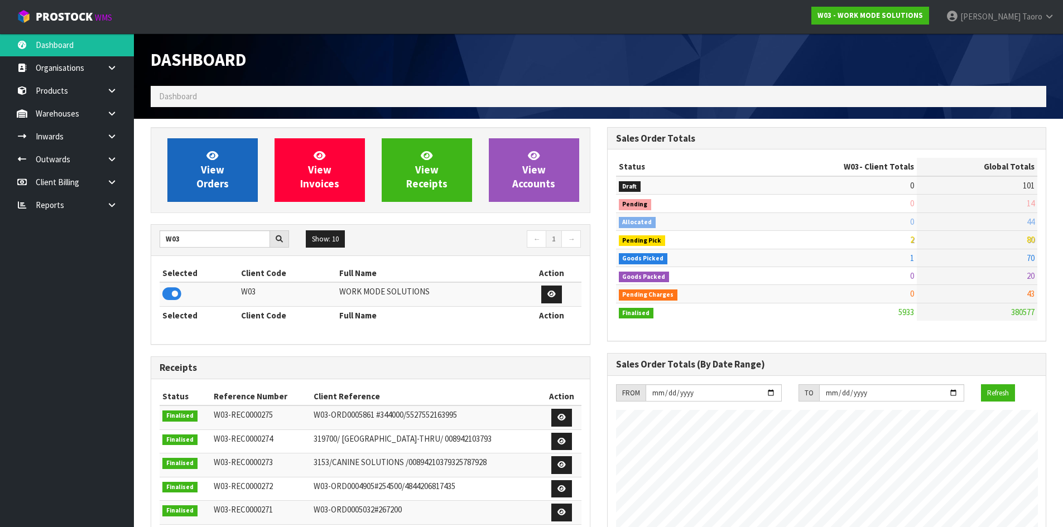
scroll to position [809, 456]
click at [215, 174] on span "View Orders" at bounding box center [212, 170] width 32 height 42
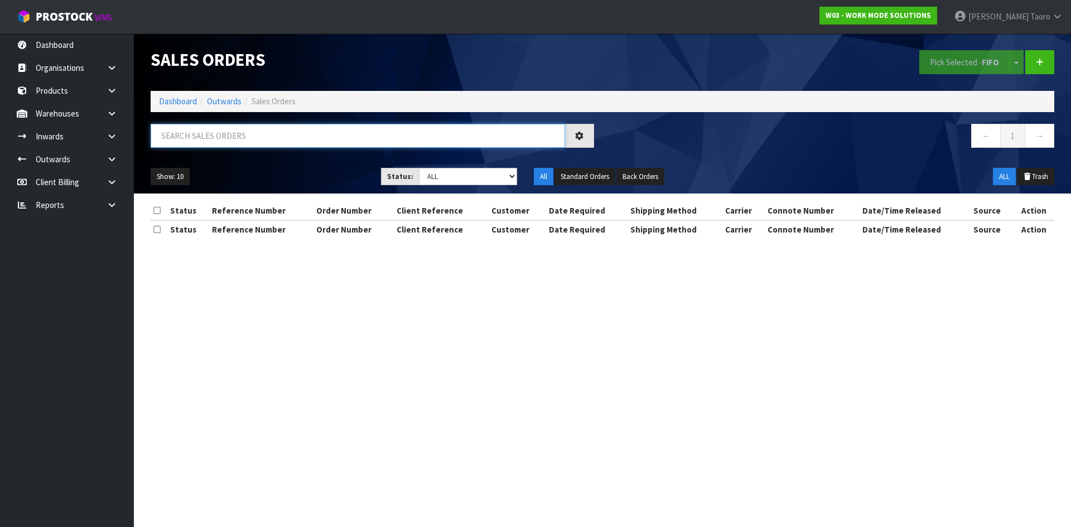
click at [230, 133] on input "text" at bounding box center [358, 136] width 415 height 24
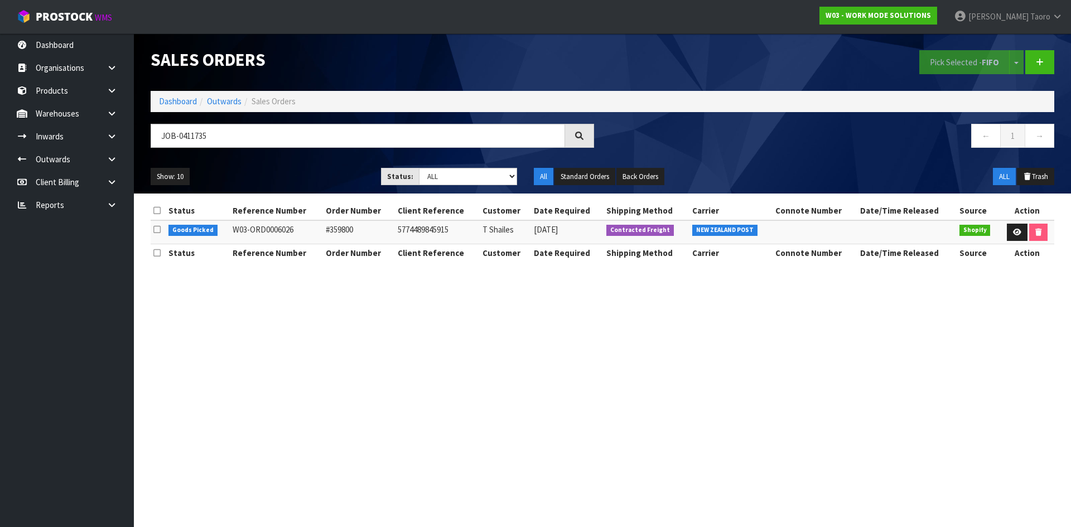
click at [1005, 233] on td at bounding box center [1027, 232] width 55 height 24
drag, startPoint x: 1012, startPoint y: 232, endPoint x: 1020, endPoint y: 223, distance: 11.5
click at [1013, 232] on icon at bounding box center [1017, 232] width 8 height 7
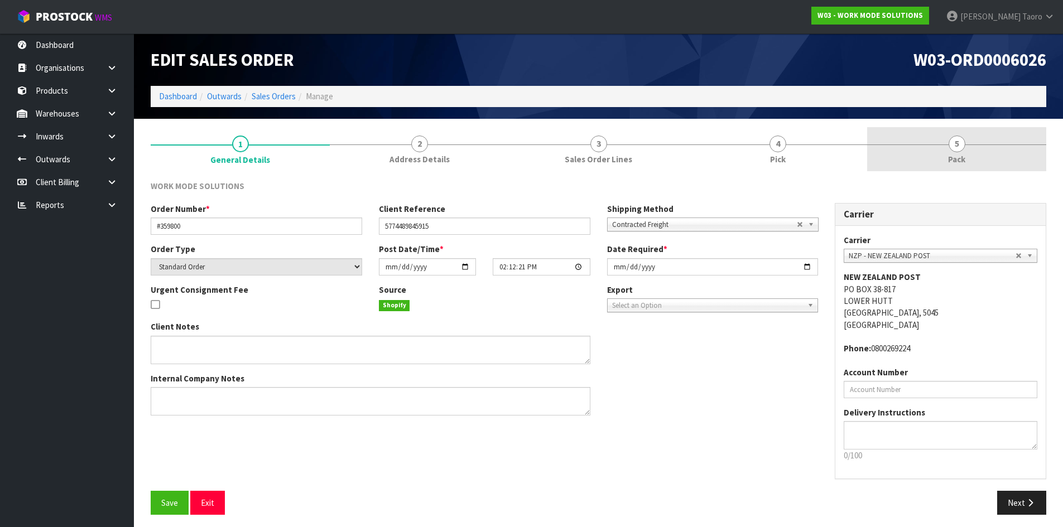
click at [934, 135] on section "1 General Details 2 Address Details 3 Sales Order Lines 4 Pick 5 Pack WORK MODE…" at bounding box center [598, 326] width 929 height 414
drag, startPoint x: 935, startPoint y: 143, endPoint x: 877, endPoint y: 89, distance: 79.4
click at [935, 143] on link "5 Pack" at bounding box center [956, 149] width 179 height 44
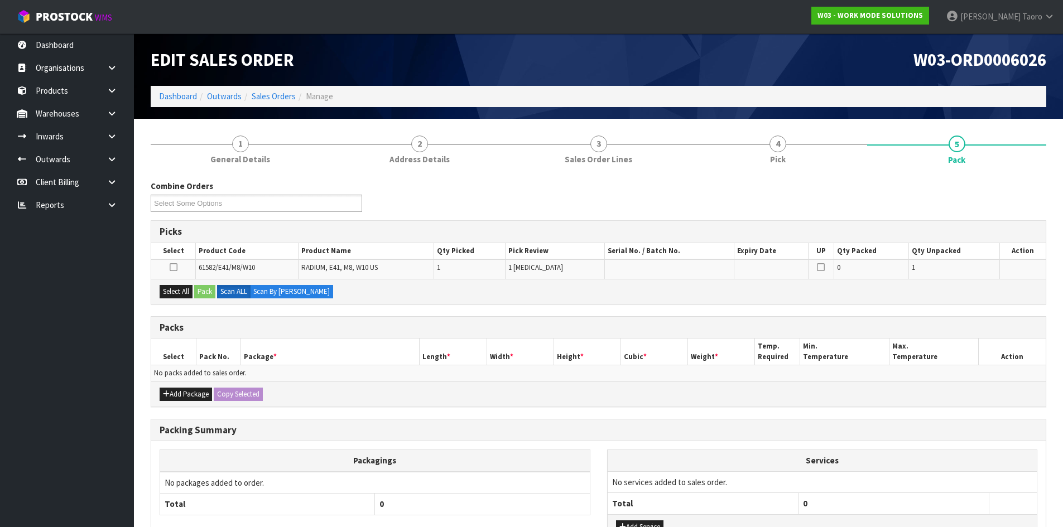
drag, startPoint x: 869, startPoint y: 77, endPoint x: 870, endPoint y: 71, distance: 5.6
click at [869, 76] on div "W03-ORD0006026" at bounding box center [827, 59] width 457 height 52
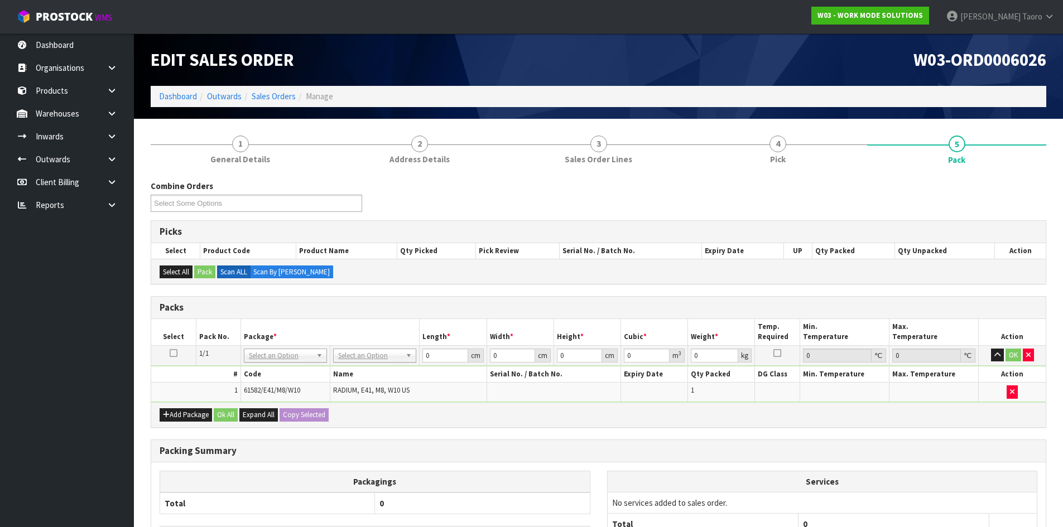
drag, startPoint x: 382, startPoint y: 355, endPoint x: 381, endPoint y: 369, distance: 14.1
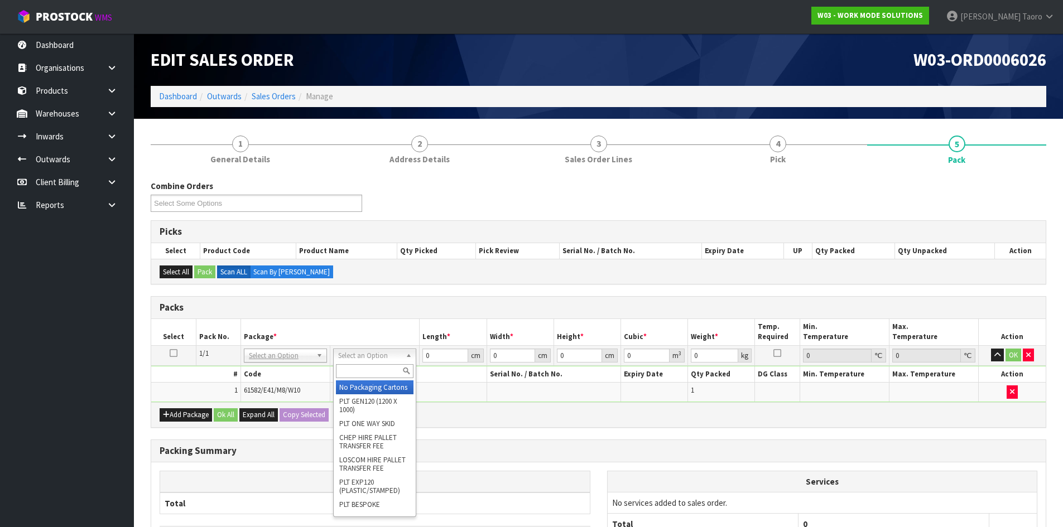
click at [381, 369] on input "text" at bounding box center [375, 371] width 78 height 14
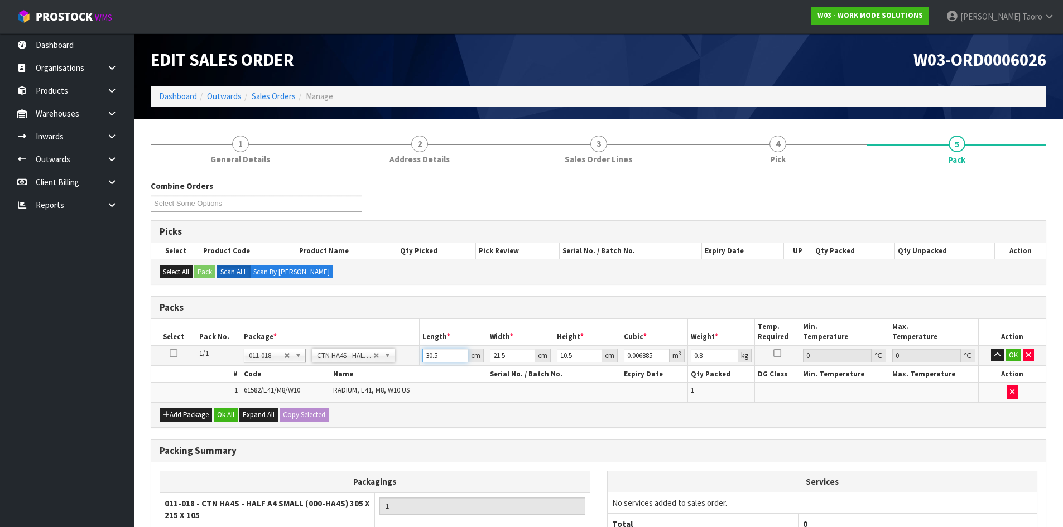
click at [436, 356] on input "30.5" at bounding box center [444, 356] width 45 height 14
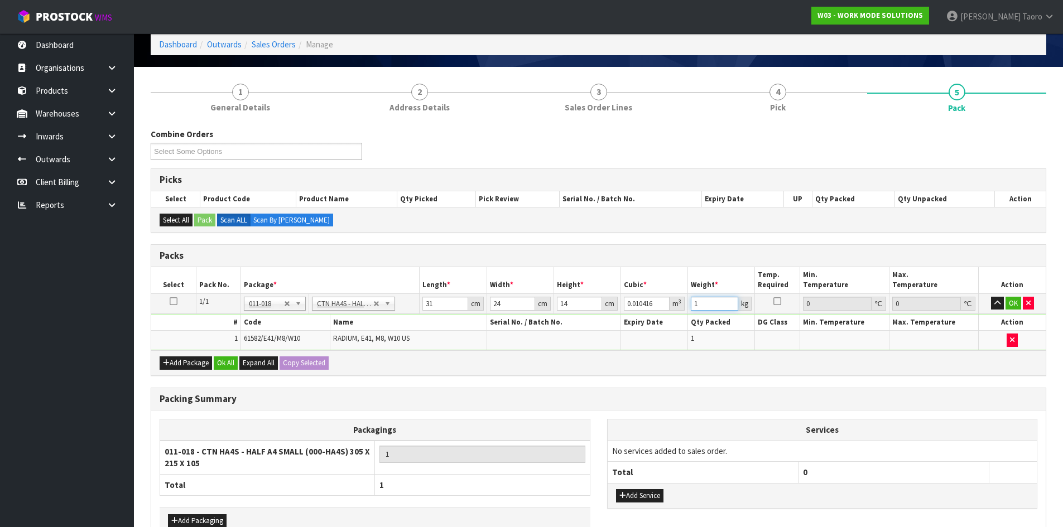
scroll to position [119, 0]
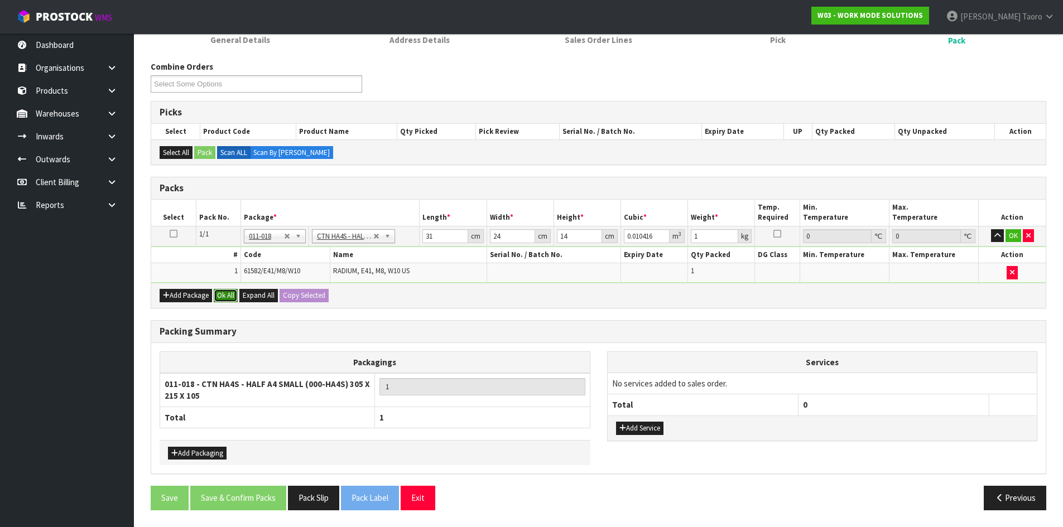
click at [237, 302] on button "Ok All" at bounding box center [226, 295] width 24 height 13
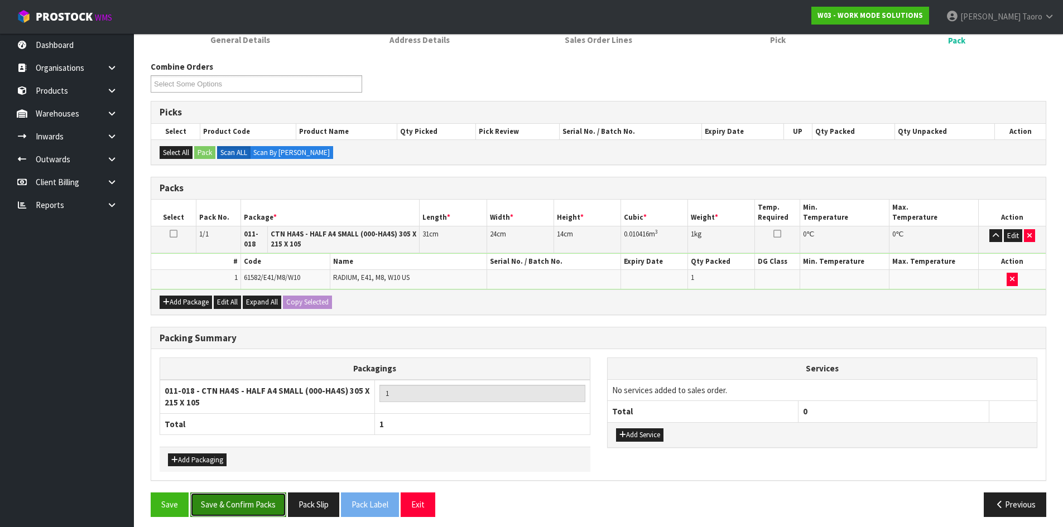
drag, startPoint x: 243, startPoint y: 516, endPoint x: 244, endPoint y: 510, distance: 6.8
click at [243, 515] on button "Save & Confirm Packs" at bounding box center [238, 505] width 96 height 24
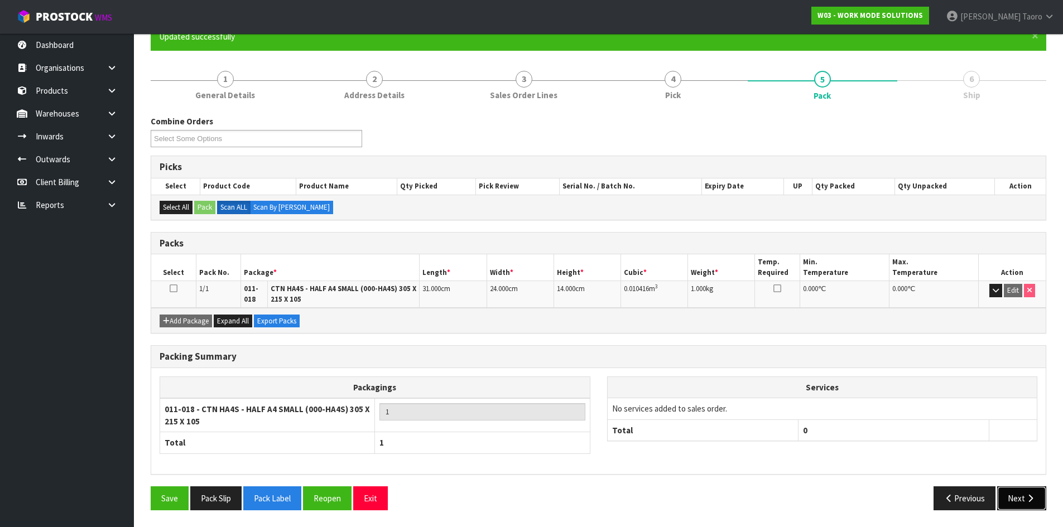
click at [1026, 501] on icon "button" at bounding box center [1030, 498] width 11 height 8
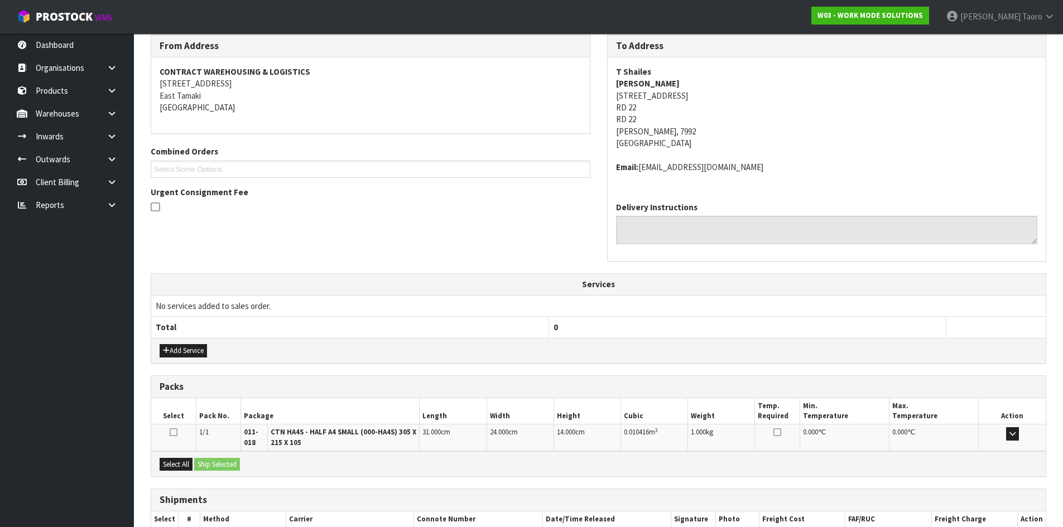
scroll to position [256, 0]
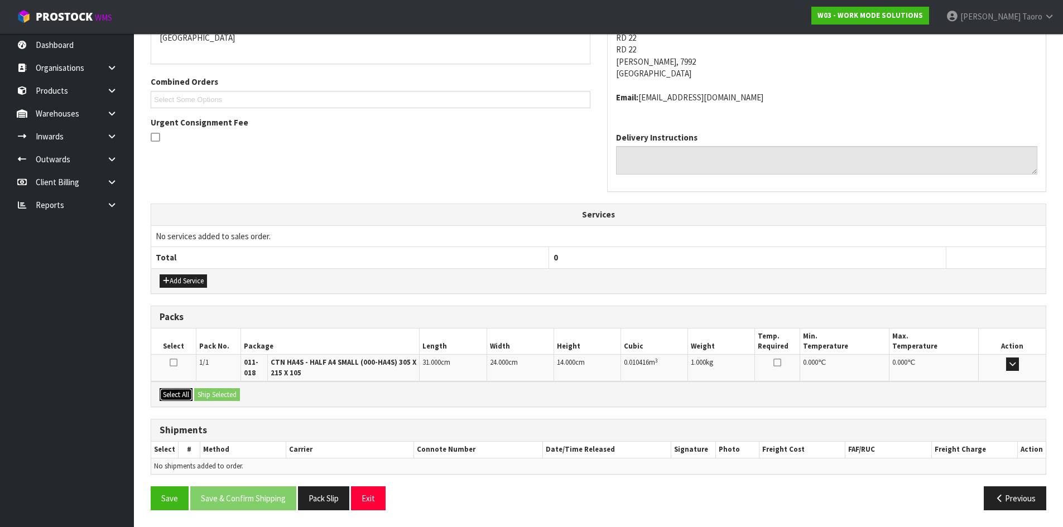
drag, startPoint x: 181, startPoint y: 392, endPoint x: 204, endPoint y: 390, distance: 22.4
click at [181, 392] on button "Select All" at bounding box center [176, 394] width 33 height 13
click at [206, 390] on button "Ship Selected" at bounding box center [217, 394] width 46 height 13
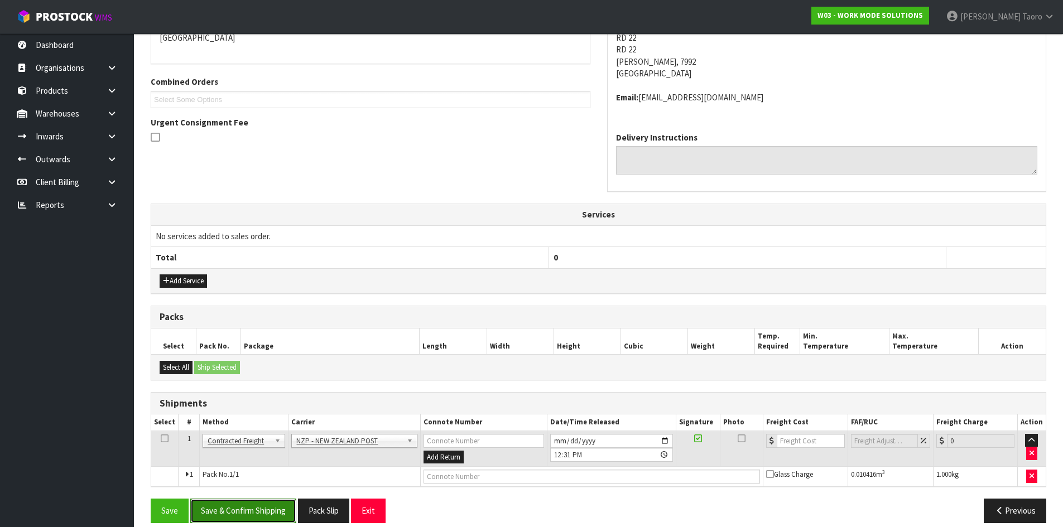
click at [285, 511] on button "Save & Confirm Shipping" at bounding box center [243, 511] width 106 height 24
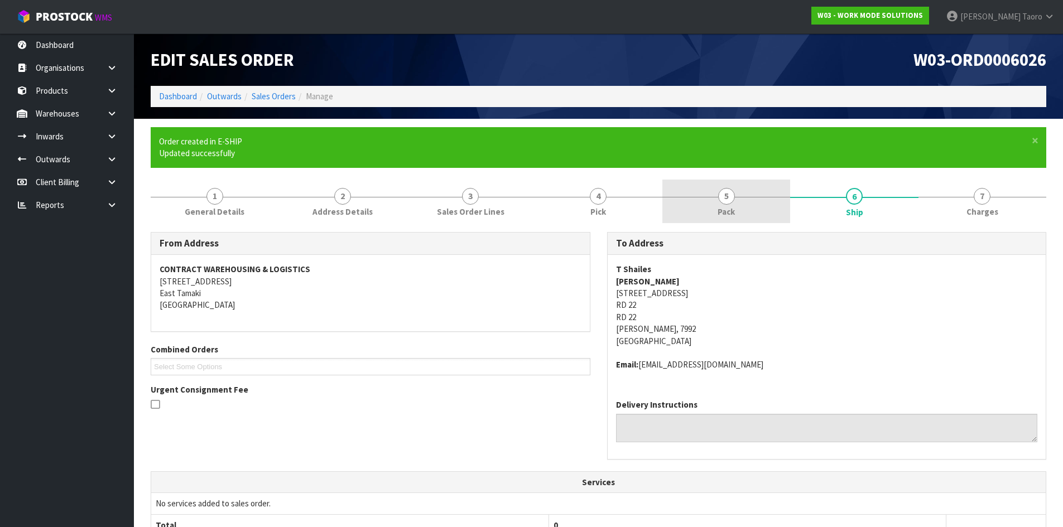
click at [714, 195] on link "5 Pack" at bounding box center [726, 202] width 128 height 44
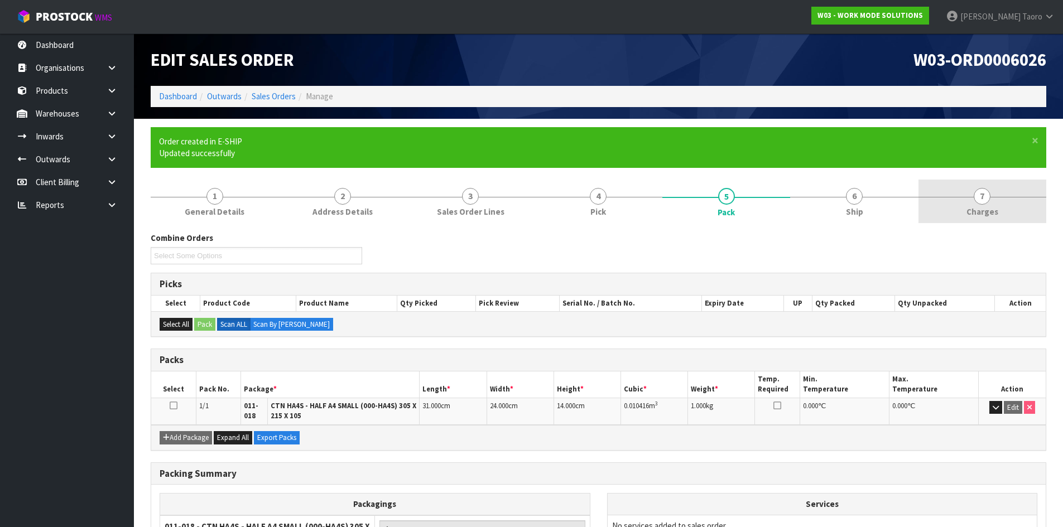
click at [968, 189] on link "7 Charges" at bounding box center [983, 202] width 128 height 44
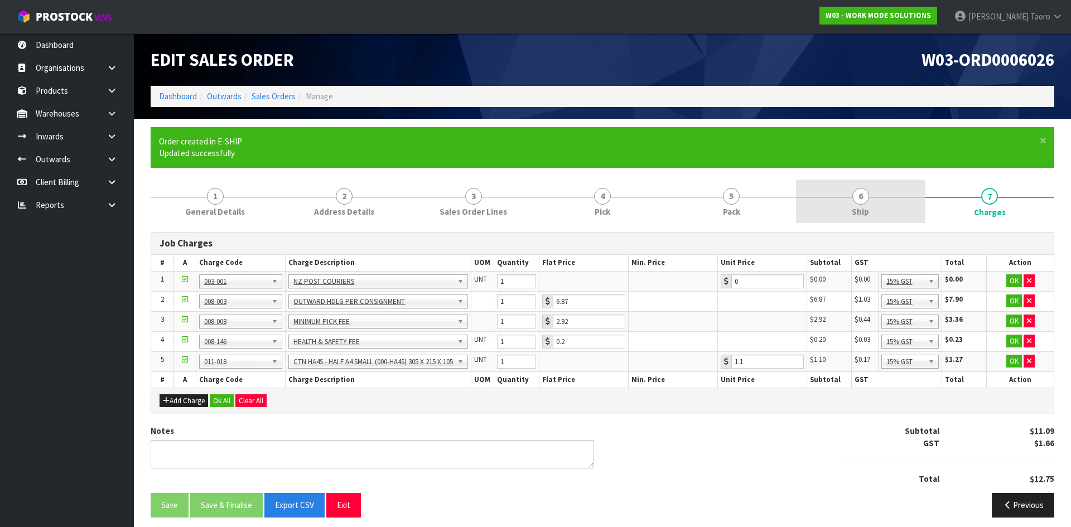
click at [852, 211] on span "Ship" at bounding box center [860, 212] width 17 height 12
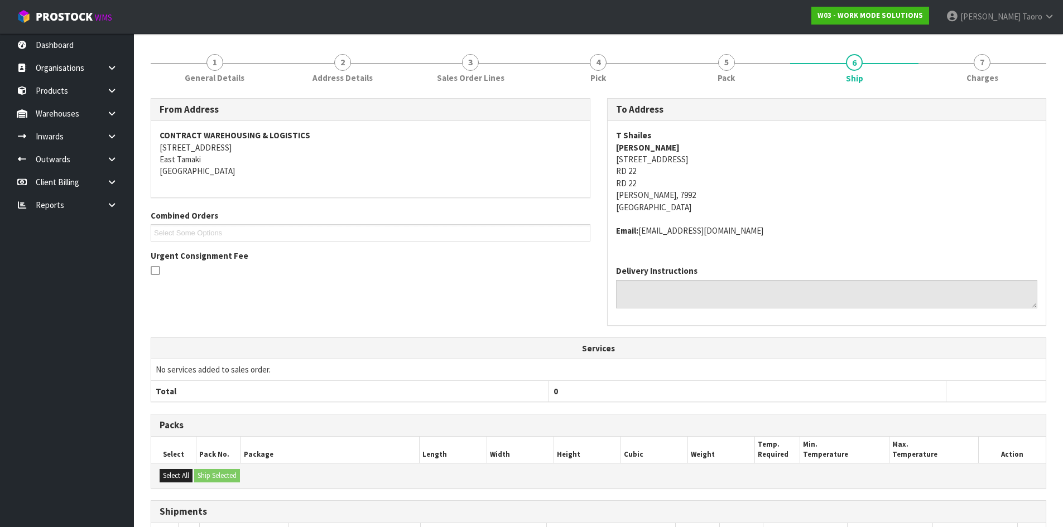
scroll to position [252, 0]
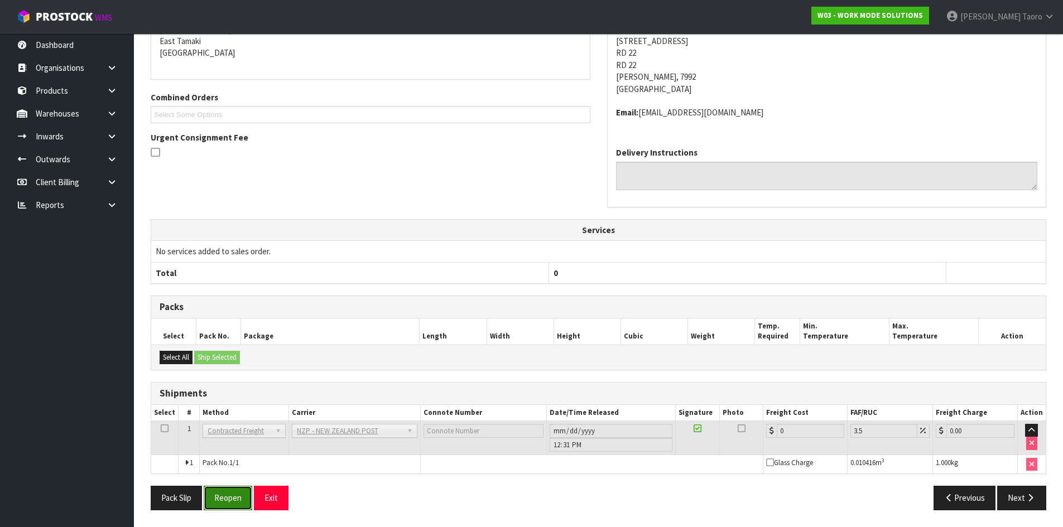
drag, startPoint x: 234, startPoint y: 499, endPoint x: 339, endPoint y: 483, distance: 105.6
click at [234, 500] on button "Reopen" at bounding box center [228, 498] width 49 height 24
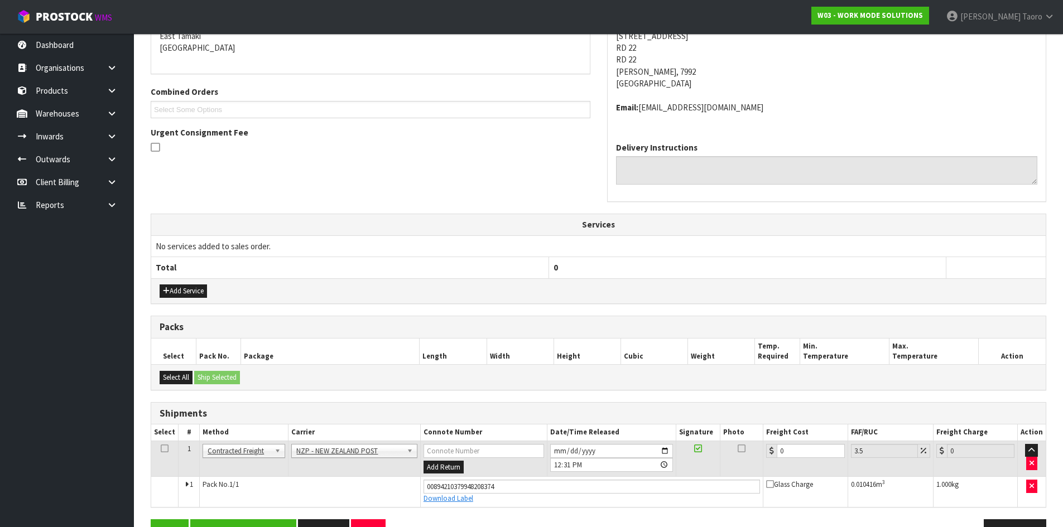
scroll to position [278, 0]
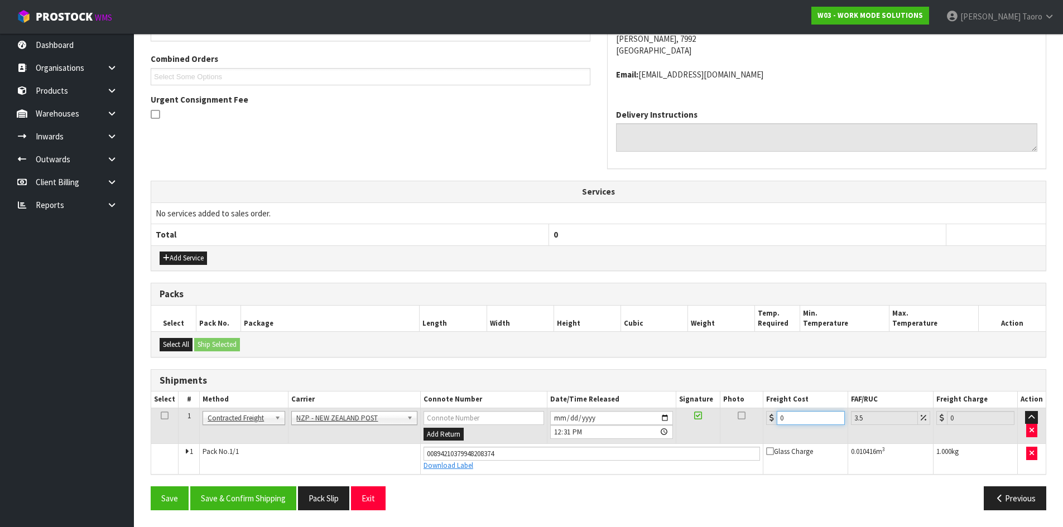
click at [799, 421] on input "0" at bounding box center [811, 418] width 68 height 14
click at [282, 496] on button "Save & Confirm Shipping" at bounding box center [243, 499] width 106 height 24
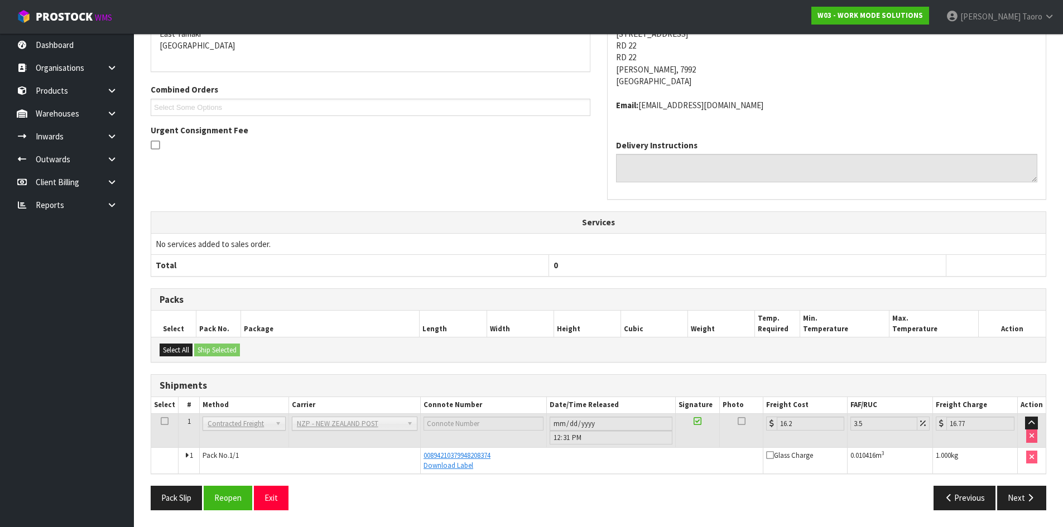
scroll to position [248, 0]
click at [282, 505] on button "Exit" at bounding box center [271, 498] width 35 height 24
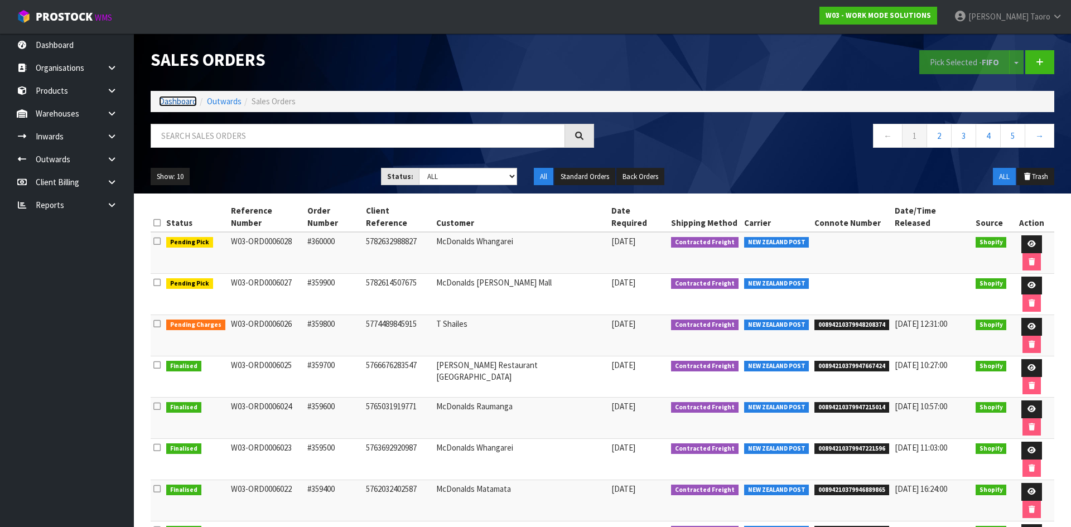
click at [162, 104] on link "Dashboard" at bounding box center [178, 101] width 38 height 11
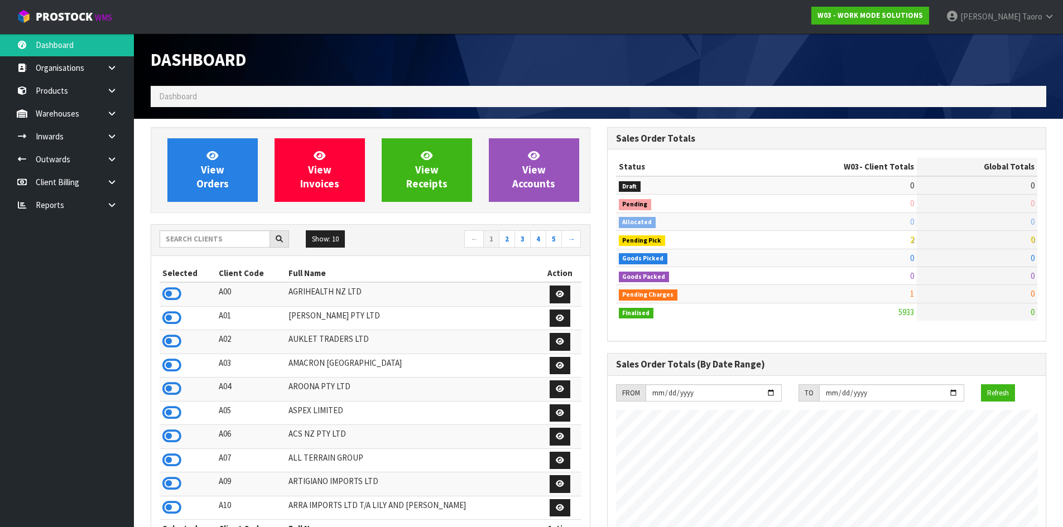
scroll to position [557260, 557613]
click at [176, 295] on icon at bounding box center [171, 294] width 19 height 17
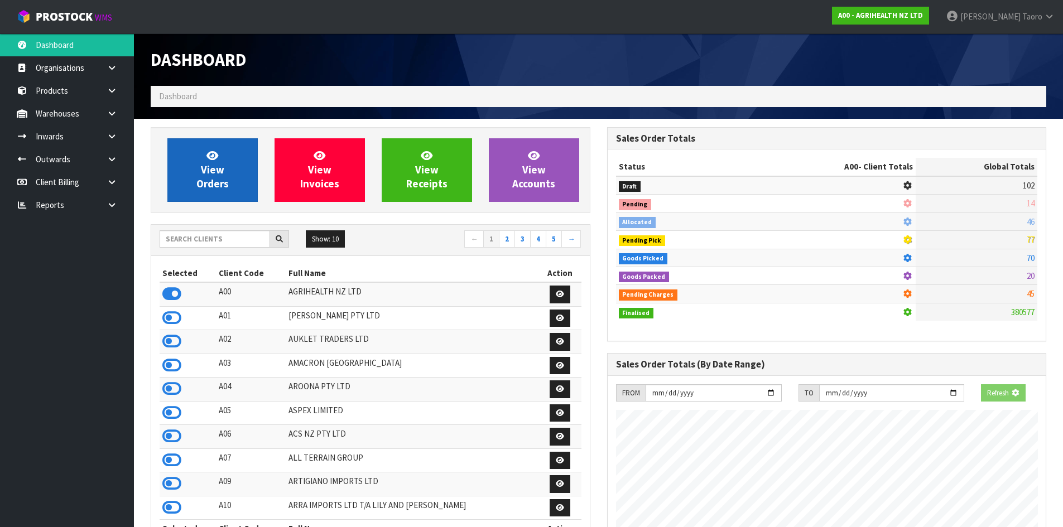
scroll to position [845, 456]
click at [229, 179] on link "View Orders" at bounding box center [212, 170] width 90 height 64
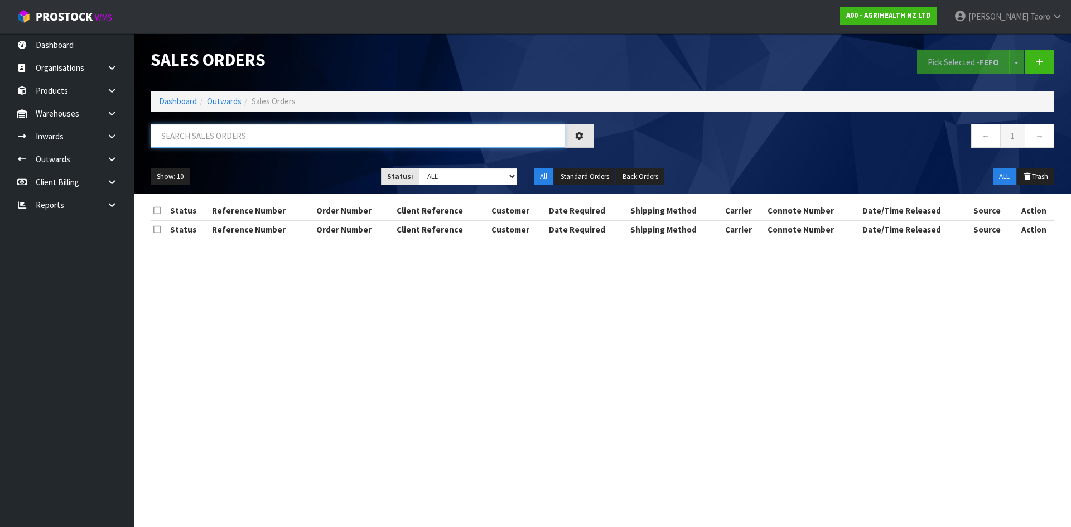
click at [229, 140] on input "text" at bounding box center [358, 136] width 415 height 24
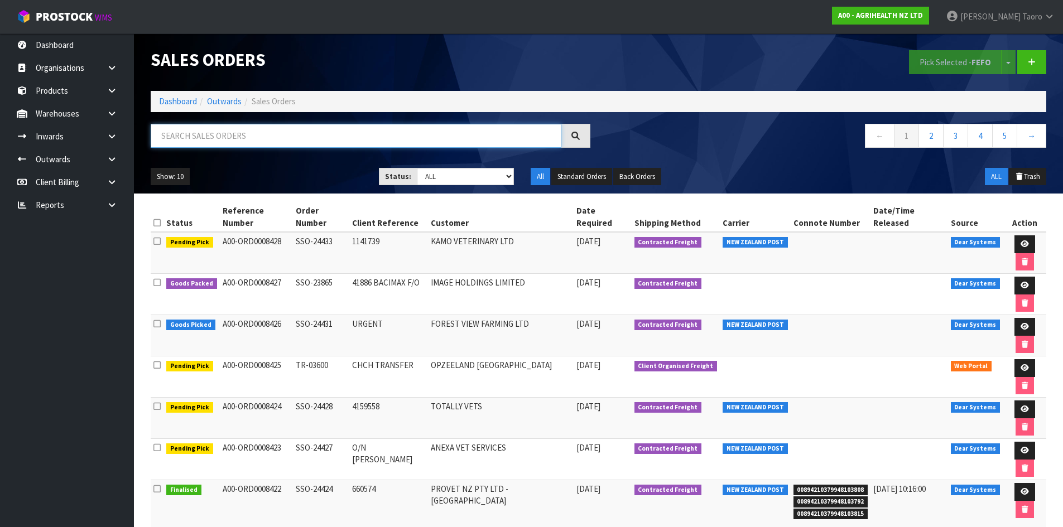
click at [161, 136] on input "text" at bounding box center [356, 136] width 411 height 24
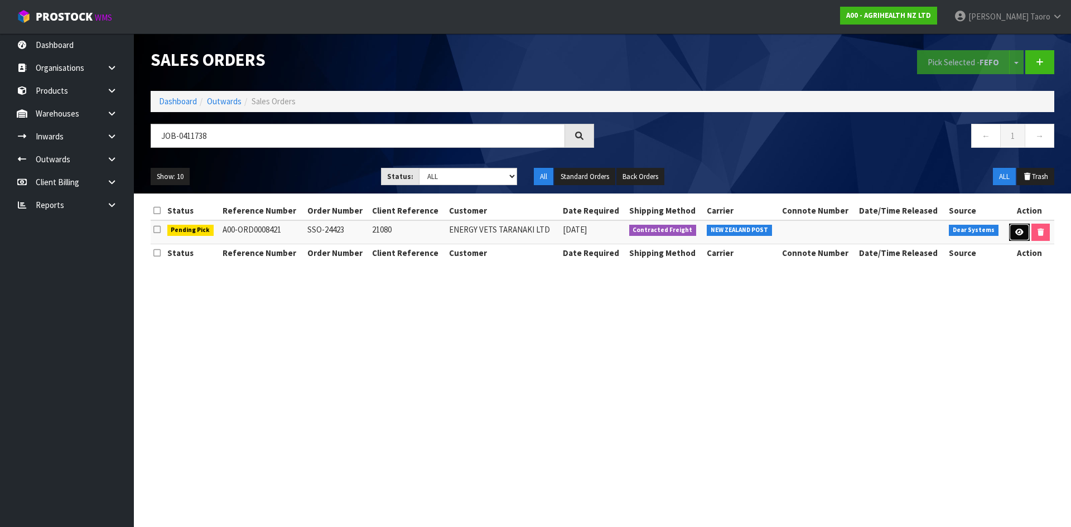
click at [1020, 233] on icon at bounding box center [1020, 232] width 8 height 7
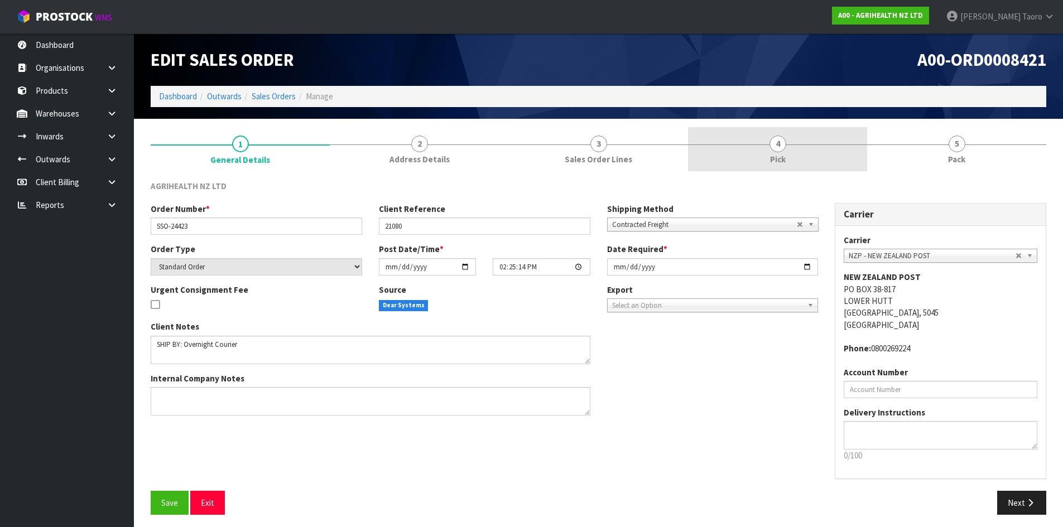
click at [822, 157] on link "4 Pick" at bounding box center [777, 149] width 179 height 44
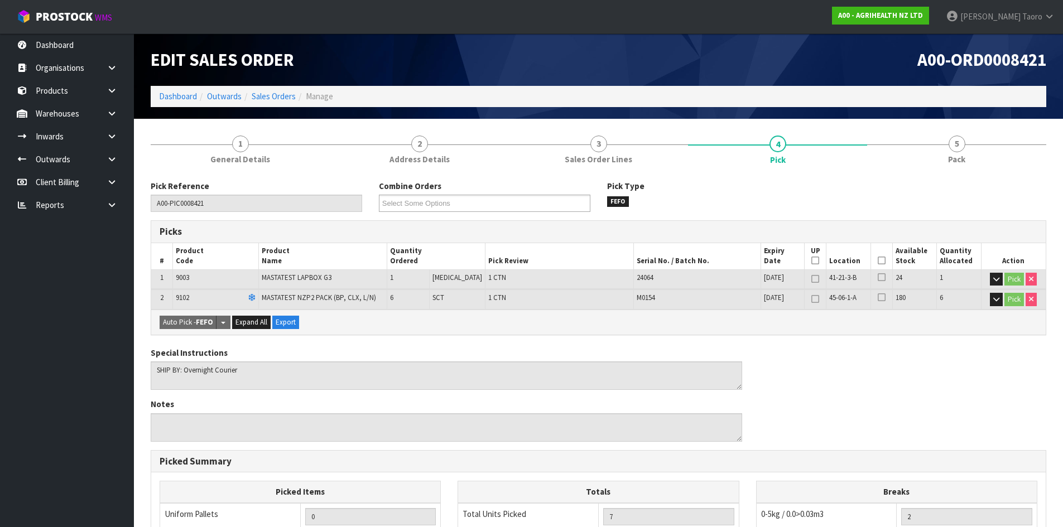
click at [881, 261] on icon at bounding box center [882, 261] width 8 height 1
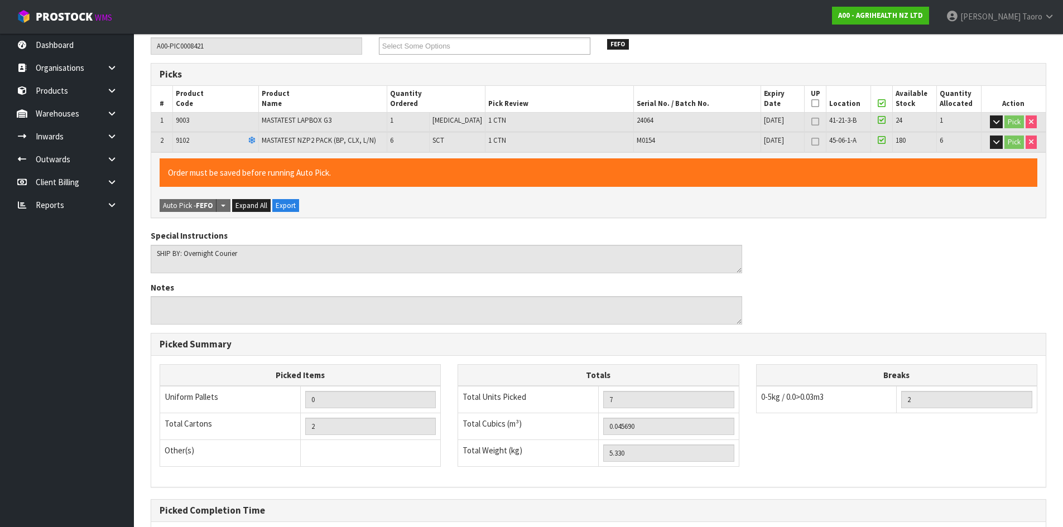
scroll to position [271, 0]
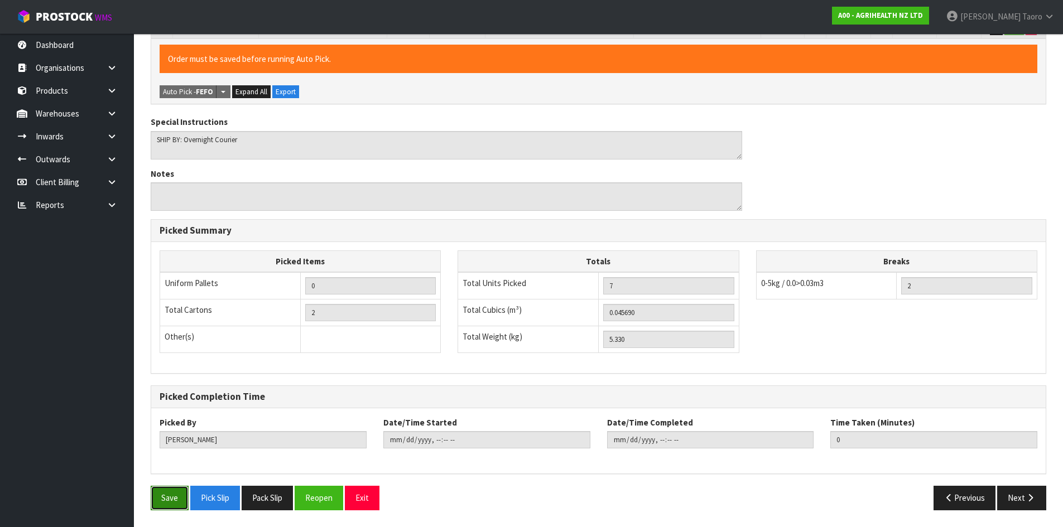
click at [168, 497] on button "Save" at bounding box center [170, 498] width 38 height 24
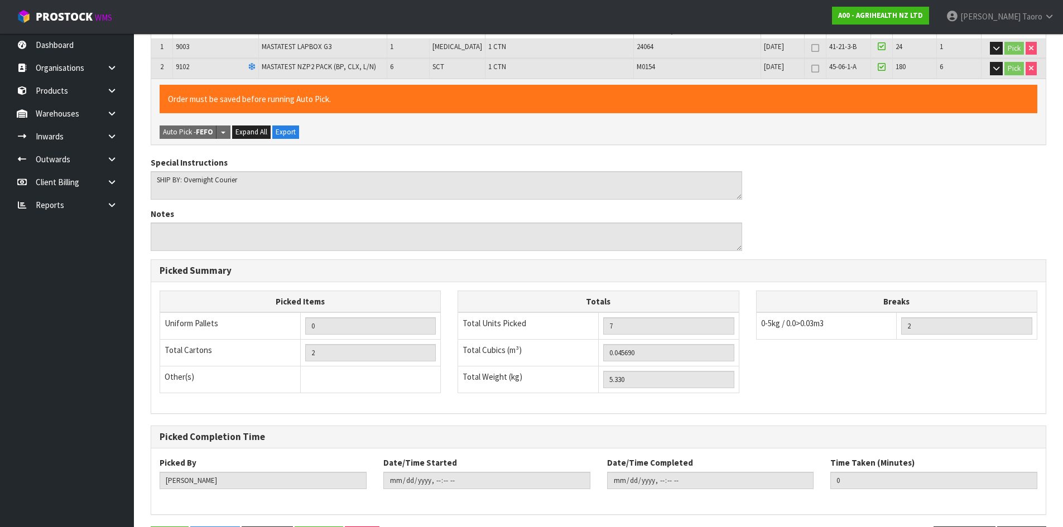
scroll to position [0, 0]
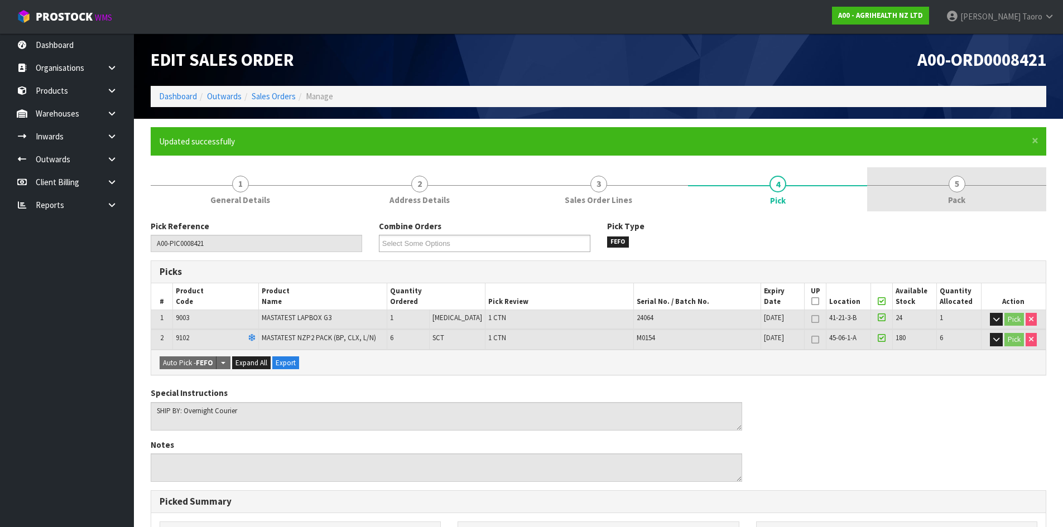
click at [976, 190] on link "5 Pack" at bounding box center [956, 189] width 179 height 44
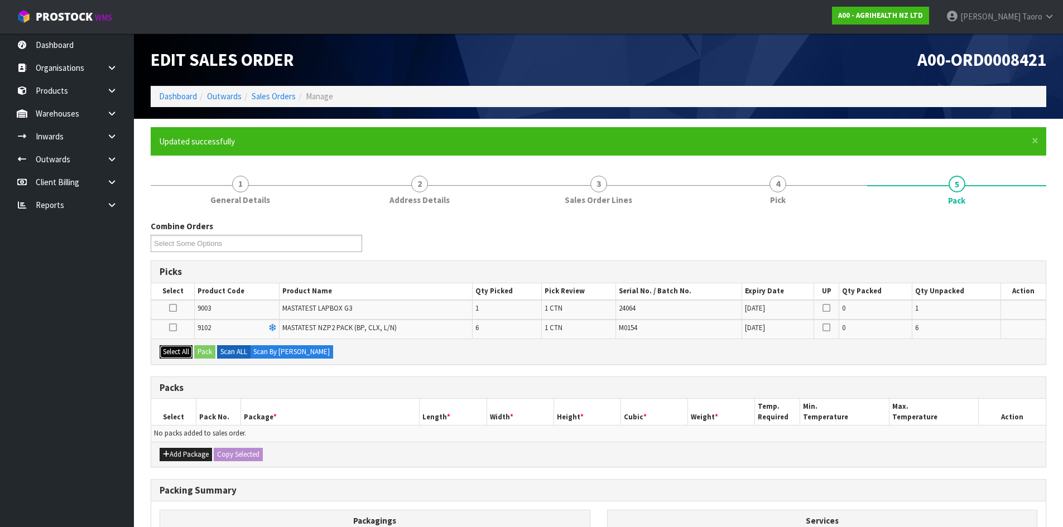
click at [183, 349] on button "Select All" at bounding box center [176, 351] width 33 height 13
click at [208, 354] on button "Pack" at bounding box center [204, 351] width 21 height 13
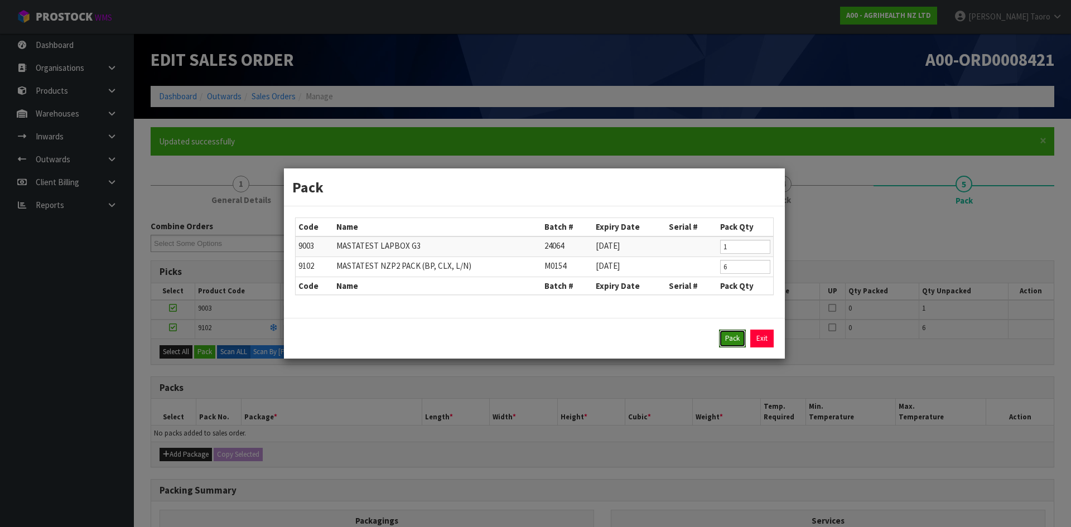
click at [731, 343] on button "Pack" at bounding box center [732, 339] width 27 height 18
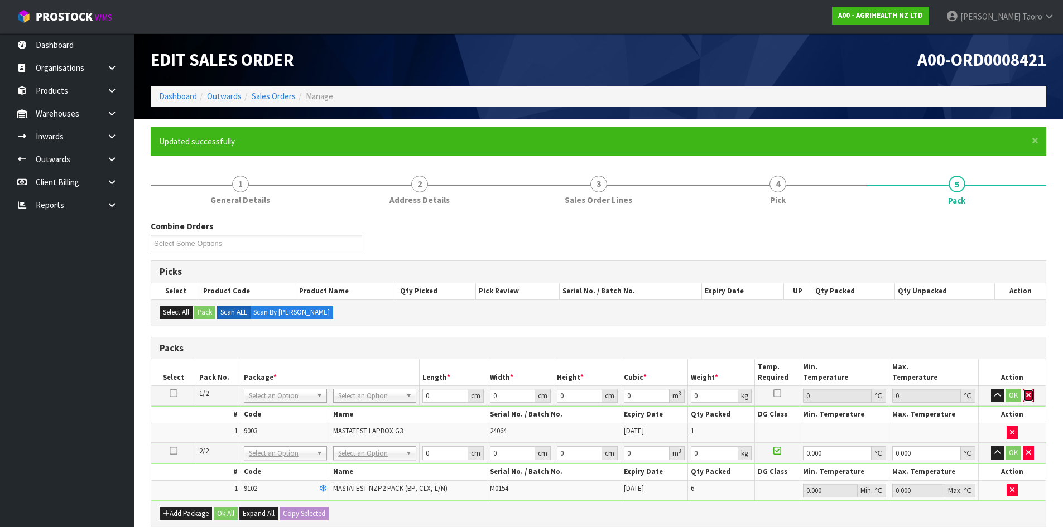
drag, startPoint x: 1031, startPoint y: 396, endPoint x: 969, endPoint y: 405, distance: 62.0
click at [1031, 396] on button "button" at bounding box center [1028, 395] width 11 height 13
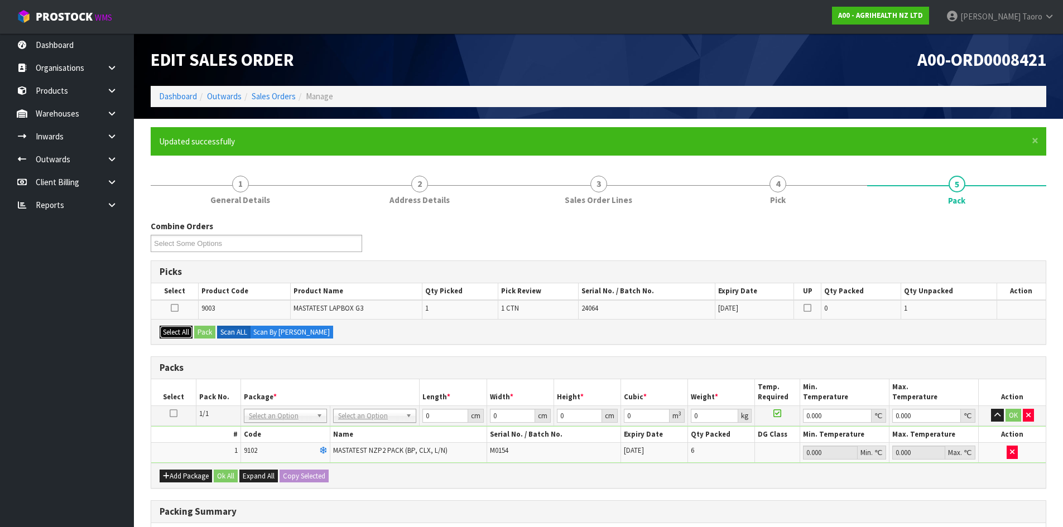
click at [180, 332] on button "Select All" at bounding box center [176, 332] width 33 height 13
click at [203, 333] on button "Pack" at bounding box center [204, 332] width 21 height 13
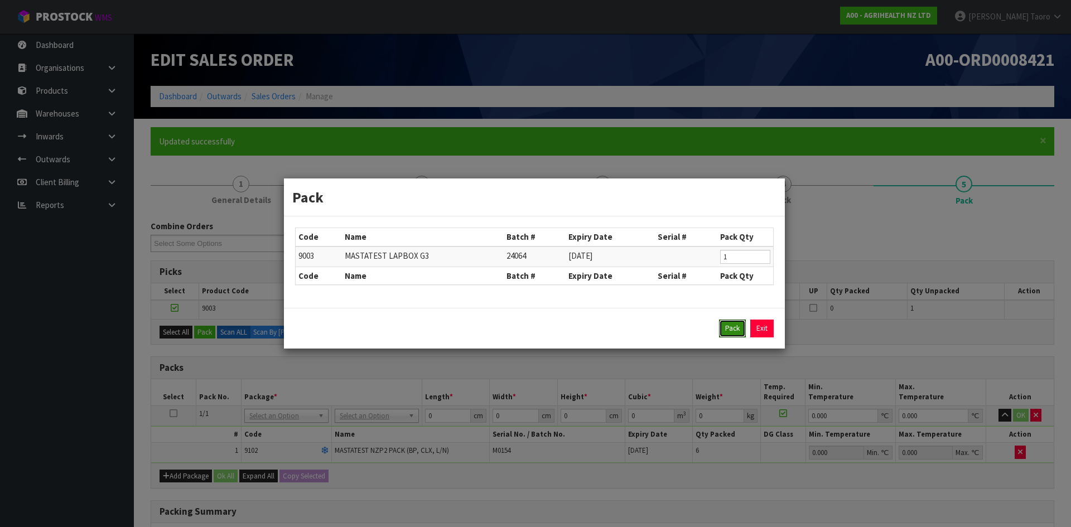
click at [733, 328] on button "Pack" at bounding box center [732, 329] width 27 height 18
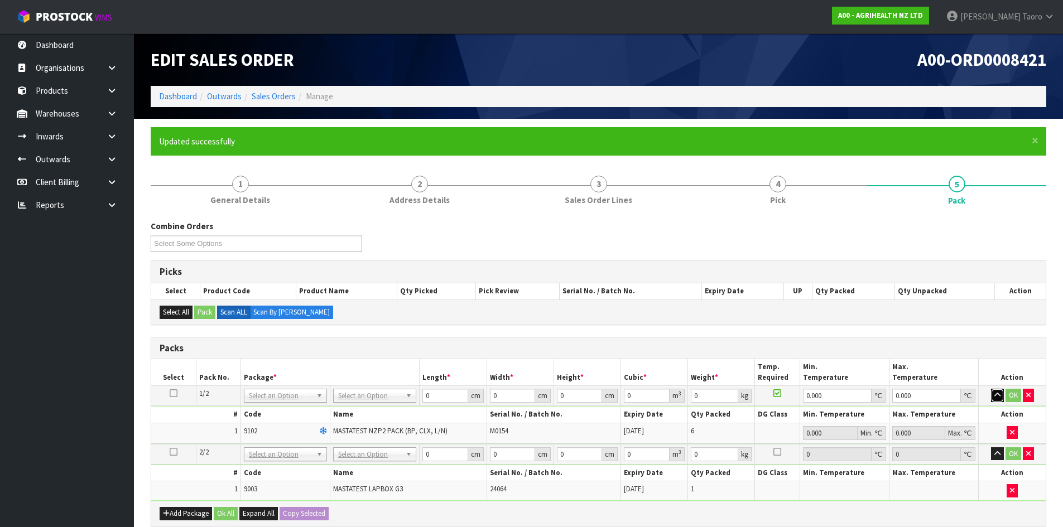
drag, startPoint x: 994, startPoint y: 393, endPoint x: 997, endPoint y: 399, distance: 6.0
click at [996, 395] on icon "button" at bounding box center [997, 395] width 6 height 7
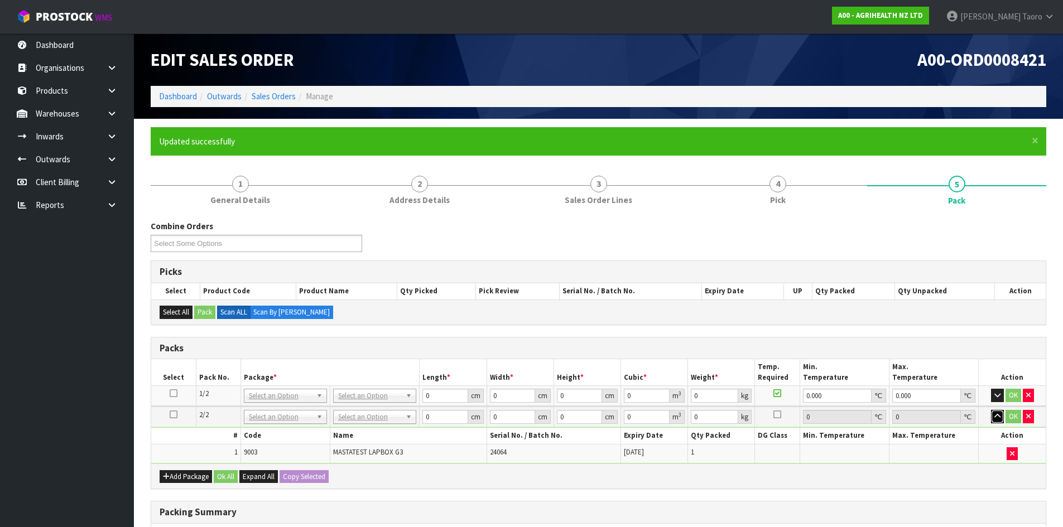
click at [997, 418] on icon "button" at bounding box center [997, 416] width 6 height 7
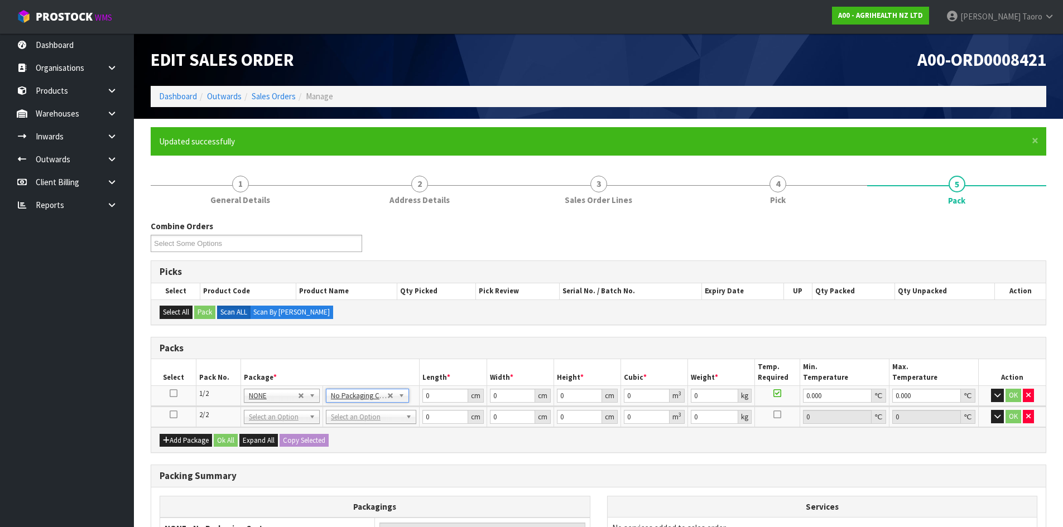
drag, startPoint x: 378, startPoint y: 419, endPoint x: 382, endPoint y: 437, distance: 18.8
click at [441, 395] on input "0" at bounding box center [444, 396] width 45 height 14
drag, startPoint x: 441, startPoint y: 393, endPoint x: 395, endPoint y: 397, distance: 46.5
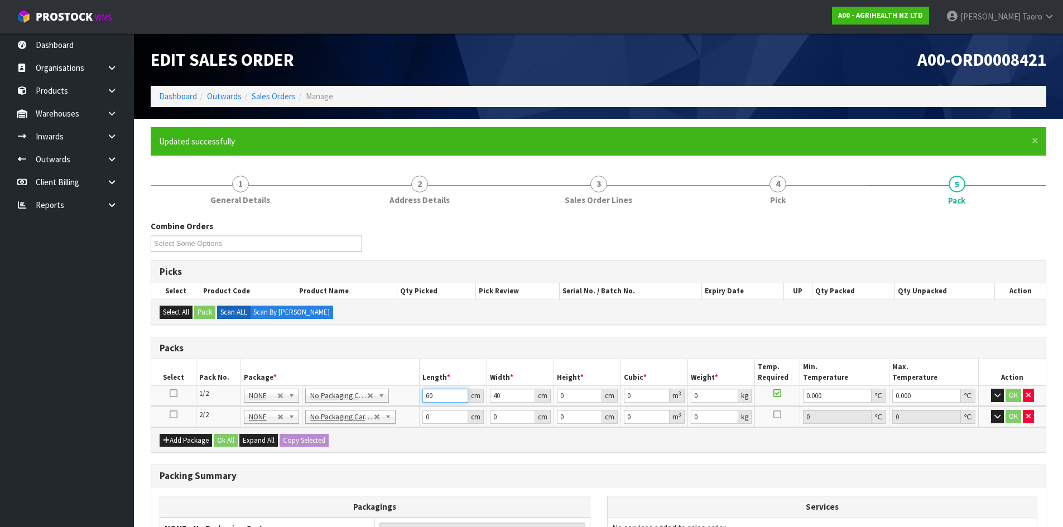
click at [395, 397] on tr "1/2 NONE 007-001 007-002 007-004 007-009 007-013 007-014 007-015 007-017 007-01…" at bounding box center [598, 396] width 895 height 20
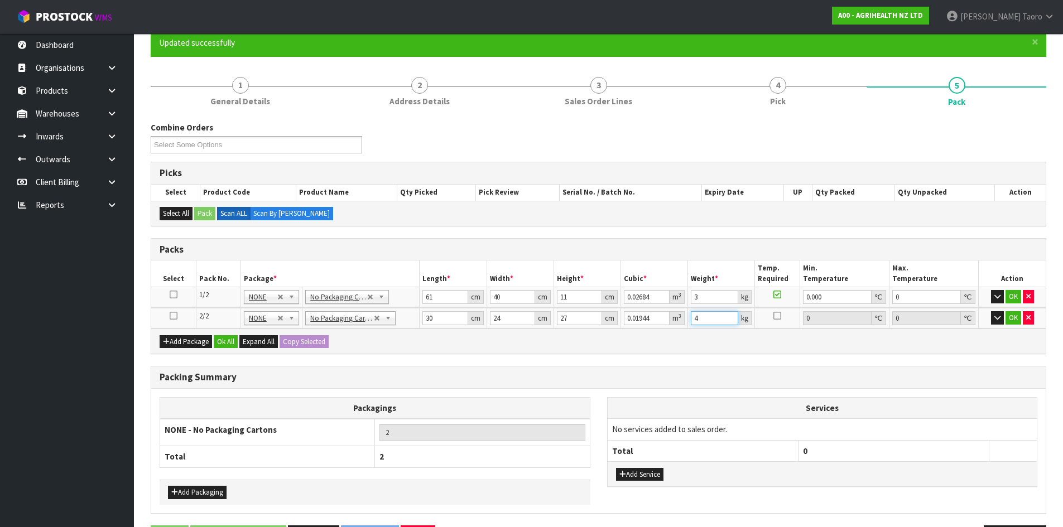
scroll to position [138, 0]
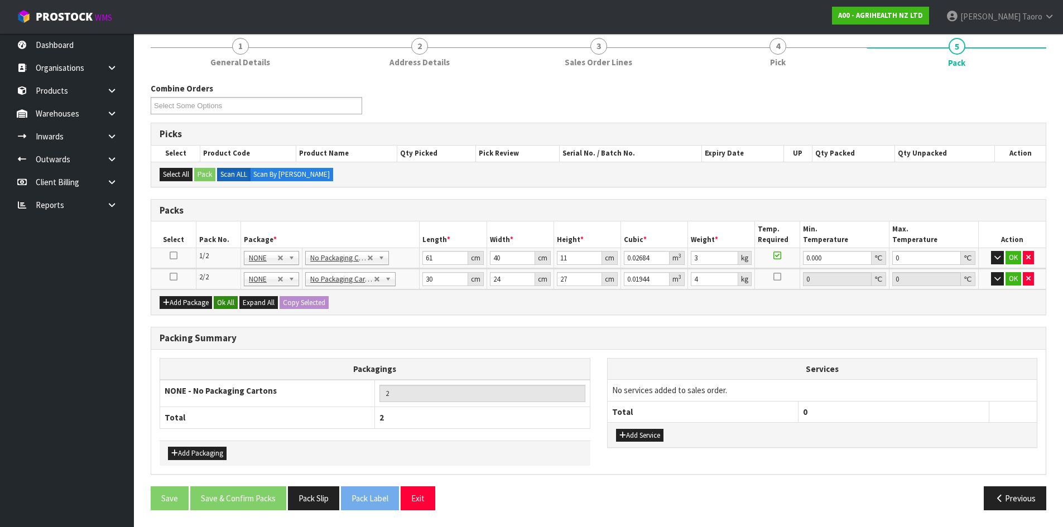
click at [230, 294] on div "Add Package Ok All Expand All Copy Selected" at bounding box center [598, 302] width 895 height 25
click at [231, 297] on button "Ok All" at bounding box center [226, 302] width 24 height 13
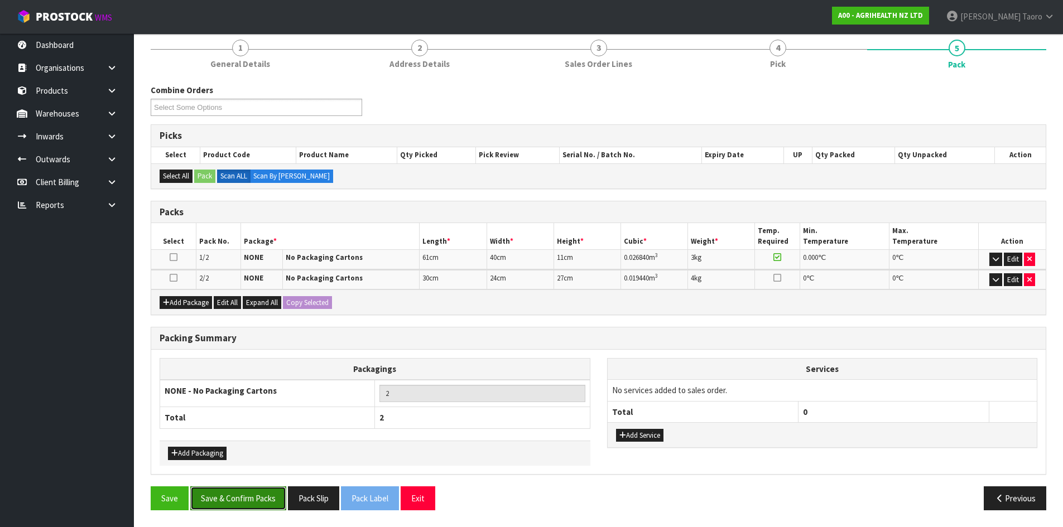
click at [274, 501] on button "Save & Confirm Packs" at bounding box center [238, 499] width 96 height 24
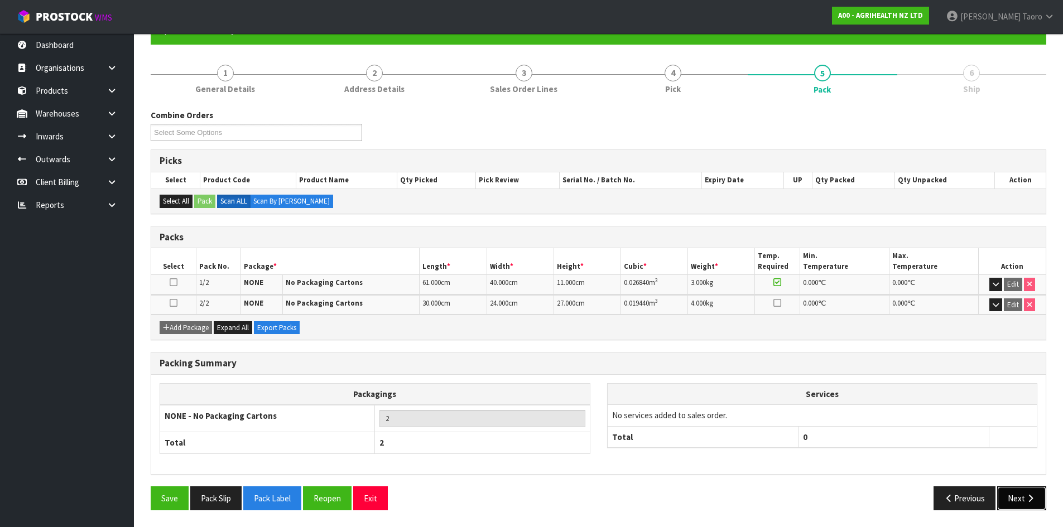
click at [1008, 501] on button "Next" at bounding box center [1021, 499] width 49 height 24
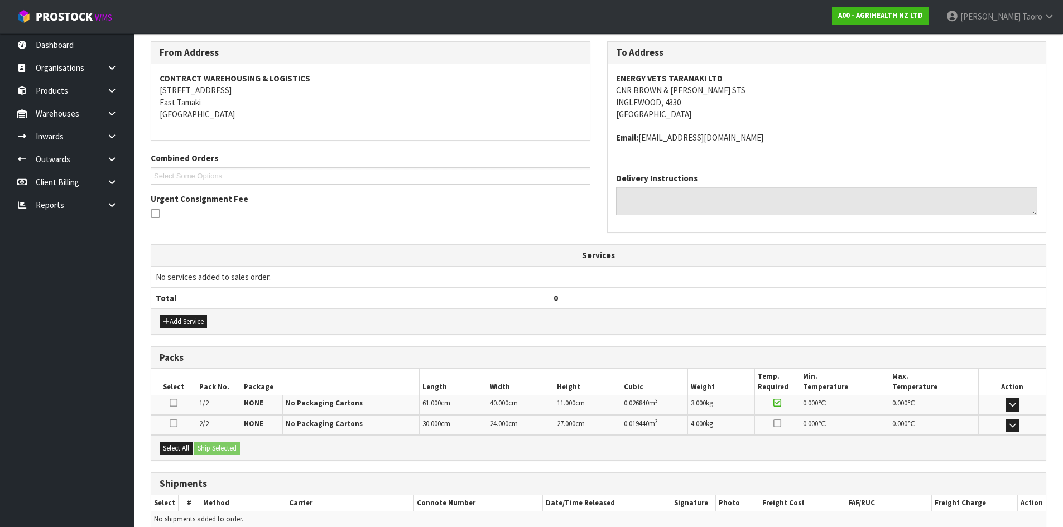
scroll to position [233, 0]
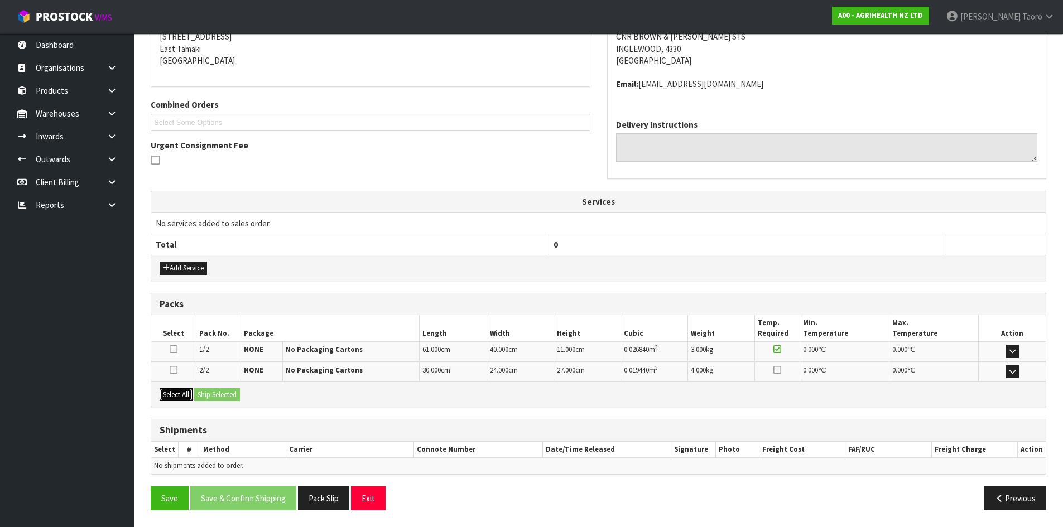
drag, startPoint x: 179, startPoint y: 388, endPoint x: 208, endPoint y: 389, distance: 29.0
click at [183, 388] on button "Select All" at bounding box center [176, 394] width 33 height 13
click at [210, 390] on button "Ship Selected" at bounding box center [217, 394] width 46 height 13
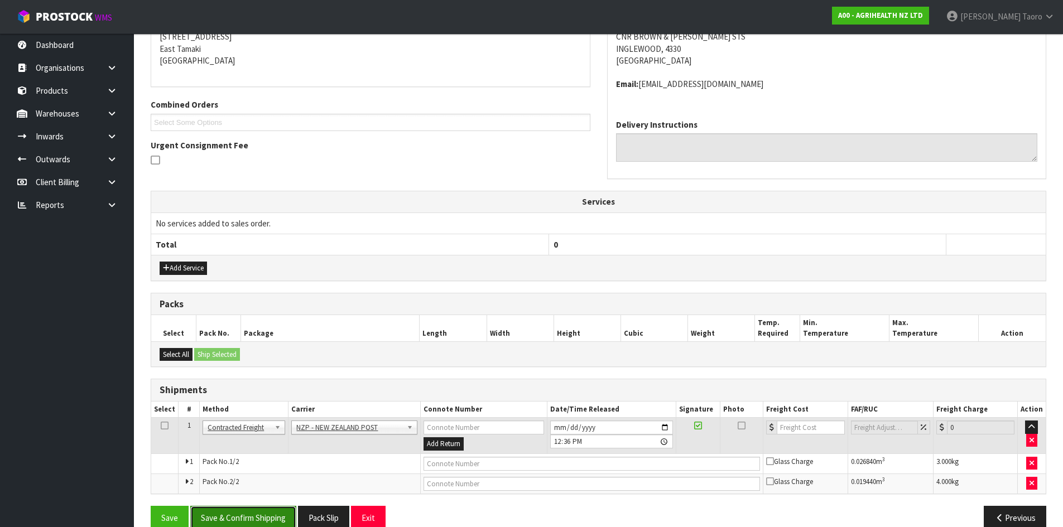
drag, startPoint x: 274, startPoint y: 515, endPoint x: 280, endPoint y: 519, distance: 7.6
click at [274, 515] on button "Save & Confirm Shipping" at bounding box center [243, 518] width 106 height 24
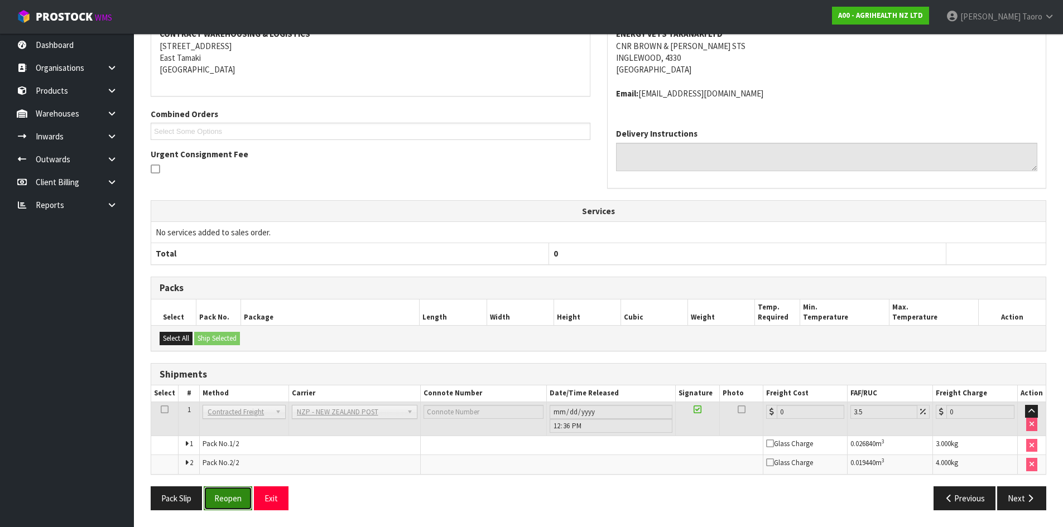
click at [226, 496] on button "Reopen" at bounding box center [228, 499] width 49 height 24
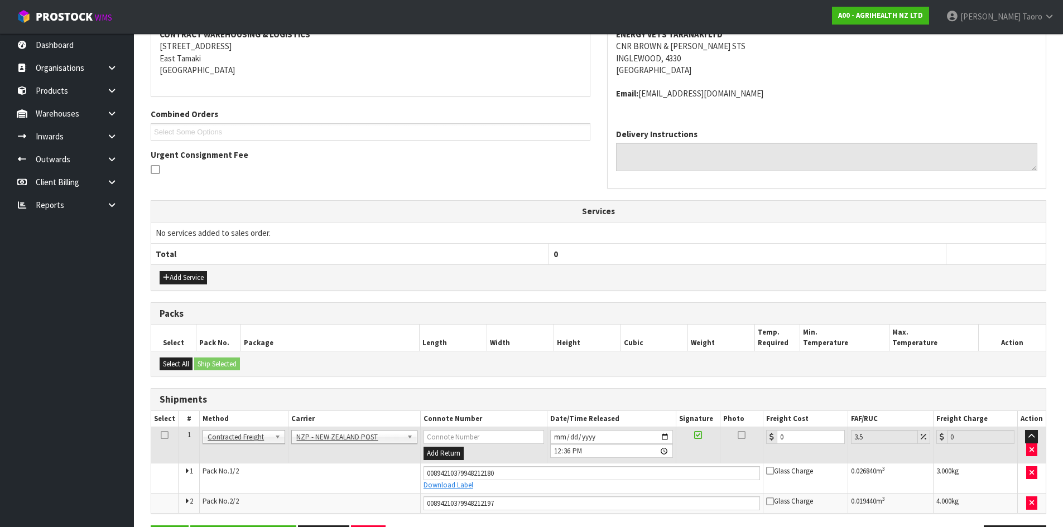
scroll to position [224, 0]
click at [814, 435] on input "0" at bounding box center [811, 437] width 68 height 14
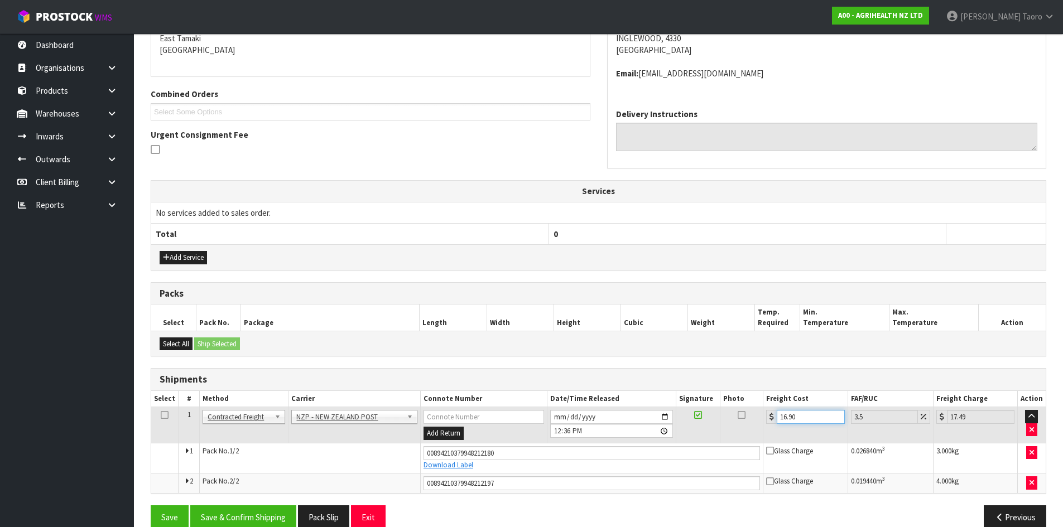
scroll to position [263, 0]
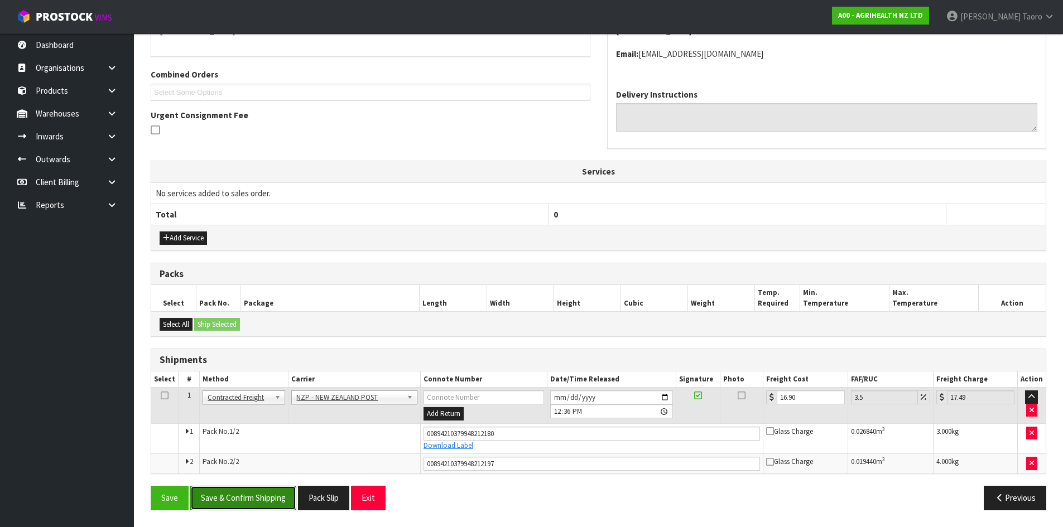
click at [285, 503] on button "Save & Confirm Shipping" at bounding box center [243, 498] width 106 height 24
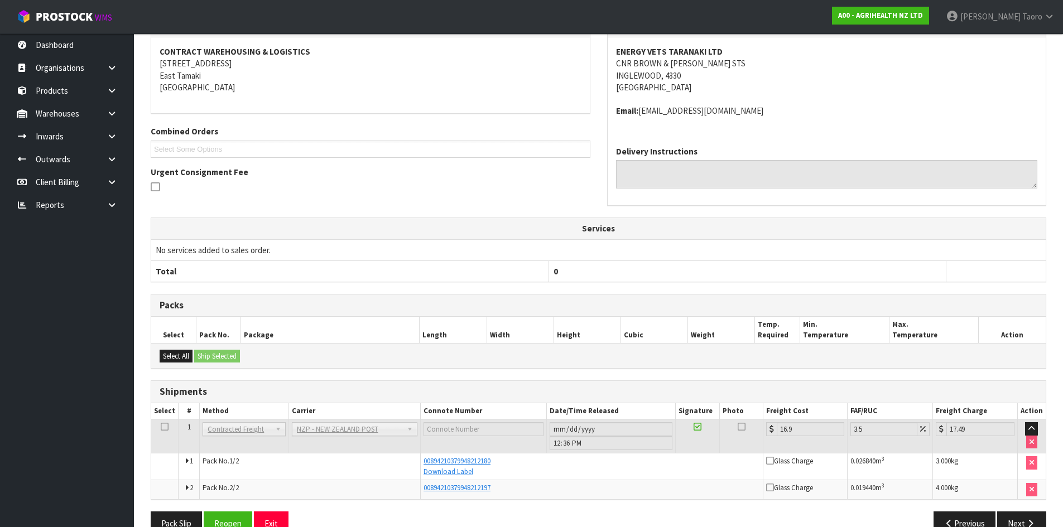
scroll to position [231, 0]
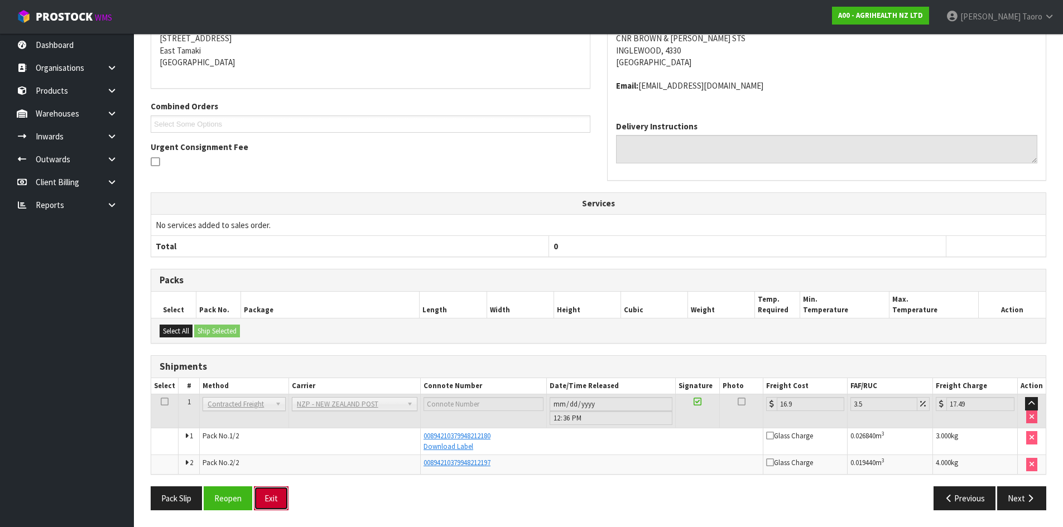
click at [280, 508] on button "Exit" at bounding box center [271, 499] width 35 height 24
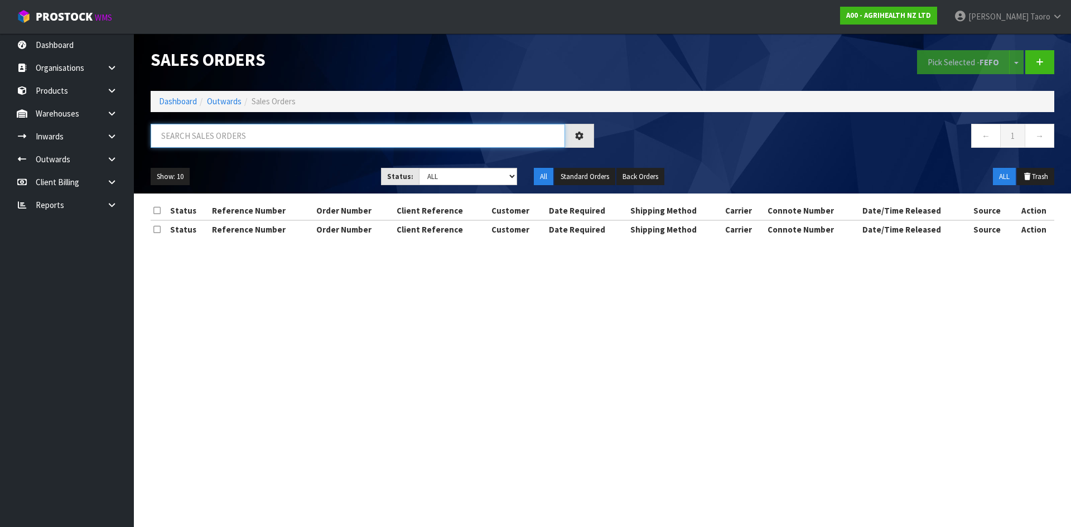
click at [277, 132] on input "text" at bounding box center [358, 136] width 415 height 24
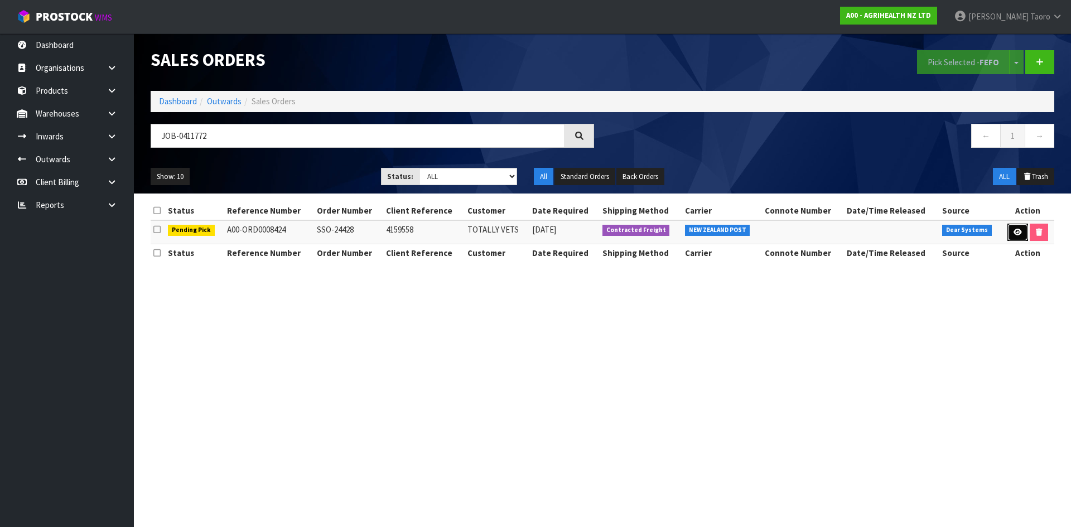
click at [1019, 234] on icon at bounding box center [1018, 232] width 8 height 7
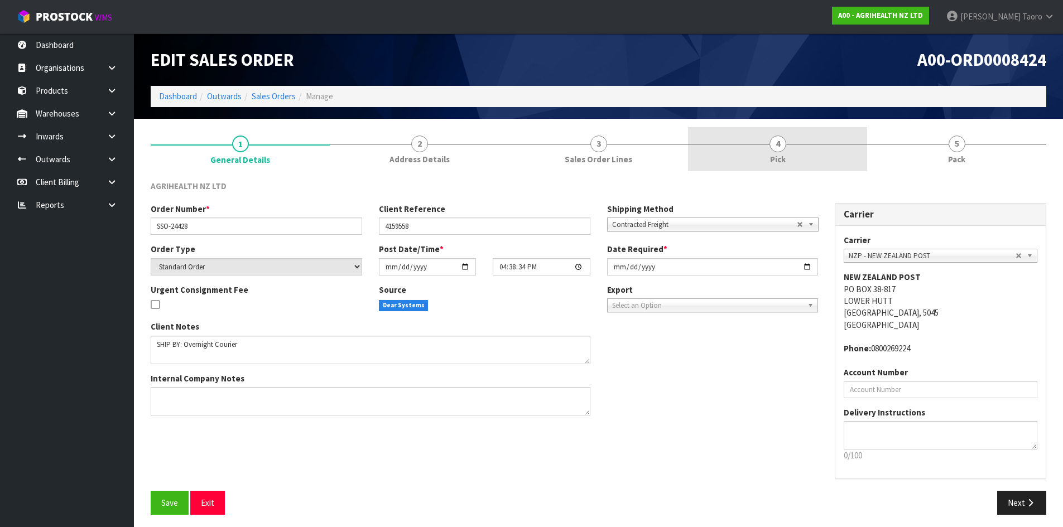
click at [827, 158] on link "4 Pick" at bounding box center [777, 149] width 179 height 44
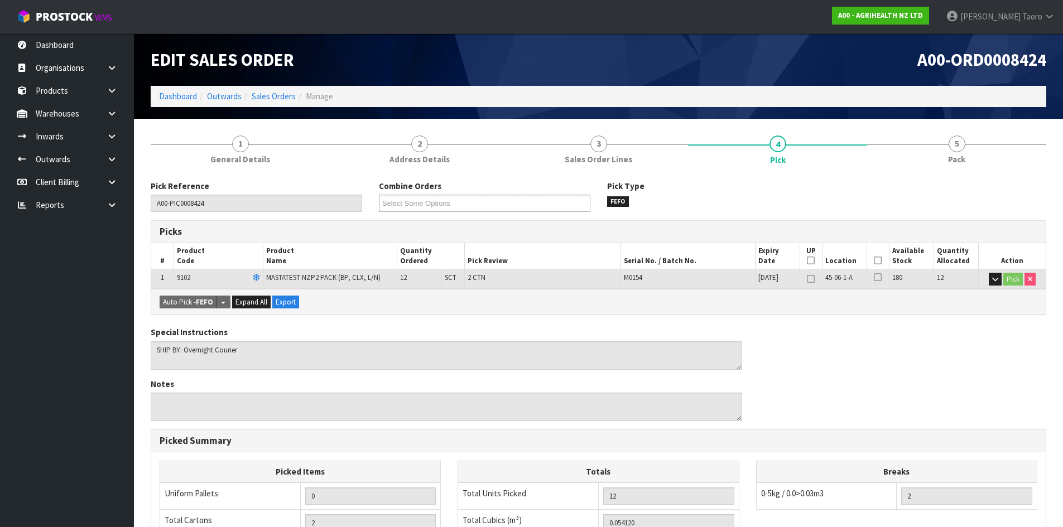
click at [878, 255] on th "Picked" at bounding box center [878, 256] width 22 height 26
click at [875, 261] on icon at bounding box center [878, 261] width 8 height 1
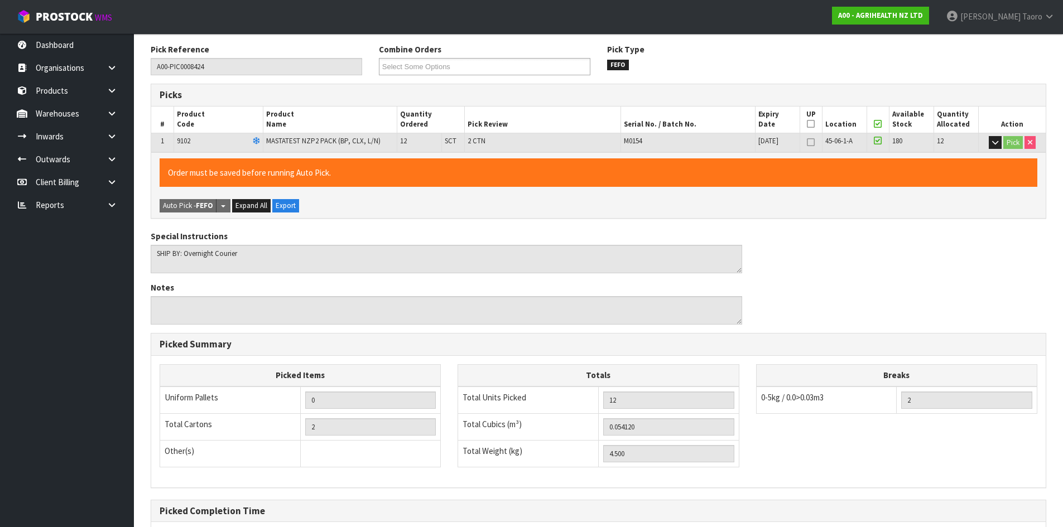
scroll to position [251, 0]
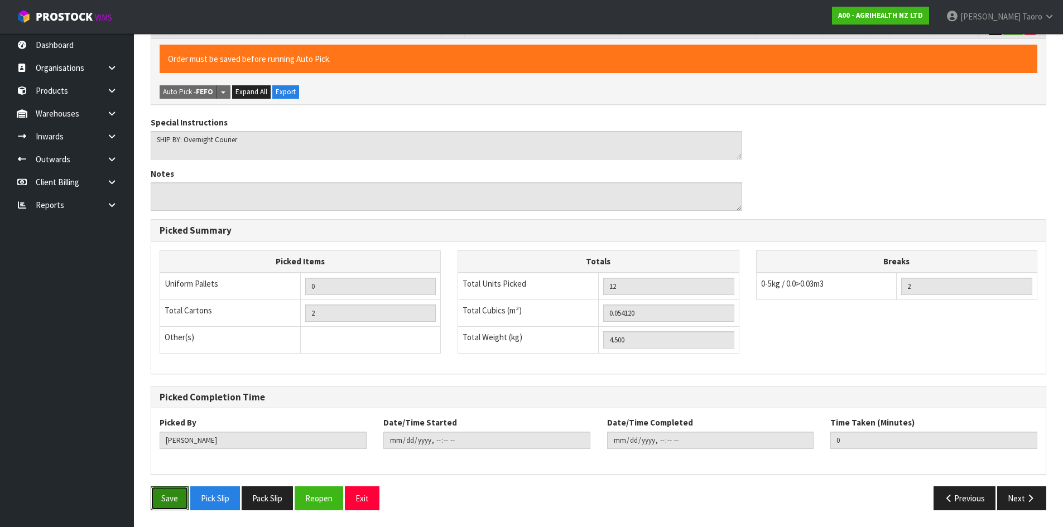
drag, startPoint x: 165, startPoint y: 488, endPoint x: 407, endPoint y: 445, distance: 246.4
click at [165, 488] on button "Save" at bounding box center [170, 499] width 38 height 24
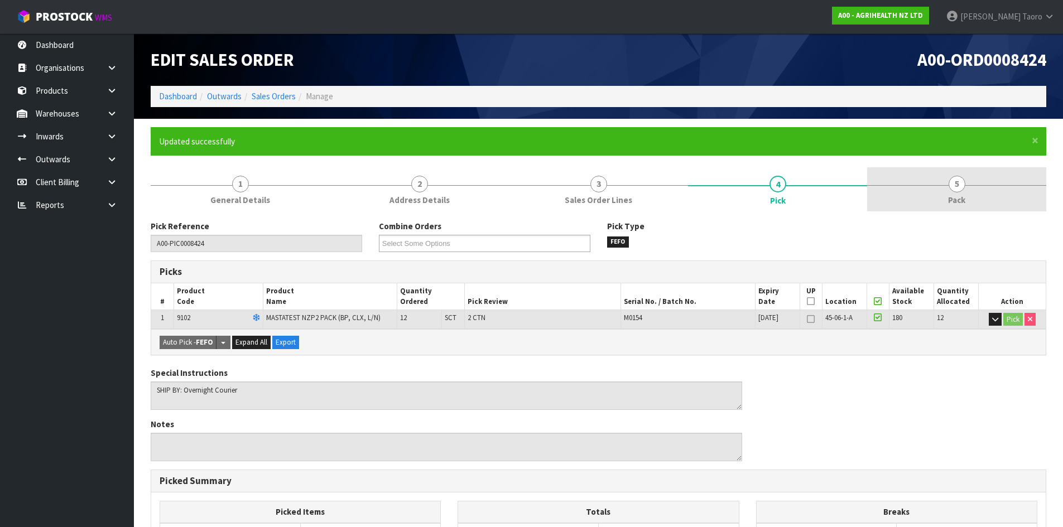
click at [979, 189] on link "5 Pack" at bounding box center [956, 189] width 179 height 44
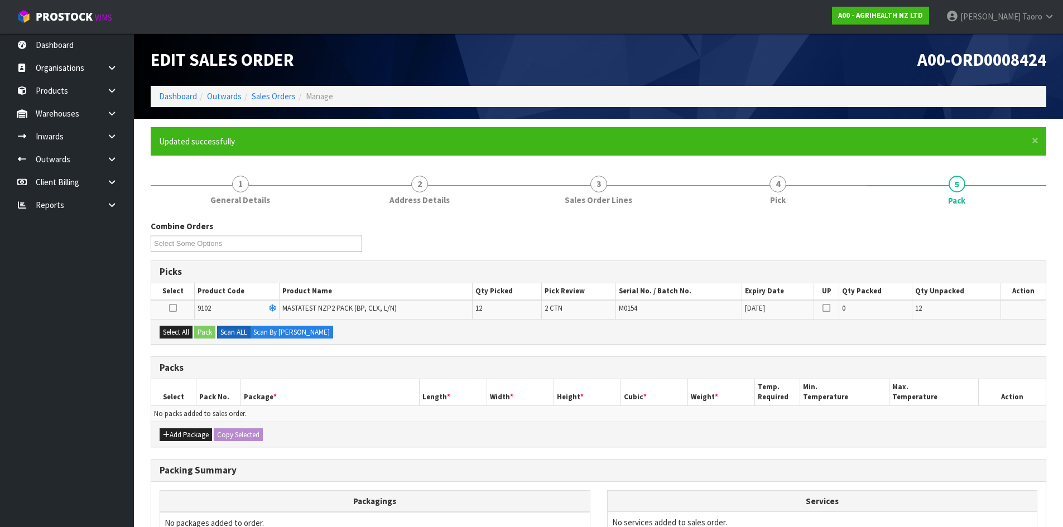
click at [175, 339] on div "Select All Pack Scan ALL Scan By Quantity" at bounding box center [598, 331] width 895 height 25
click at [185, 336] on button "Select All" at bounding box center [176, 332] width 33 height 13
click at [201, 335] on button "Pack" at bounding box center [204, 332] width 21 height 13
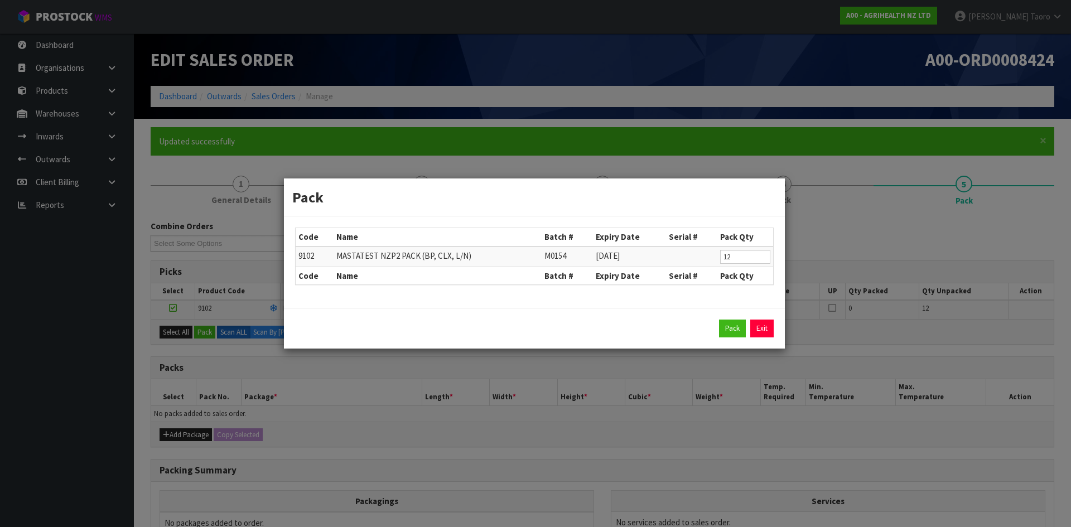
click at [749, 323] on div "Pack Exit" at bounding box center [534, 329] width 479 height 18
click at [734, 329] on button "Pack" at bounding box center [732, 329] width 27 height 18
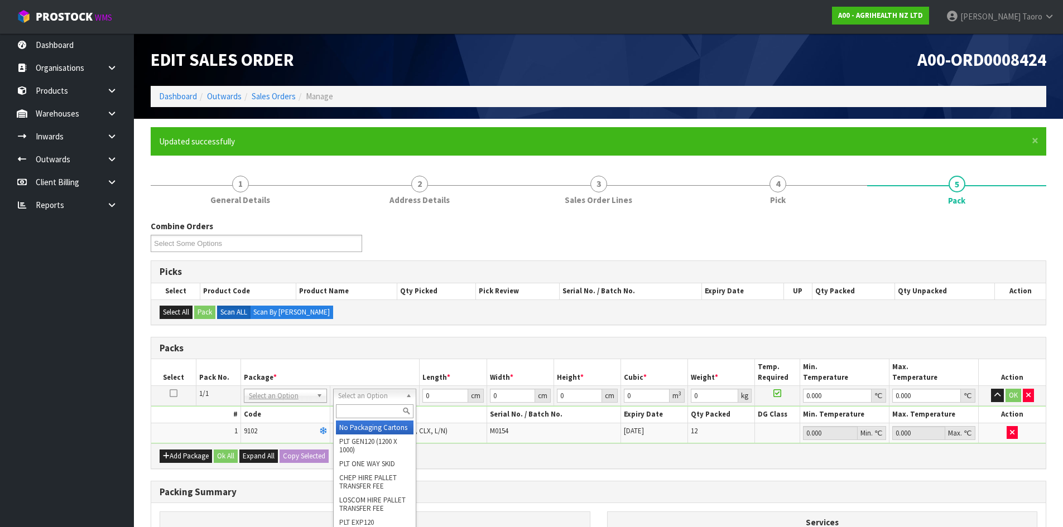
drag, startPoint x: 381, startPoint y: 395, endPoint x: 385, endPoint y: 410, distance: 15.6
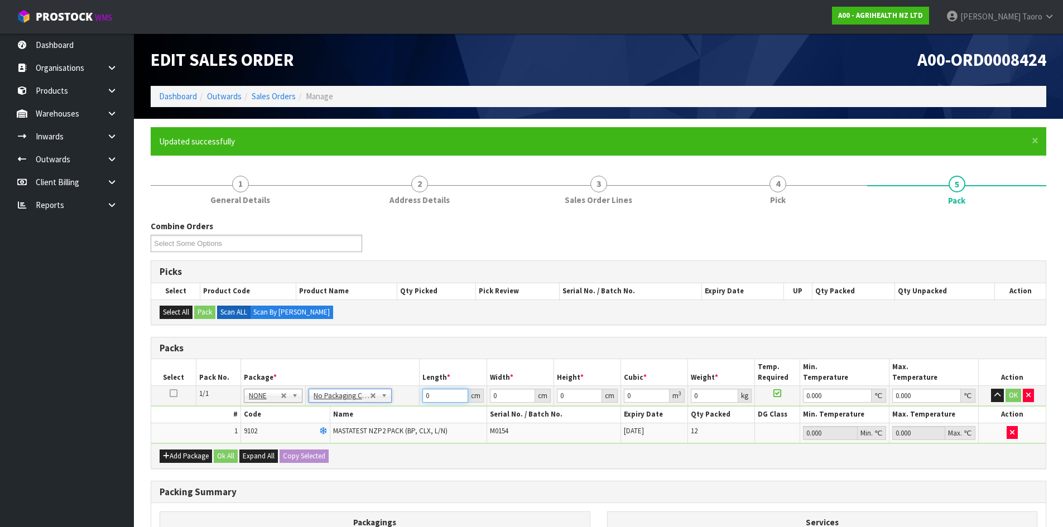
click at [445, 397] on input "0" at bounding box center [444, 396] width 45 height 14
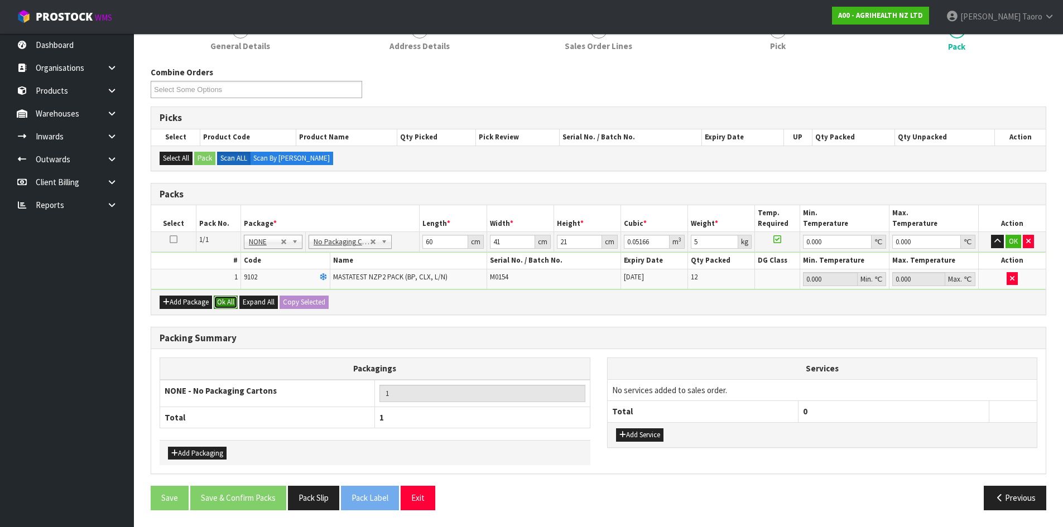
click at [231, 299] on button "Ok All" at bounding box center [226, 302] width 24 height 13
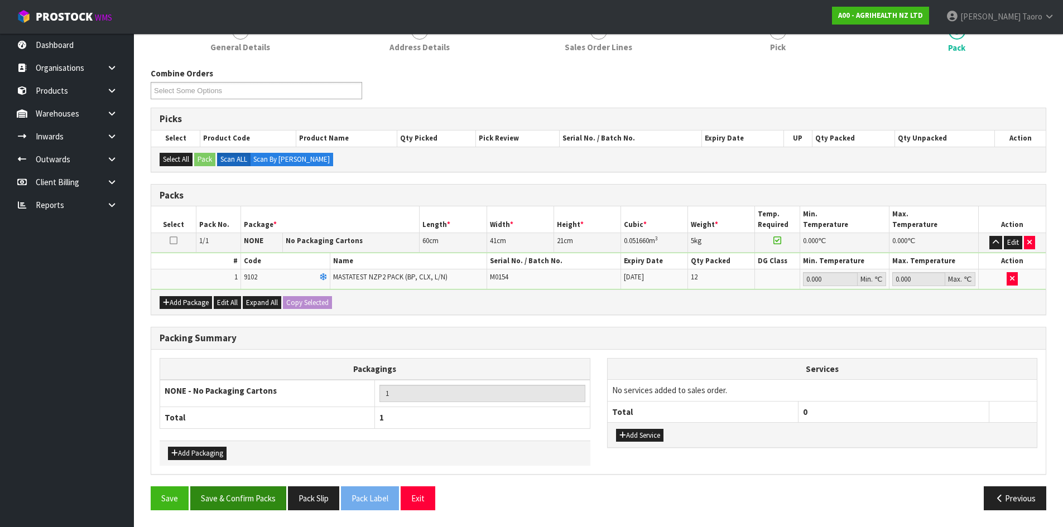
scroll to position [153, 0]
click at [262, 503] on button "Save & Confirm Packs" at bounding box center [238, 499] width 96 height 24
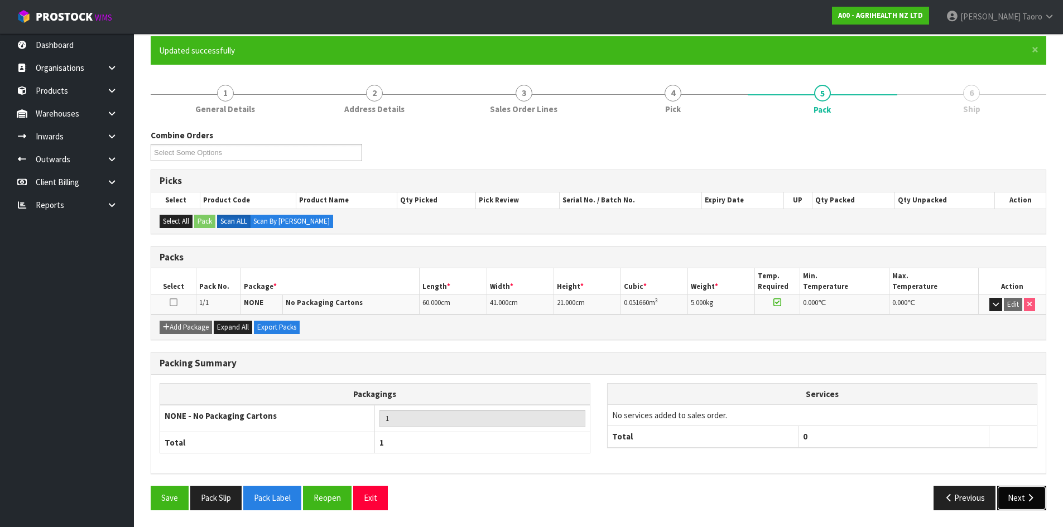
click at [1038, 496] on button "Next" at bounding box center [1021, 498] width 49 height 24
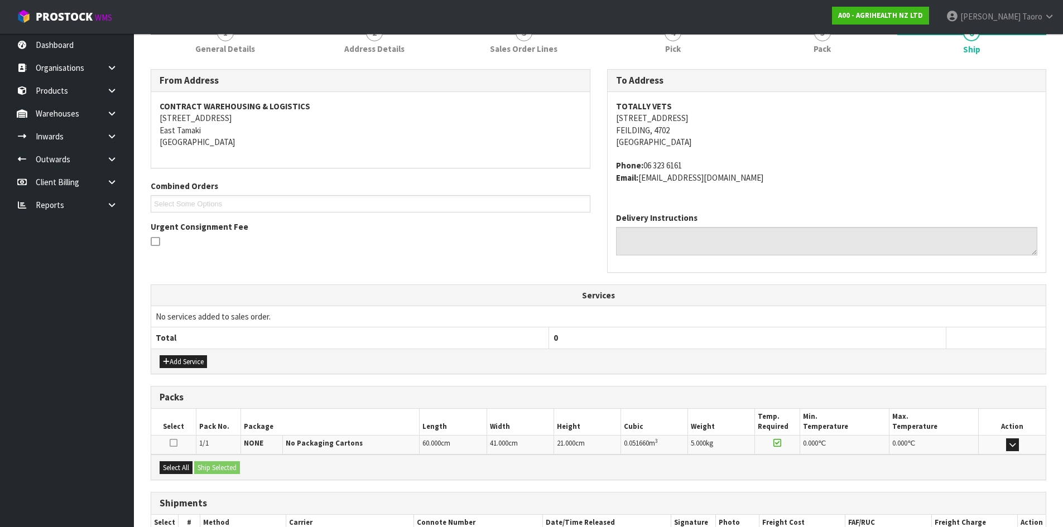
scroll to position [224, 0]
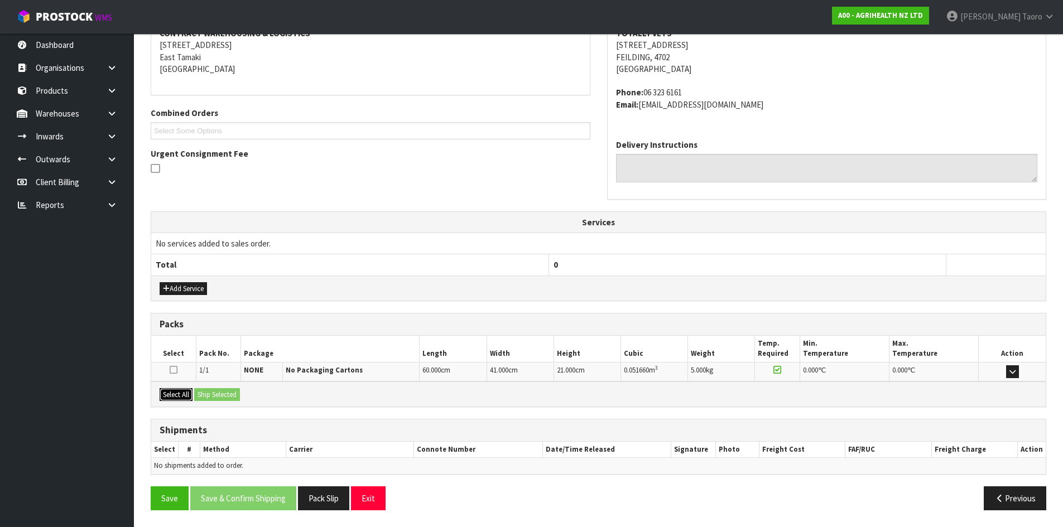
drag, startPoint x: 177, startPoint y: 390, endPoint x: 184, endPoint y: 391, distance: 6.2
click at [180, 391] on button "Select All" at bounding box center [176, 394] width 33 height 13
drag, startPoint x: 252, startPoint y: 402, endPoint x: 260, endPoint y: 408, distance: 9.9
click at [260, 408] on div "From Address CONTRACT WAREHOUSING & LOGISTICS 17 Allens Road East Tamaki Auckla…" at bounding box center [599, 257] width 896 height 523
click at [218, 391] on button "Ship Selected" at bounding box center [217, 394] width 46 height 13
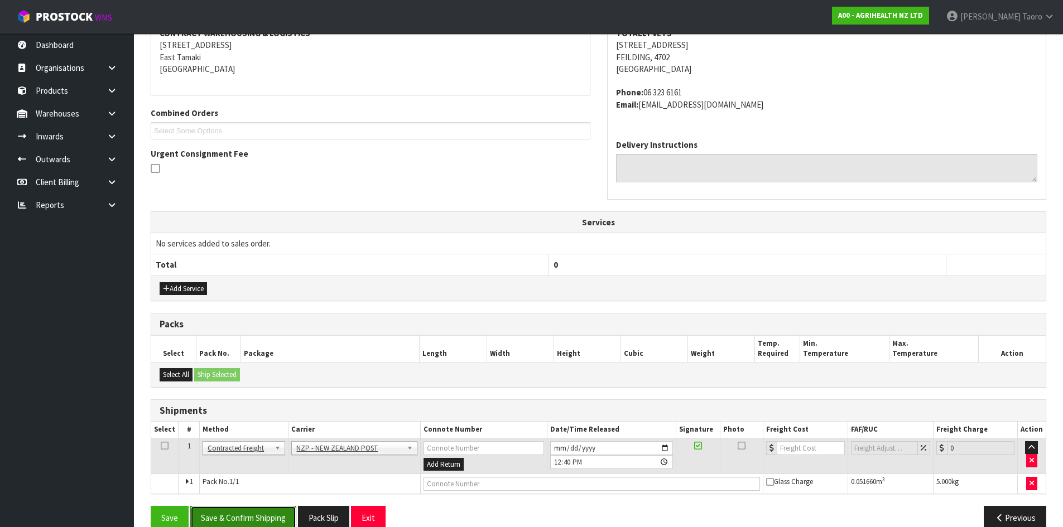
click at [263, 525] on button "Save & Confirm Shipping" at bounding box center [243, 518] width 106 height 24
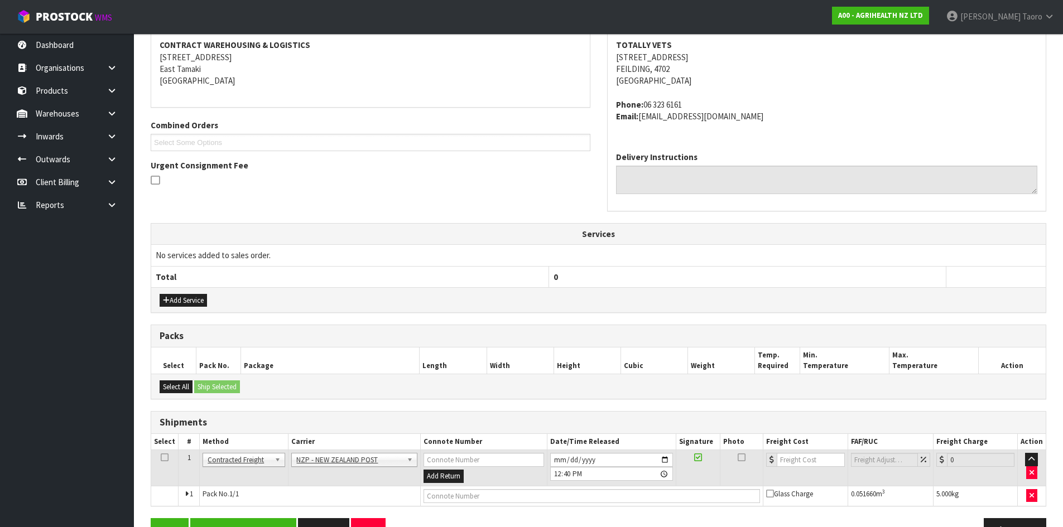
scroll to position [0, 0]
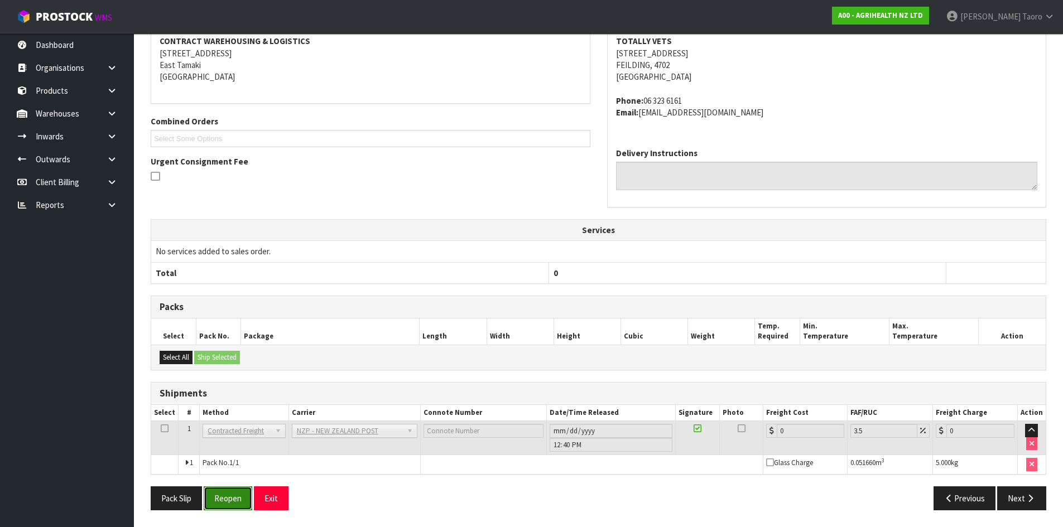
click at [248, 493] on button "Reopen" at bounding box center [228, 499] width 49 height 24
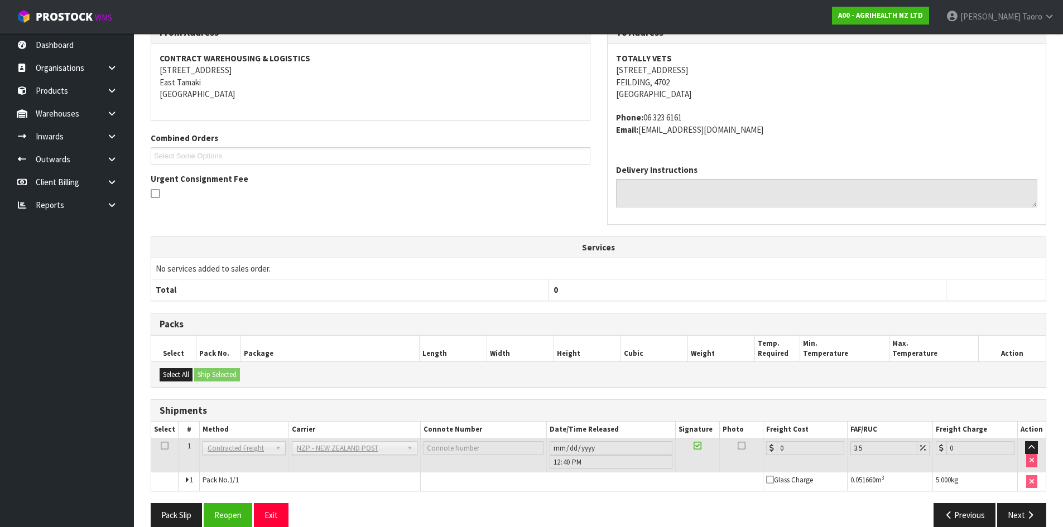
scroll to position [217, 0]
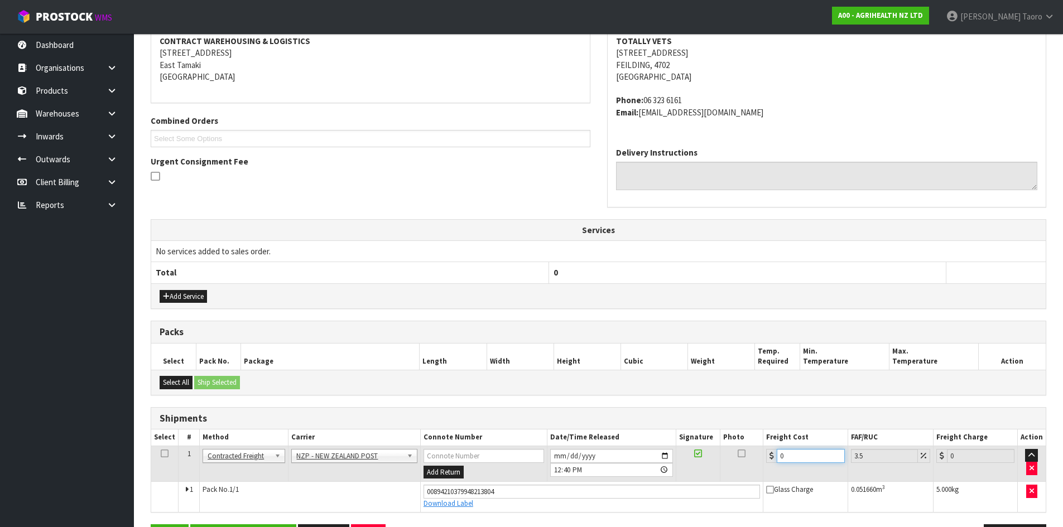
click at [793, 455] on input "0" at bounding box center [811, 456] width 68 height 14
click at [793, 458] on input "0" at bounding box center [811, 456] width 68 height 14
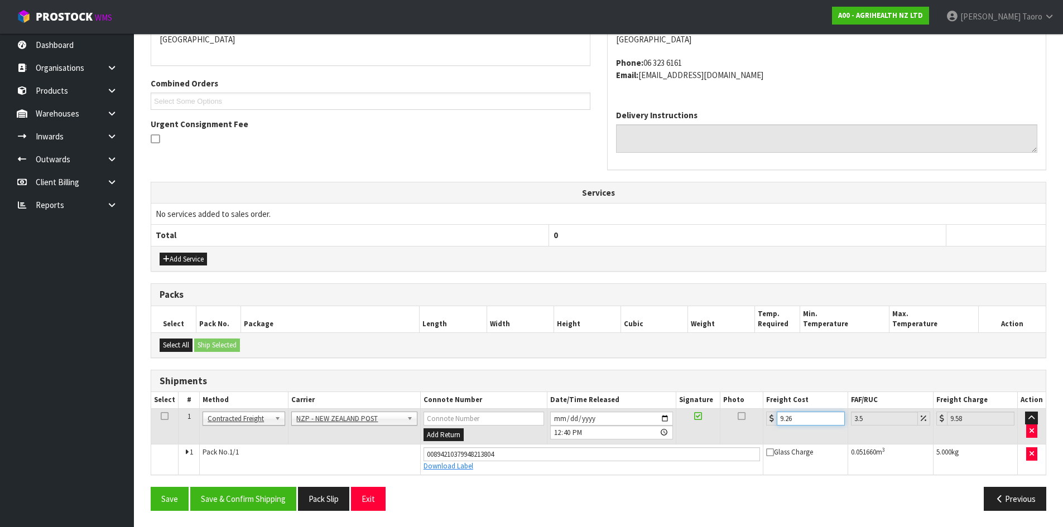
scroll to position [254, 0]
click at [268, 502] on button "Save & Confirm Shipping" at bounding box center [243, 499] width 106 height 24
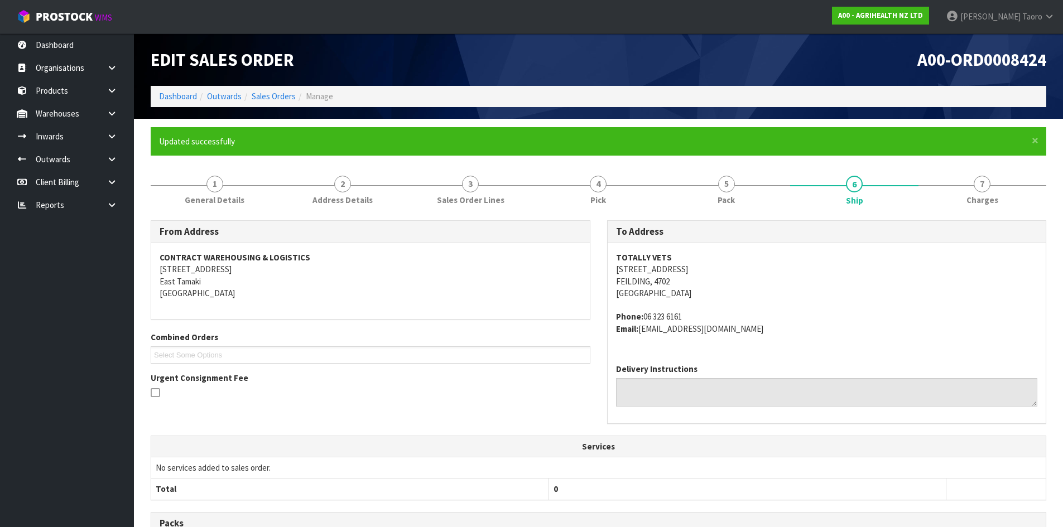
scroll to position [224, 0]
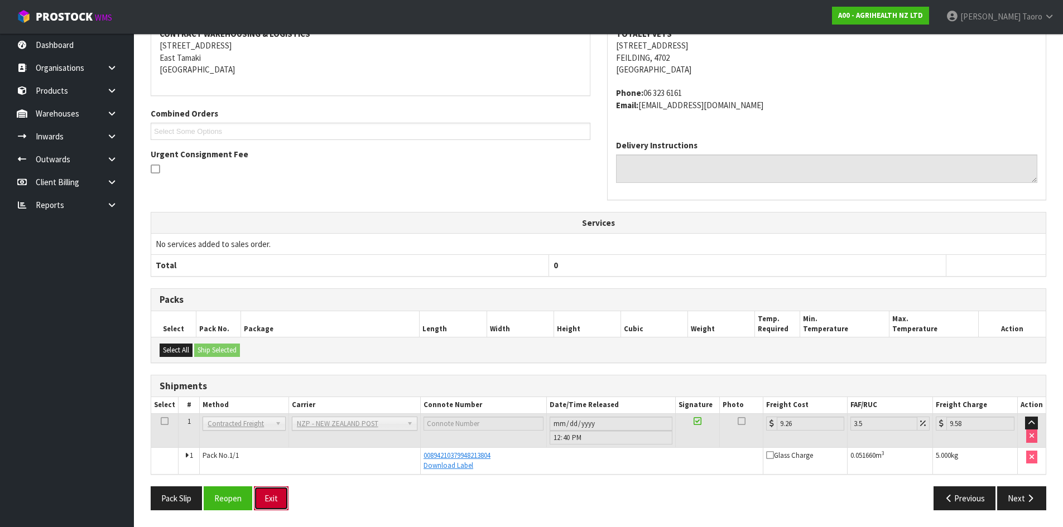
click at [276, 498] on button "Exit" at bounding box center [271, 499] width 35 height 24
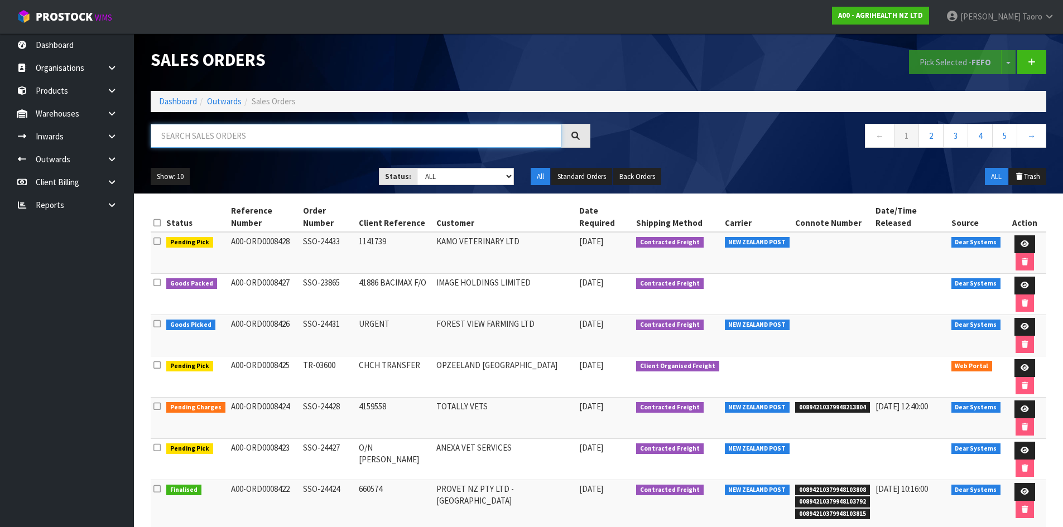
click at [376, 140] on input "text" at bounding box center [356, 136] width 411 height 24
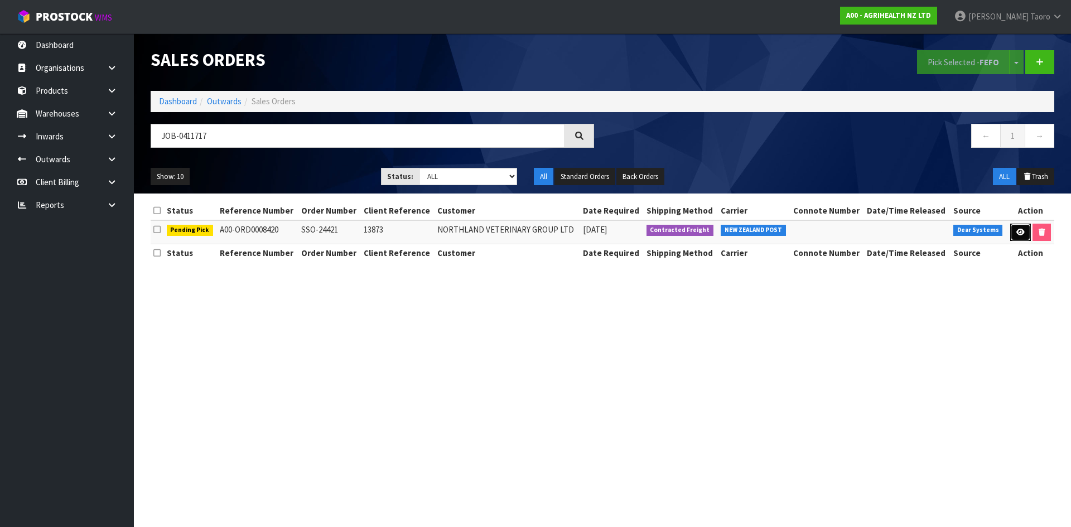
click at [1013, 233] on link at bounding box center [1021, 233] width 21 height 18
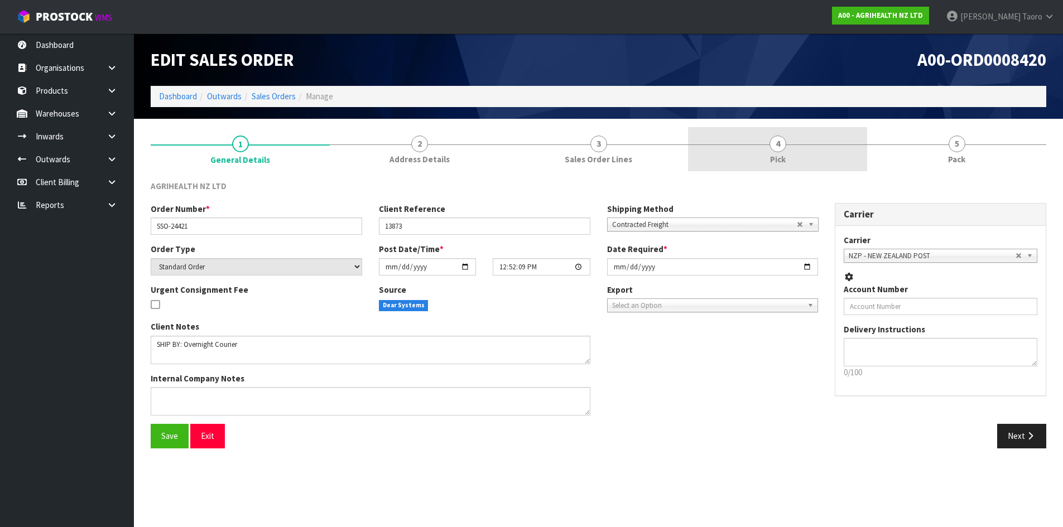
click at [850, 155] on link "4 Pick" at bounding box center [777, 149] width 179 height 44
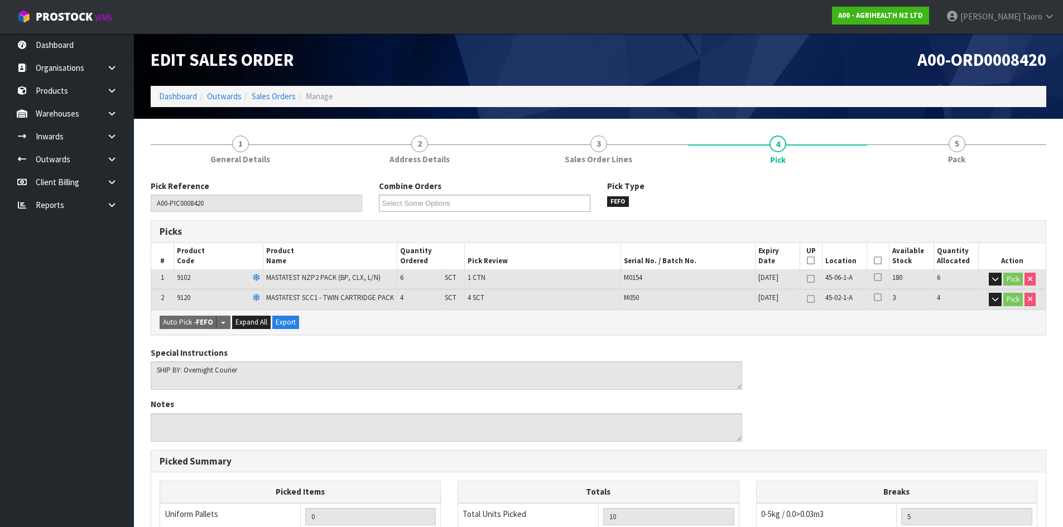
drag, startPoint x: 880, startPoint y: 258, endPoint x: 629, endPoint y: 353, distance: 268.3
click at [879, 261] on icon at bounding box center [878, 261] width 8 height 1
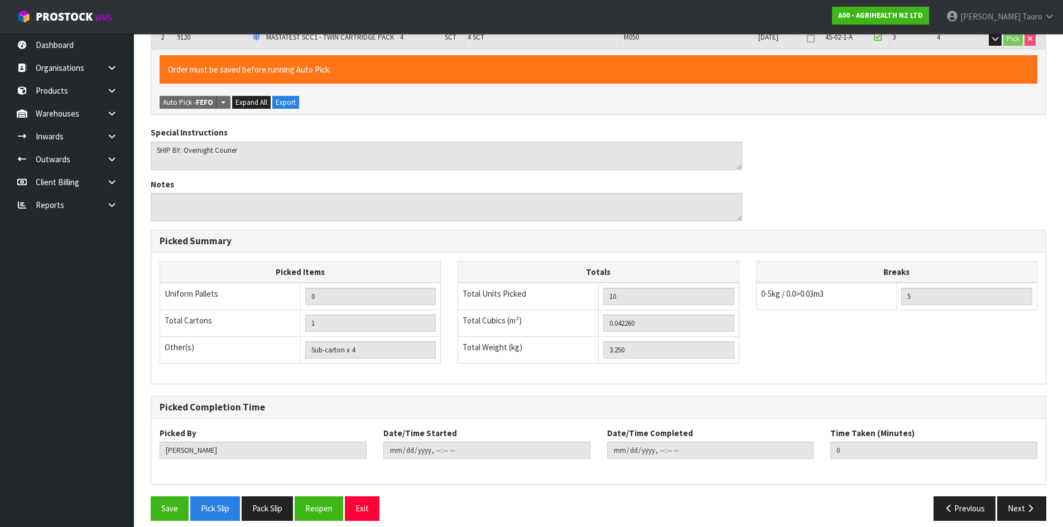
scroll to position [271, 0]
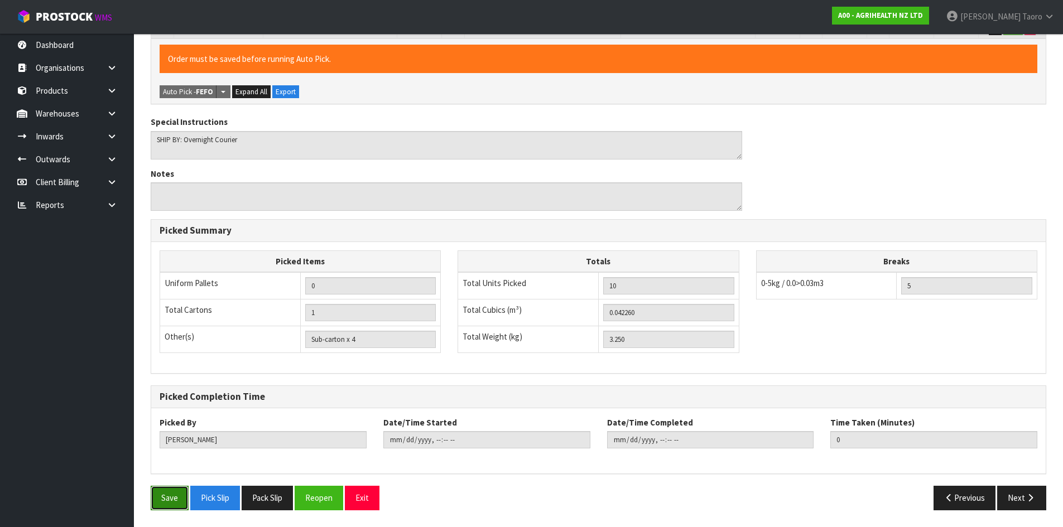
click at [179, 497] on button "Save" at bounding box center [170, 498] width 38 height 24
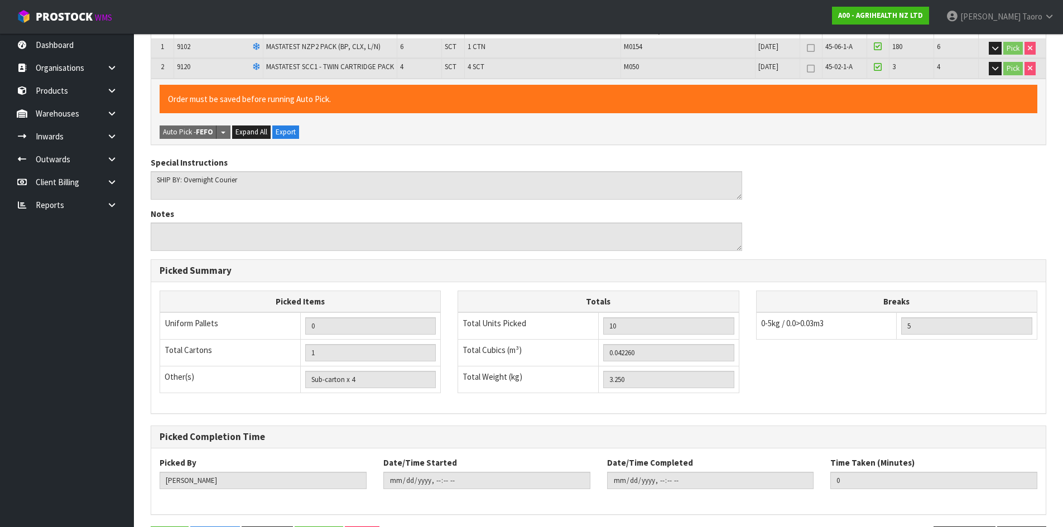
scroll to position [0, 0]
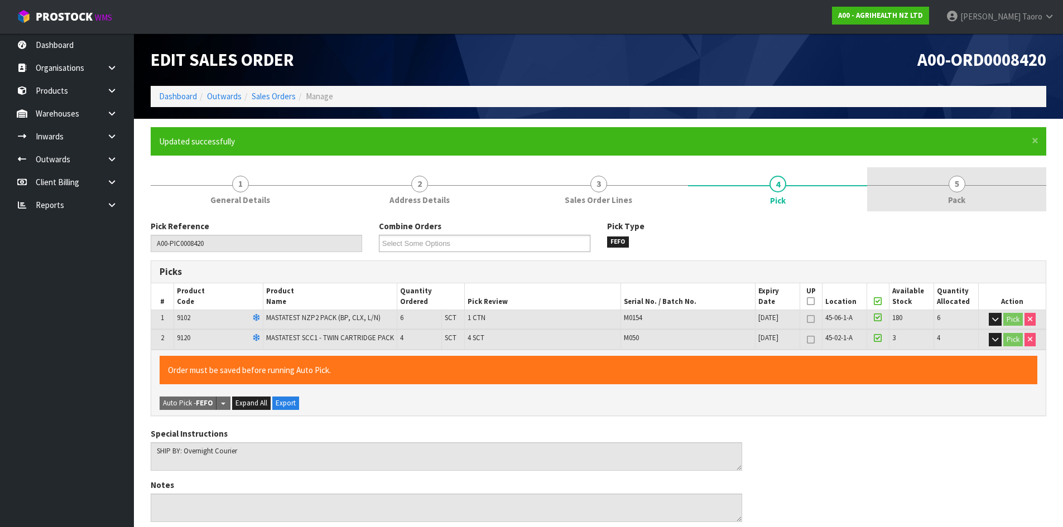
click at [967, 185] on link "5 Pack" at bounding box center [956, 189] width 179 height 44
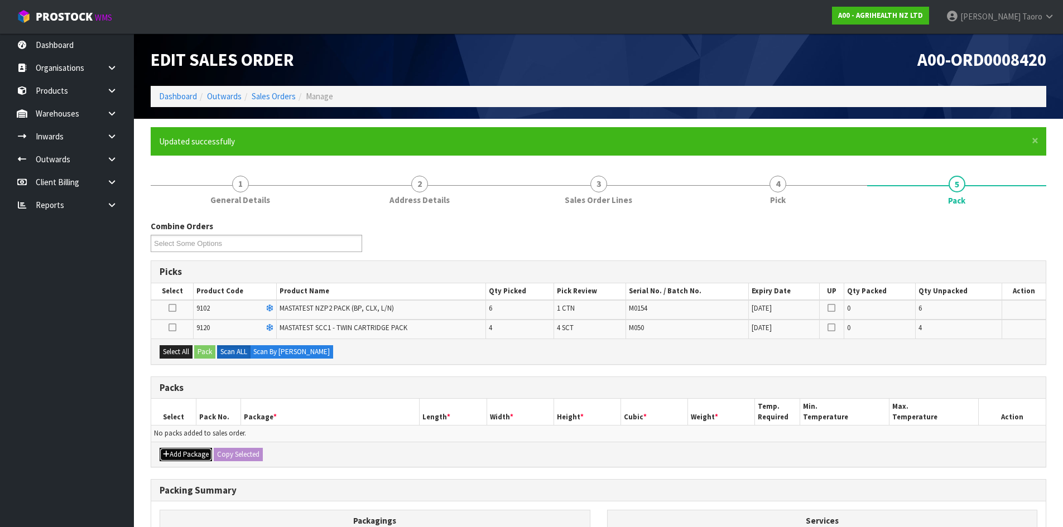
click at [176, 455] on button "Add Package" at bounding box center [186, 454] width 52 height 13
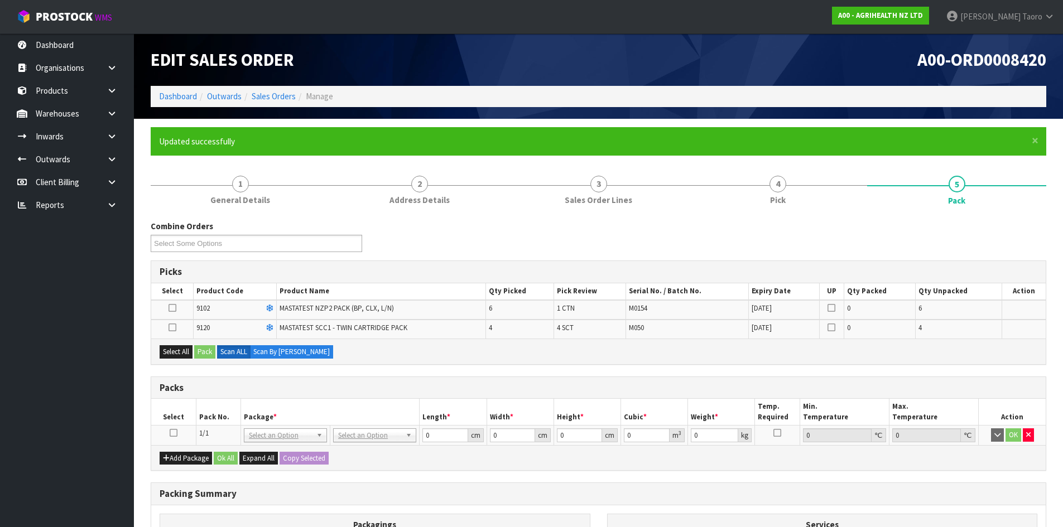
drag, startPoint x: 172, startPoint y: 434, endPoint x: 172, endPoint y: 387, distance: 46.9
click at [172, 433] on icon at bounding box center [174, 433] width 8 height 1
click at [173, 361] on div "Select All Pack Scan ALL Scan By Quantity" at bounding box center [598, 351] width 895 height 25
click at [190, 349] on button "Select All" at bounding box center [176, 351] width 33 height 13
click at [209, 352] on button "Pack" at bounding box center [204, 351] width 21 height 13
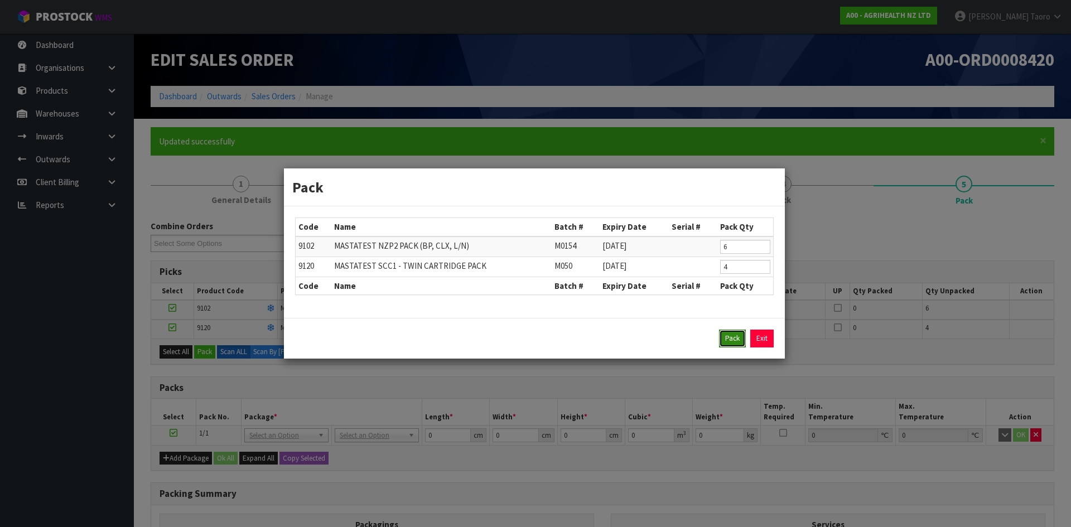
click at [730, 335] on button "Pack" at bounding box center [732, 339] width 27 height 18
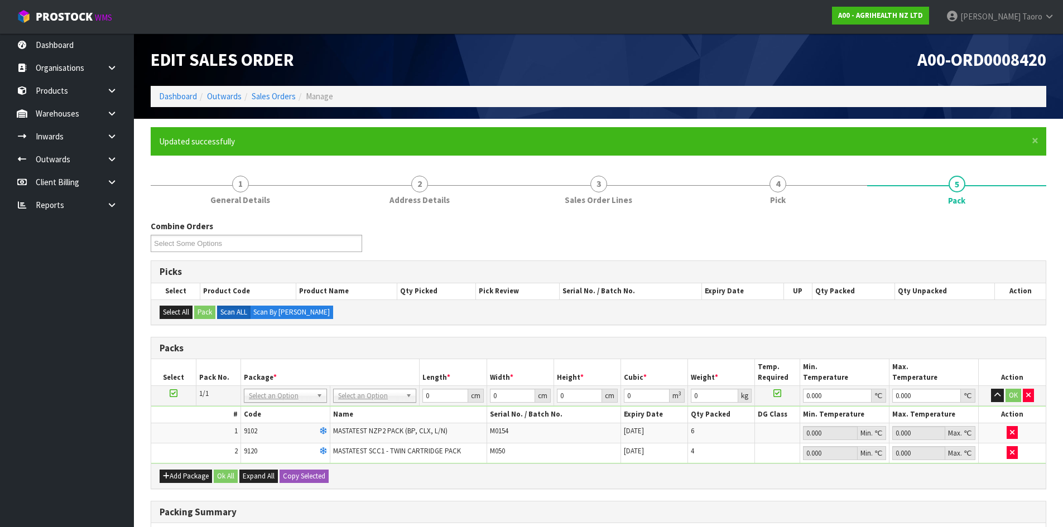
click at [415, 412] on th "Name" at bounding box center [408, 415] width 157 height 16
click at [450, 394] on input "0" at bounding box center [444, 396] width 45 height 14
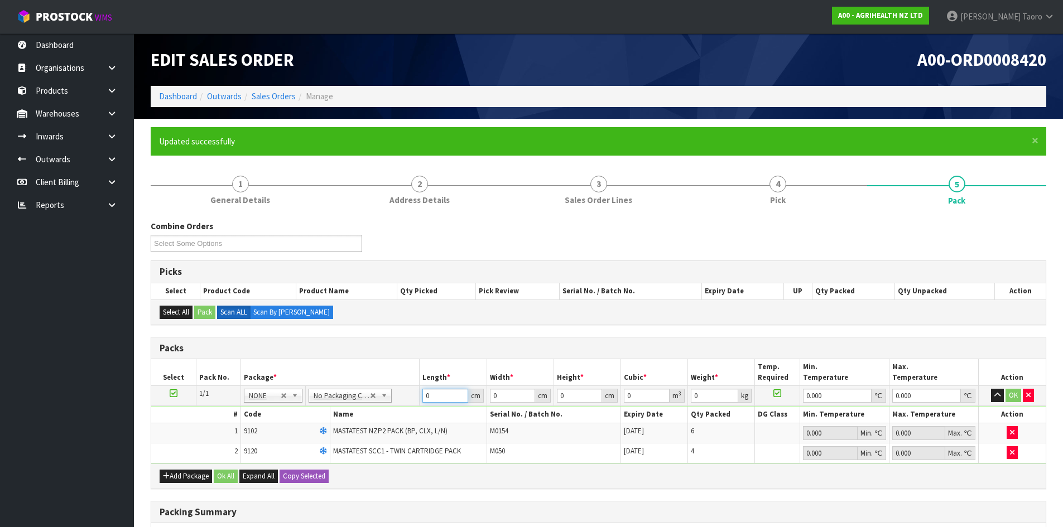
click at [450, 394] on input "0" at bounding box center [444, 396] width 45 height 14
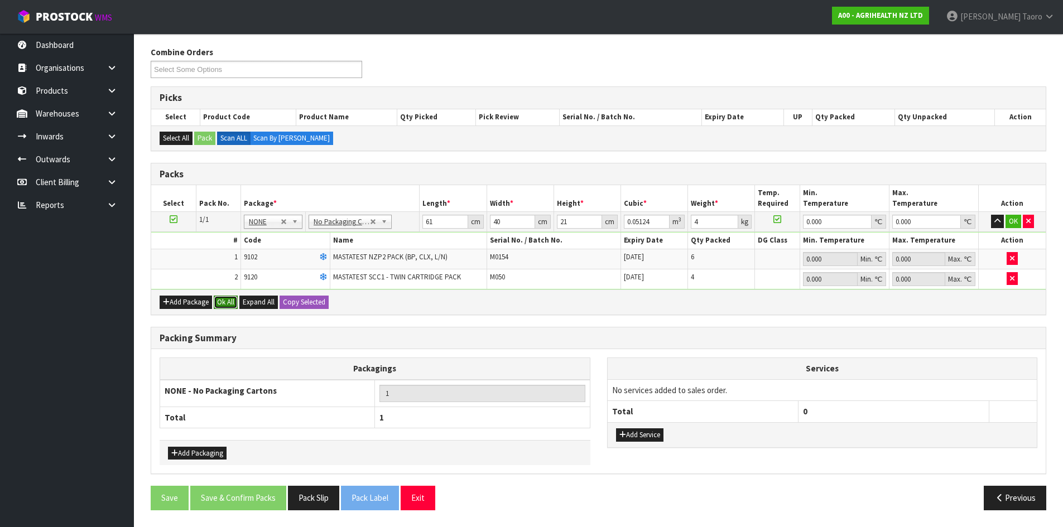
click at [222, 301] on button "Ok All" at bounding box center [226, 302] width 24 height 13
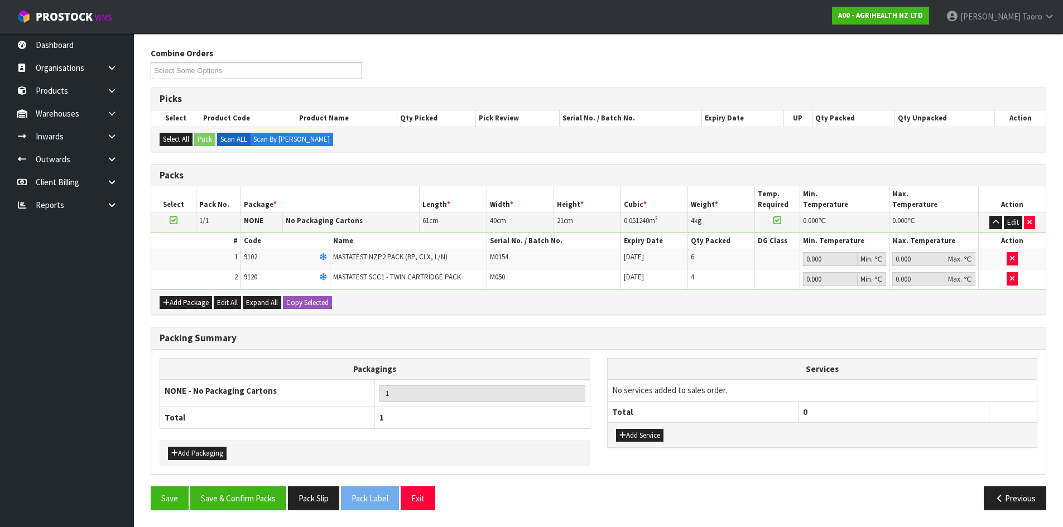
scroll to position [173, 0]
click at [255, 494] on button "Save & Confirm Packs" at bounding box center [238, 499] width 96 height 24
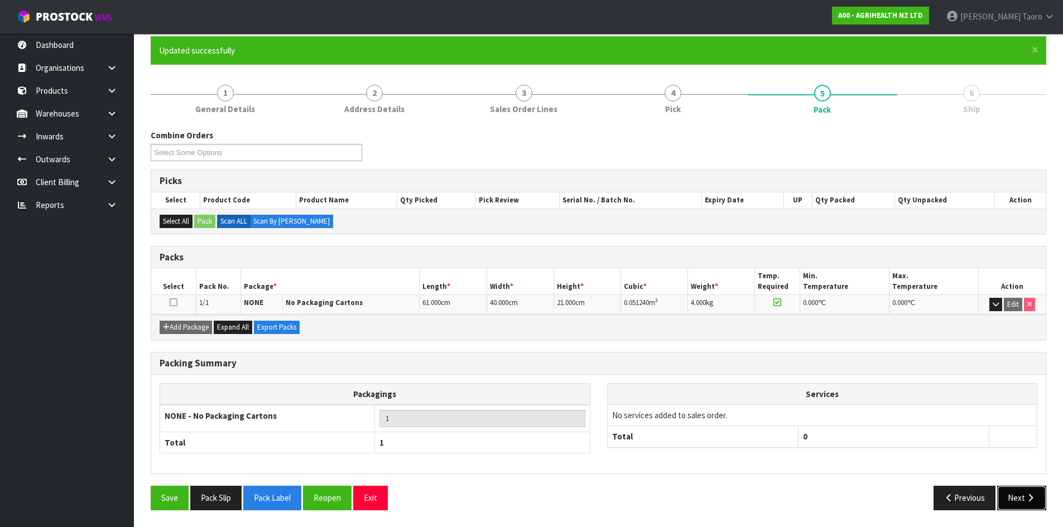
click at [1029, 502] on icon "button" at bounding box center [1030, 498] width 11 height 8
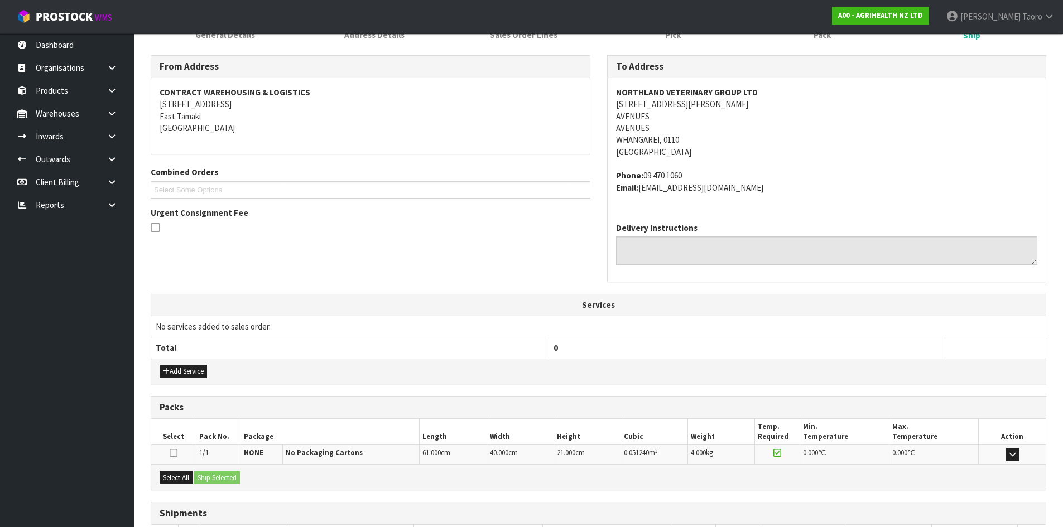
scroll to position [248, 0]
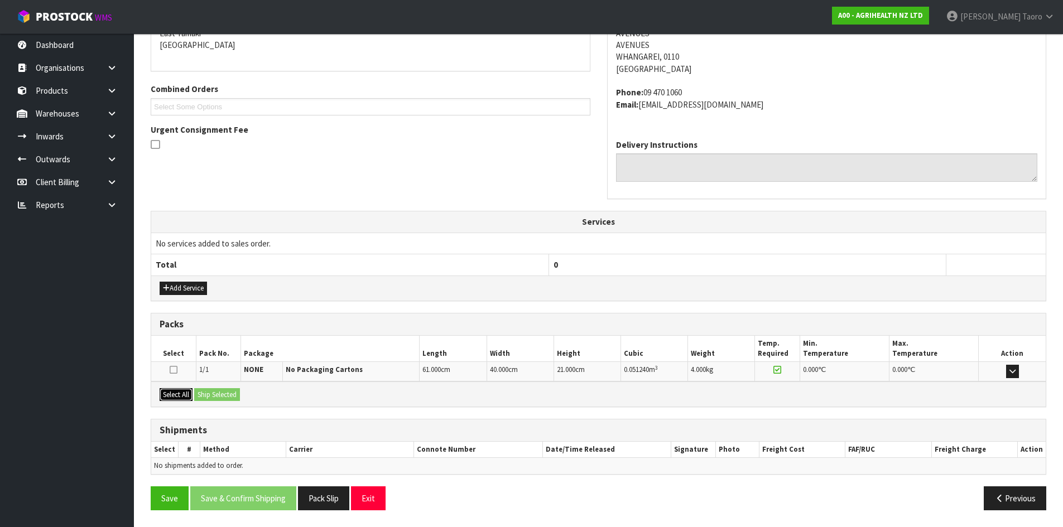
click at [182, 393] on button "Select All" at bounding box center [176, 394] width 33 height 13
click at [199, 392] on button "Ship Selected" at bounding box center [217, 394] width 46 height 13
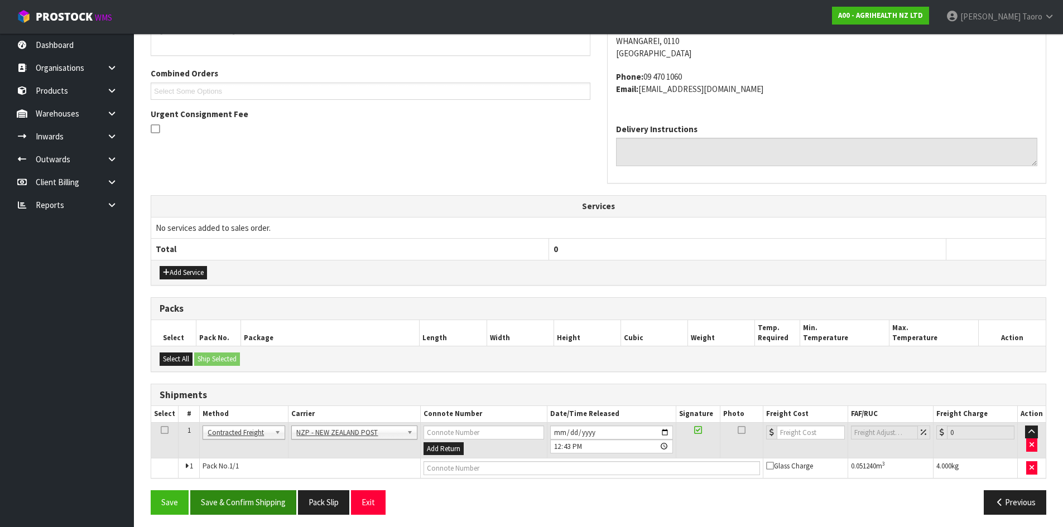
scroll to position [268, 0]
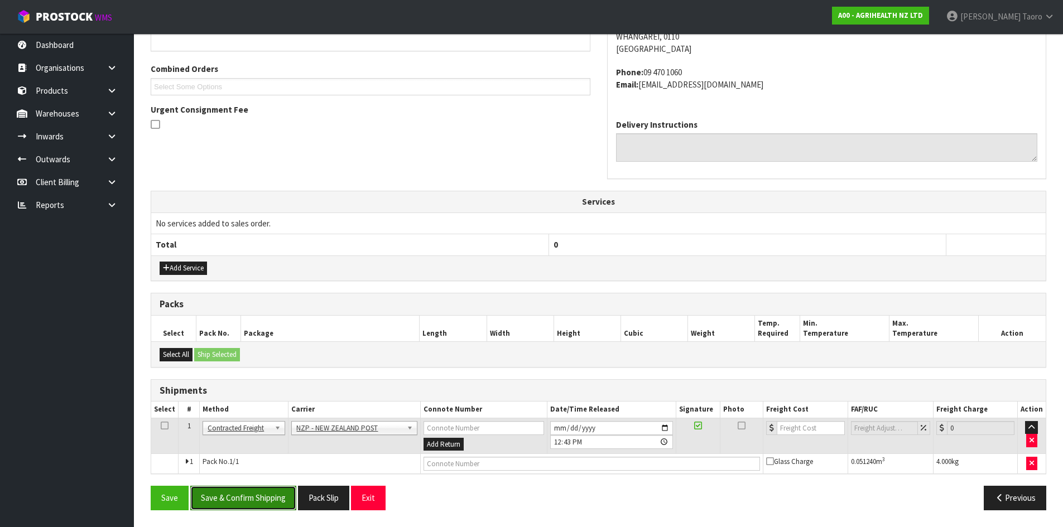
click at [271, 502] on button "Save & Confirm Shipping" at bounding box center [243, 498] width 106 height 24
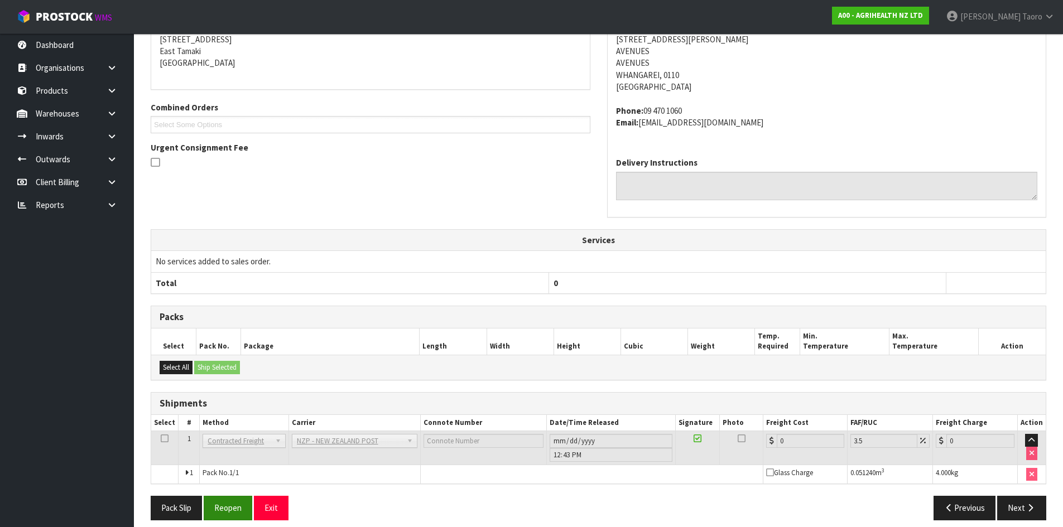
scroll to position [252, 0]
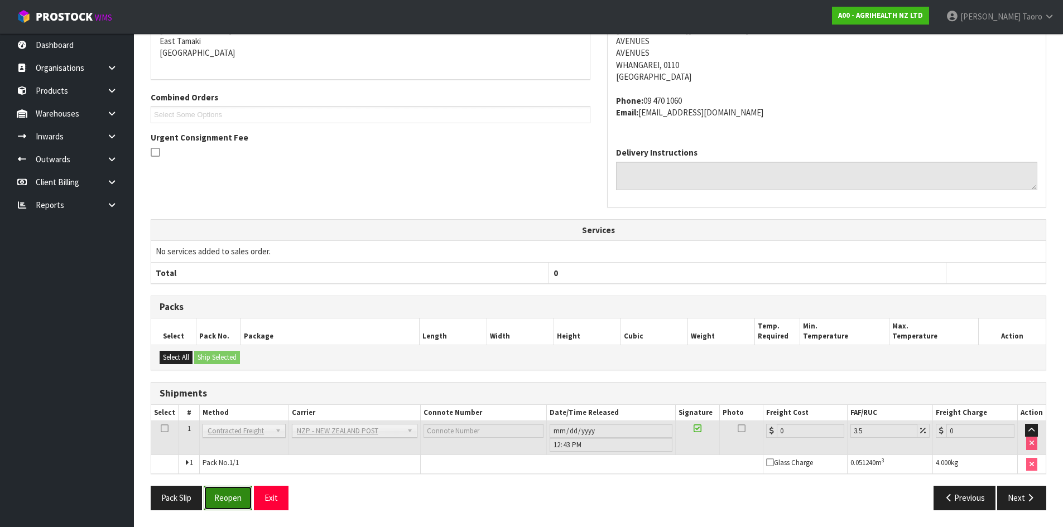
click at [239, 493] on button "Reopen" at bounding box center [228, 498] width 49 height 24
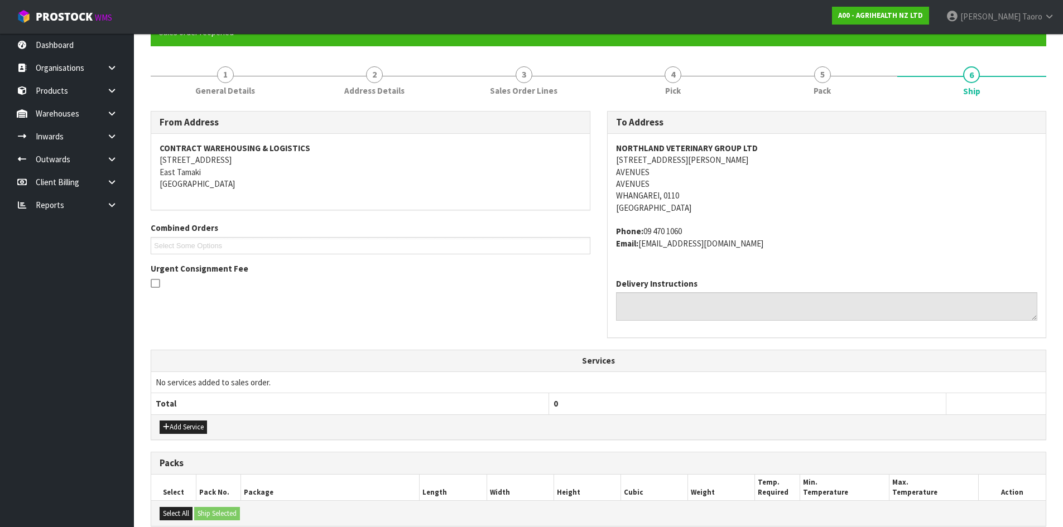
scroll to position [278, 0]
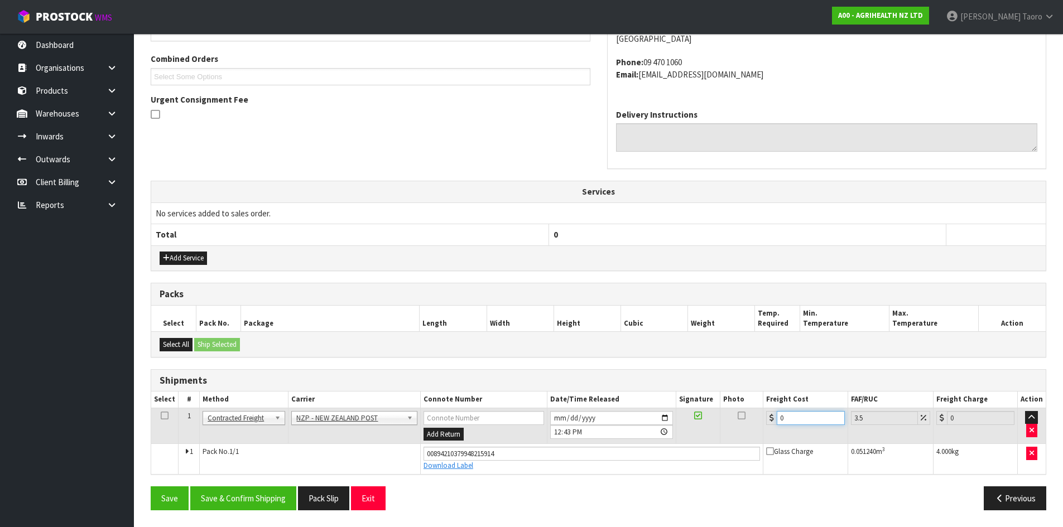
click at [808, 420] on input "0" at bounding box center [811, 418] width 68 height 14
click at [234, 496] on button "Save & Confirm Shipping" at bounding box center [243, 499] width 106 height 24
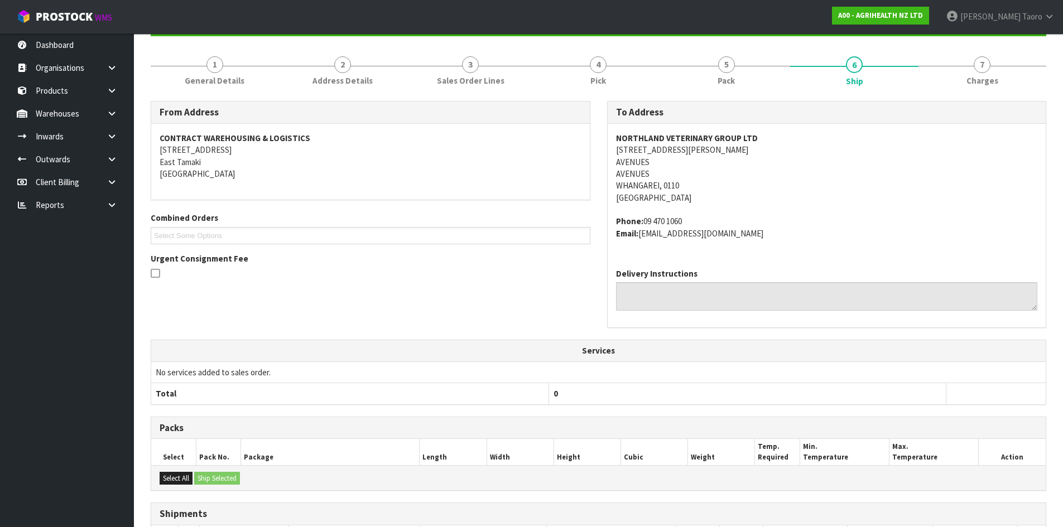
scroll to position [248, 0]
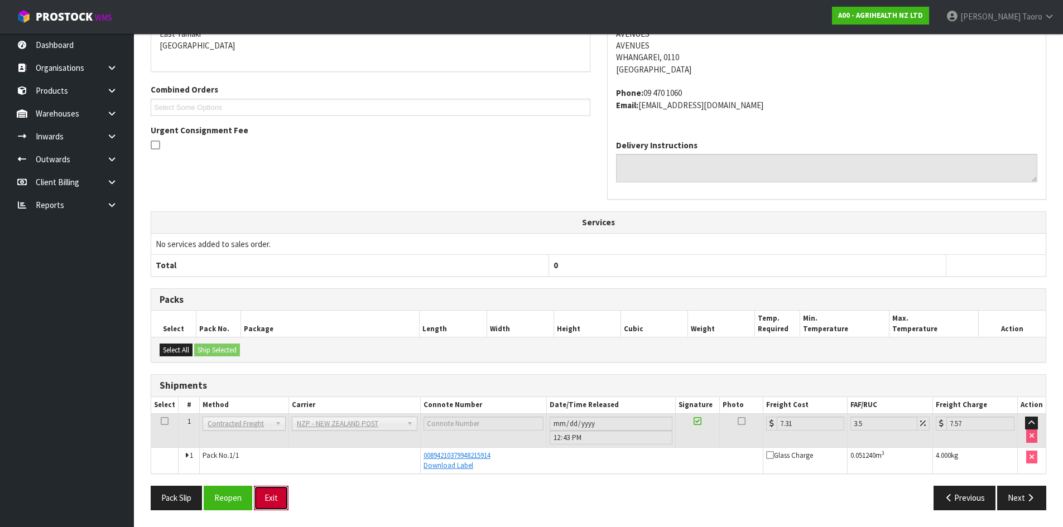
click at [277, 499] on button "Exit" at bounding box center [271, 498] width 35 height 24
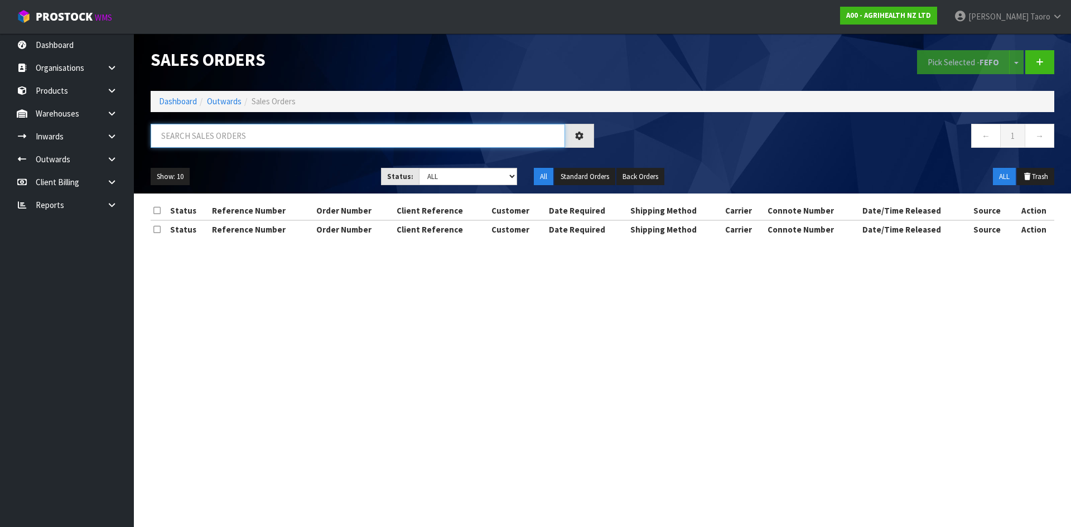
click at [211, 138] on input "text" at bounding box center [358, 136] width 415 height 24
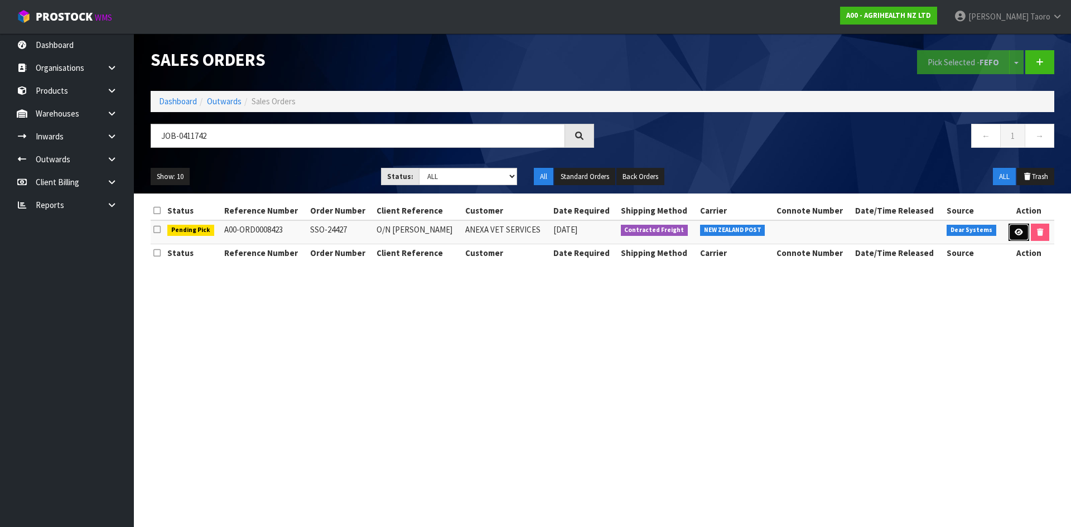
click at [1016, 232] on icon at bounding box center [1019, 232] width 8 height 7
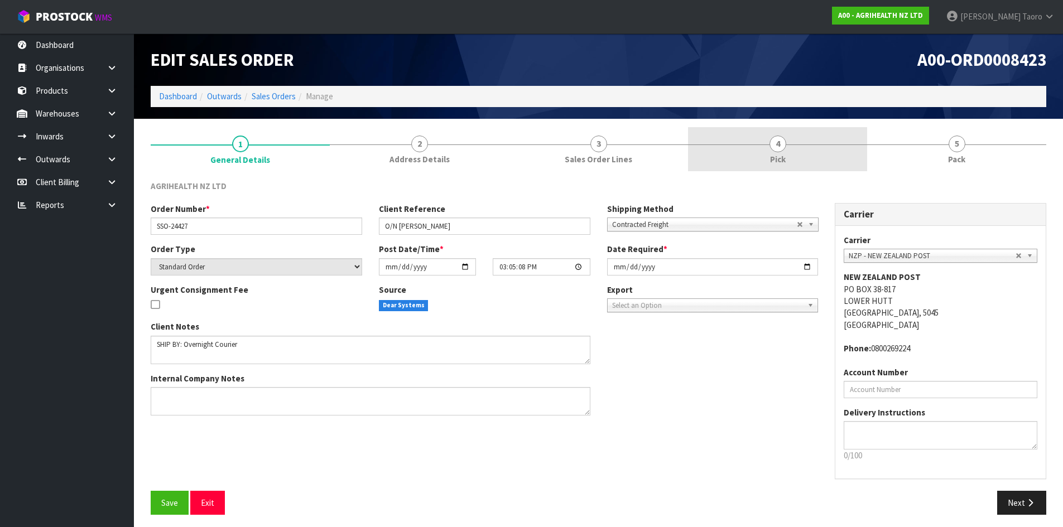
click at [829, 156] on link "4 Pick" at bounding box center [777, 149] width 179 height 44
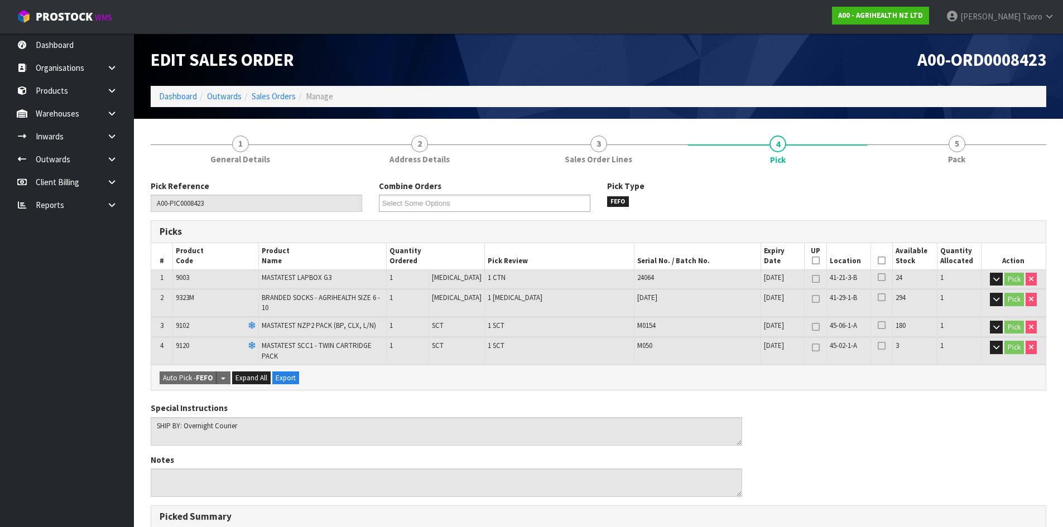
click at [879, 253] on th "Picked" at bounding box center [882, 256] width 22 height 26
click at [878, 261] on icon at bounding box center [882, 261] width 8 height 1
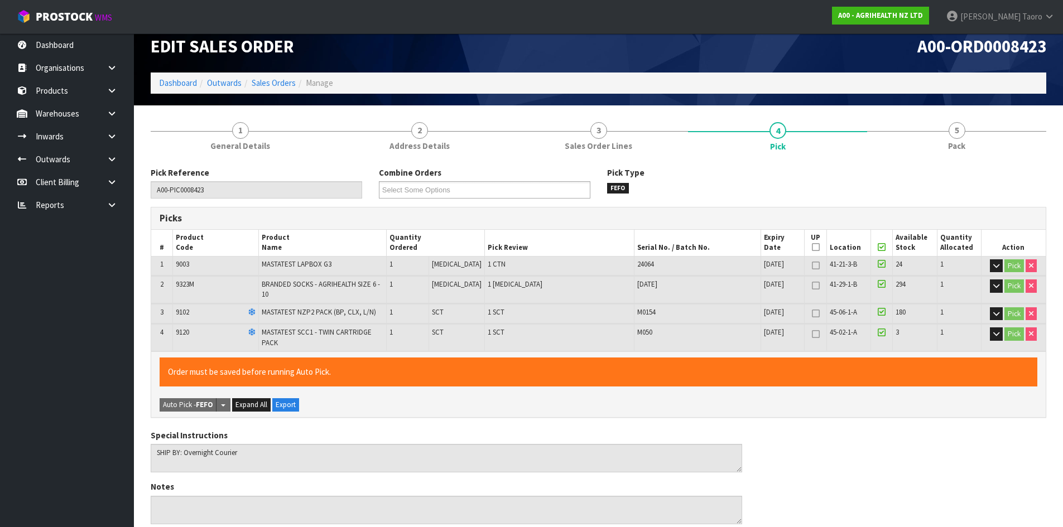
scroll to position [329, 0]
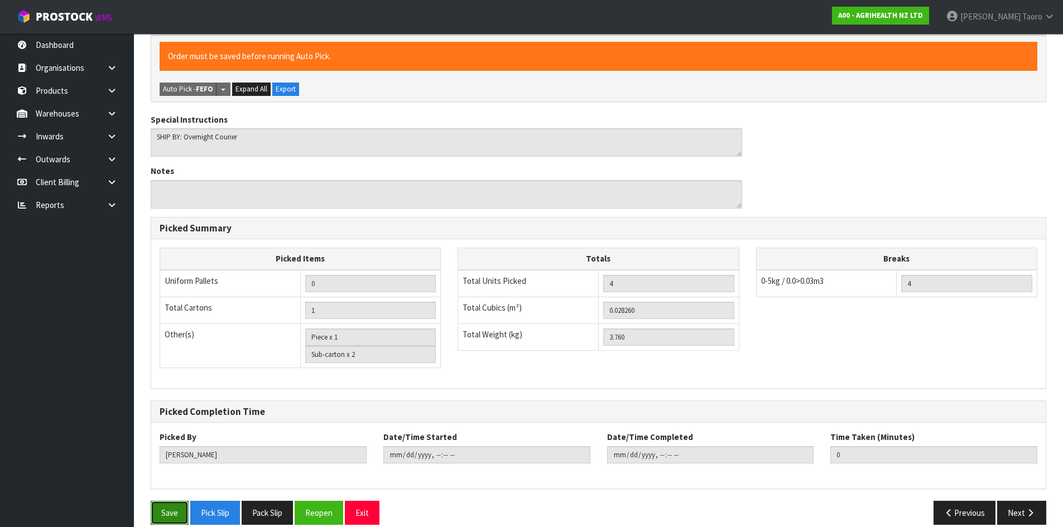
click at [169, 501] on button "Save" at bounding box center [170, 513] width 38 height 24
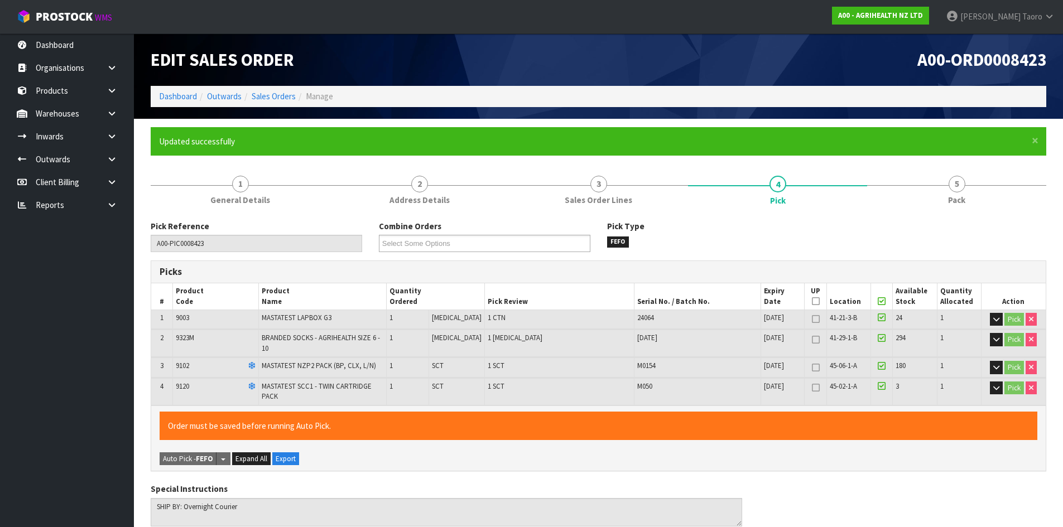
click at [971, 166] on form "× Close Updated successfully 1 General Details 2 Address Details 3 Sales Order …" at bounding box center [599, 515] width 896 height 776
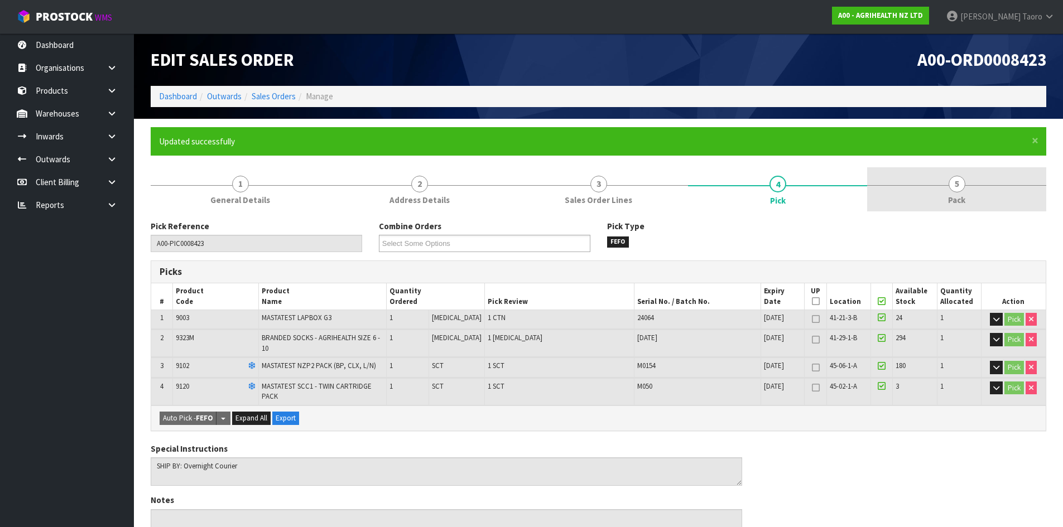
click at [948, 188] on link "5 Pack" at bounding box center [956, 189] width 179 height 44
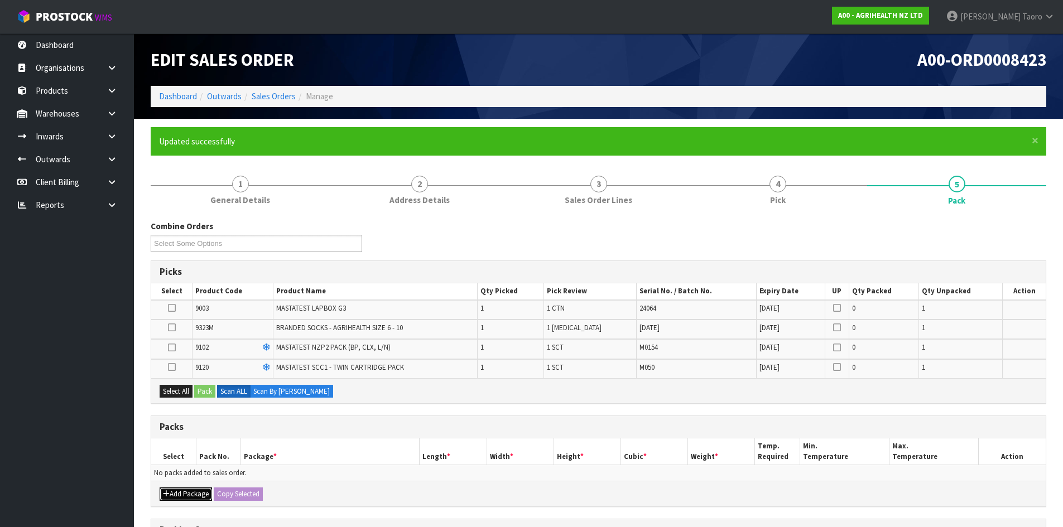
click at [180, 492] on button "Add Package" at bounding box center [186, 494] width 52 height 13
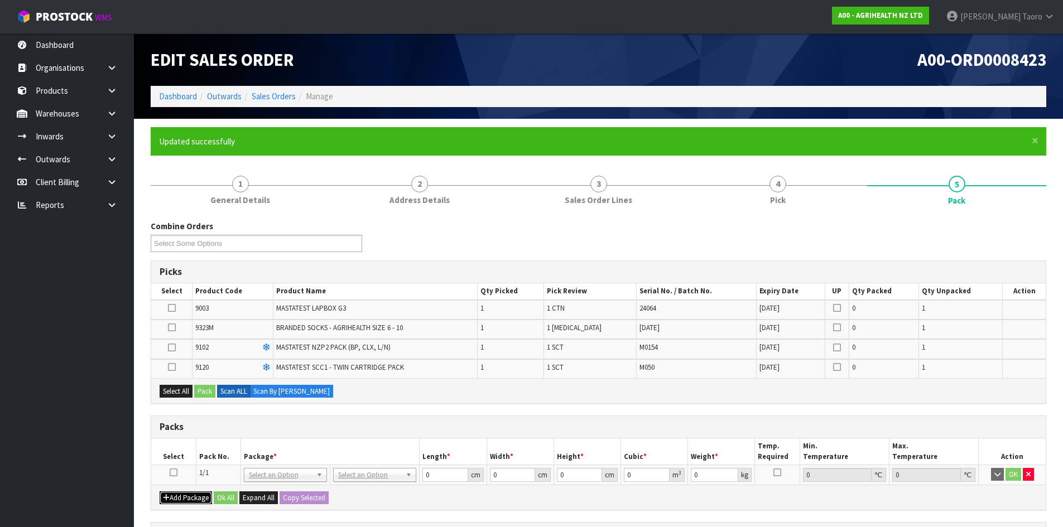
click at [180, 494] on button "Add Package" at bounding box center [186, 498] width 52 height 13
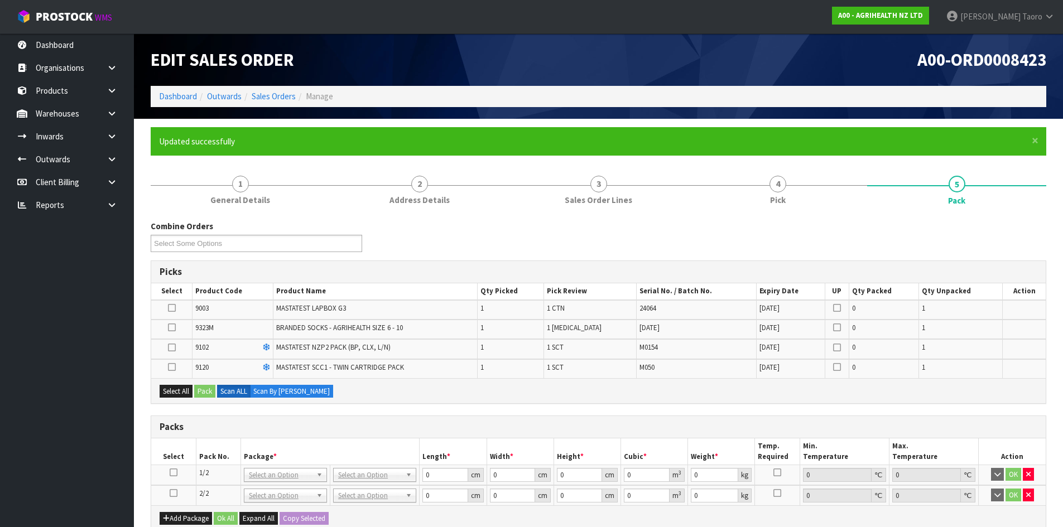
click at [174, 493] on icon at bounding box center [174, 493] width 8 height 1
drag, startPoint x: 169, startPoint y: 305, endPoint x: 199, endPoint y: 349, distance: 53.4
click at [170, 308] on icon at bounding box center [172, 308] width 8 height 1
click at [0, 0] on input "checkbox" at bounding box center [0, 0] width 0 height 0
click at [209, 392] on button "Pack" at bounding box center [204, 391] width 21 height 13
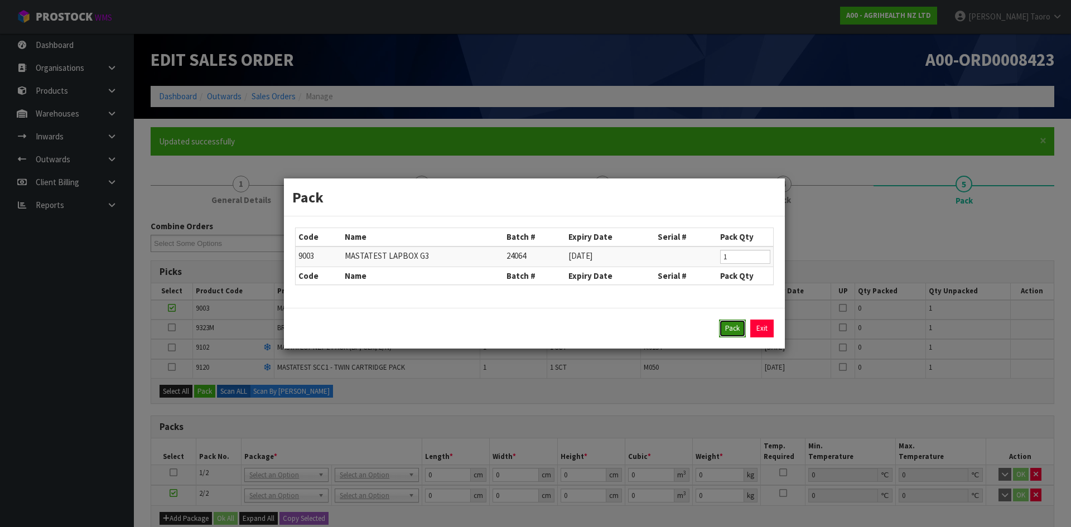
click at [738, 324] on button "Pack" at bounding box center [732, 329] width 27 height 18
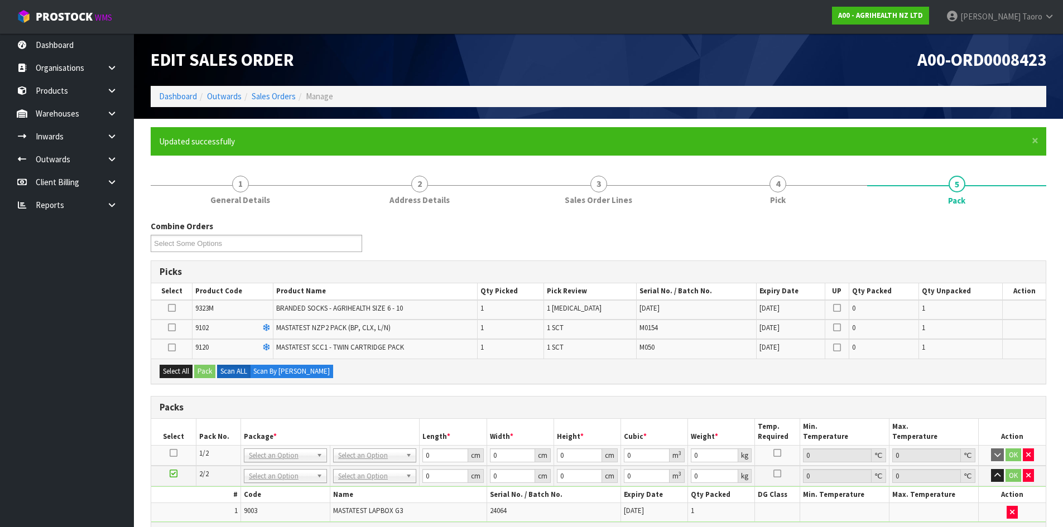
click at [175, 454] on icon at bounding box center [174, 453] width 8 height 1
click at [174, 376] on button "Select All" at bounding box center [176, 371] width 33 height 13
click at [205, 372] on button "Pack" at bounding box center [204, 371] width 21 height 13
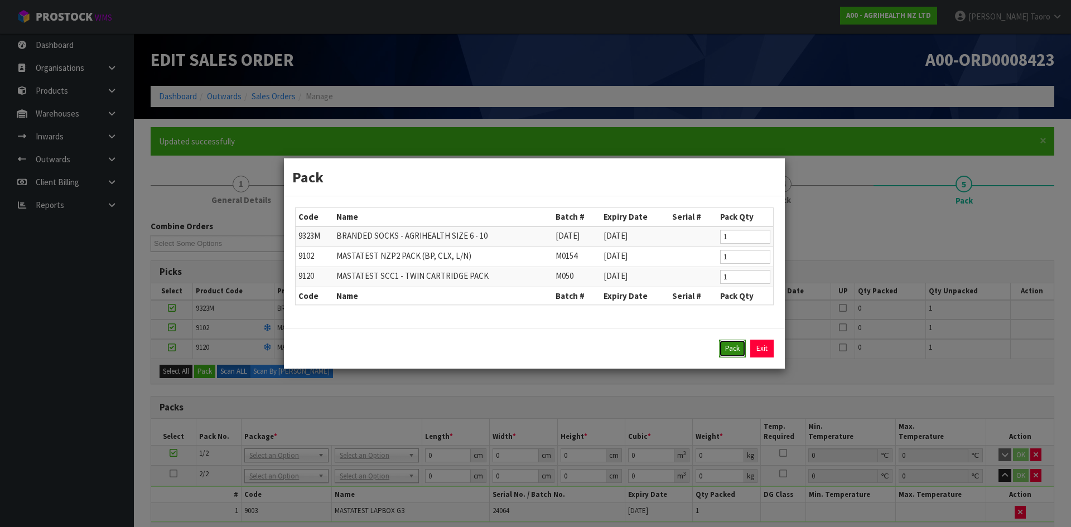
click at [732, 352] on button "Pack" at bounding box center [732, 349] width 27 height 18
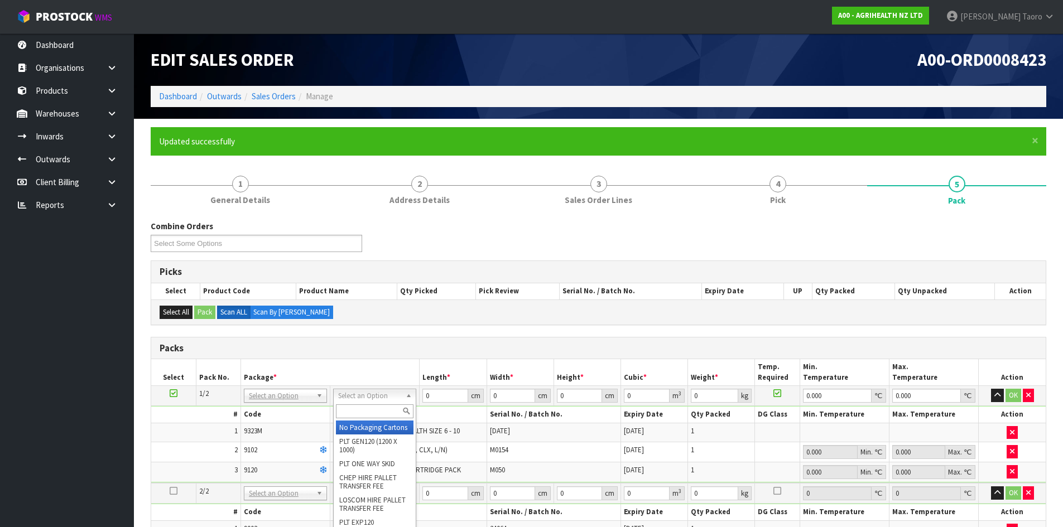
click at [387, 409] on input "text" at bounding box center [375, 412] width 78 height 14
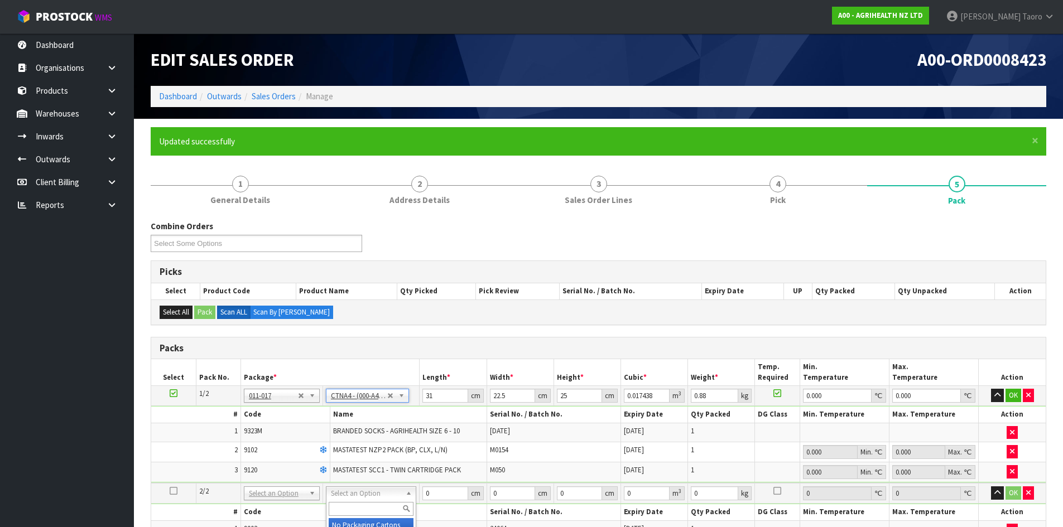
drag, startPoint x: 376, startPoint y: 493, endPoint x: 378, endPoint y: 510, distance: 16.3
click at [997, 397] on icon "button" at bounding box center [997, 395] width 6 height 7
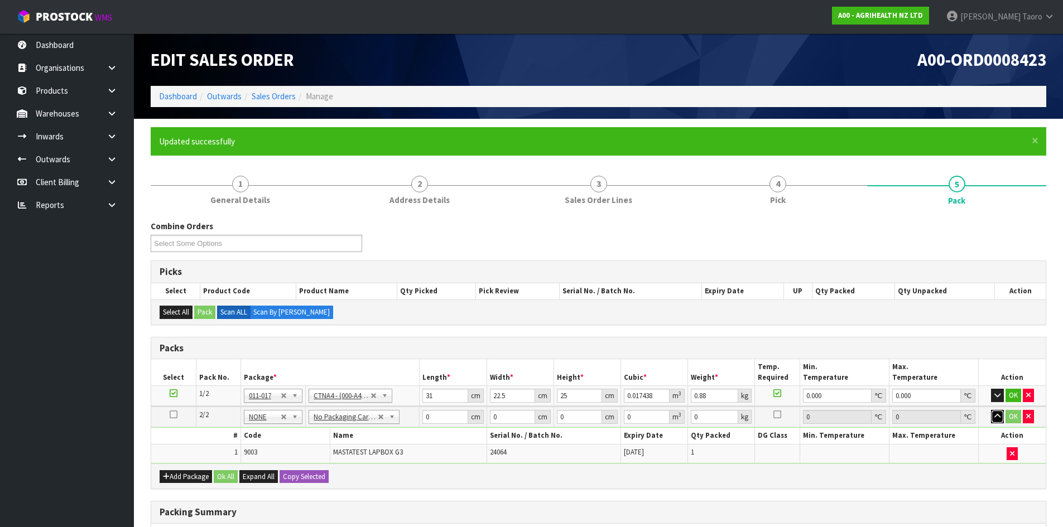
click at [996, 416] on icon "button" at bounding box center [997, 416] width 6 height 7
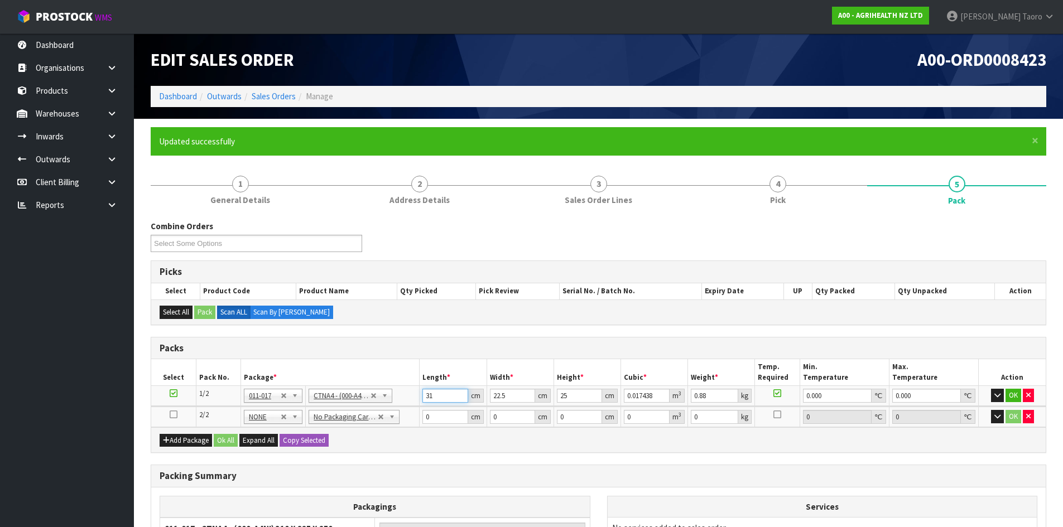
click at [448, 394] on input "31" at bounding box center [444, 396] width 45 height 14
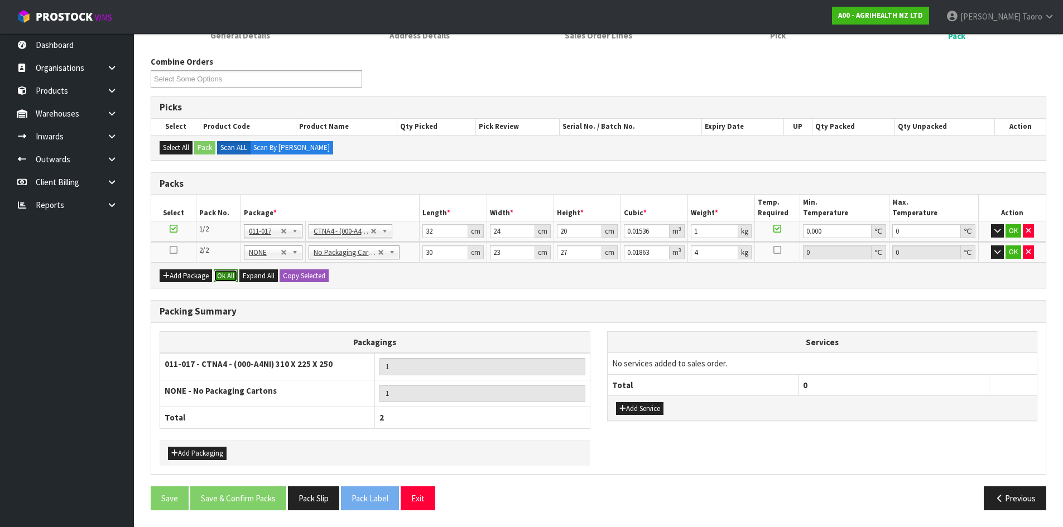
click at [221, 272] on button "Ok All" at bounding box center [226, 276] width 24 height 13
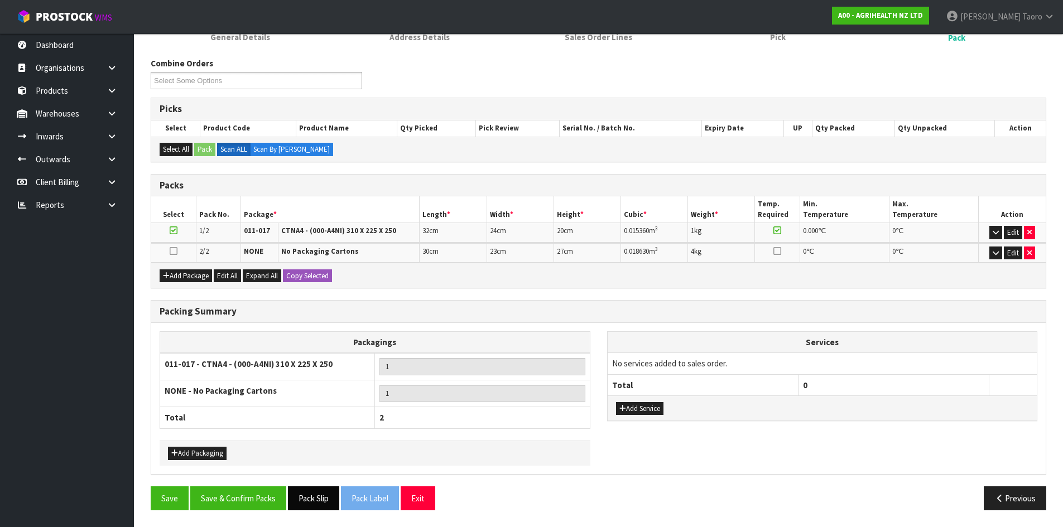
scroll to position [163, 0]
click at [249, 489] on button "Save & Confirm Packs" at bounding box center [238, 499] width 96 height 24
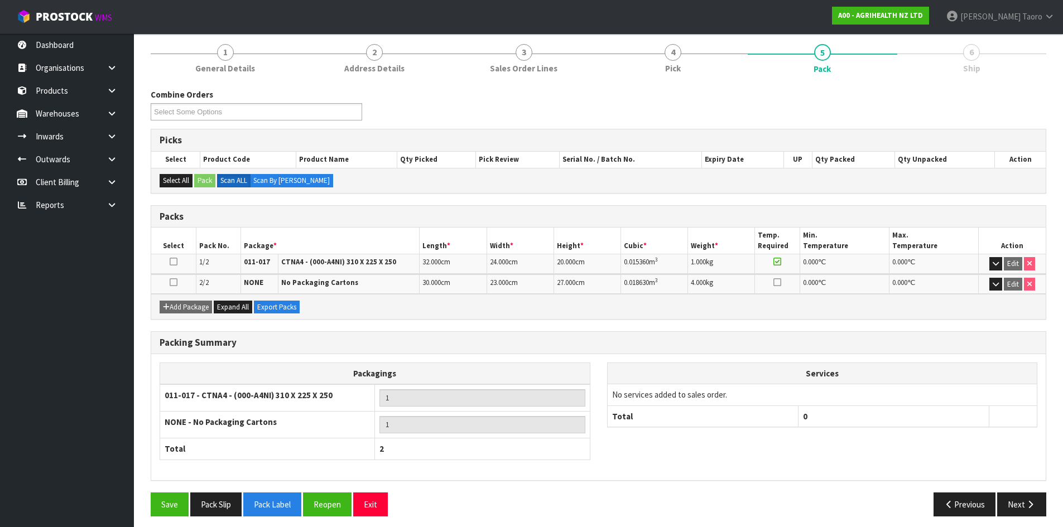
scroll to position [138, 0]
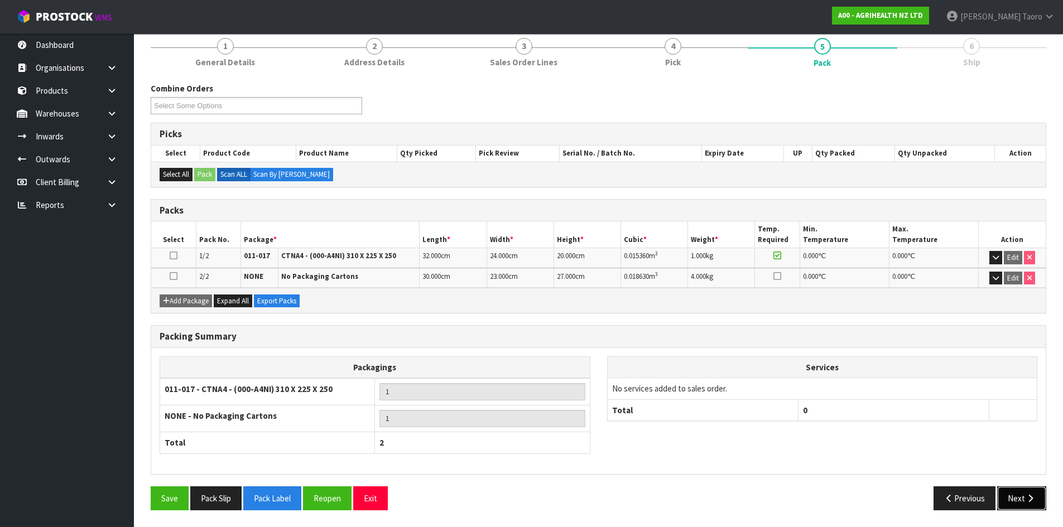
click at [1031, 491] on button "Next" at bounding box center [1021, 499] width 49 height 24
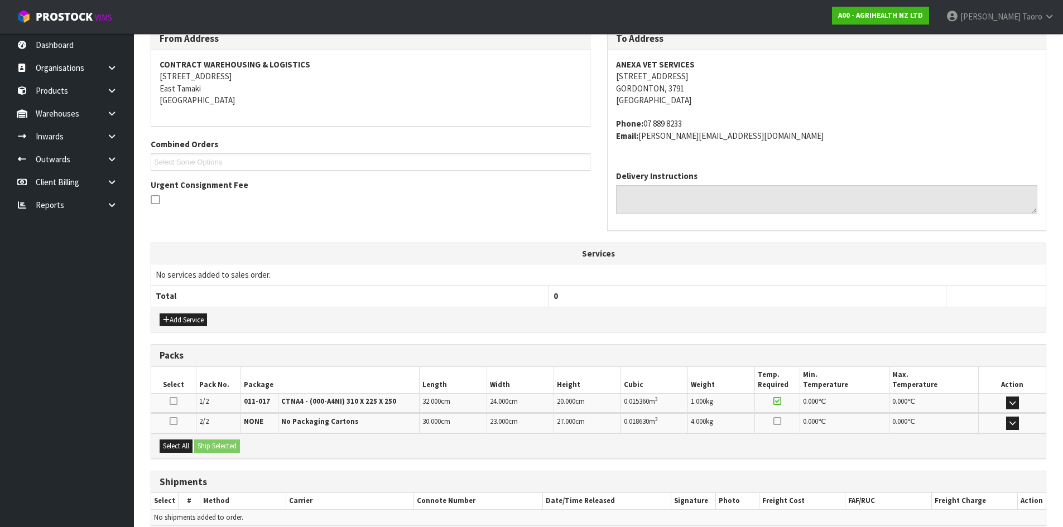
scroll to position [245, 0]
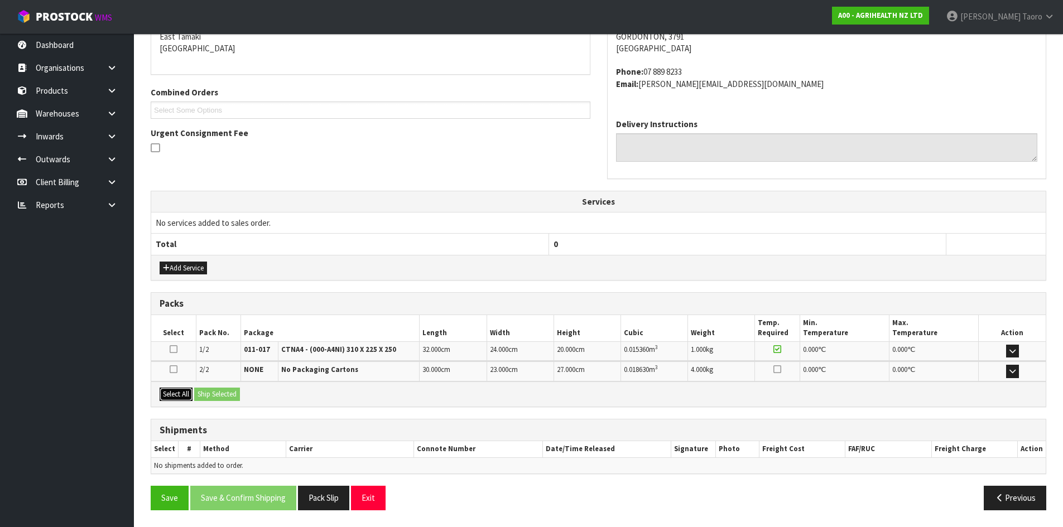
click at [176, 389] on button "Select All" at bounding box center [176, 394] width 33 height 13
drag, startPoint x: 204, startPoint y: 393, endPoint x: 244, endPoint y: 404, distance: 41.6
click at [208, 395] on button "Ship Selected" at bounding box center [217, 394] width 46 height 13
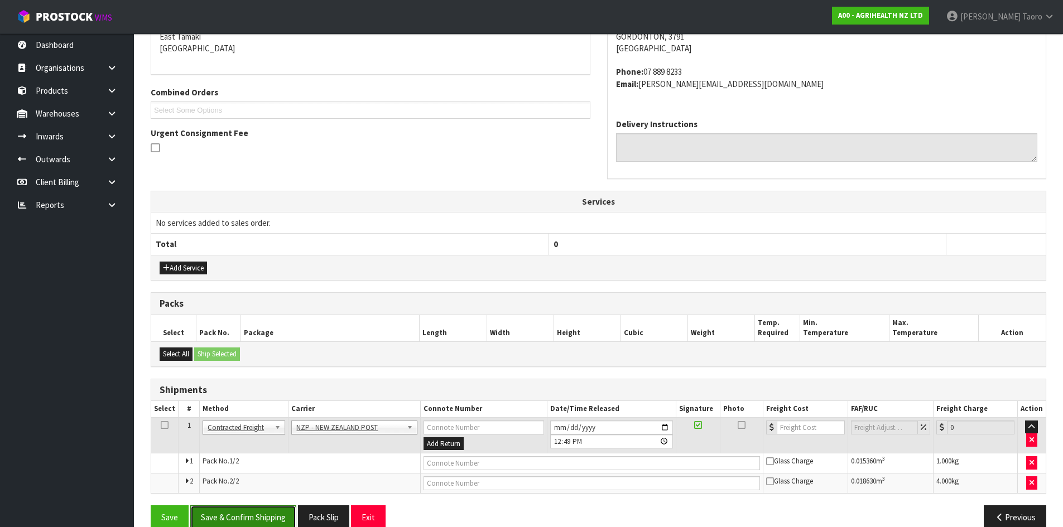
click at [273, 507] on button "Save & Confirm Shipping" at bounding box center [243, 518] width 106 height 24
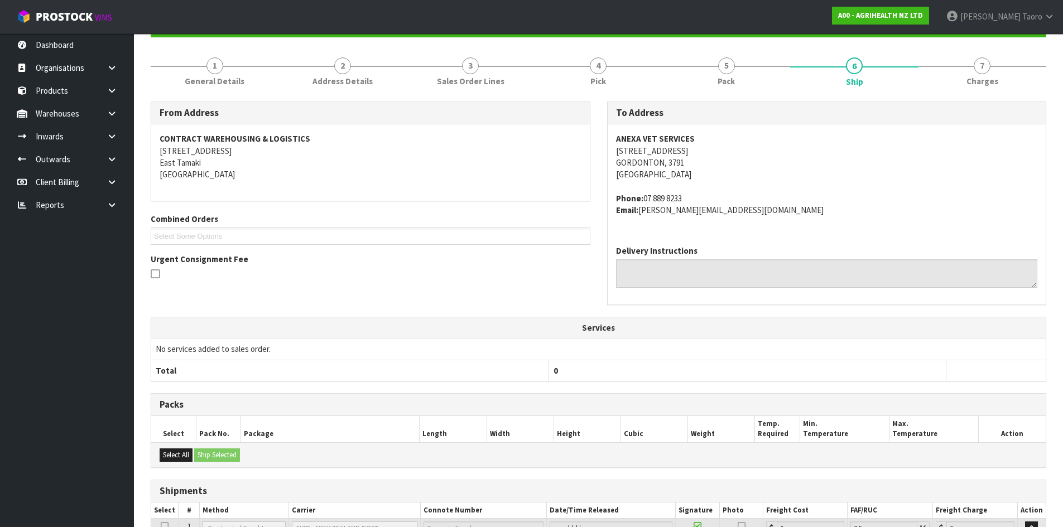
scroll to position [248, 0]
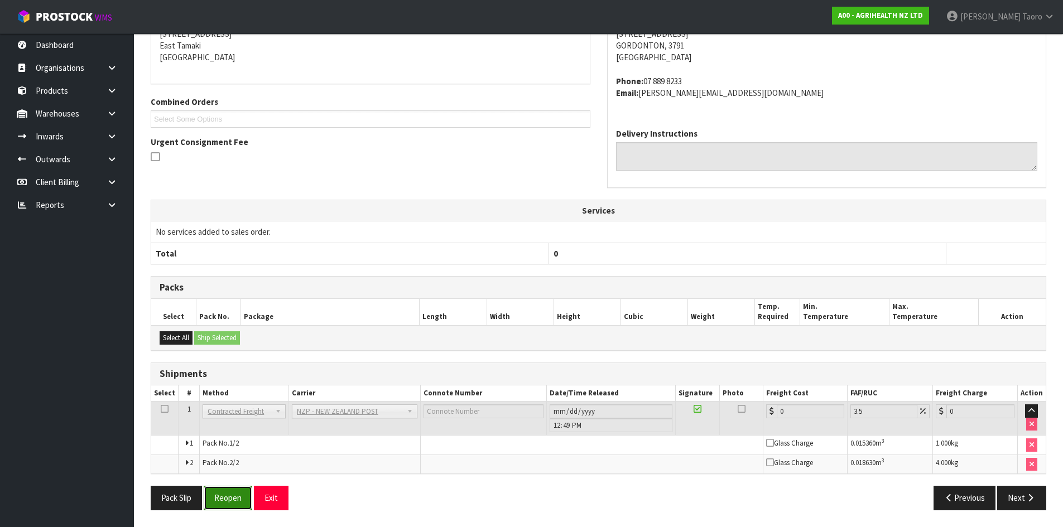
click at [233, 492] on button "Reopen" at bounding box center [228, 498] width 49 height 24
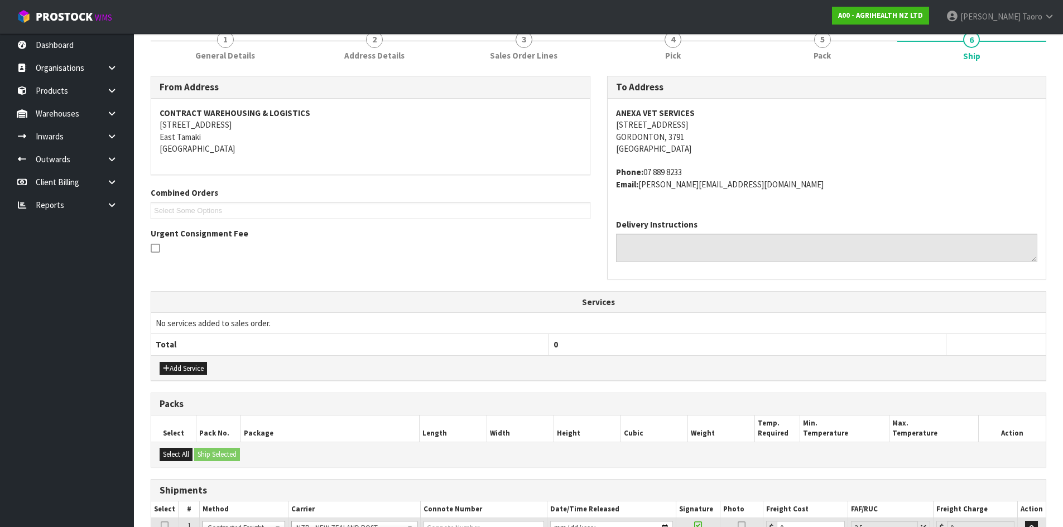
scroll to position [275, 0]
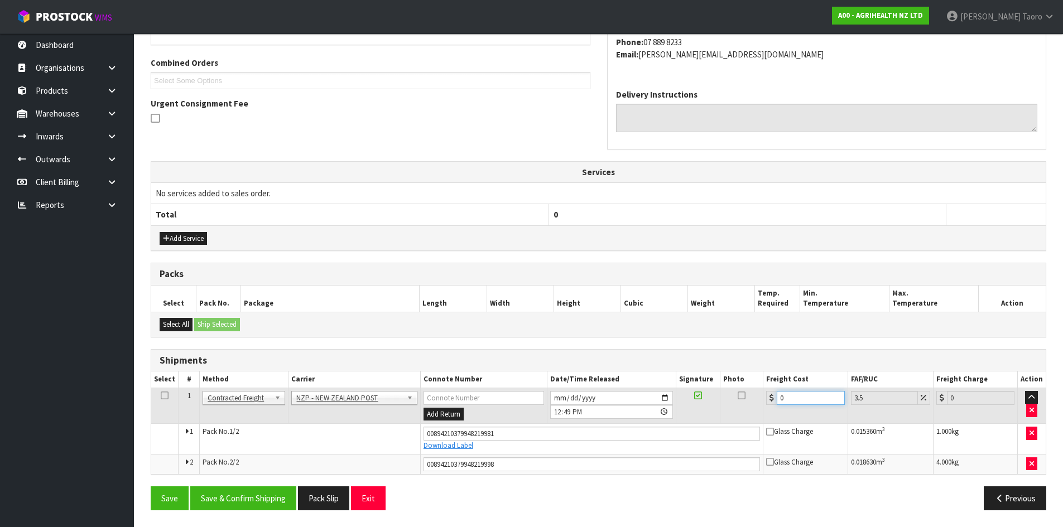
click at [793, 398] on input "0" at bounding box center [811, 398] width 68 height 14
click at [265, 499] on button "Save & Confirm Shipping" at bounding box center [243, 499] width 106 height 24
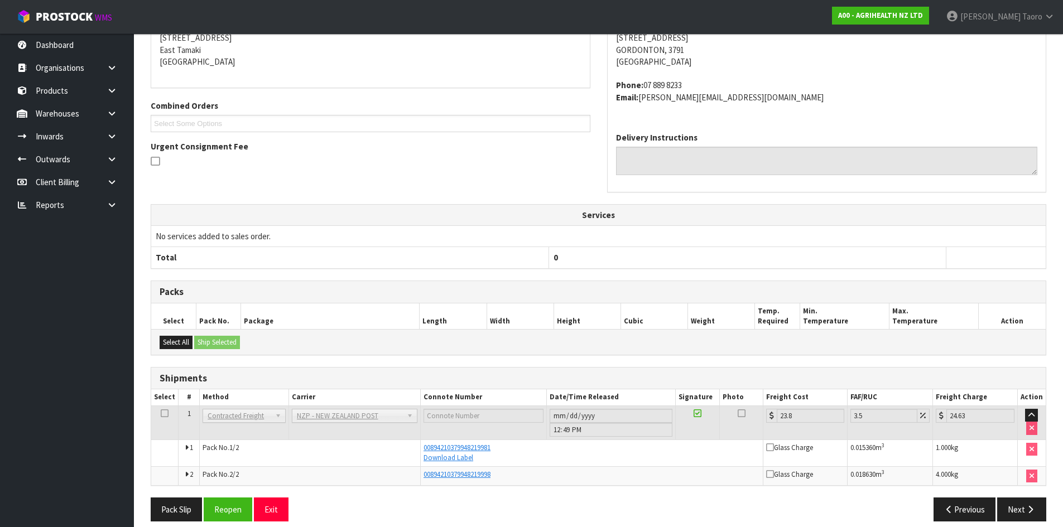
scroll to position [243, 0]
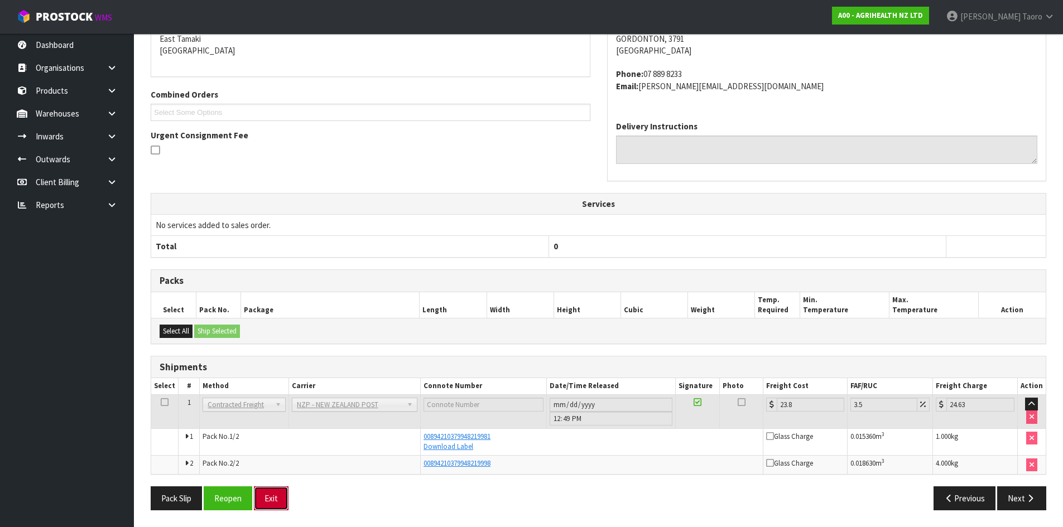
click at [263, 502] on button "Exit" at bounding box center [271, 499] width 35 height 24
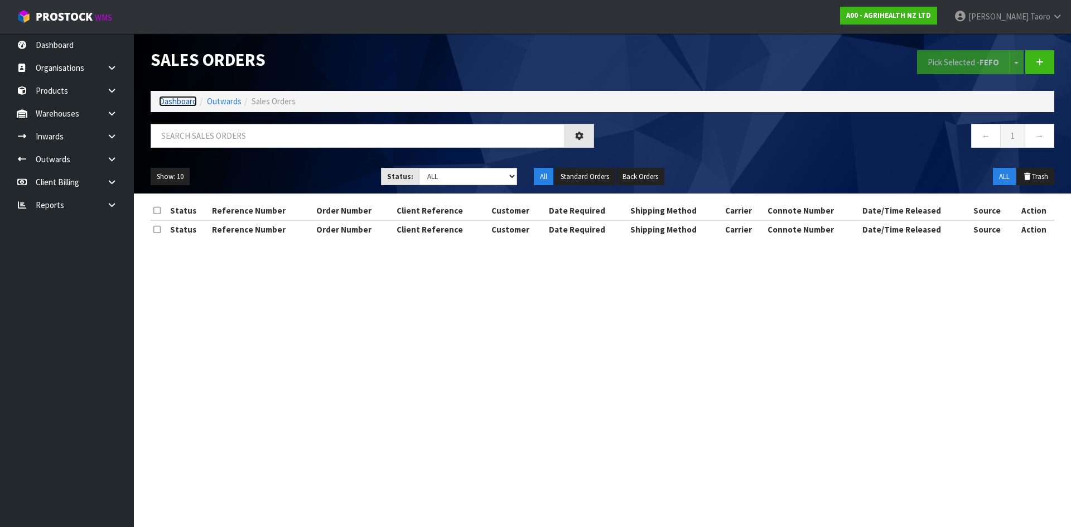
click at [182, 99] on link "Dashboard" at bounding box center [178, 101] width 38 height 11
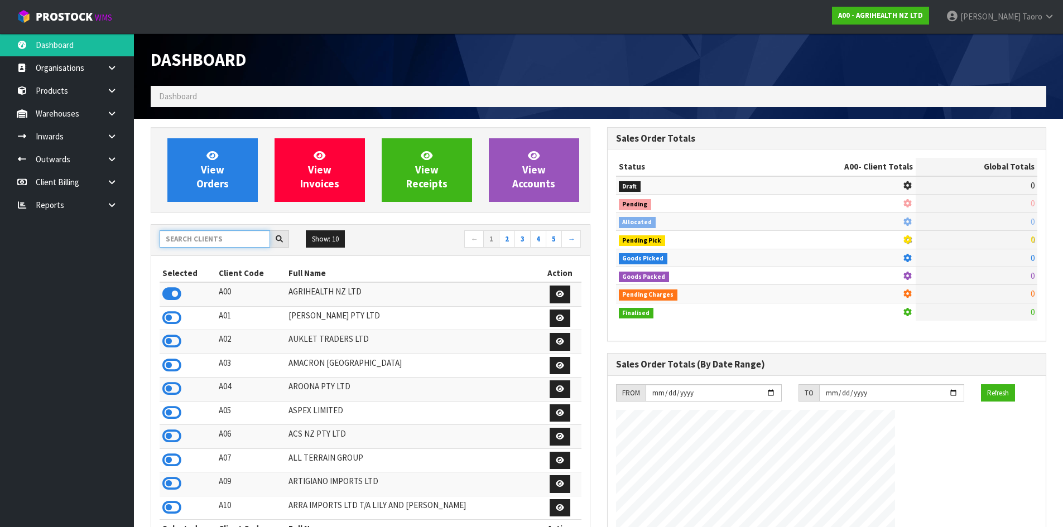
scroll to position [845, 456]
click at [221, 242] on input "text" at bounding box center [215, 238] width 110 height 17
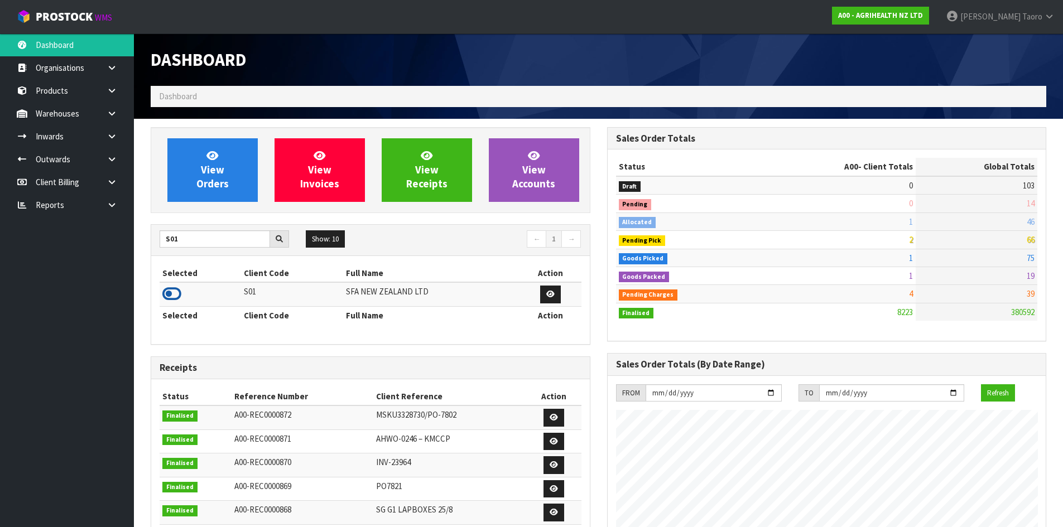
click at [176, 296] on icon at bounding box center [171, 294] width 19 height 17
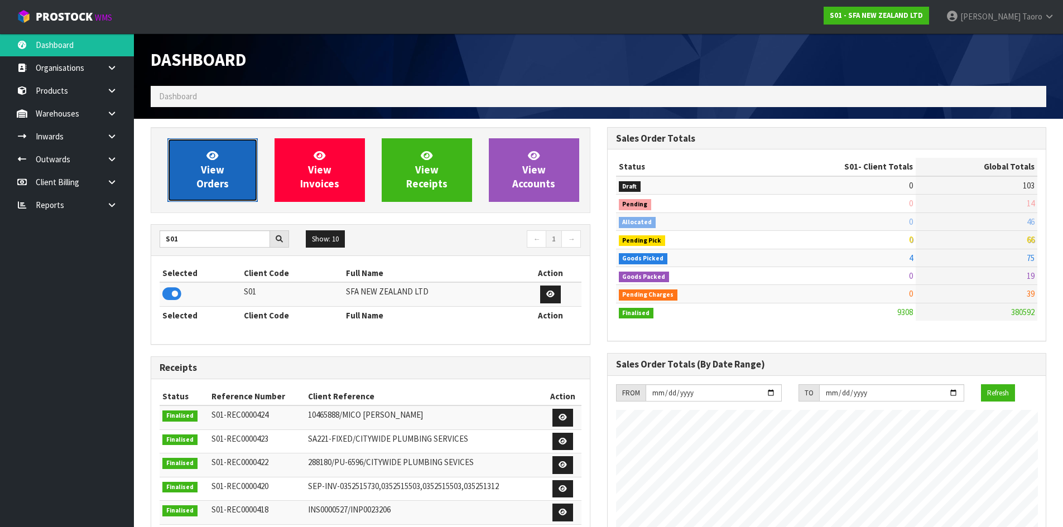
click at [201, 174] on link "View Orders" at bounding box center [212, 170] width 90 height 64
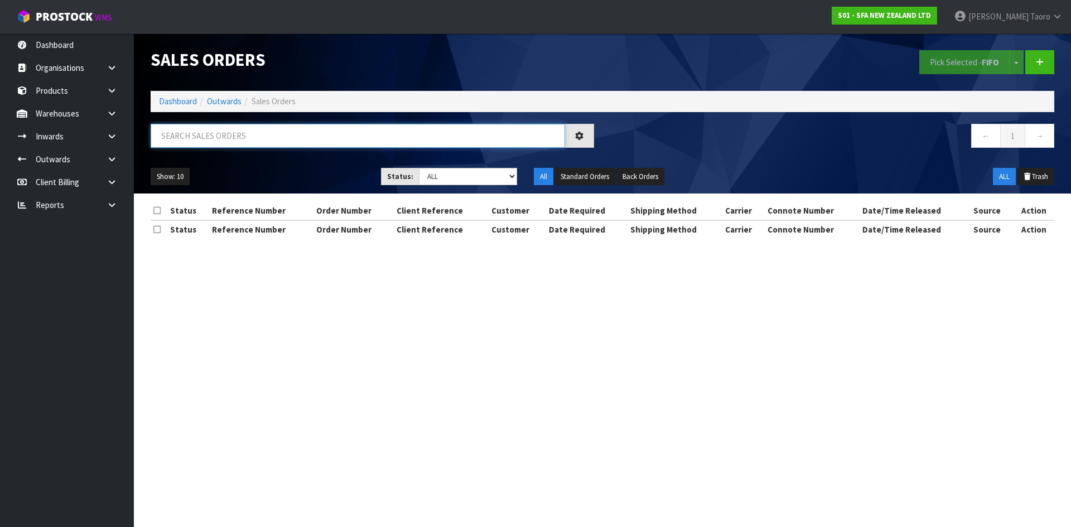
click at [214, 137] on input "text" at bounding box center [358, 136] width 415 height 24
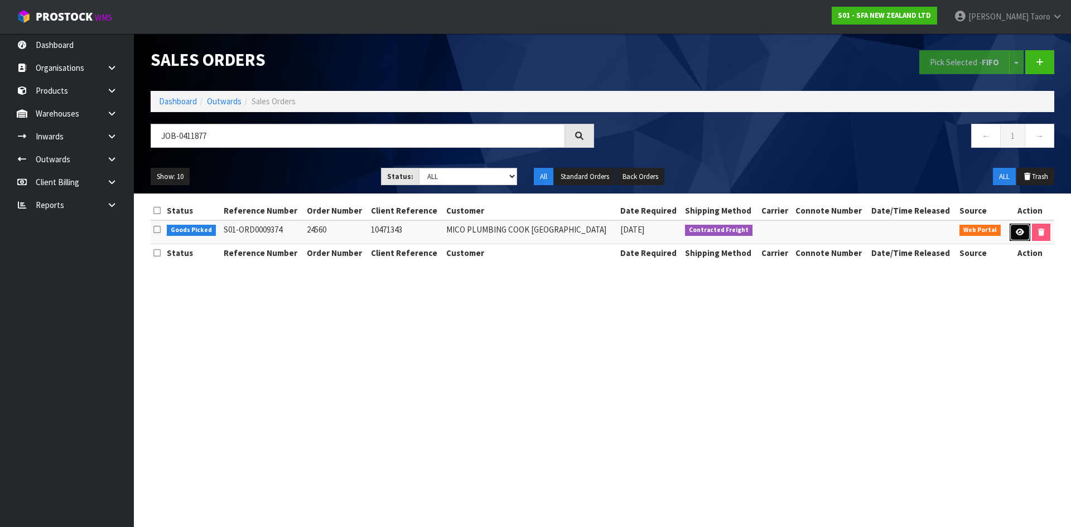
click at [1018, 234] on icon at bounding box center [1020, 232] width 8 height 7
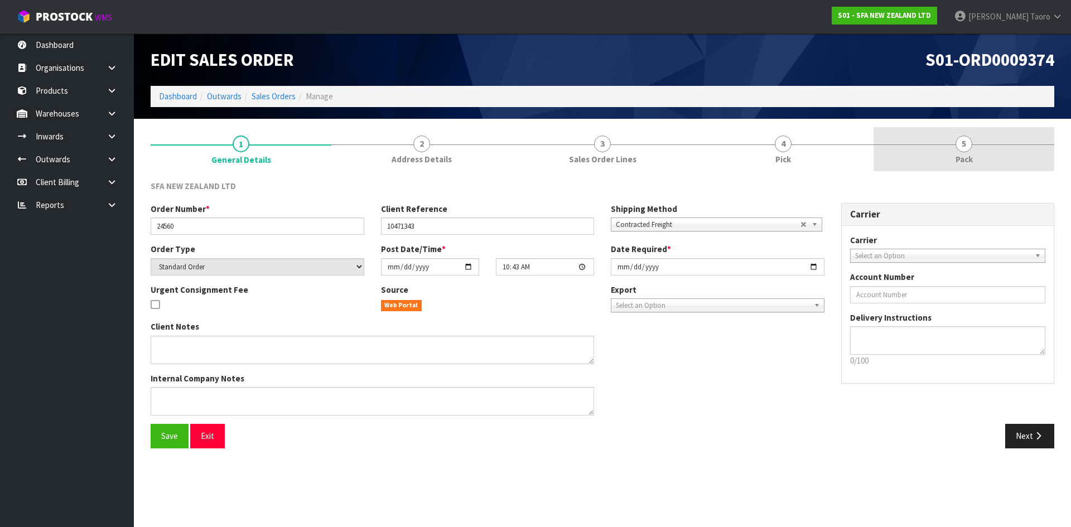
click at [955, 149] on link "5 Pack" at bounding box center [964, 149] width 181 height 44
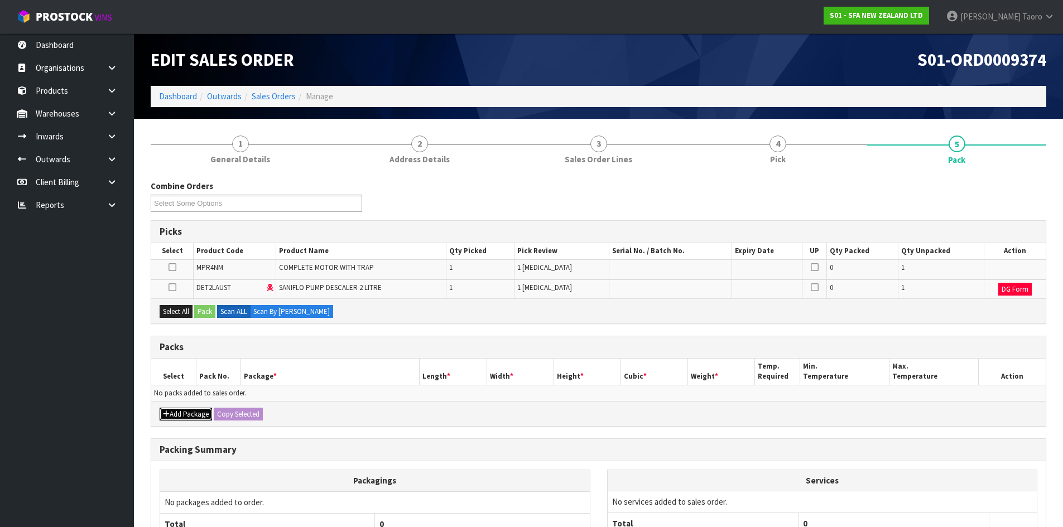
click at [184, 416] on button "Add Package" at bounding box center [186, 414] width 52 height 13
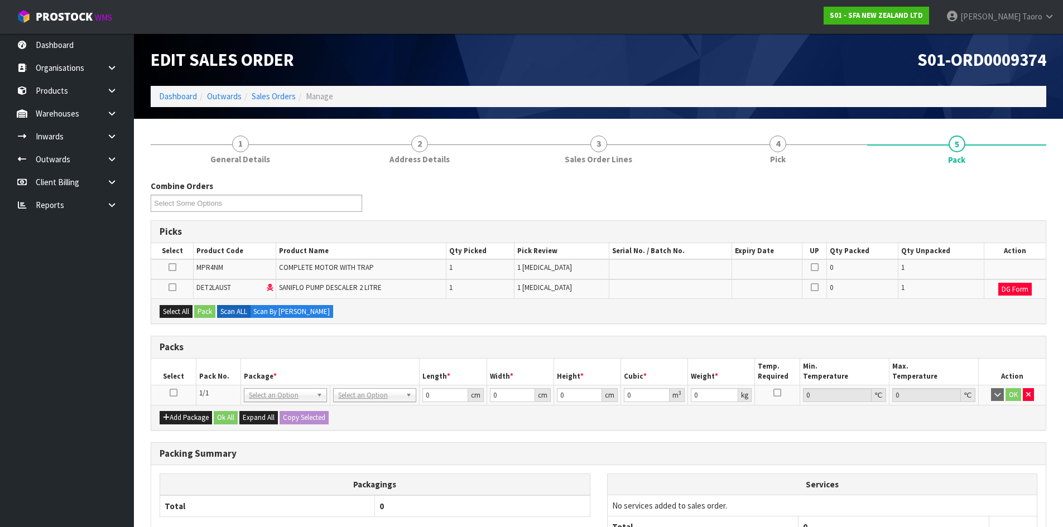
click at [174, 393] on icon at bounding box center [174, 393] width 8 height 1
click at [214, 368] on th "Pack No." at bounding box center [218, 372] width 45 height 26
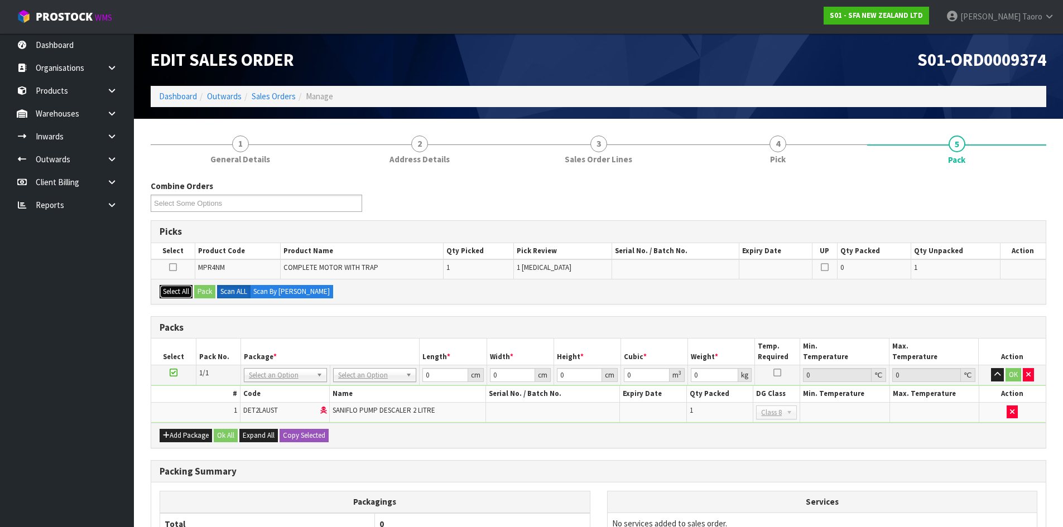
click at [181, 286] on button "Select All" at bounding box center [176, 291] width 33 height 13
click at [205, 289] on button "Pack" at bounding box center [204, 291] width 21 height 13
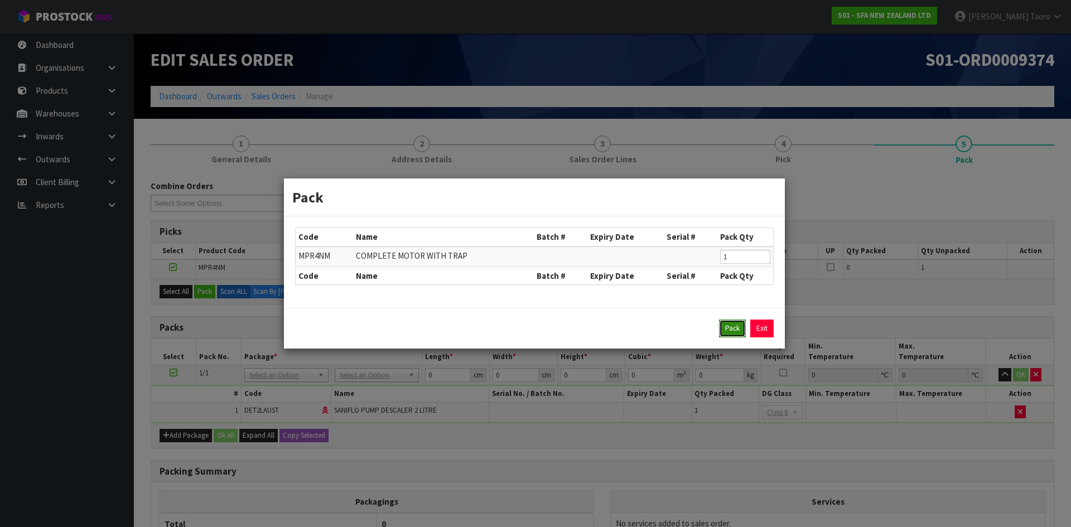
click at [731, 324] on button "Pack" at bounding box center [732, 329] width 27 height 18
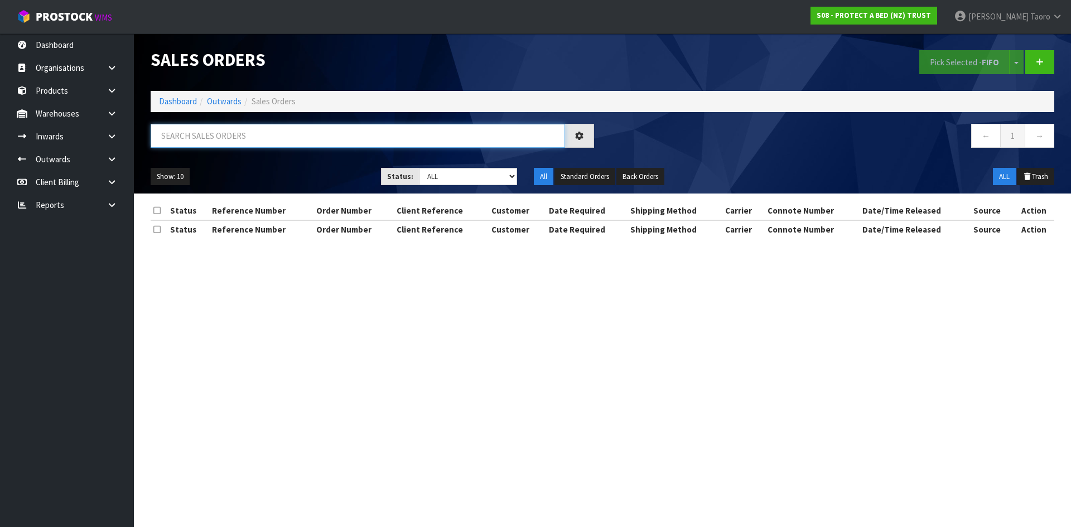
click at [256, 140] on input "text" at bounding box center [358, 136] width 415 height 24
type input "33307"
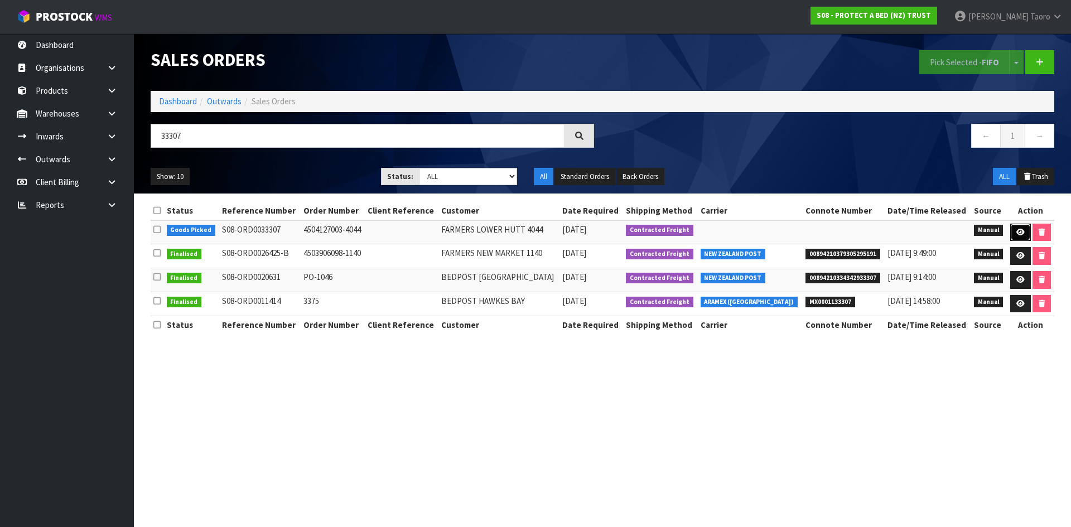
click at [1018, 230] on icon at bounding box center [1021, 232] width 8 height 7
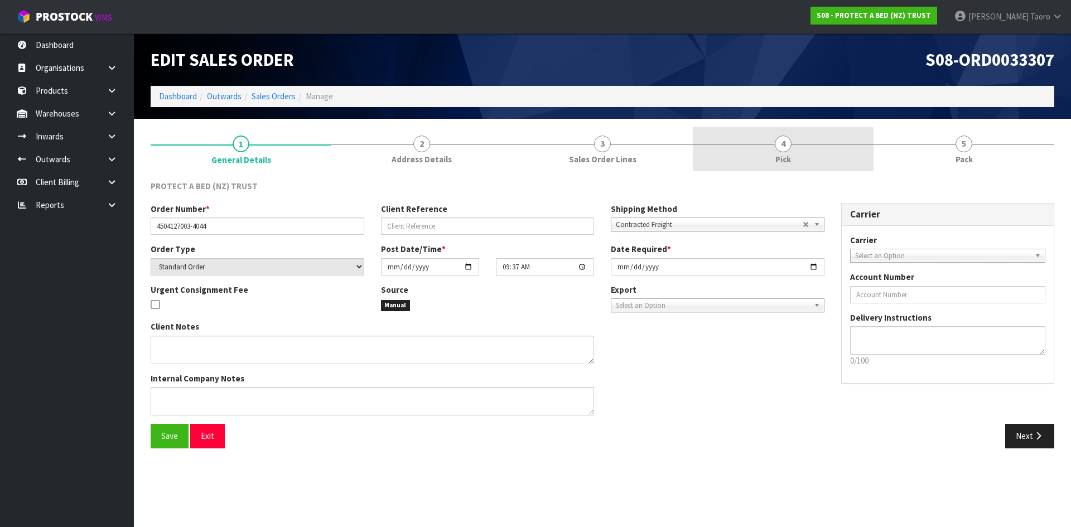
click at [757, 147] on link "4 Pick" at bounding box center [783, 149] width 181 height 44
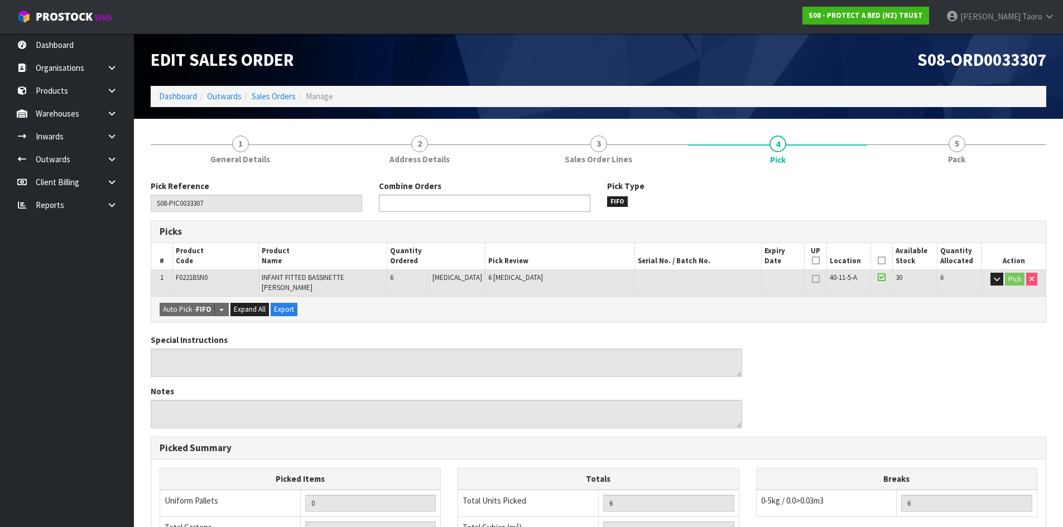
click at [504, 202] on ul at bounding box center [485, 203] width 212 height 17
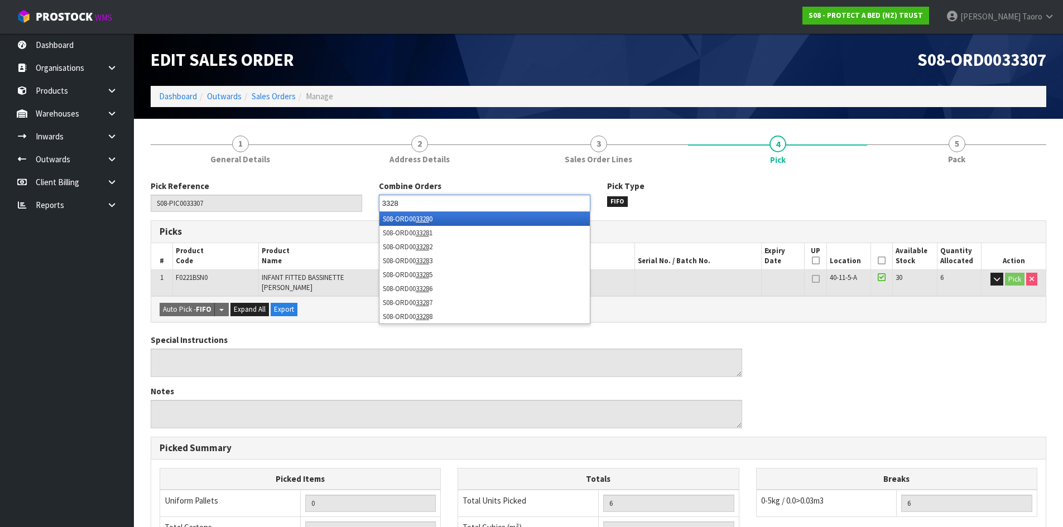
type input "33281"
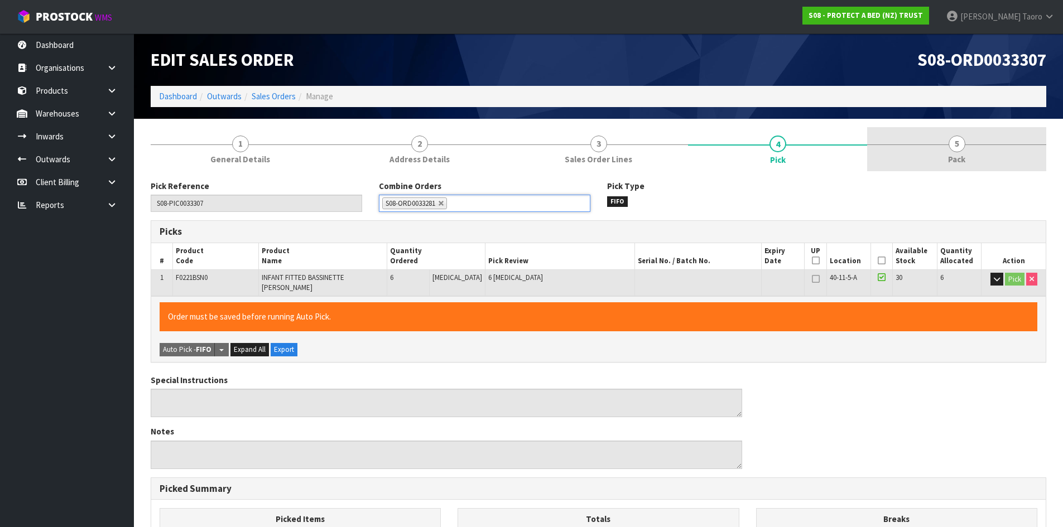
click at [940, 146] on link "5 Pack" at bounding box center [956, 149] width 179 height 44
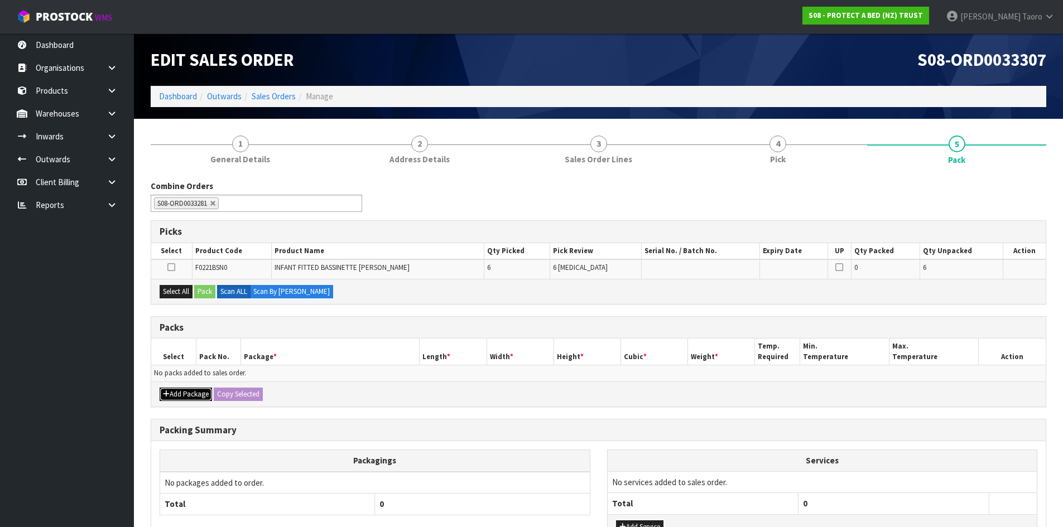
click at [174, 394] on button "Add Package" at bounding box center [186, 394] width 52 height 13
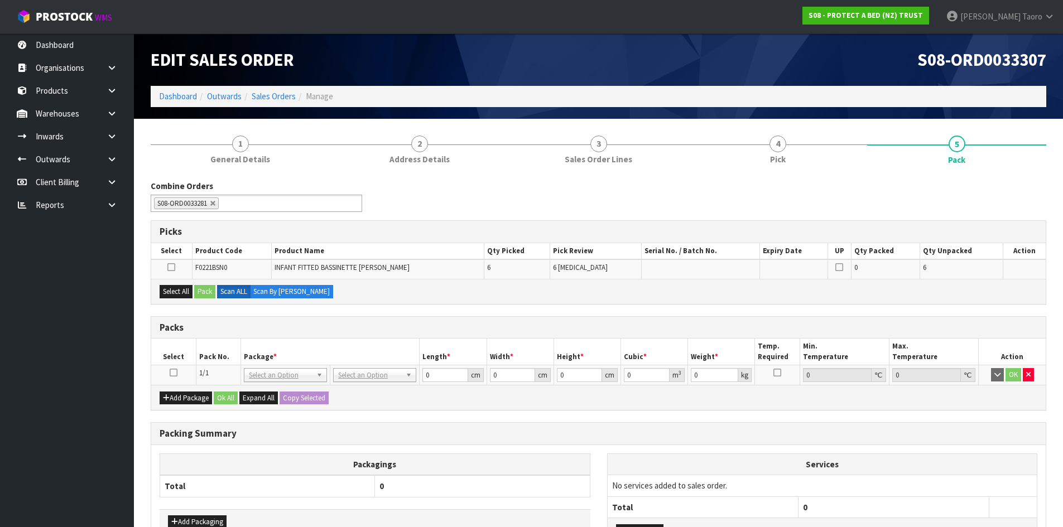
drag, startPoint x: 174, startPoint y: 373, endPoint x: 179, endPoint y: 284, distance: 89.4
click at [175, 373] on icon at bounding box center [174, 373] width 8 height 1
drag, startPoint x: 178, startPoint y: 286, endPoint x: 194, endPoint y: 289, distance: 15.9
click at [182, 287] on button "Select All" at bounding box center [176, 291] width 33 height 13
click at [206, 292] on button "Pack" at bounding box center [204, 291] width 21 height 13
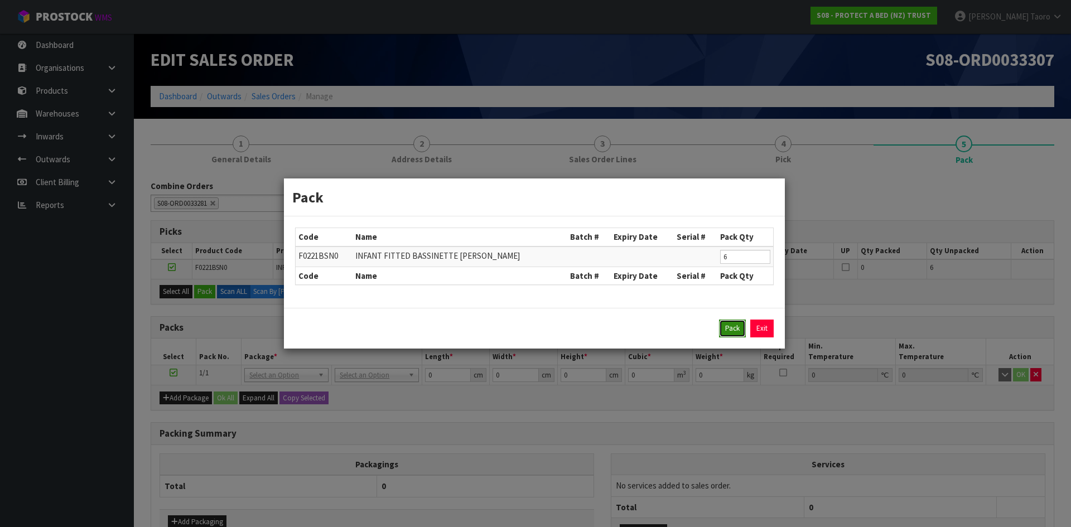
click at [736, 331] on button "Pack" at bounding box center [732, 329] width 27 height 18
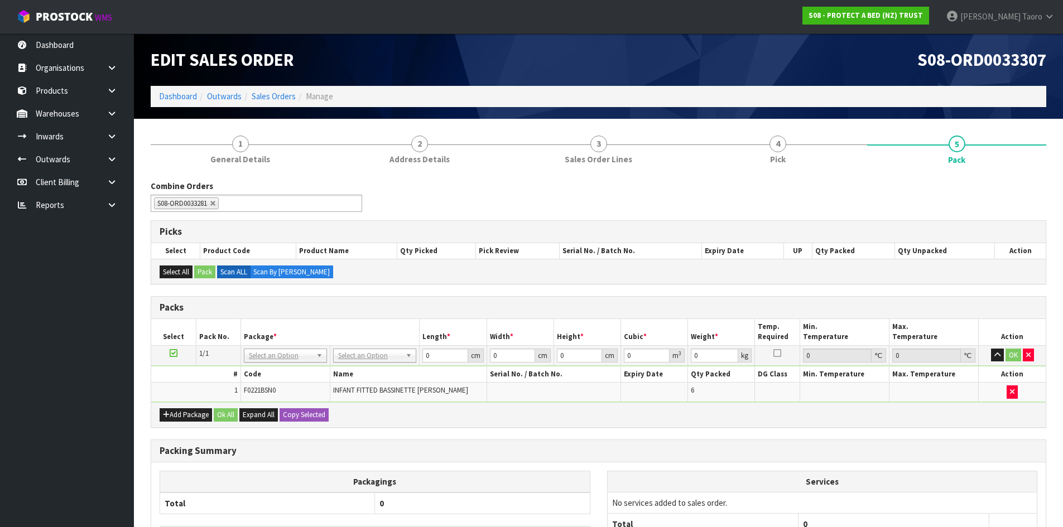
click at [374, 364] on td "No Packaging Cartons PLT GEN120 (1200 X 1000) PLT ONE WAY SKID CHEP HIRE PALLET…" at bounding box center [374, 355] width 89 height 20
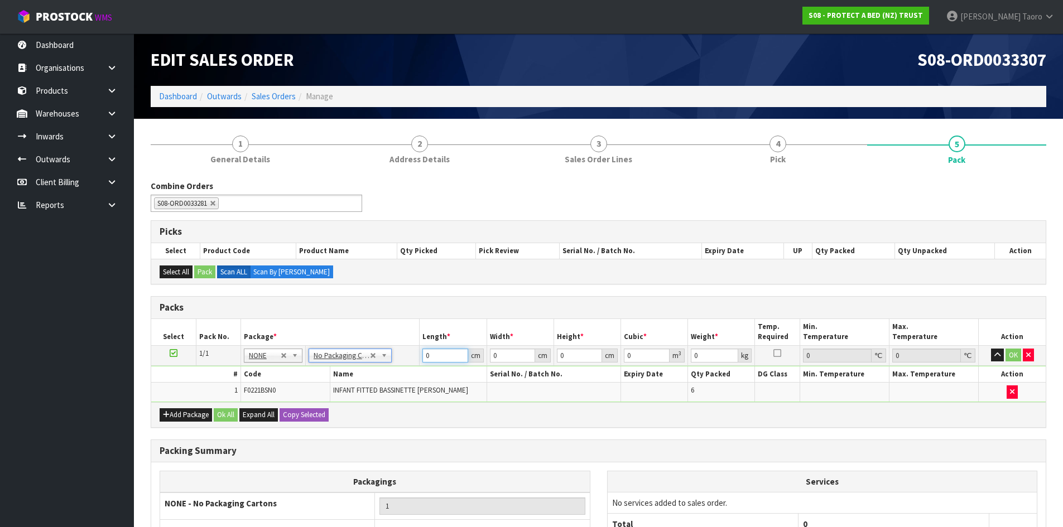
click at [437, 361] on input "0" at bounding box center [444, 356] width 45 height 14
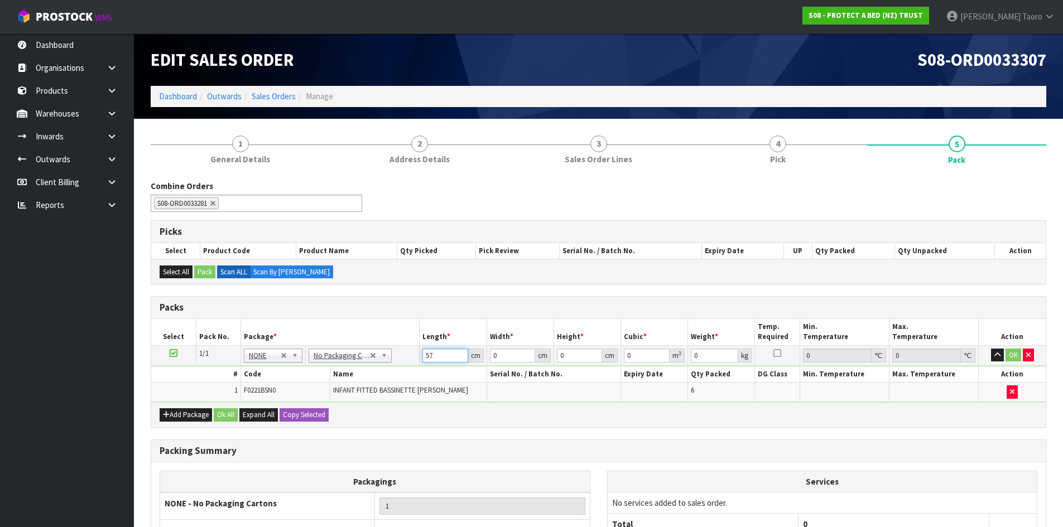
type input "57"
type input "41"
type input "3"
type input "0.007011"
type input "31"
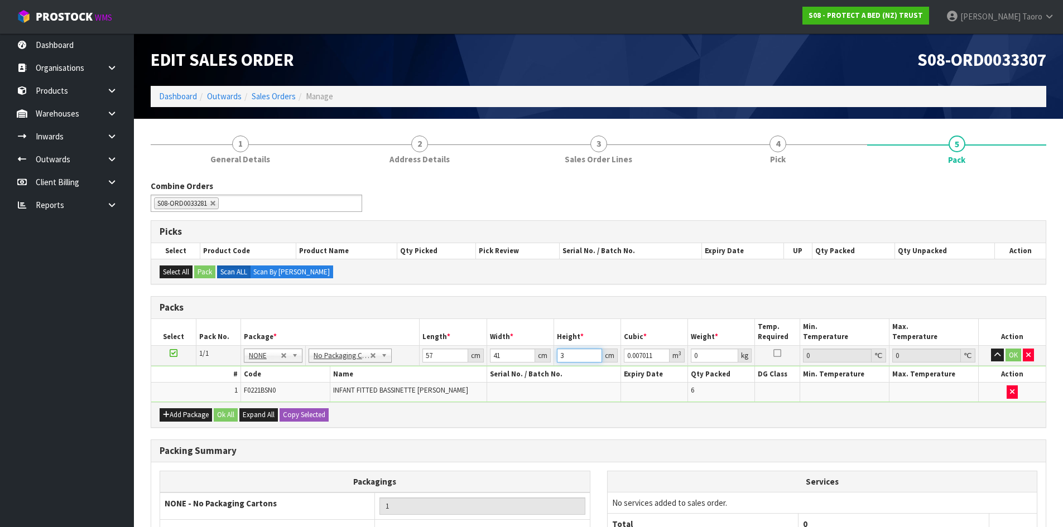
type input "0.072447"
type input "31"
click at [705, 352] on input "0" at bounding box center [714, 356] width 47 height 14
click at [705, 353] on input "0" at bounding box center [714, 356] width 47 height 14
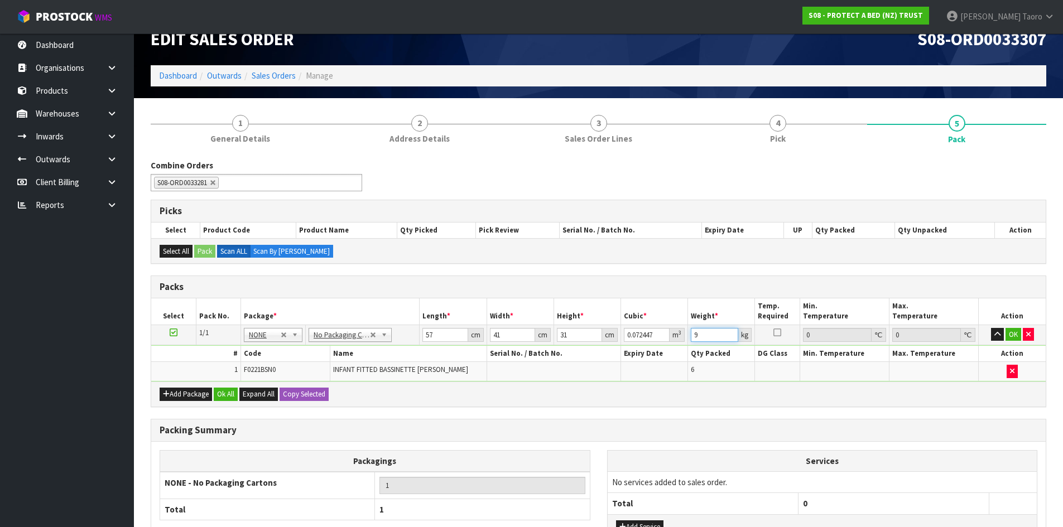
scroll to position [113, 0]
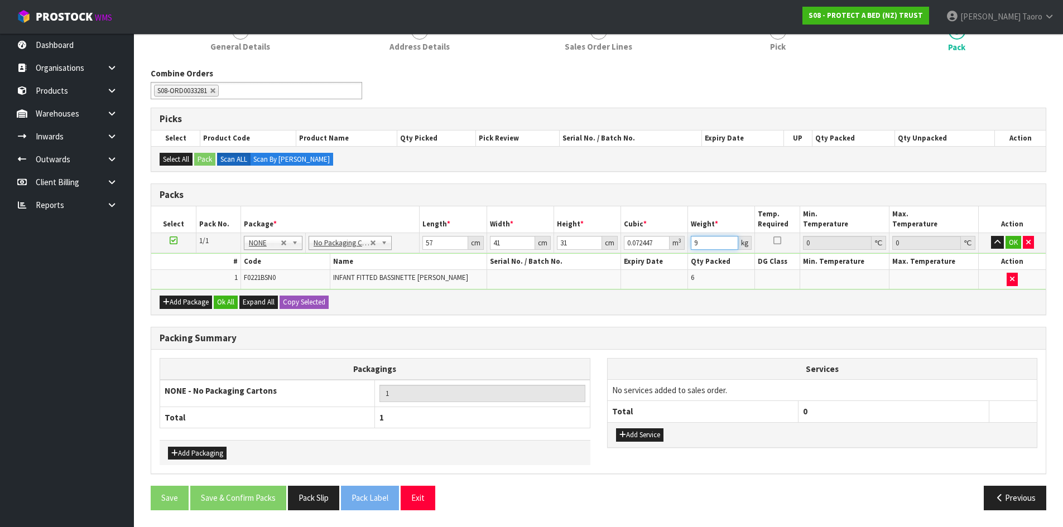
type input "9"
drag, startPoint x: 227, startPoint y: 292, endPoint x: 231, endPoint y: 310, distance: 18.4
click at [228, 302] on div "Add Package Ok All Expand All Copy Selected" at bounding box center [598, 302] width 895 height 25
click at [231, 310] on div "Add Package Ok All Expand All Copy Selected" at bounding box center [598, 302] width 895 height 25
click at [231, 304] on button "Ok All" at bounding box center [226, 302] width 24 height 13
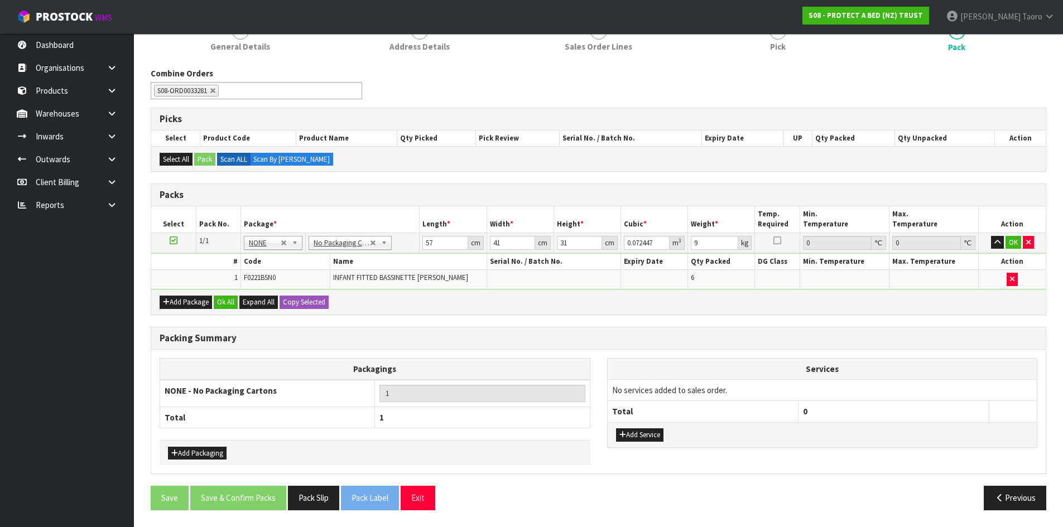
scroll to position [112, 0]
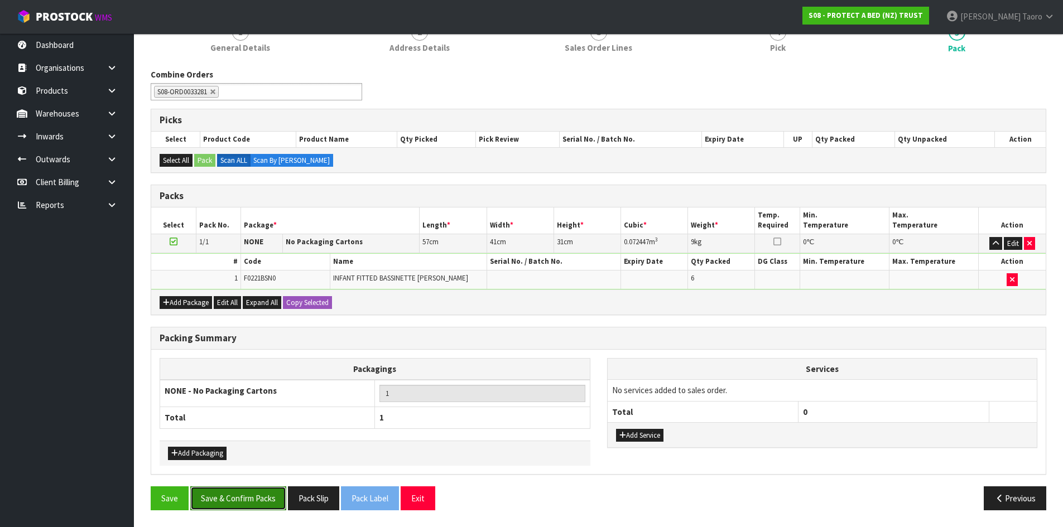
click at [240, 501] on button "Save & Confirm Packs" at bounding box center [238, 499] width 96 height 24
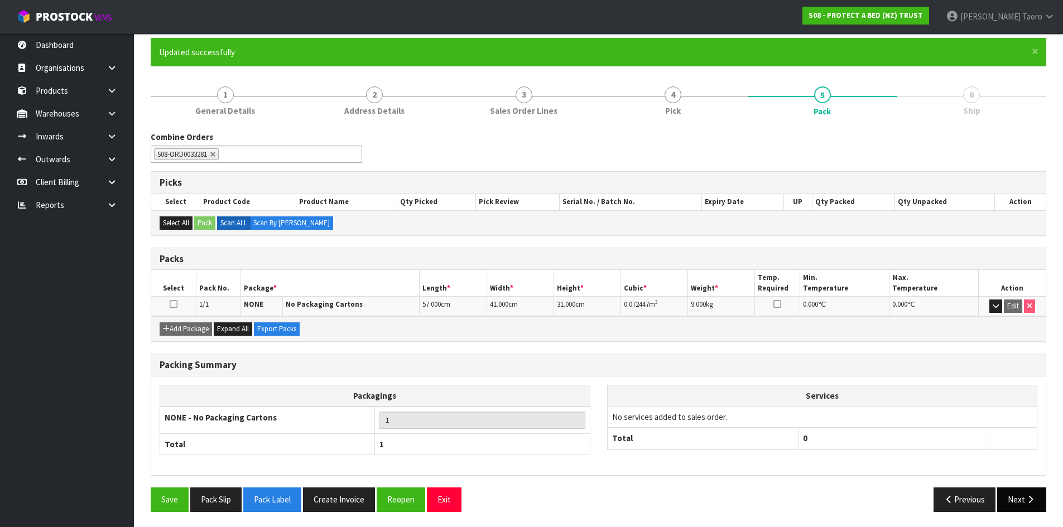
scroll to position [91, 0]
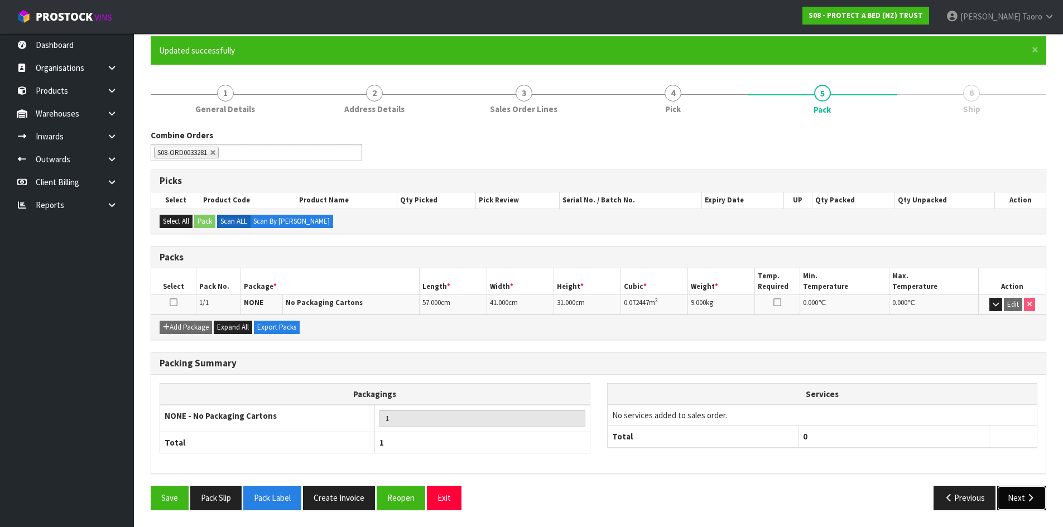
click at [1027, 495] on icon "button" at bounding box center [1030, 498] width 11 height 8
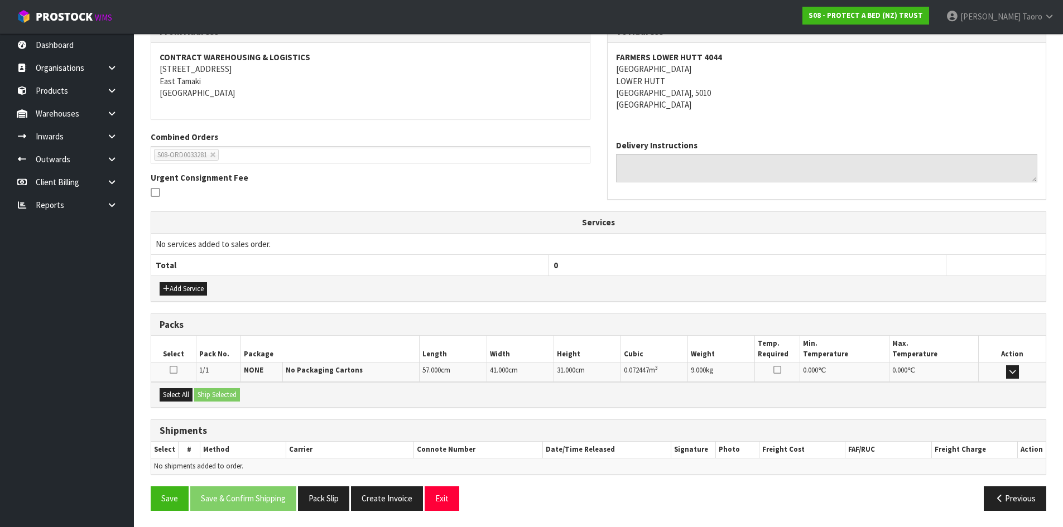
scroll to position [201, 0]
drag, startPoint x: 174, startPoint y: 395, endPoint x: 203, endPoint y: 393, distance: 29.0
click at [175, 395] on button "Select All" at bounding box center [176, 394] width 33 height 13
drag, startPoint x: 203, startPoint y: 393, endPoint x: 303, endPoint y: 433, distance: 107.8
click at [204, 393] on button "Ship Selected" at bounding box center [217, 394] width 46 height 13
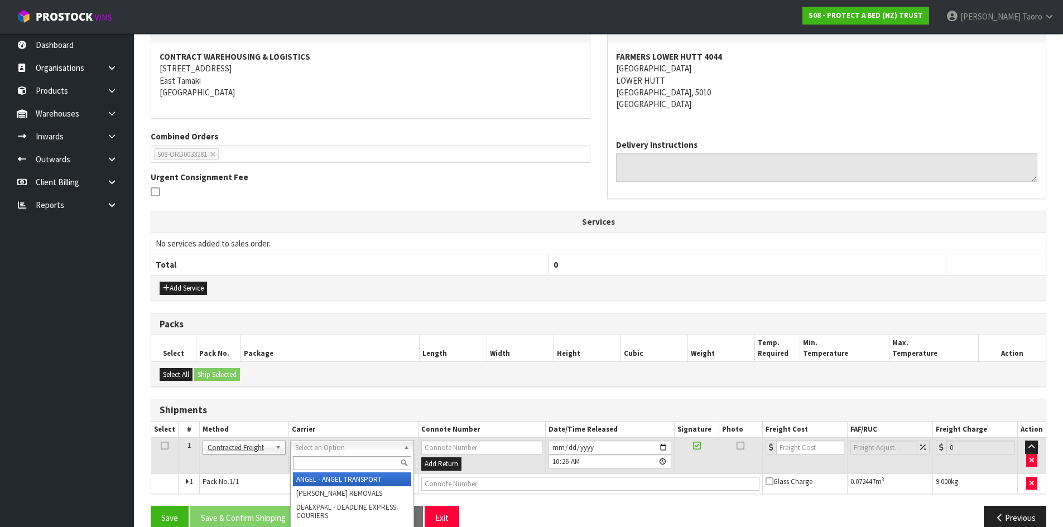
click at [342, 459] on input "text" at bounding box center [352, 464] width 118 height 14
type input "NZP"
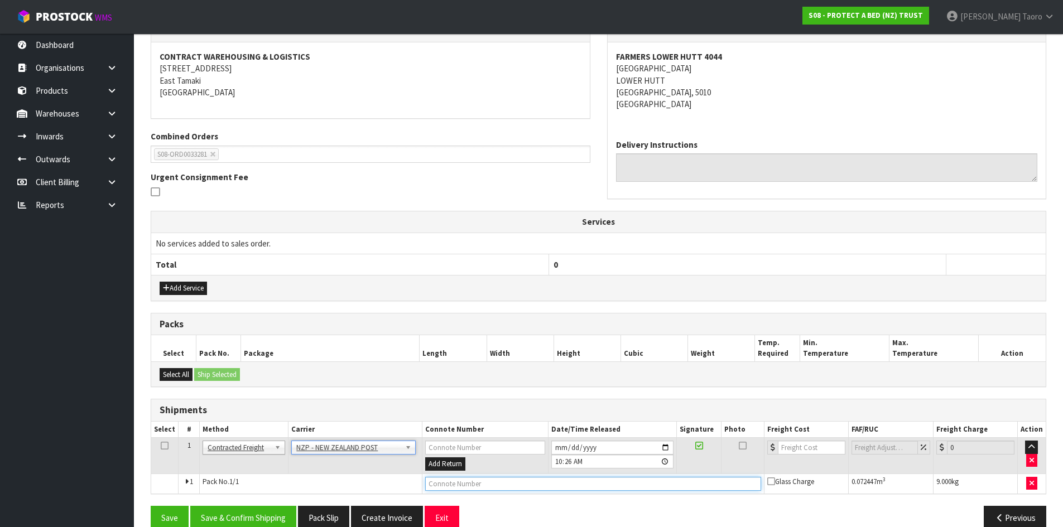
click at [438, 486] on input "text" at bounding box center [593, 484] width 336 height 14
type input "00894210379948112794"
click at [151, 506] on button "Save" at bounding box center [170, 518] width 38 height 24
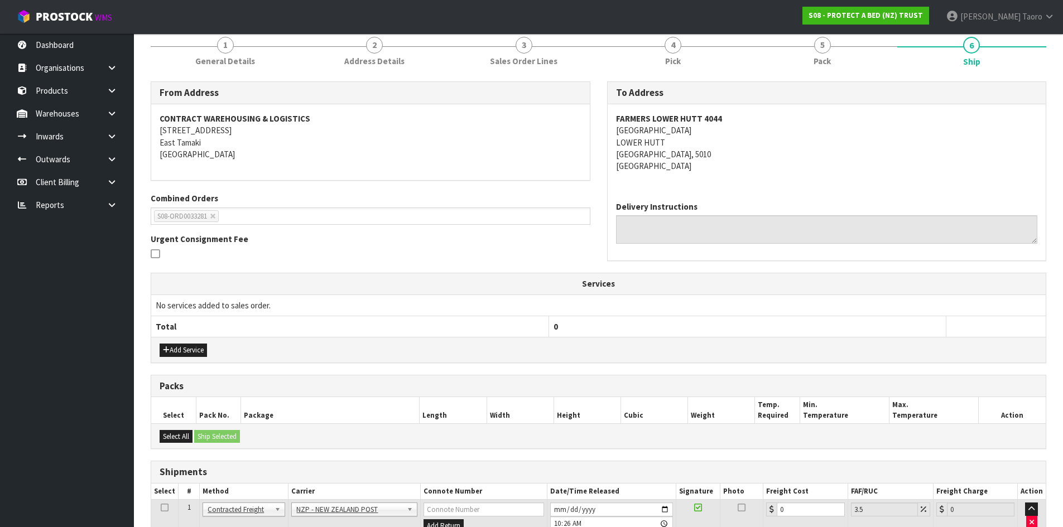
scroll to position [220, 0]
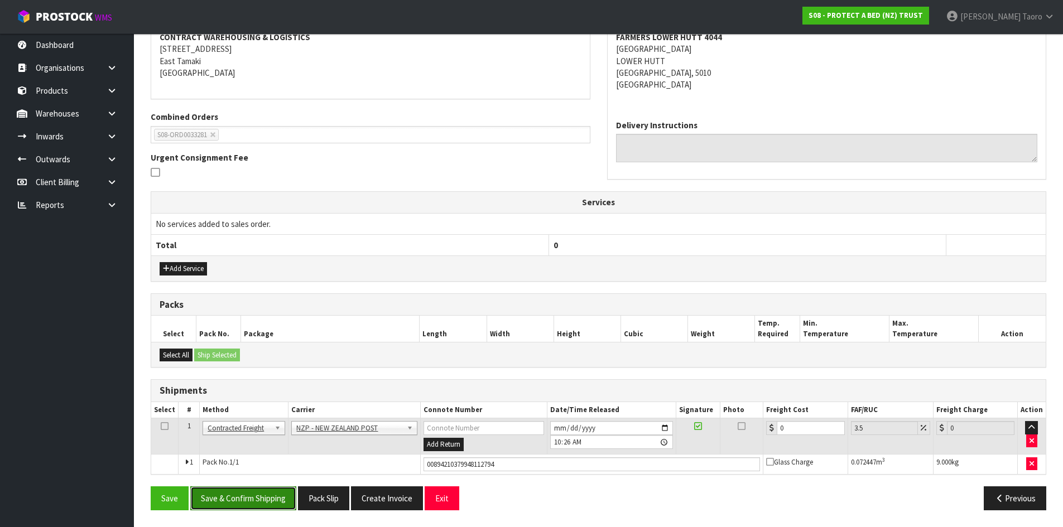
click at [287, 498] on button "Save & Confirm Shipping" at bounding box center [243, 499] width 106 height 24
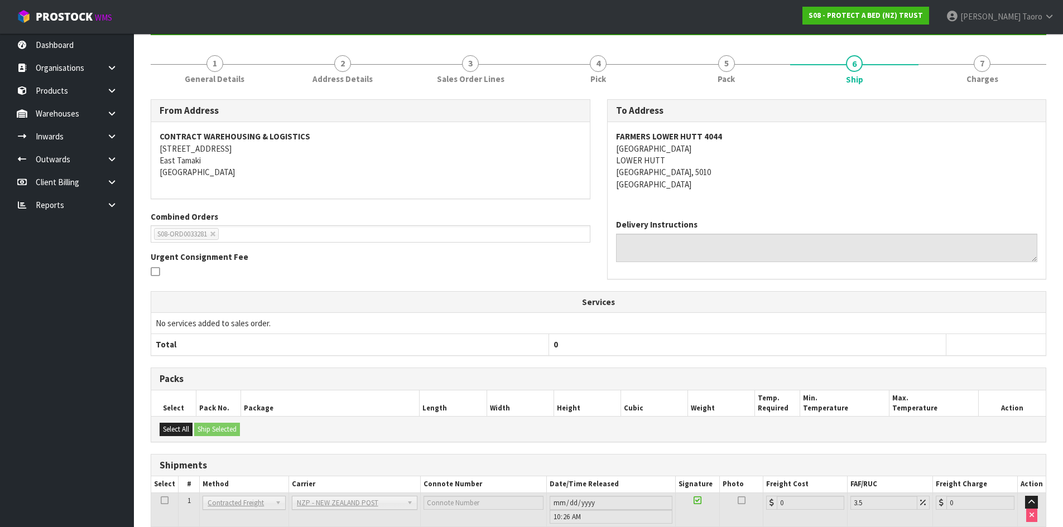
scroll to position [205, 0]
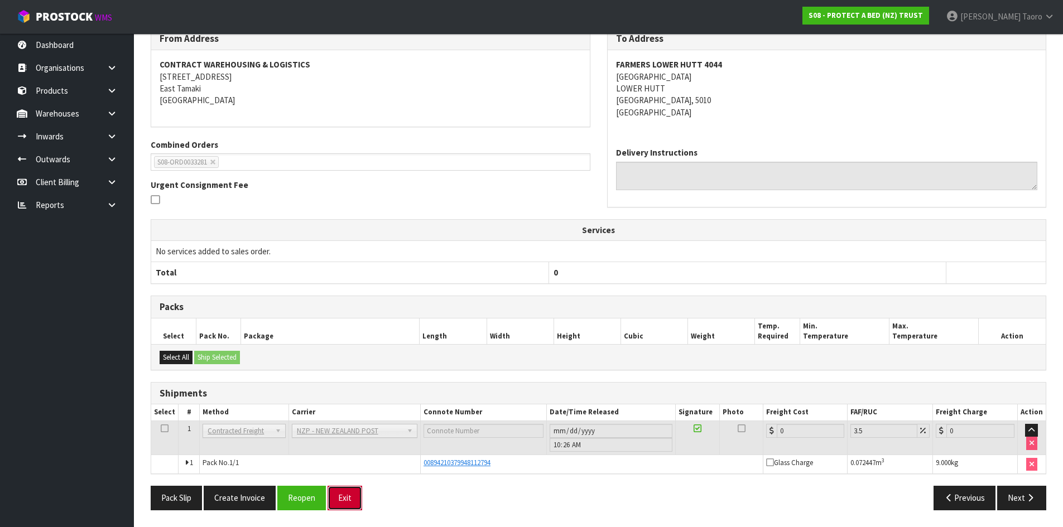
click at [350, 503] on button "Exit" at bounding box center [345, 498] width 35 height 24
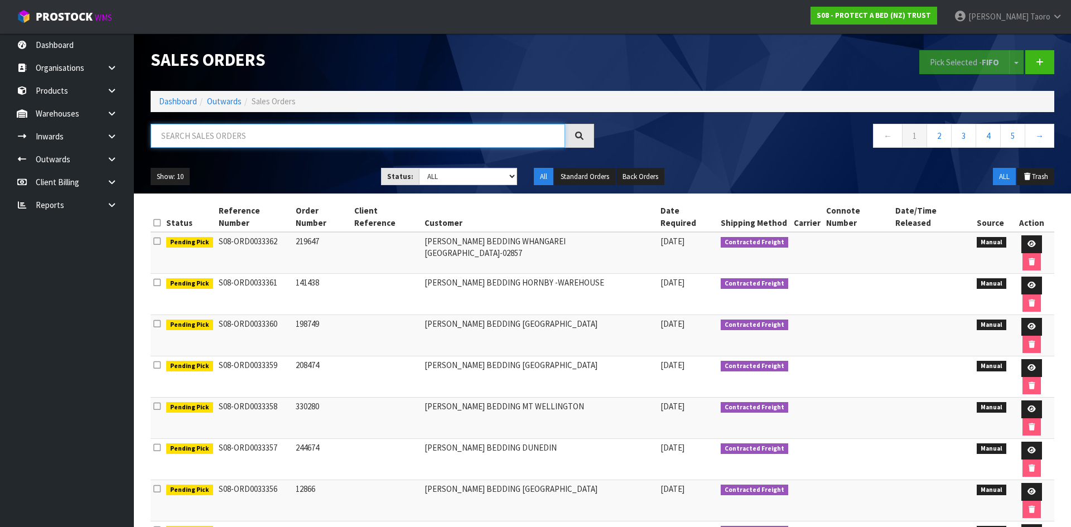
click at [342, 129] on input "text" at bounding box center [358, 136] width 415 height 24
click at [343, 131] on input "3306" at bounding box center [358, 136] width 415 height 24
type input "33306"
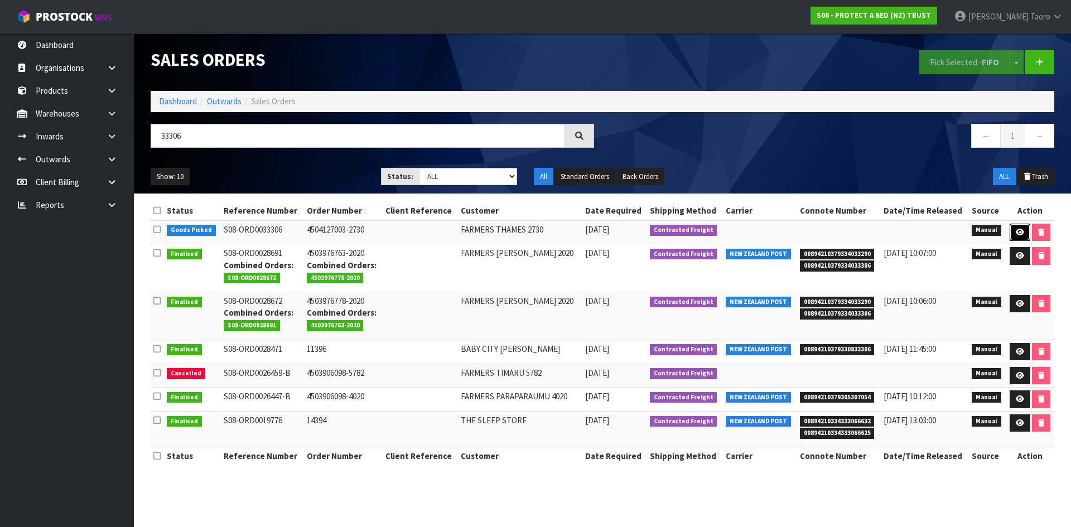
click at [1021, 232] on icon at bounding box center [1020, 232] width 8 height 7
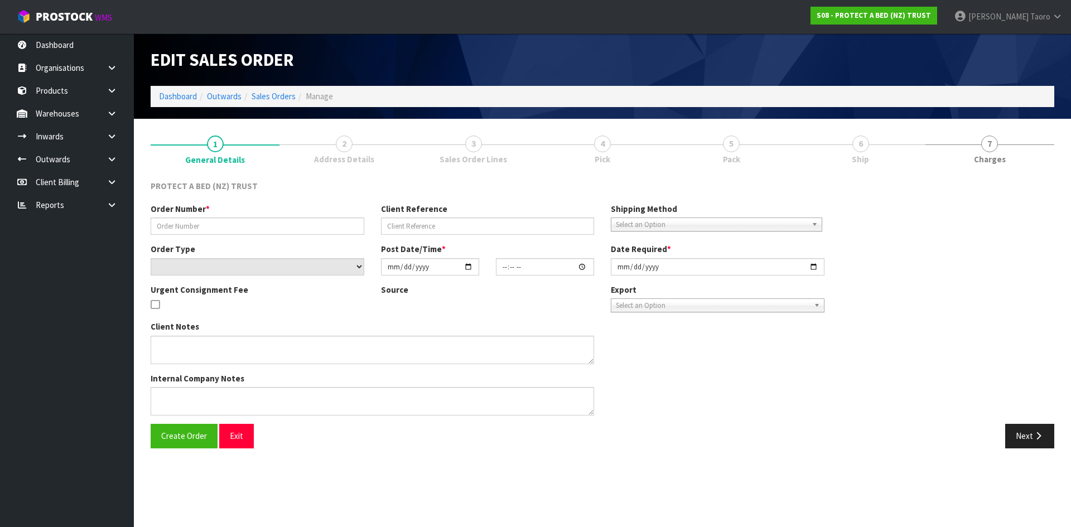
type input "4504127003-2730"
select select "number:0"
type input "[DATE]"
type input "09:36:00.000"
type input "[DATE]"
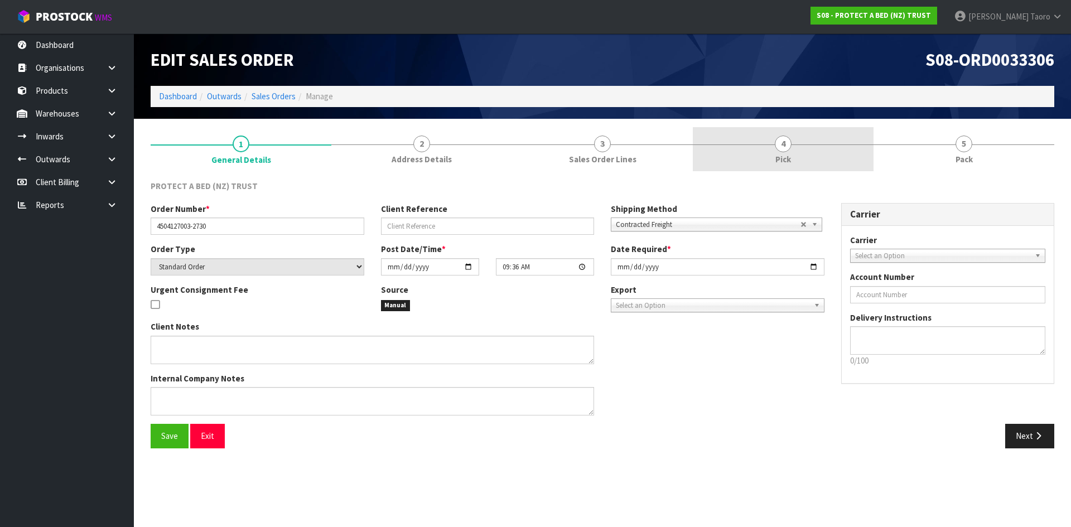
click at [822, 153] on link "4 Pick" at bounding box center [783, 149] width 181 height 44
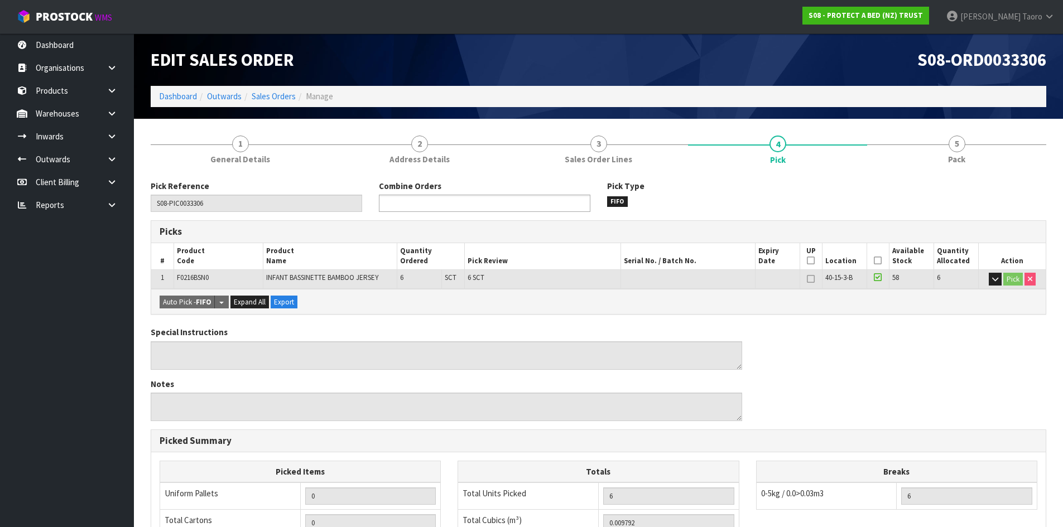
click at [467, 204] on ul at bounding box center [485, 203] width 212 height 17
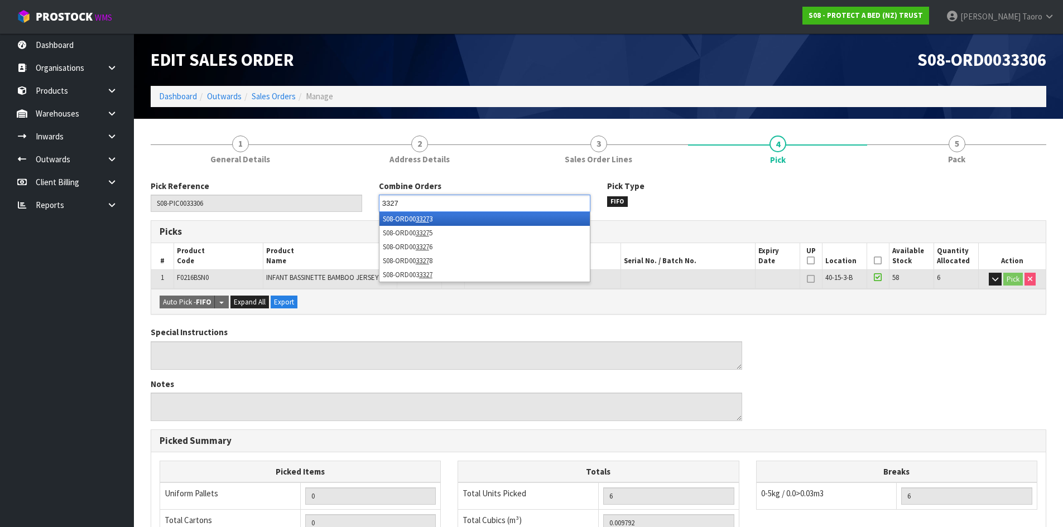
type input "33276"
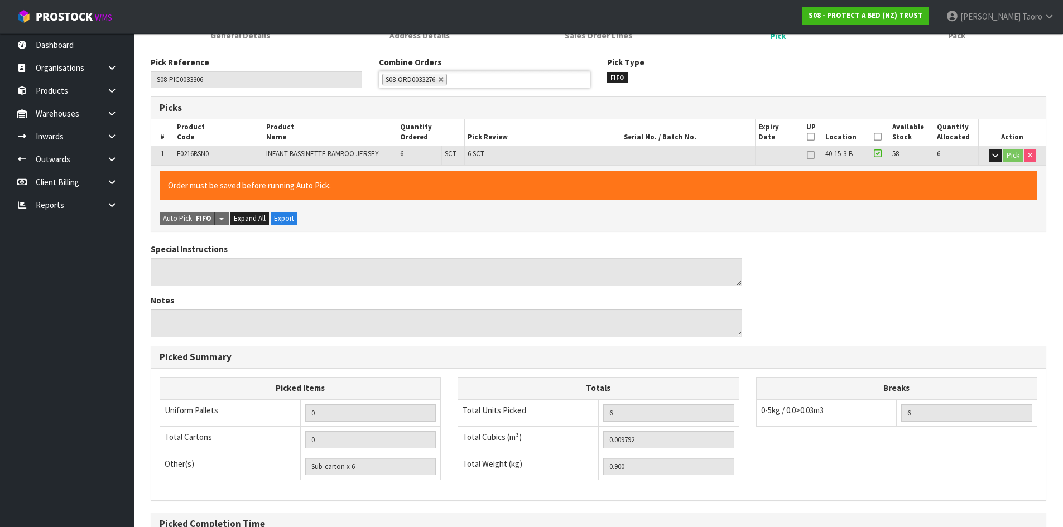
scroll to position [251, 0]
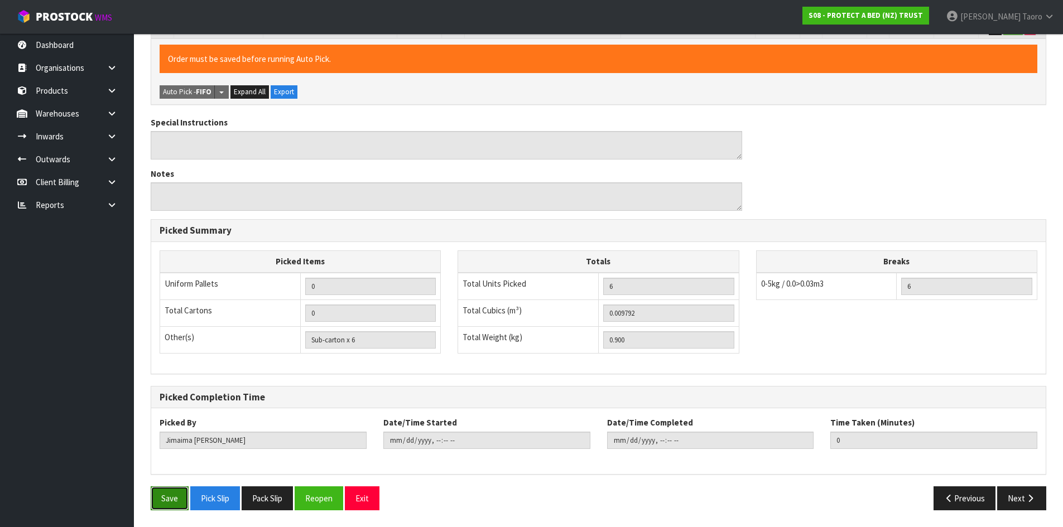
click at [164, 501] on button "Save" at bounding box center [170, 499] width 38 height 24
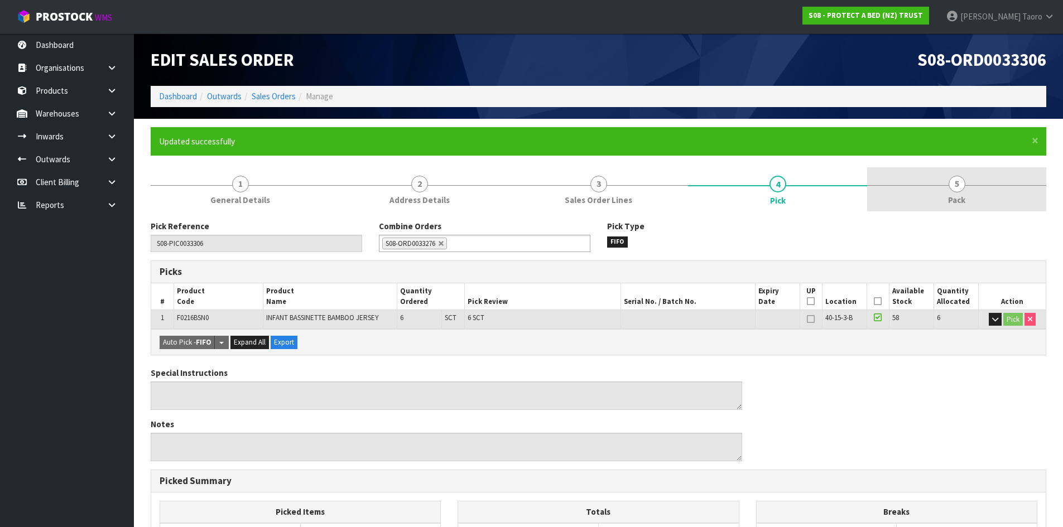
type input "[PERSON_NAME]"
type input "[DATE]T10:29:52"
click at [944, 196] on link "5 Pack" at bounding box center [956, 189] width 179 height 44
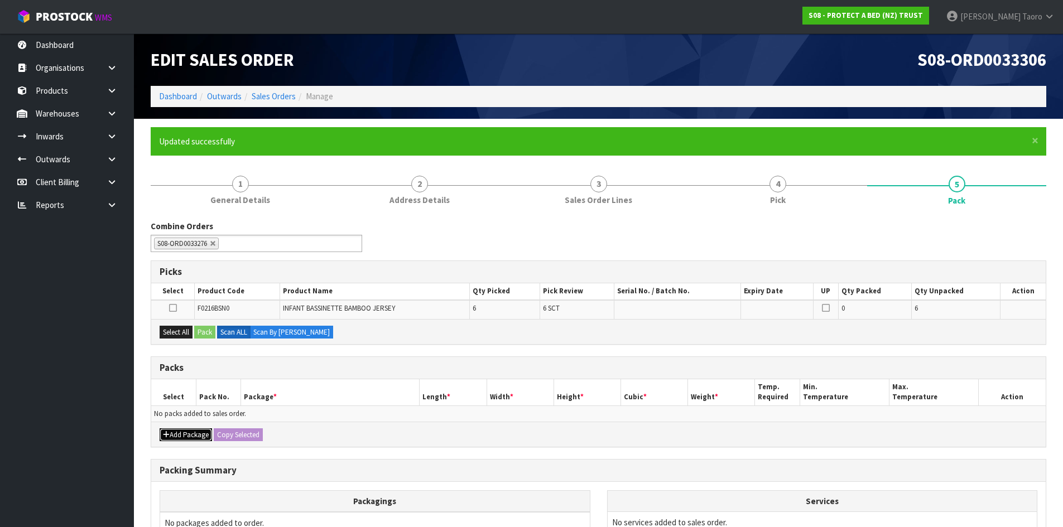
click at [170, 441] on button "Add Package" at bounding box center [186, 435] width 52 height 13
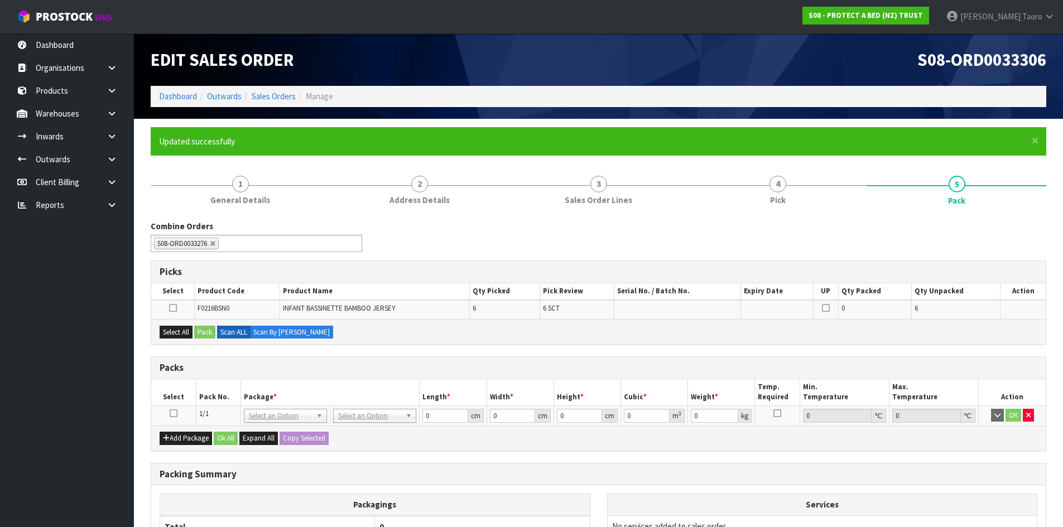
drag, startPoint x: 173, startPoint y: 414, endPoint x: 196, endPoint y: 393, distance: 30.4
click at [174, 414] on icon at bounding box center [174, 414] width 8 height 1
drag, startPoint x: 200, startPoint y: 391, endPoint x: 198, endPoint y: 382, distance: 8.8
click at [201, 390] on th "Pack No." at bounding box center [218, 392] width 45 height 26
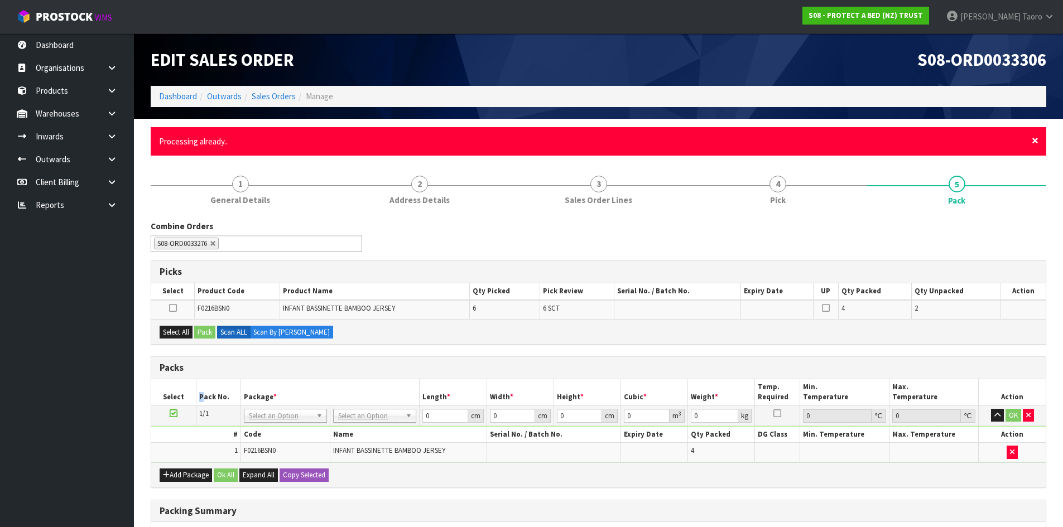
drag, startPoint x: 1035, startPoint y: 144, endPoint x: 1036, endPoint y: 173, distance: 29.0
click at [1035, 144] on span "×" at bounding box center [1035, 141] width 7 height 16
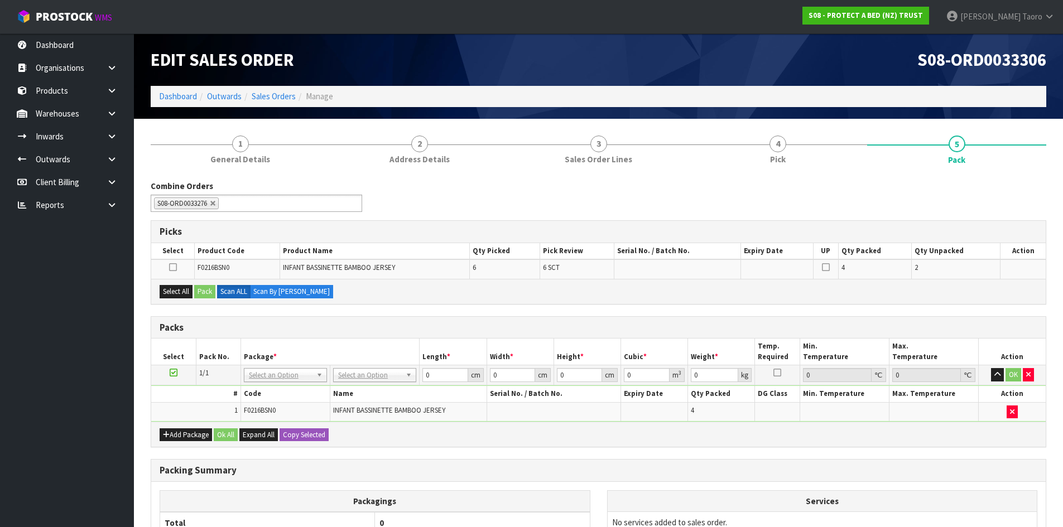
click at [1037, 189] on div "Combine Orders S08-ORD0031944 S08-ORD0032699 S08-ORD0032700 S08-ORD0032701 S08-…" at bounding box center [598, 200] width 912 height 40
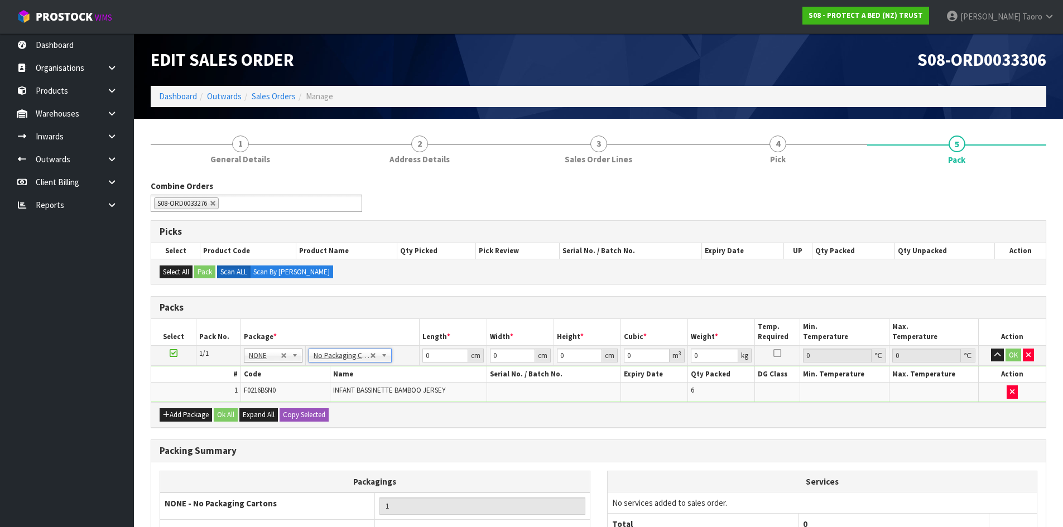
click at [433, 293] on div "Combine Orders S08-ORD0031944 S08-ORD0032699 S08-ORD0032700 S08-ORD0032701 S08-…" at bounding box center [599, 405] width 896 height 451
click at [436, 351] on input "0" at bounding box center [444, 356] width 45 height 14
type input "58"
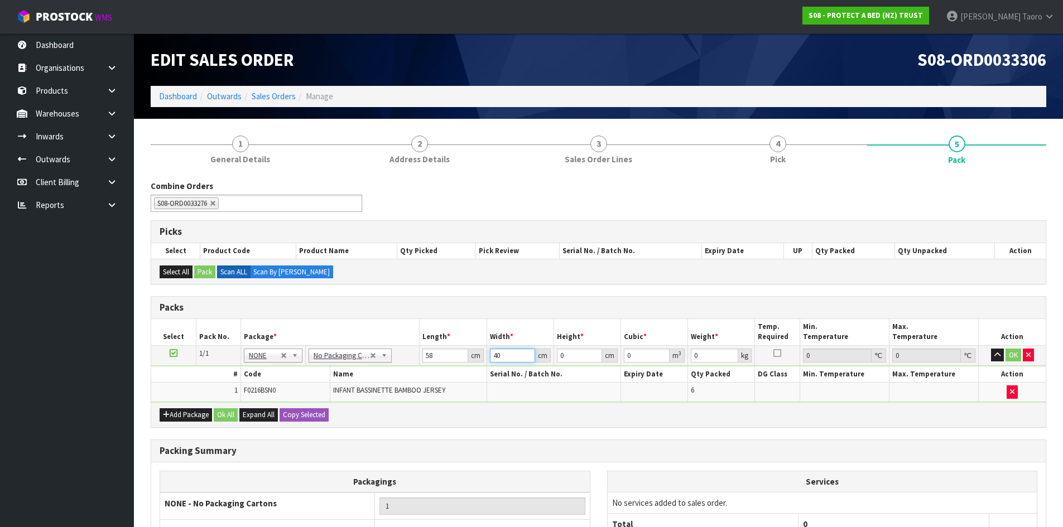
type input "40"
type input "3"
type input "0.00696"
type input "31"
type input "0.07192"
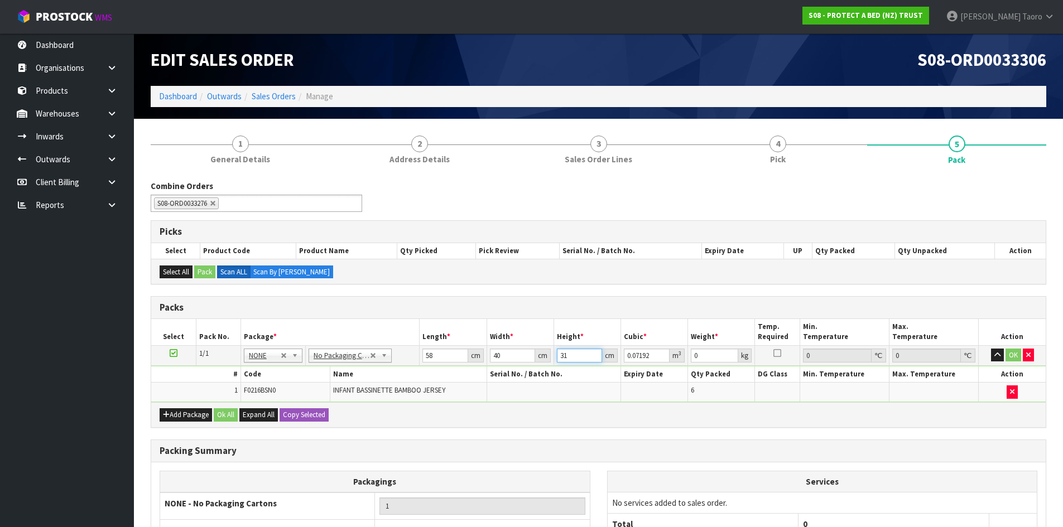
type input "31"
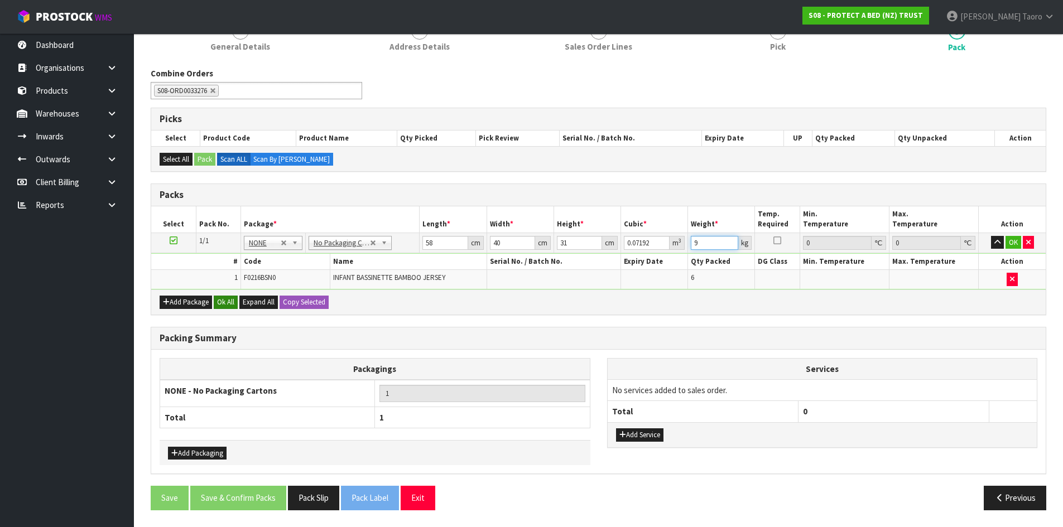
type input "9"
click at [229, 304] on button "Ok All" at bounding box center [226, 302] width 24 height 13
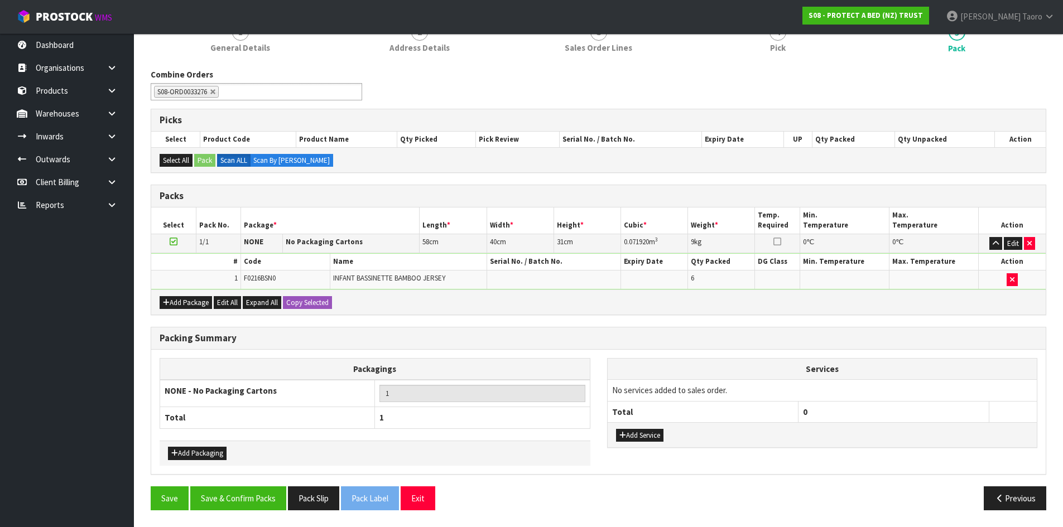
scroll to position [112, 0]
click at [262, 494] on button "Save & Confirm Packs" at bounding box center [238, 499] width 96 height 24
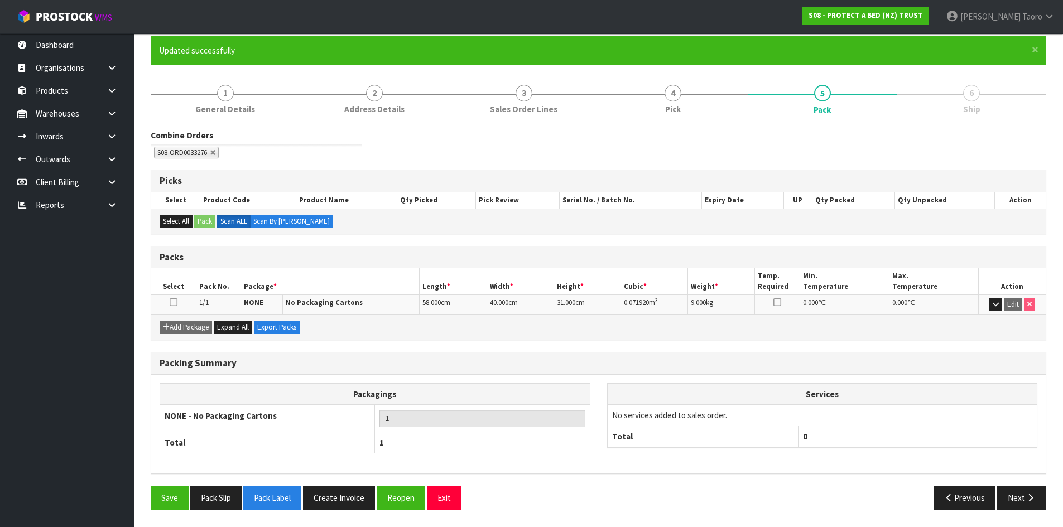
click at [1051, 500] on div "Previous Next" at bounding box center [827, 498] width 457 height 24
click at [1030, 499] on icon "button" at bounding box center [1030, 498] width 11 height 8
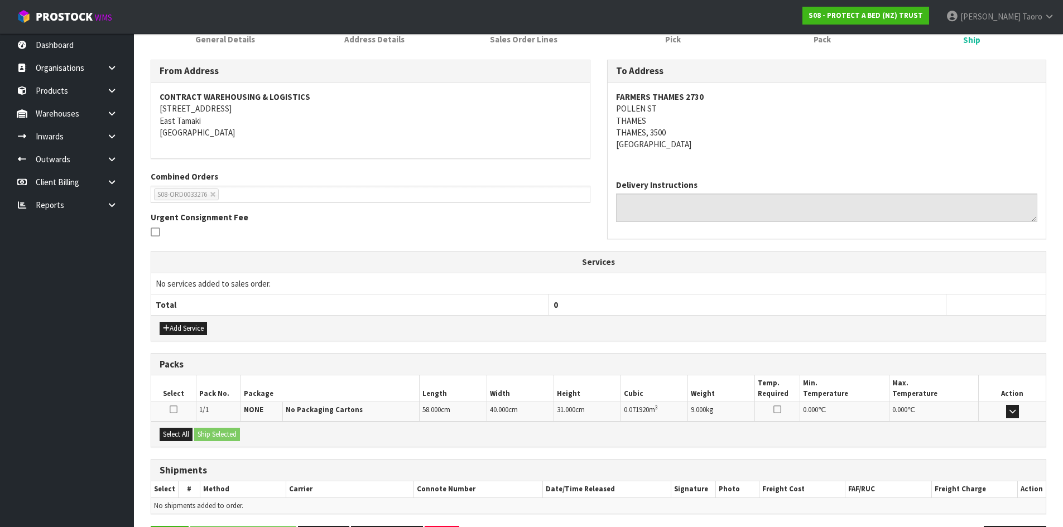
scroll to position [201, 0]
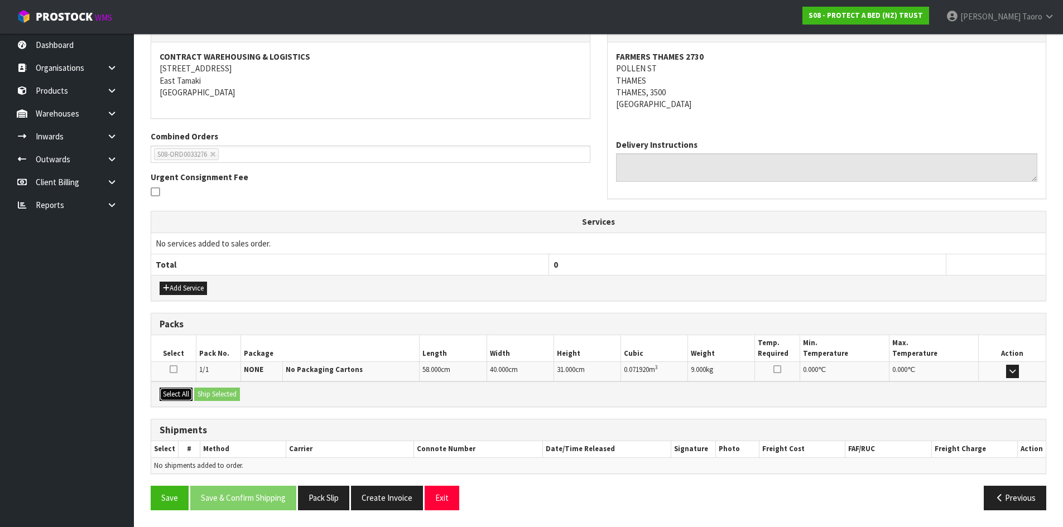
drag, startPoint x: 181, startPoint y: 396, endPoint x: 201, endPoint y: 395, distance: 20.2
click at [182, 396] on button "Select All" at bounding box center [176, 394] width 33 height 13
drag, startPoint x: 203, startPoint y: 395, endPoint x: 286, endPoint y: 423, distance: 88.4
click at [204, 395] on button "Ship Selected" at bounding box center [217, 394] width 46 height 13
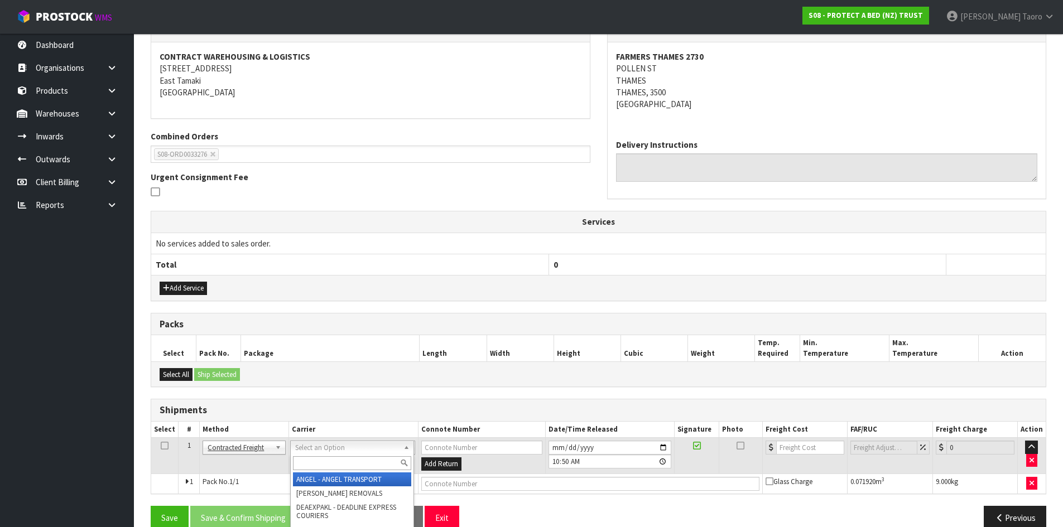
click at [361, 460] on input "text" at bounding box center [352, 464] width 118 height 14
type input "NZP"
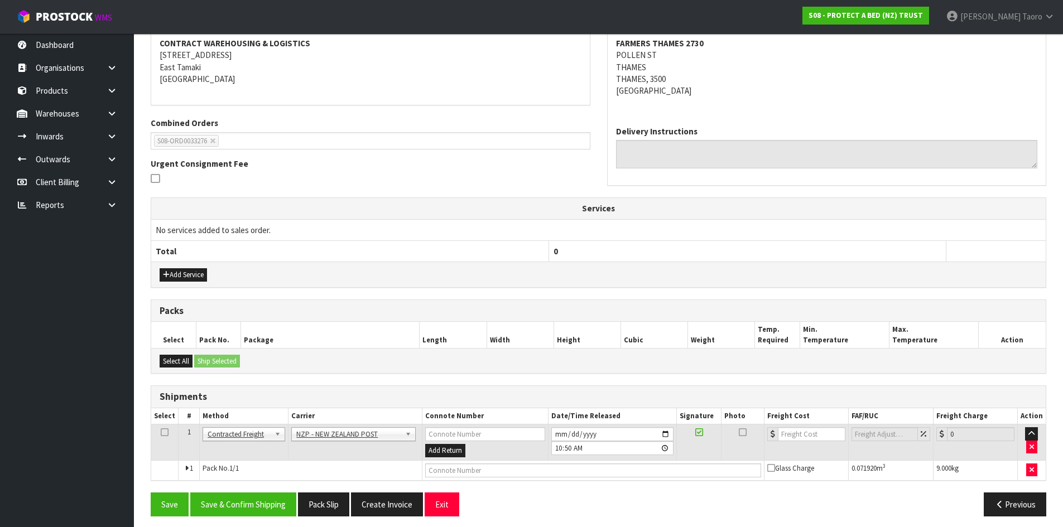
scroll to position [220, 0]
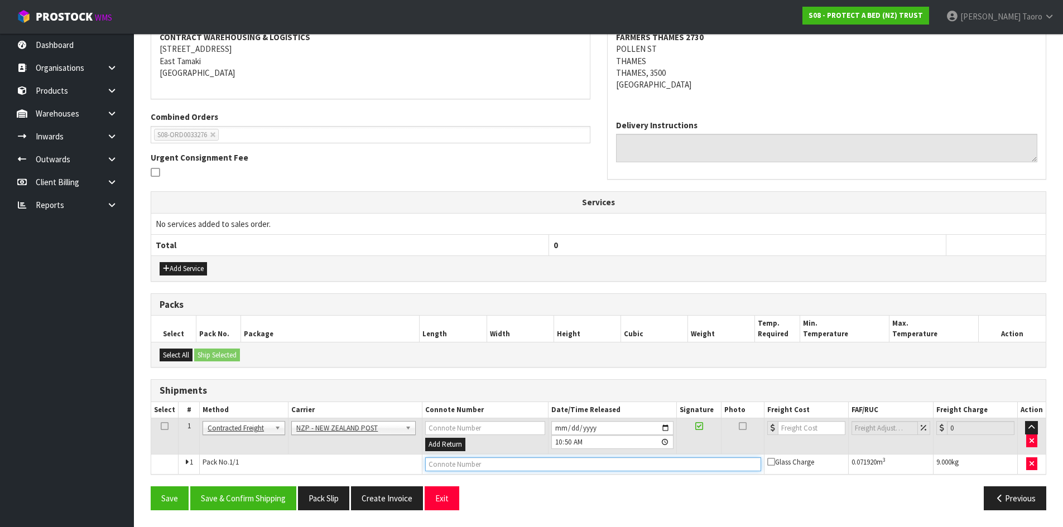
click at [482, 465] on input "text" at bounding box center [593, 465] width 336 height 14
type input "00894210379948132358"
click at [151, 487] on button "Save" at bounding box center [170, 499] width 38 height 24
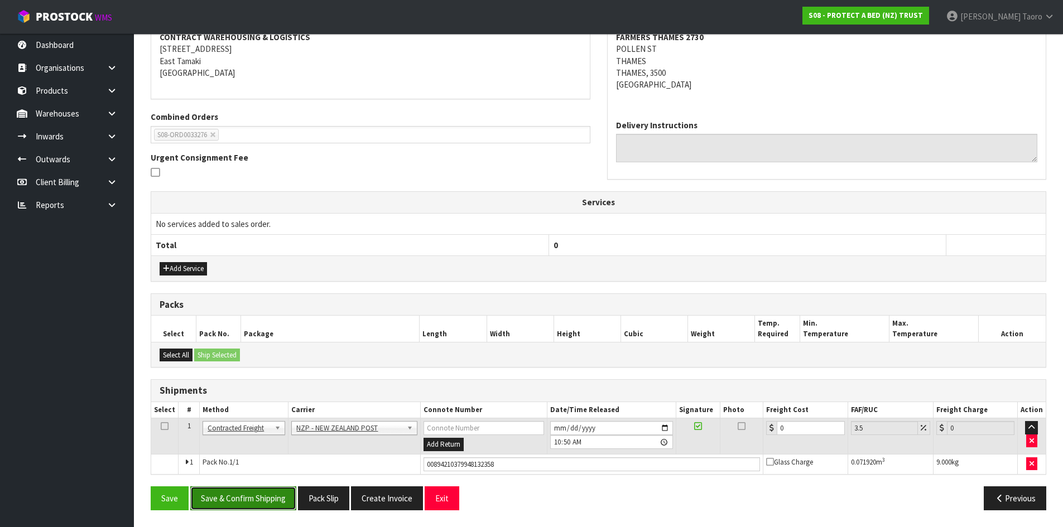
click at [256, 507] on button "Save & Confirm Shipping" at bounding box center [243, 499] width 106 height 24
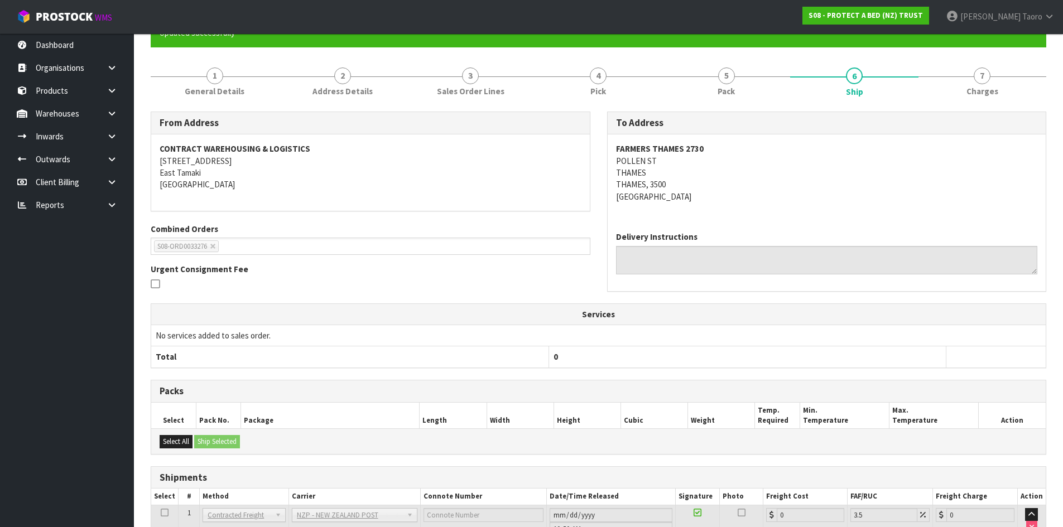
scroll to position [205, 0]
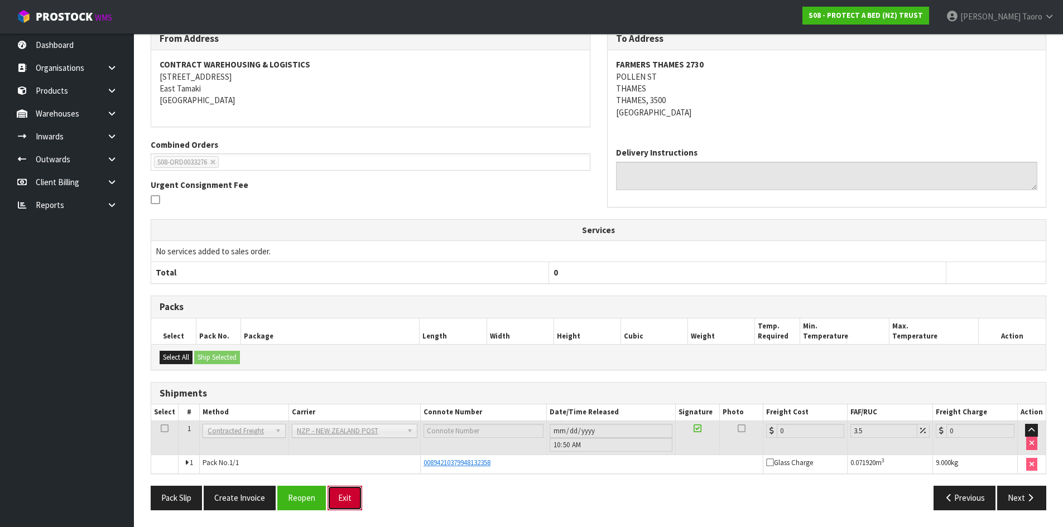
click at [349, 501] on button "Exit" at bounding box center [345, 498] width 35 height 24
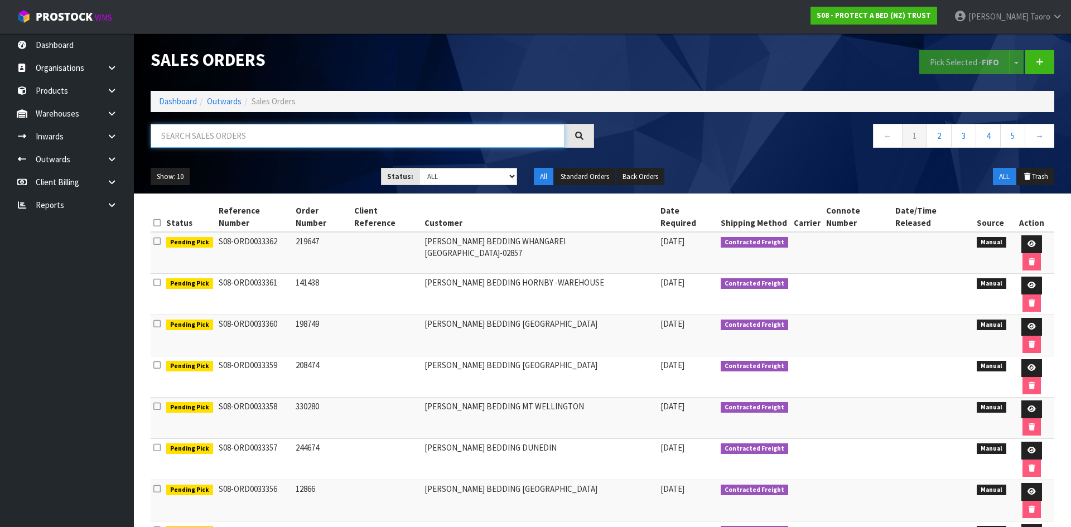
click at [310, 145] on input "text" at bounding box center [358, 136] width 415 height 24
drag, startPoint x: 206, startPoint y: 137, endPoint x: 108, endPoint y: 152, distance: 99.8
click at [108, 152] on body "Toggle navigation ProStock WMS S08 - PROTECT A BED (NZ) TRUST [PERSON_NAME] Log…" at bounding box center [535, 263] width 1071 height 527
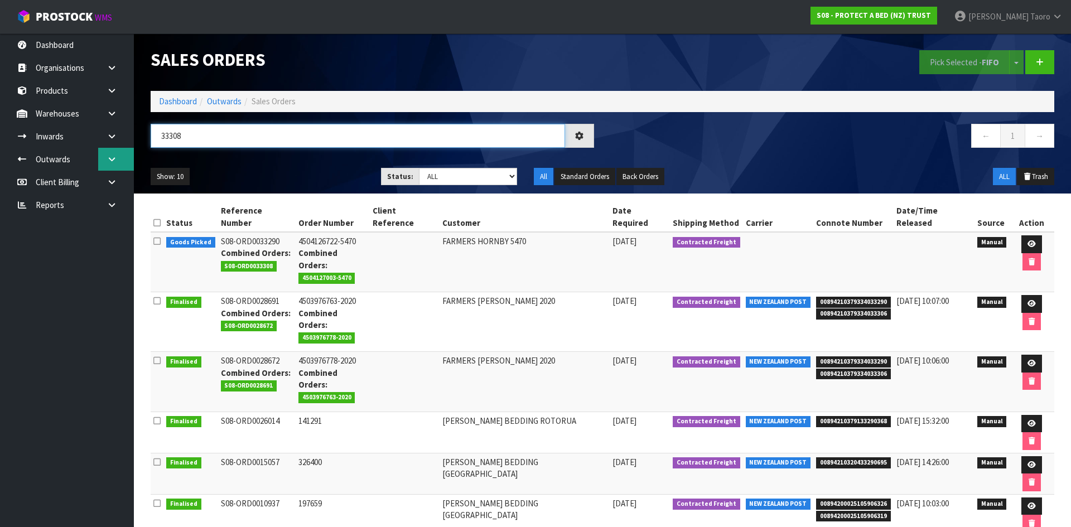
type input "33308"
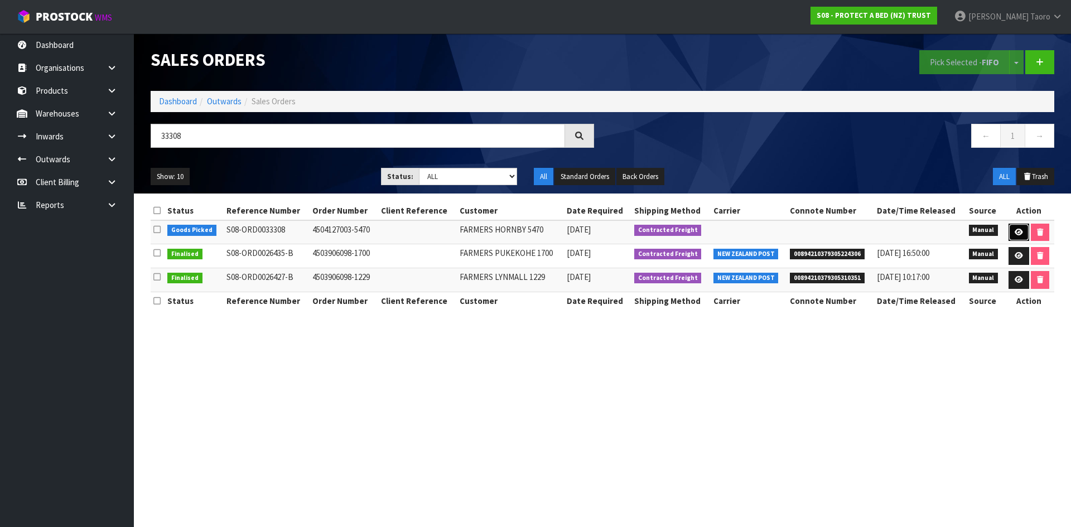
click at [1020, 233] on icon at bounding box center [1019, 232] width 8 height 7
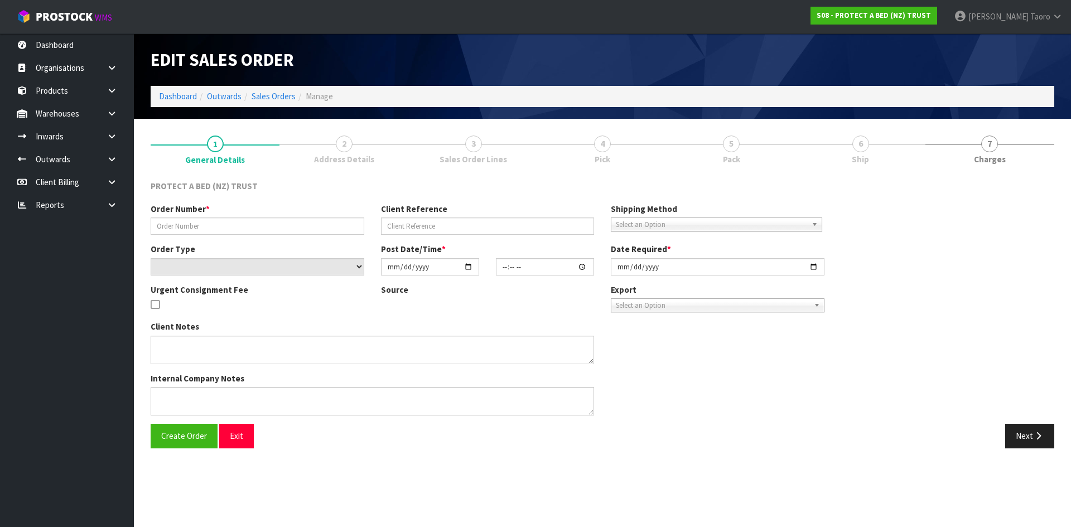
type input "4504127003-5470"
select select "number:0"
type input "[DATE]"
type input "09:37:00.000"
type input "[DATE]"
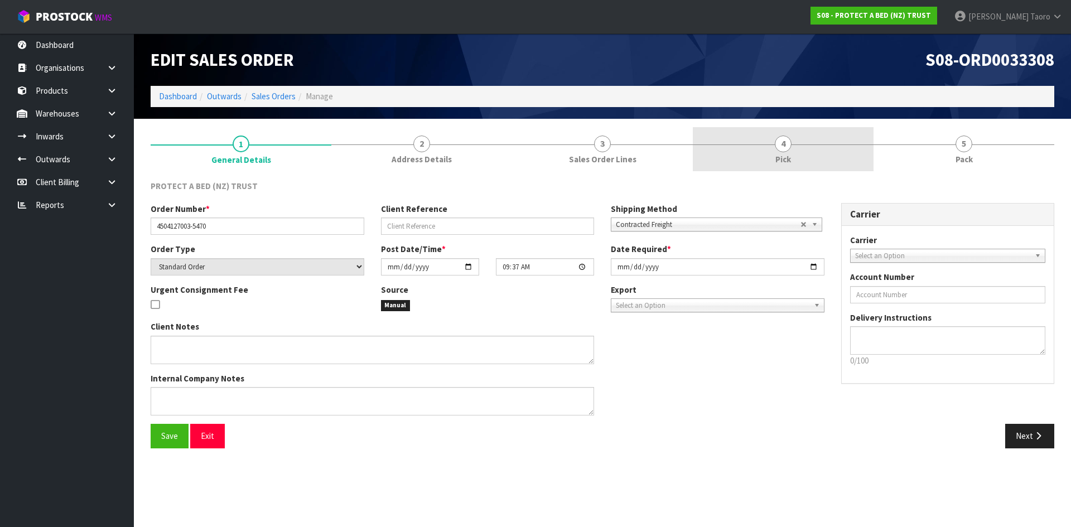
drag, startPoint x: 799, startPoint y: 147, endPoint x: 749, endPoint y: 140, distance: 49.6
click at [798, 147] on link "4 Pick" at bounding box center [783, 149] width 181 height 44
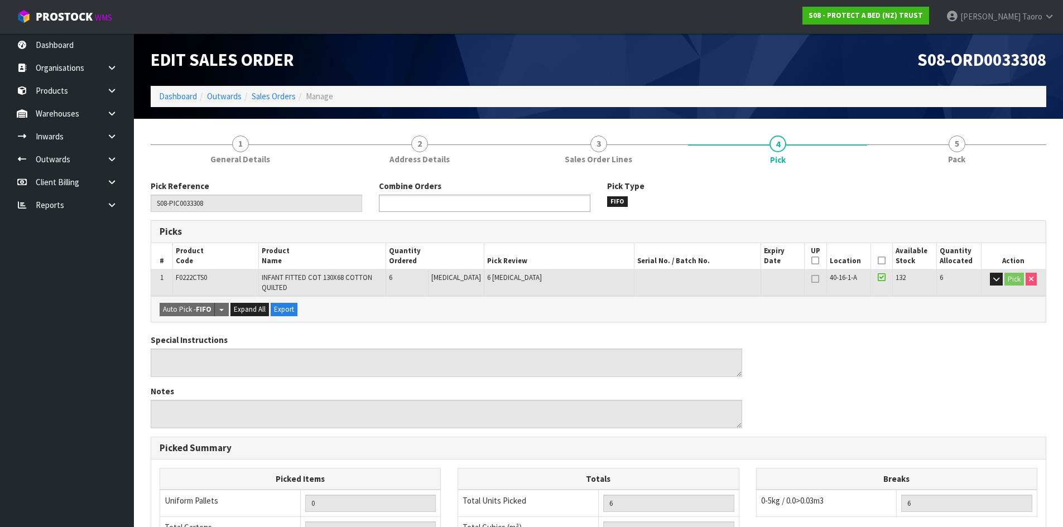
click at [554, 206] on ul at bounding box center [485, 203] width 212 height 17
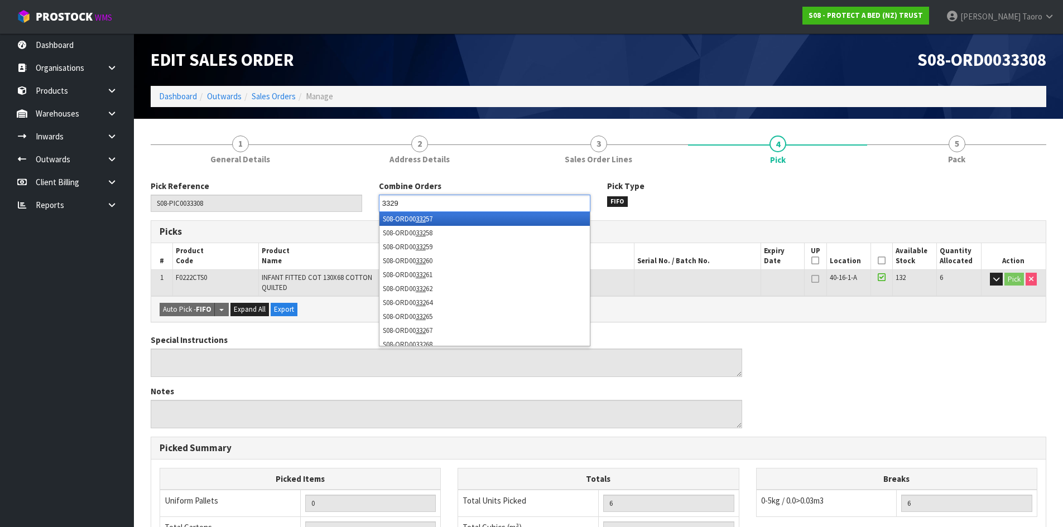
type input "33290"
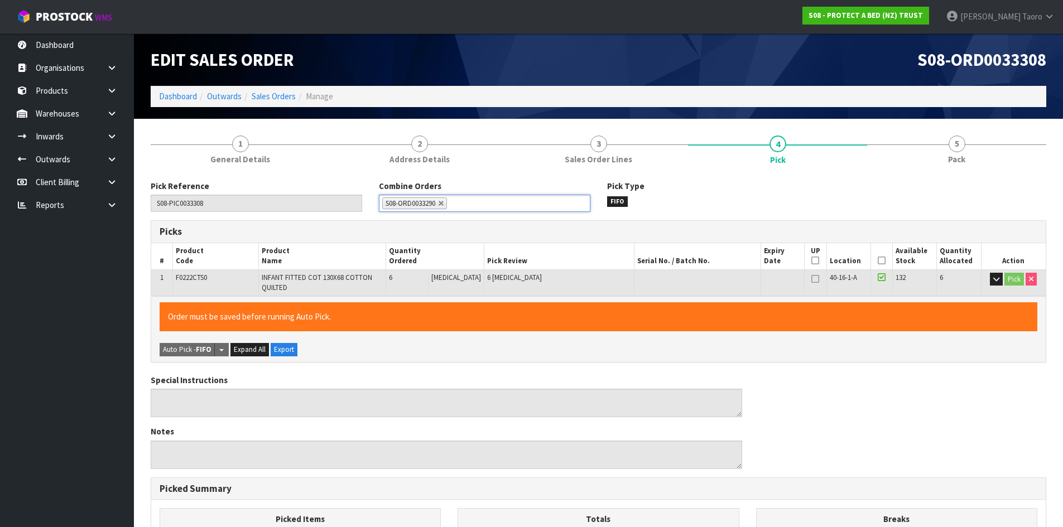
scroll to position [258, 0]
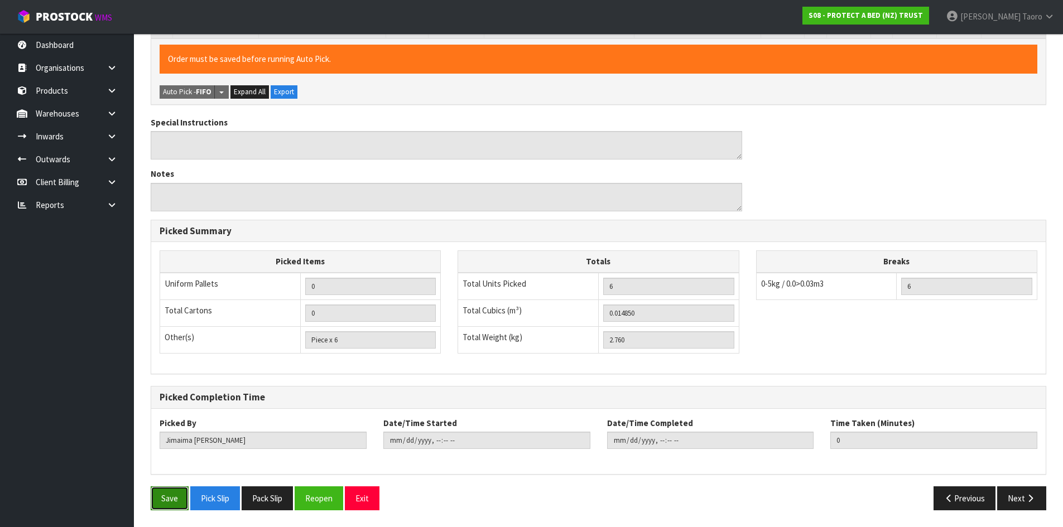
click at [181, 495] on button "Save" at bounding box center [170, 499] width 38 height 24
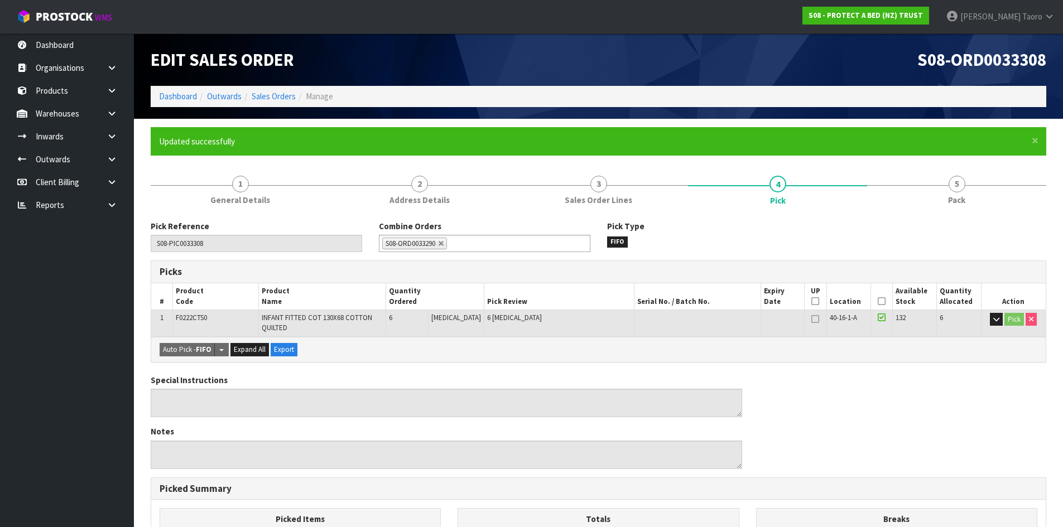
type input "[PERSON_NAME]"
type input "[DATE]T11:02:33"
click at [944, 172] on link "5 Pack" at bounding box center [956, 189] width 179 height 44
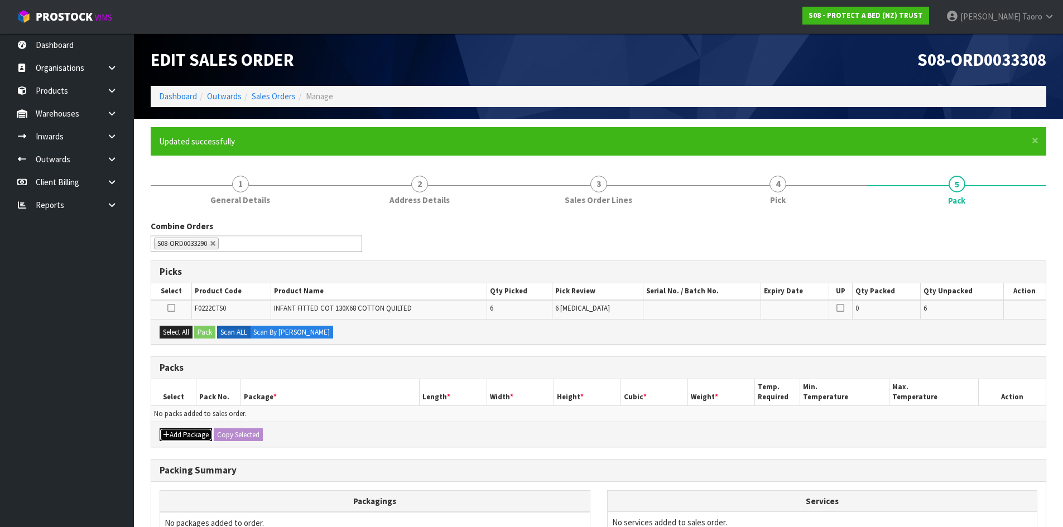
click at [179, 435] on button "Add Package" at bounding box center [186, 435] width 52 height 13
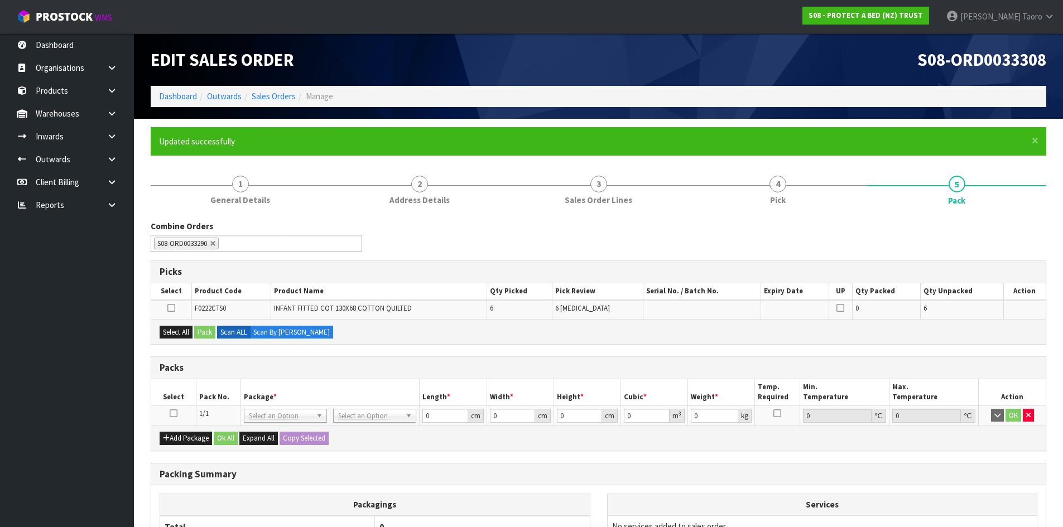
click at [173, 414] on icon at bounding box center [174, 414] width 8 height 1
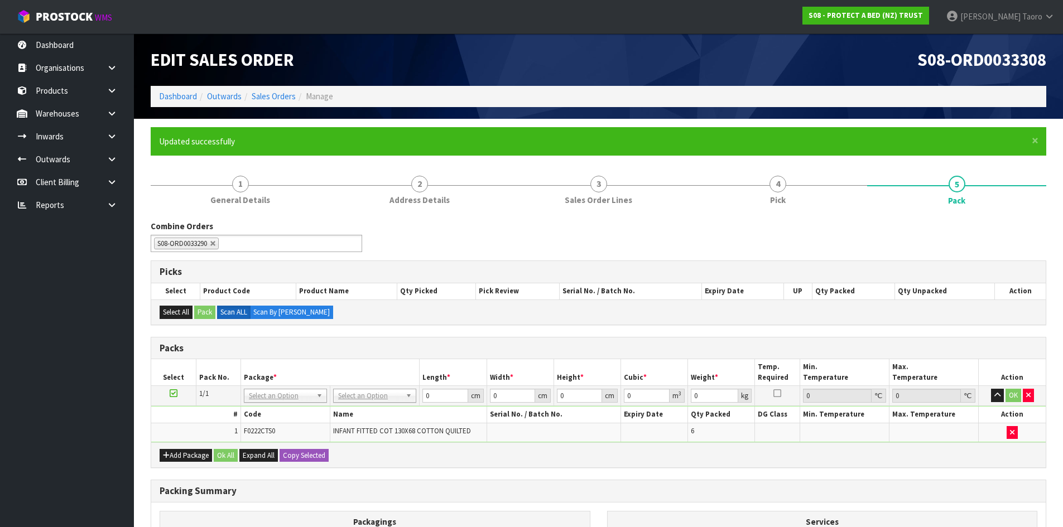
drag, startPoint x: 378, startPoint y: 391, endPoint x: 380, endPoint y: 415, distance: 23.5
click at [431, 398] on input "0" at bounding box center [444, 396] width 45 height 14
type input "59"
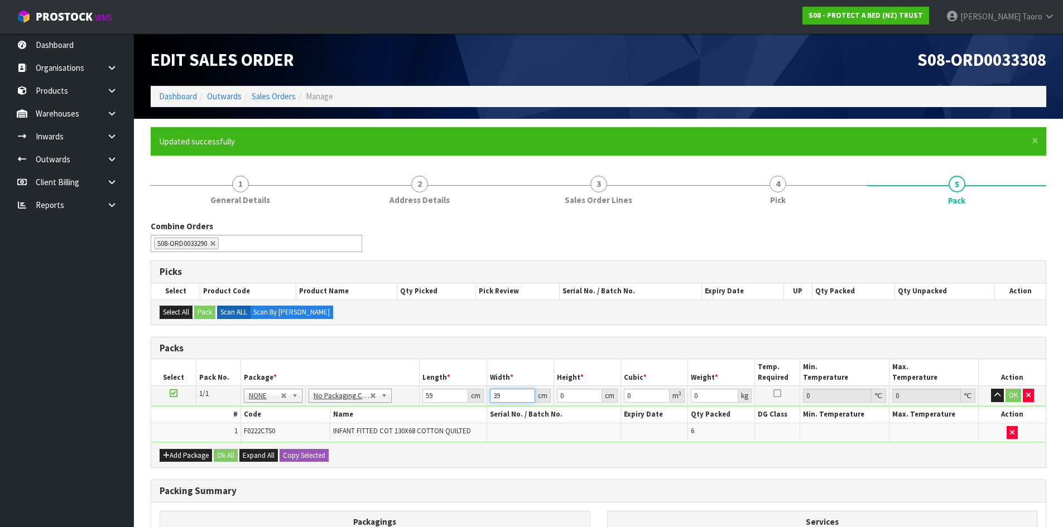
type input "39"
type input "3"
type input "0.006903"
type input "32"
type input "0.073632"
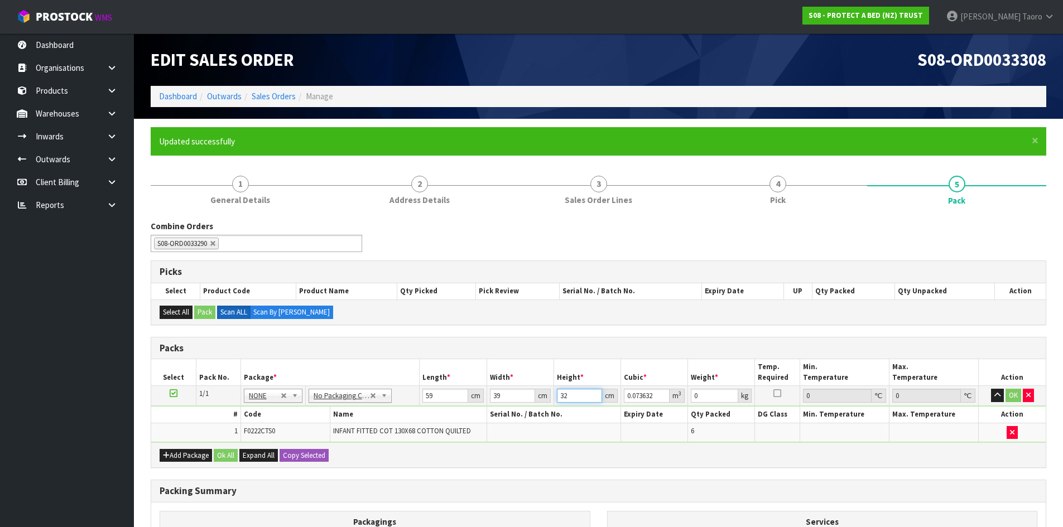
type input "32"
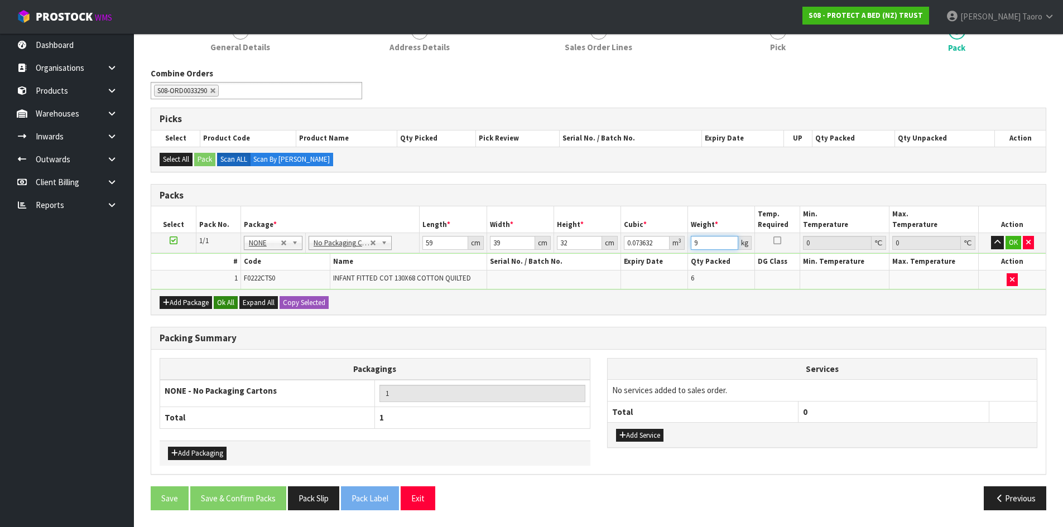
type input "9"
click at [224, 306] on button "Ok All" at bounding box center [226, 302] width 24 height 13
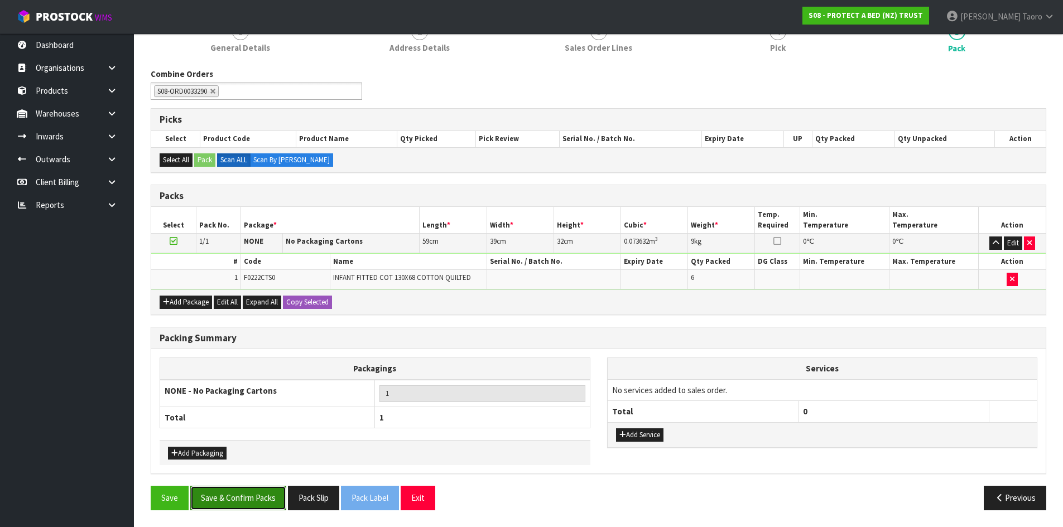
click at [268, 497] on button "Save & Confirm Packs" at bounding box center [238, 498] width 96 height 24
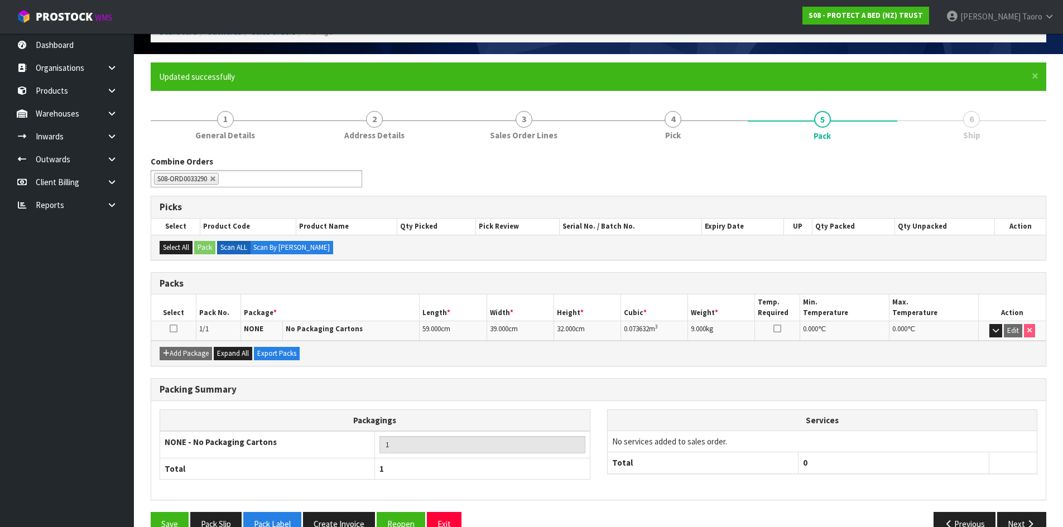
scroll to position [91, 0]
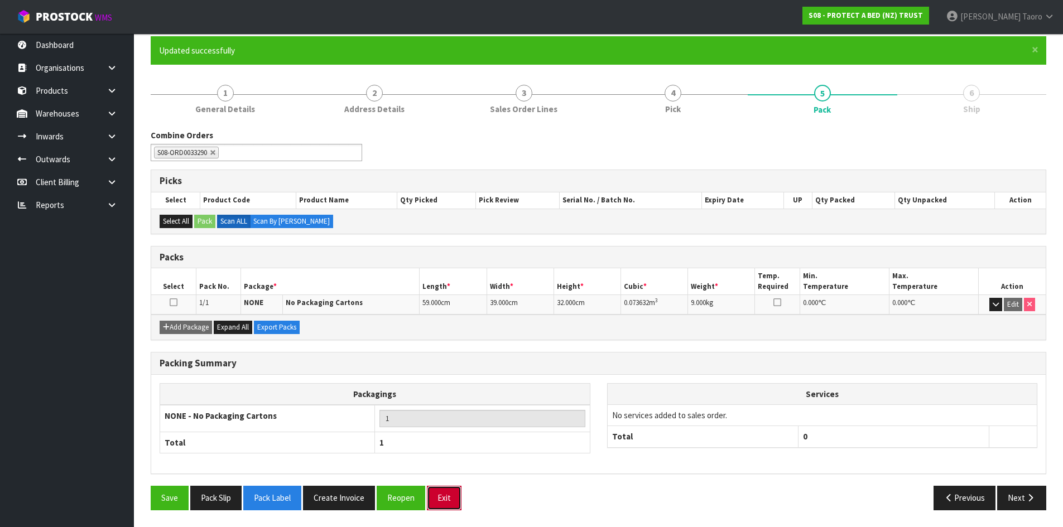
drag, startPoint x: 448, startPoint y: 497, endPoint x: 325, endPoint y: 309, distance: 224.1
click at [448, 496] on button "Exit" at bounding box center [444, 498] width 35 height 24
